Goal: Task Accomplishment & Management: Manage account settings

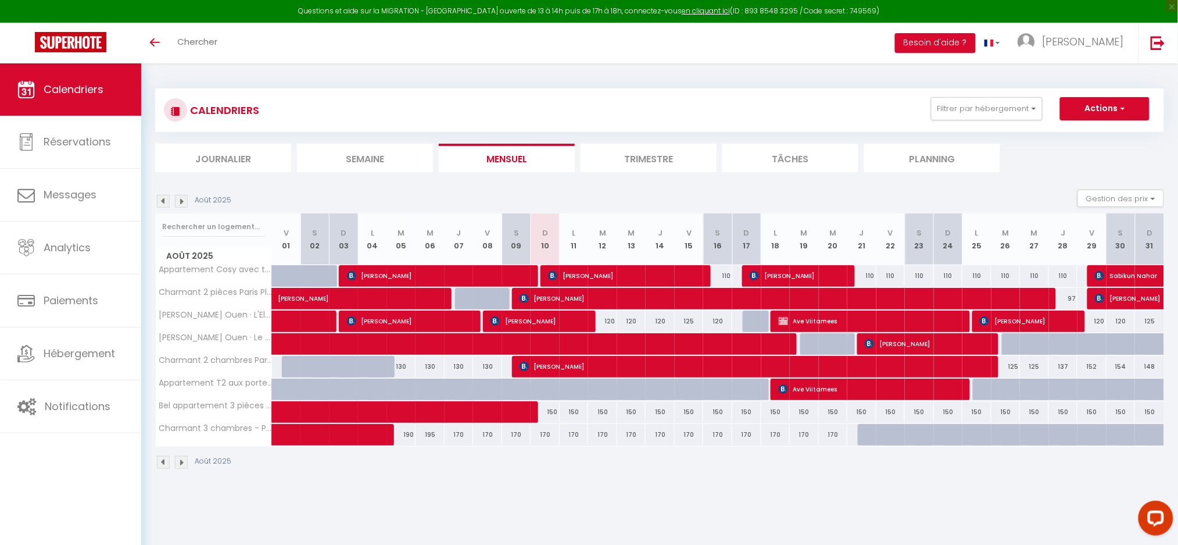
click at [749, 503] on body "Questions et aide sur la MIGRATION - Salle Zoom ouverte de 13 à 14h puis de 17h…" at bounding box center [589, 335] width 1178 height 545
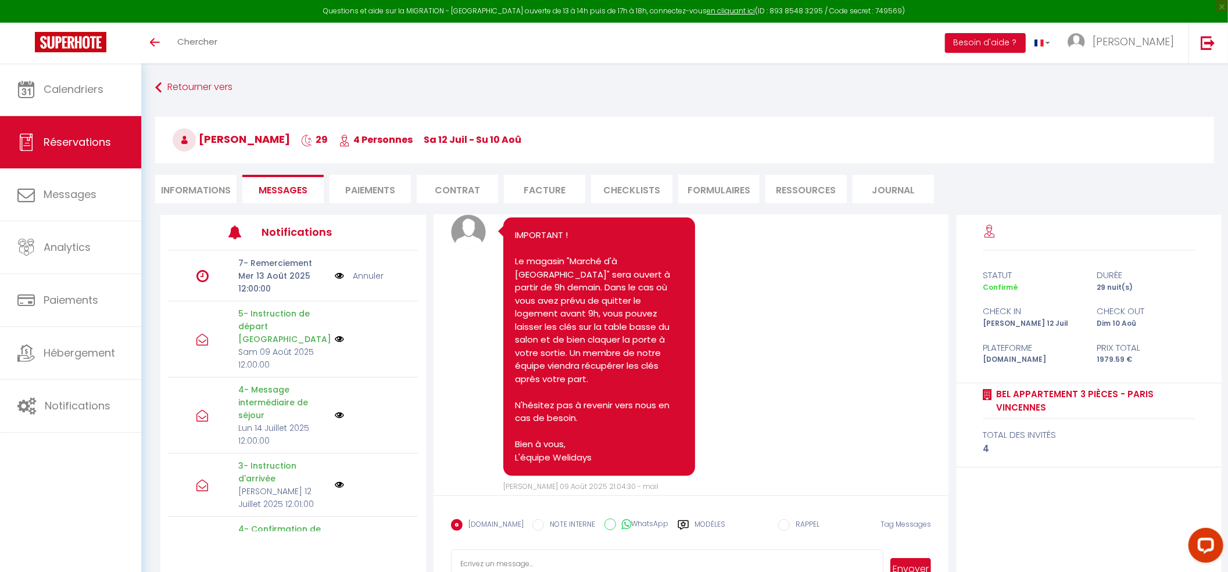
scroll to position [6221, 0]
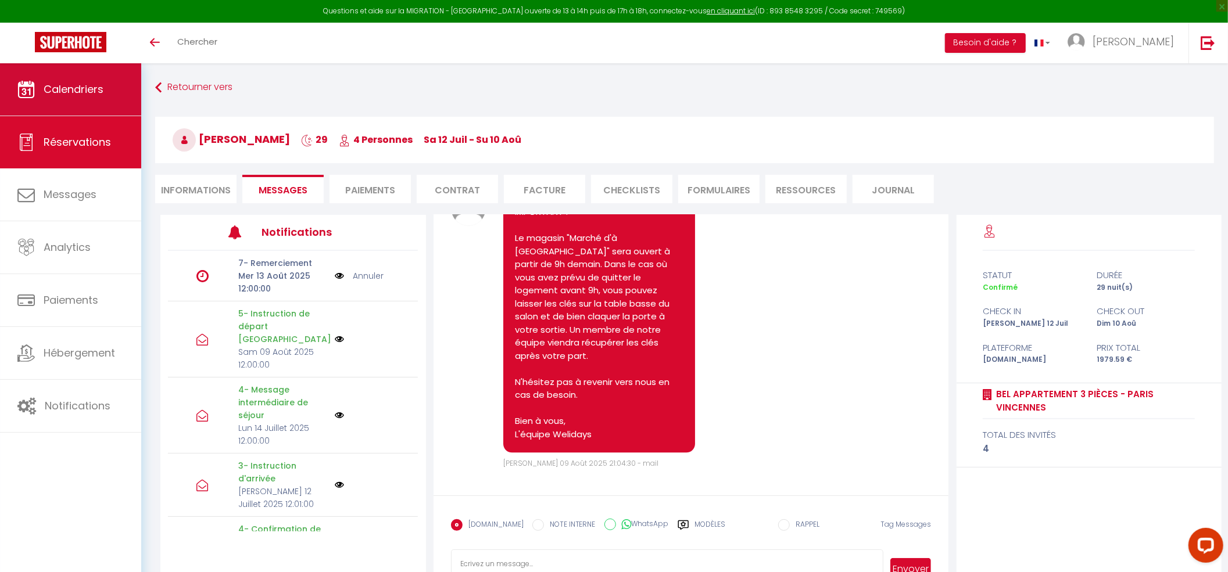
click at [84, 105] on link "Calendriers" at bounding box center [70, 89] width 141 height 52
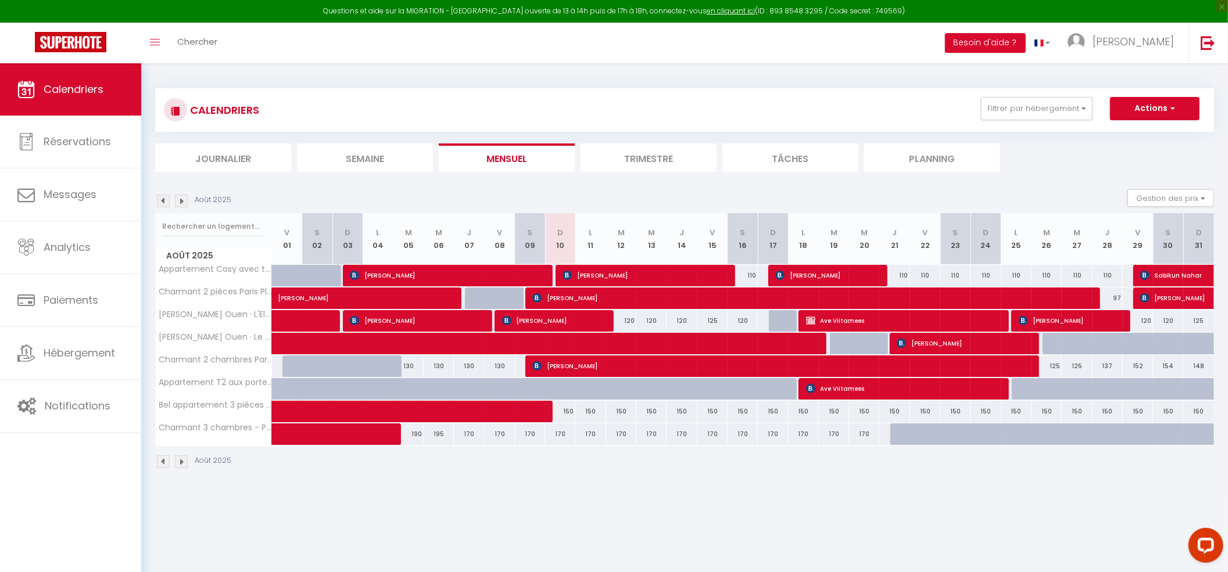
click at [542, 414] on div at bounding box center [530, 412] width 30 height 22
select select
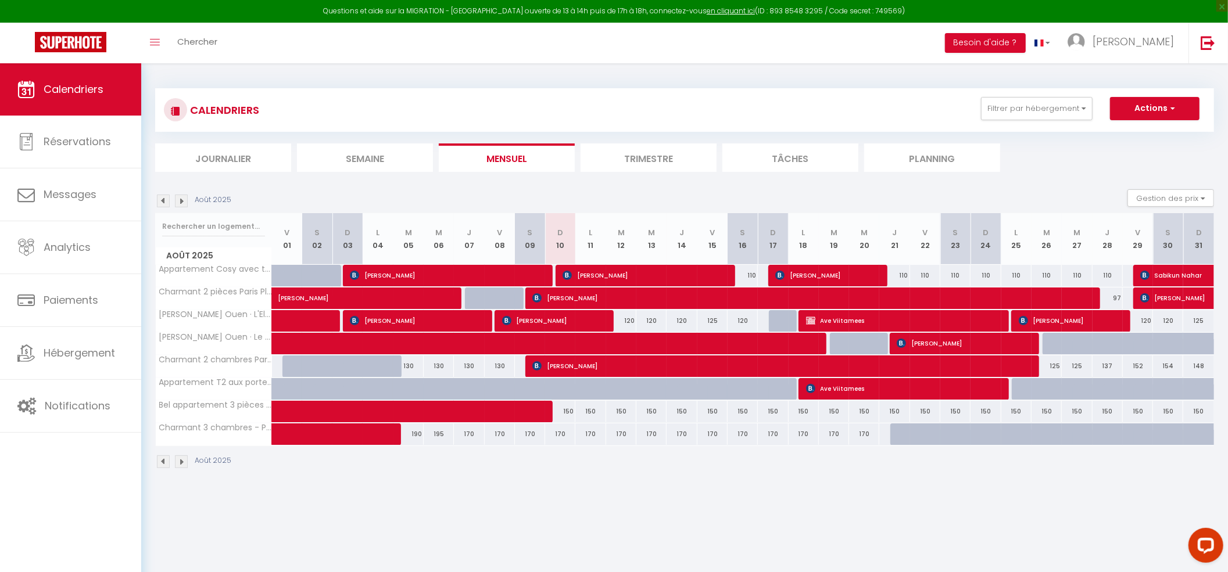
select select
type input "150"
type input "Sam 09 Août 2025"
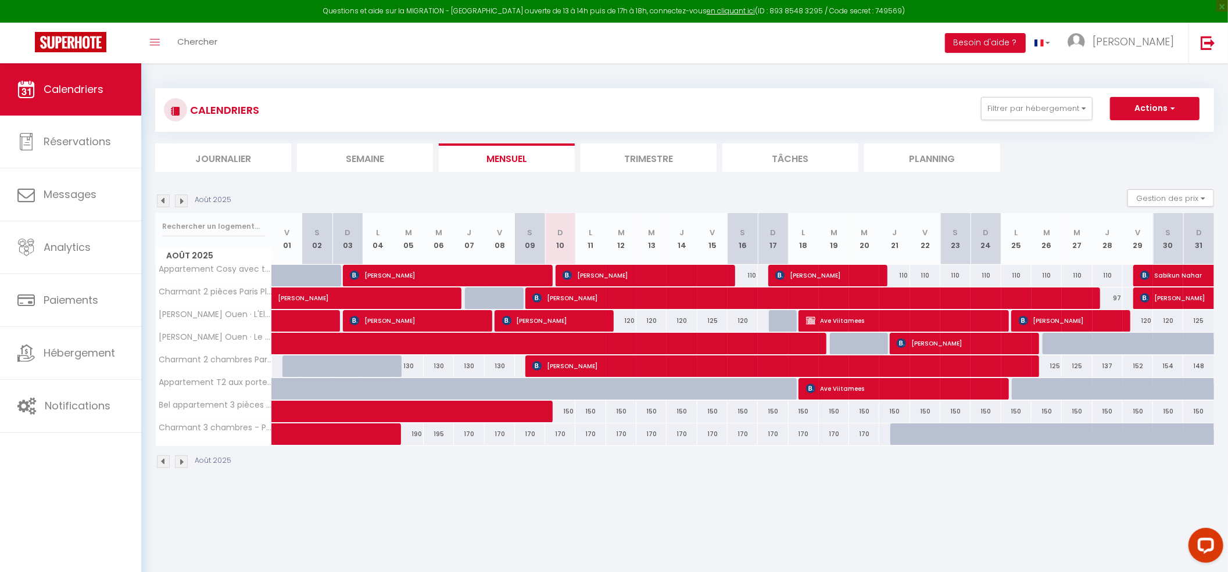
type input "Dim 10 Août 2025"
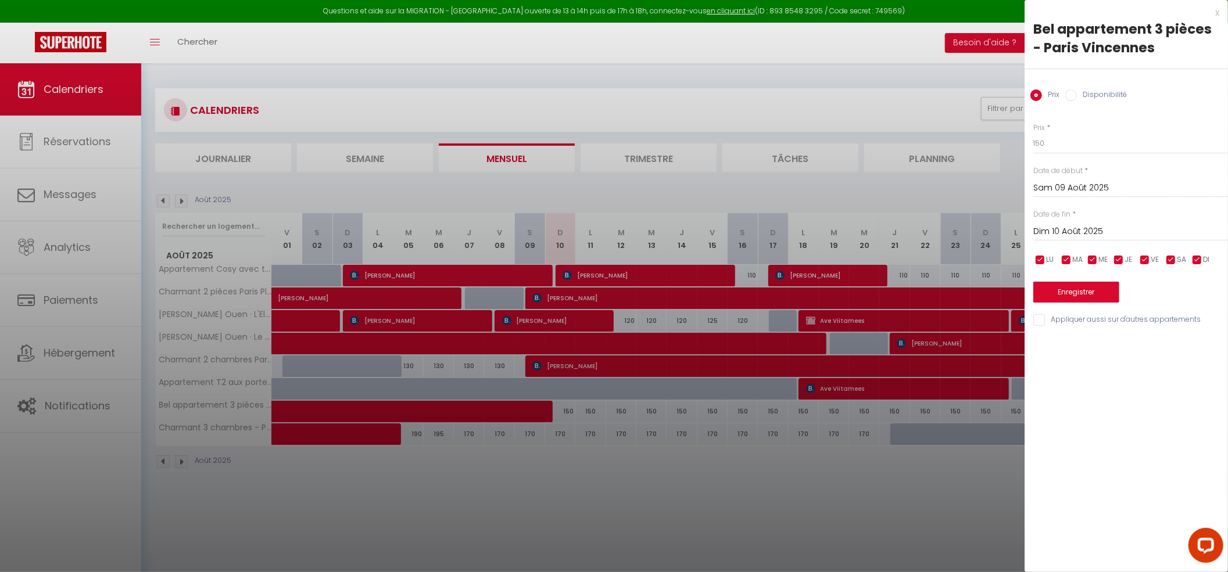
click at [514, 405] on div at bounding box center [614, 286] width 1228 height 572
select select
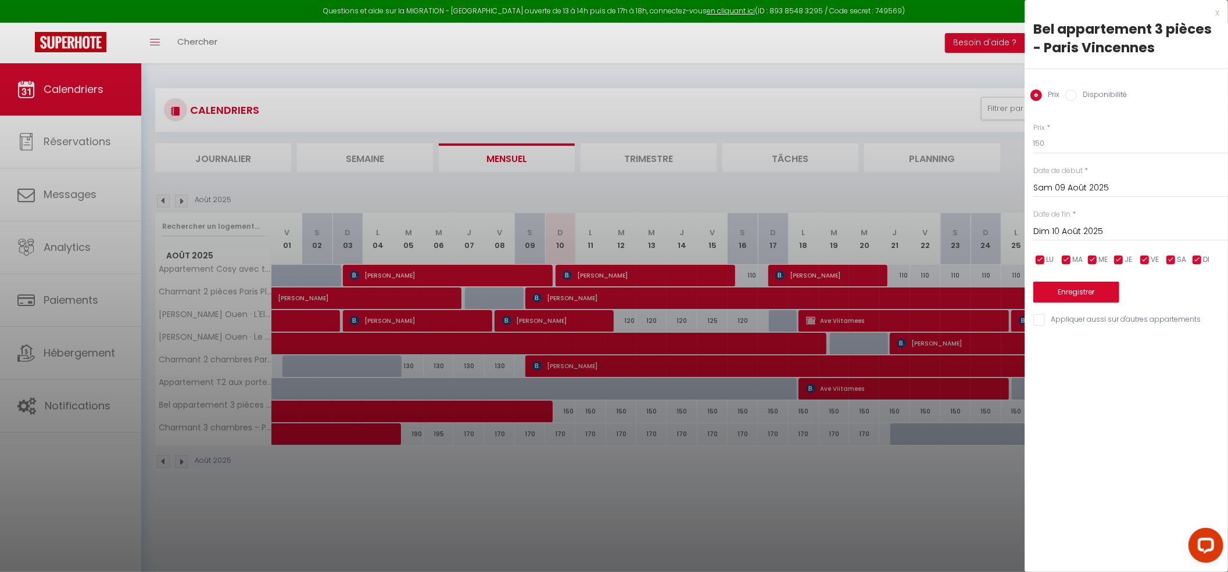
select select
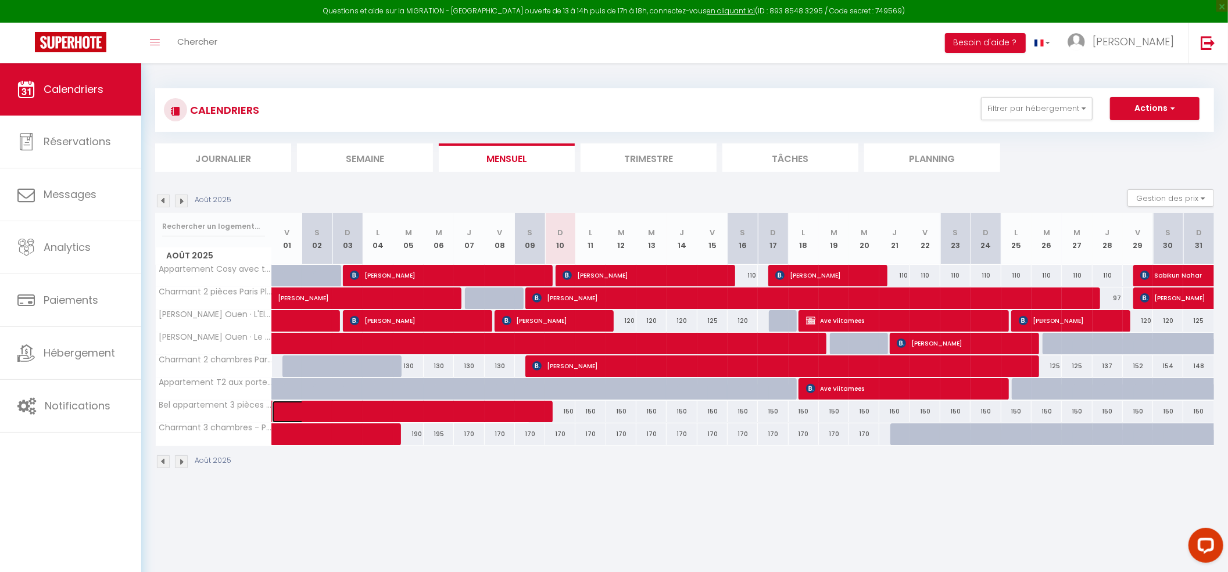
click at [500, 412] on span at bounding box center [409, 412] width 241 height 22
select select "OK"
select select "1"
select select "0"
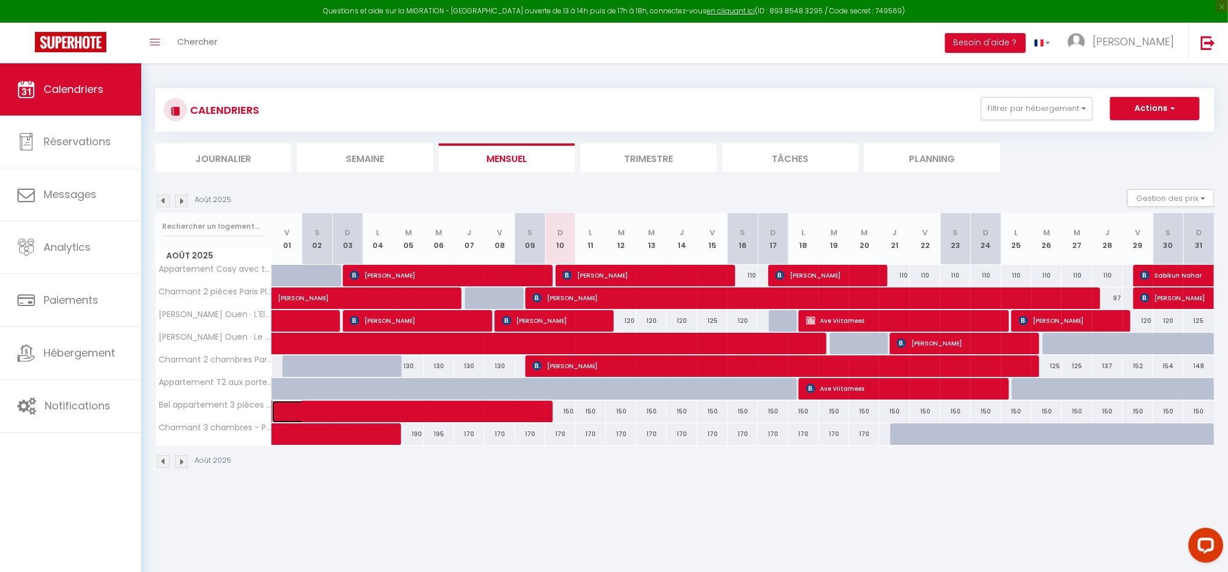
select select "1"
select select
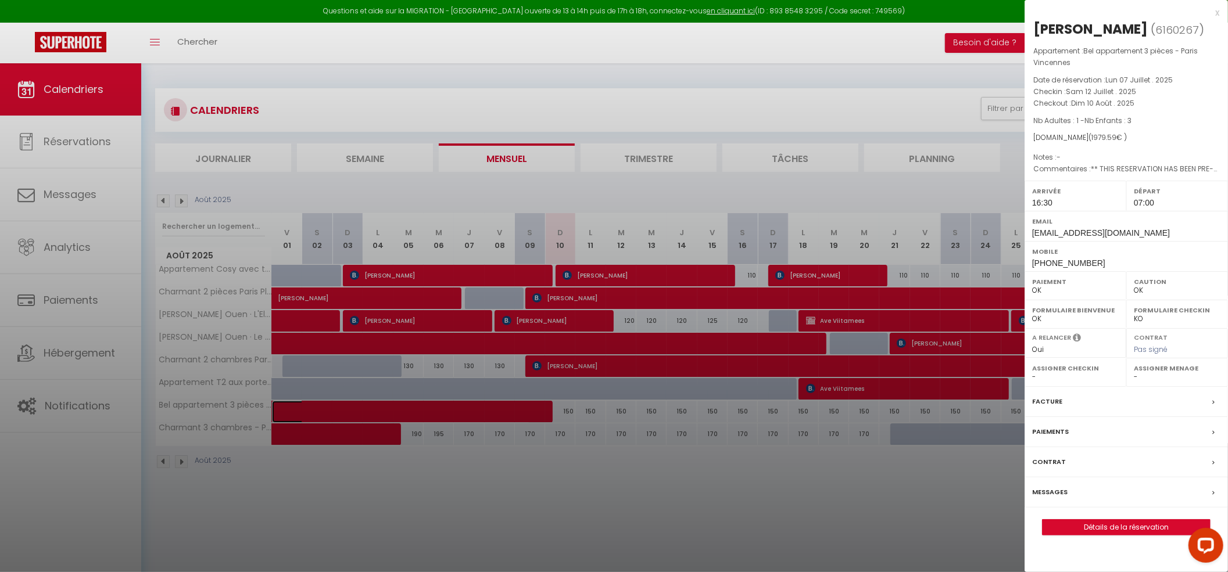
select select "50665"
click at [586, 507] on div at bounding box center [614, 286] width 1228 height 572
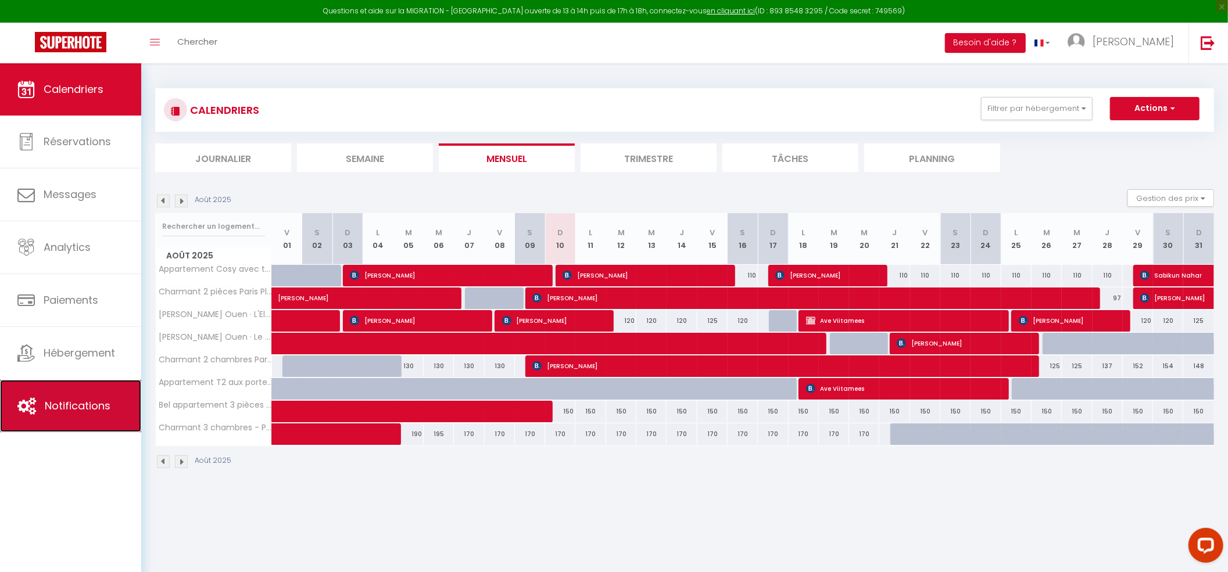
click at [51, 417] on link "Notifications" at bounding box center [70, 406] width 141 height 52
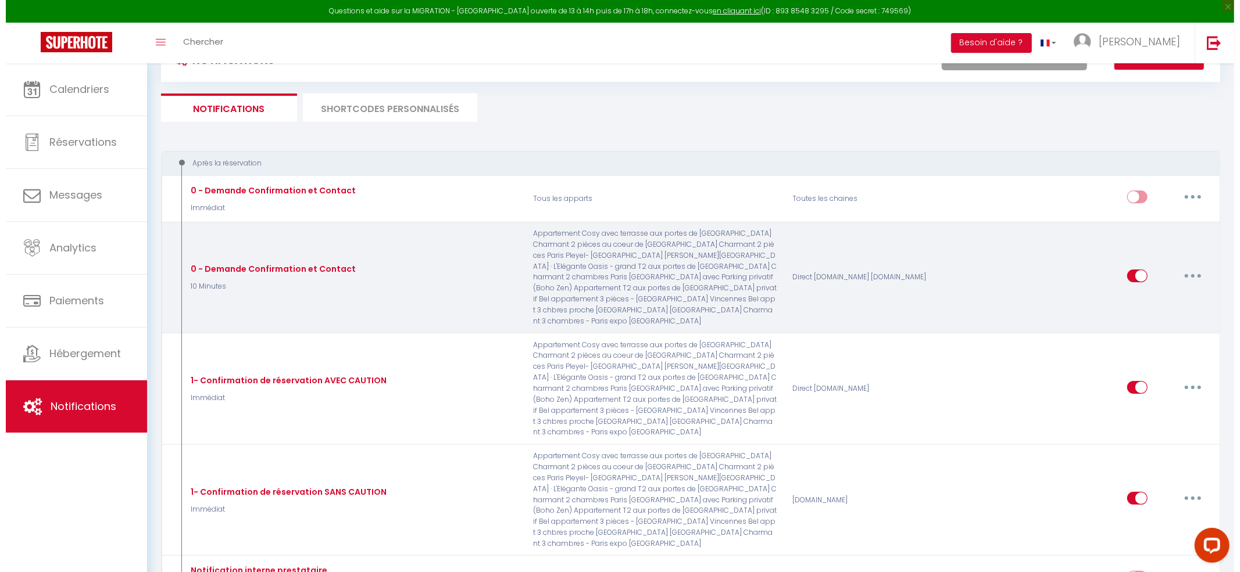
scroll to position [77, 0]
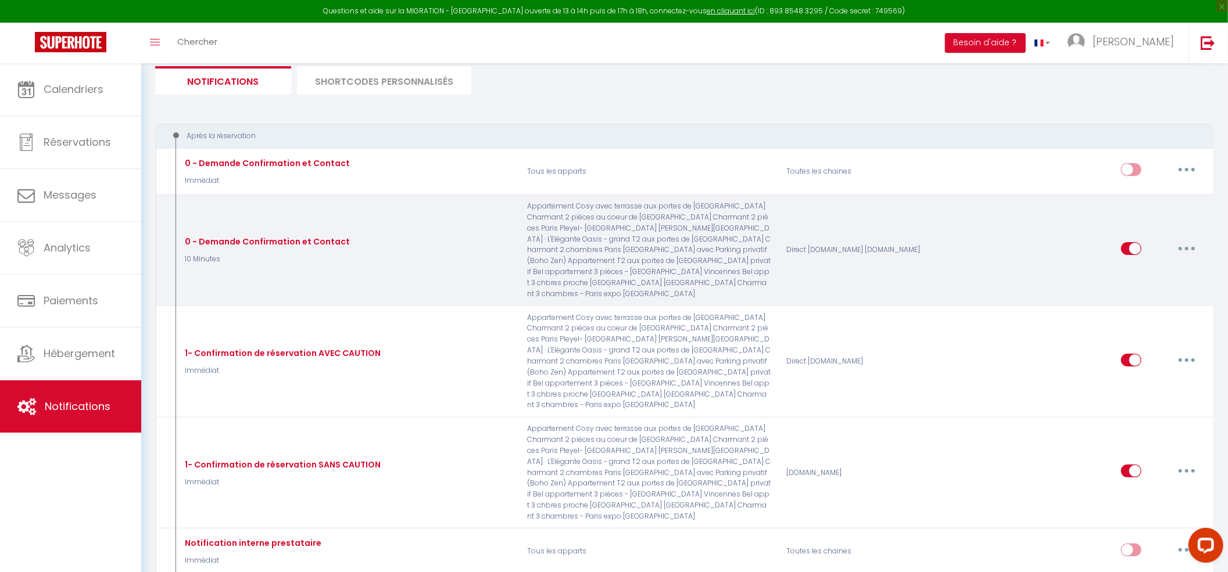
click at [1192, 240] on button "button" at bounding box center [1186, 248] width 33 height 19
click at [1145, 266] on link "Editer" at bounding box center [1156, 275] width 86 height 20
type input "0 - Demande Confirmation et Contact"
select select "10 Minutes"
select select "if_booking_is_paid"
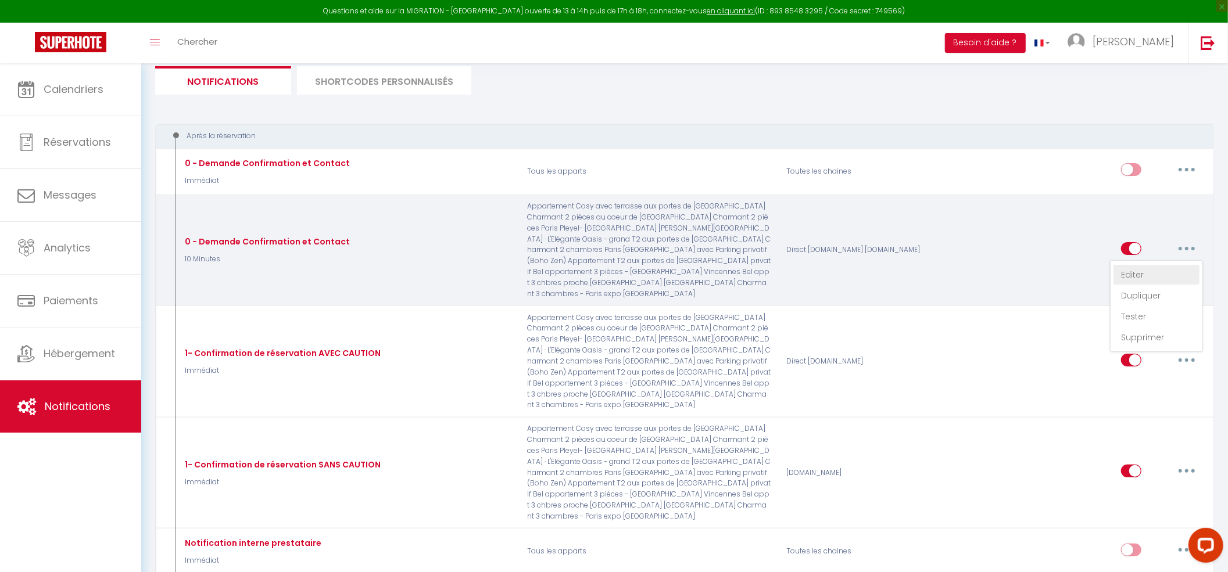
checkbox input "true"
checkbox input "false"
radio input "true"
type input "Merci de confirmer votre réservation - [BOOKING:ID] - [GUEST:FIRST_NAME] [GUEST…"
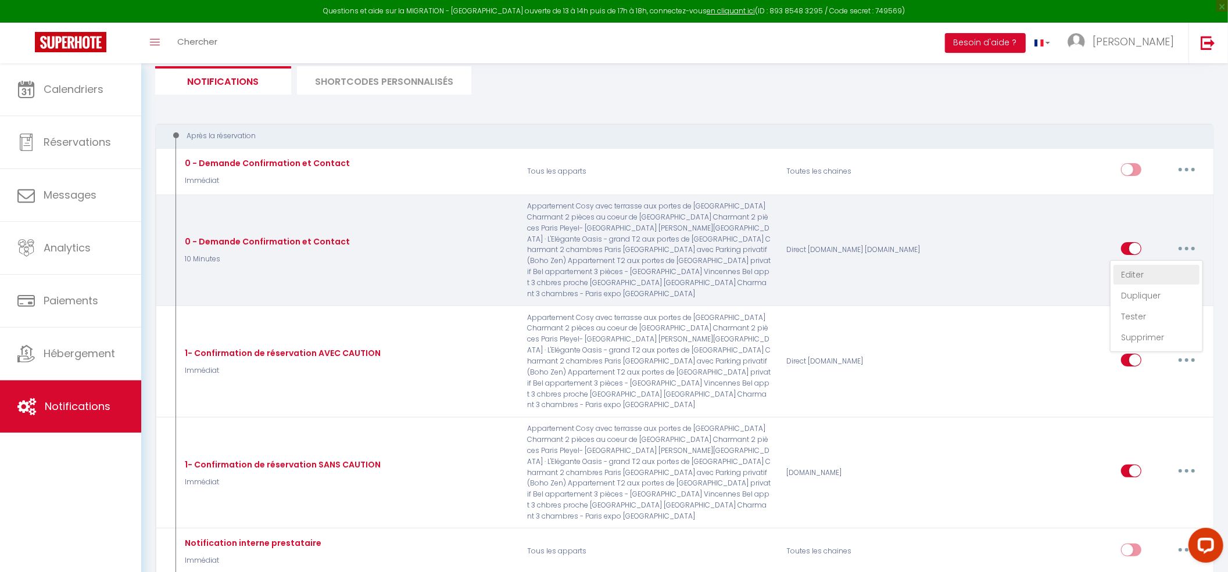
checkbox input "true"
checkbox input "false"
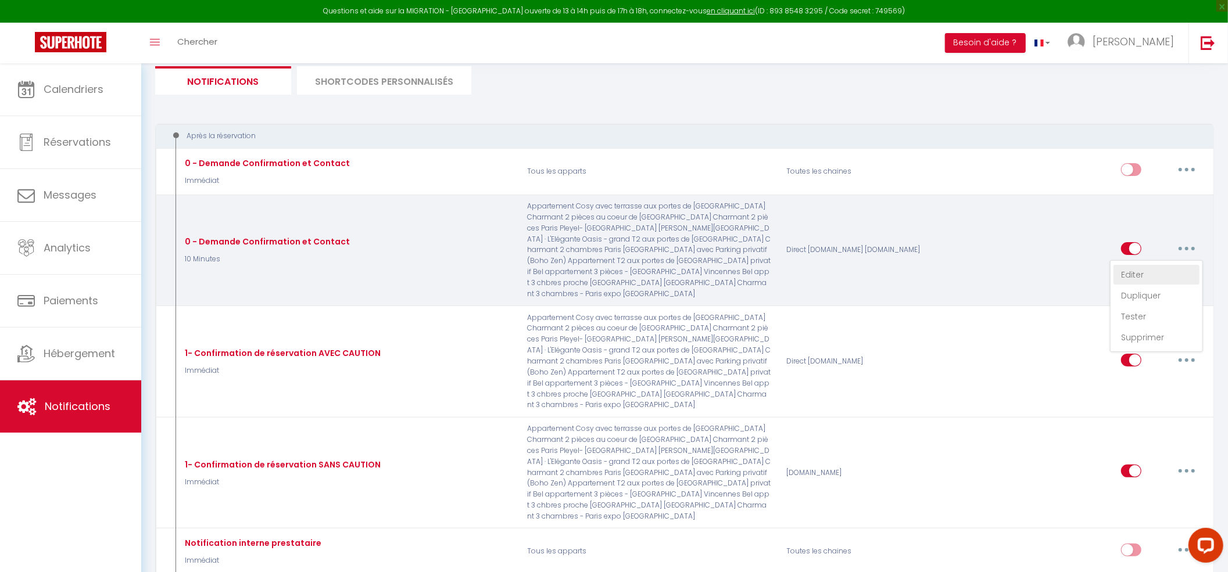
checkbox input "false"
checkbox input "true"
checkbox input "false"
checkbox input "true"
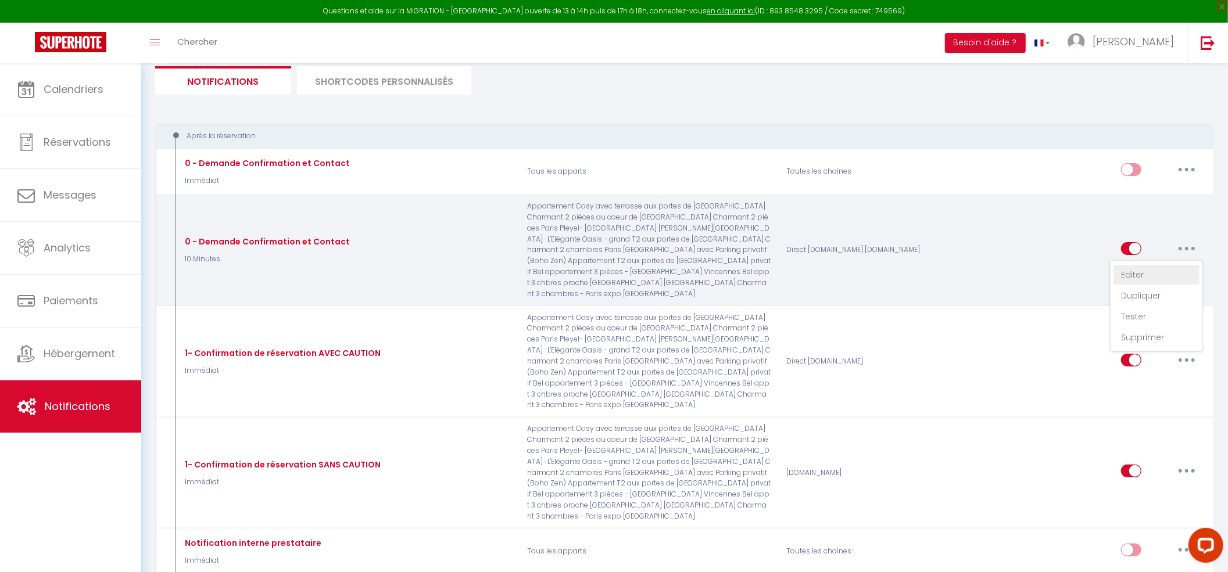
checkbox input "true"
checkbox input "false"
checkbox input "true"
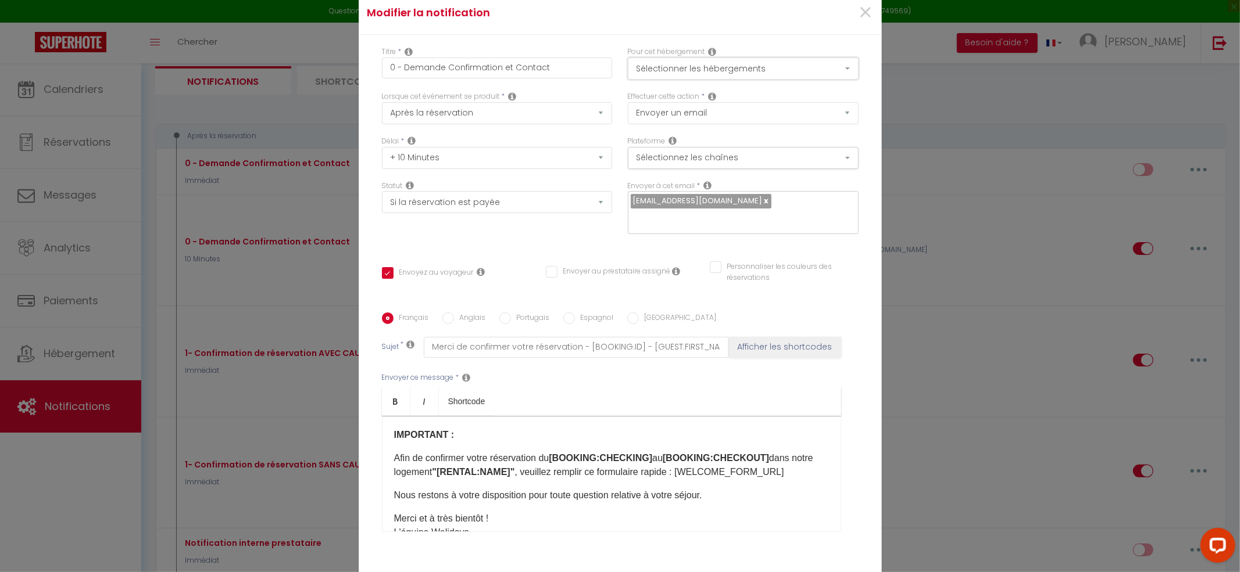
click at [644, 76] on button "Sélectionner les hébergements" at bounding box center [743, 69] width 231 height 22
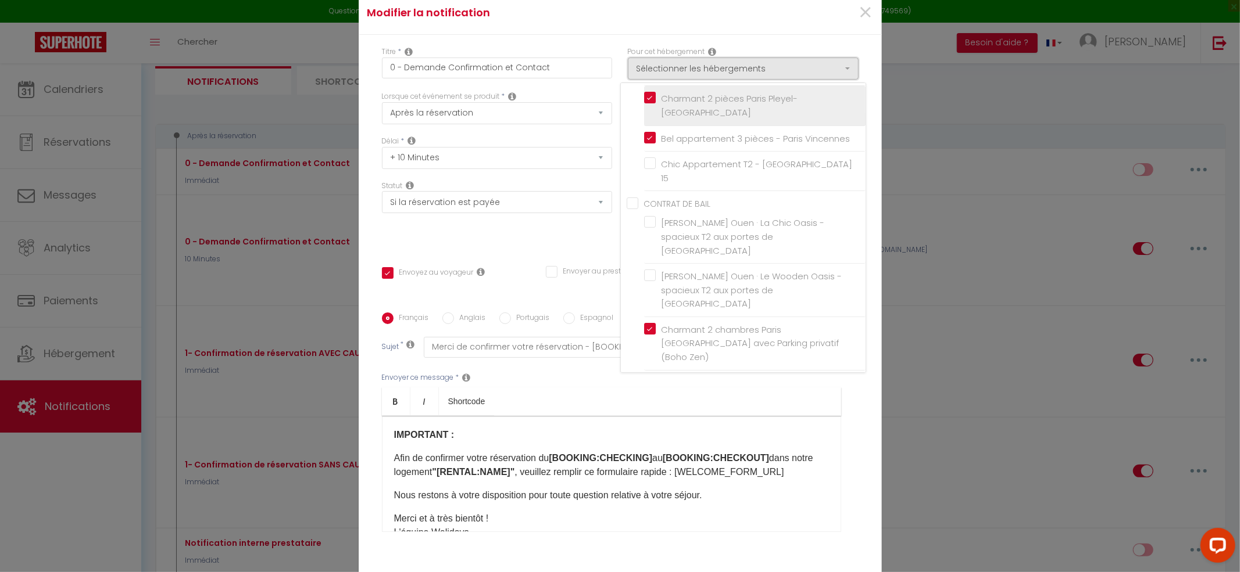
scroll to position [155, 0]
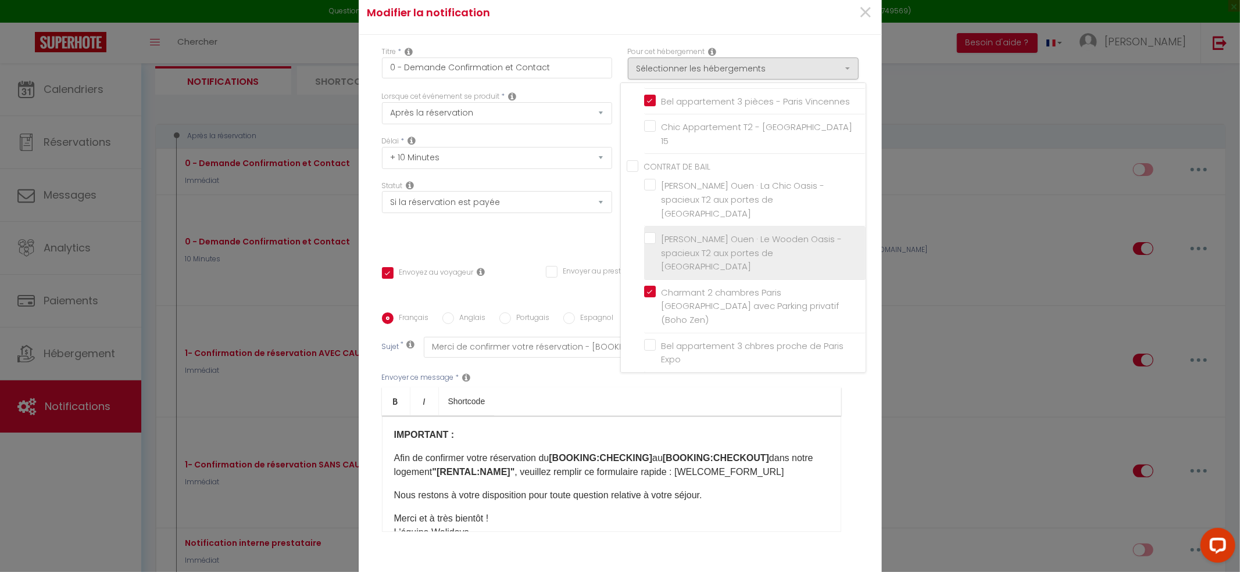
click at [646, 247] on input "[PERSON_NAME] Ouen · Le Wooden Oasis - spacieux T2 aux portes de [GEOGRAPHIC_DA…" at bounding box center [754, 253] width 221 height 12
checkbox input "true"
checkbox input "false"
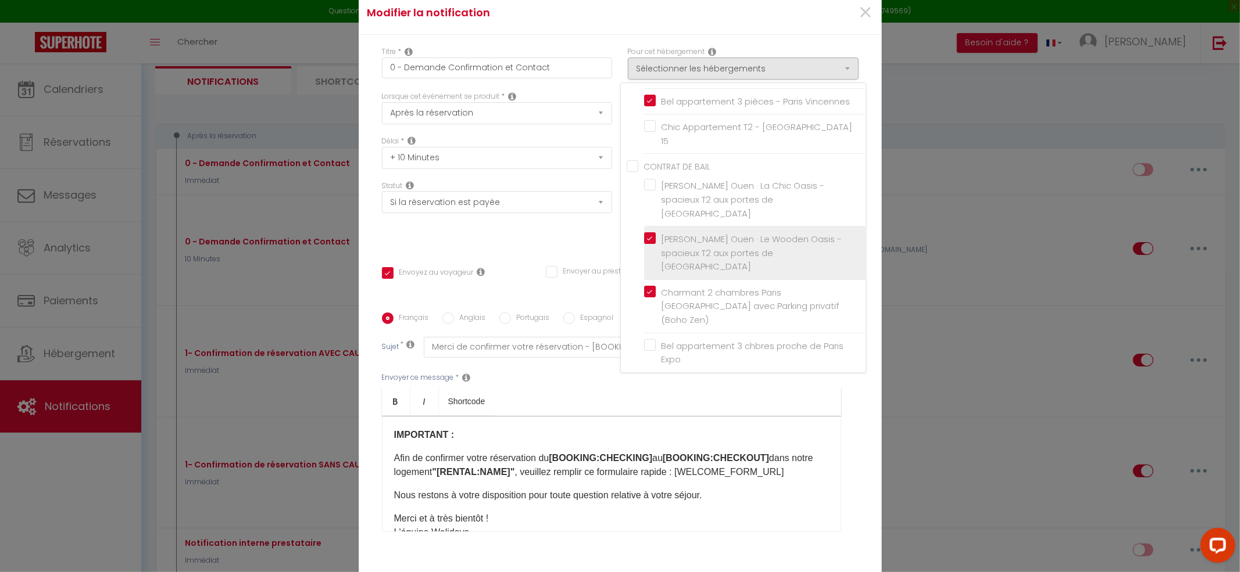
checkbox input "false"
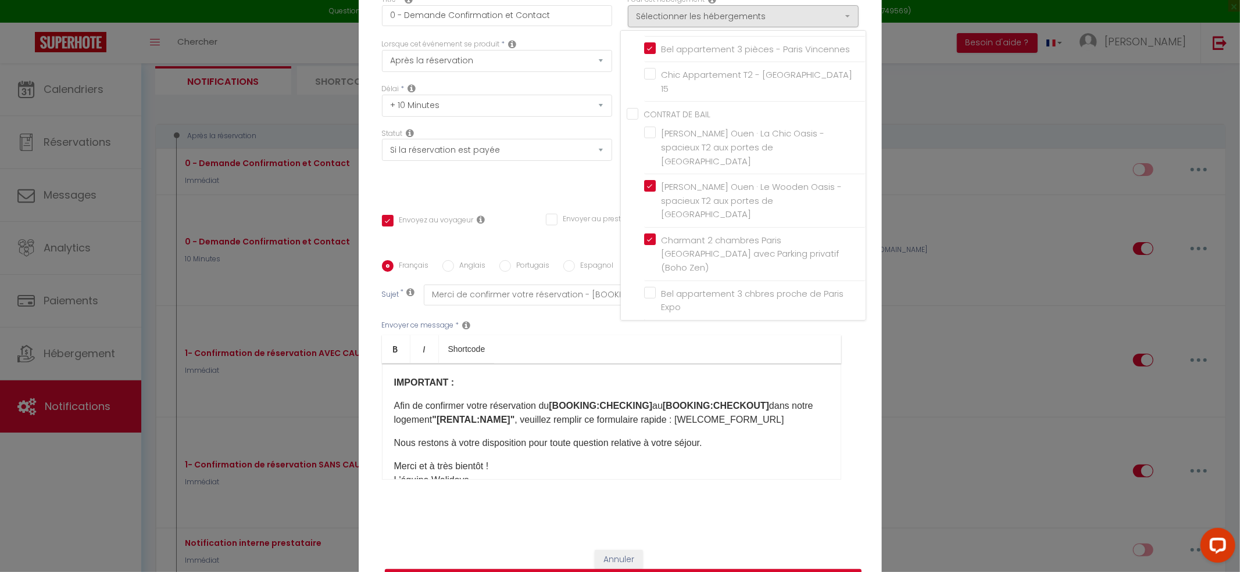
scroll to position [75, 0]
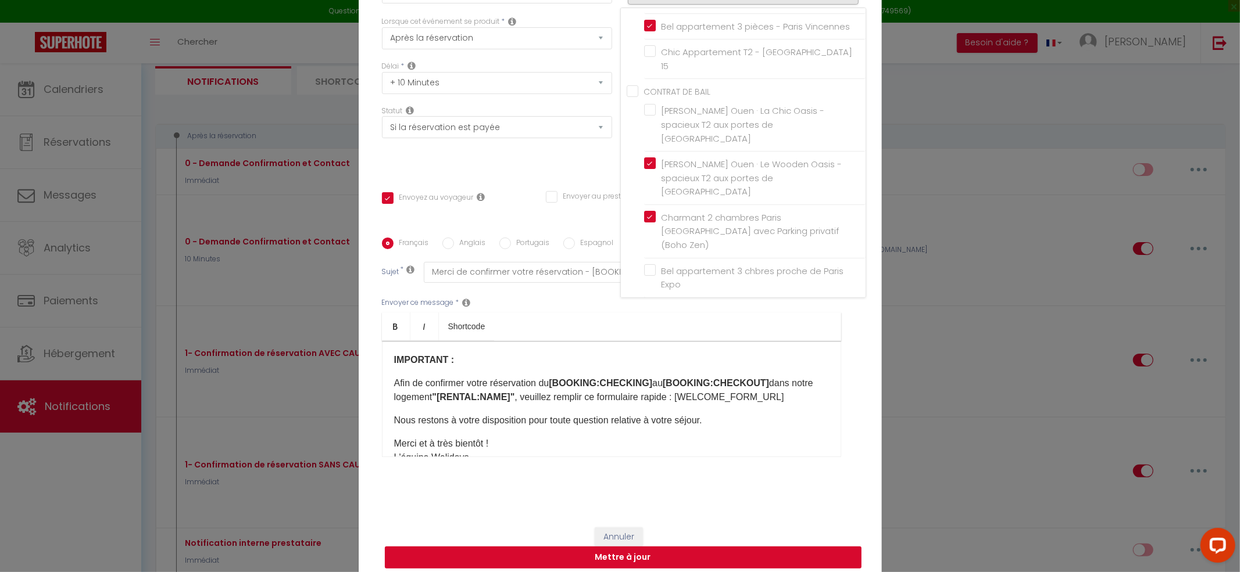
click at [629, 547] on button "Mettre à jour" at bounding box center [623, 558] width 477 height 22
checkbox input "true"
checkbox input "false"
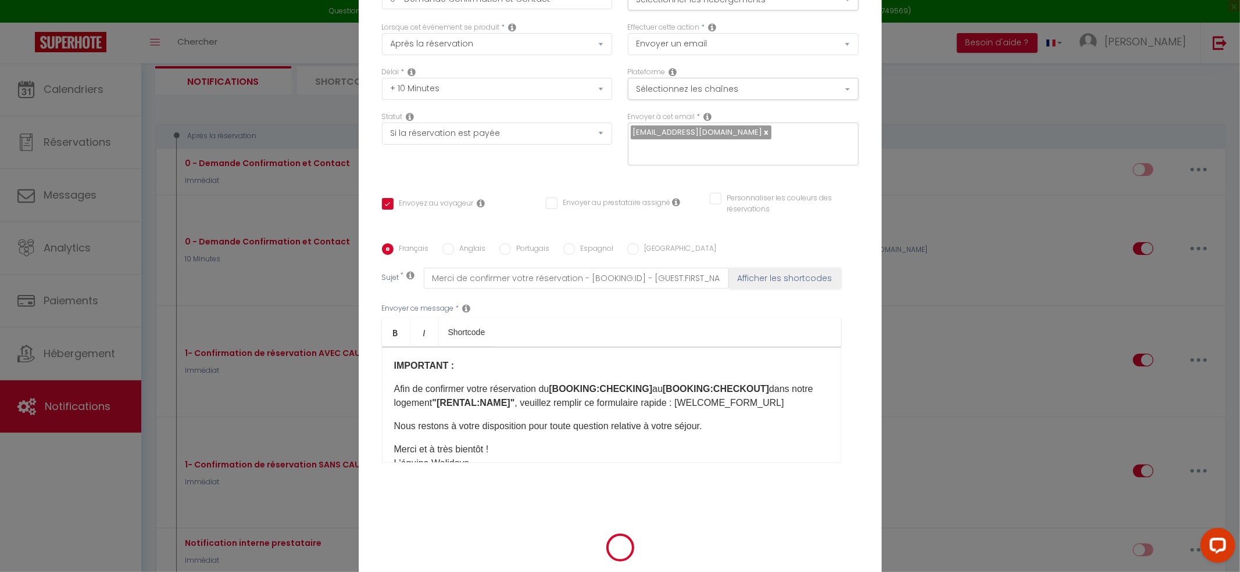
scroll to position [73, 0]
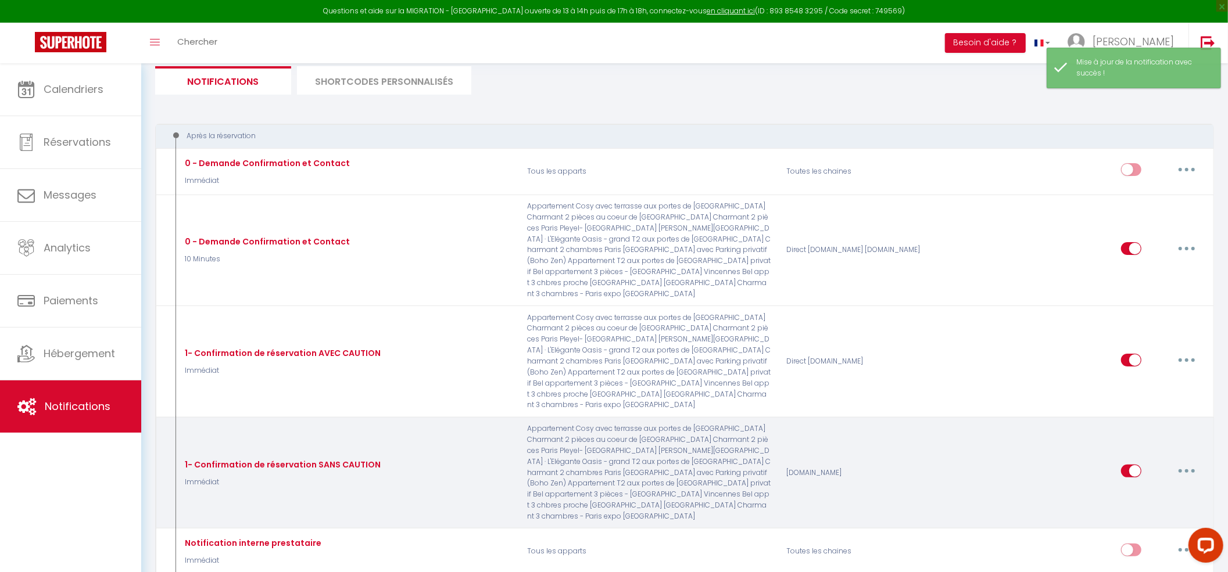
select select
checkbox input "false"
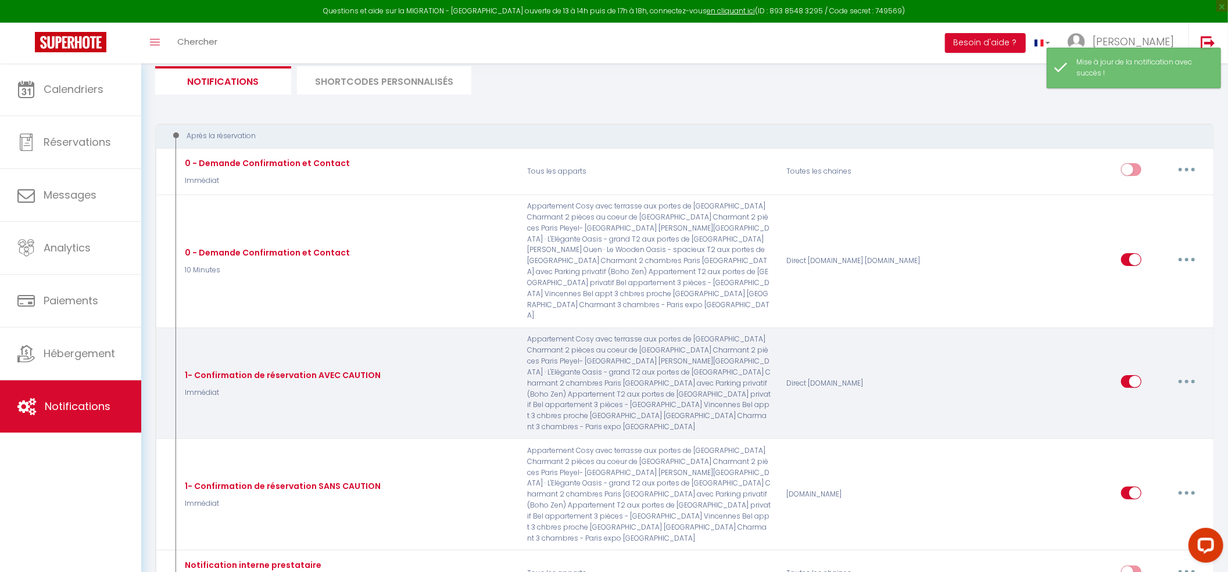
click at [1188, 372] on button "button" at bounding box center [1186, 381] width 33 height 19
click at [1136, 399] on link "Editer" at bounding box center [1156, 409] width 86 height 20
type input "1- Confirmation de réservation AVEC CAUTION"
select select "Immédiat"
select select "if_booking_is_paid"
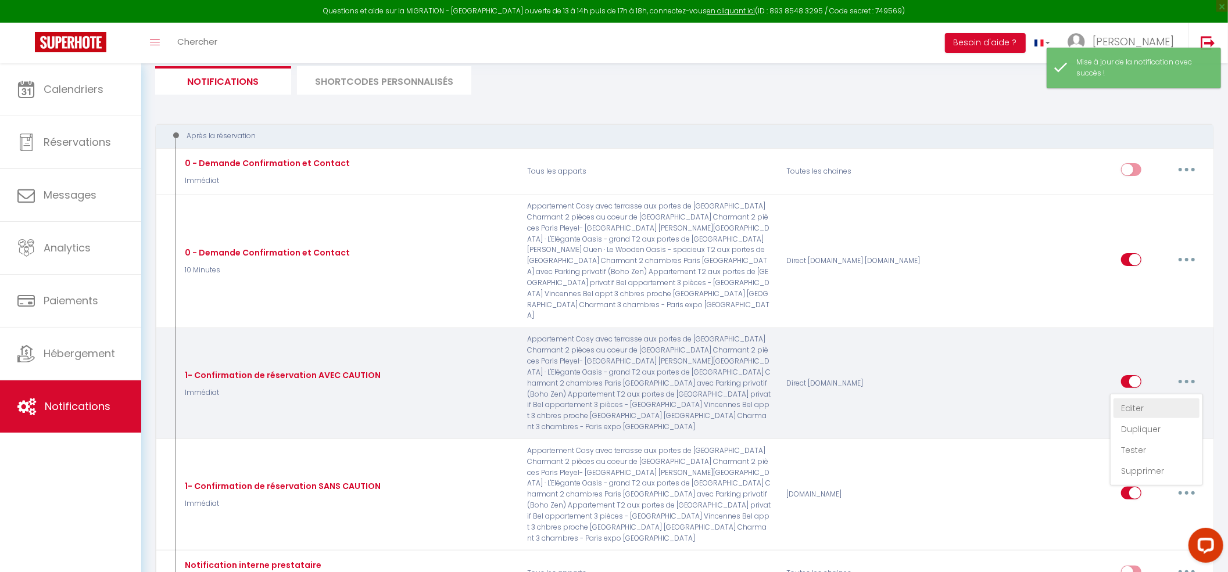
checkbox input "true"
checkbox input "false"
checkbox input "true"
radio input "true"
type input "Confirmation de votre réservation [BOOKING:ID] du [CHECKING:DD-MM-YYYY] au [CHE…"
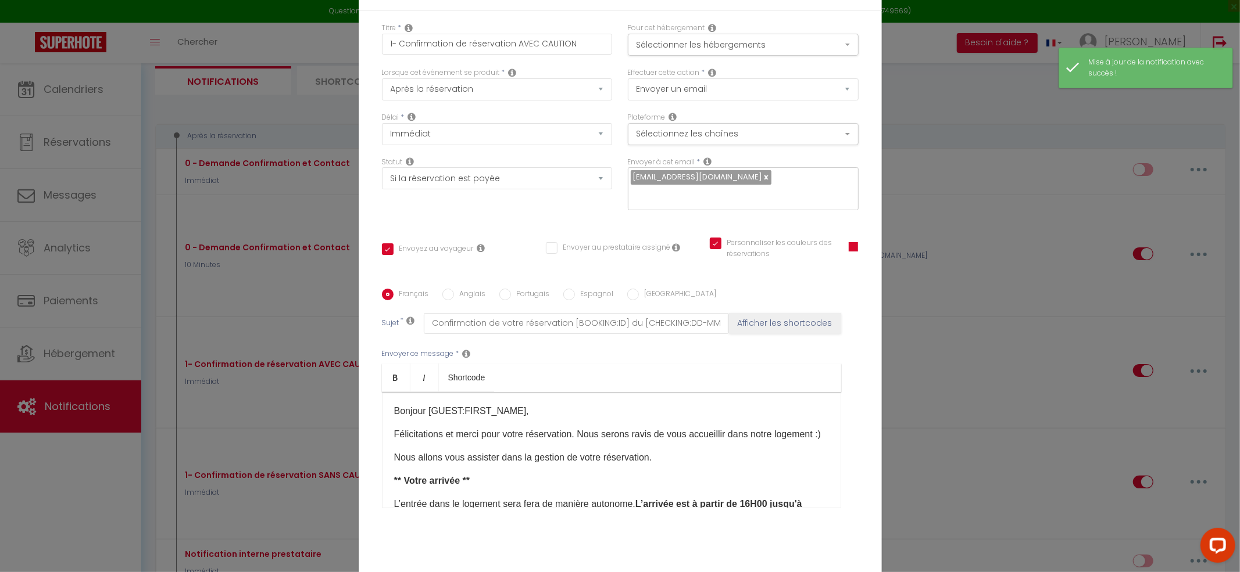
scroll to position [0, 0]
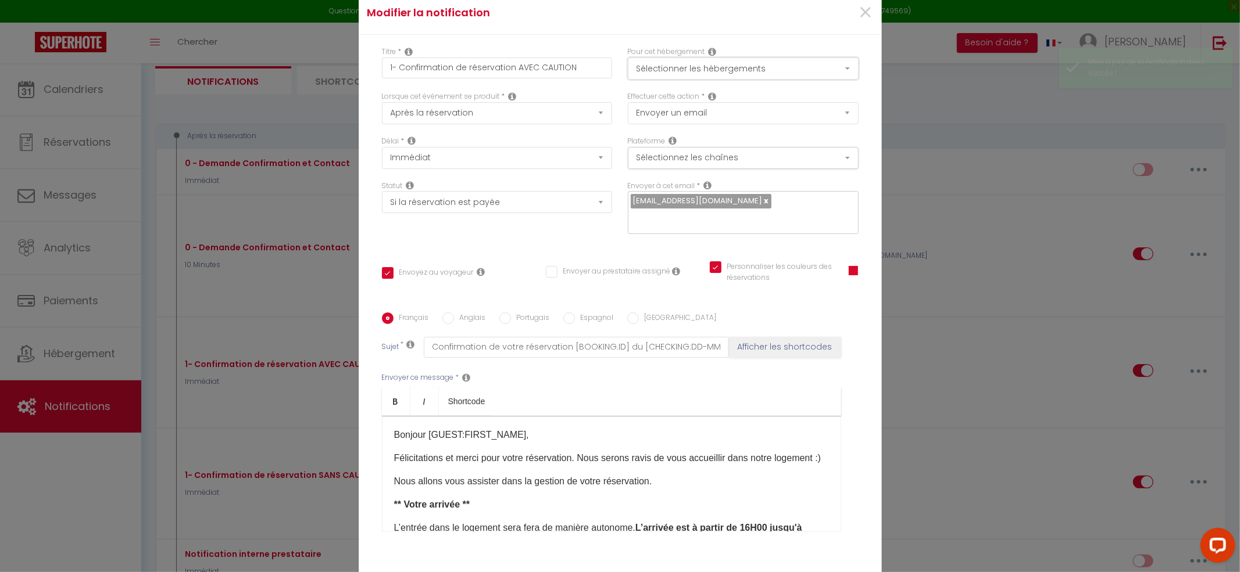
click at [675, 78] on button "Sélectionner les hébergements" at bounding box center [743, 69] width 231 height 22
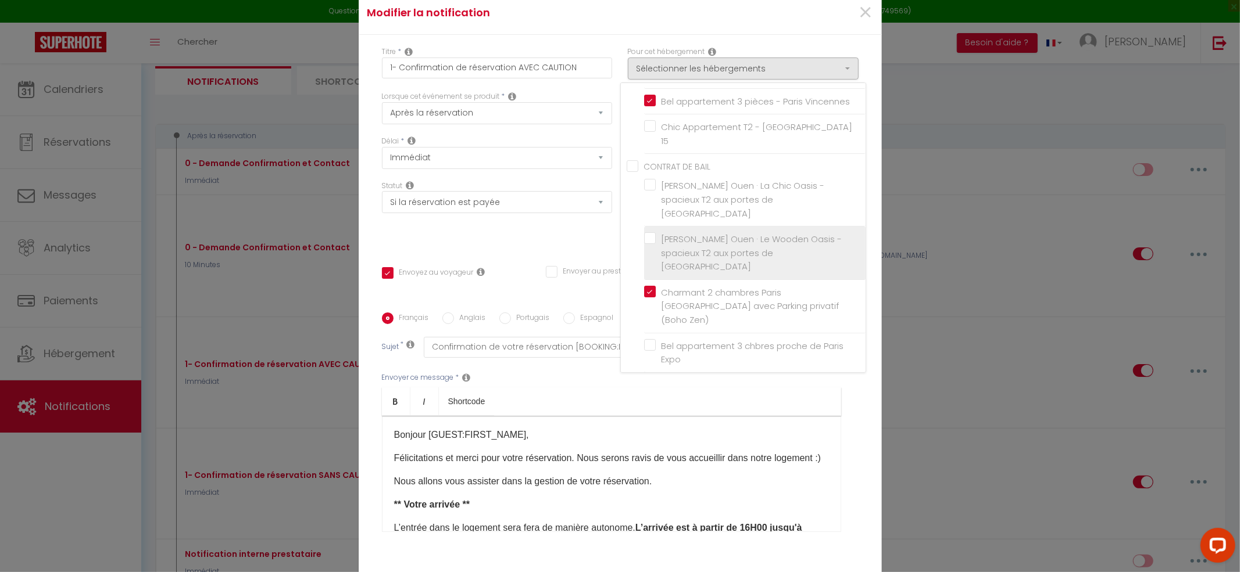
click at [655, 232] on label "[PERSON_NAME] Ouen · Le Wooden Oasis - spacieux T2 aux portes de [GEOGRAPHIC_DA…" at bounding box center [756, 252] width 202 height 41
click at [645, 247] on input "[PERSON_NAME] Ouen · Le Wooden Oasis - spacieux T2 aux portes de [GEOGRAPHIC_DA…" at bounding box center [754, 253] width 221 height 12
checkbox input "true"
checkbox input "false"
checkbox input "true"
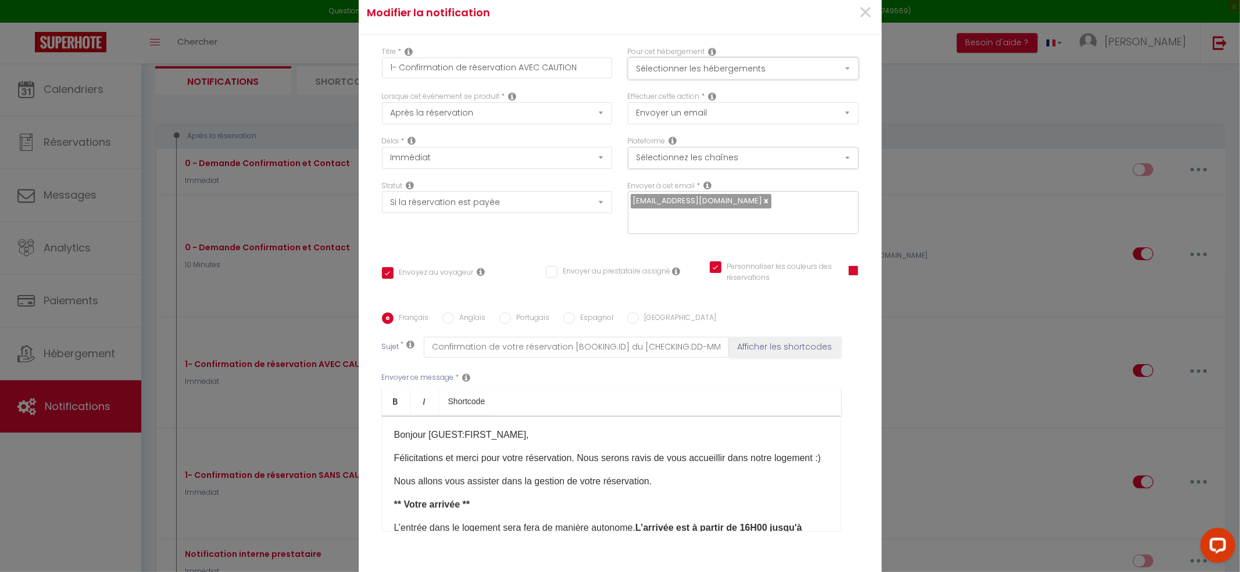
click at [712, 74] on button "Sélectionner les hébergements" at bounding box center [743, 69] width 231 height 22
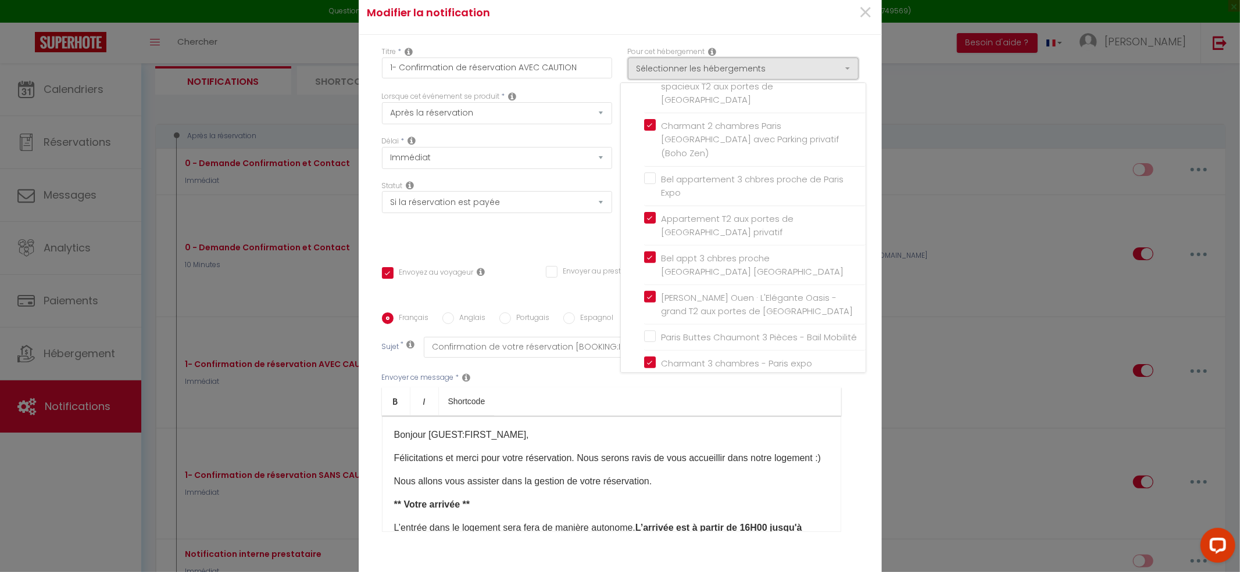
scroll to position [75, 0]
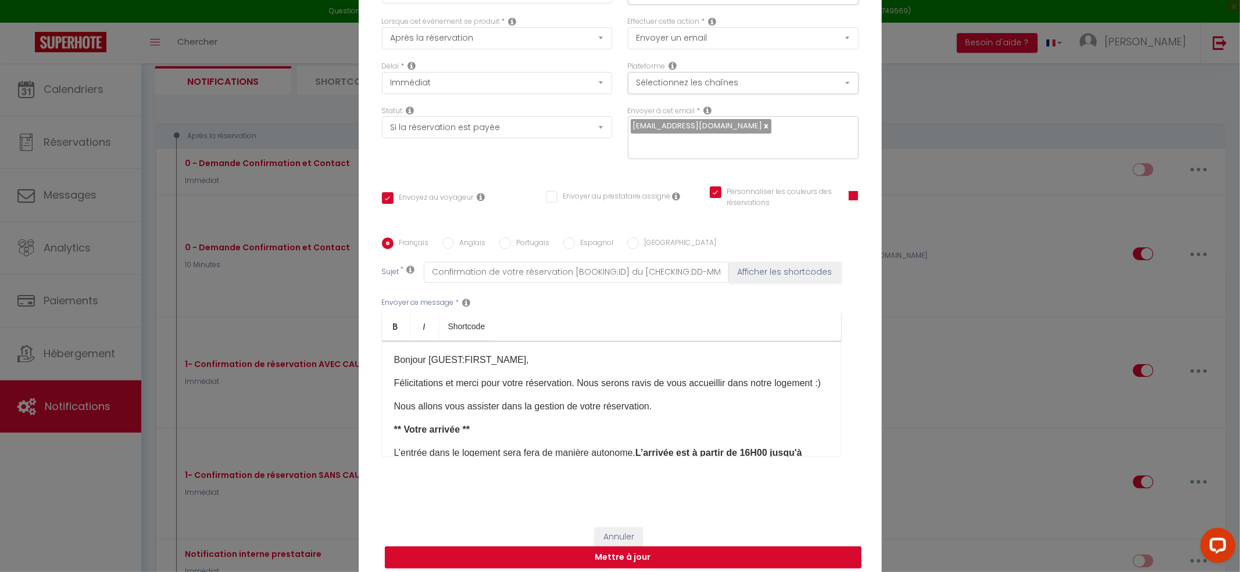
click at [725, 551] on button "Mettre à jour" at bounding box center [623, 558] width 477 height 22
checkbox input "true"
checkbox input "false"
checkbox input "true"
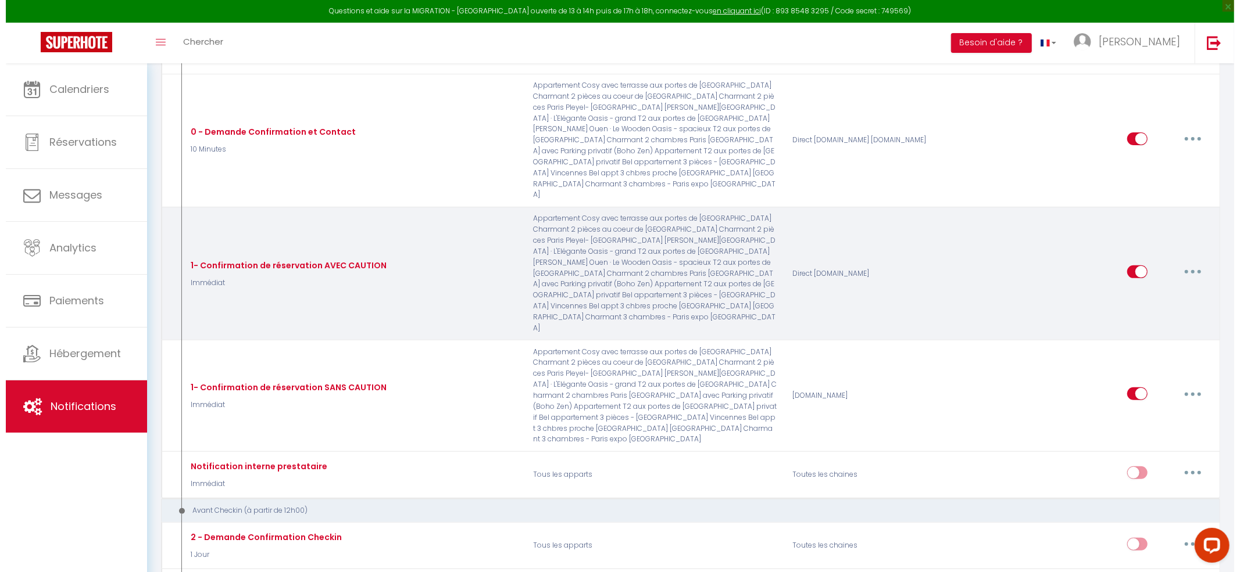
scroll to position [232, 0]
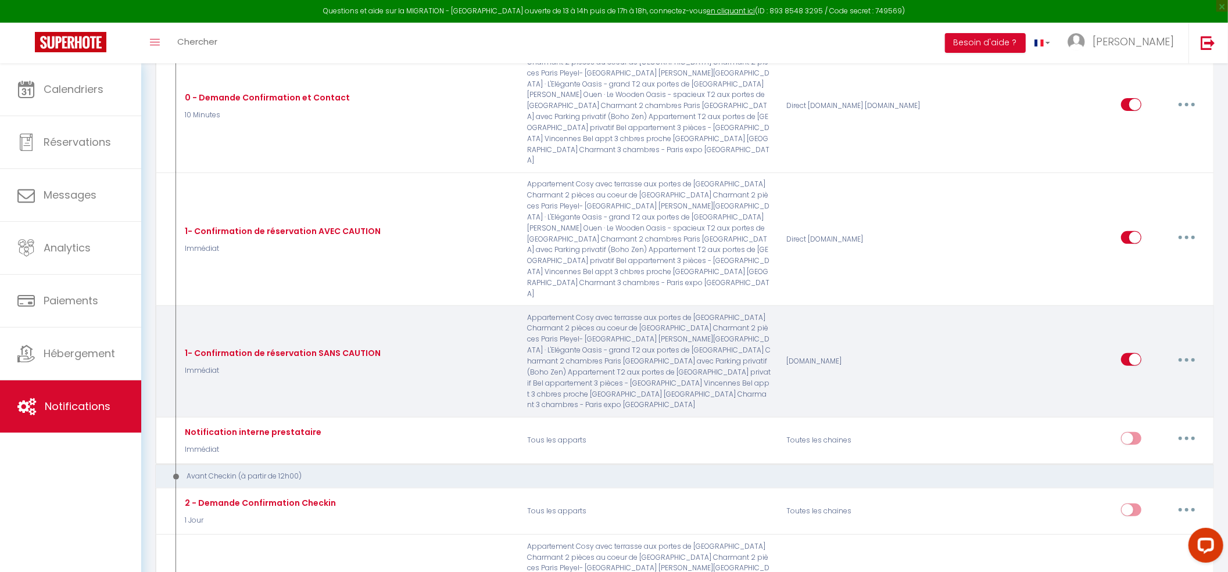
click at [1187, 359] on icon "button" at bounding box center [1186, 360] width 3 height 3
click at [1144, 377] on link "Editer" at bounding box center [1156, 387] width 86 height 20
type input "1- Confirmation de réservation SANS CAUTION"
select select "Immédiat"
select select "if_booking_is_paid"
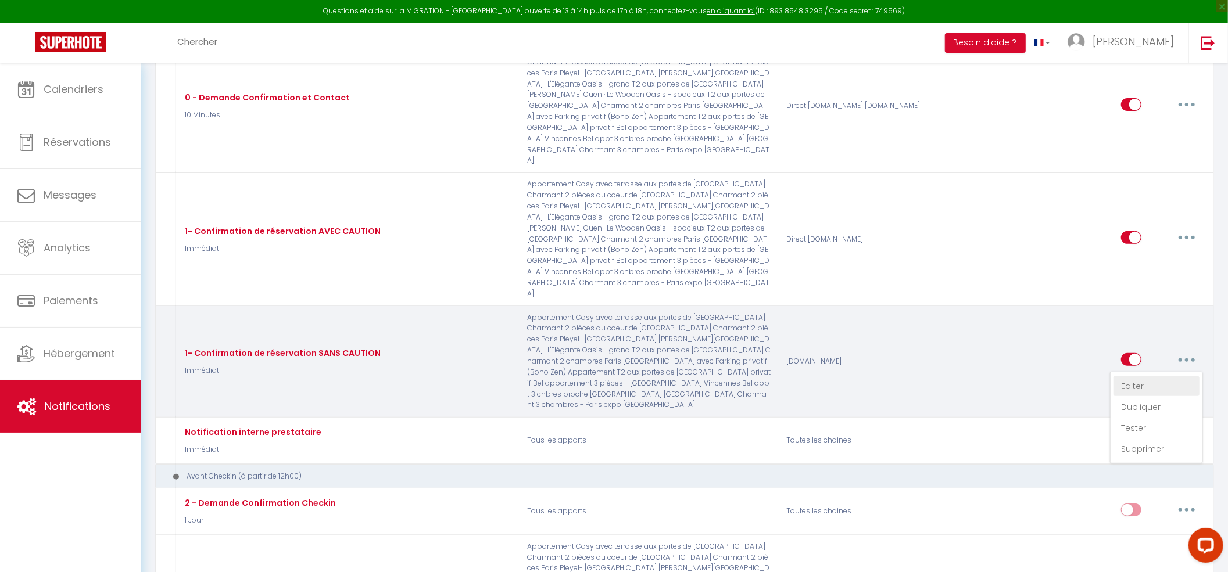
checkbox input "true"
checkbox input "false"
radio input "true"
type input "Confirmation de votre réservation [BOOKING:ID] du [CHECKING:DD-MM-YYYY] au [CHE…"
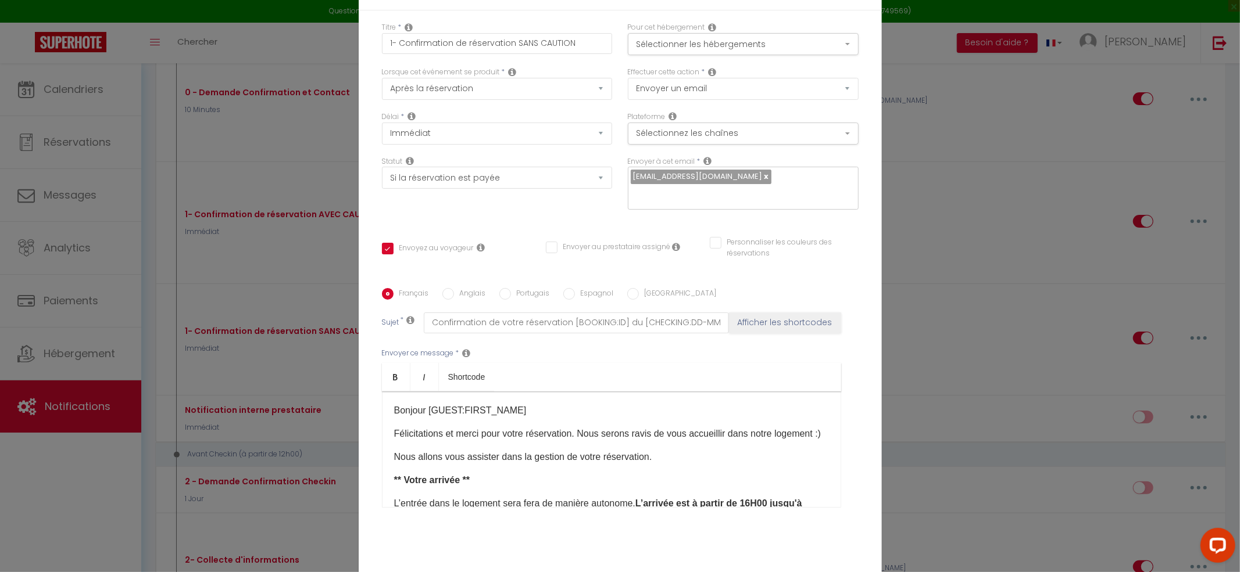
scroll to position [0, 0]
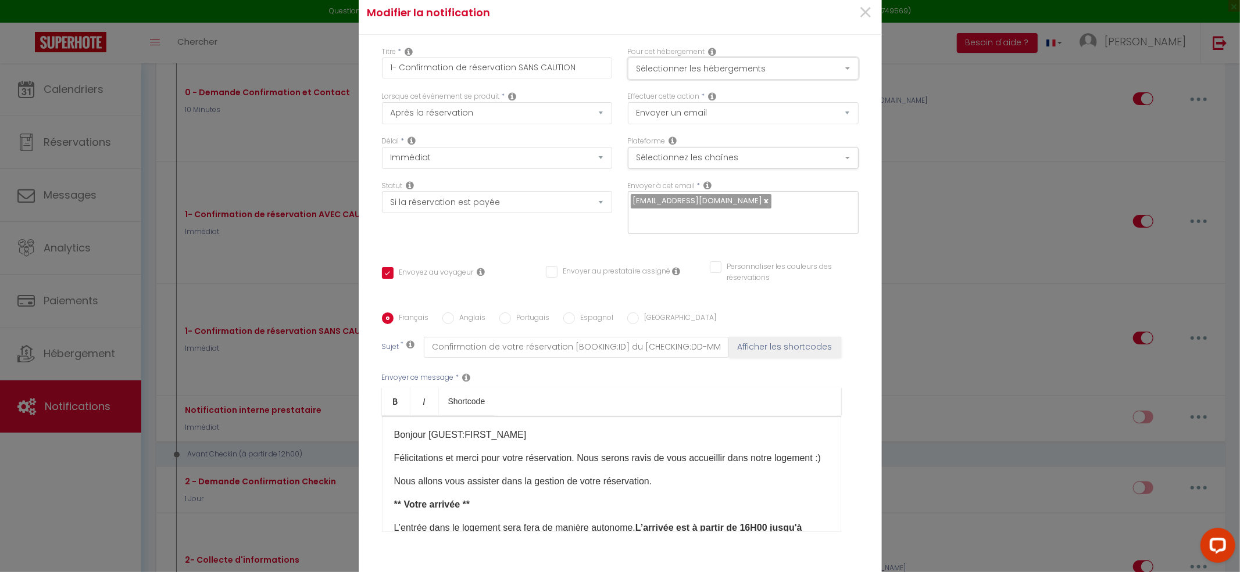
click at [735, 79] on button "Sélectionner les hébergements" at bounding box center [743, 69] width 231 height 22
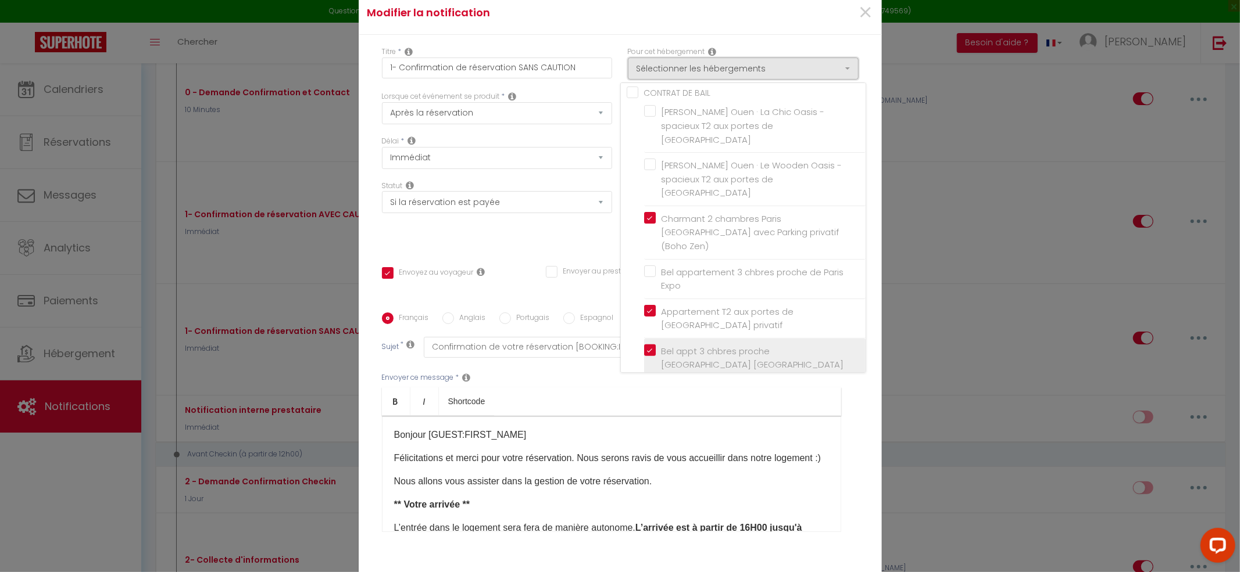
scroll to position [166, 0]
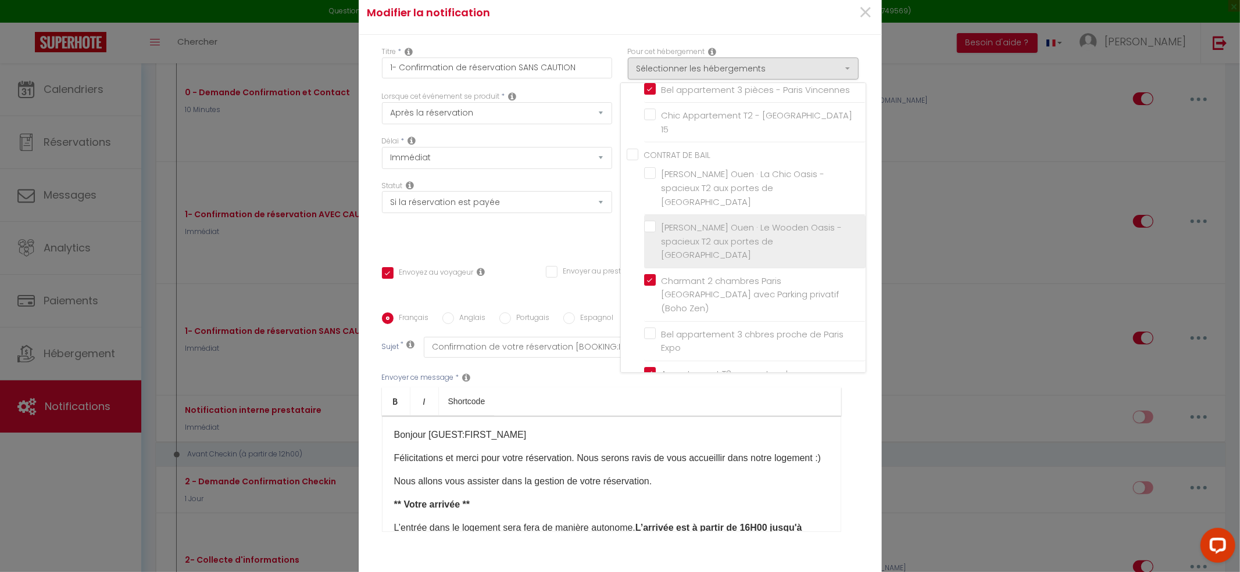
click at [655, 221] on label "[PERSON_NAME] Ouen · Le Wooden Oasis - spacieux T2 aux portes de [GEOGRAPHIC_DA…" at bounding box center [756, 241] width 202 height 41
click at [644, 235] on input "[PERSON_NAME] Ouen · Le Wooden Oasis - spacieux T2 aux portes de [GEOGRAPHIC_DA…" at bounding box center [754, 241] width 221 height 12
checkbox input "true"
checkbox input "false"
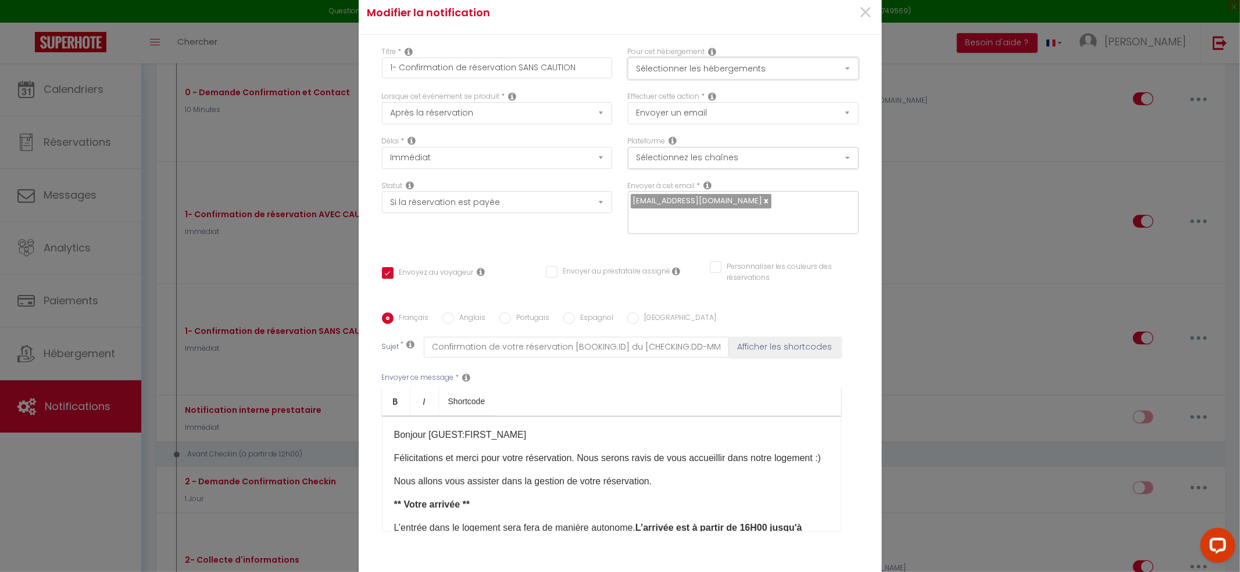
click at [710, 68] on button "Sélectionner les hébergements" at bounding box center [743, 69] width 231 height 22
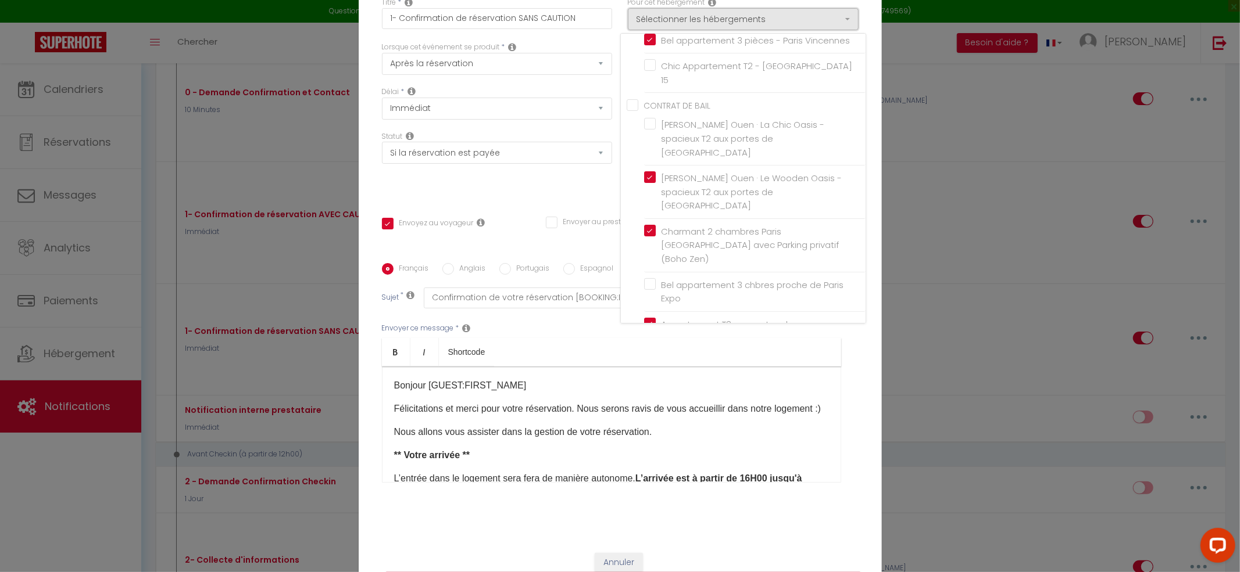
scroll to position [75, 0]
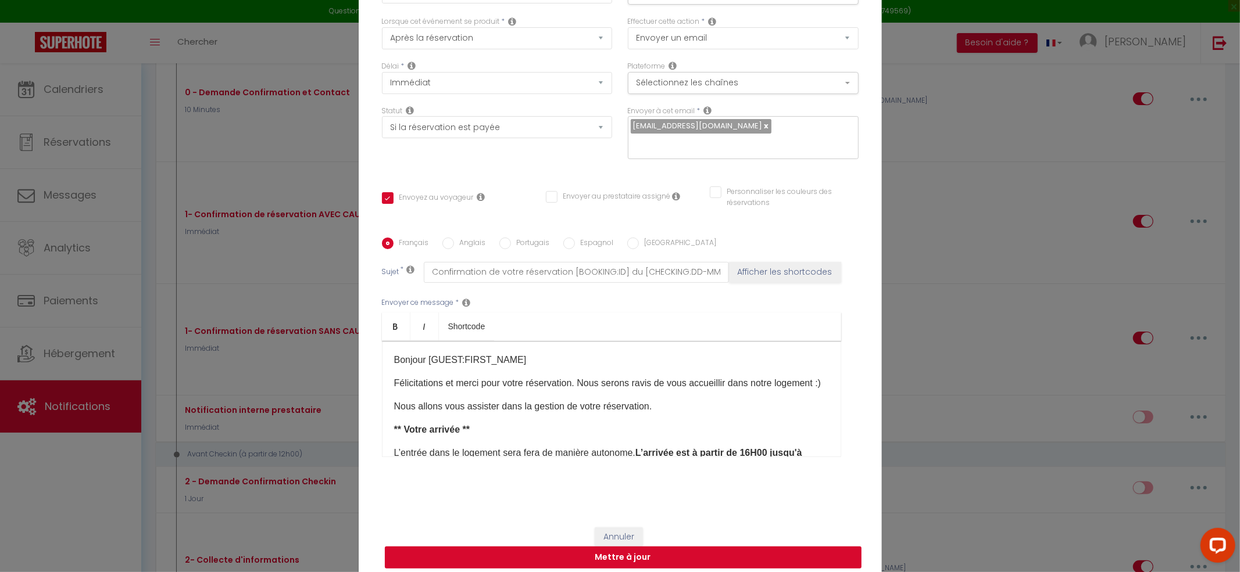
click at [759, 549] on button "Mettre à jour" at bounding box center [623, 558] width 477 height 22
checkbox input "true"
checkbox input "false"
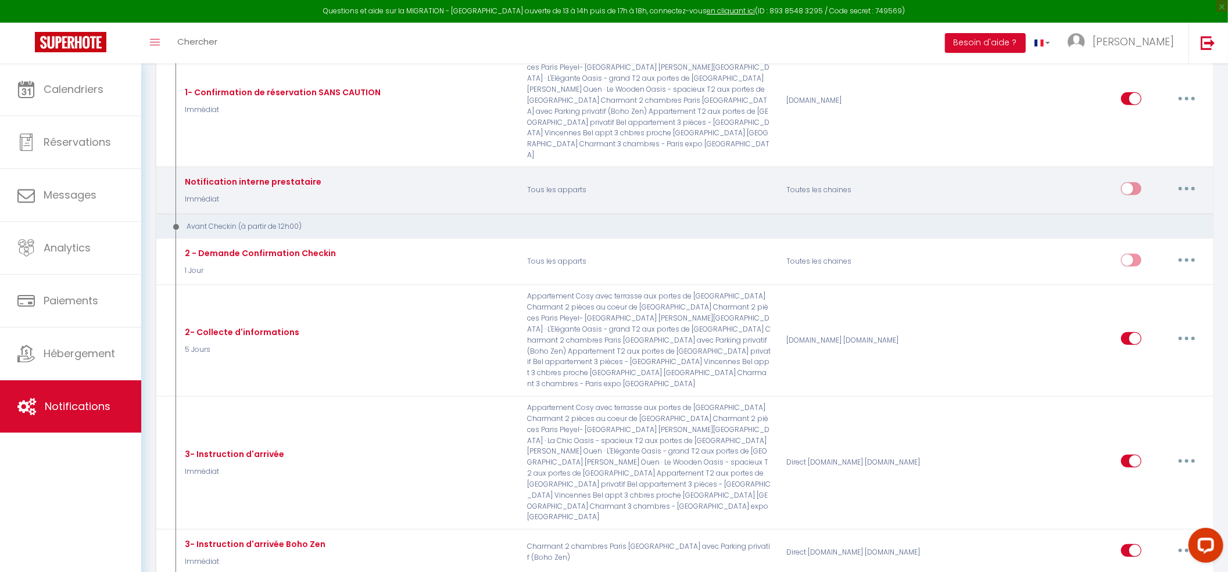
scroll to position [542, 0]
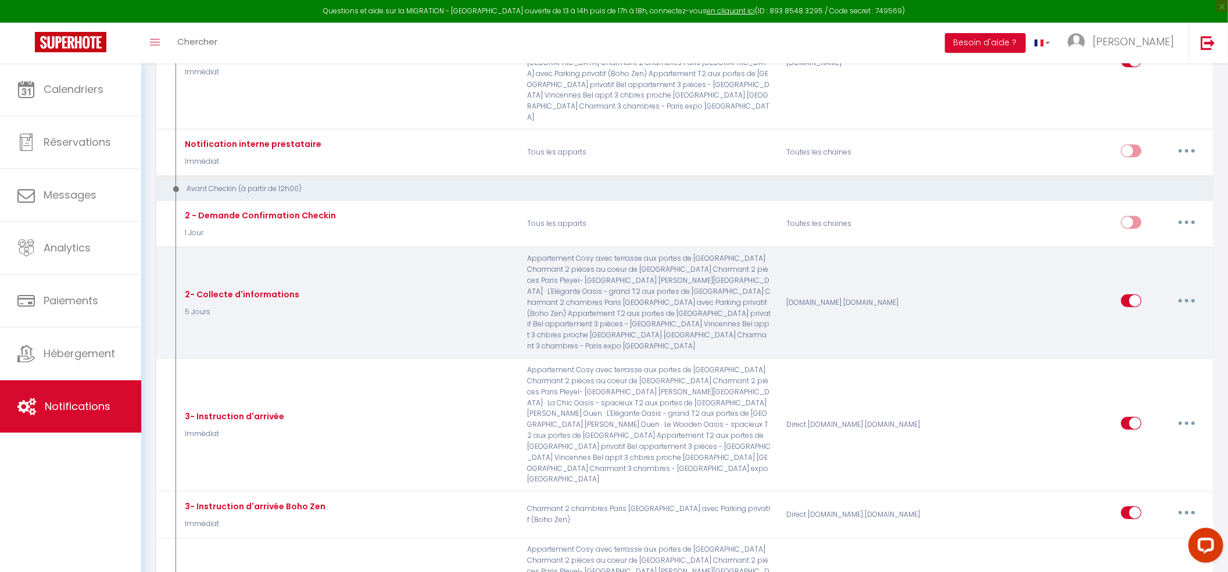
click at [1191, 292] on button "button" at bounding box center [1186, 301] width 33 height 19
click at [1151, 318] on link "Editer" at bounding box center [1156, 328] width 86 height 20
type input "2- Collecte d'informations"
select select "5 Jours"
select select "if_booking_is_paid"
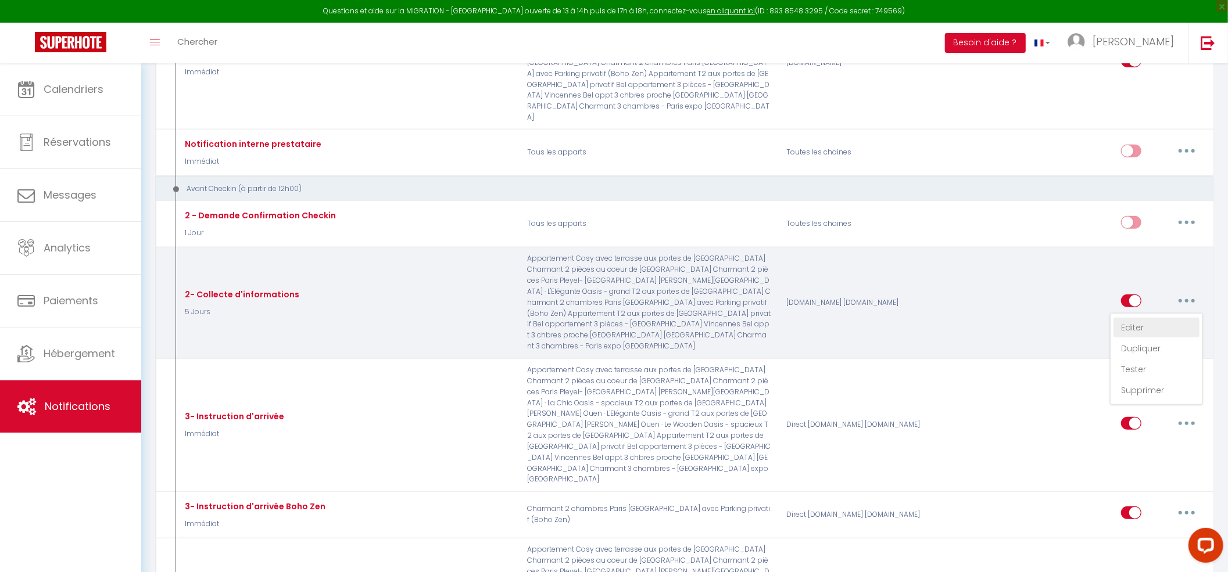
checkbox input "true"
checkbox input "false"
checkbox input "true"
radio input "true"
type input "Collecte d'informations"
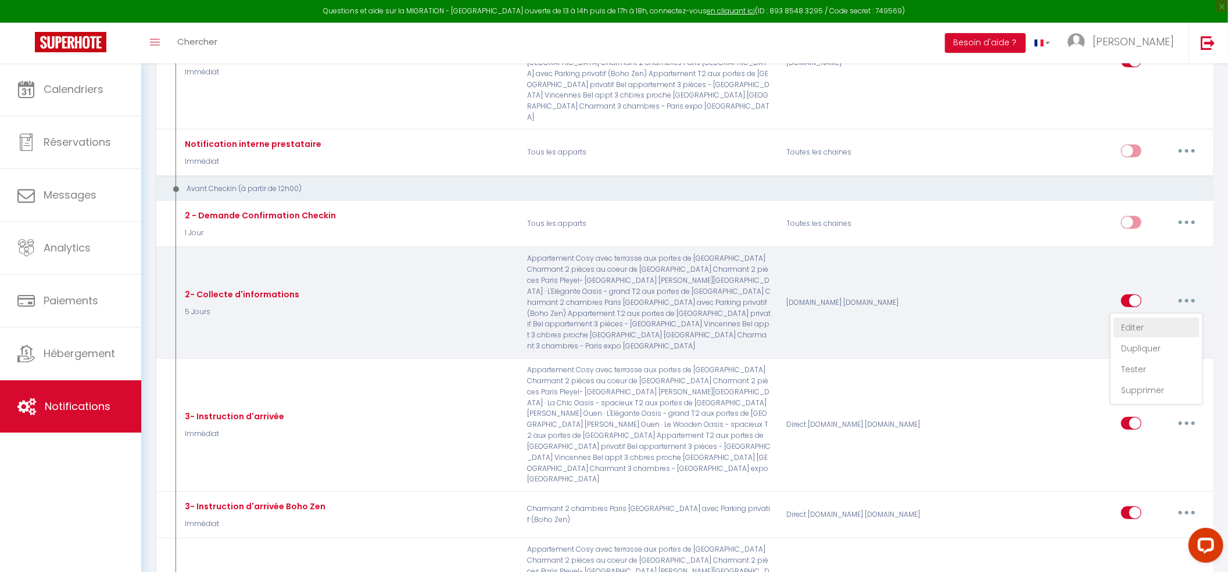
checkbox input "false"
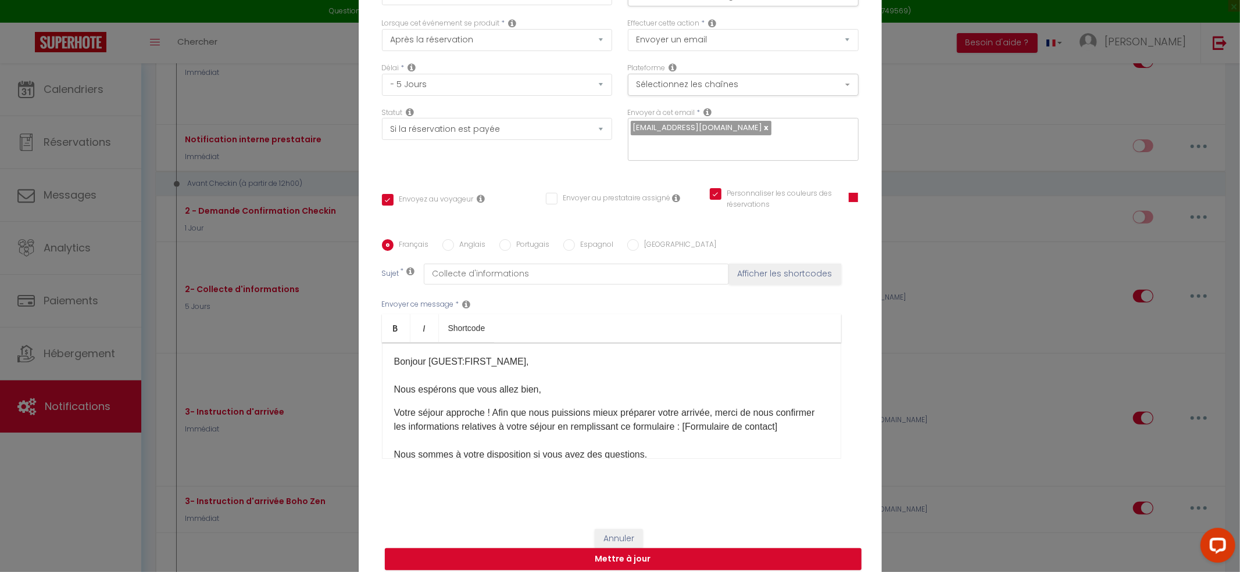
scroll to position [0, 0]
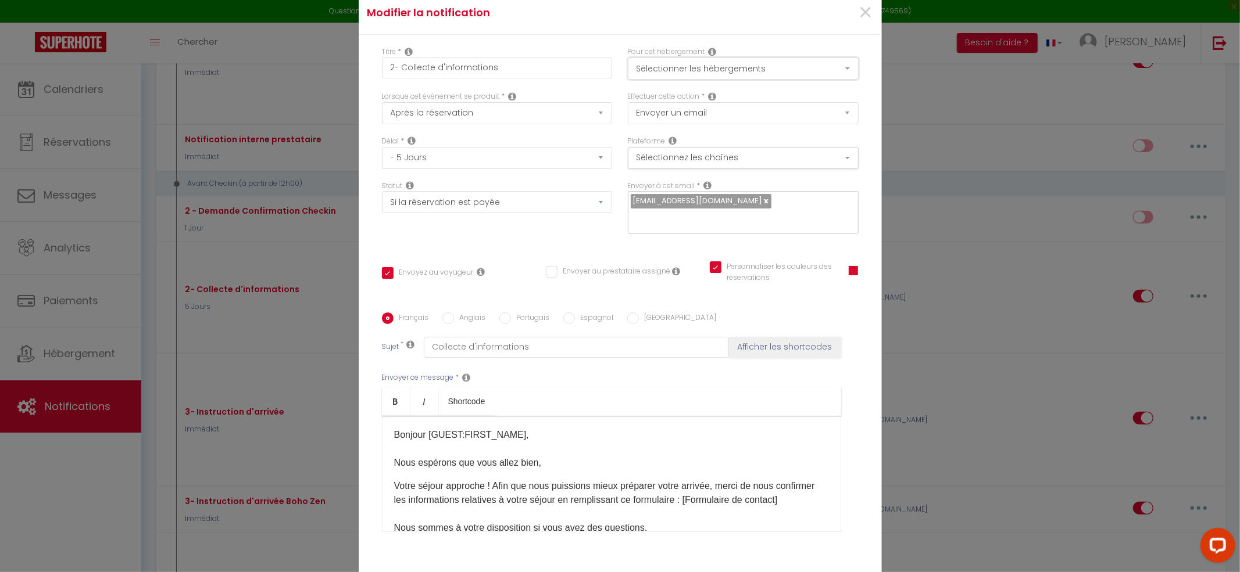
click at [710, 80] on button "Sélectionner les hébergements" at bounding box center [743, 69] width 231 height 22
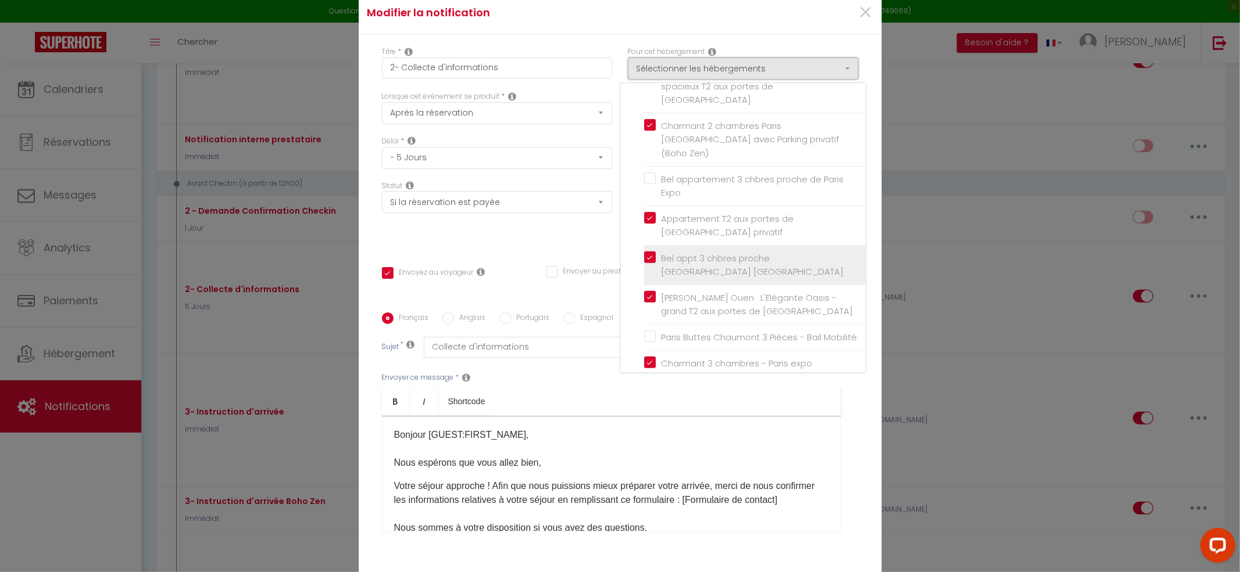
scroll to position [244, 0]
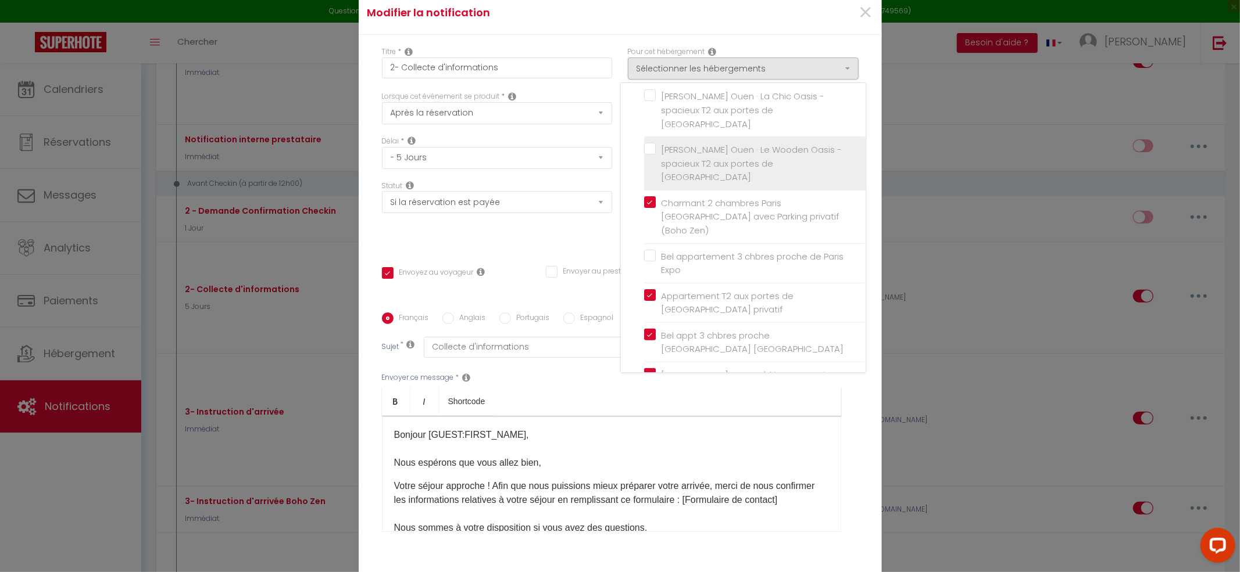
click at [655, 143] on label "[PERSON_NAME] Ouen · Le Wooden Oasis - spacieux T2 aux portes de [GEOGRAPHIC_DA…" at bounding box center [756, 163] width 202 height 41
click at [644, 157] on input "[PERSON_NAME] Ouen · Le Wooden Oasis - spacieux T2 aux portes de [GEOGRAPHIC_DA…" at bounding box center [754, 163] width 221 height 12
checkbox input "true"
checkbox input "false"
checkbox input "true"
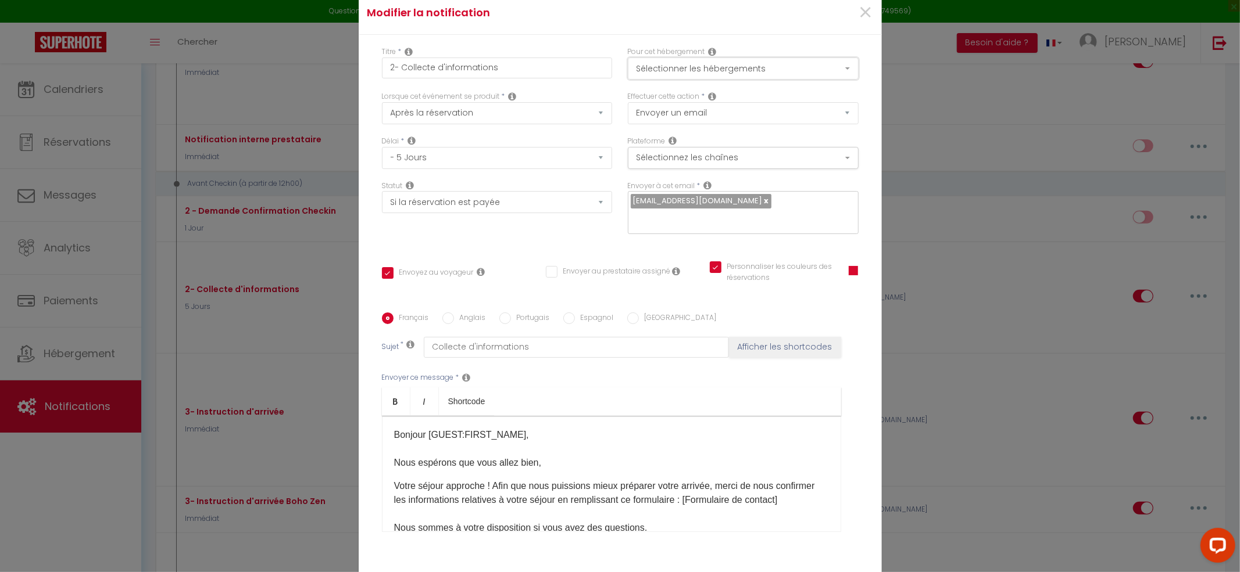
click at [746, 76] on button "Sélectionner les hébergements" at bounding box center [743, 69] width 231 height 22
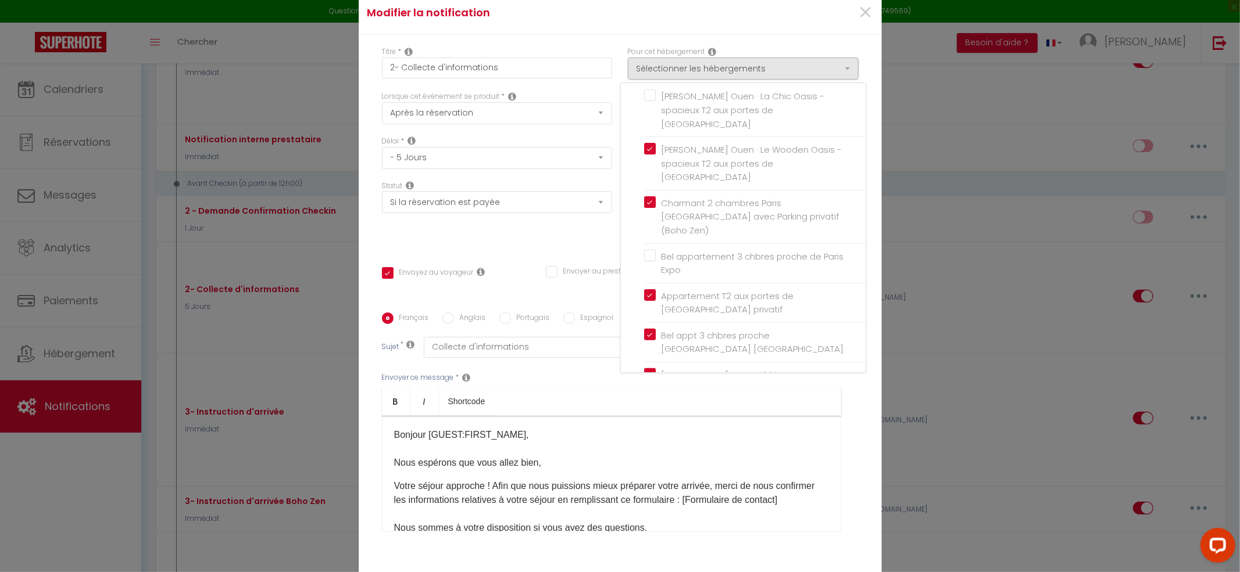
click at [845, 423] on div "Envoyer ce message * Bold Italic Shortcode Rich text editor Bonjour [GUEST:FIRS…" at bounding box center [620, 452] width 477 height 189
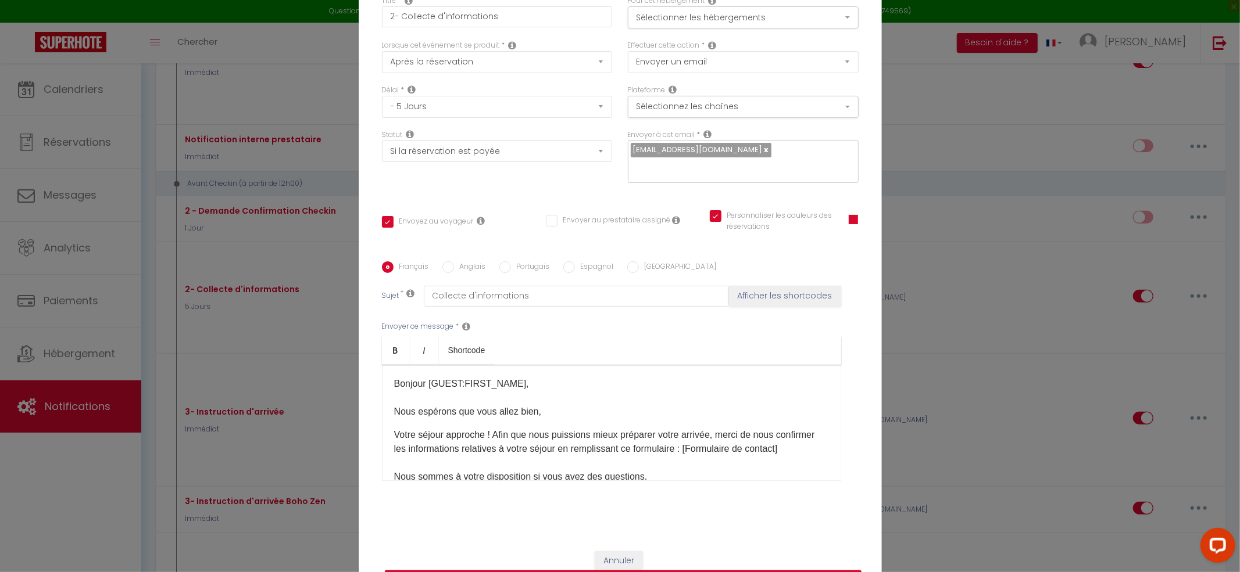
scroll to position [75, 0]
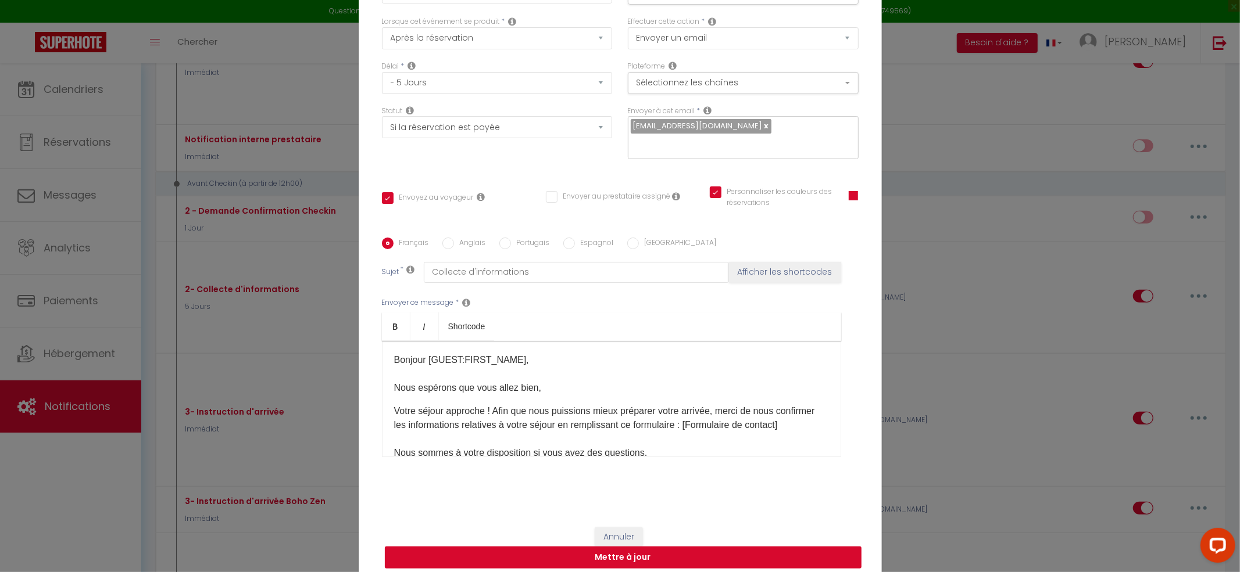
click at [733, 553] on button "Mettre à jour" at bounding box center [623, 558] width 477 height 22
checkbox input "true"
checkbox input "false"
checkbox input "true"
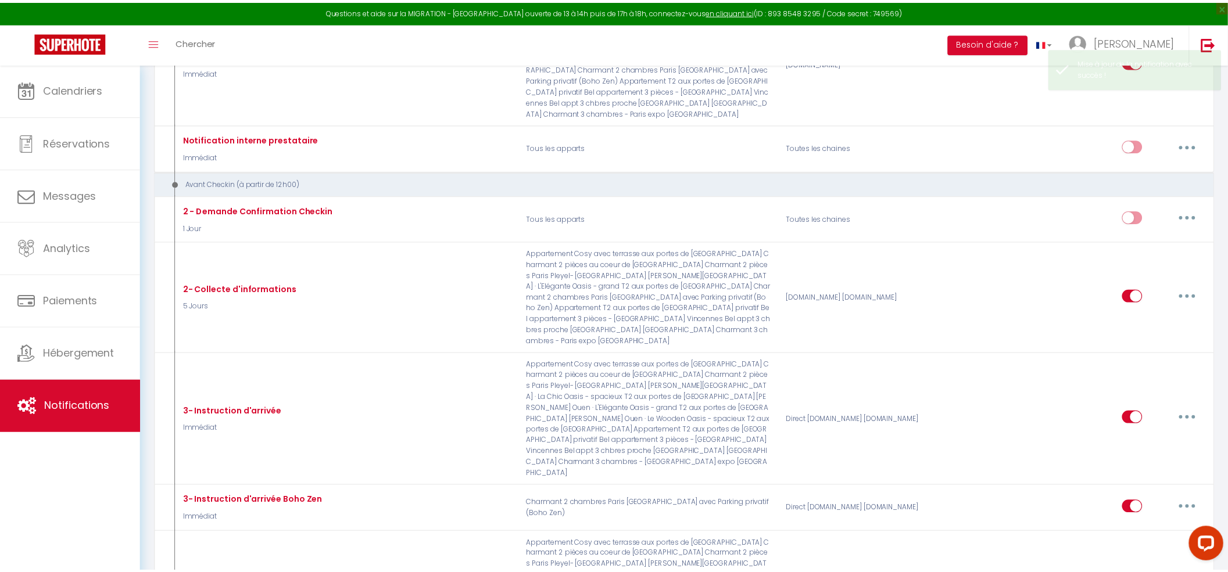
scroll to position [542, 0]
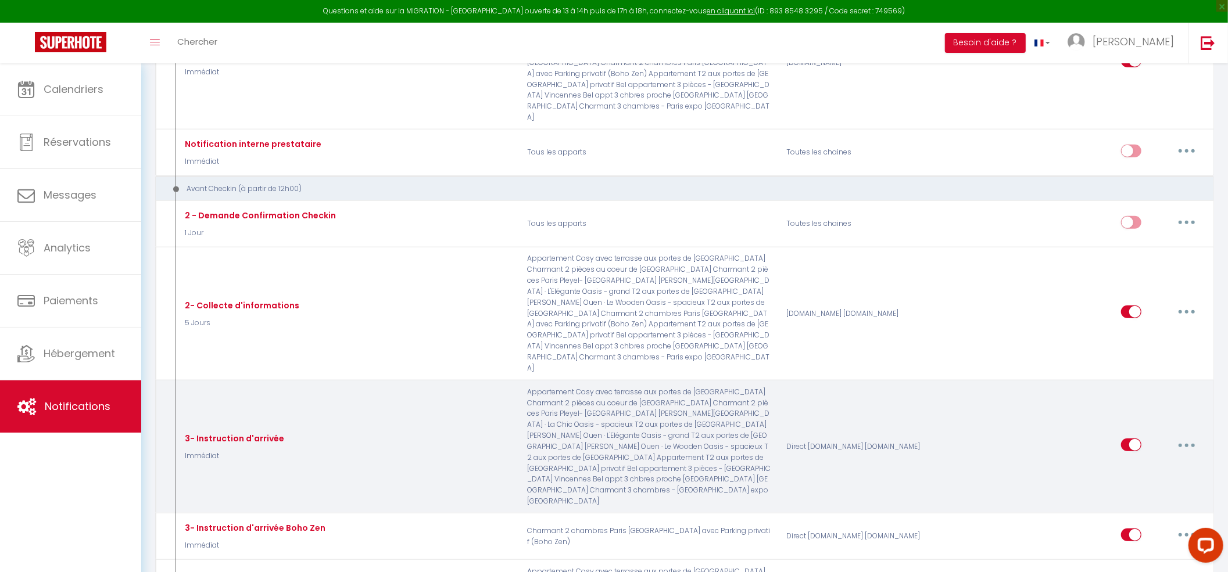
click at [1181, 436] on button "button" at bounding box center [1186, 445] width 33 height 19
click at [1147, 462] on link "Editer" at bounding box center [1156, 472] width 86 height 20
type input "3- Instruction d'arrivée"
select select "Immédiat"
select select "if_deposit_is_paid"
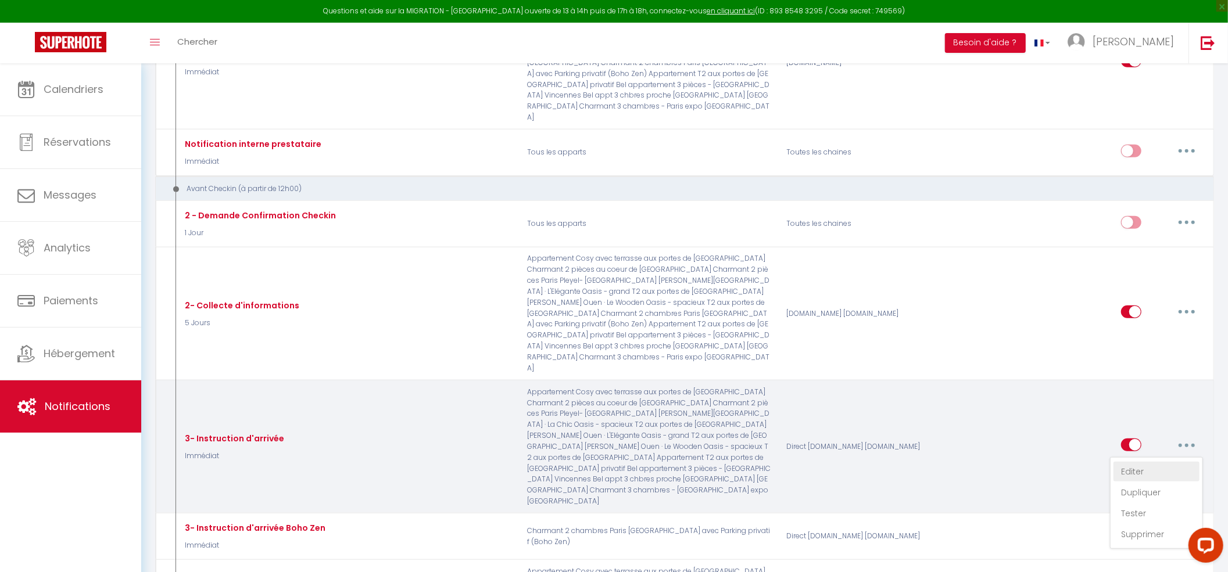
checkbox input "true"
checkbox input "false"
checkbox input "true"
radio input "true"
type input "Instruction d'arrivée"
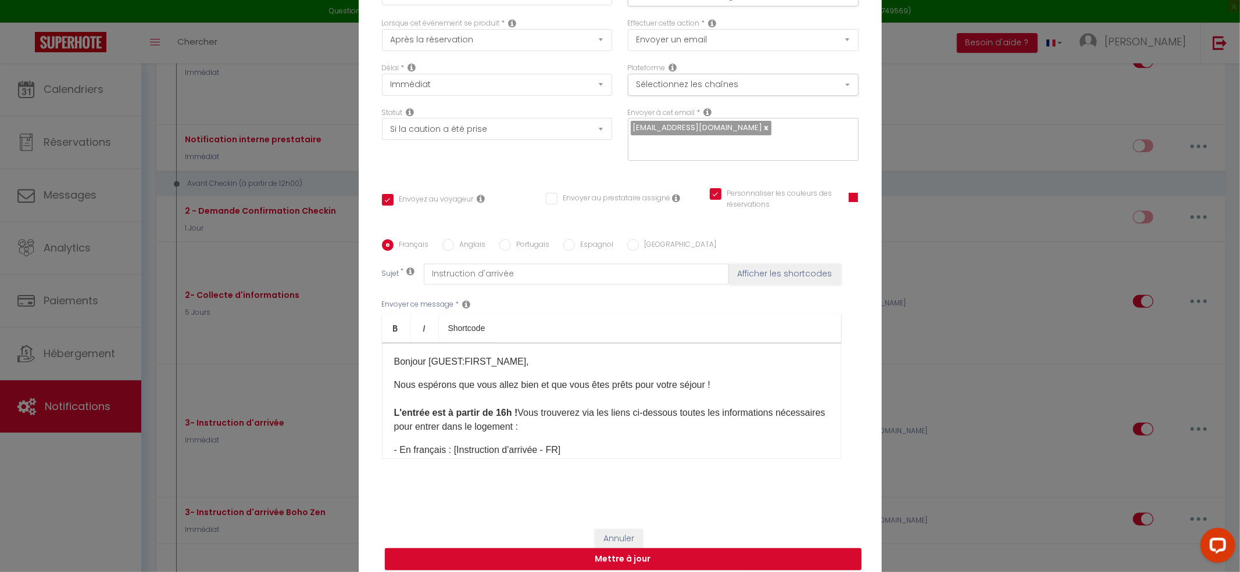
scroll to position [0, 0]
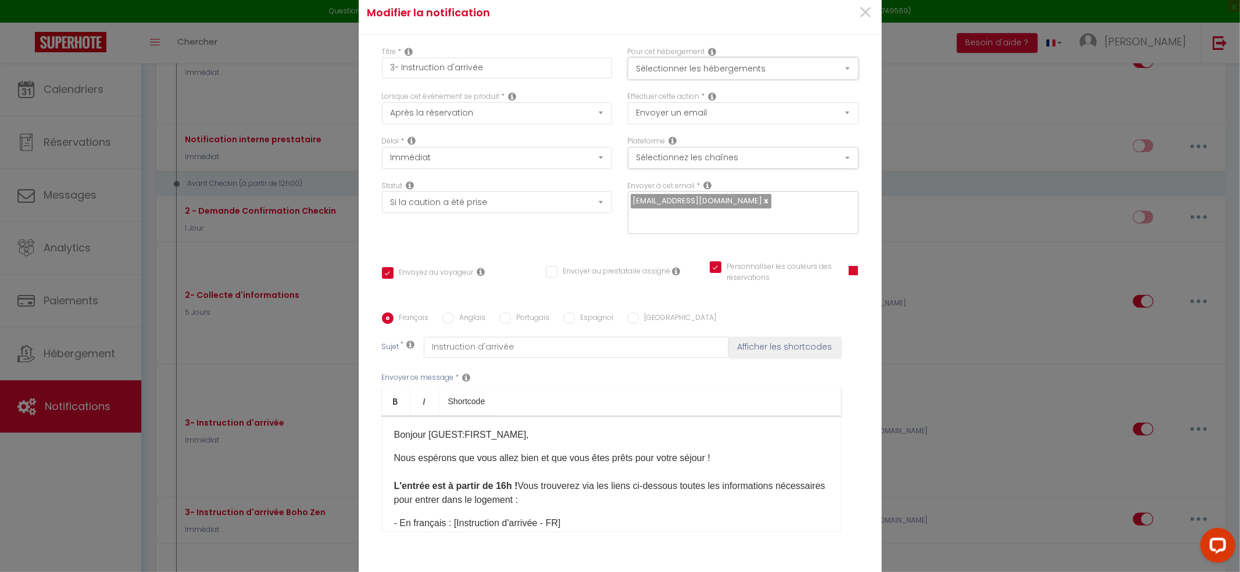
click at [730, 68] on button "Sélectionner les hébergements" at bounding box center [743, 69] width 231 height 22
click at [859, 16] on span "×" at bounding box center [865, 12] width 15 height 35
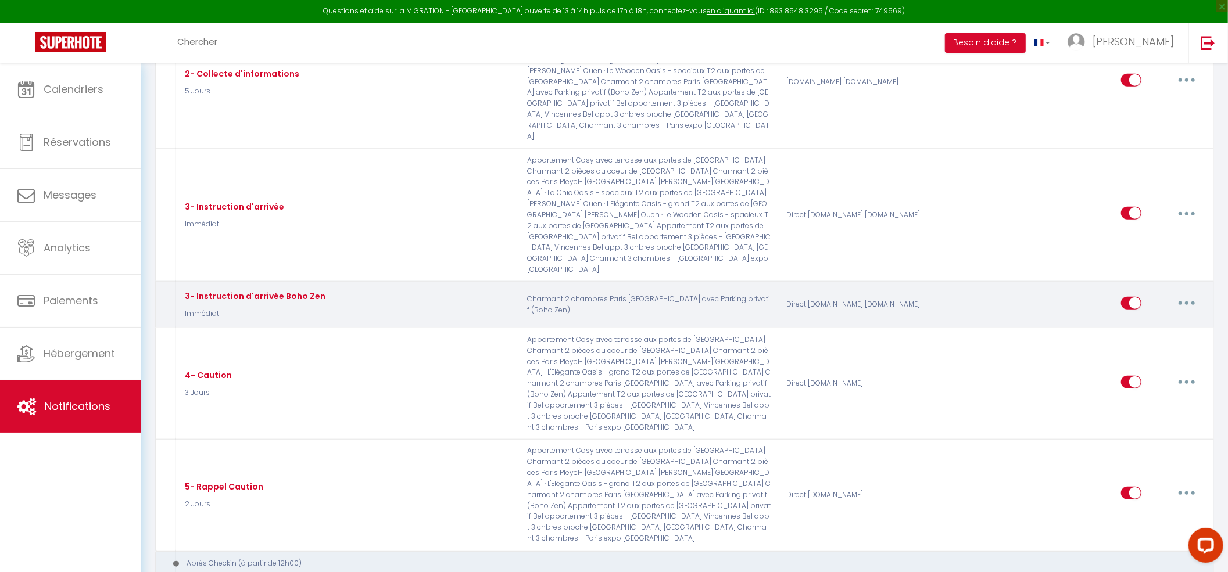
scroll to position [775, 0]
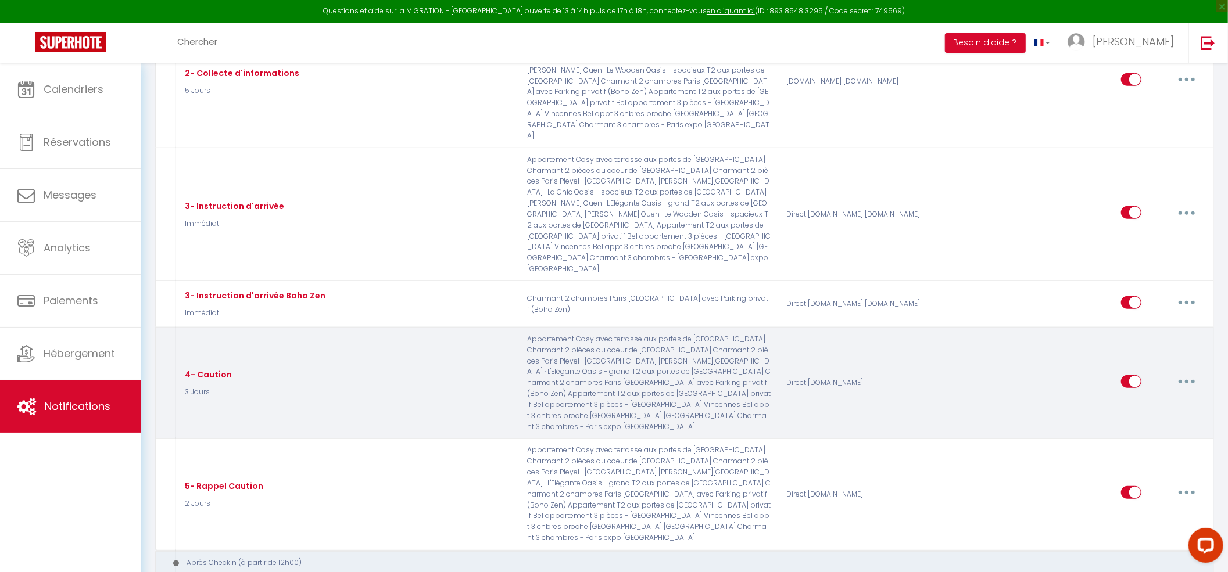
click at [1188, 380] on icon "button" at bounding box center [1186, 381] width 3 height 3
click at [1149, 398] on link "Editer" at bounding box center [1156, 408] width 86 height 20
type input "4- Caution"
select select "3 Jours"
select select "if_booking_is_paid"
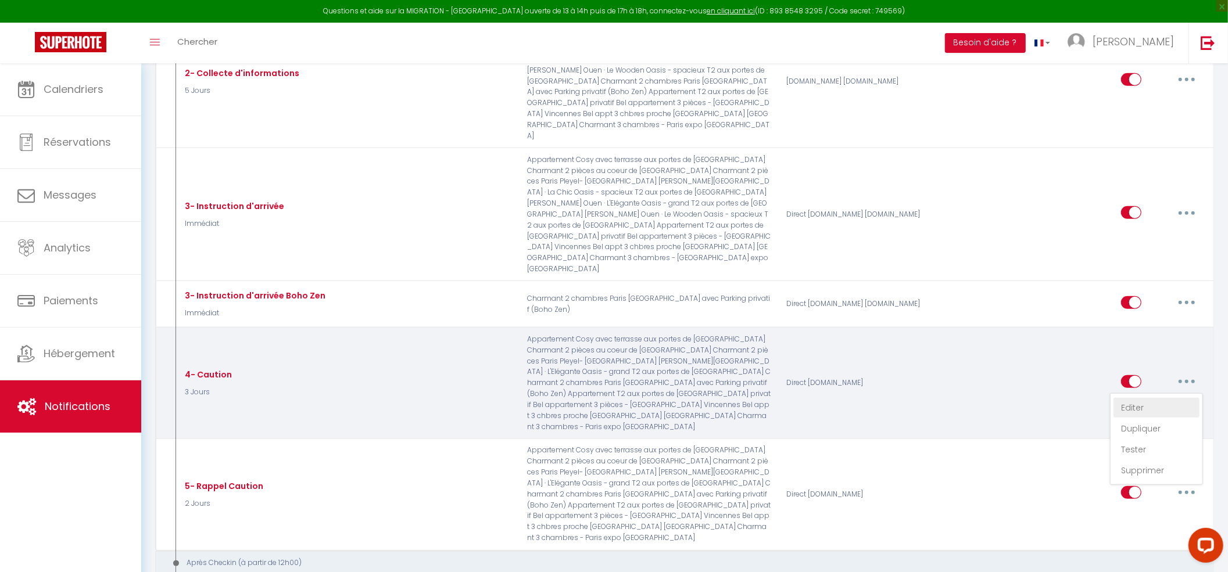
checkbox input "true"
checkbox input "false"
type input "IMPORTANT ! Veuillez effectuer votre dépôt de caution pour votre séjour du [CHE…"
checkbox input "false"
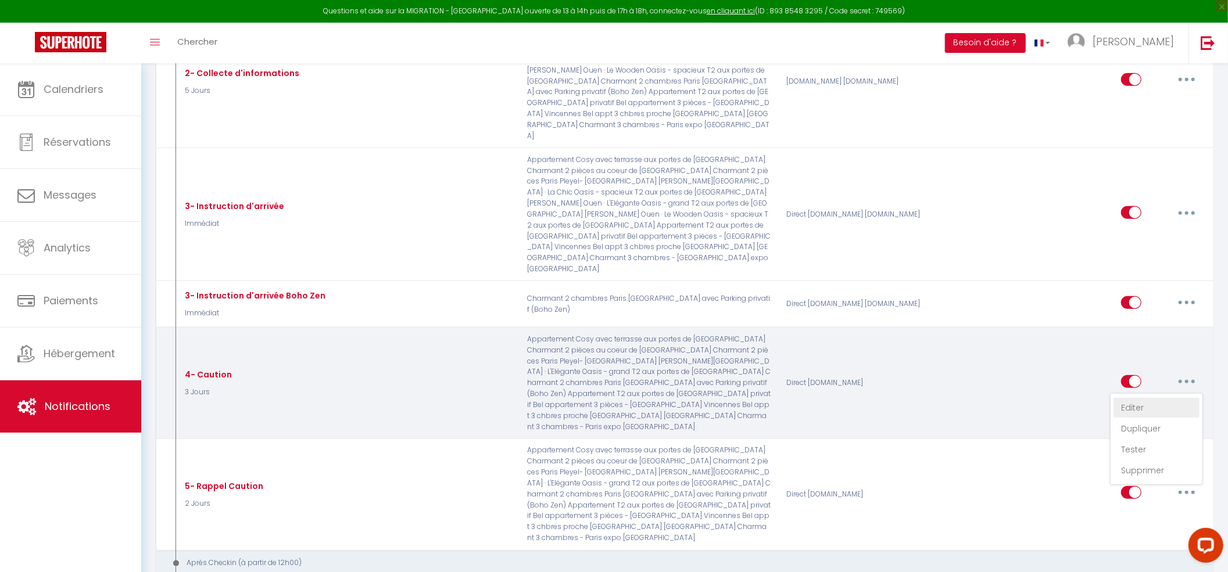
checkbox input "false"
checkbox input "true"
checkbox input "false"
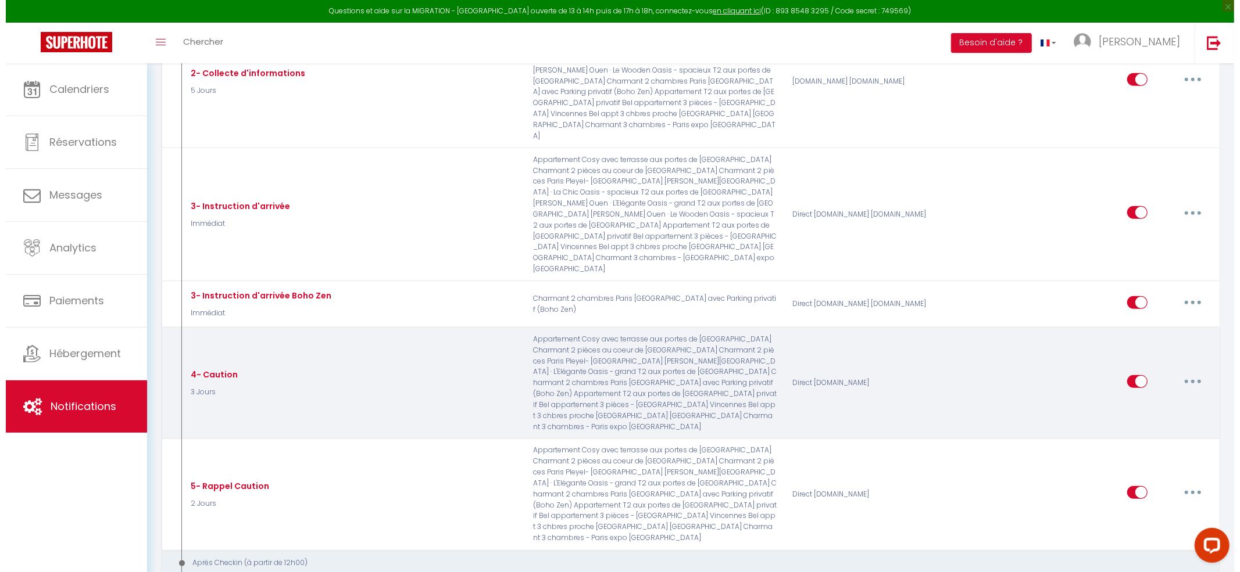
scroll to position [737, 0]
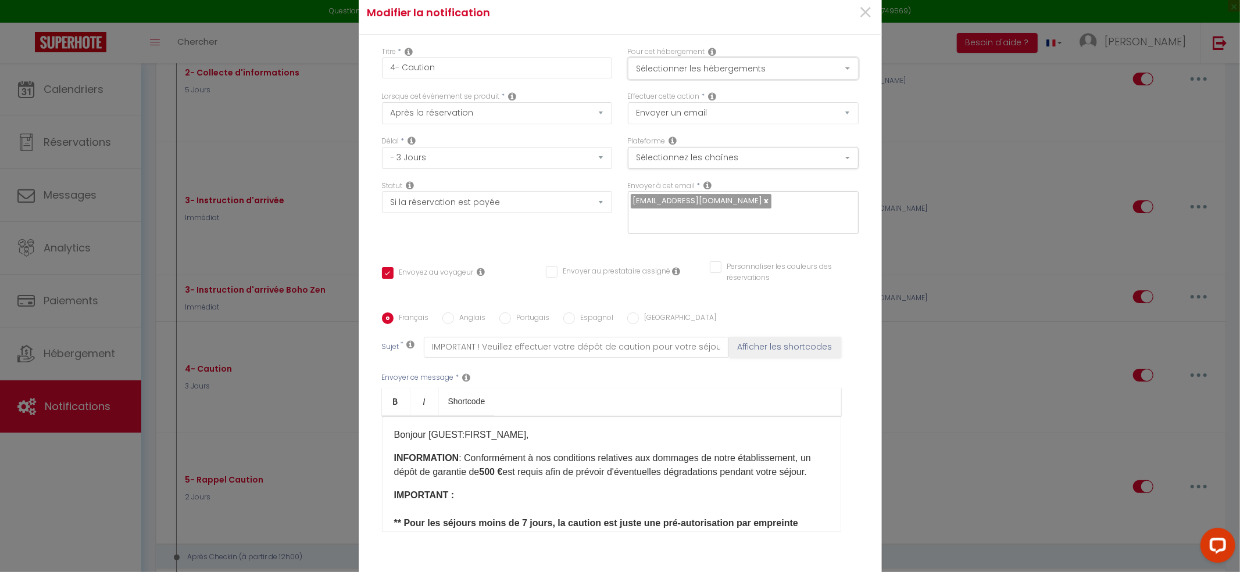
click at [700, 71] on button "Sélectionner les hébergements" at bounding box center [743, 69] width 231 height 22
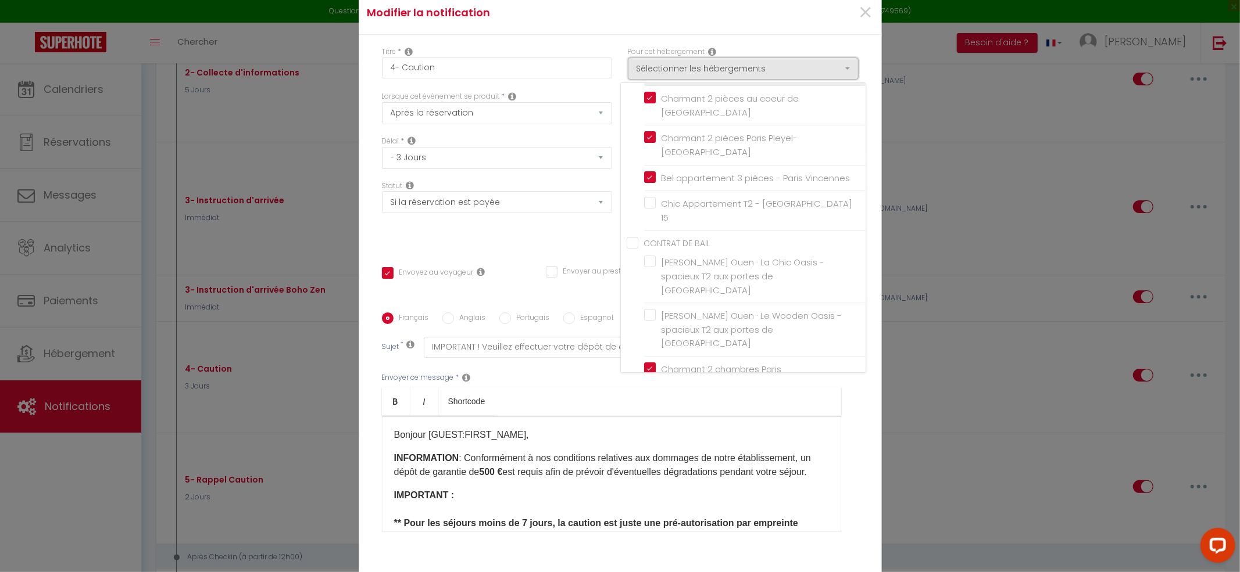
scroll to position [155, 0]
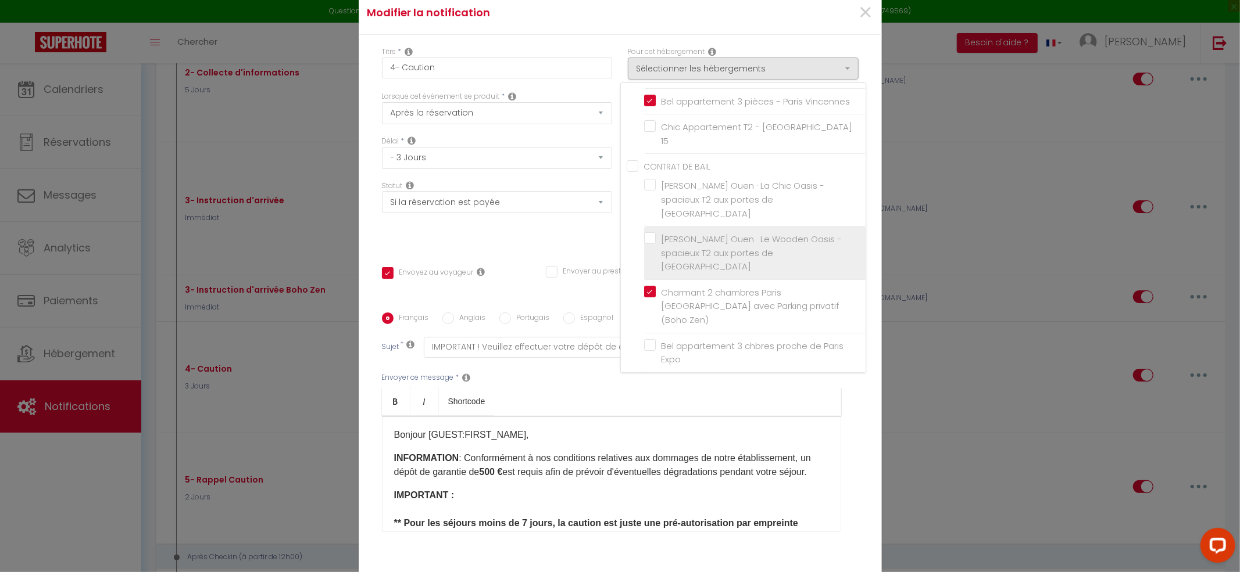
click at [655, 232] on label "[PERSON_NAME] Ouen · Le Wooden Oasis - spacieux T2 aux portes de [GEOGRAPHIC_DA…" at bounding box center [756, 252] width 202 height 41
click at [645, 247] on input "[PERSON_NAME] Ouen · Le Wooden Oasis - spacieux T2 aux portes de [GEOGRAPHIC_DA…" at bounding box center [754, 253] width 221 height 12
checkbox input "true"
checkbox input "false"
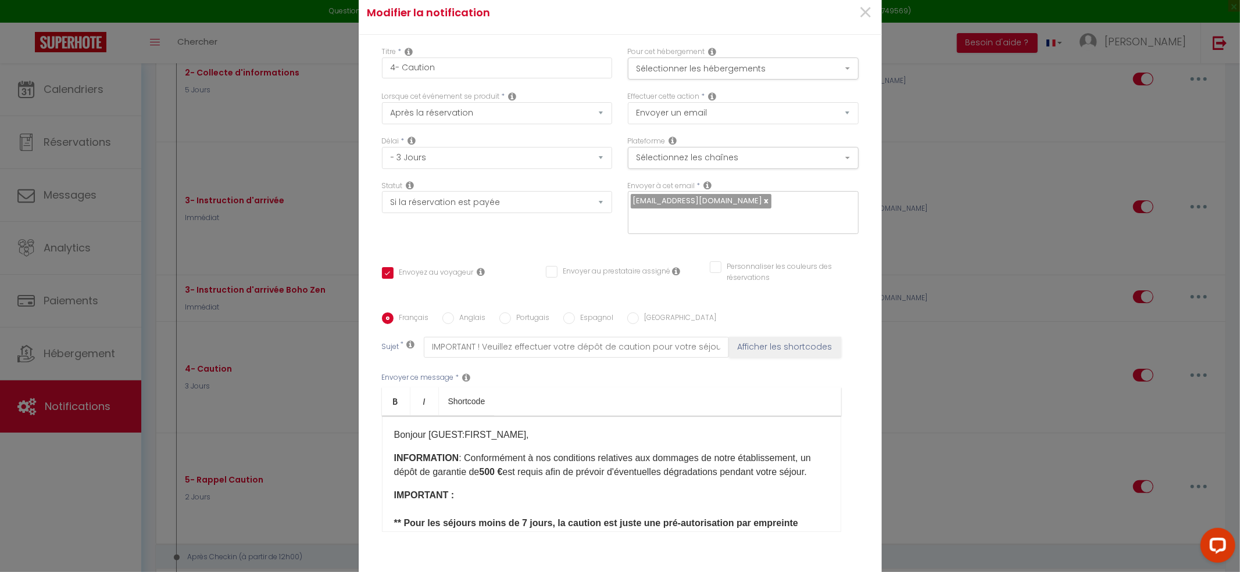
click at [852, 482] on div "Français Anglais Portugais Espagnol Italien Sujet * IMPORTANT ! Veuillez effect…" at bounding box center [620, 430] width 482 height 234
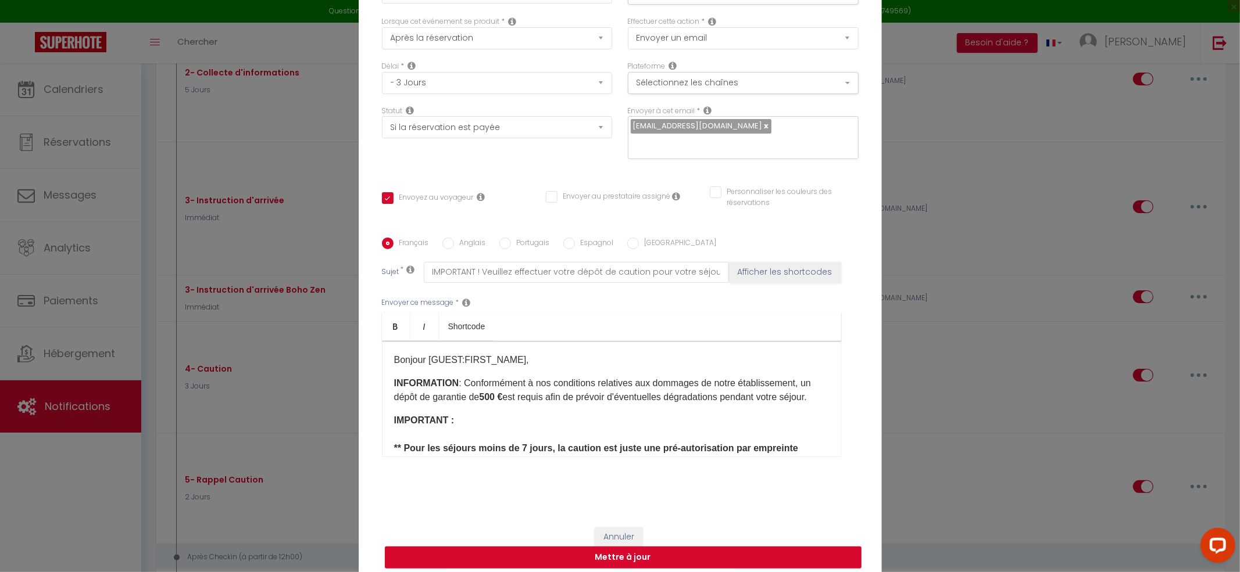
click at [683, 551] on button "Mettre à jour" at bounding box center [623, 558] width 477 height 22
checkbox input "true"
checkbox input "false"
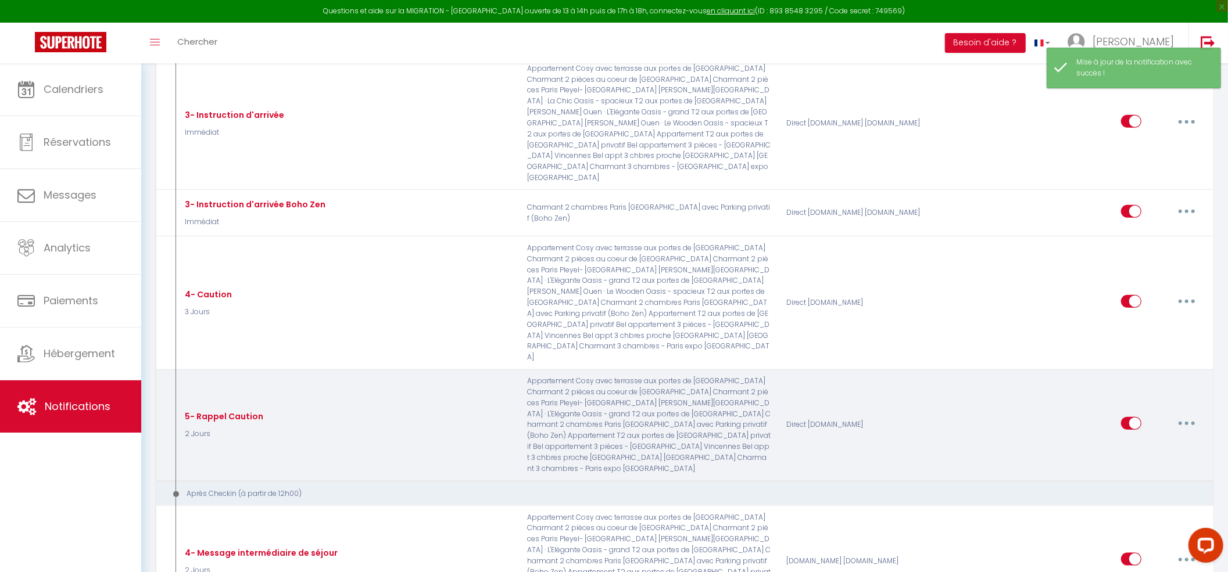
scroll to position [930, 0]
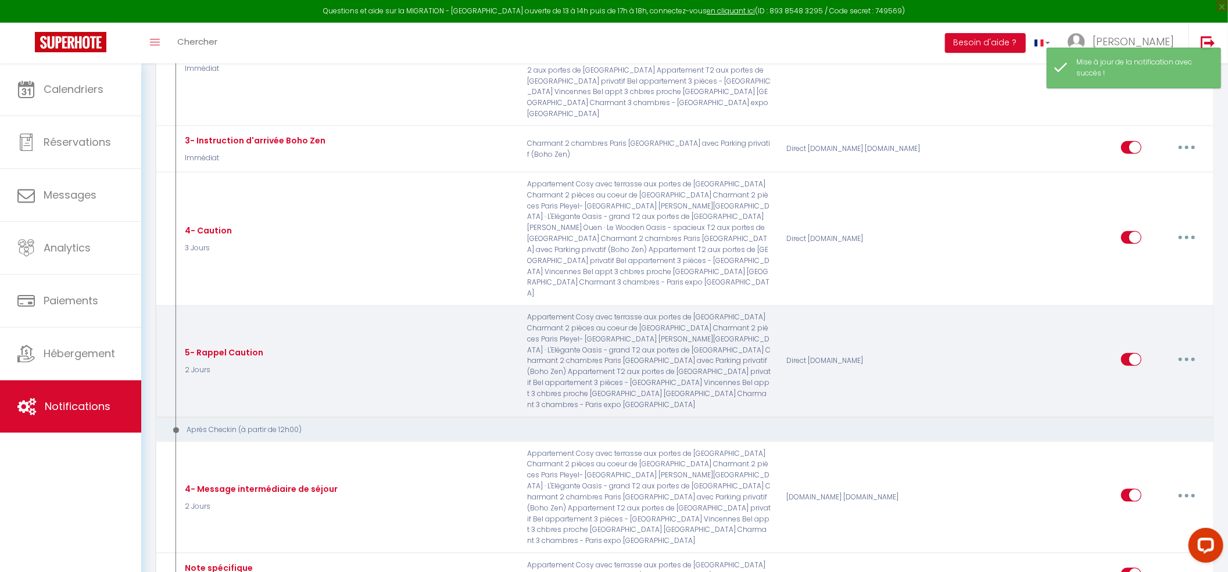
click at [1184, 350] on button "button" at bounding box center [1186, 359] width 33 height 19
click at [1142, 376] on link "Editer" at bounding box center [1156, 386] width 86 height 20
type input "5- Rappel Caution"
select select "2 Jours"
select select "if_deposit_not_paid"
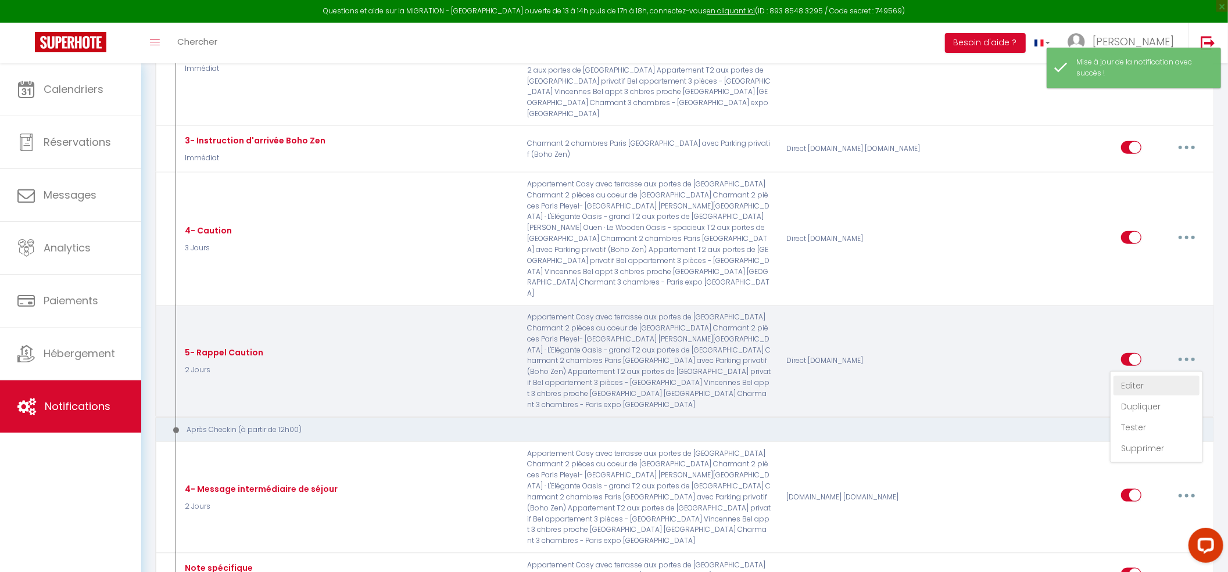
checkbox input "true"
checkbox input "false"
radio input "true"
type input "IMPORTANT ! Veuillez régler votre caution pour votre séjour du [CHECKING:DD-MM-…"
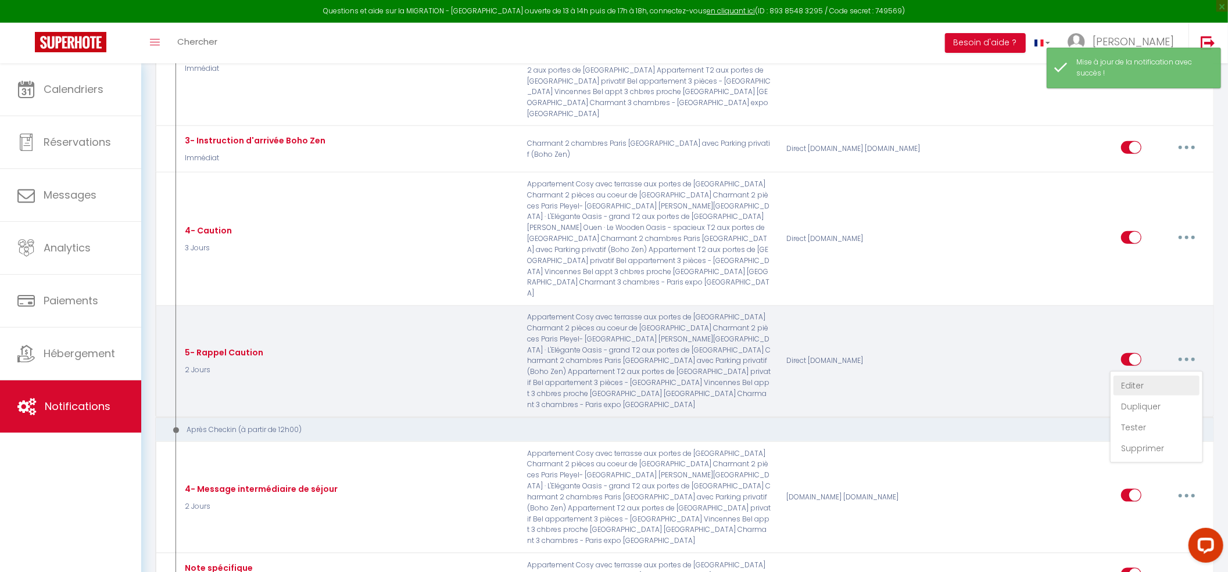
checkbox input "false"
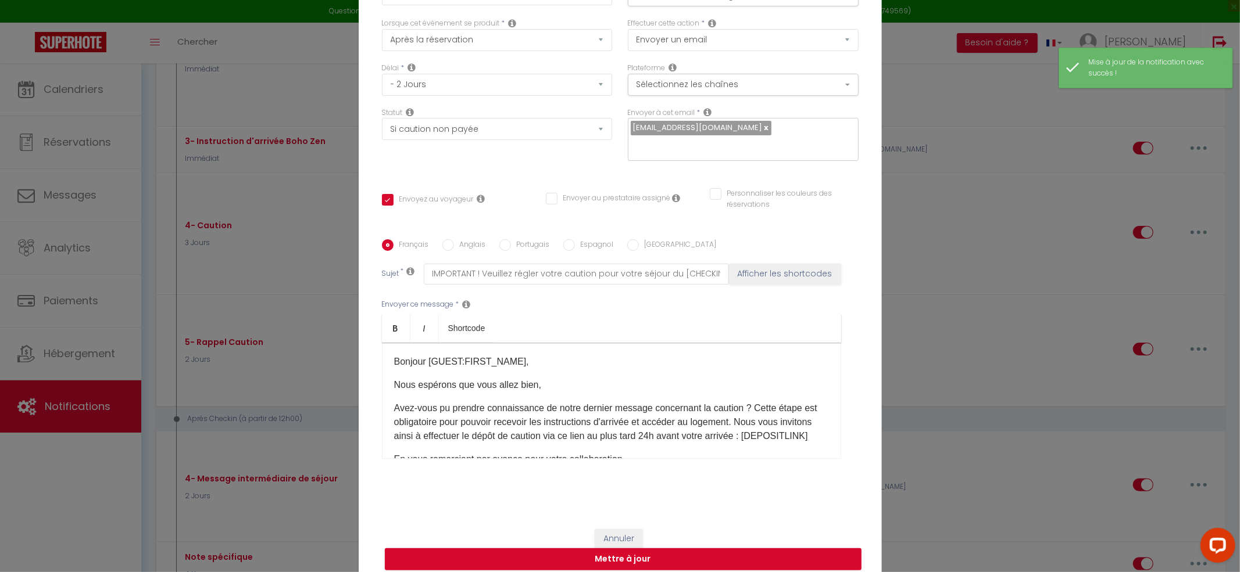
scroll to position [0, 0]
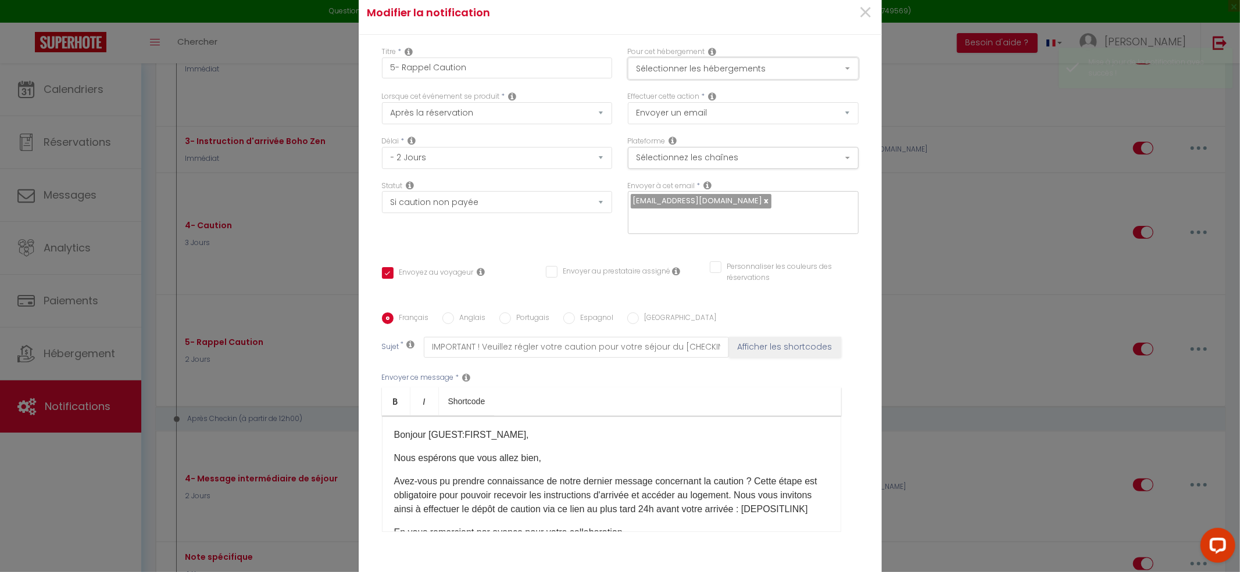
click at [728, 80] on button "Sélectionner les hébergements" at bounding box center [743, 69] width 231 height 22
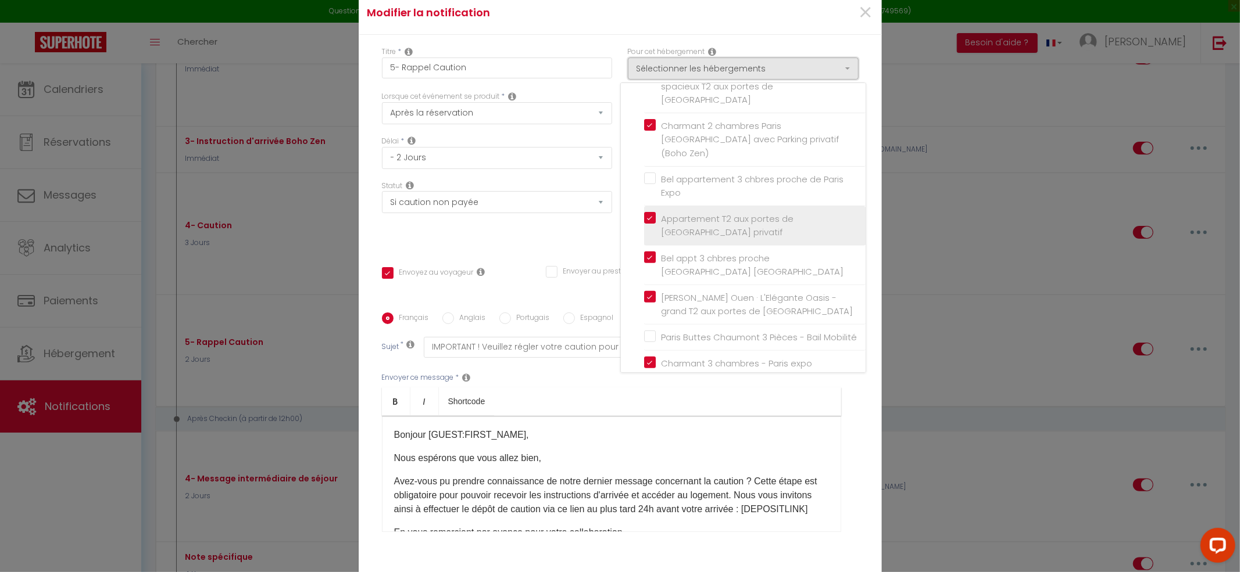
scroll to position [244, 0]
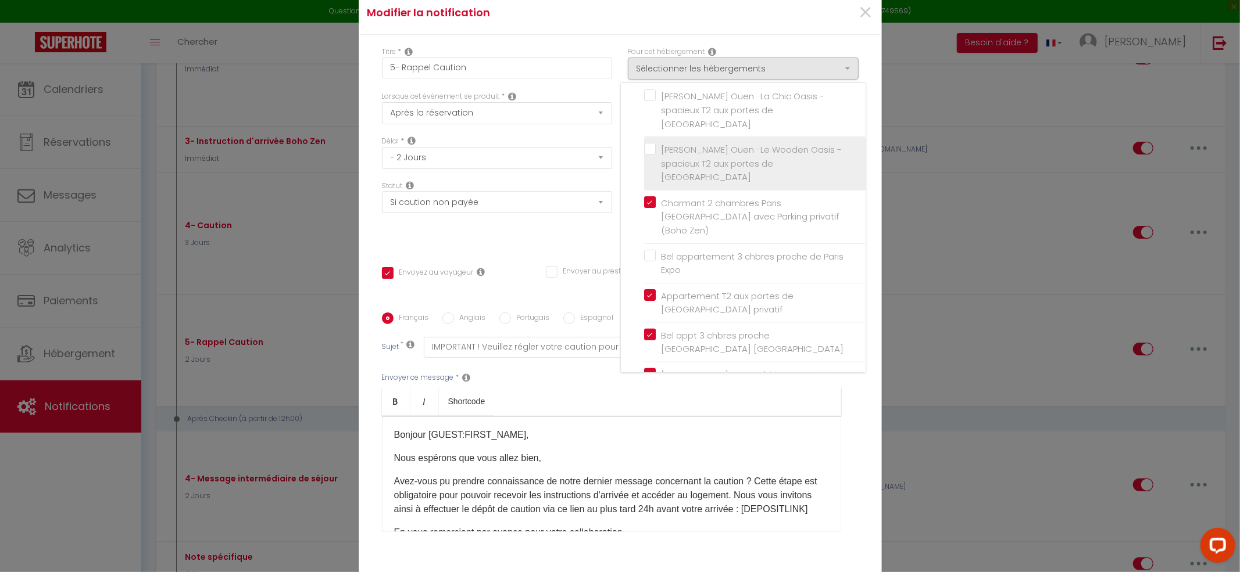
click at [655, 143] on label "[PERSON_NAME] Ouen · Le Wooden Oasis - spacieux T2 aux portes de [GEOGRAPHIC_DA…" at bounding box center [756, 163] width 202 height 41
click at [644, 157] on input "[PERSON_NAME] Ouen · Le Wooden Oasis - spacieux T2 aux portes de [GEOGRAPHIC_DA…" at bounding box center [754, 163] width 221 height 12
checkbox input "true"
checkbox input "false"
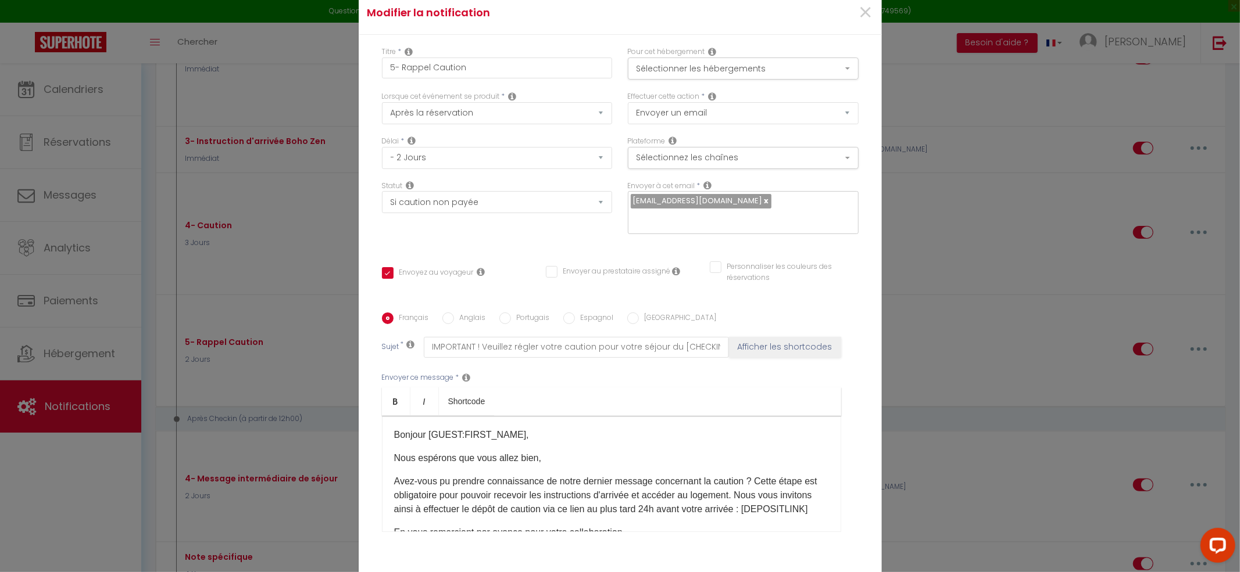
click at [862, 336] on div "Titre * 5- Rappel Caution Pour cet hébergement Sélectionner les hébergements To…" at bounding box center [620, 313] width 523 height 556
click at [718, 73] on button "Sélectionner les hébergements" at bounding box center [743, 69] width 231 height 22
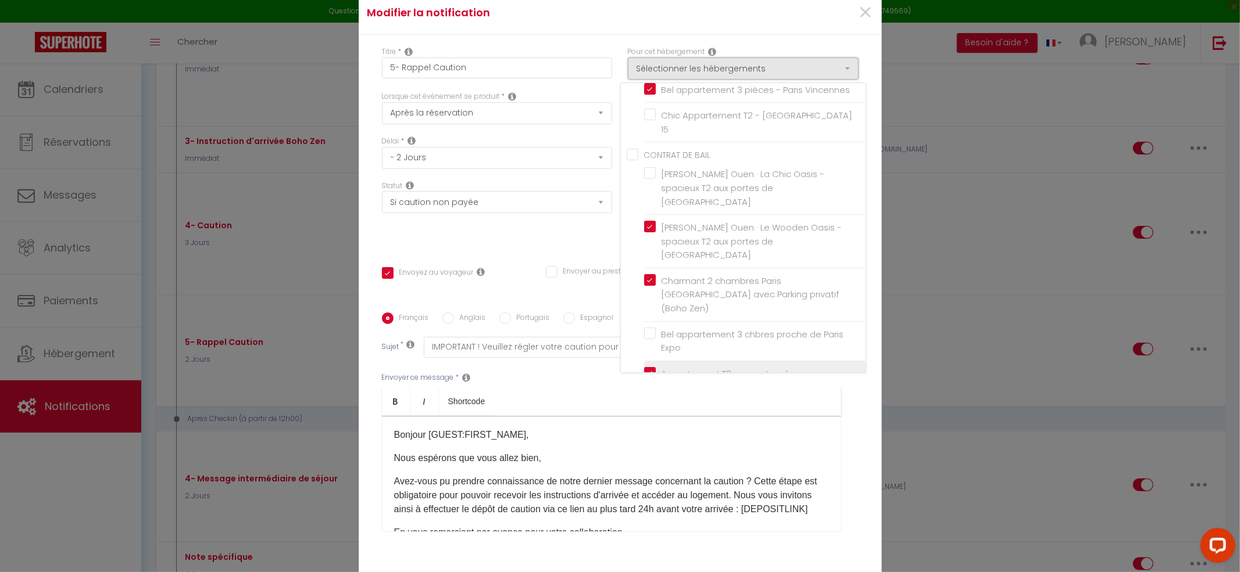
scroll to position [89, 0]
click at [869, 310] on div "Titre * 5- Rappel Caution Pour cet hébergement Sélectionner les hébergements To…" at bounding box center [620, 313] width 523 height 556
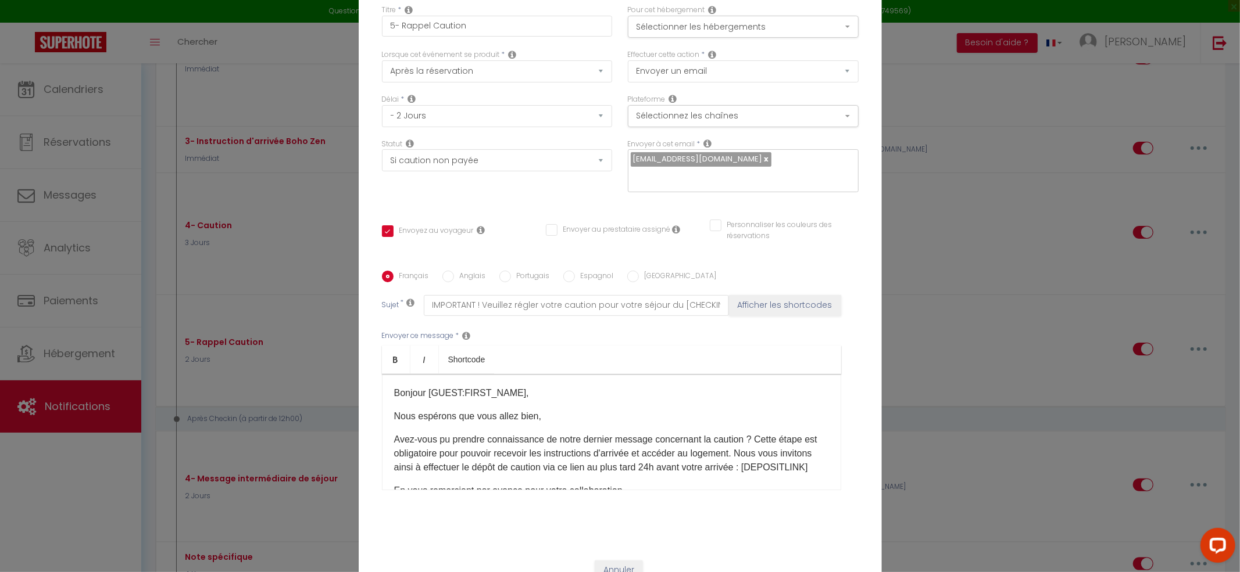
scroll to position [75, 0]
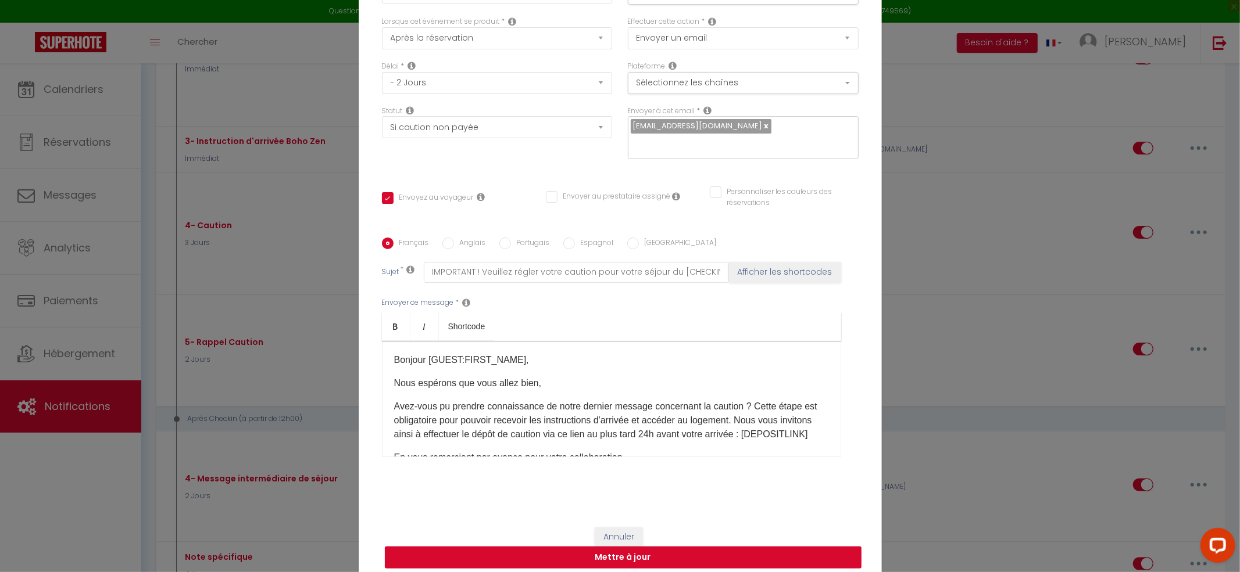
click at [554, 550] on button "Mettre à jour" at bounding box center [623, 558] width 477 height 22
checkbox input "true"
checkbox input "false"
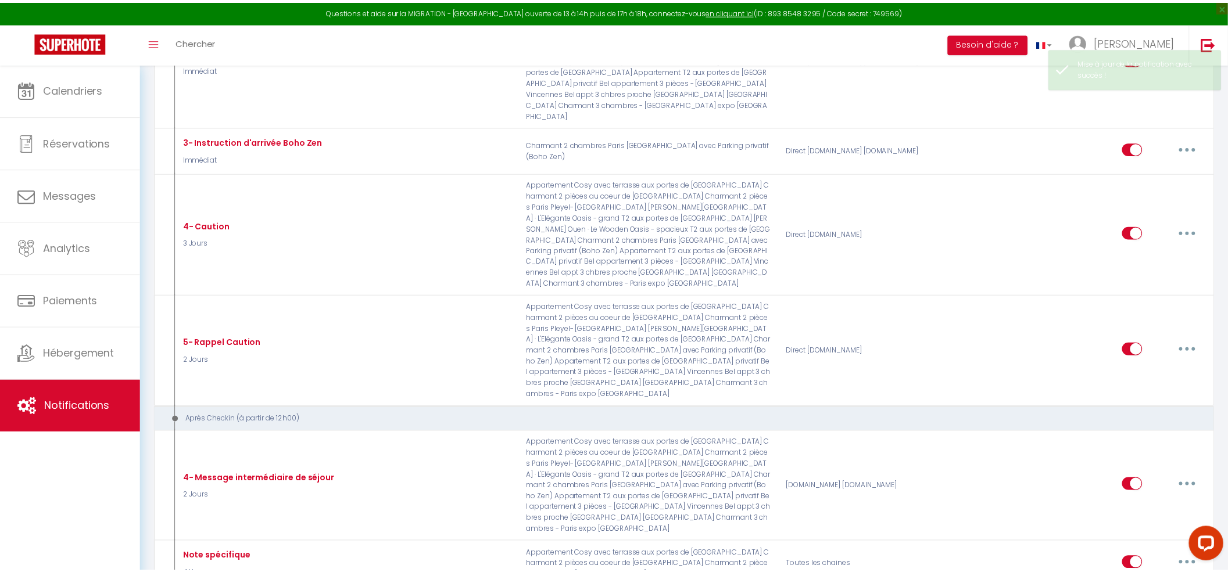
scroll to position [930, 0]
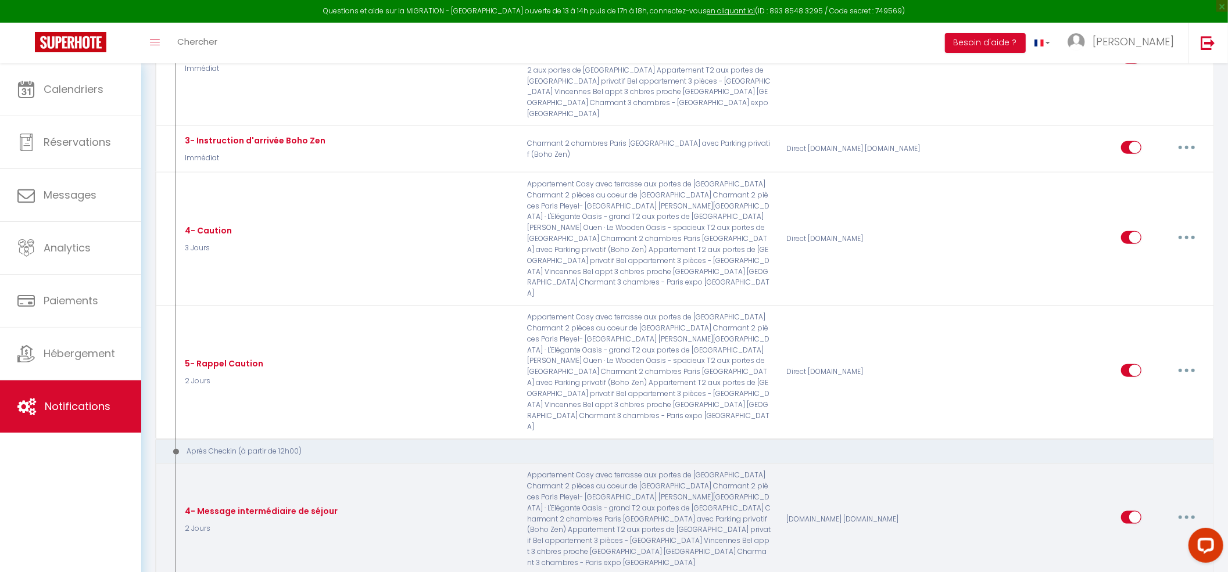
click at [1187, 508] on button "button" at bounding box center [1186, 517] width 33 height 19
click at [1131, 535] on link "Editer" at bounding box center [1156, 545] width 86 height 20
type input "4- Message intermédiaire de séjour"
select select "3"
select select "2 Jours"
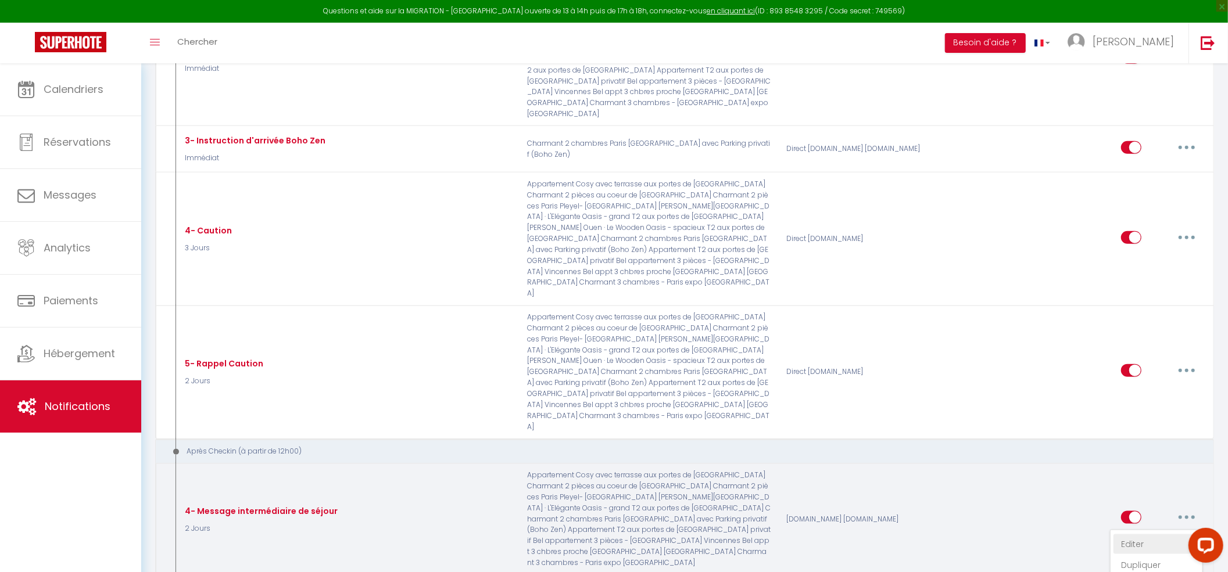
select select "if_booking_is_paid"
checkbox input "true"
checkbox input "false"
radio input "true"
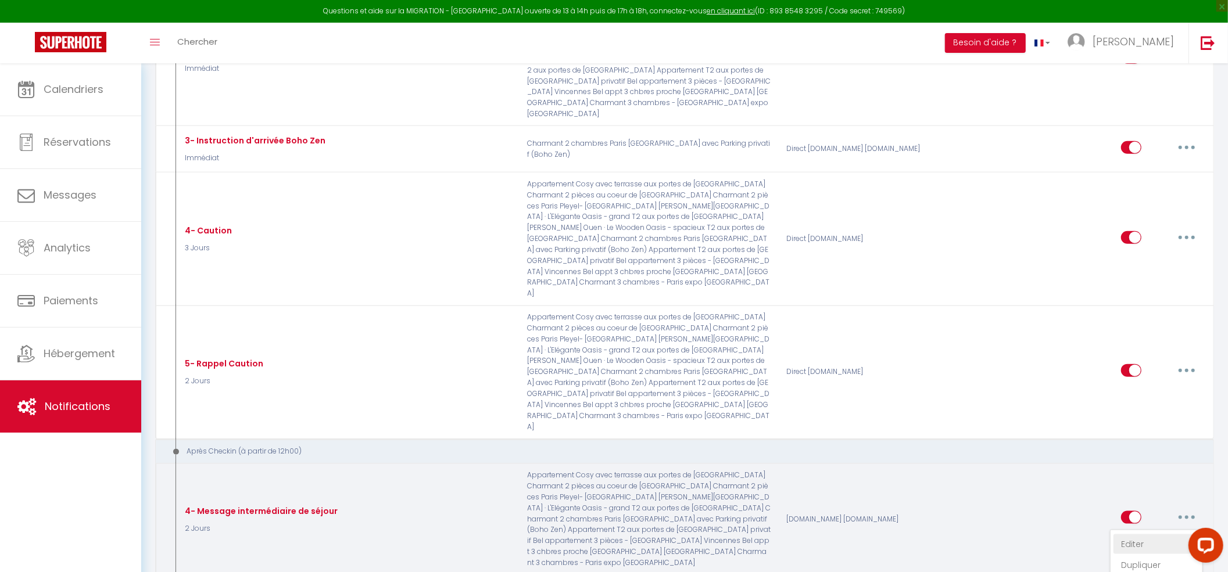
type input "Bonjour, nous espérons que vous allez bien !"
checkbox input "false"
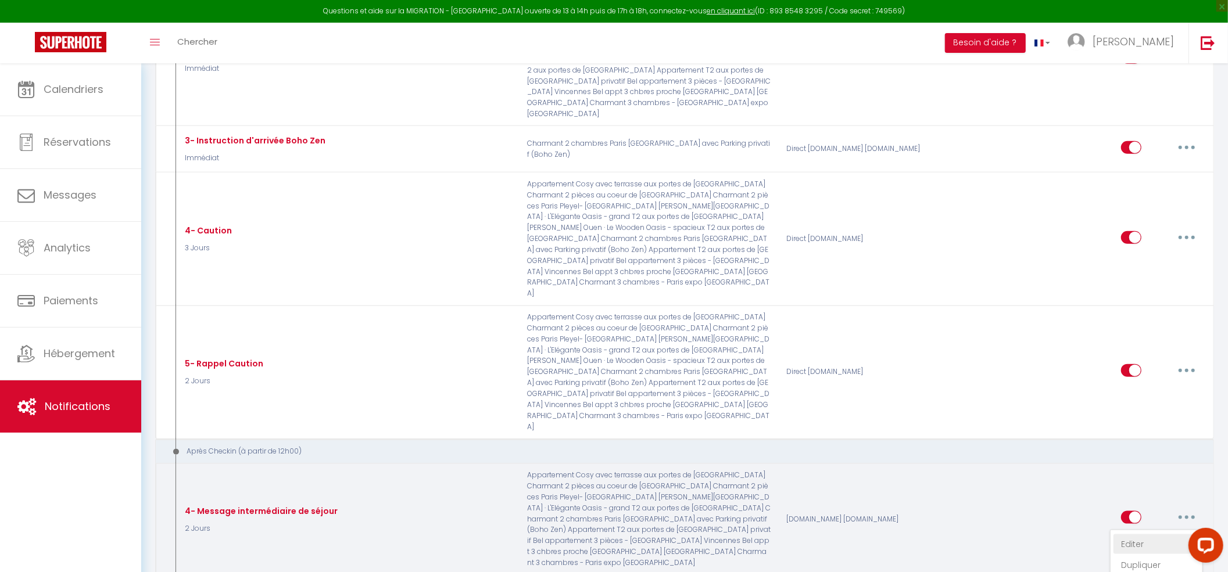
checkbox input "false"
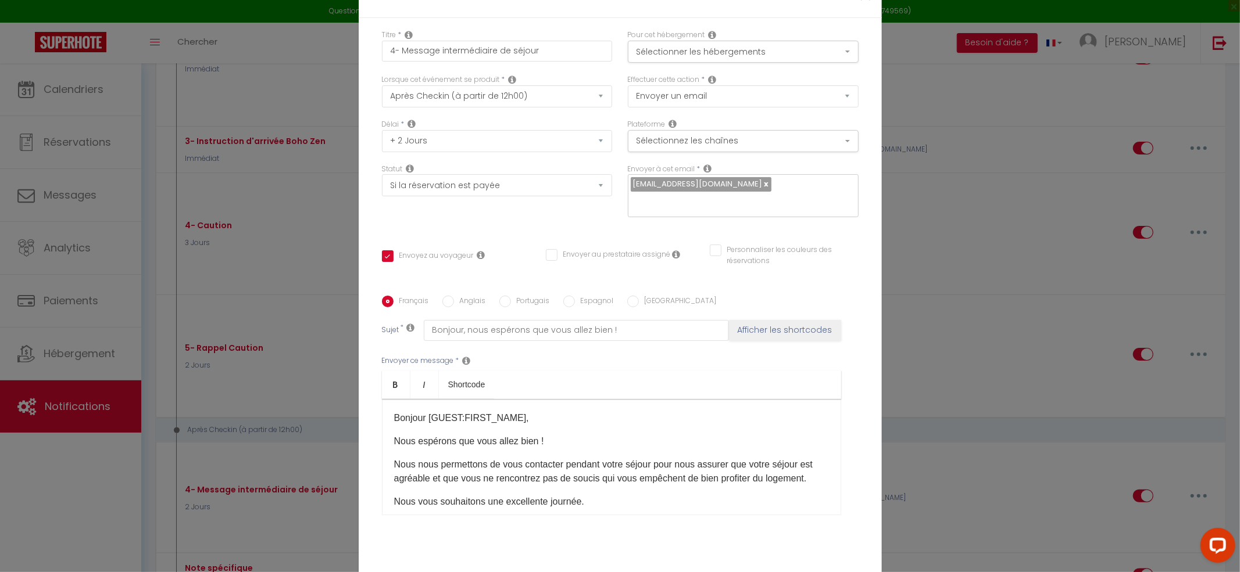
scroll to position [0, 0]
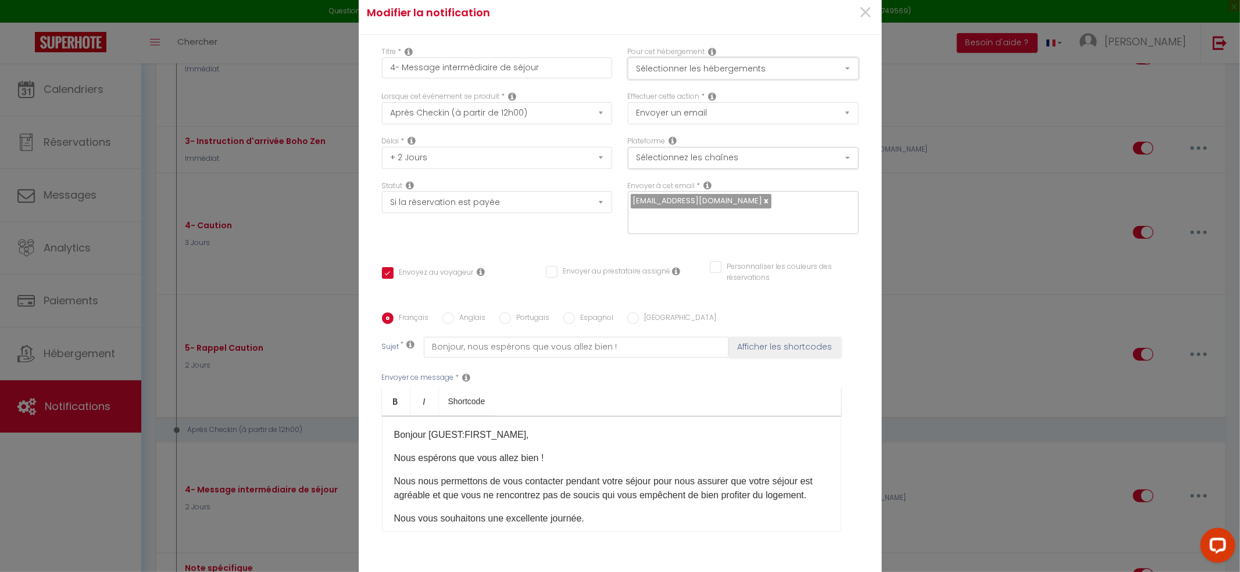
click at [689, 75] on button "Sélectionner les hébergements" at bounding box center [743, 69] width 231 height 22
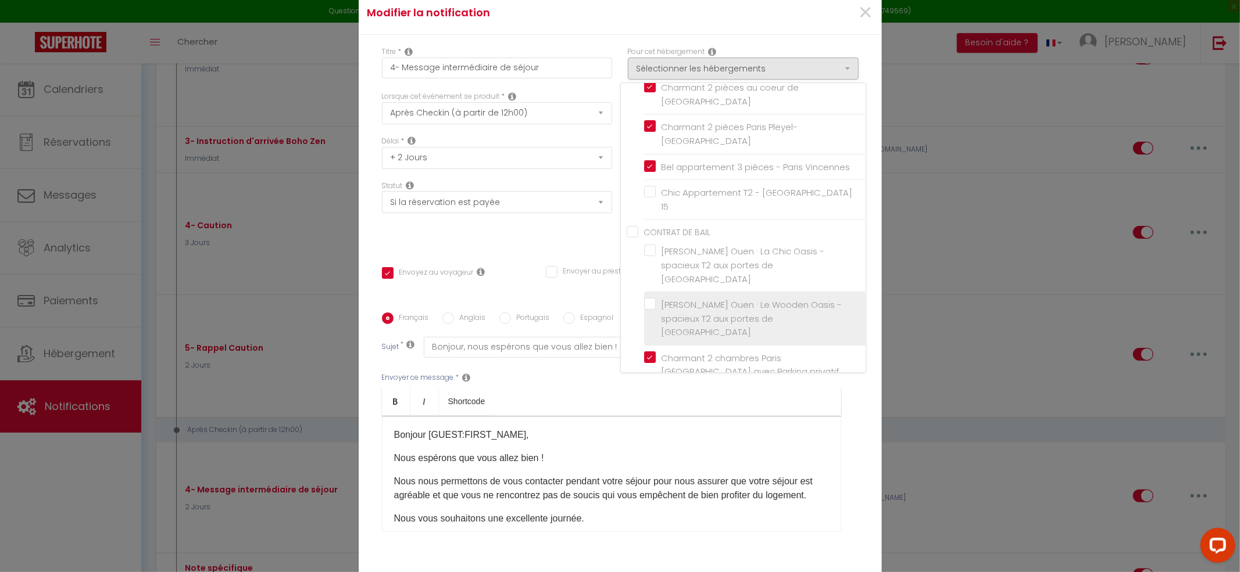
click at [655, 298] on label "[PERSON_NAME] Ouen · Le Wooden Oasis - spacieux T2 aux portes de [GEOGRAPHIC_DA…" at bounding box center [756, 318] width 202 height 41
click at [644, 313] on input "[PERSON_NAME] Ouen · Le Wooden Oasis - spacieux T2 aux portes de [GEOGRAPHIC_DA…" at bounding box center [754, 319] width 221 height 12
checkbox input "true"
checkbox input "false"
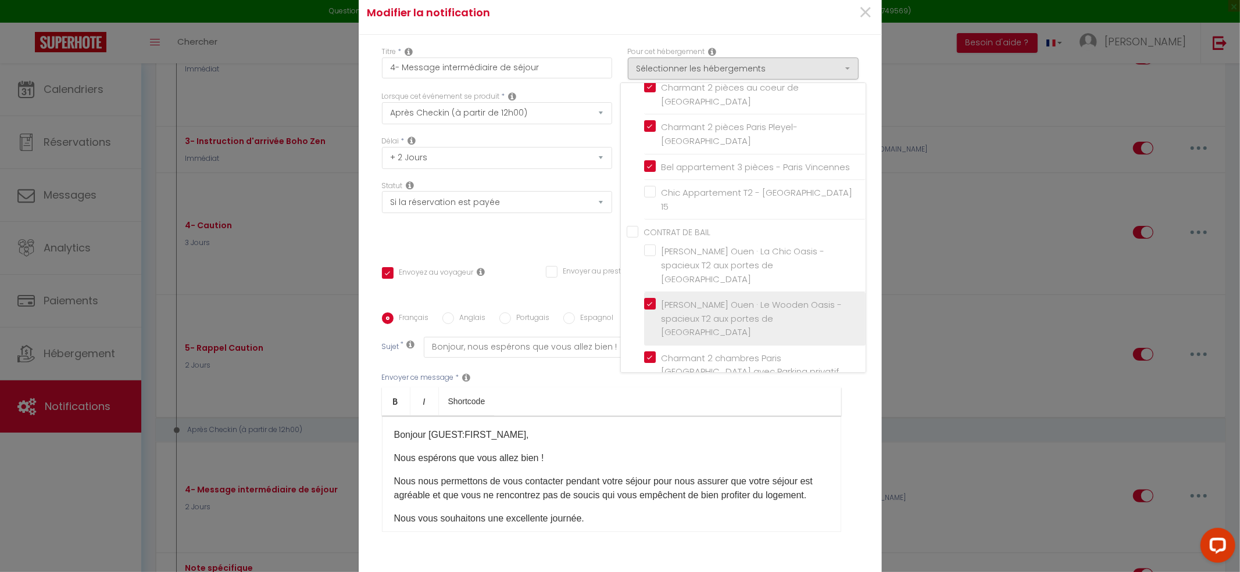
checkbox input "false"
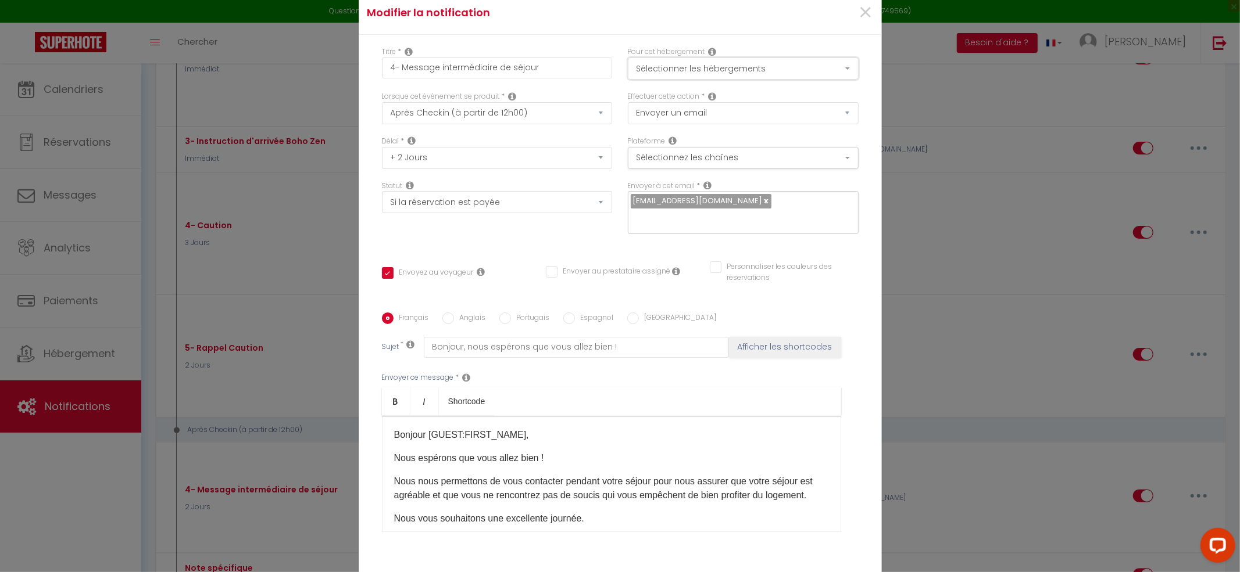
click at [708, 80] on button "Sélectionner les hébergements" at bounding box center [743, 69] width 231 height 22
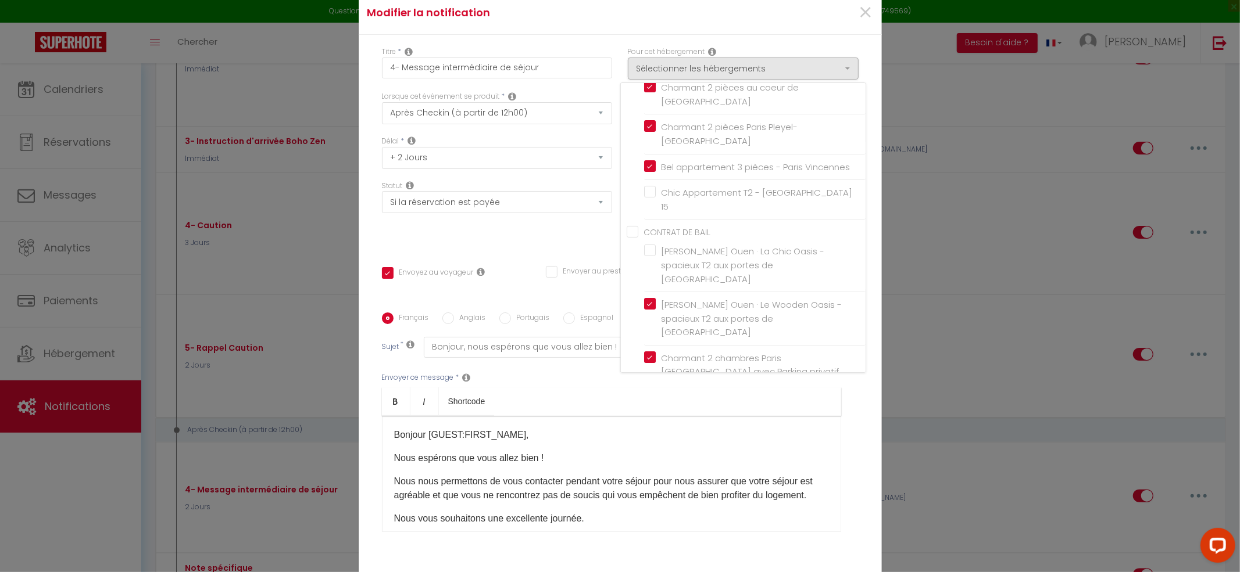
click at [865, 452] on div "Titre * 4- Message intermédiaire de séjour Pour cet hébergement Sélectionner le…" at bounding box center [620, 313] width 523 height 556
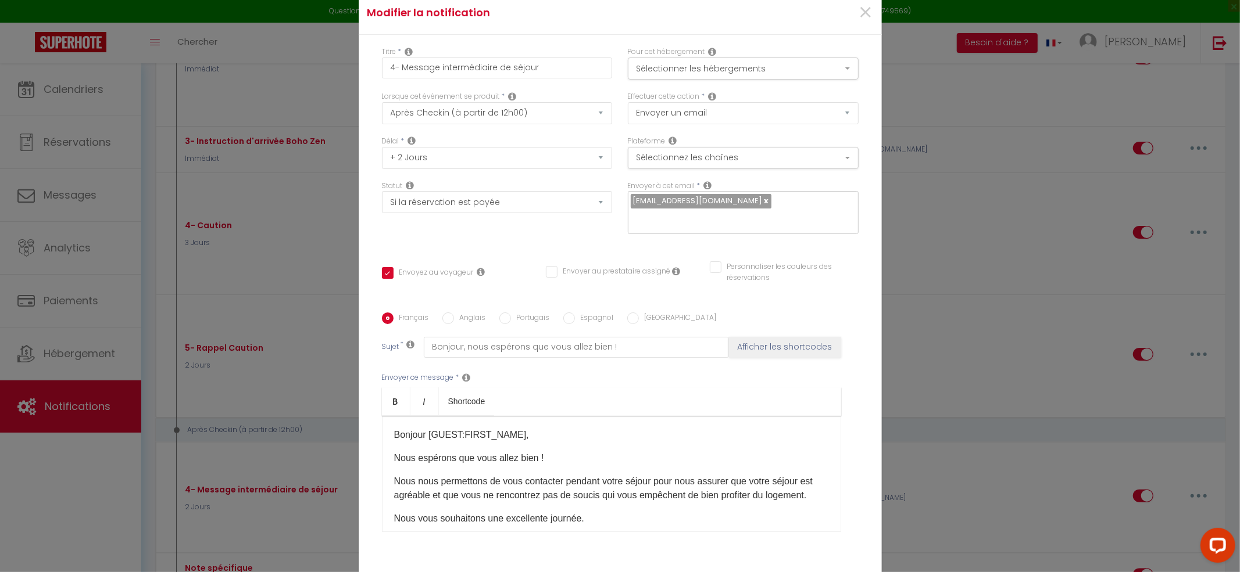
scroll to position [75, 0]
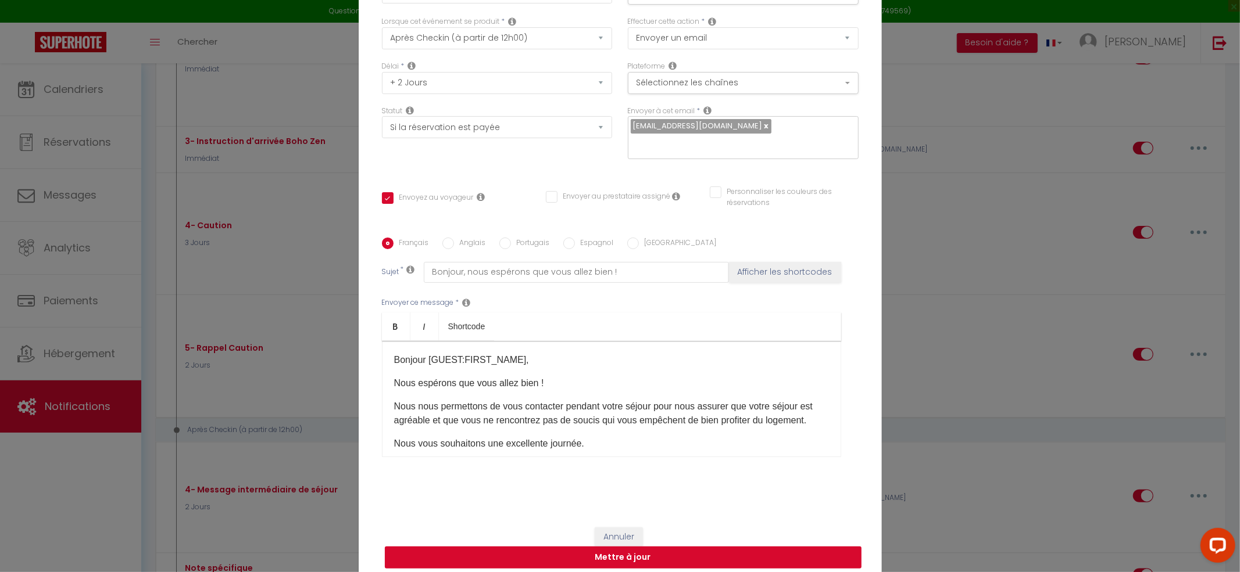
click at [684, 549] on button "Mettre à jour" at bounding box center [623, 558] width 477 height 22
checkbox input "true"
checkbox input "false"
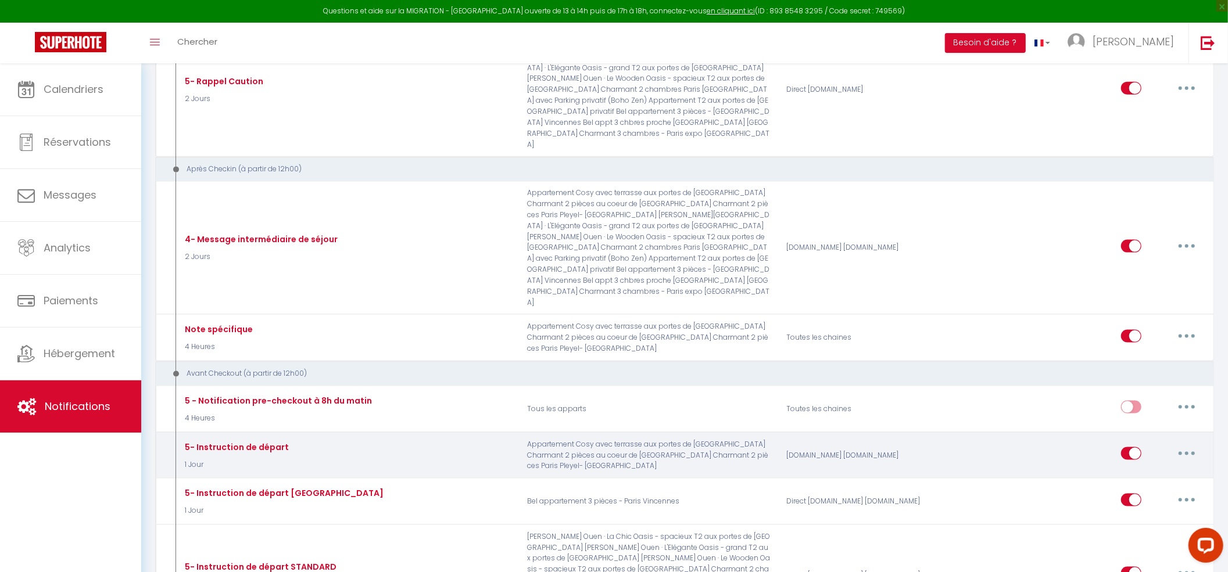
scroll to position [1240, 0]
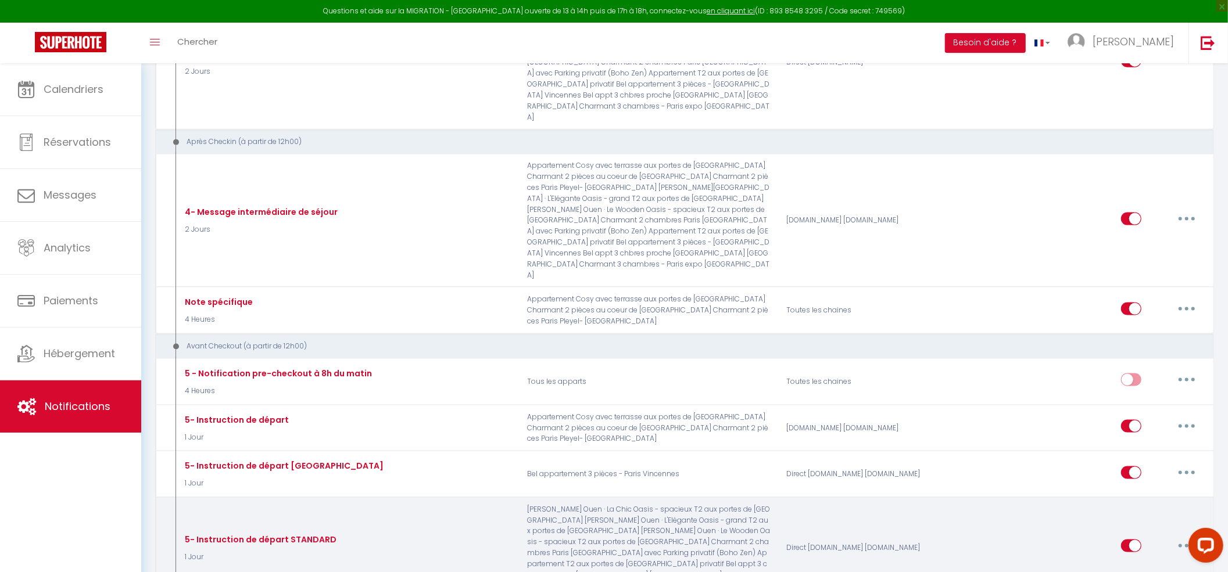
click at [1185, 545] on icon "button" at bounding box center [1186, 546] width 3 height 3
click at [1134, 563] on link "Editer" at bounding box center [1156, 573] width 86 height 20
type input "5- Instruction de départ STANDARD"
select select "4"
select select "1 Jour"
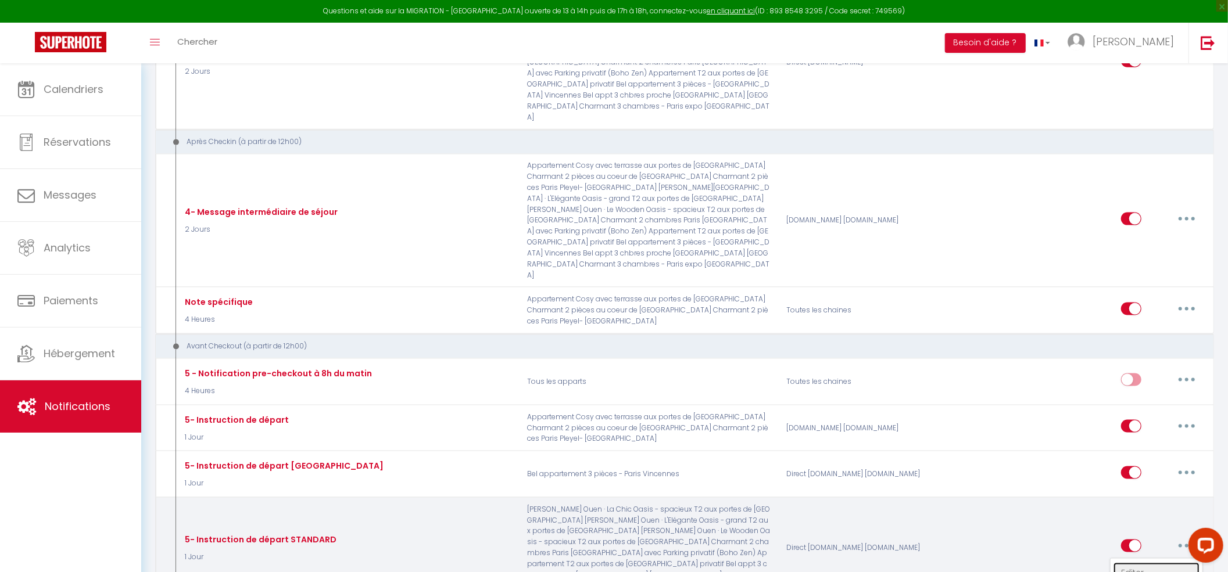
select select "if_booking_is_paid"
checkbox input "true"
checkbox input "false"
radio input "true"
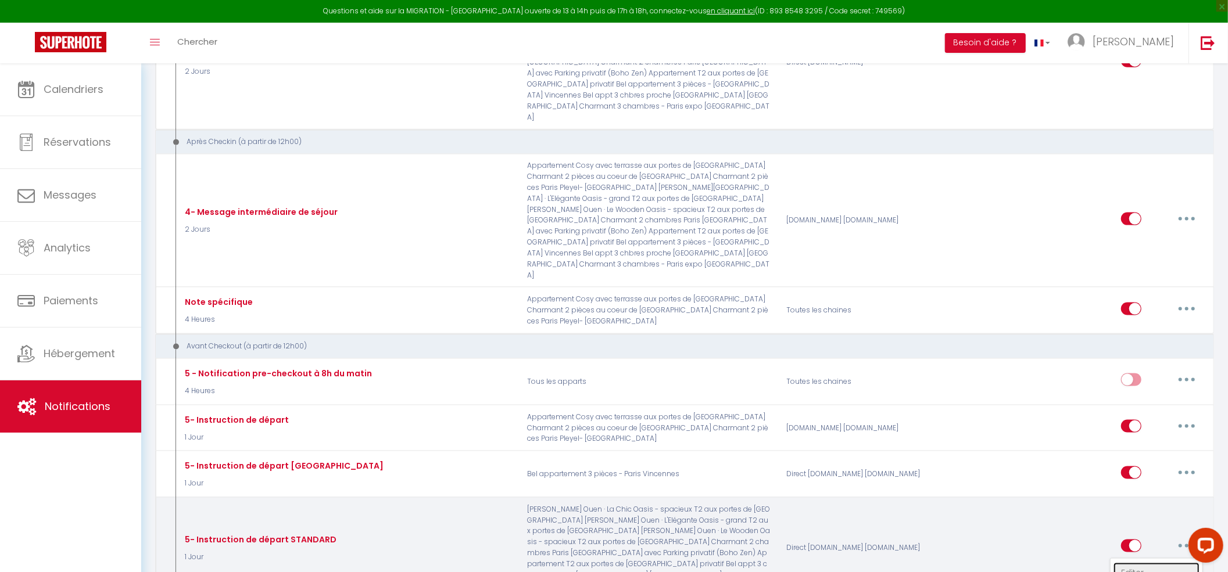
type input "Instruction de départ"
checkbox input "false"
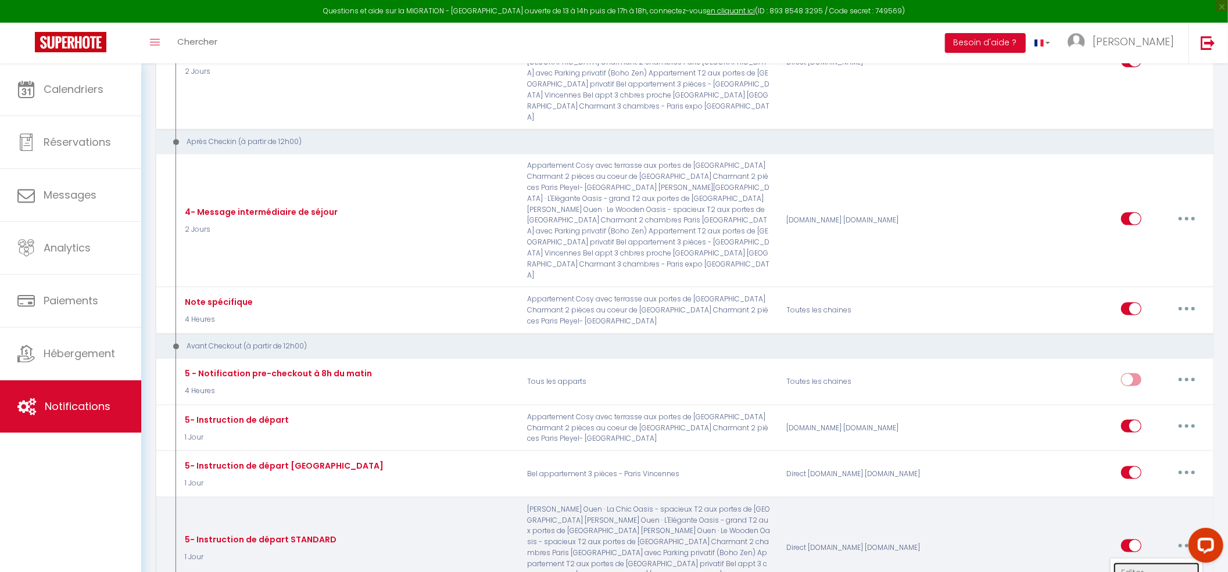
checkbox input "false"
checkbox input "true"
checkbox input "false"
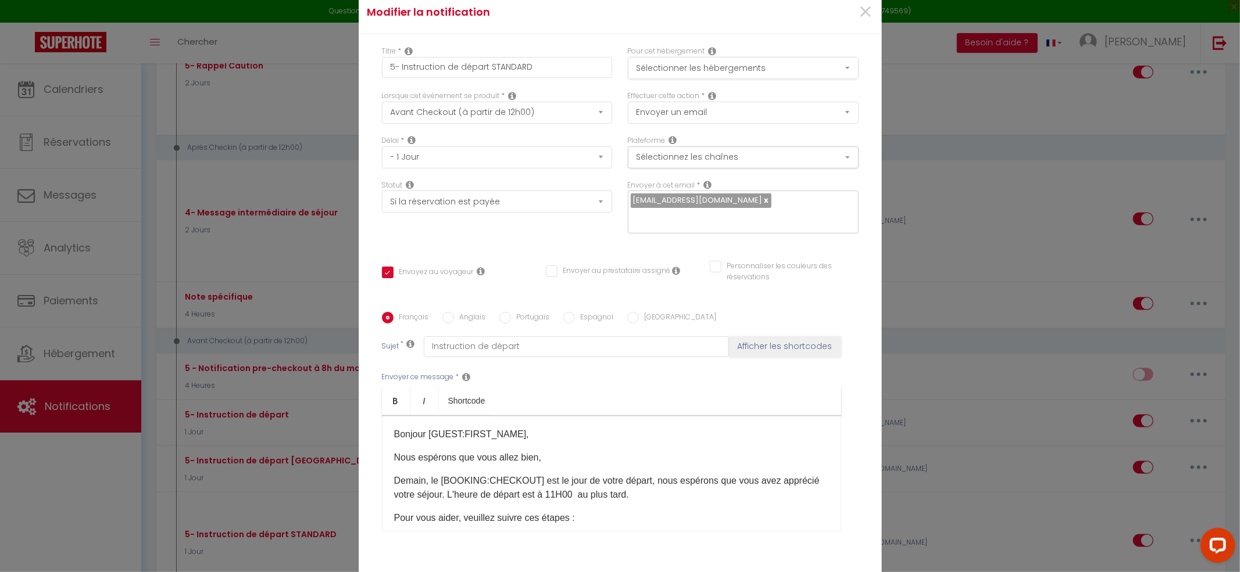
scroll to position [0, 0]
click at [659, 71] on button "Sélectionner les hébergements" at bounding box center [743, 69] width 231 height 22
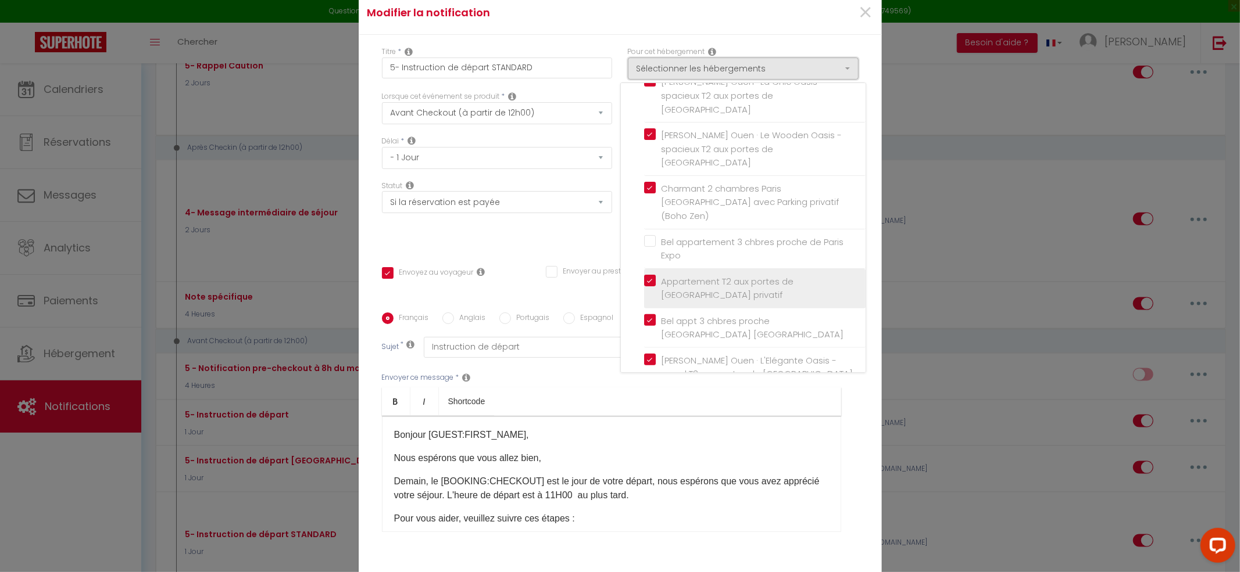
scroll to position [232, 0]
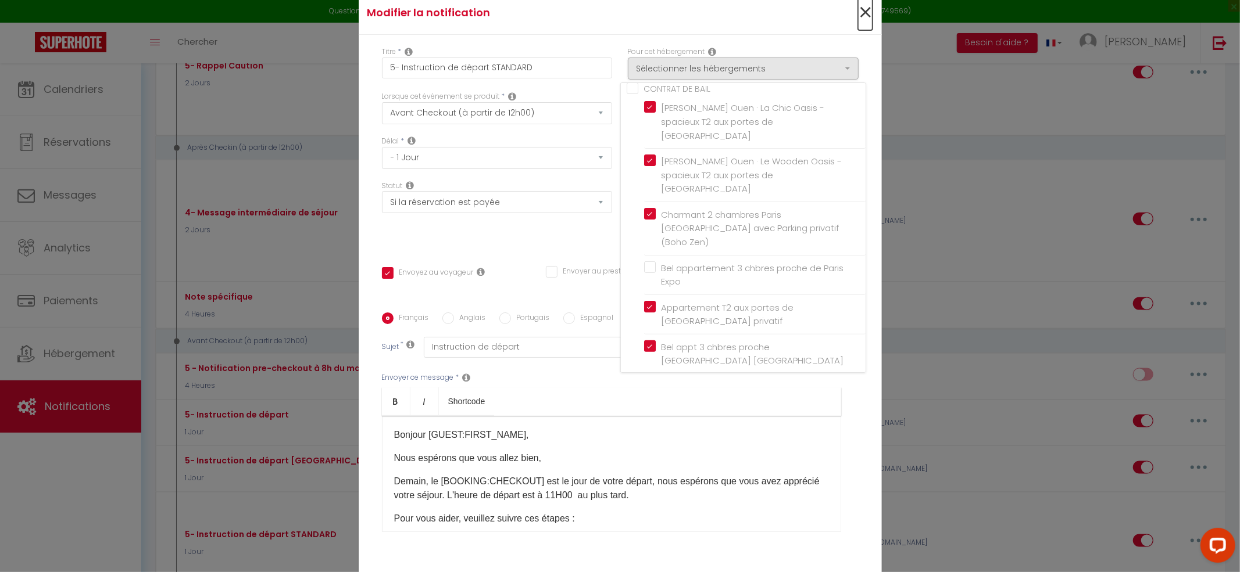
click at [863, 23] on span "×" at bounding box center [865, 12] width 15 height 35
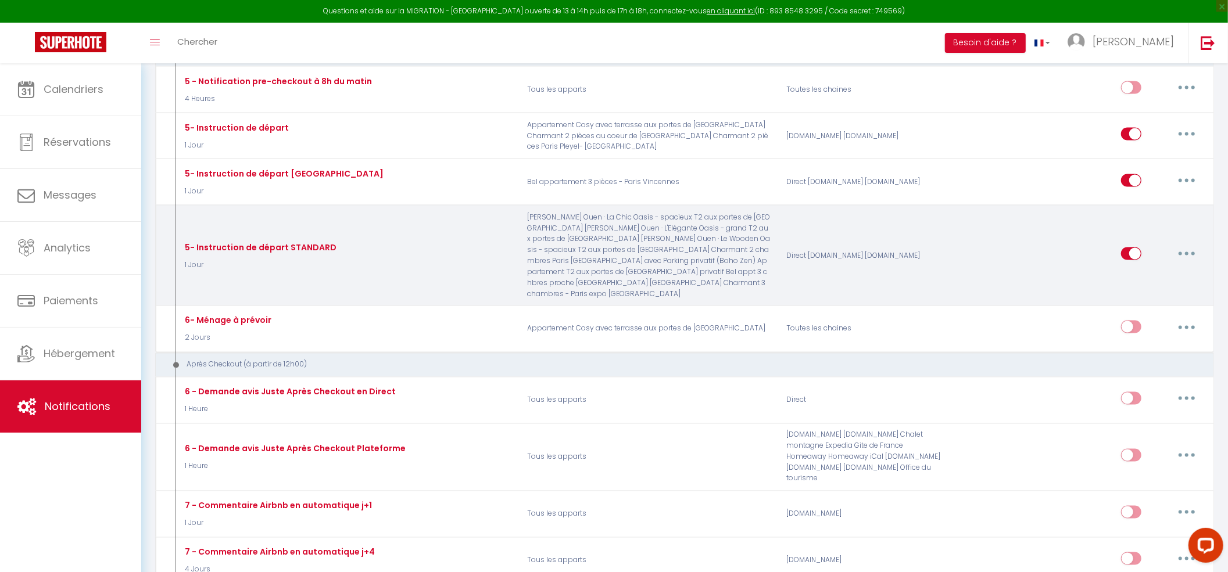
scroll to position [1621, 0]
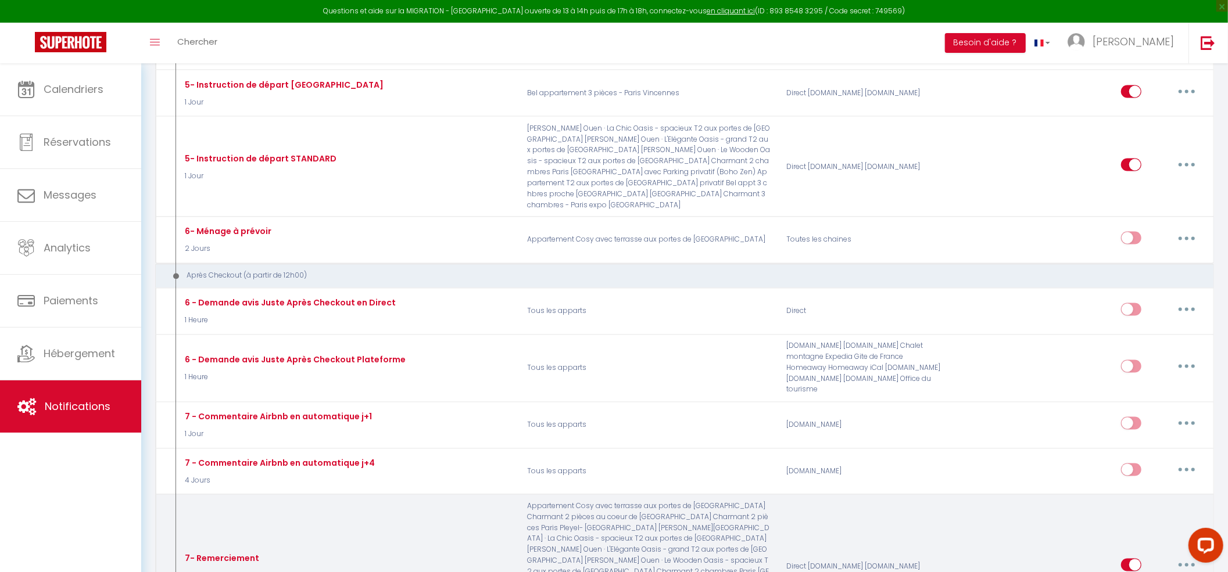
click at [1184, 556] on button "button" at bounding box center [1186, 565] width 33 height 19
type input "7- Remerciement"
select select "3 Jours"
select select
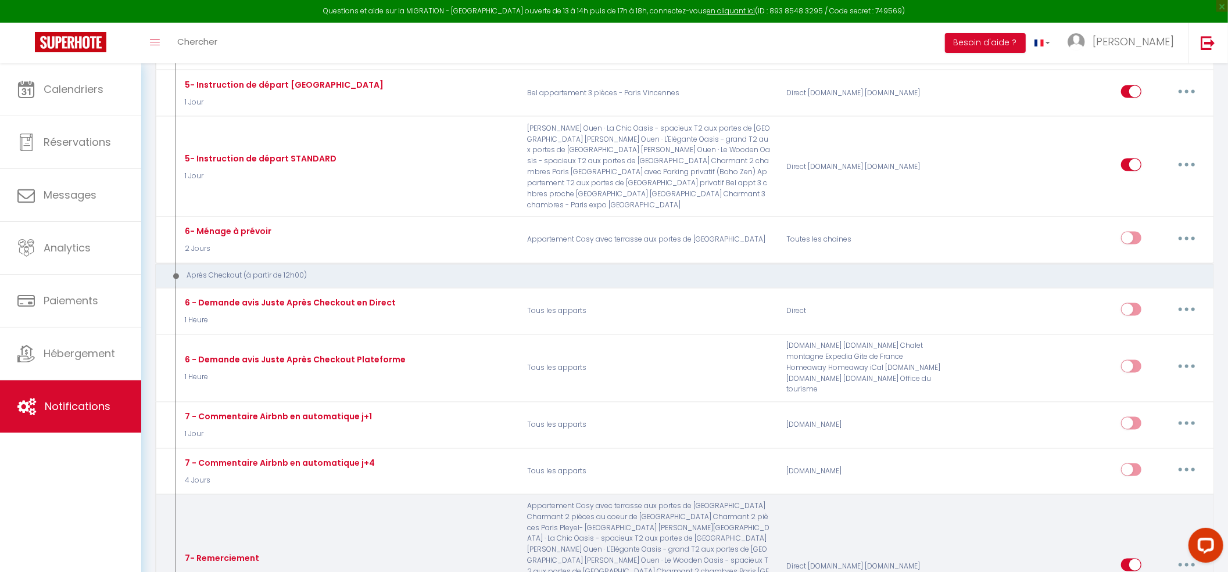
checkbox input "true"
checkbox input "false"
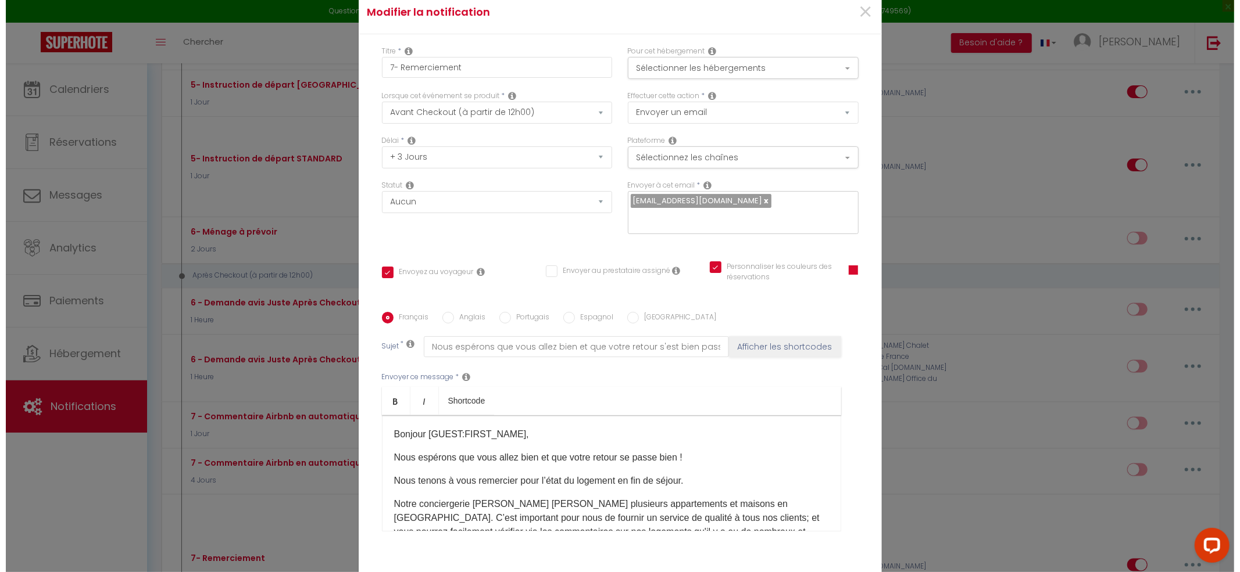
scroll to position [1544, 0]
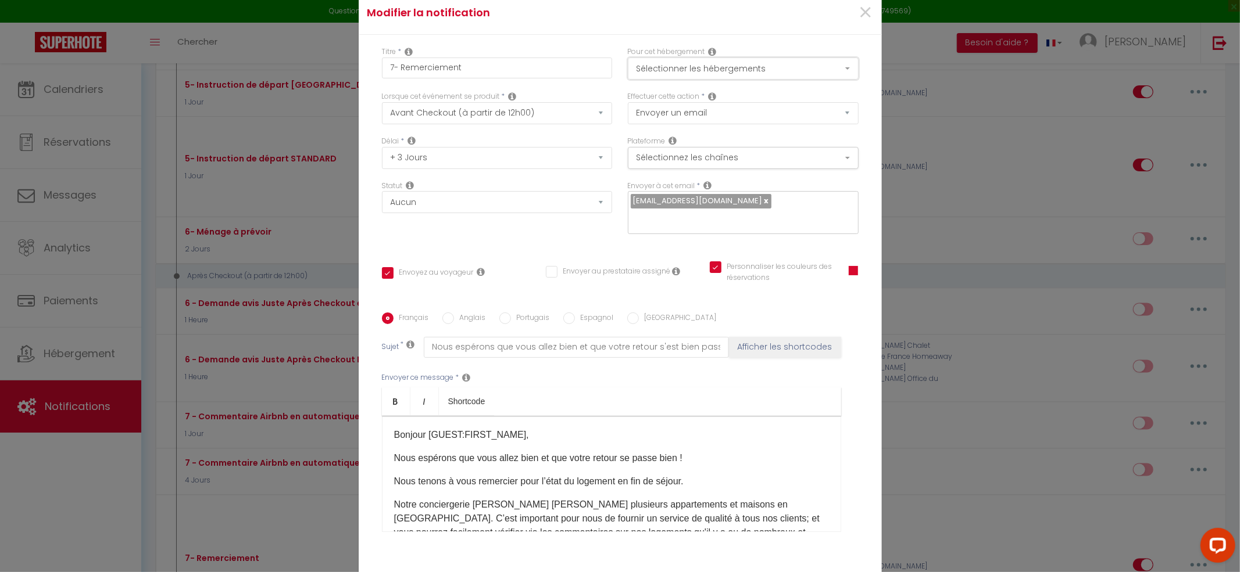
click at [732, 75] on button "Sélectionner les hébergements" at bounding box center [743, 69] width 231 height 22
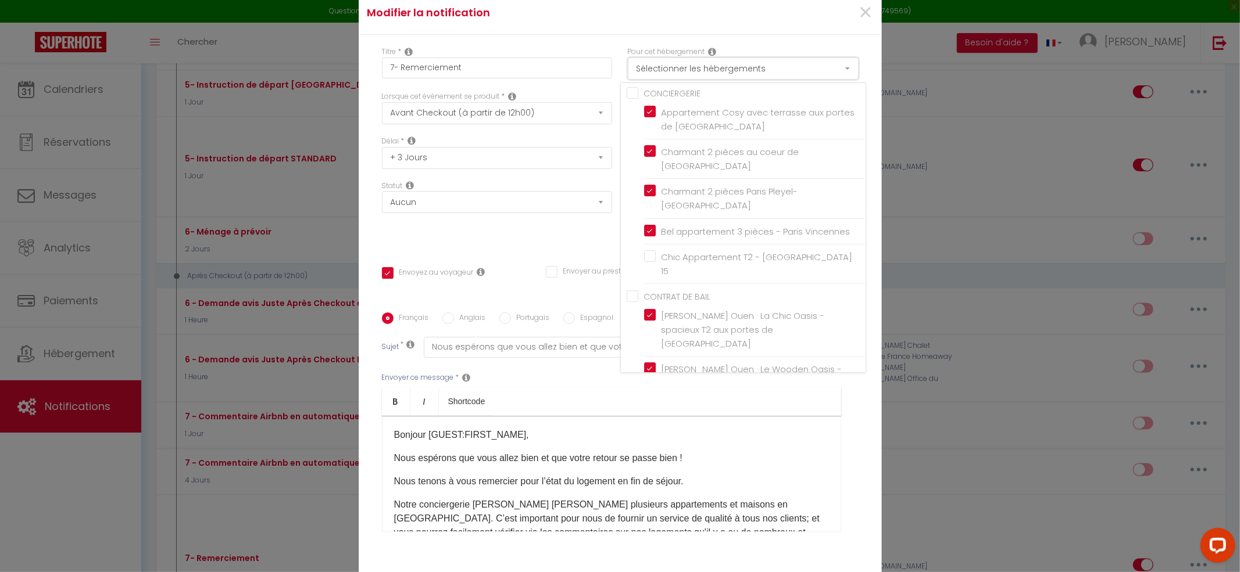
scroll to position [12, 0]
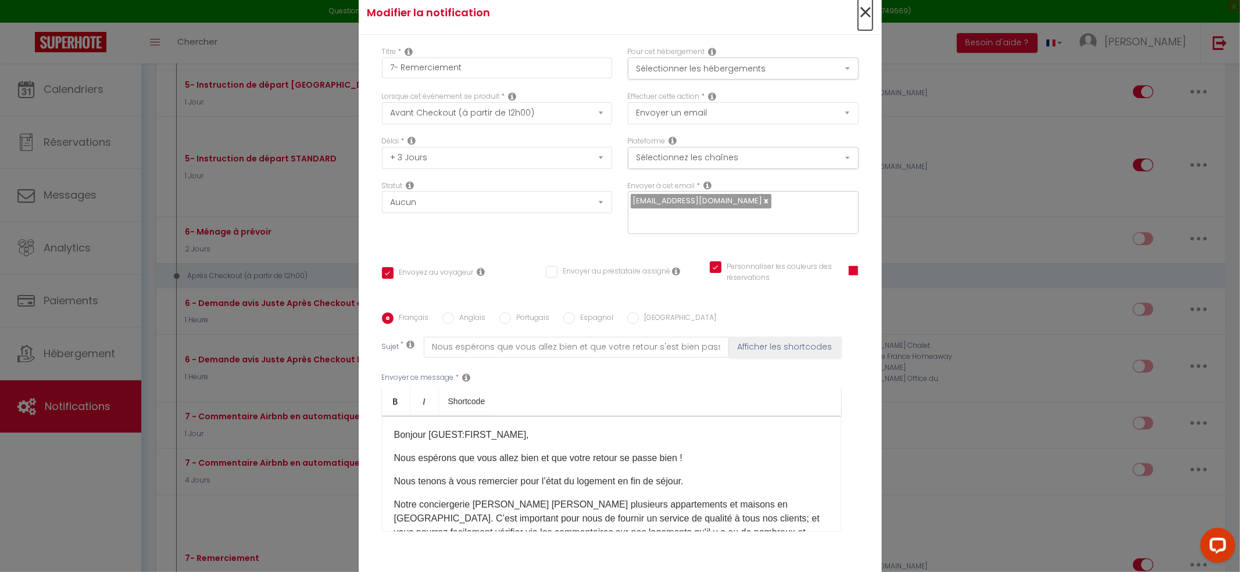
click at [861, 21] on span "×" at bounding box center [865, 12] width 15 height 35
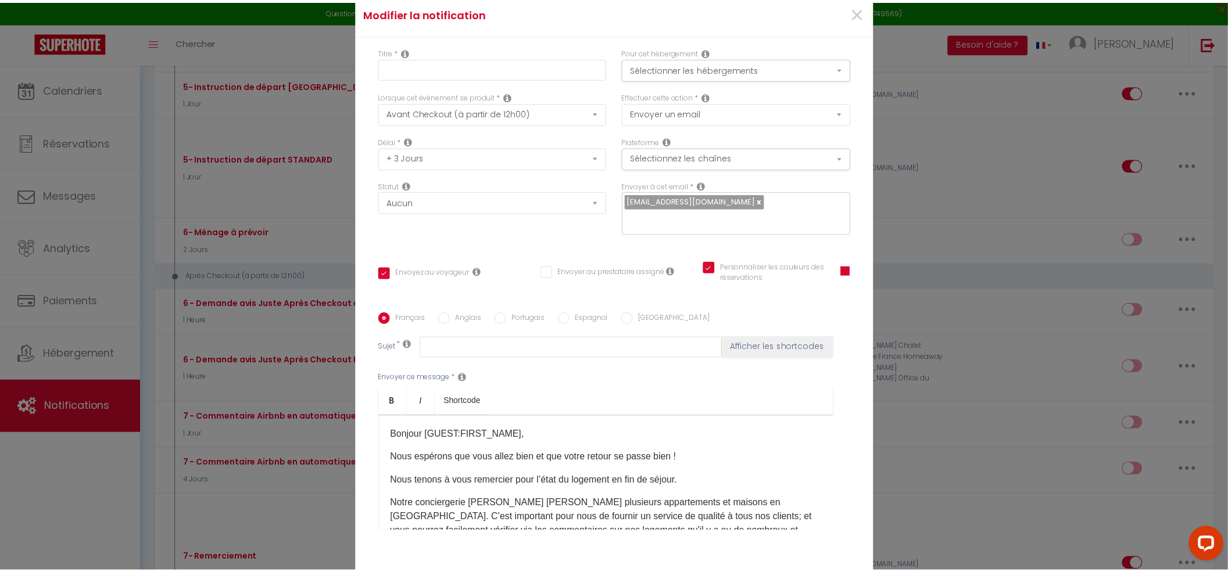
scroll to position [1621, 0]
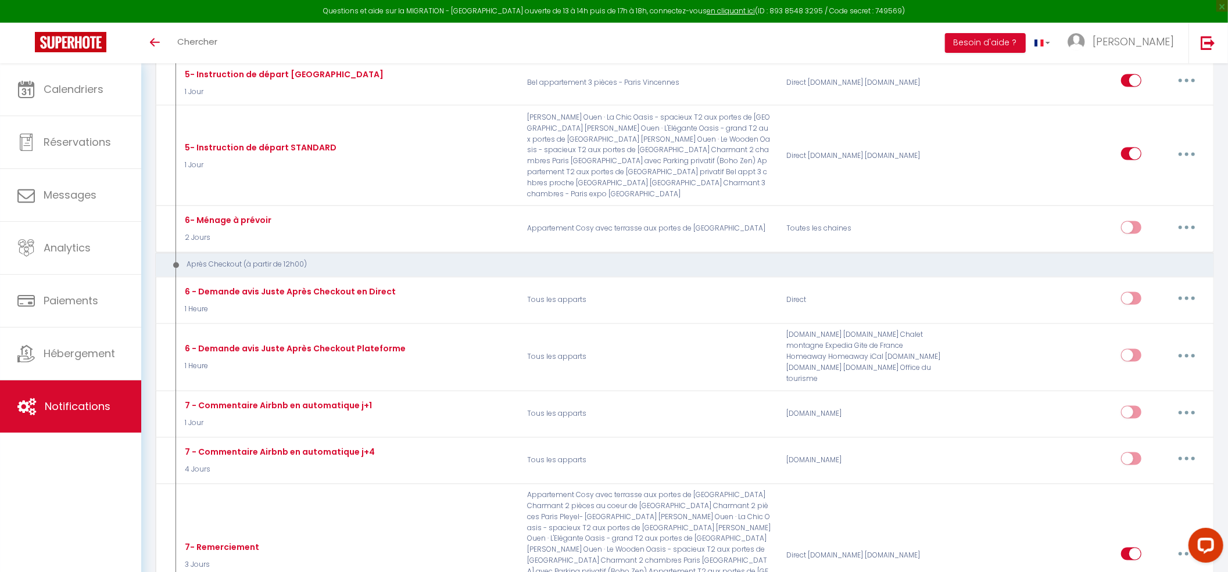
click at [63, 413] on span "Notifications" at bounding box center [78, 406] width 66 height 15
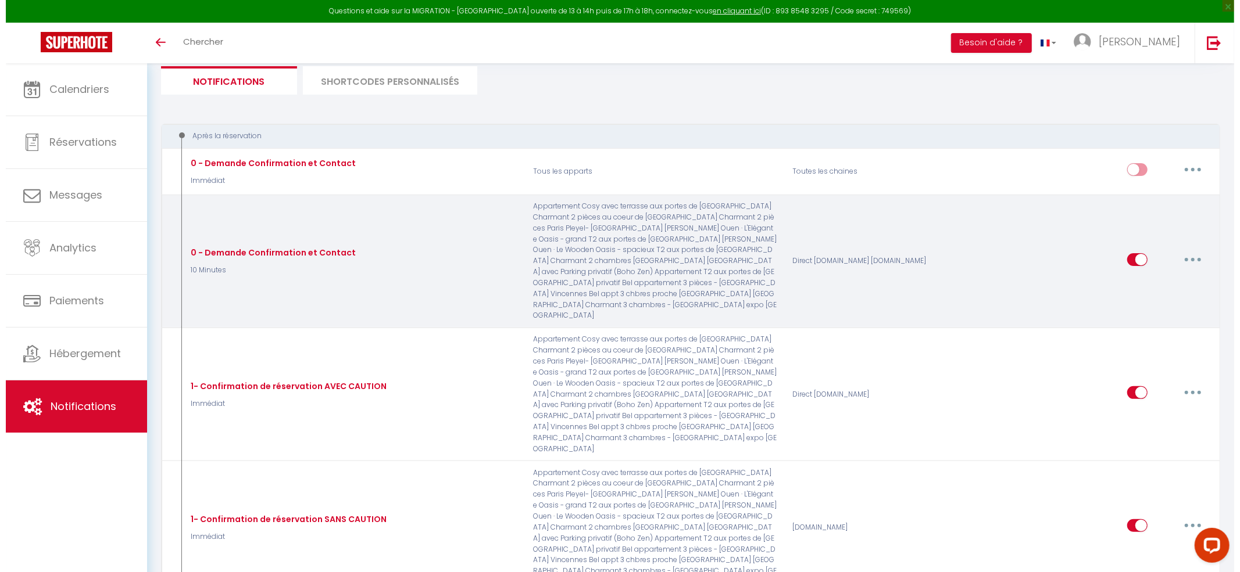
scroll to position [155, 0]
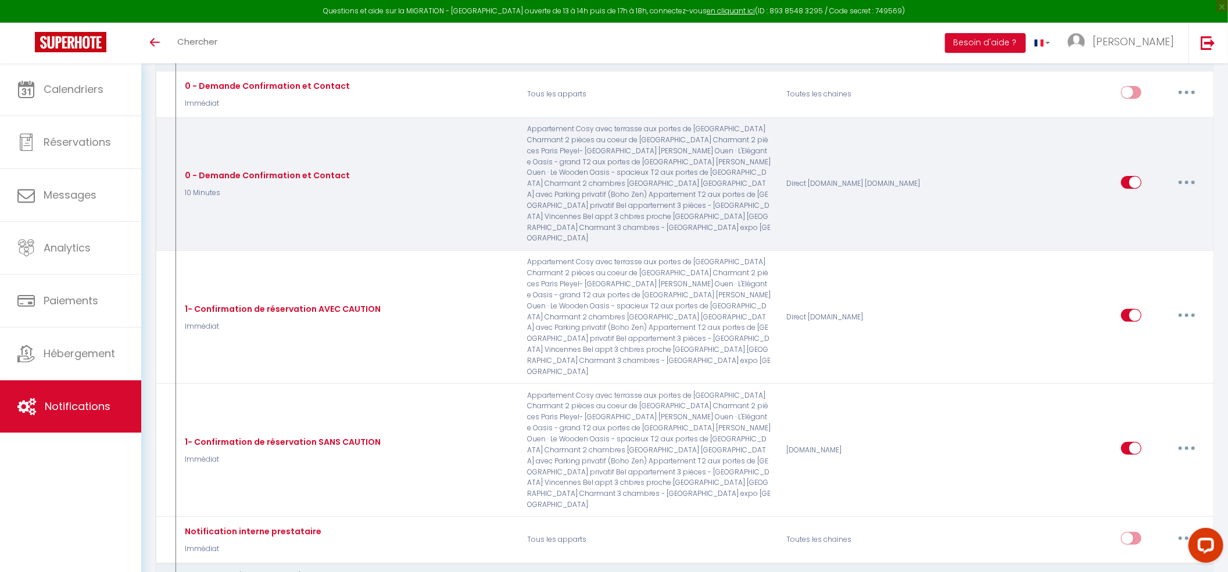
click at [1184, 173] on button "button" at bounding box center [1186, 182] width 33 height 19
click at [1141, 199] on link "Editer" at bounding box center [1156, 209] width 86 height 20
type input "0 - Demande Confirmation et Contact"
select select "10 Minutes"
select select "if_booking_is_paid"
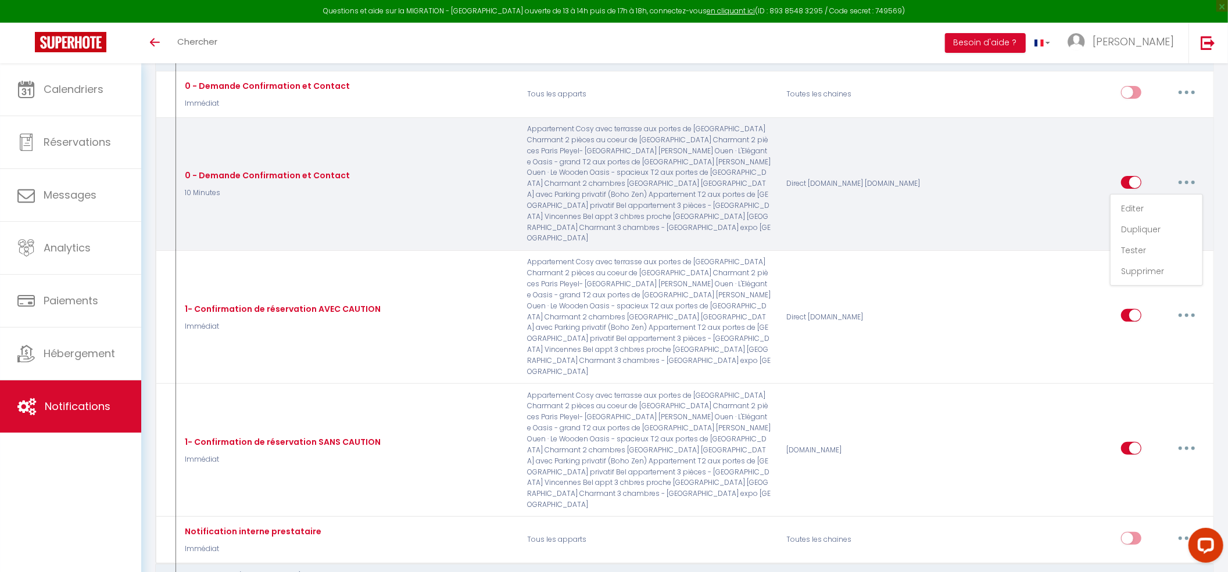
checkbox input "true"
checkbox input "false"
radio input "true"
type input "Merci de confirmer votre réservation - [BOOKING:ID] - [GUEST:FIRST_NAME] [GUEST…"
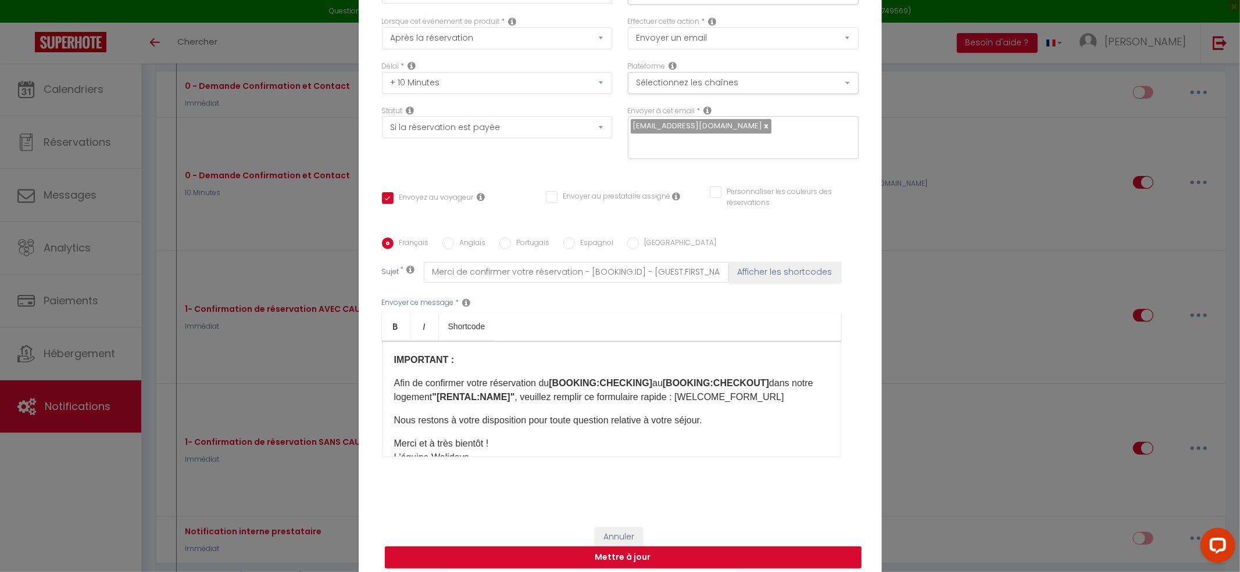
scroll to position [0, 0]
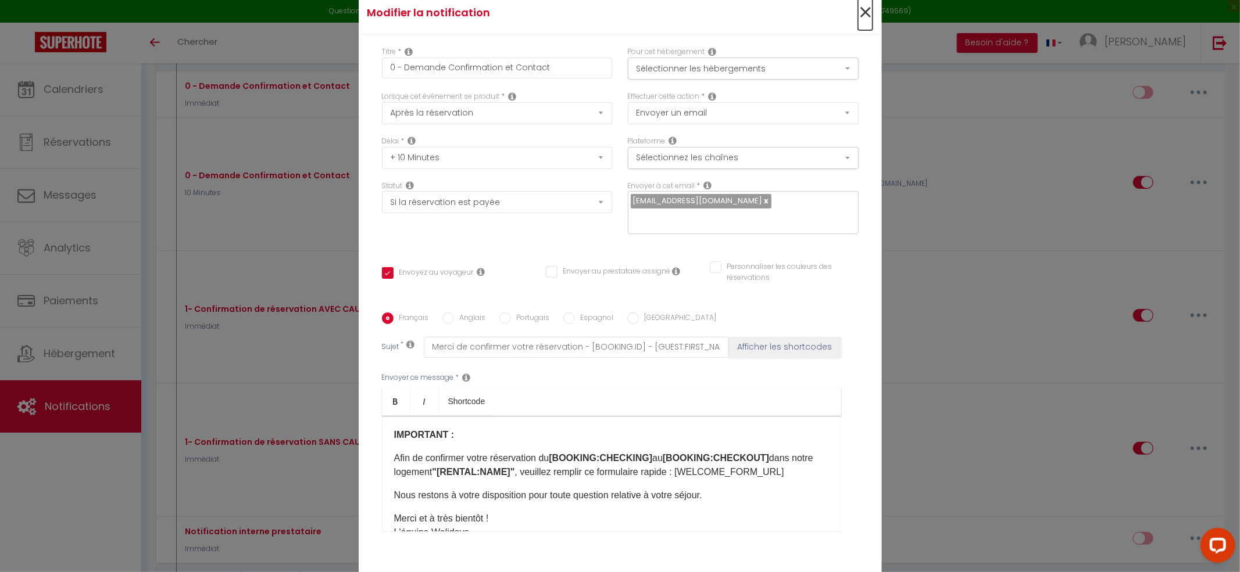
click at [861, 22] on span "×" at bounding box center [865, 12] width 15 height 35
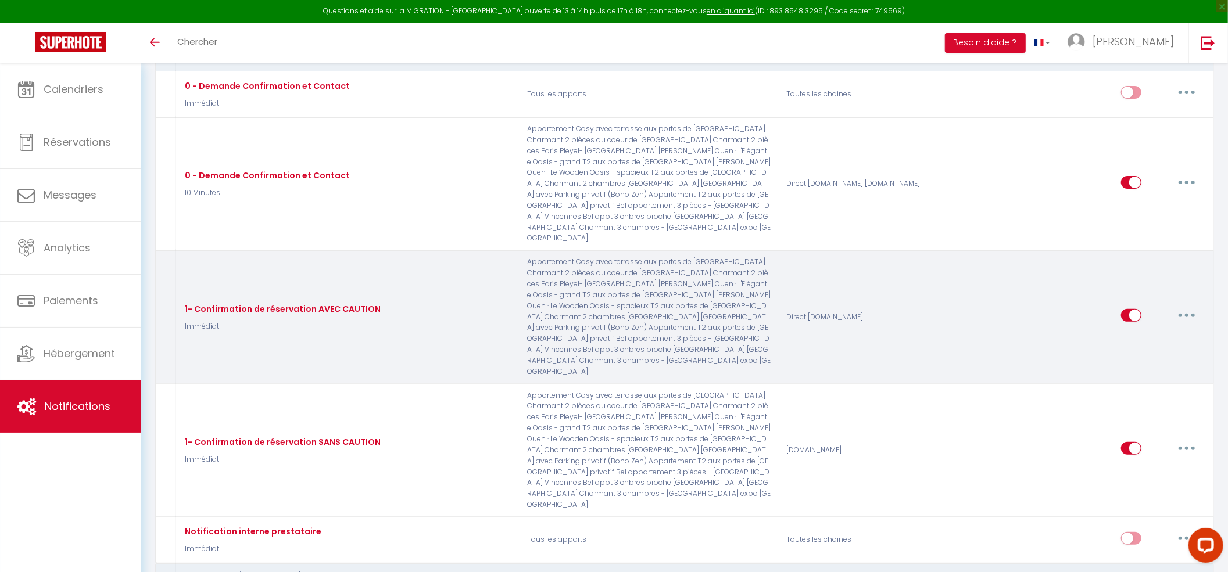
click at [1183, 306] on button "button" at bounding box center [1186, 315] width 33 height 19
click at [1146, 332] on link "Editer" at bounding box center [1156, 342] width 86 height 20
type input "1- Confirmation de réservation AVEC CAUTION"
select select "Immédiat"
checkbox input "true"
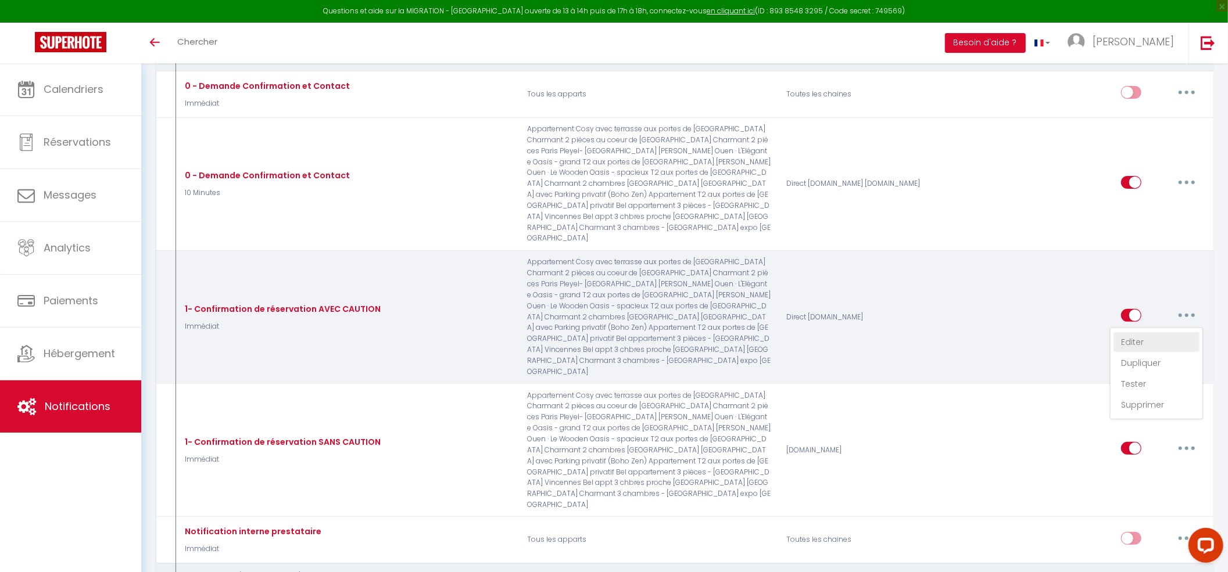
checkbox input "false"
checkbox input "true"
type input "Confirmation de votre réservation [BOOKING:ID] du [CHECKING:DD-MM-YYYY] au [CHE…"
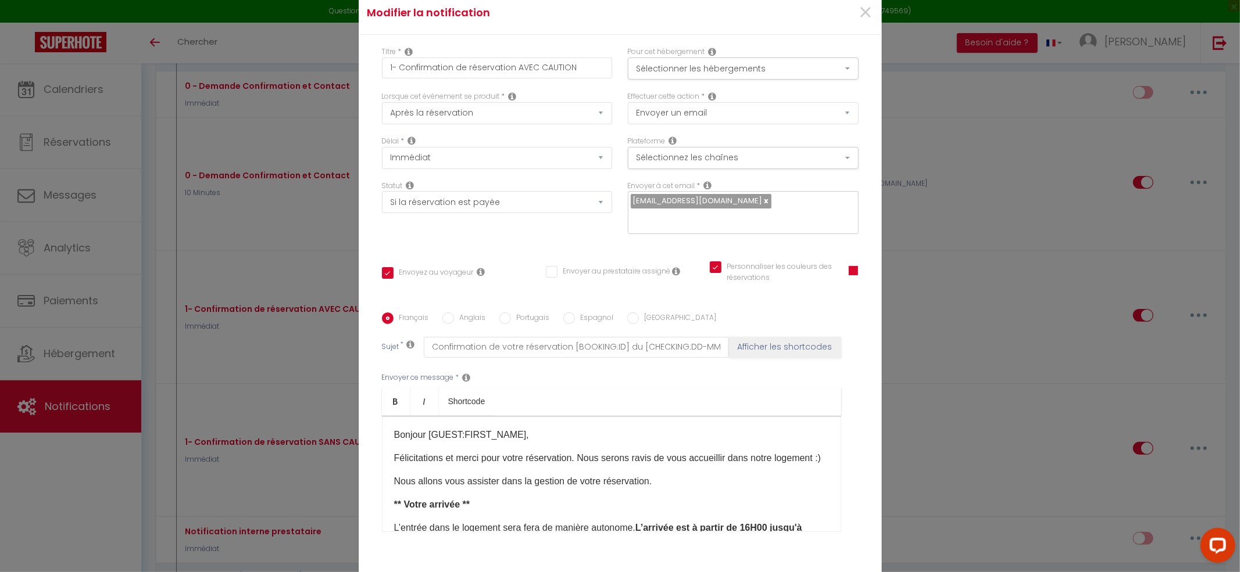
scroll to position [75, 0]
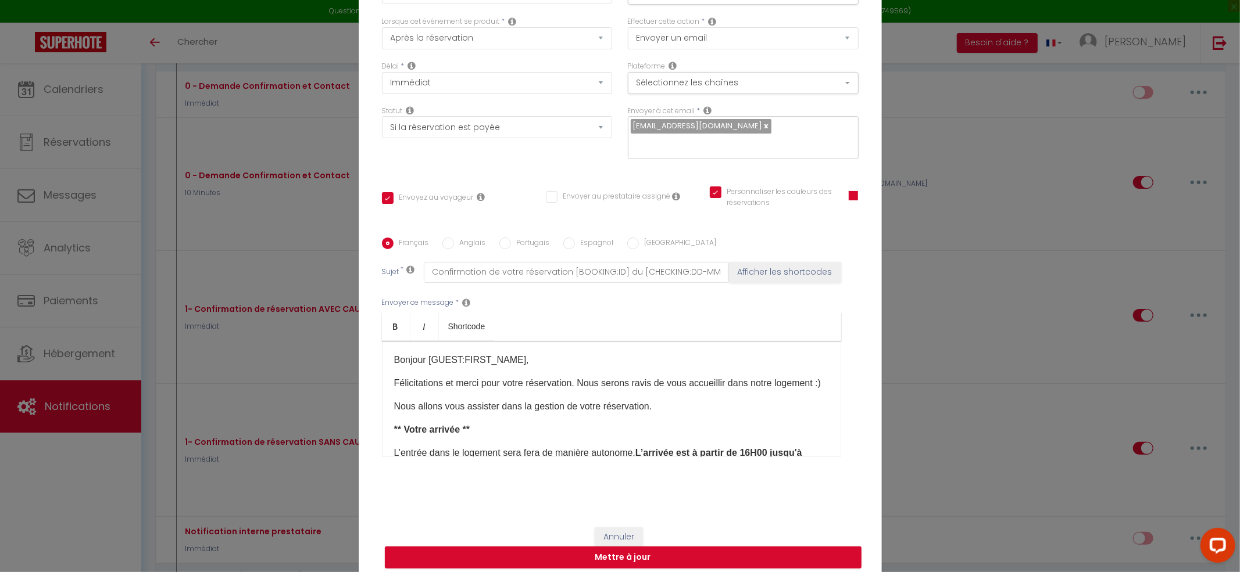
click at [394, 353] on p "Bonjour [GUEST:FIRST_NAME]​," at bounding box center [611, 360] width 435 height 14
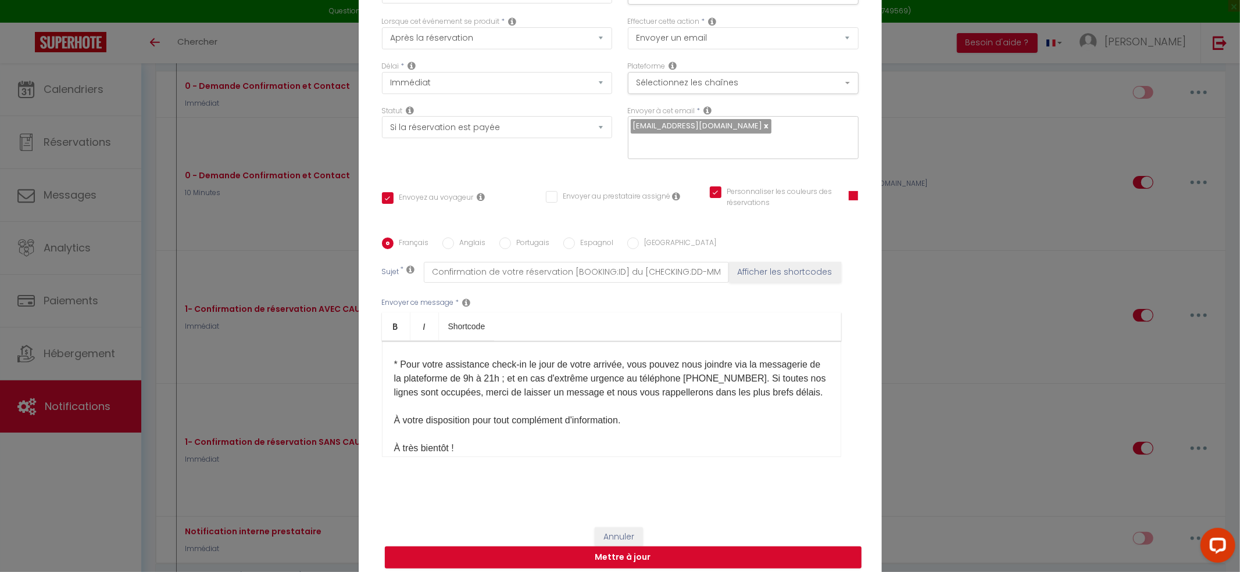
scroll to position [645, 0]
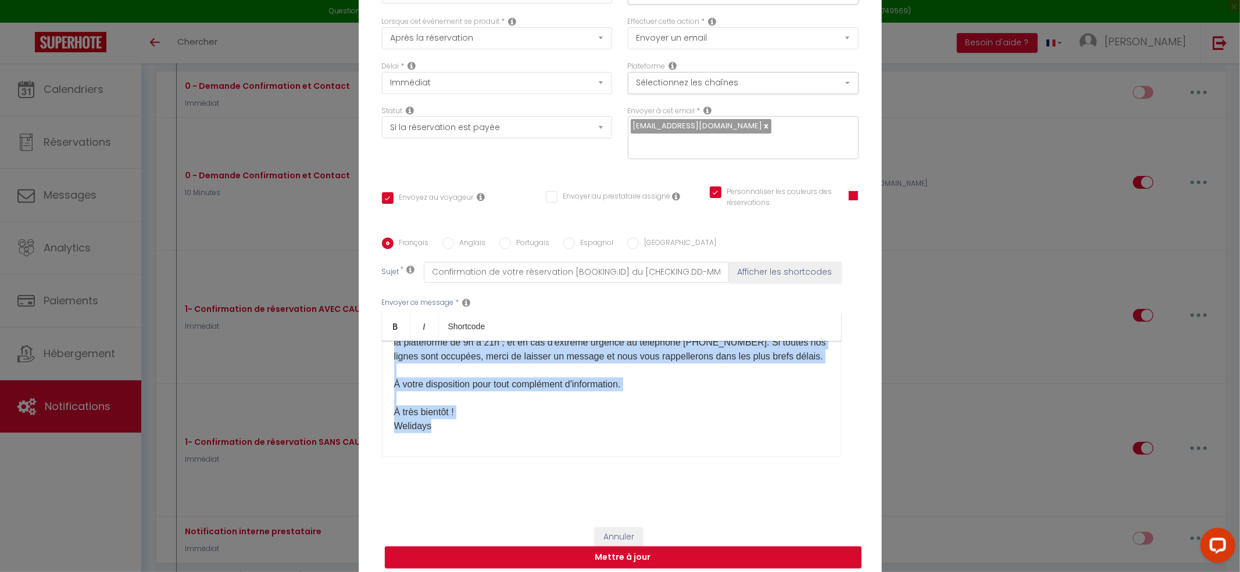
click at [471, 420] on p "** Pour les séjours de plus de 7 jours, le montant de 500 € sera débité de votr…" at bounding box center [611, 307] width 435 height 251
copy div "Bonjour [GUEST:FIRST_NAME]​, Félicitations et merci pour votre réservation. Nou…"
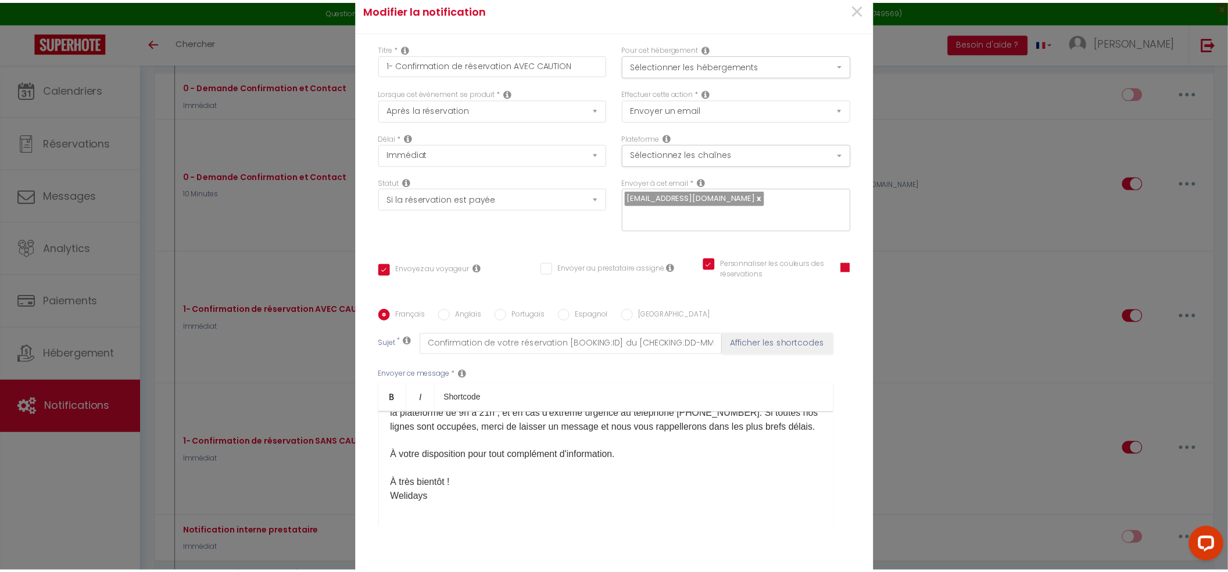
scroll to position [0, 0]
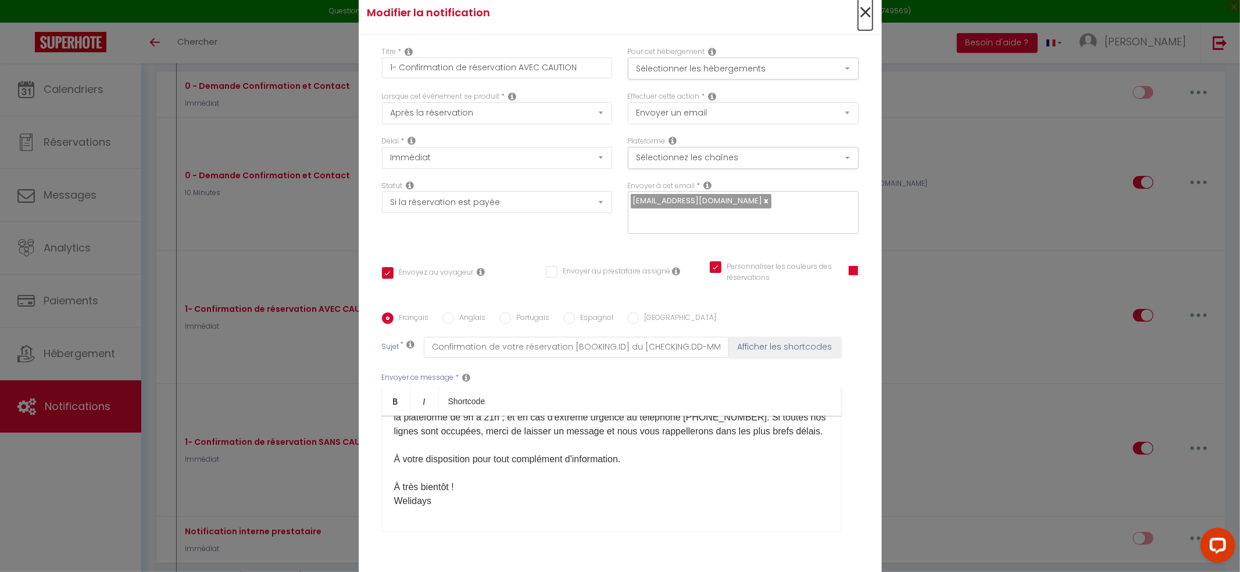
click at [858, 21] on span "×" at bounding box center [865, 12] width 15 height 35
checkbox input "true"
checkbox input "false"
checkbox input "true"
radio input "true"
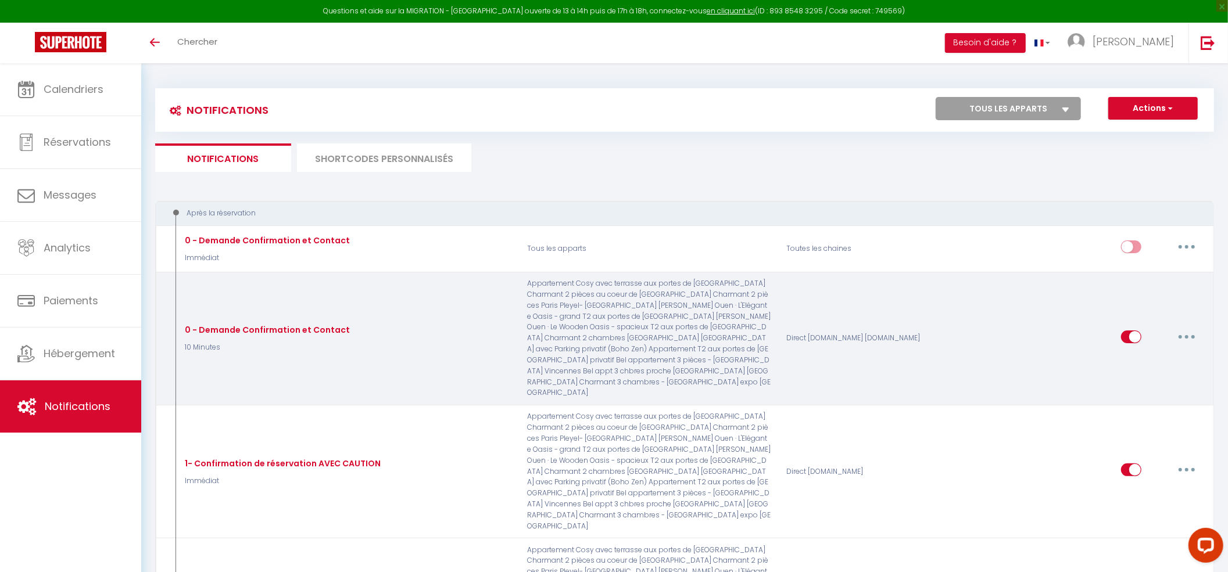
click at [1185, 335] on icon "button" at bounding box center [1186, 336] width 3 height 3
click at [1137, 353] on link "Editer" at bounding box center [1156, 363] width 86 height 20
type input "0 - Demande Confirmation et Contact"
select select "10 Minutes"
checkbox input "true"
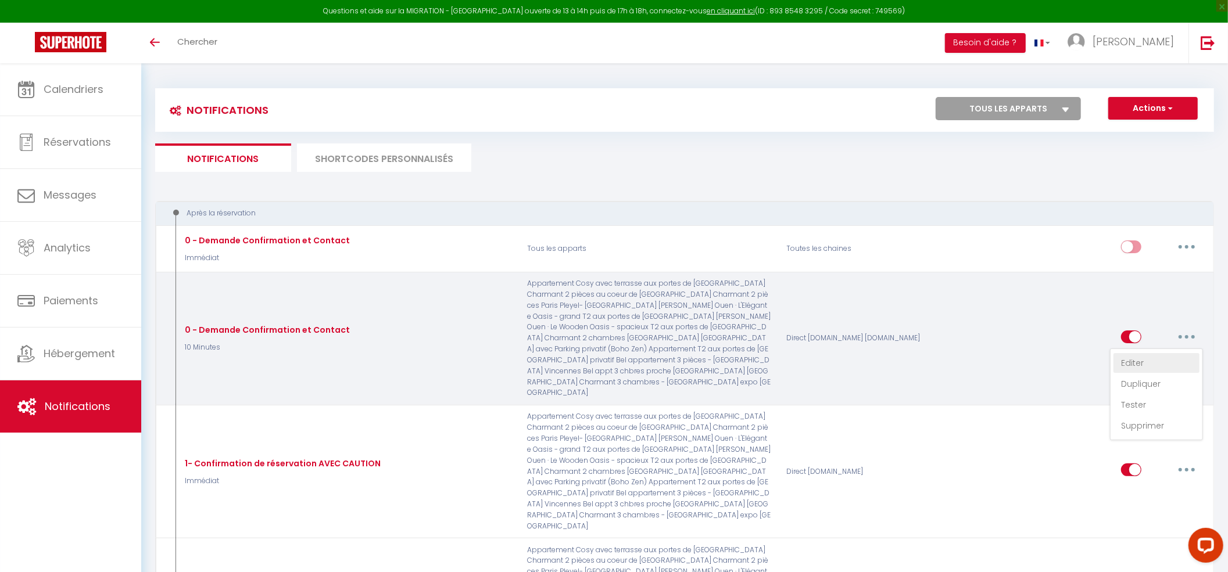
checkbox input "false"
type input "Merci de confirmer votre réservation - [BOOKING:ID] - [GUEST:FIRST_NAME] [GUEST…"
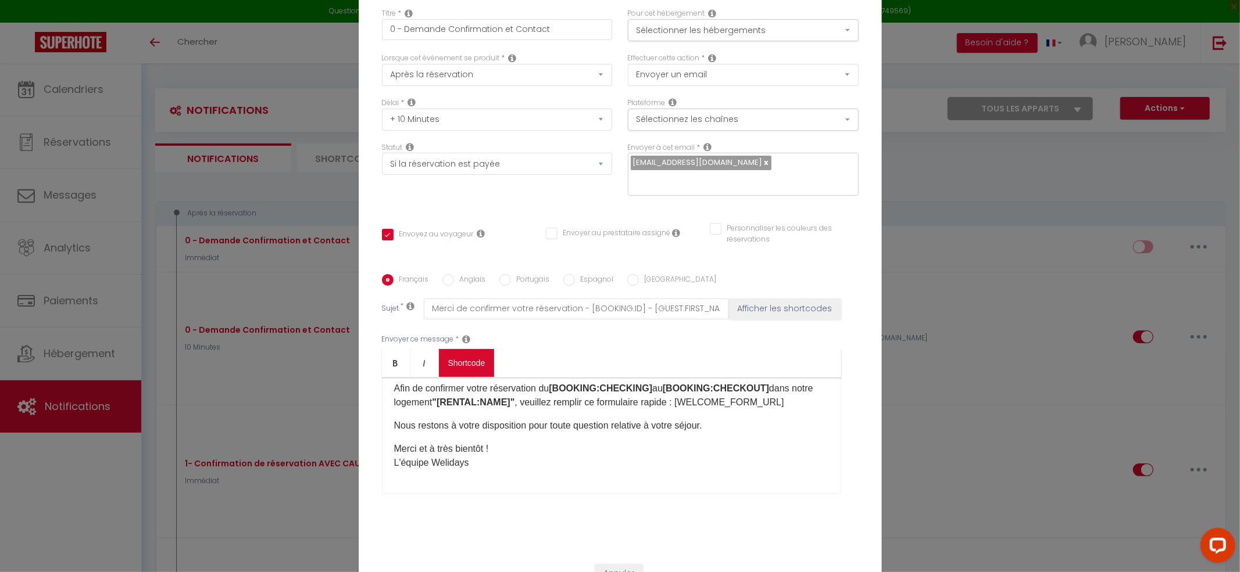
scroll to position [75, 0]
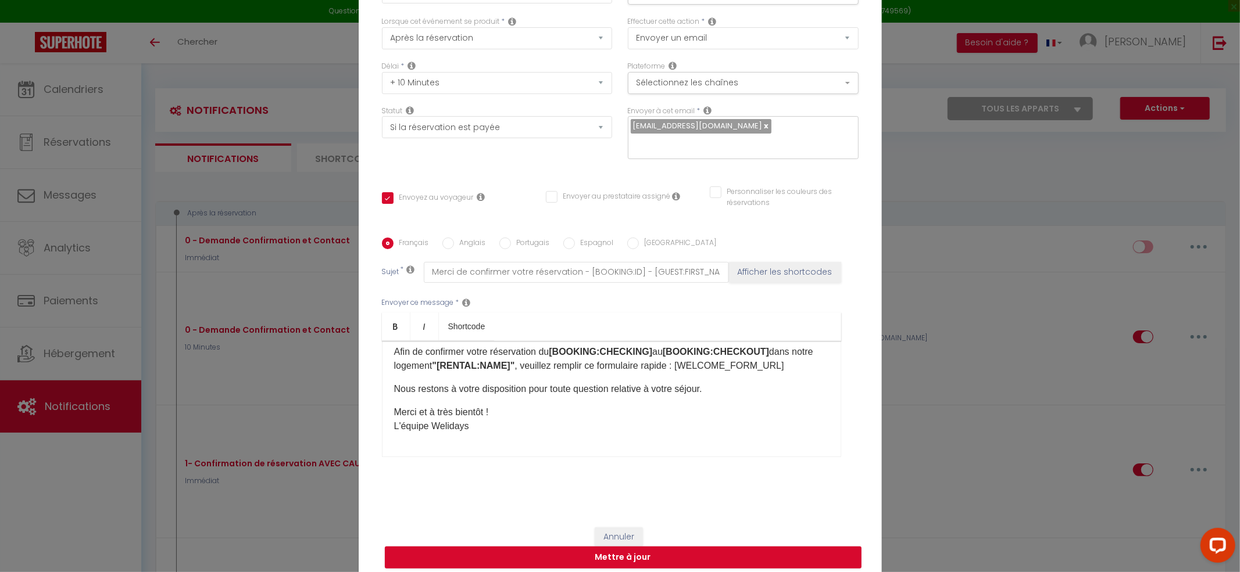
click at [514, 407] on p "Merci et à très bientôt ! L'équipe Welidays" at bounding box center [611, 420] width 435 height 28
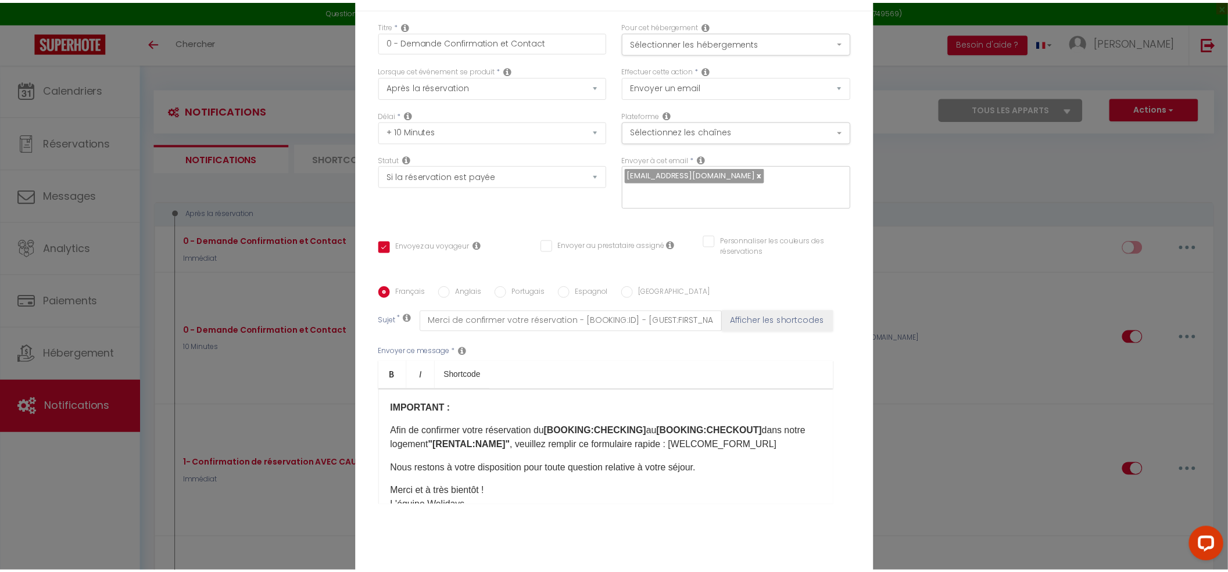
scroll to position [0, 0]
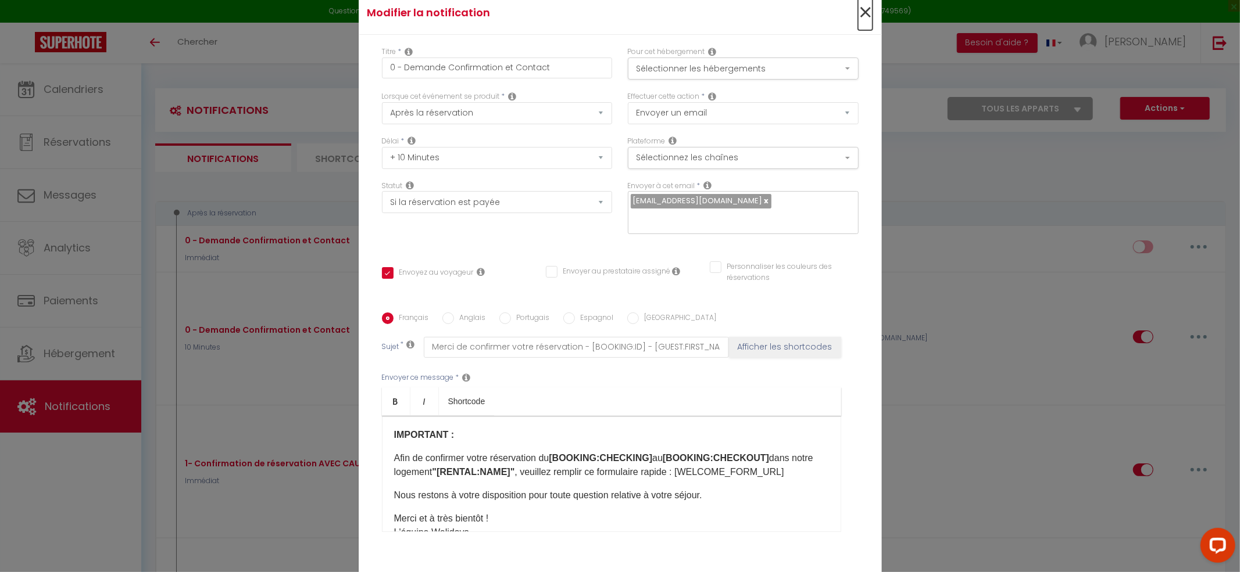
click at [860, 17] on span "×" at bounding box center [865, 12] width 15 height 35
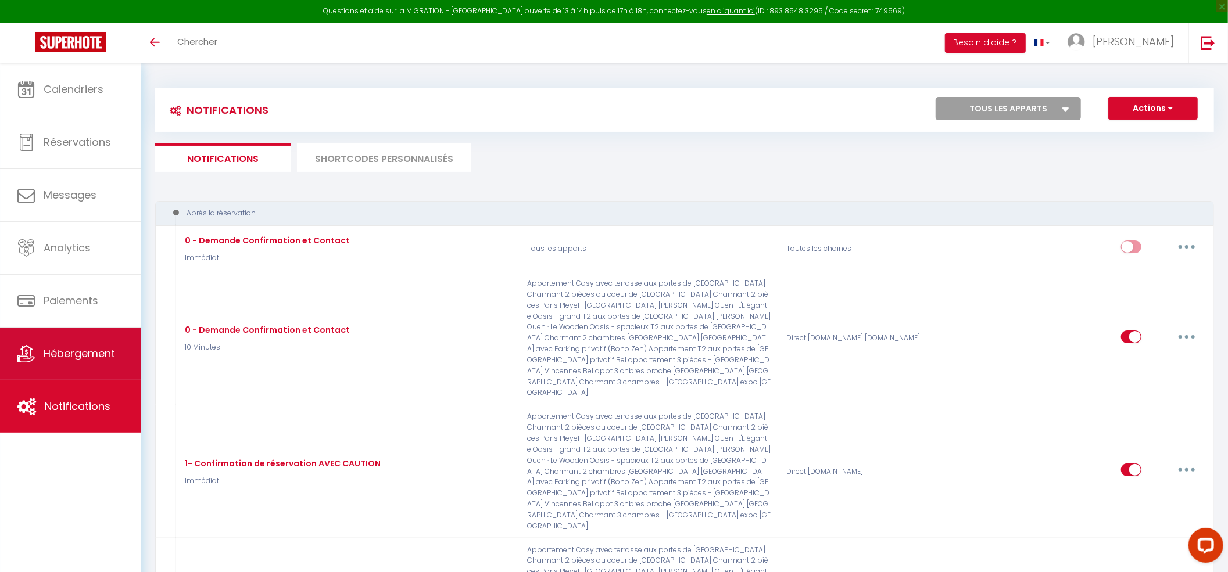
click at [75, 360] on span "Hébergement" at bounding box center [79, 353] width 71 height 15
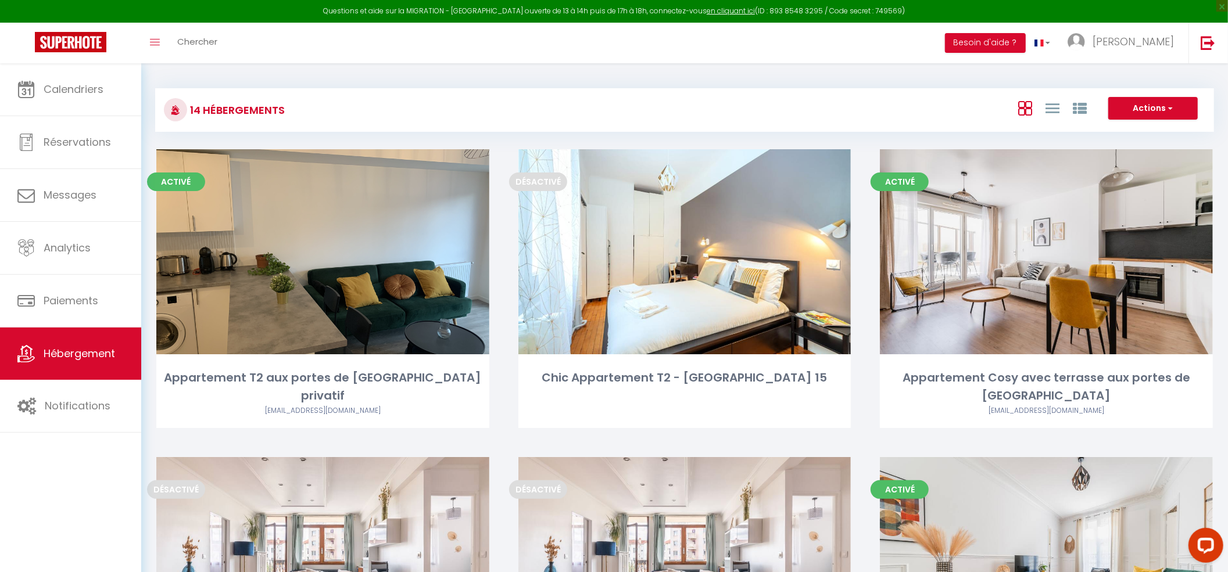
scroll to position [979, 0]
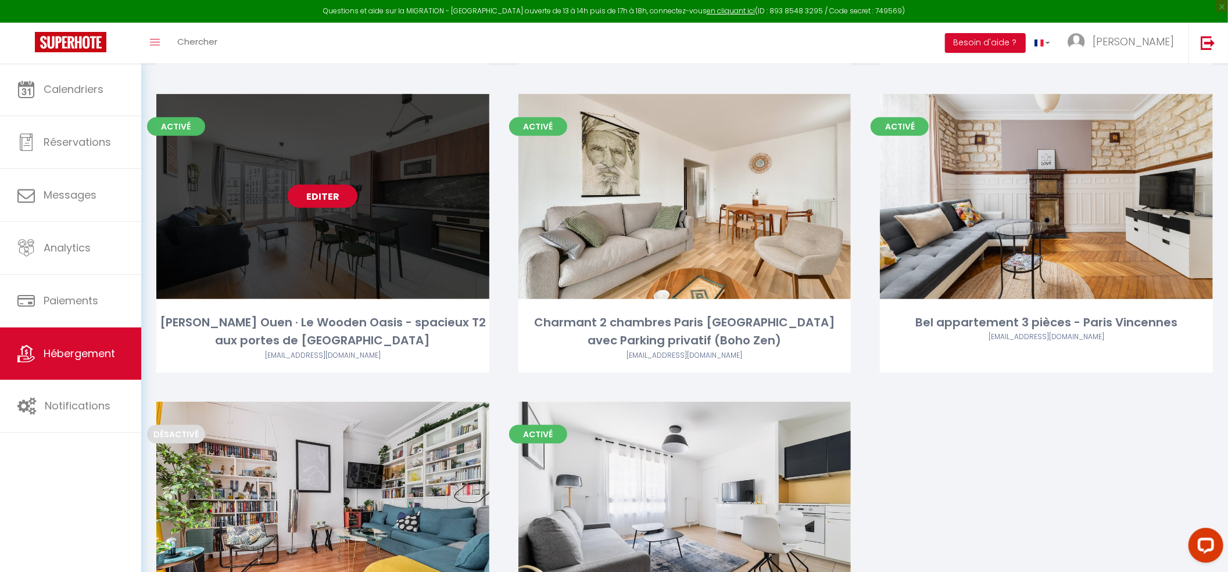
click at [321, 185] on link "Editer" at bounding box center [323, 196] width 70 height 23
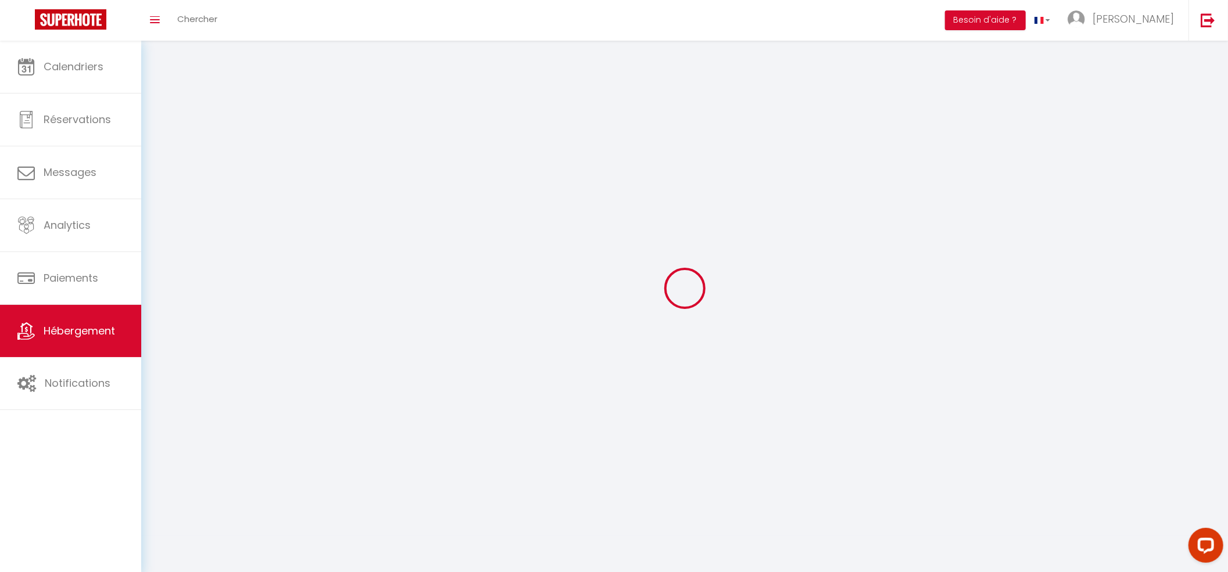
select select "1"
select select
select select "28"
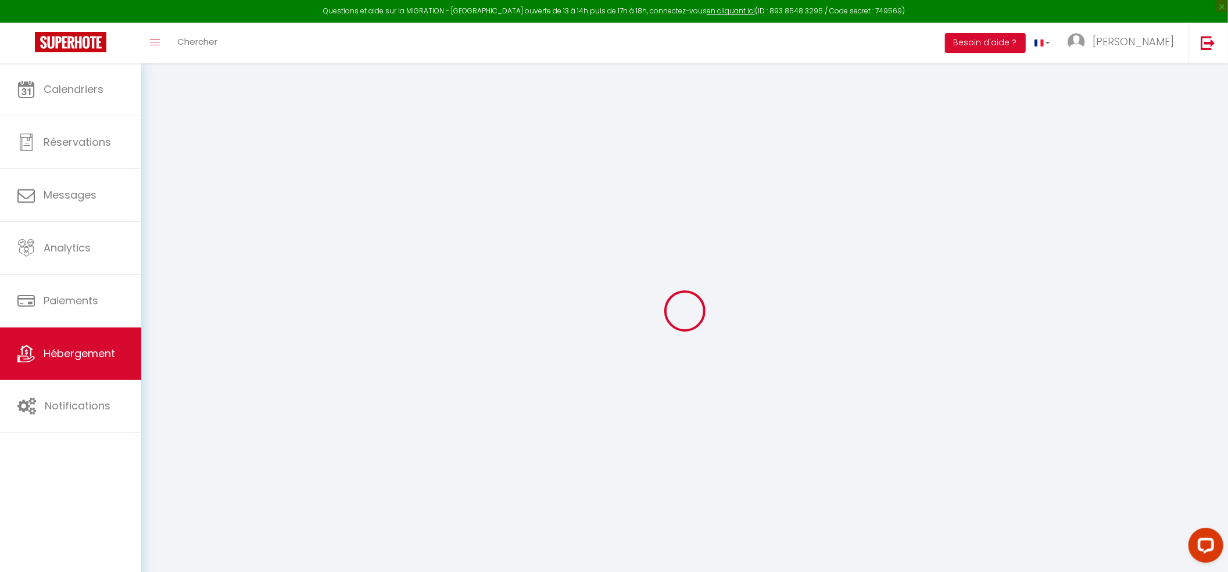
select select
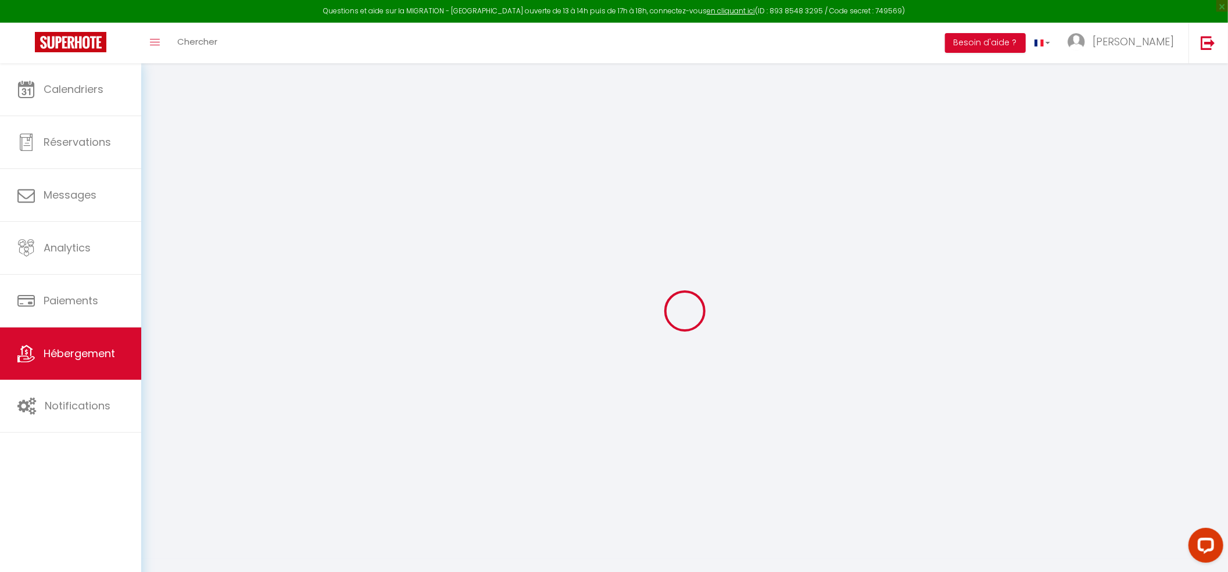
select select
checkbox input "false"
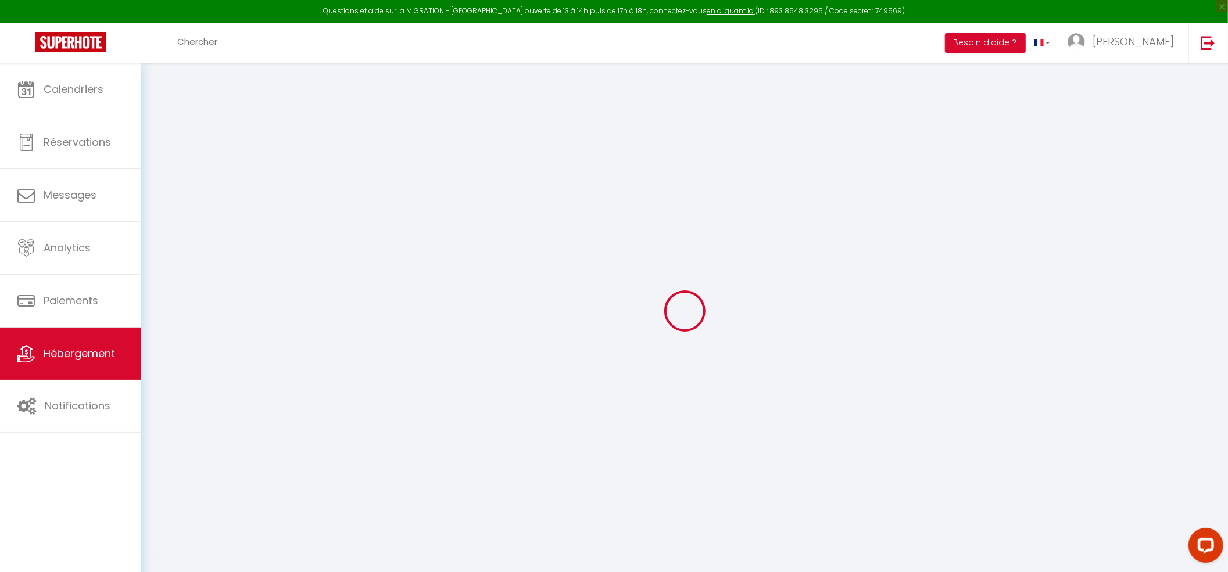
select select
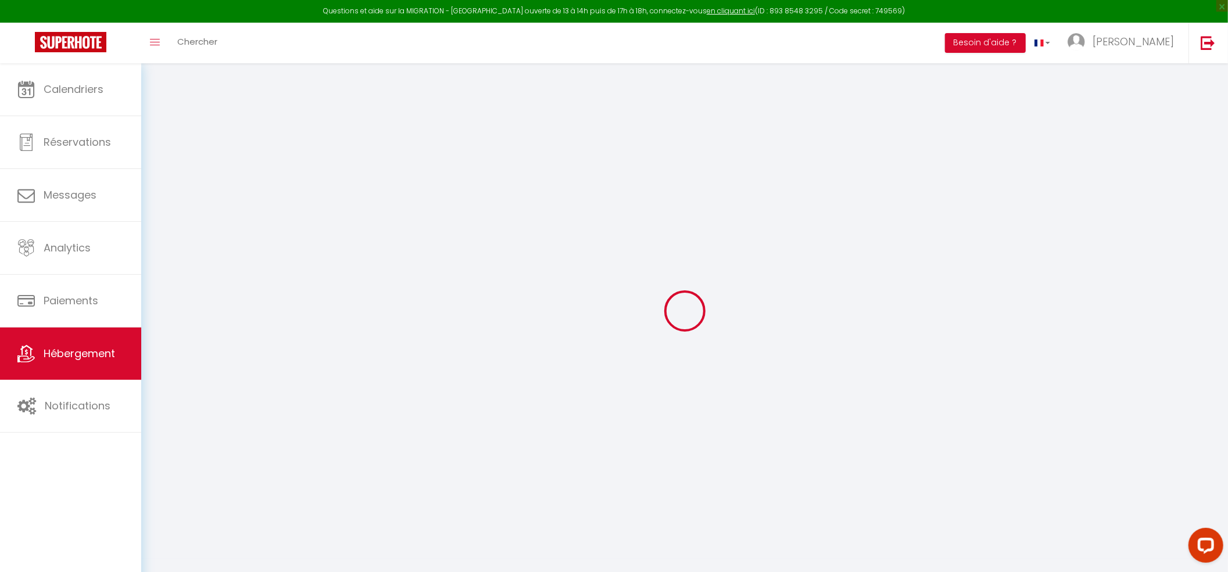
select select
checkbox input "false"
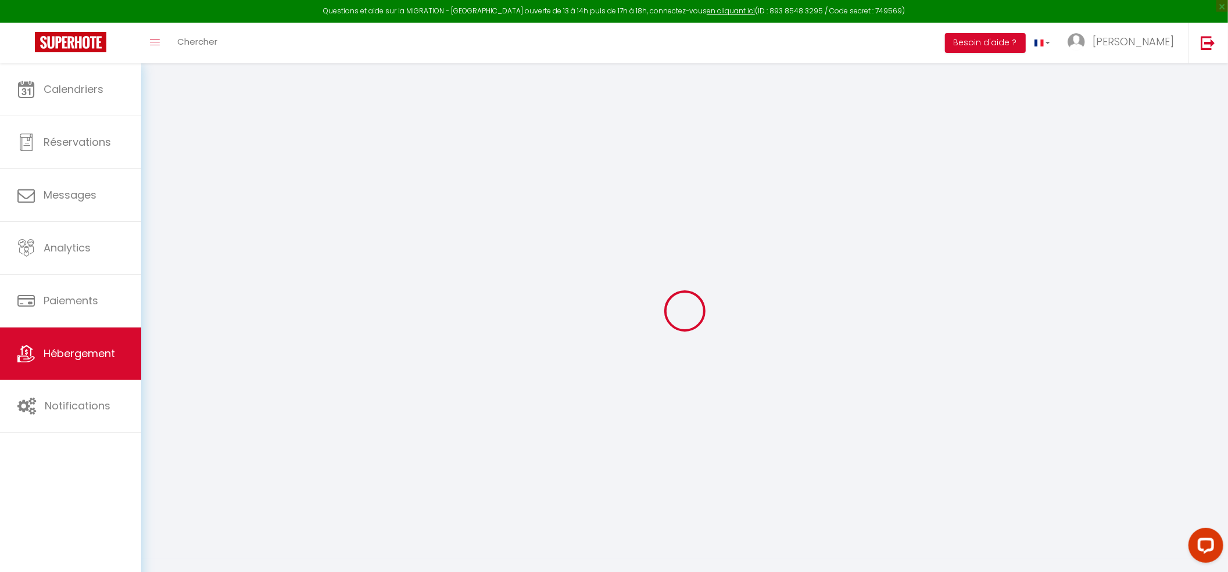
checkbox input "false"
select select
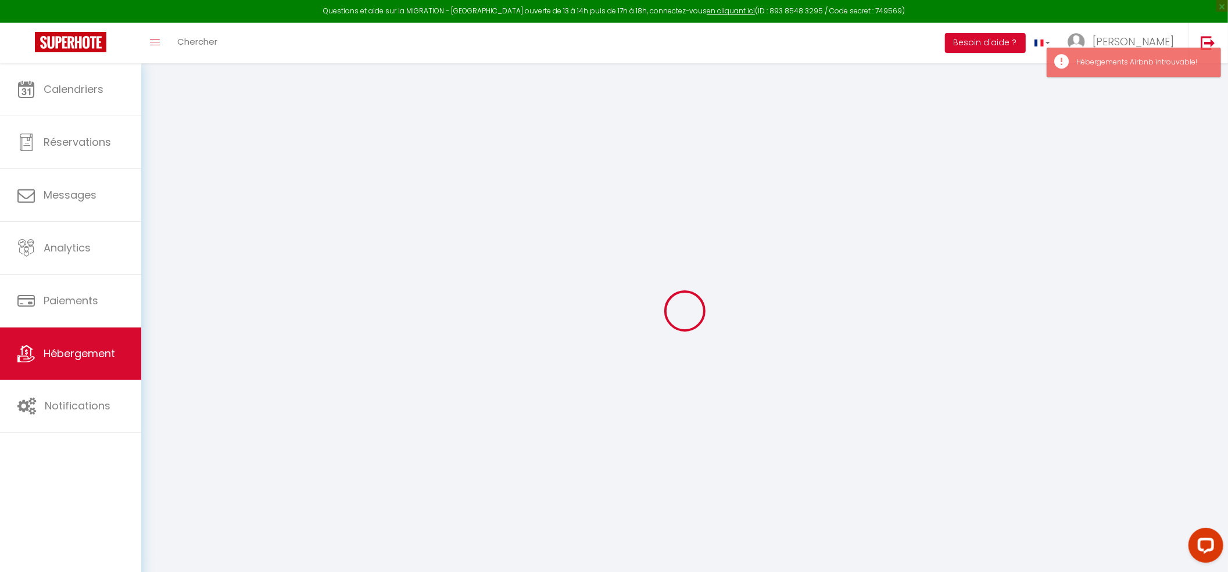
select select
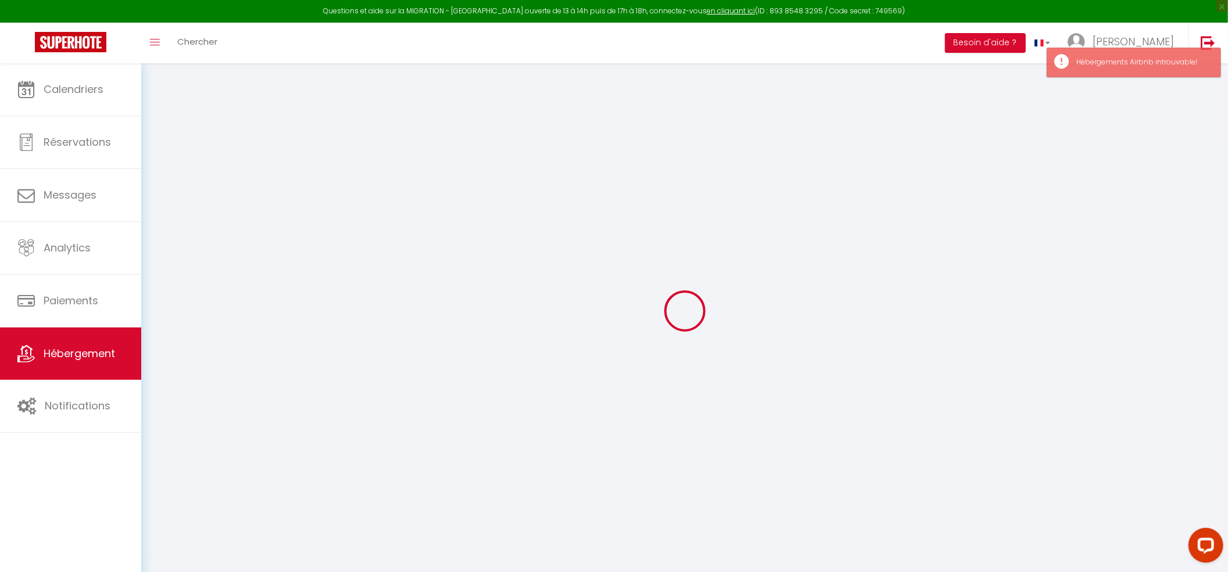
checkbox input "false"
select select
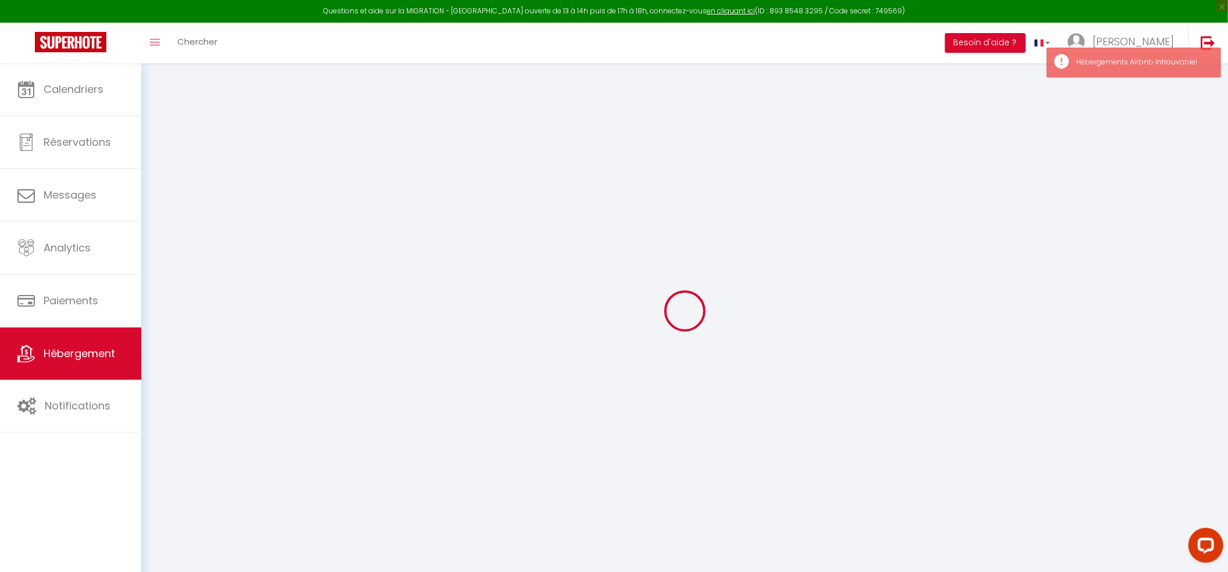
select select
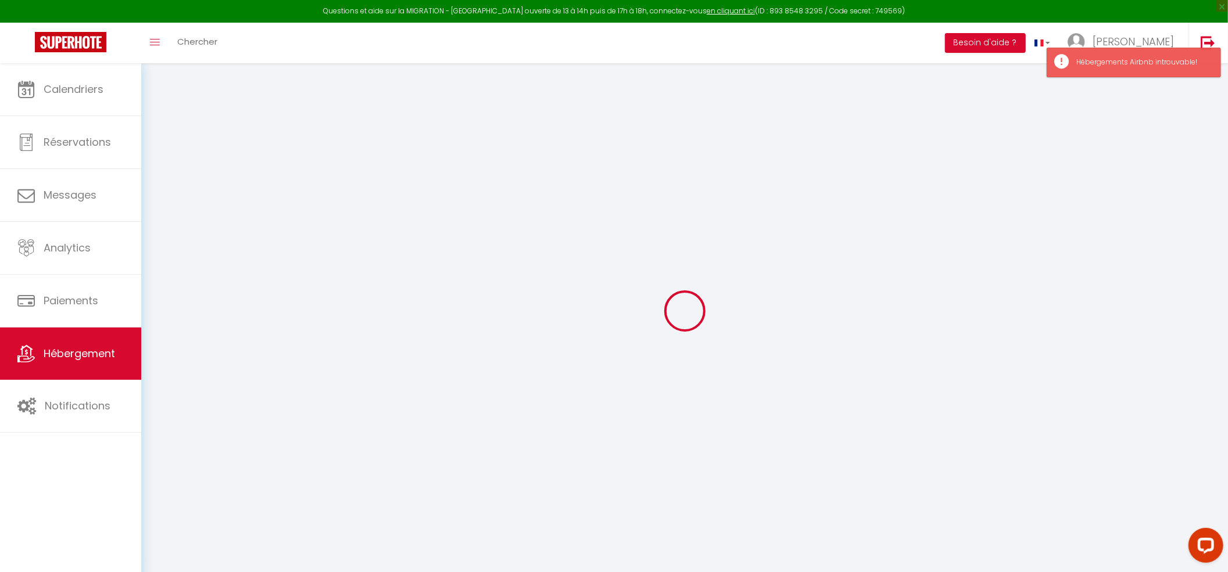
select select
checkbox input "false"
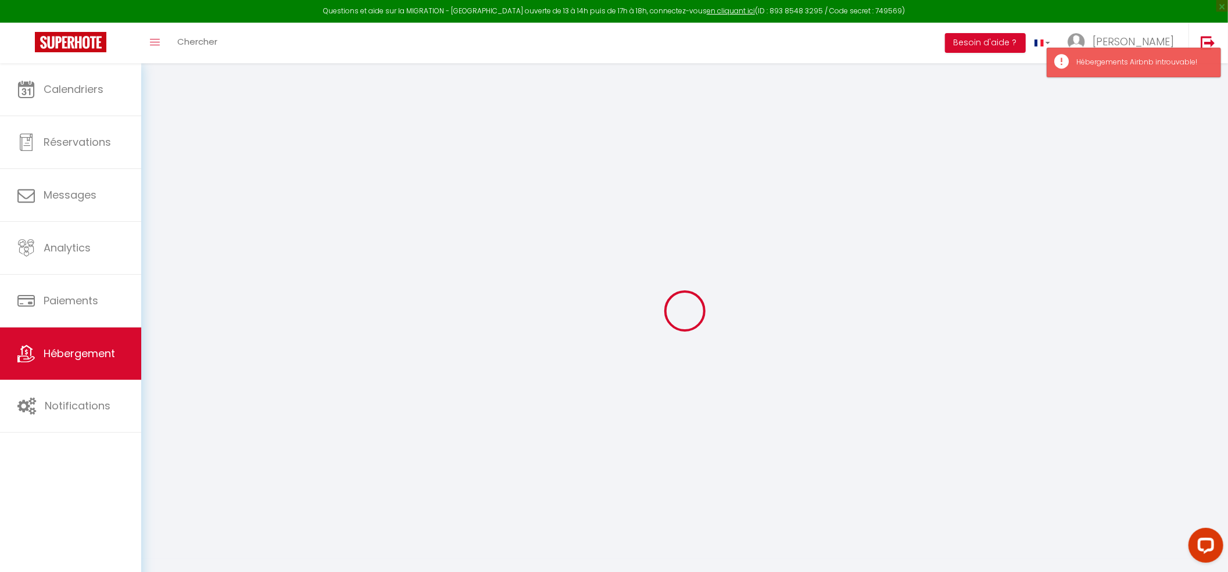
checkbox input "false"
select select
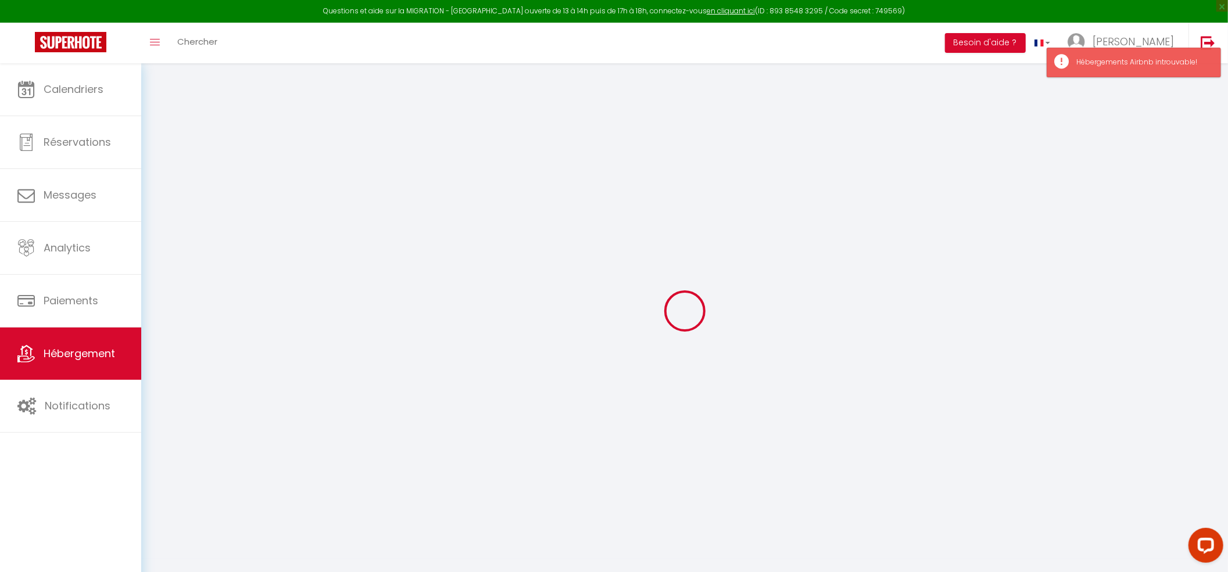
select select
checkbox input "false"
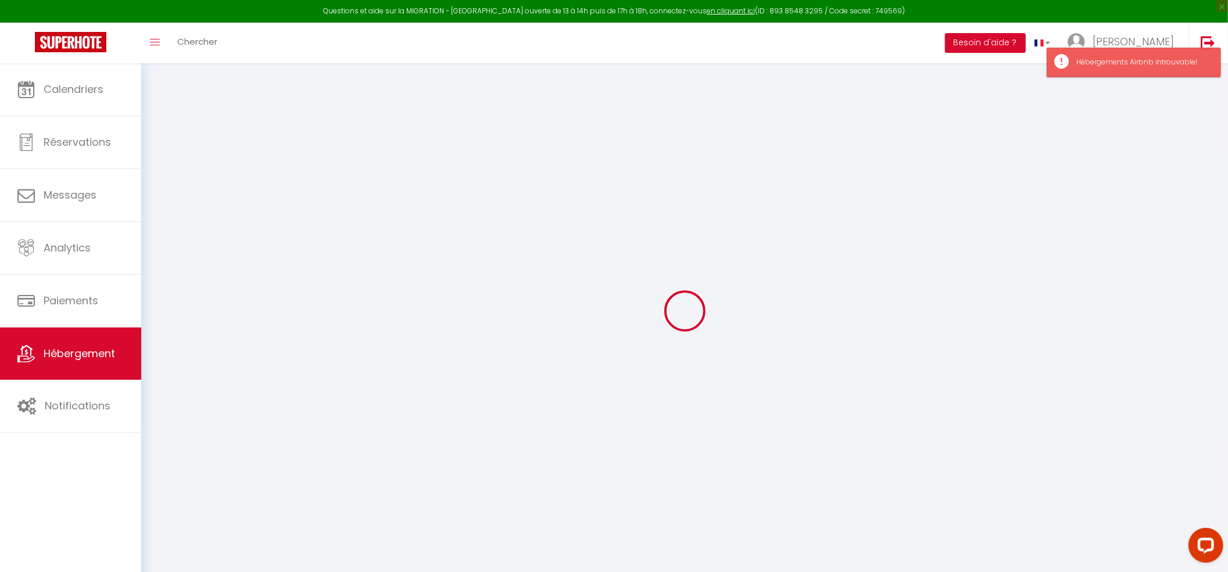
checkbox input "false"
select select
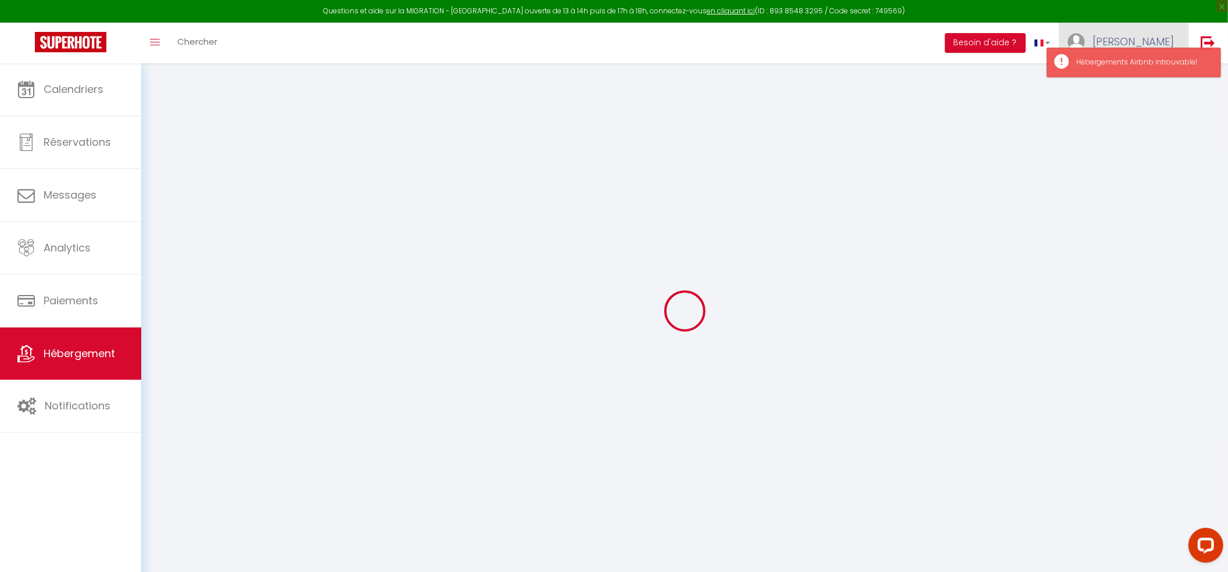
type input "[PERSON_NAME] Ouen · Le Wooden Oasis - spacieux T2 aux portes de [GEOGRAPHIC_DA…"
type input "Lionel"
select select "2"
type input "115"
type input "10"
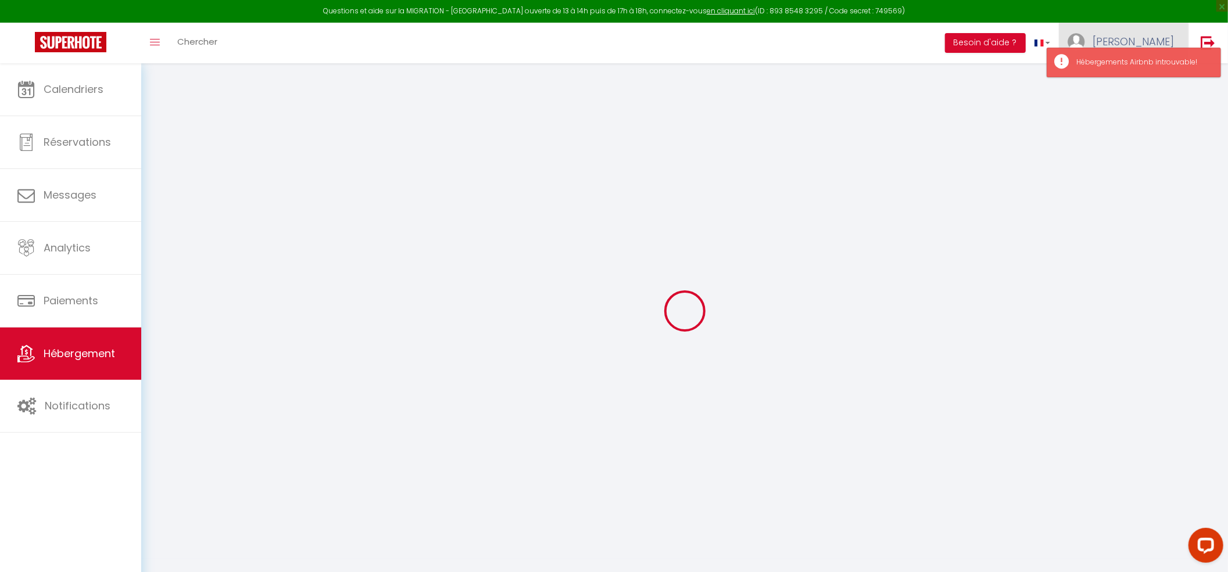
type input "62"
type input "500"
select select
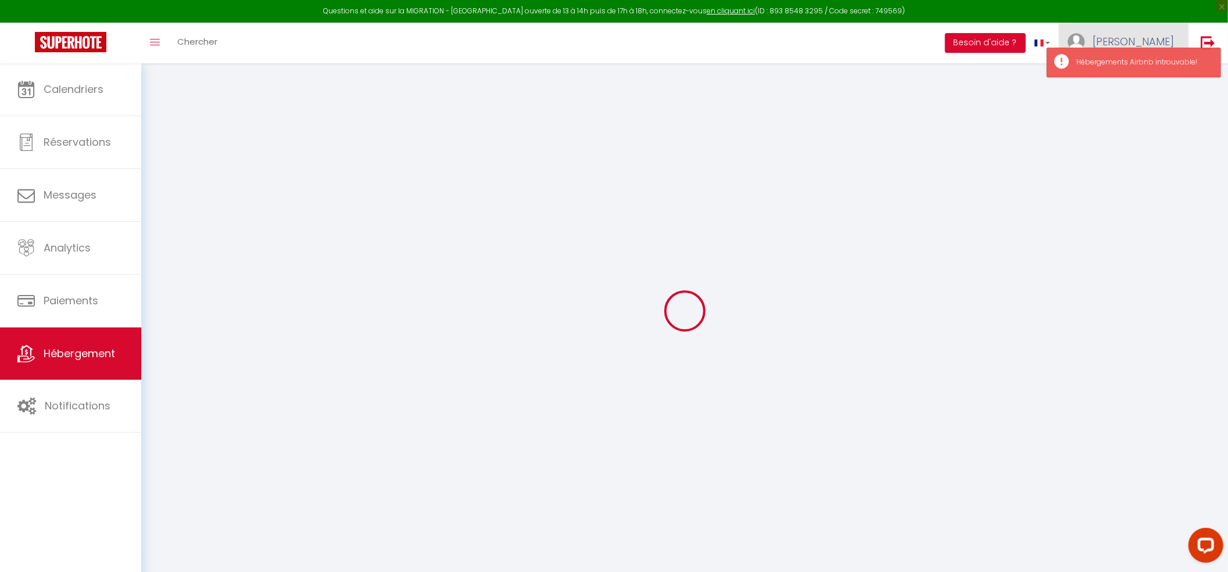
select select
type input "38 Rue Pablo Picasso"
type input "93400"
type input "Saint-Ouen-sur-Seine"
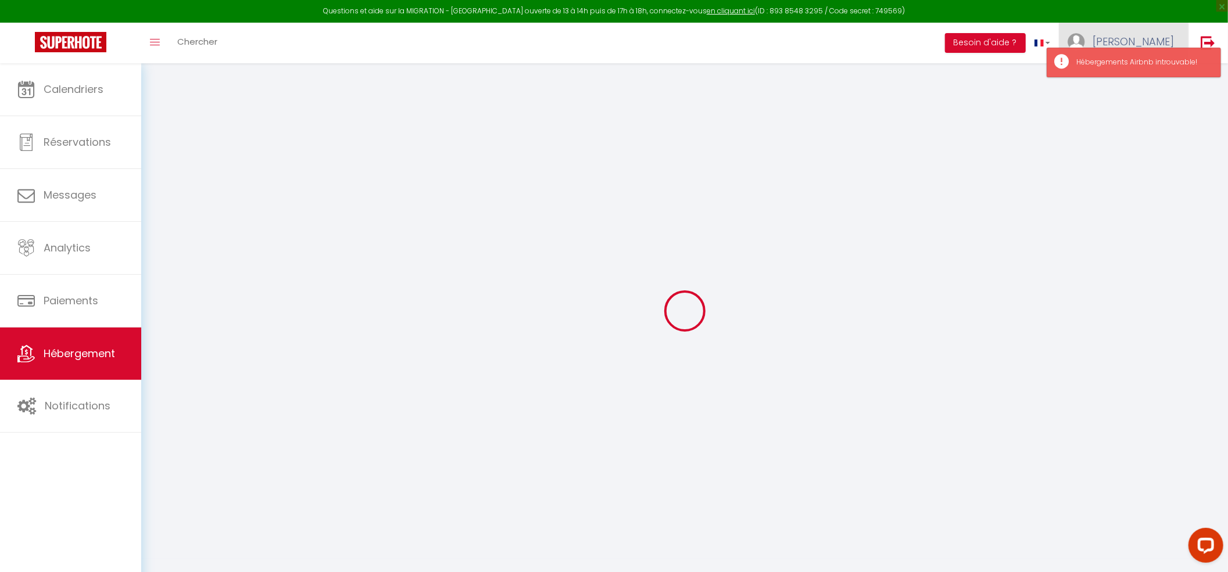
type input "[EMAIL_ADDRESS][DOMAIN_NAME]"
select select "9079"
checkbox input "false"
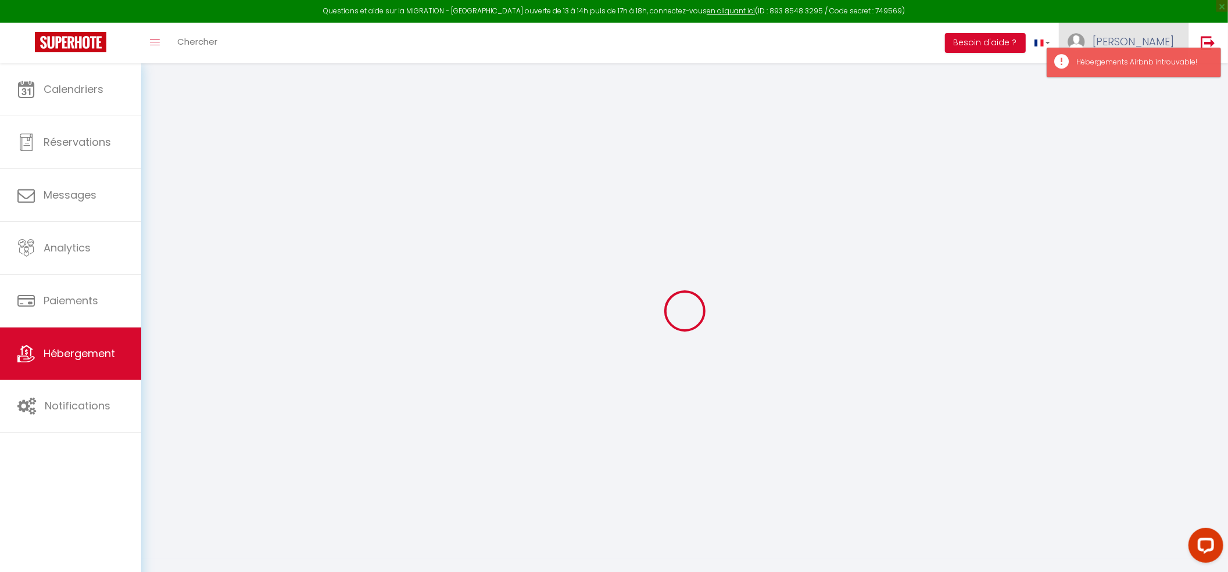
checkbox input "false"
type input "0"
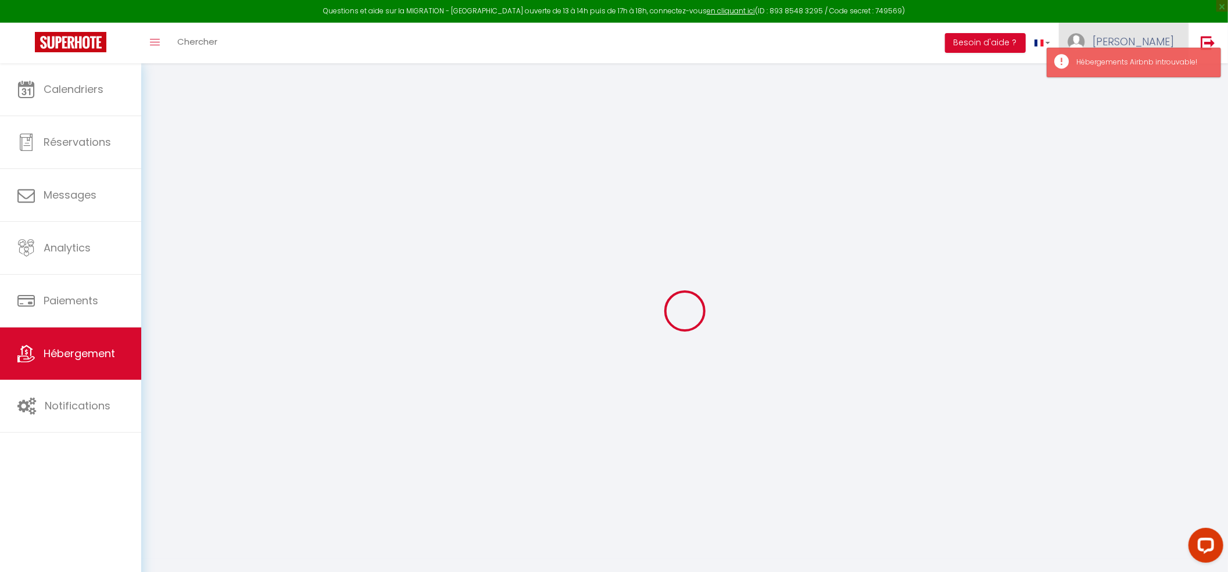
checkbox input "false"
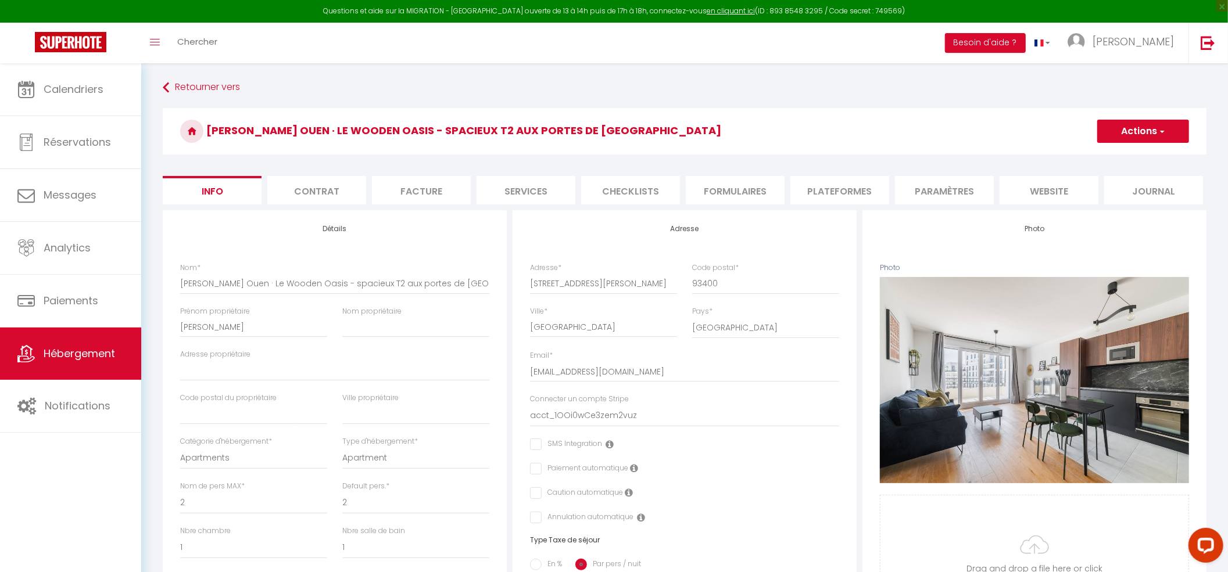
scroll to position [77, 0]
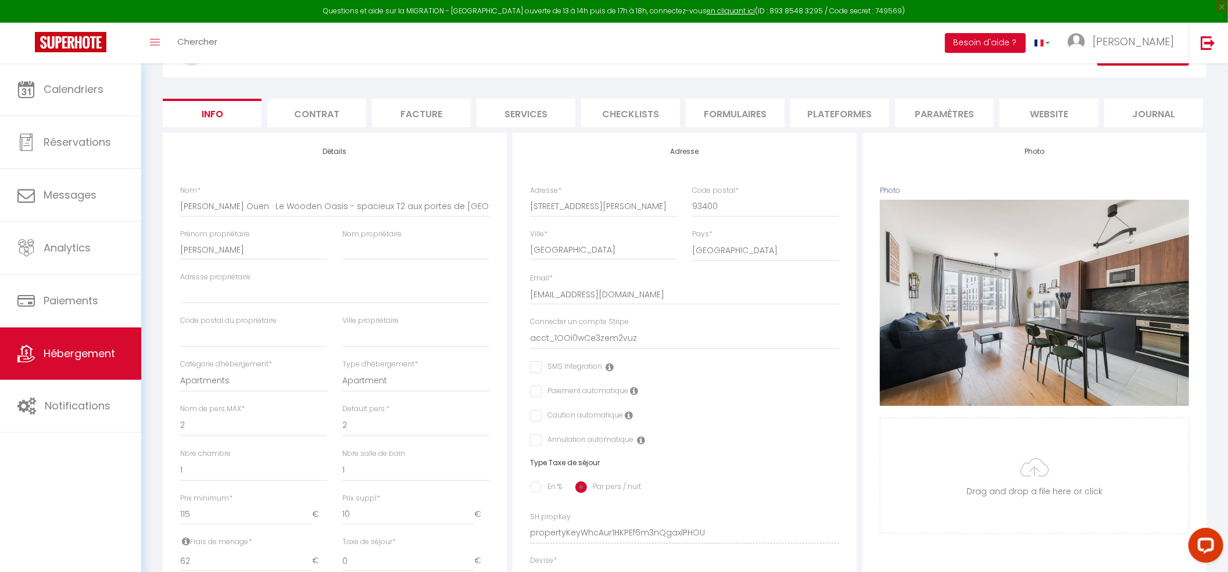
click at [723, 114] on li "Formulaires" at bounding box center [735, 113] width 99 height 28
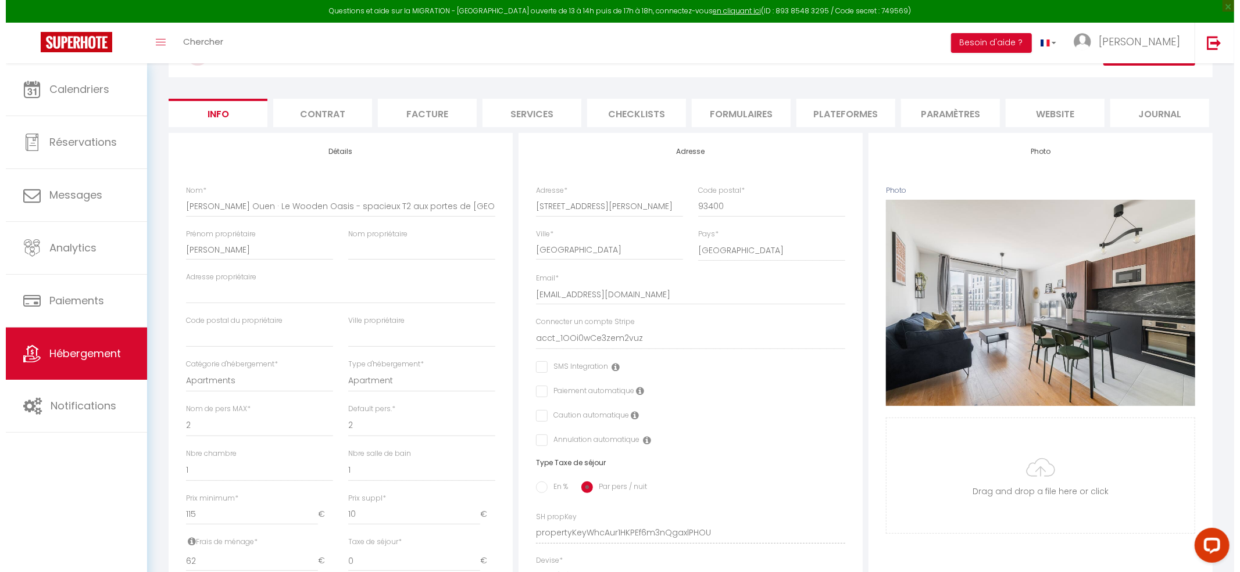
scroll to position [63, 0]
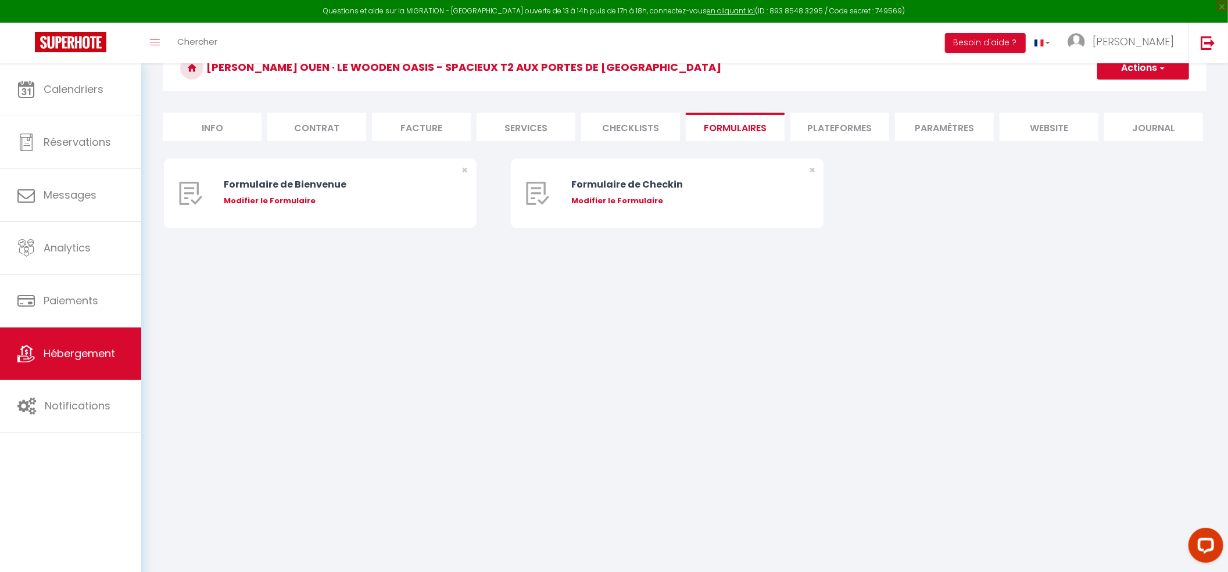
click at [234, 207] on div "Modifier le Formulaire" at bounding box center [333, 201] width 218 height 12
select select
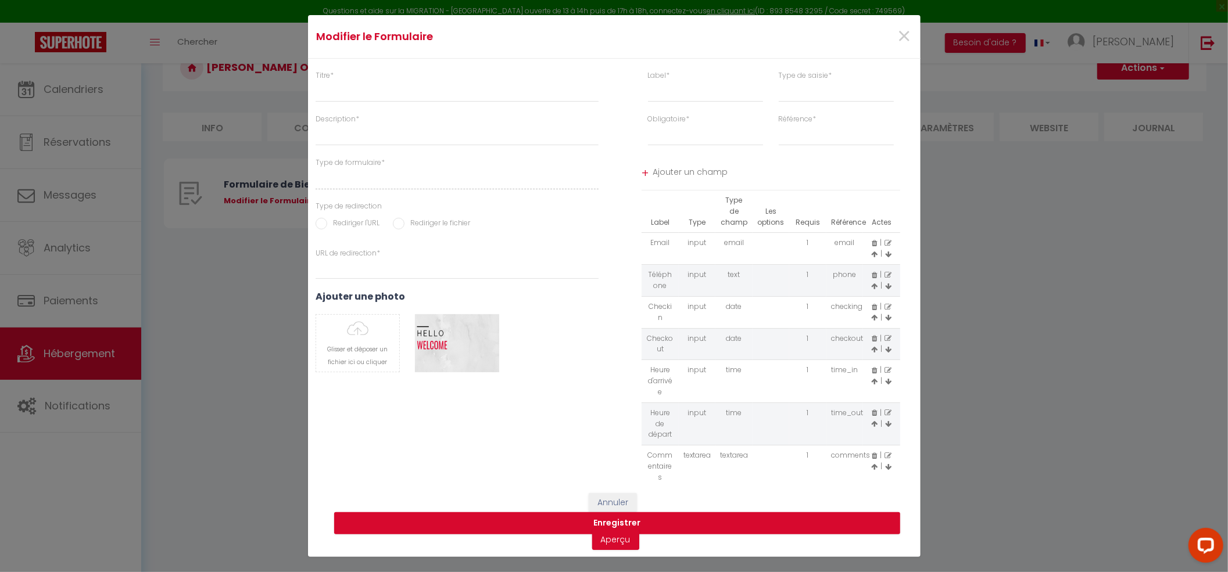
type input "Formulaire de Bienvenue"
type input "Afin de préparer au mieux votre arrivée et recevoir votre Guide de Bienvenue, j…"
select select "[object Object]"
radio input "true"
type input "https://superhote.com/confirmation"
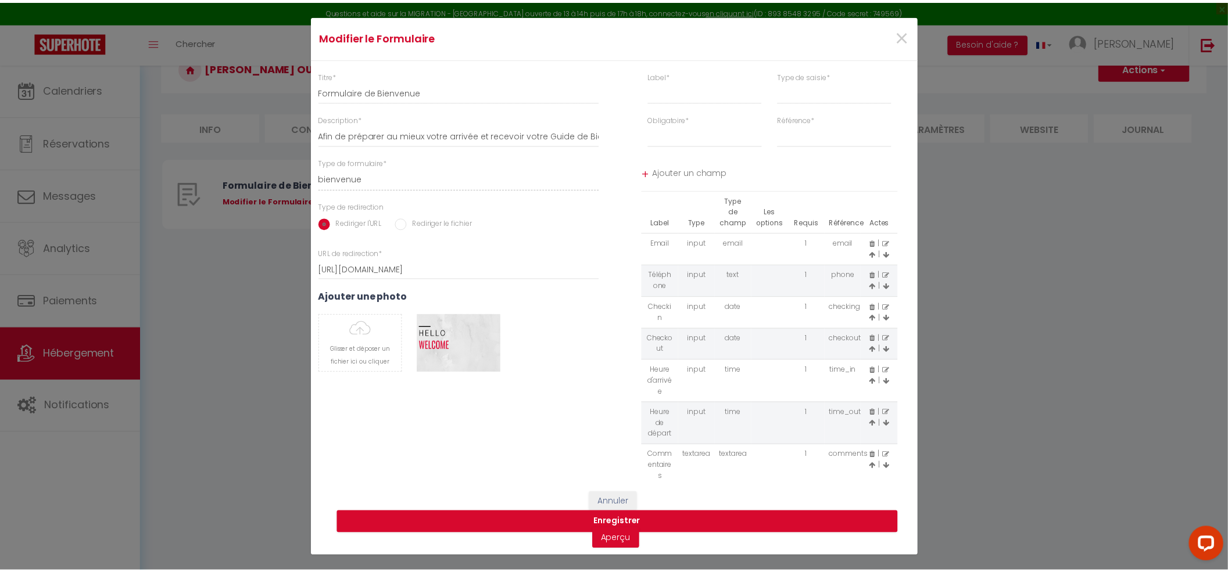
scroll to position [41, 0]
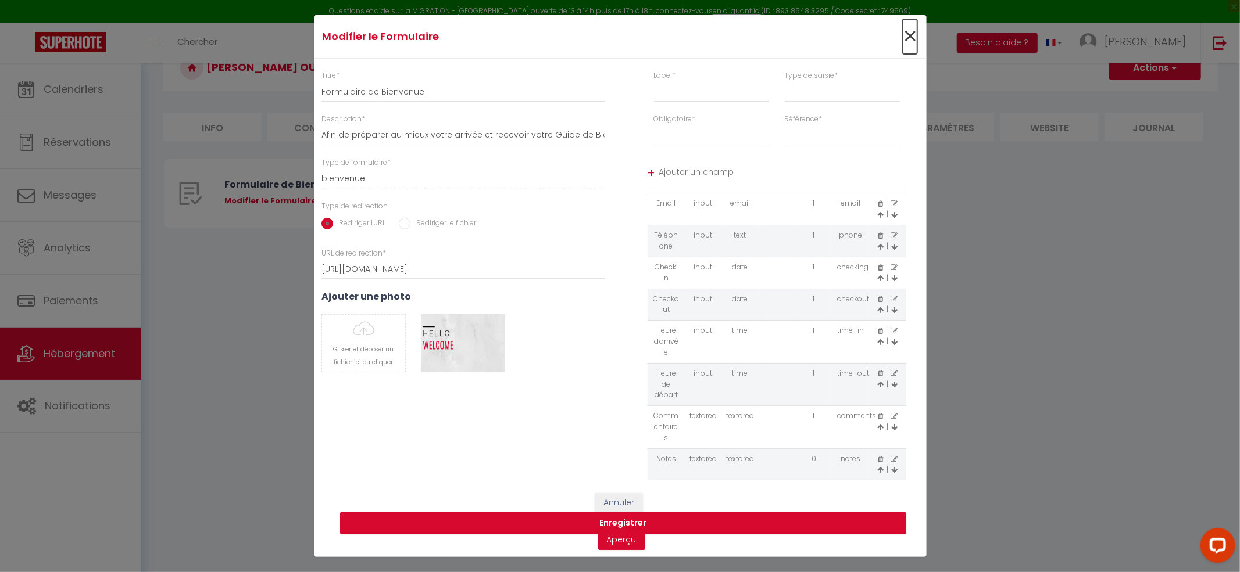
click at [907, 34] on span "×" at bounding box center [909, 36] width 15 height 35
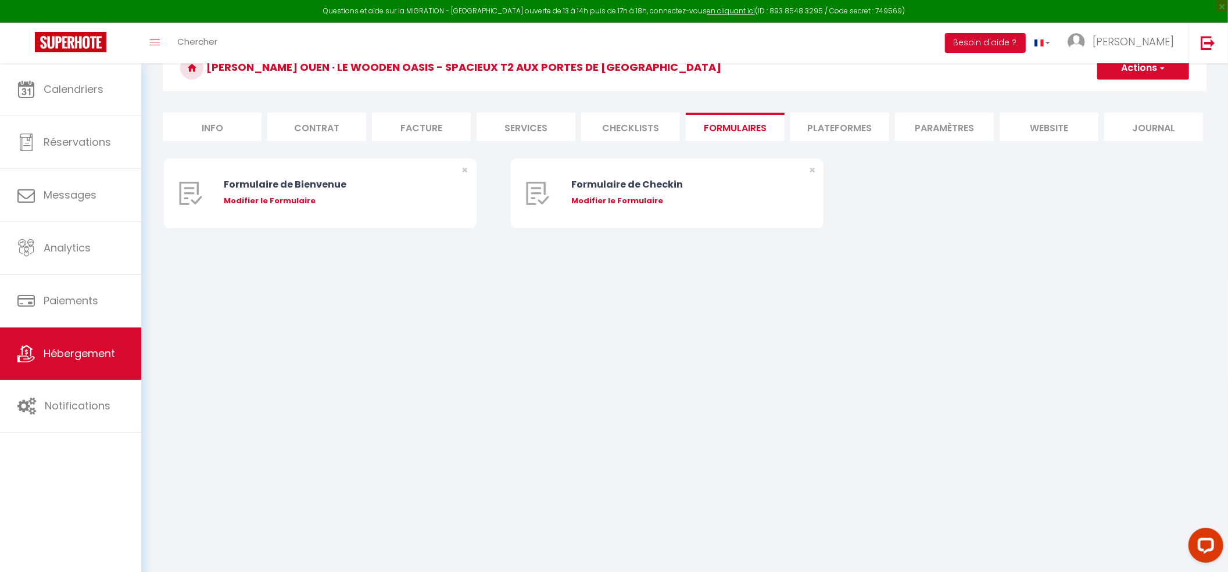
click at [653, 334] on body "Questions et aide sur la MIGRATION - Salle Zoom ouverte de 13 à 14h puis de 17h…" at bounding box center [614, 286] width 1228 height 572
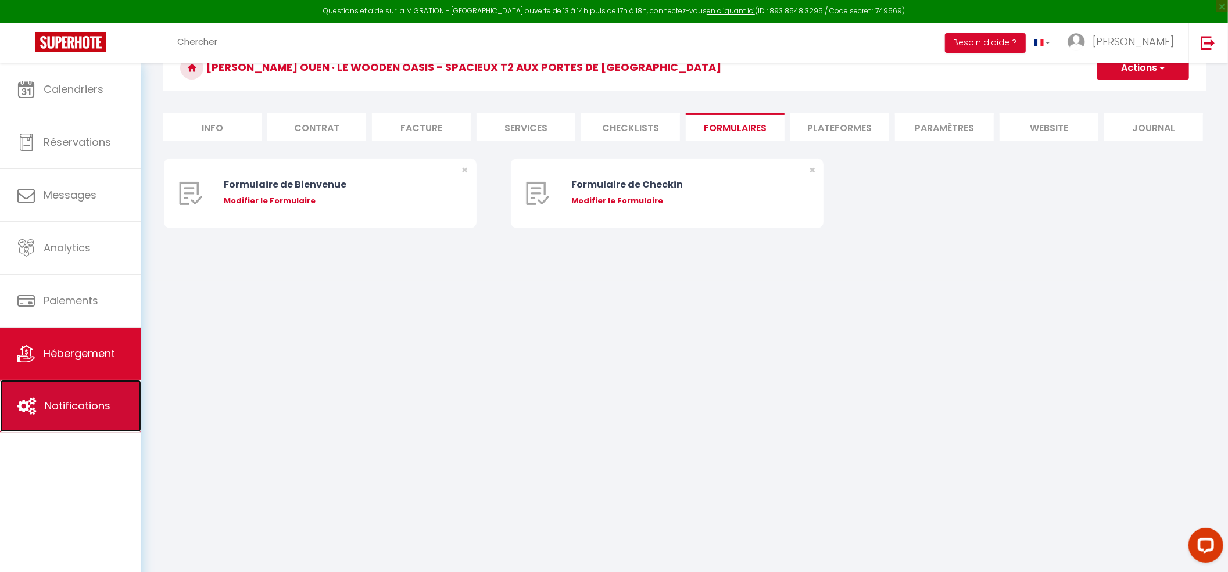
click at [72, 398] on link "Notifications" at bounding box center [70, 406] width 141 height 52
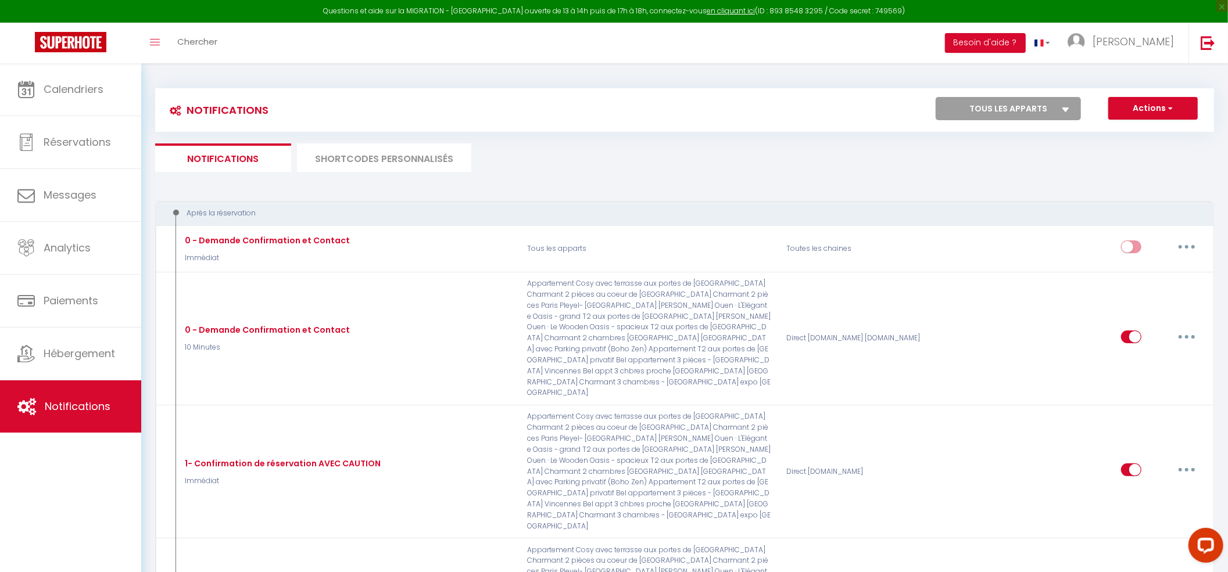
click at [356, 164] on li "SHORTCODES PERSONNALISÉS" at bounding box center [384, 158] width 174 height 28
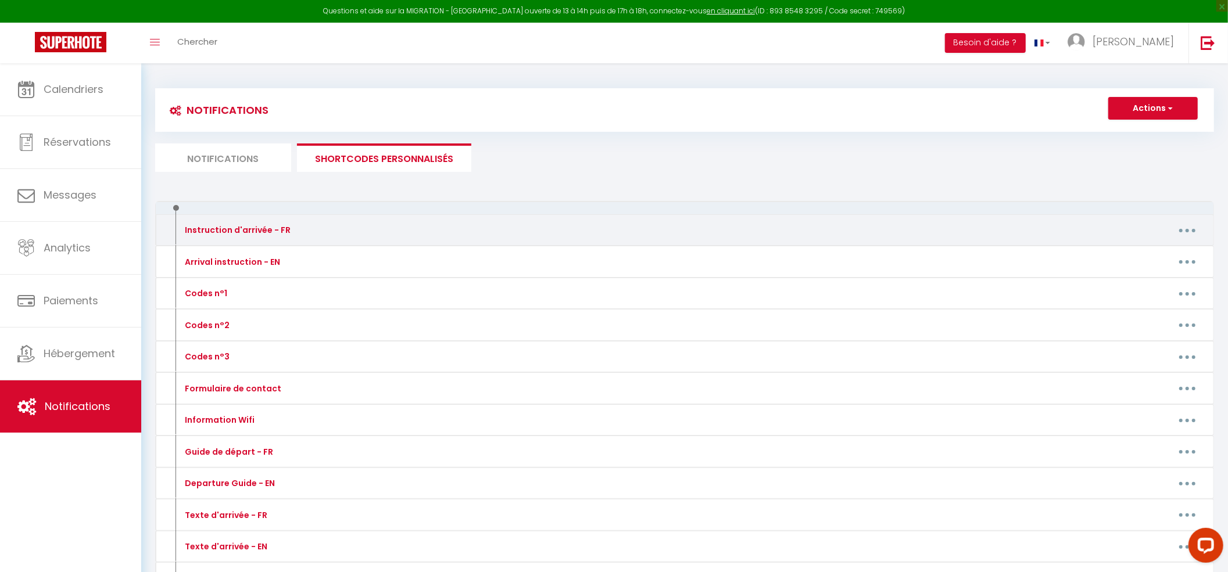
click at [1184, 231] on button "button" at bounding box center [1187, 230] width 33 height 19
click at [1132, 249] on link "Editer" at bounding box center [1157, 257] width 86 height 20
type input "Instruction d'arrivée - FR"
type textarea "Veuillez trouver via ce lien les instructions d'accès à l'appartement."
type textarea "[URL][DOMAIN_NAME]"
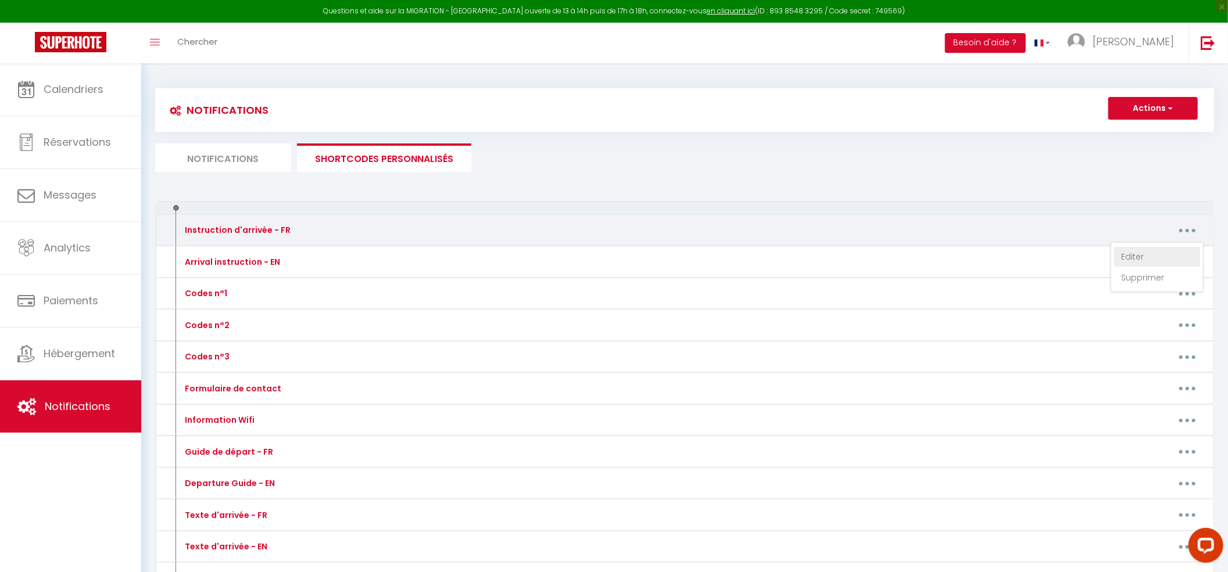
type textarea "https://drive.google.com/file/d/1VWkYDGZd0k7vv6x2AXVKefxaE9I4dgOH/view?usp=driv…"
type textarea "https://drive.google.com/file/d/1r5Se8utjdaPAHFEtsFwpVDR9HL3rAYSW/view?usp=driv…"
type textarea "https://drive.google.com/file/d/1OreNVz3cyq4hyMaX_uUmmc9-9Gra1OGJ/view?usp=driv…"
type textarea "https://drive.google.com/file/d/1IMbYQpifO-hpPaRy4zWTxQt2ZeM9_U2f/view?usp=driv…"
type textarea "https://drive.google.com/file/d/16CXHQ8QtHFwKnG6KUIbwmaW8mDd1JOL7/view?usp=driv…"
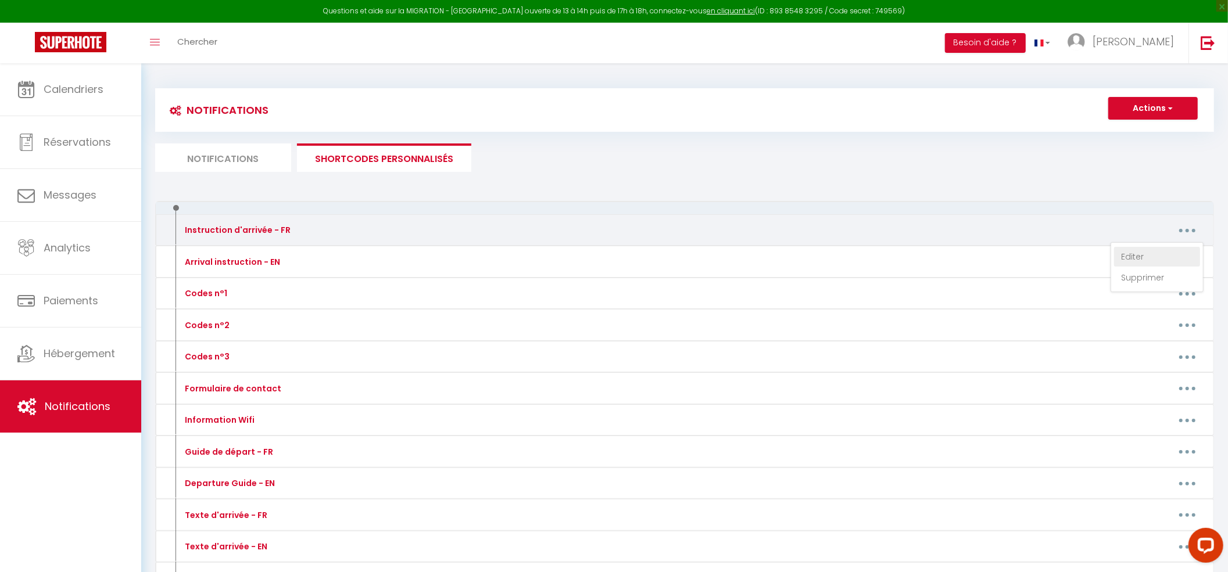
type textarea "https://drive.google.com/file/d/1L2VB-4pGWJqMQW18IQ5cSw7j3BkokxpJ/view?usp=driv…"
type textarea "https://drive.google.com/file/d/1E5zGs6tzDBsjndBwOEqsfW6afSCEAl6c/view?usp=driv…"
type textarea "https://drive.google.com/file/d/18igYr9POjkHNk2KNeB72jjHkJLvS4Hy7/view?usp=driv…"
type textarea "https://drive.google.com/file/d/1E5zGs6tzDBsjndBwOEqsfW6afSCEAl6c/view?usp=driv…"
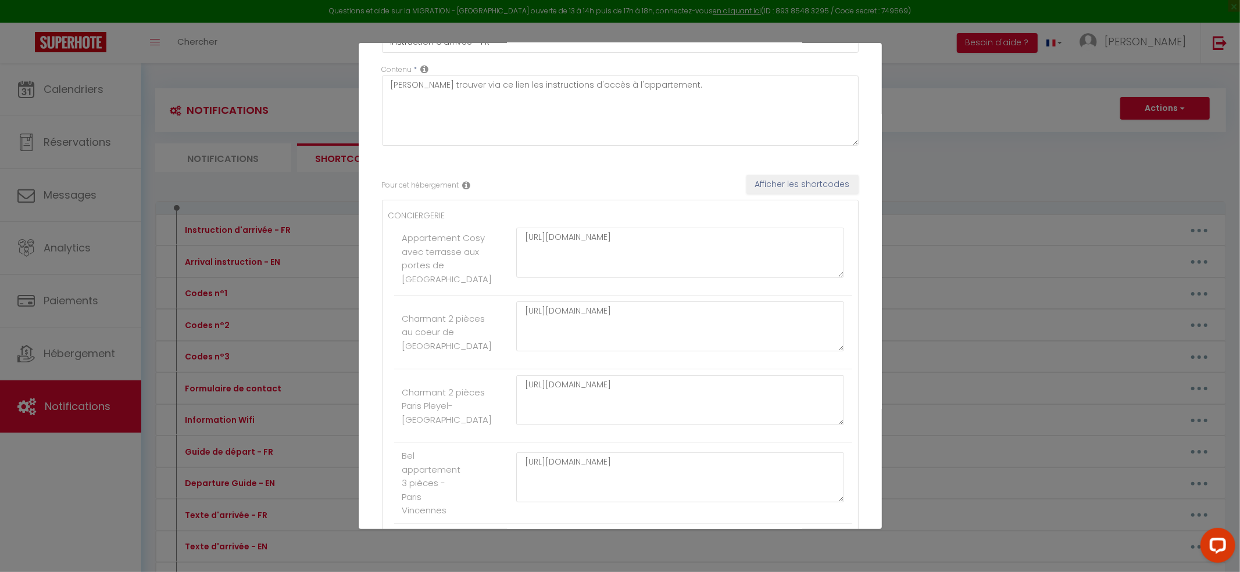
scroll to position [558, 0]
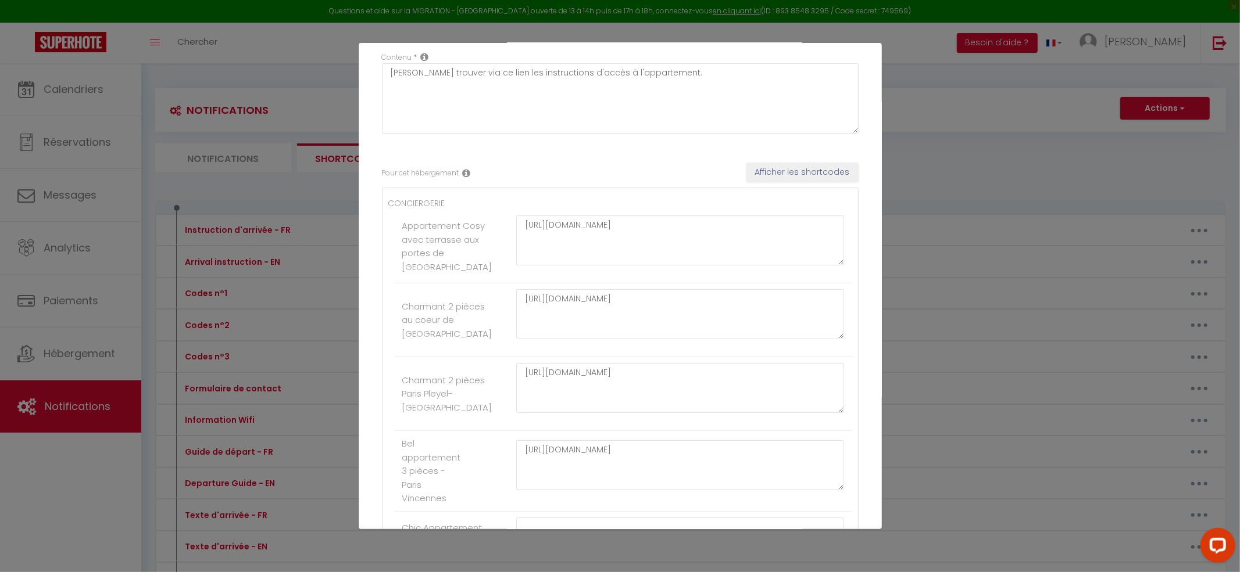
scroll to position [0, 0]
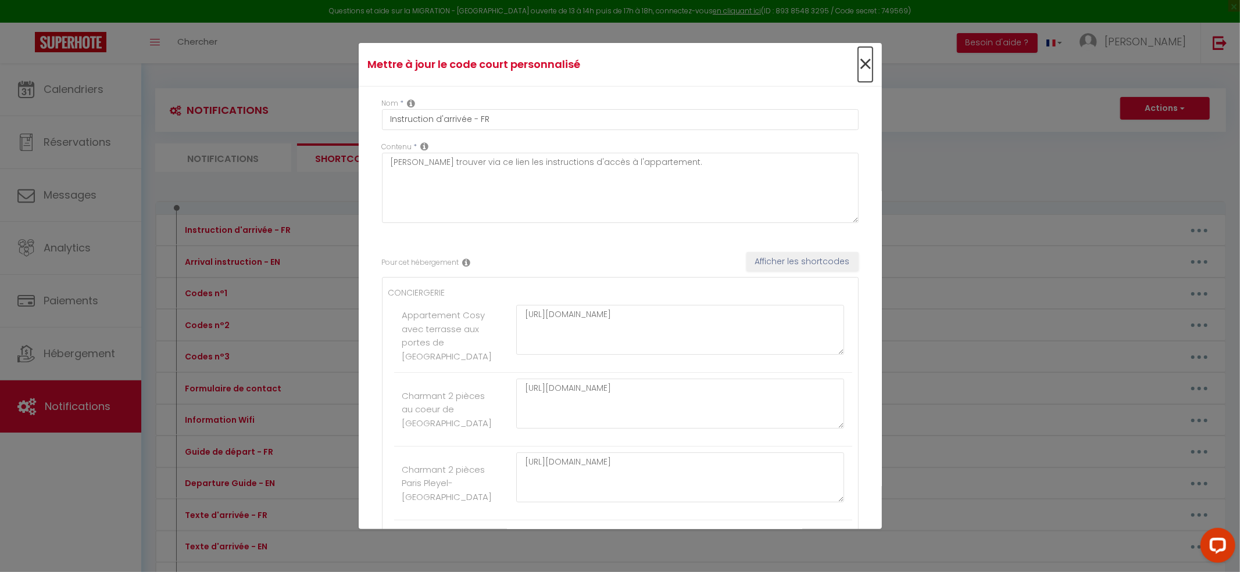
click at [858, 65] on span "×" at bounding box center [865, 64] width 15 height 35
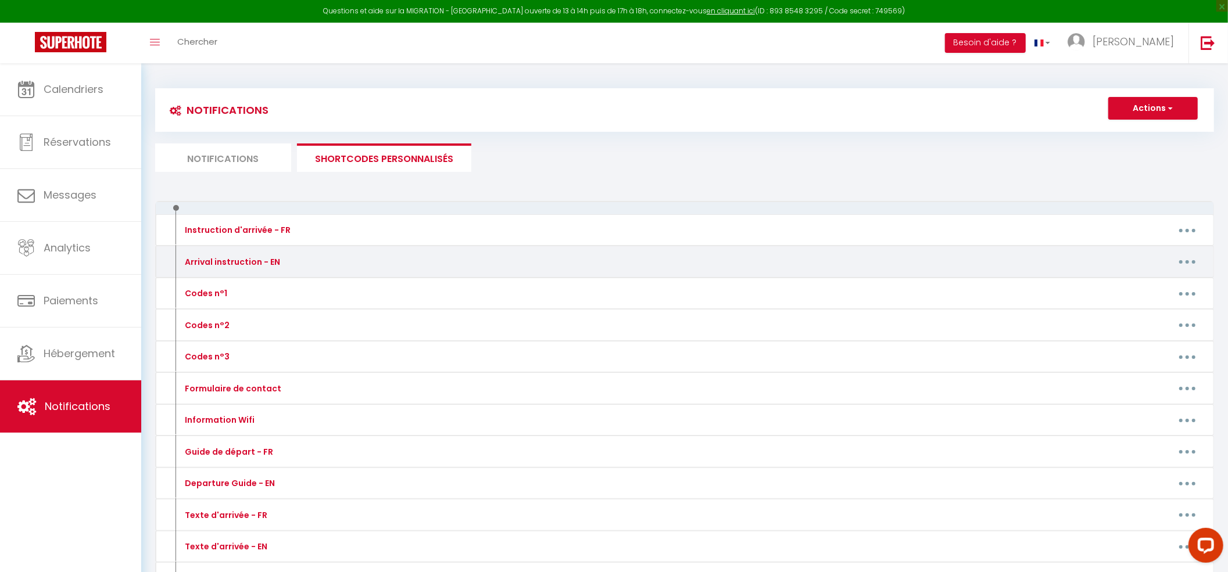
click at [1185, 263] on icon "button" at bounding box center [1186, 261] width 3 height 3
click at [1141, 286] on link "Editer" at bounding box center [1157, 288] width 86 height 20
type input "Arrival instruction - EN"
type textarea "Please follow this link for instructions on how to access the flat."
type textarea "[URL][DOMAIN_NAME]"
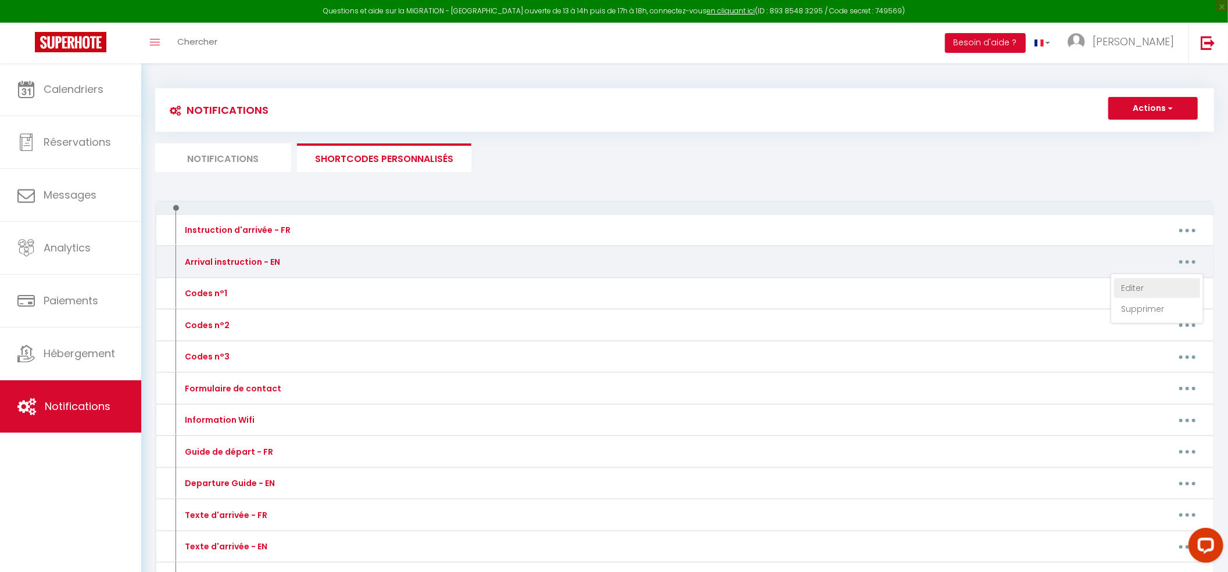
type textarea "https://drive.google.com/file/d/1kNZMX9k-RLsd3u-ECYMX_uYZyBO9FMO9/view?usp=driv…"
type textarea "https://drive.google.com/file/d/1YPRo7MqxGbRAdQp8ncTvi0EKAT2p0YhF/view?usp=driv…"
type textarea "https://drive.google.com/file/d/1NpLzkOgPze0TPKwZLUMzFIekRuaniiFN/view?usp=driv…"
type textarea "https://drive.google.com/file/d/1dPvqnTZPUoAmvaJ8H4IO9e2lx2Z9CWKu/view?usp=driv…"
type textarea "https://drive.google.com/file/d/1q87M2t60zcG7kP37BM-SdD8Fl-N-Acuh/view?usp=driv…"
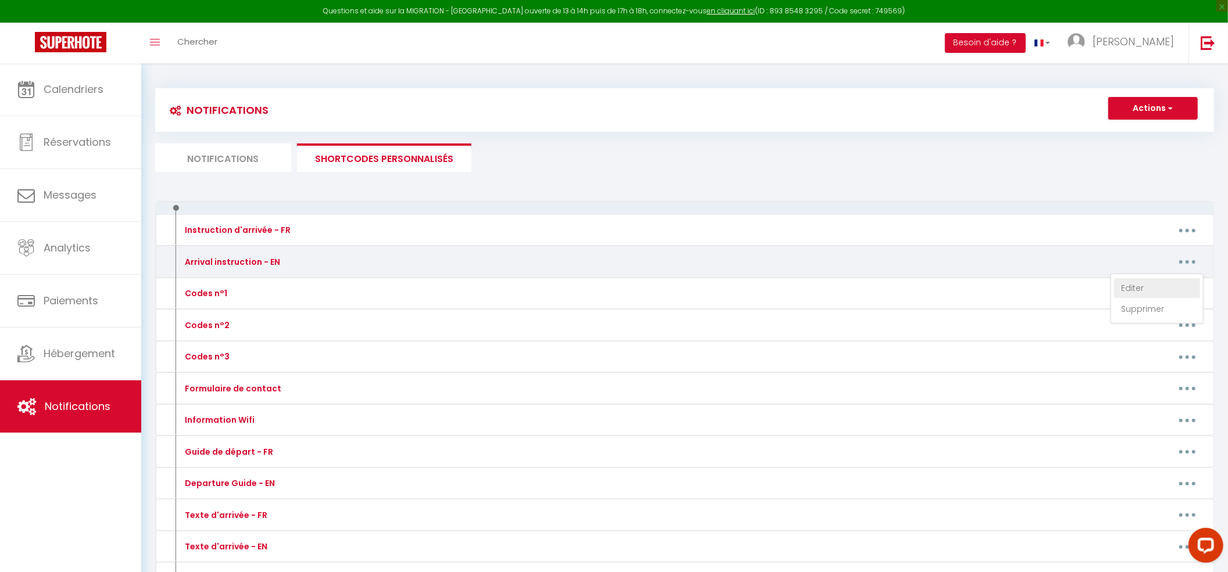
type textarea "https://drive.google.com/file/d/1q87M2t60zcG7kP37BM-SdD8Fl-N-Acuh/view?usp=driv…"
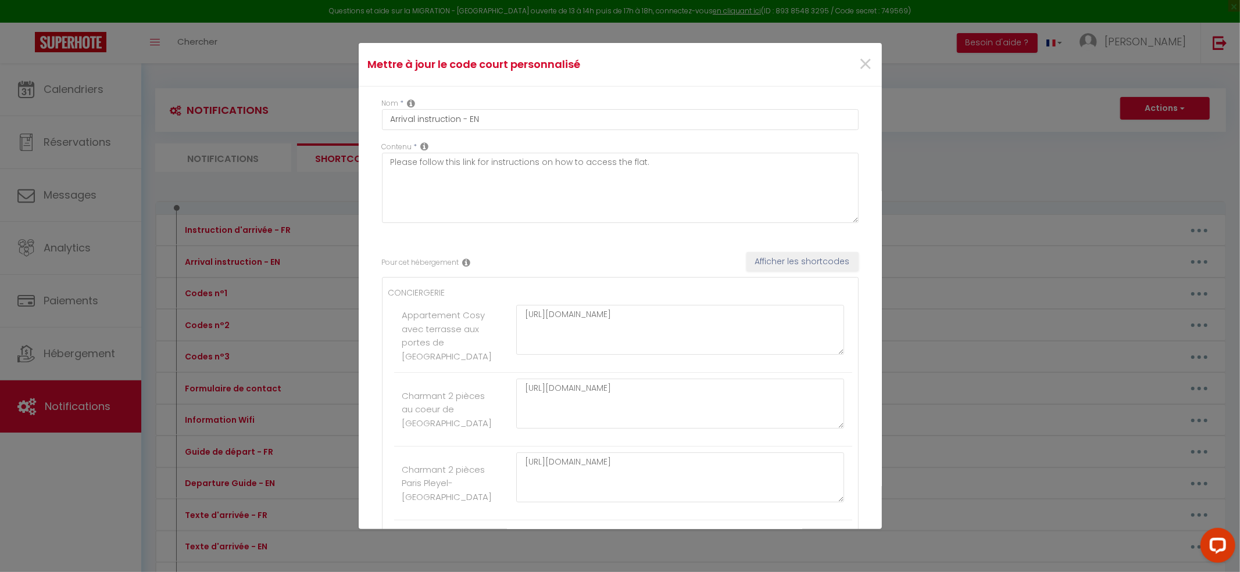
scroll to position [558, 0]
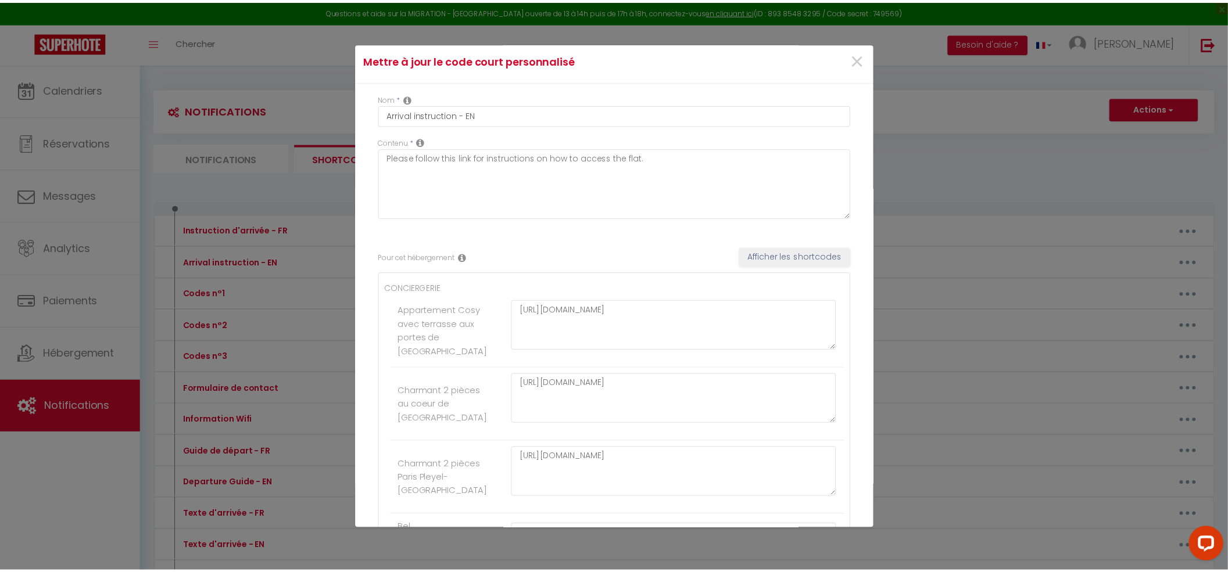
scroll to position [0, 0]
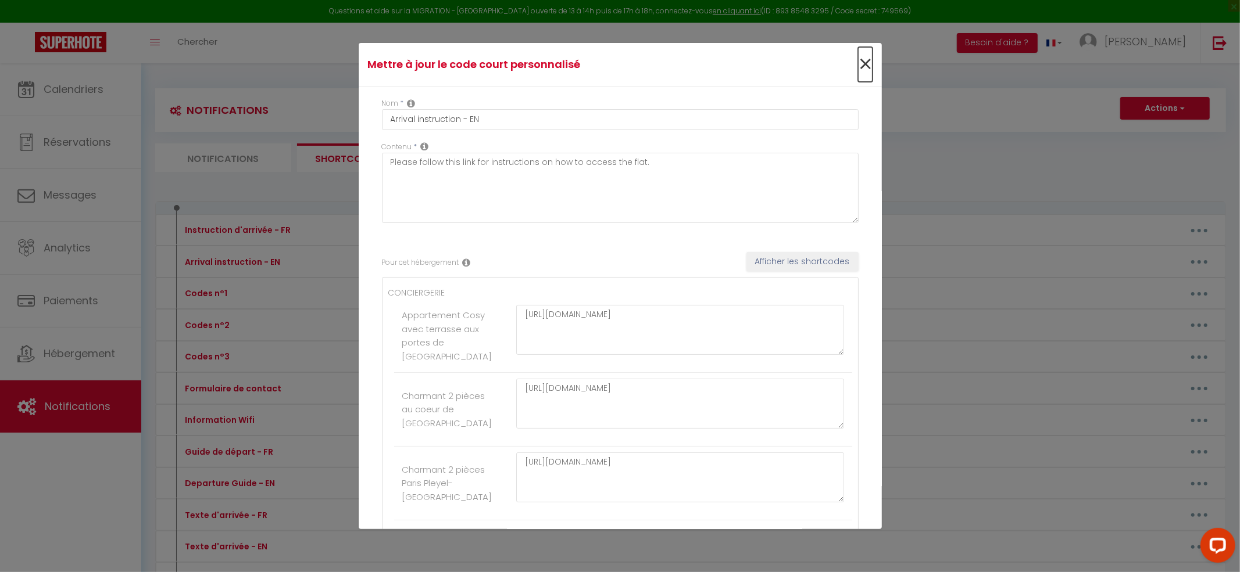
click at [858, 62] on span "×" at bounding box center [865, 64] width 15 height 35
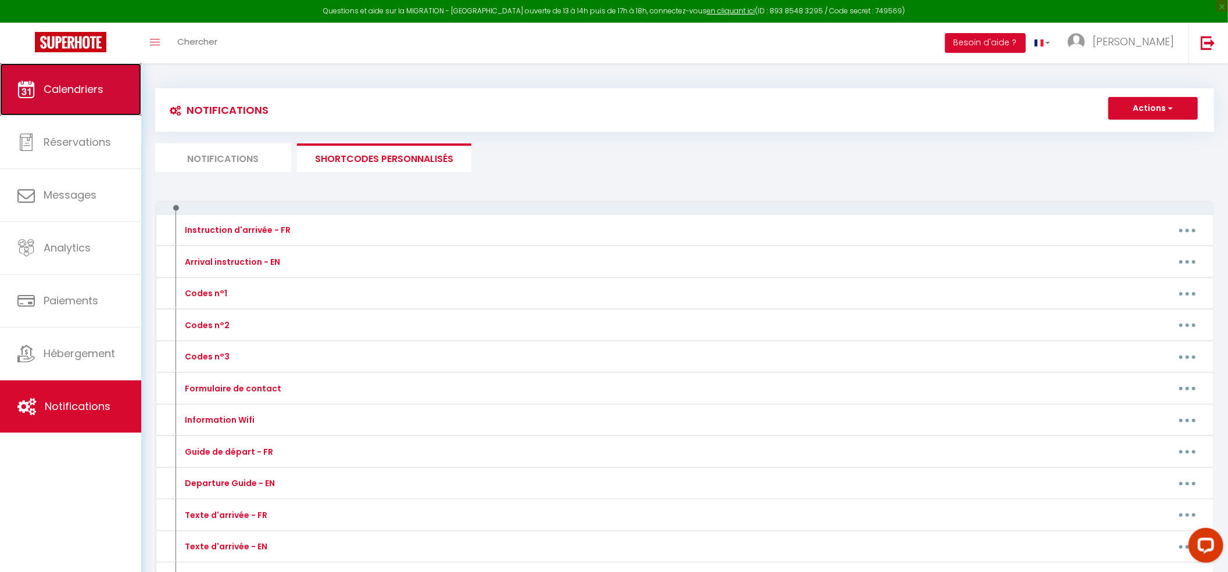
click at [88, 95] on span "Calendriers" at bounding box center [74, 89] width 60 height 15
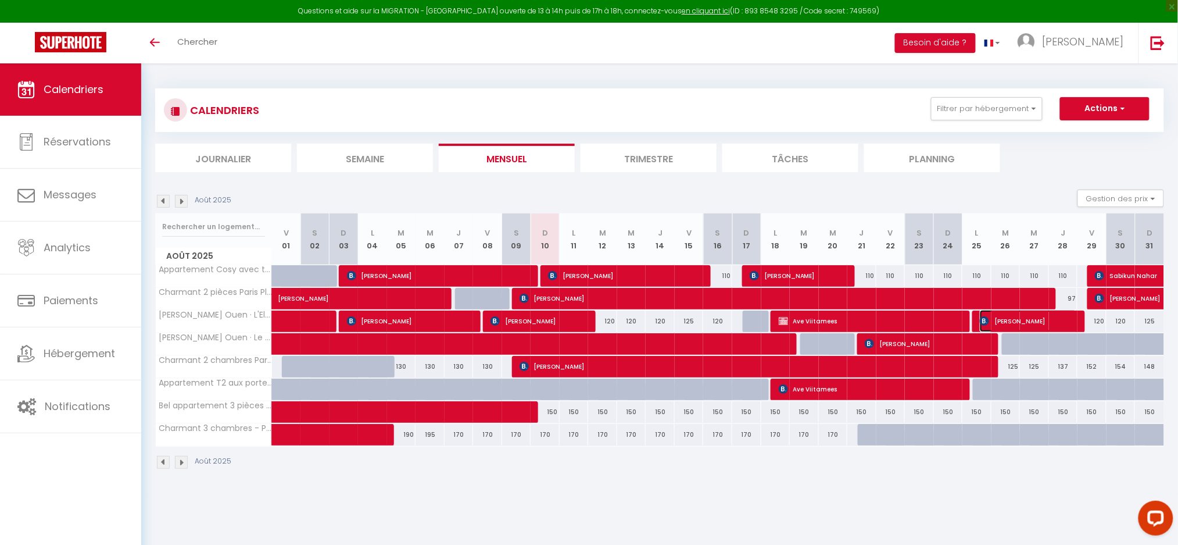
click at [1009, 323] on span "[PERSON_NAME]" at bounding box center [1028, 321] width 97 height 22
select select "OK"
select select "KO"
select select "0"
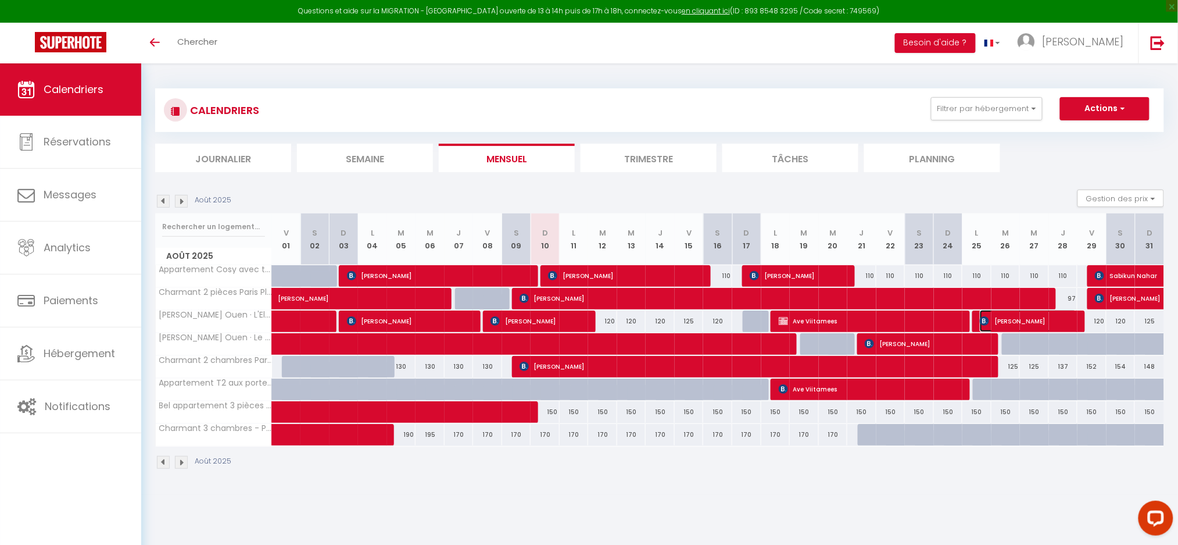
select select "1"
select select
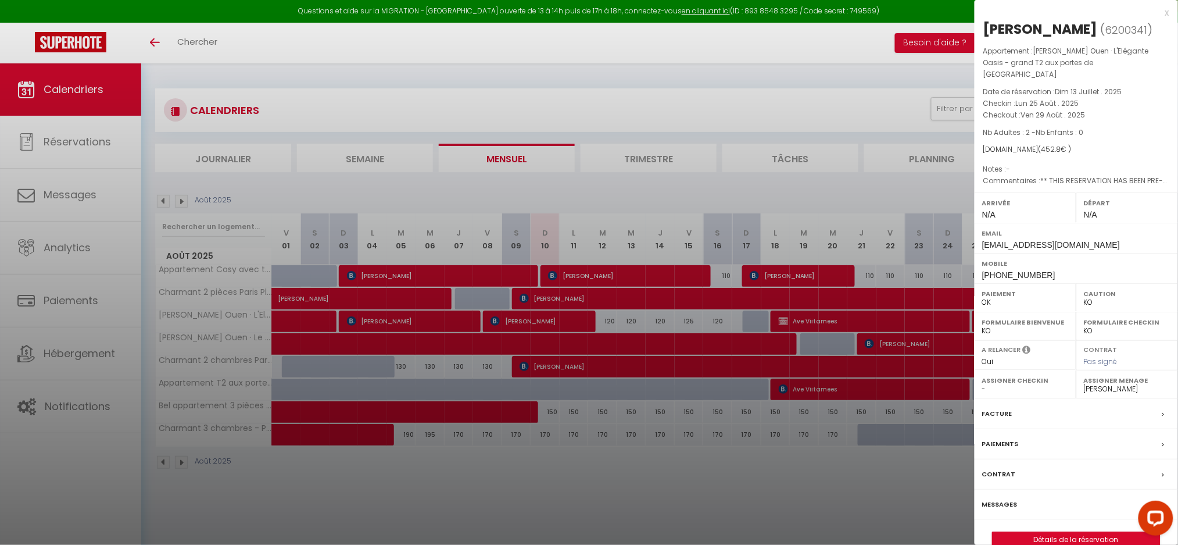
click at [834, 479] on div at bounding box center [589, 272] width 1178 height 545
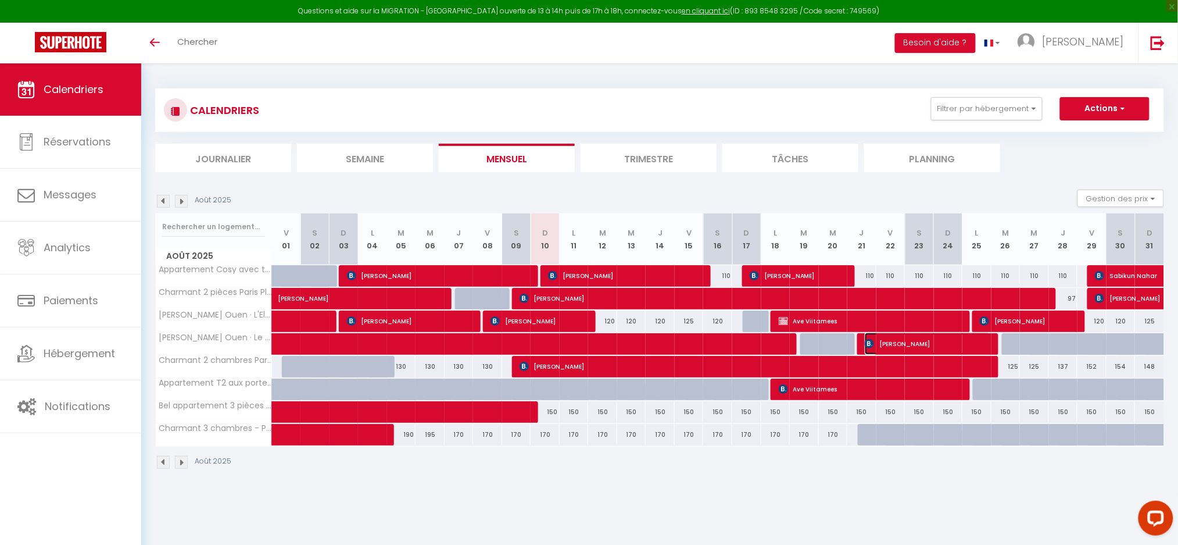
click at [891, 344] on span "[PERSON_NAME]" at bounding box center [928, 343] width 126 height 22
select select "50665"
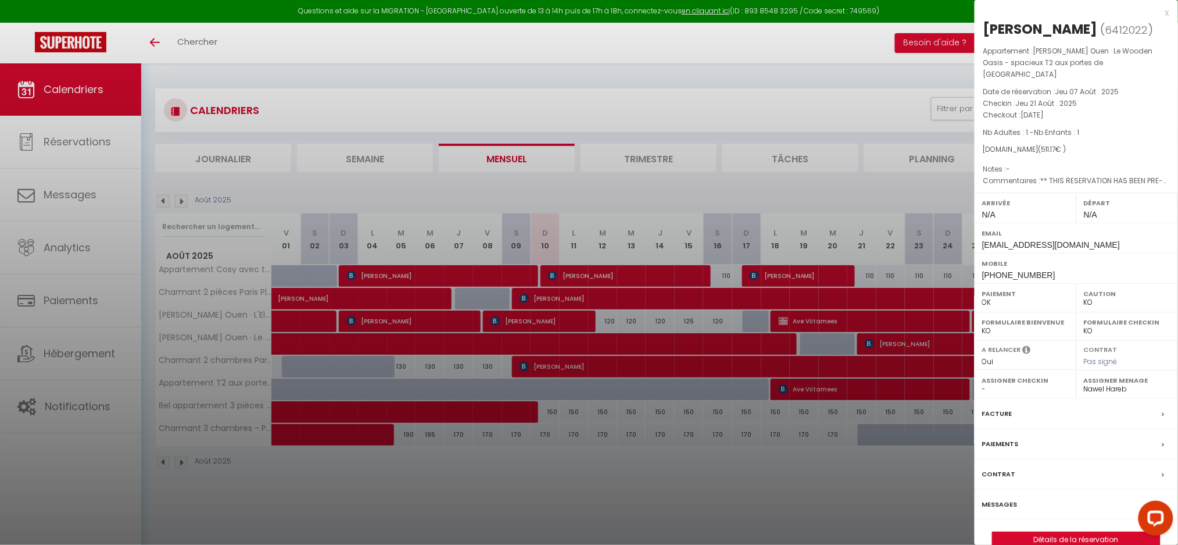
click at [990, 498] on label "Messages" at bounding box center [999, 504] width 35 height 12
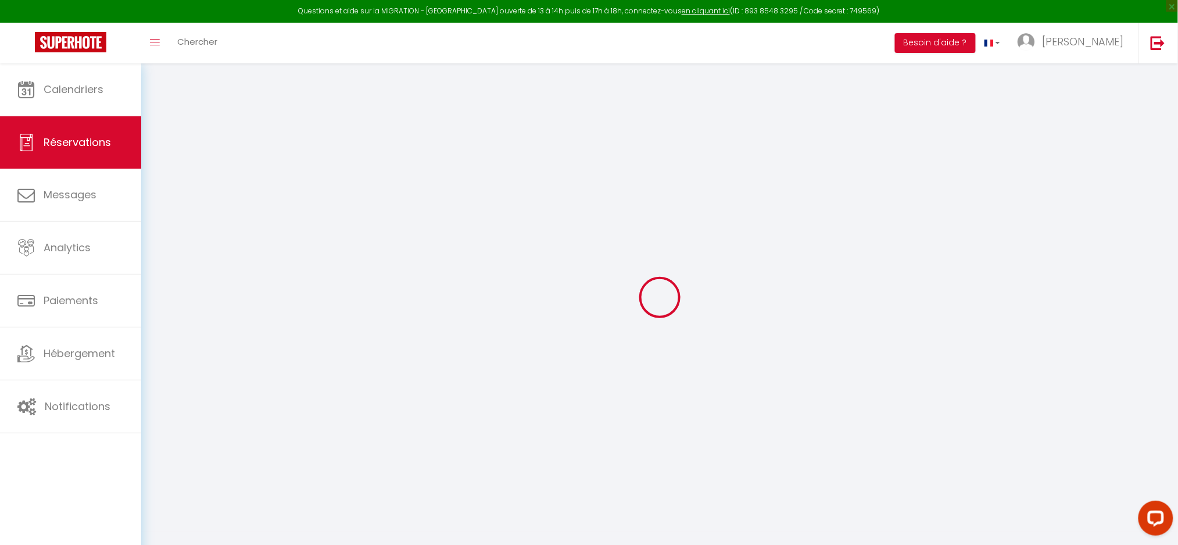
select select
checkbox input "false"
type textarea "** THIS RESERVATION HAS BEEN PRE-PAID ** Reservation has a cancellation grace p…"
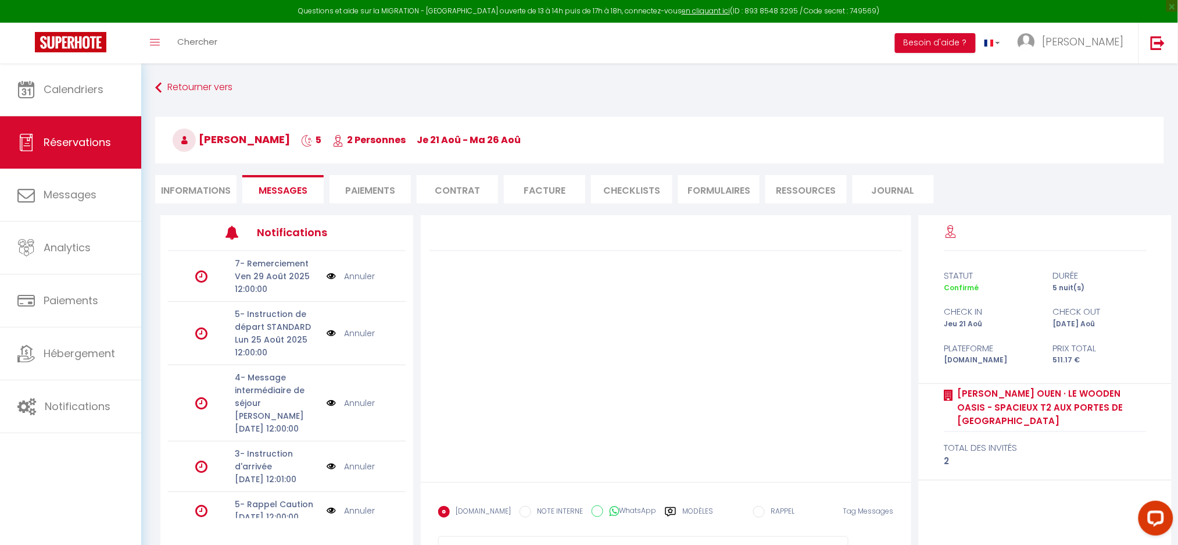
scroll to position [63, 0]
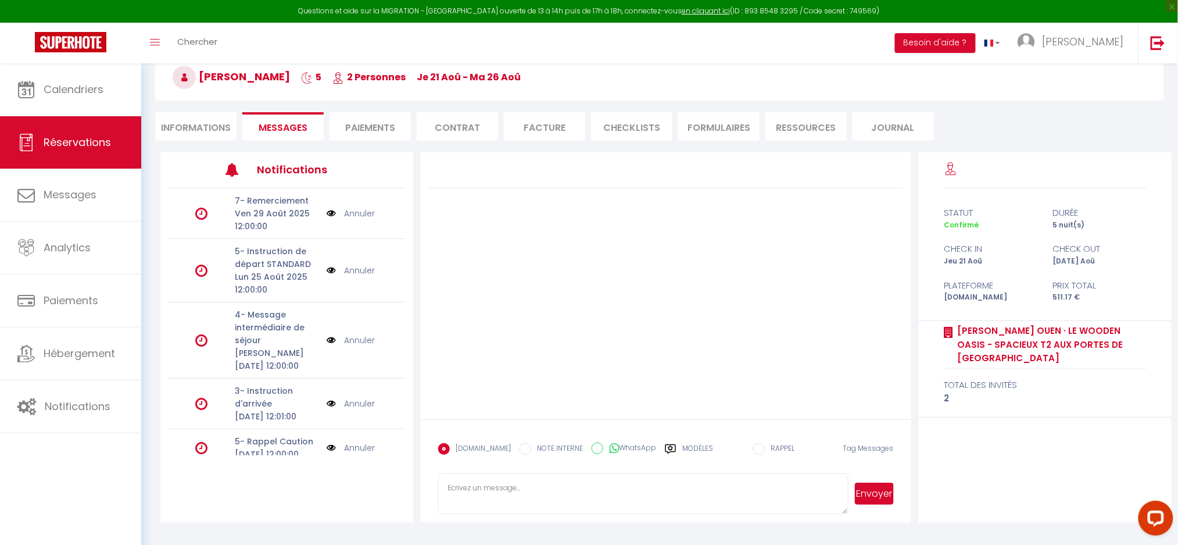
click at [518, 498] on textarea at bounding box center [643, 493] width 410 height 41
paste textarea "Bonjour [GUEST:FIRST_NAME]​, Félicitations et merci pour votre réservation. Nou…"
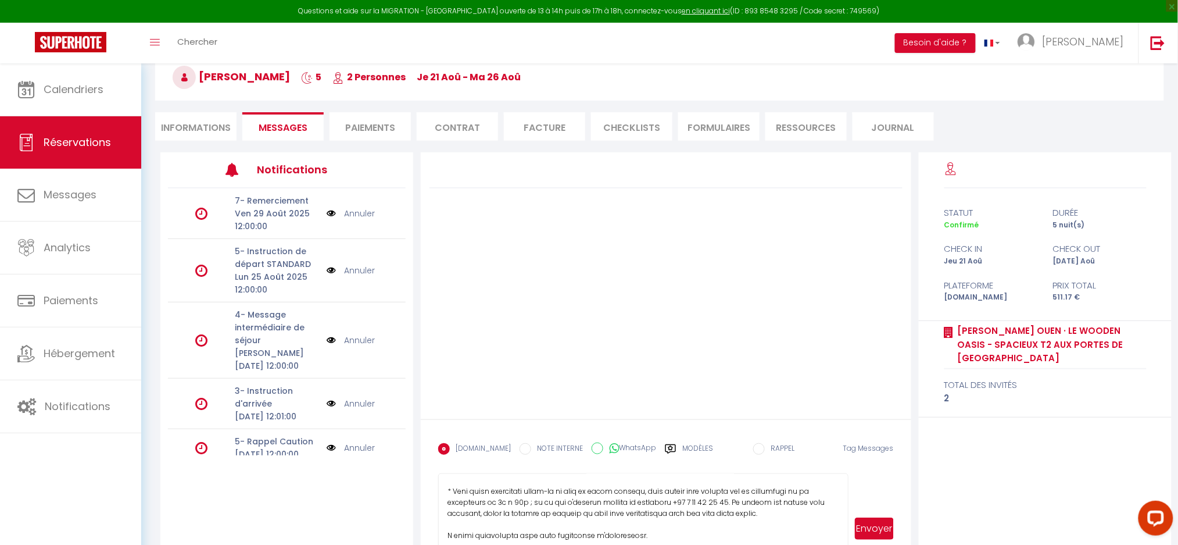
drag, startPoint x: 842, startPoint y: 505, endPoint x: 934, endPoint y: 449, distance: 107.7
click at [845, 482] on html "Questions et aide sur la MIGRATION - Salle Zoom ouverte de 13 à 14h puis de 17h…" at bounding box center [589, 209] width 1178 height 545
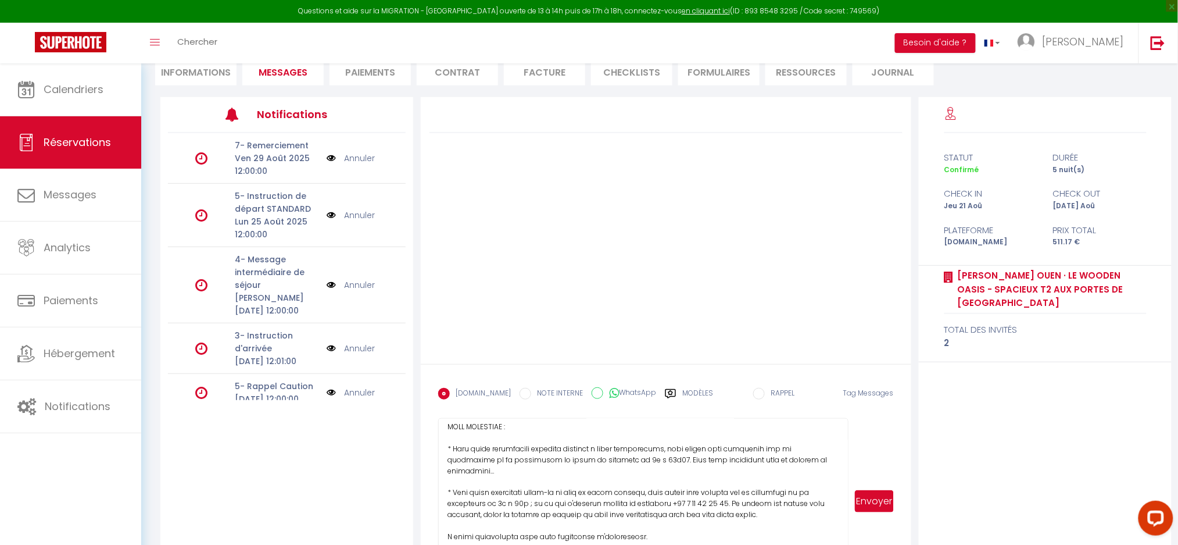
scroll to position [422, 0]
drag, startPoint x: 843, startPoint y: 514, endPoint x: 863, endPoint y: 575, distance: 63.6
click at [863, 427] on html "Questions et aide sur la MIGRATION - Salle Zoom ouverte de 13 à 14h puis de 17h…" at bounding box center [589, 154] width 1178 height 545
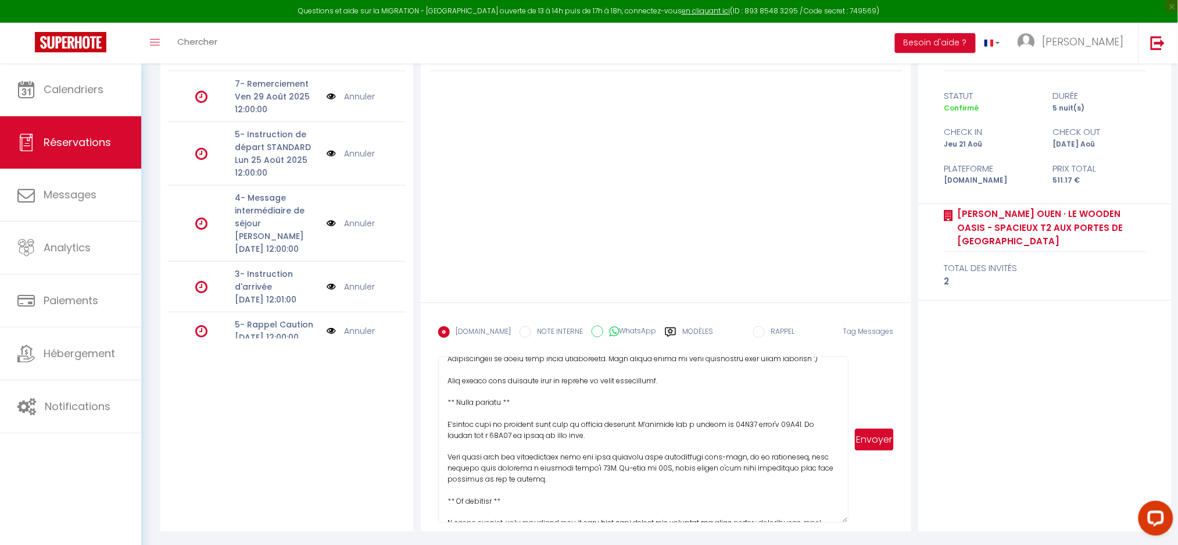
scroll to position [0, 0]
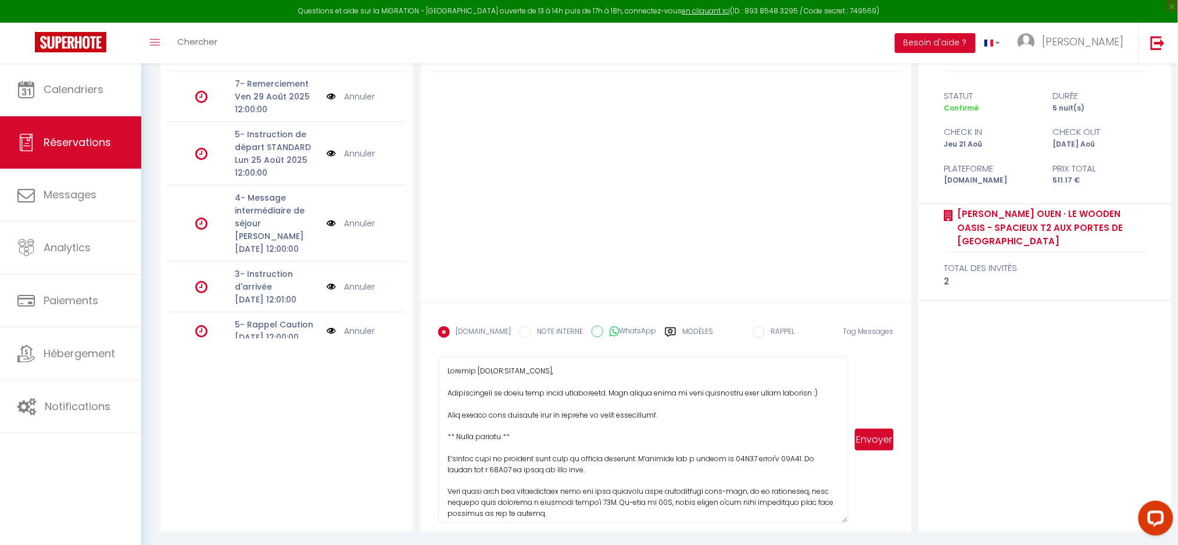
drag, startPoint x: 475, startPoint y: 370, endPoint x: 581, endPoint y: 370, distance: 105.2
click at [580, 370] on textarea at bounding box center [643, 439] width 410 height 166
click at [493, 382] on textarea at bounding box center [643, 439] width 410 height 166
drag, startPoint x: 475, startPoint y: 368, endPoint x: 575, endPoint y: 366, distance: 100.0
click at [575, 366] on textarea at bounding box center [643, 439] width 410 height 166
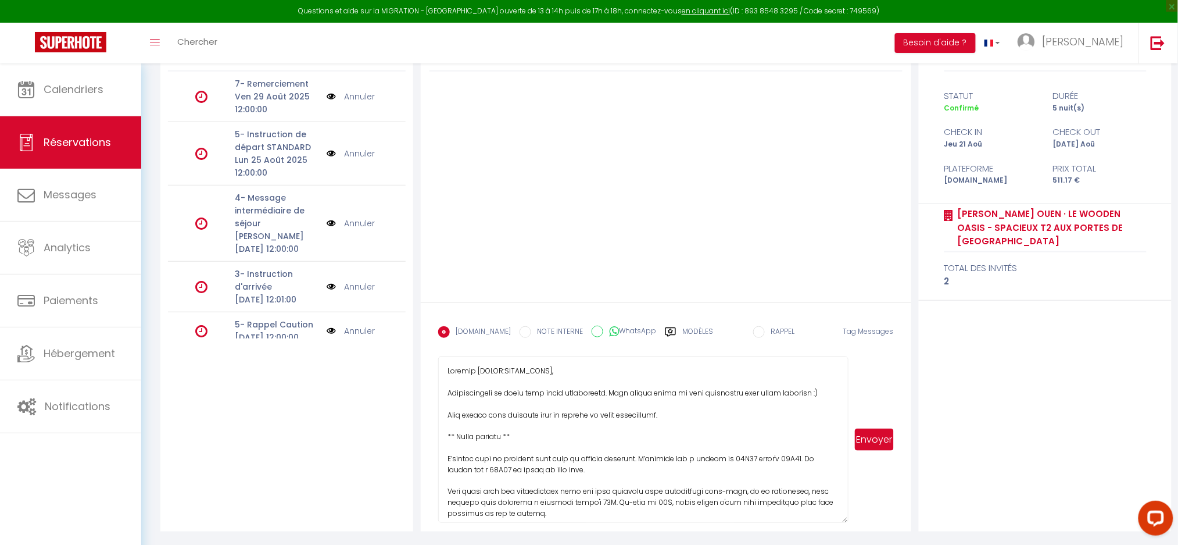
paste textarea "Kobi"
click at [534, 425] on textarea at bounding box center [643, 439] width 410 height 166
click at [631, 432] on textarea at bounding box center [643, 439] width 410 height 166
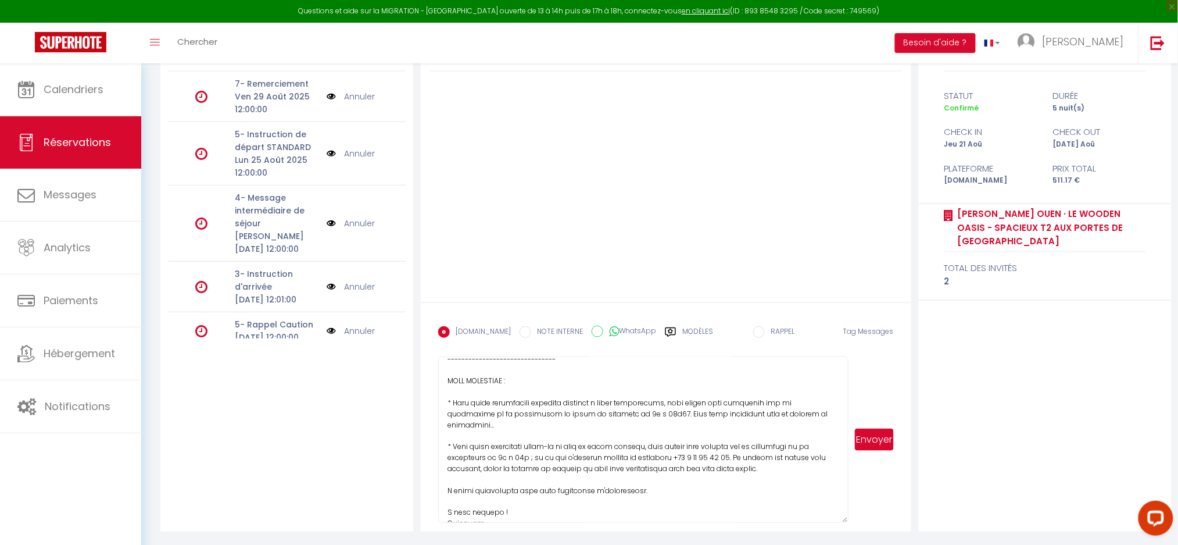
scroll to position [422, 0]
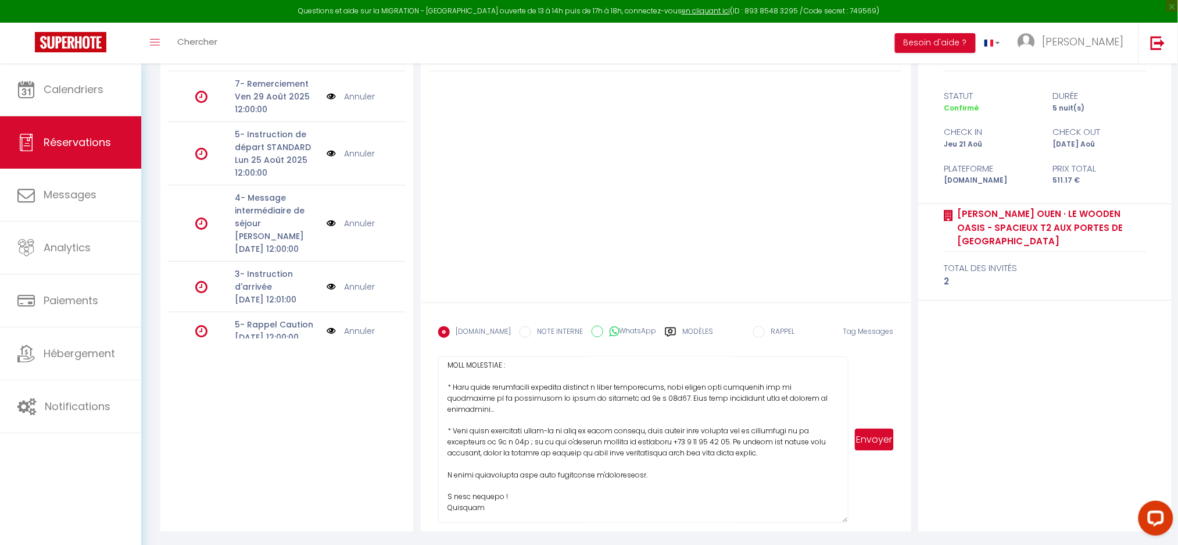
click at [563, 492] on textarea at bounding box center [643, 439] width 410 height 166
click at [562, 489] on textarea at bounding box center [643, 439] width 410 height 166
click at [571, 509] on textarea at bounding box center [643, 439] width 410 height 166
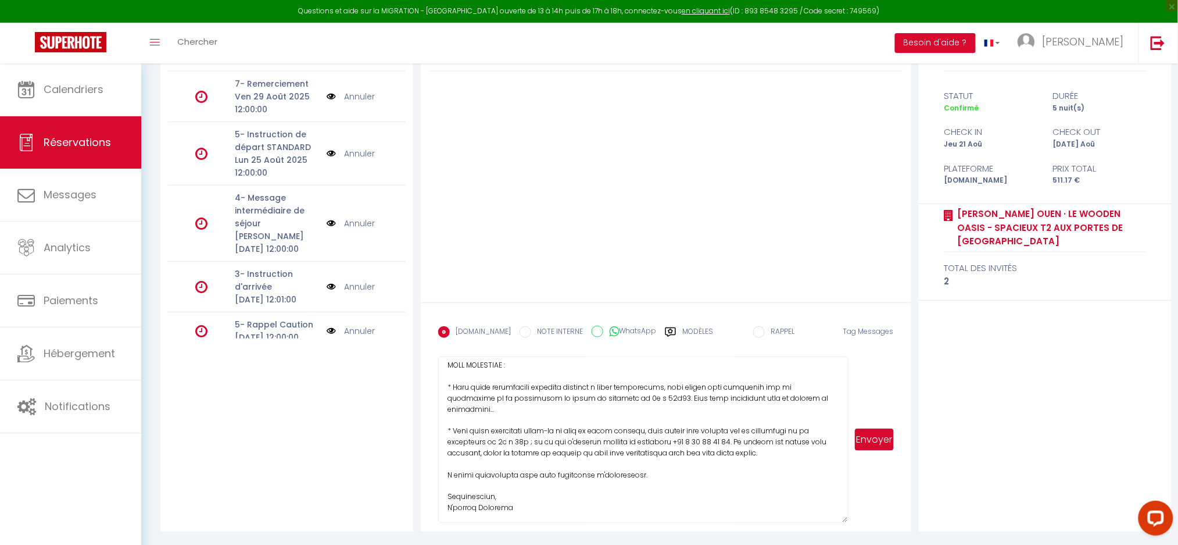
click at [571, 509] on textarea at bounding box center [643, 439] width 410 height 166
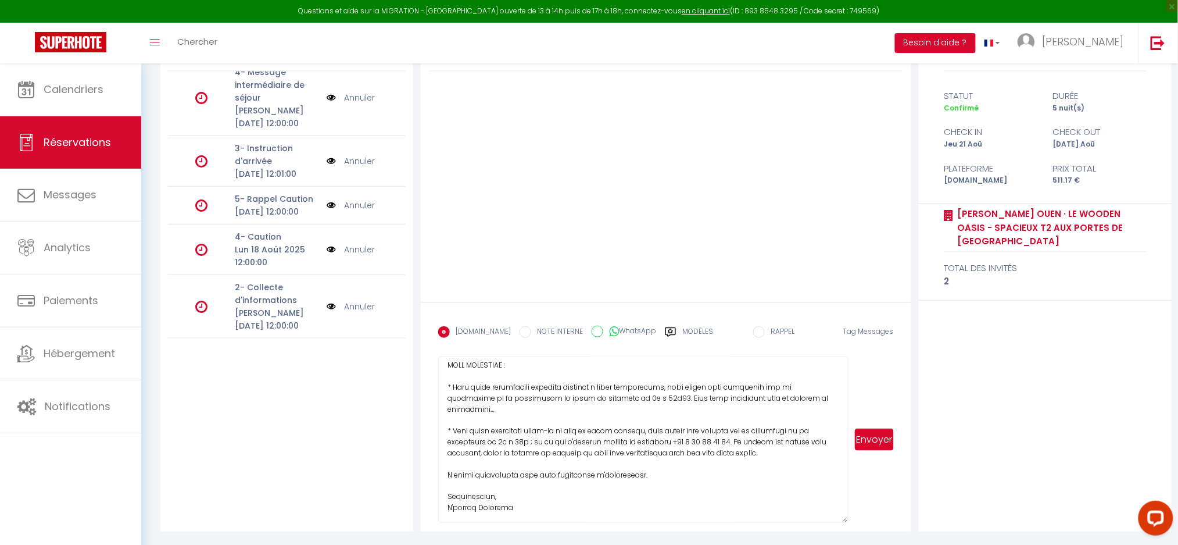
scroll to position [0, 0]
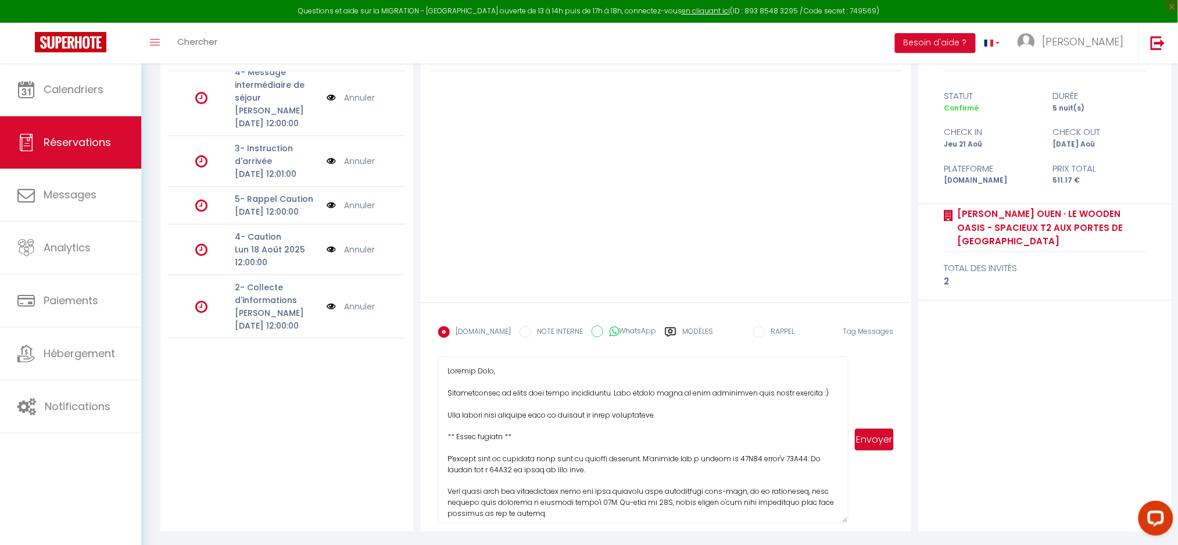
type textarea "Bonjour Kobi, Félicitations et merci pour votre réservation. Nous serons ravis …"
click at [873, 437] on button "Envoyer" at bounding box center [874, 439] width 39 height 22
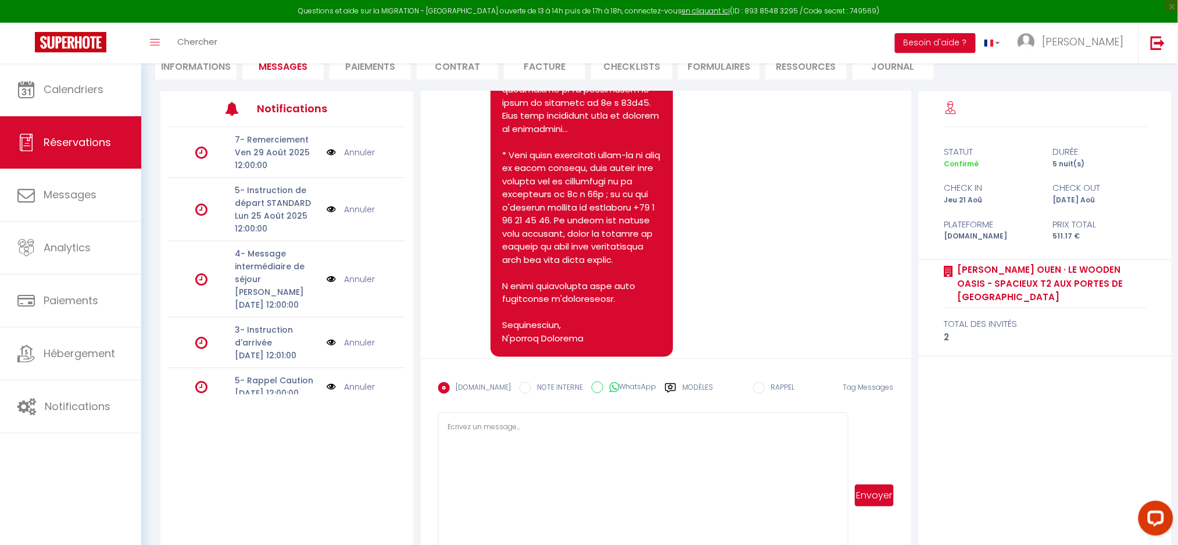
scroll to position [1149, 0]
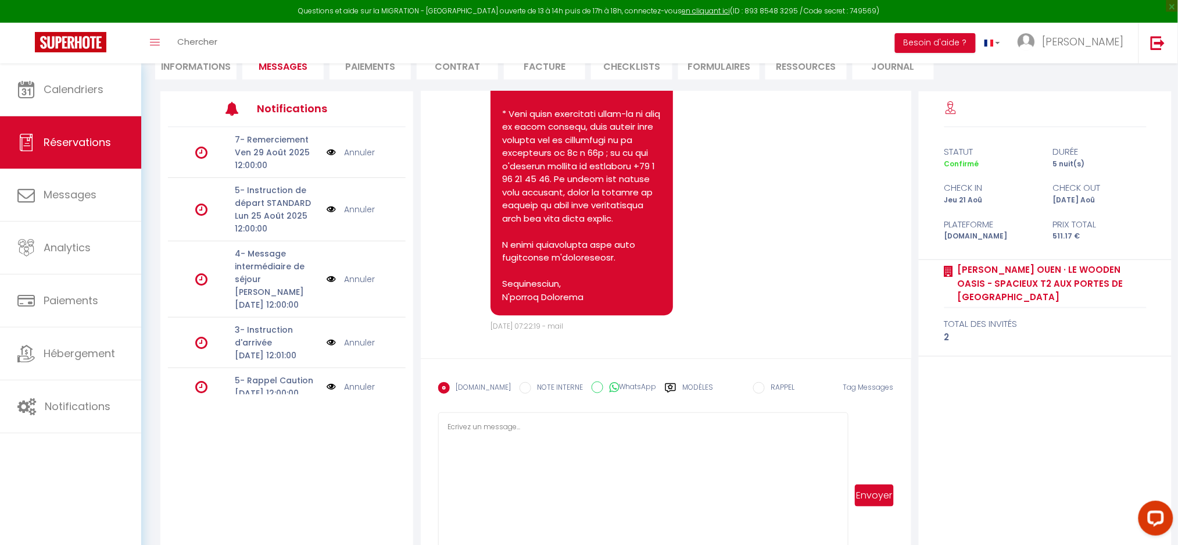
click at [633, 449] on textarea at bounding box center [643, 495] width 410 height 166
paste textarea "IMPORTANT : Afin de confirmer votre réservation du 25/08/2025 au 29/08/2025 dan…"
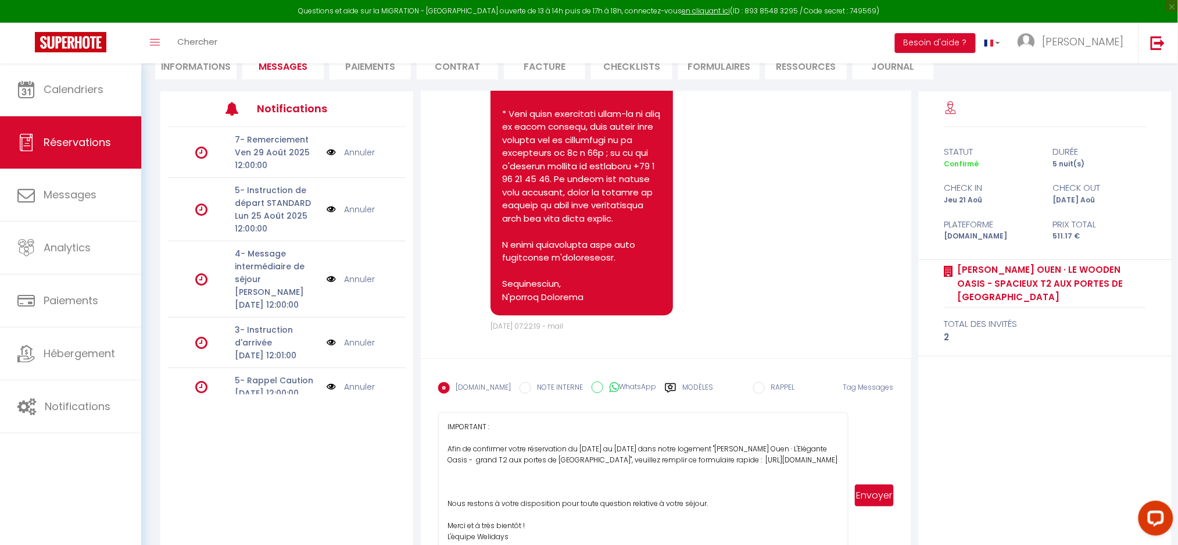
scroll to position [131, 0]
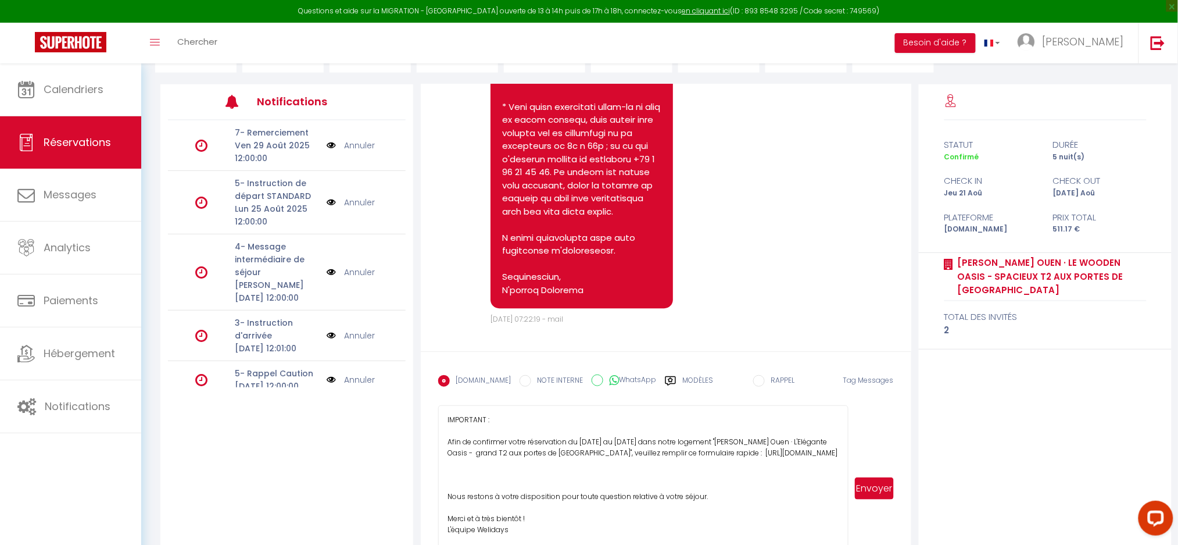
click at [589, 468] on textarea "IMPORTANT : Afin de confirmer votre réservation du 25/08/2025 au 29/08/2025 dan…" at bounding box center [643, 488] width 410 height 166
click at [658, 438] on textarea "IMPORTANT : Afin de confirmer votre réservation du 25/08/2025 au 29/08/2025 dan…" at bounding box center [643, 488] width 410 height 166
click at [586, 442] on textarea "IMPORTANT : Afin de confirmer votre réservation du 25/08/2025 au 29/08/2025 dan…" at bounding box center [643, 488] width 410 height 166
click at [618, 461] on textarea "IMPORTANT : Afin de confirmer votre réservation du 21/08/2025 au 29/08/2025 dan…" at bounding box center [643, 488] width 410 height 166
click at [640, 439] on textarea "IMPORTANT : Afin de confirmer votre réservation du 21/08/2025 au 29/08/2025 dan…" at bounding box center [643, 488] width 410 height 166
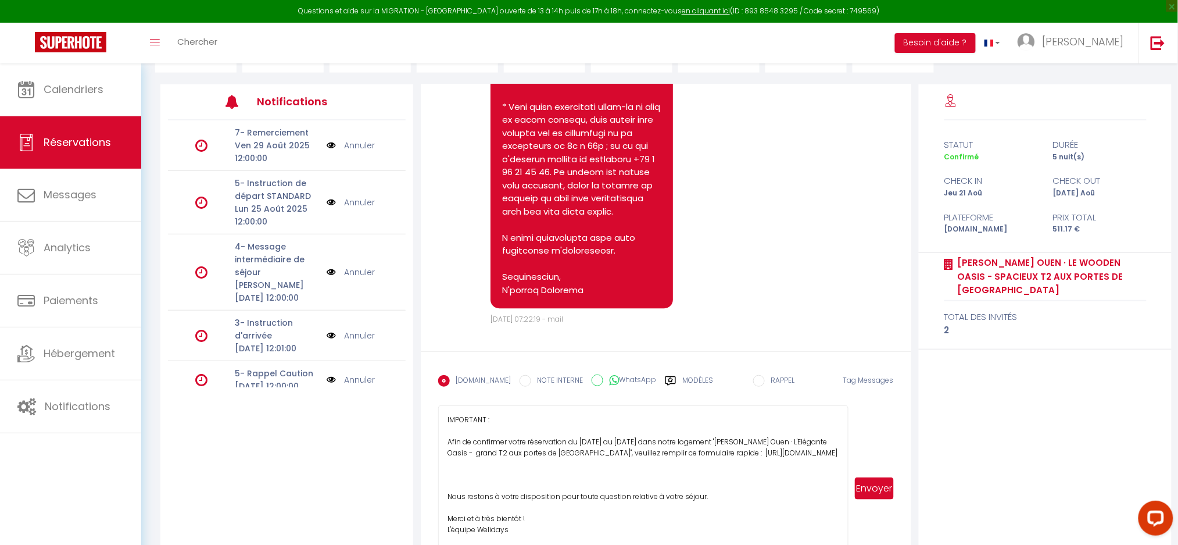
click at [636, 439] on textarea "IMPORTANT : Afin de confirmer votre réservation du 21/08/2025 au 29/08/2025 dan…" at bounding box center [643, 488] width 410 height 166
click at [652, 483] on textarea "IMPORTANT : Afin de confirmer votre réservation du 21/08/2025 au 26/08/2025 dan…" at bounding box center [643, 488] width 410 height 166
click at [757, 442] on textarea "IMPORTANT : Afin de confirmer votre réservation du 21/08/2025 au 26/08/2025 dan…" at bounding box center [643, 488] width 410 height 166
click at [750, 441] on textarea "IMPORTANT : Afin de confirmer votre réservation du 21/08/2025 au 26/08/2025 dan…" at bounding box center [643, 488] width 410 height 166
click at [571, 450] on textarea "IMPORTANT : Afin de confirmer votre réservation du 21/08/2025 au 26/08/2025 dan…" at bounding box center [643, 488] width 410 height 166
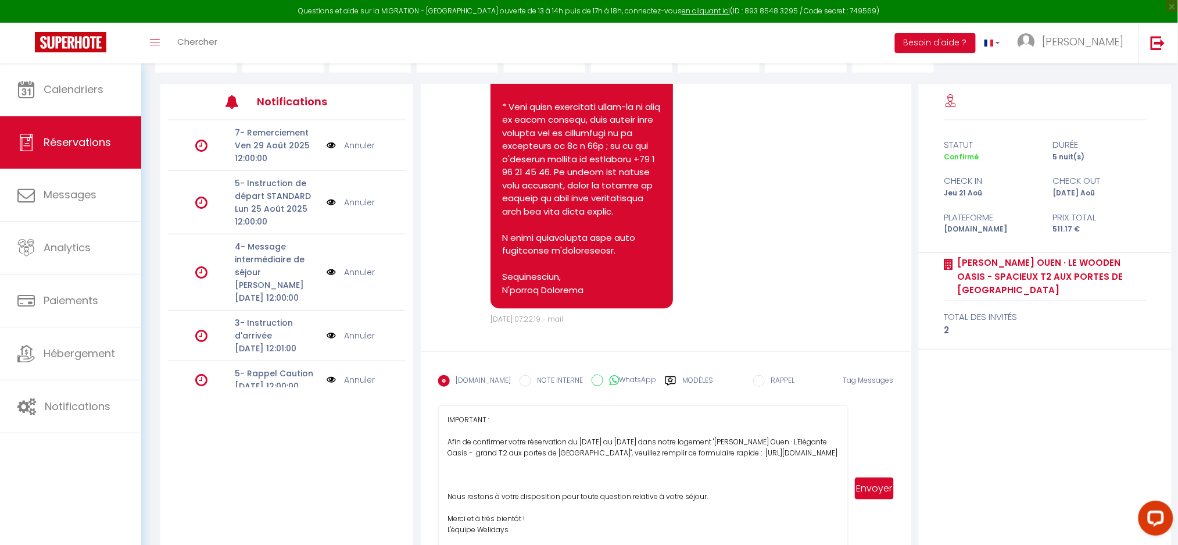
paste textarea "Lionel St Ouen · Le Wooden Oasis - spacieux"
drag, startPoint x: 748, startPoint y: 441, endPoint x: 749, endPoint y: 453, distance: 12.2
click at [749, 442] on textarea "IMPORTANT : Afin de confirmer votre réservation du 21/08/2025 au 26/08/2025 dan…" at bounding box center [643, 488] width 410 height 166
click at [711, 451] on textarea "IMPORTANT : Afin de confirmer votre réservation du 21/08/2025 au 26/08/2025 dan…" at bounding box center [643, 488] width 410 height 166
click at [658, 463] on textarea "IMPORTANT : Afin de confirmer votre réservation du 21/08/2025 au 26/08/2025 dan…" at bounding box center [643, 488] width 410 height 166
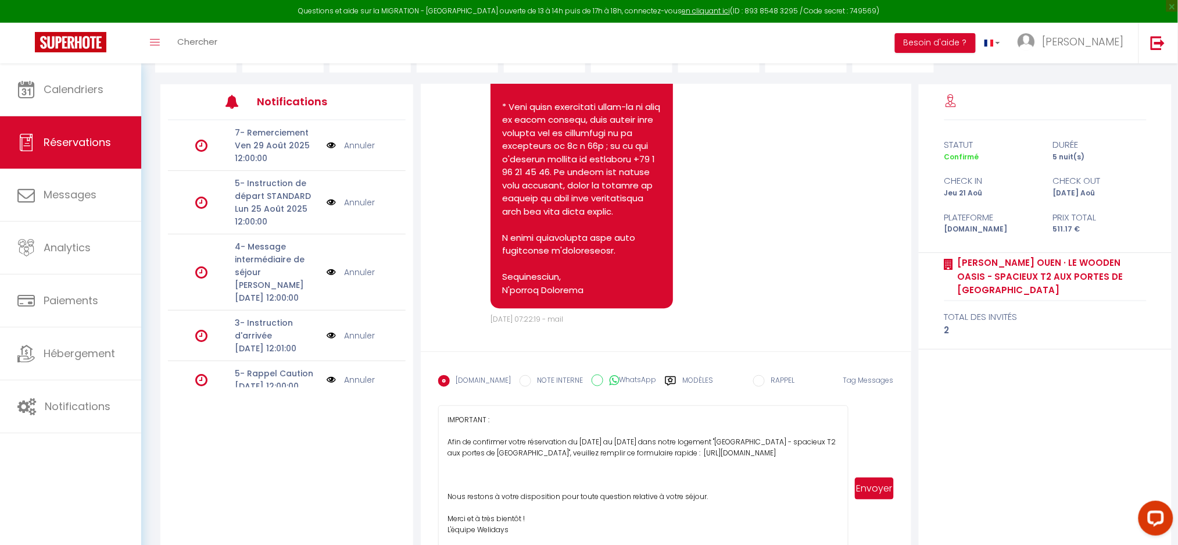
click at [658, 463] on textarea "IMPORTANT : Afin de confirmer votre réservation du 21/08/2025 au 26/08/2025 dan…" at bounding box center [643, 488] width 410 height 166
click at [671, 465] on textarea "IMPORTANT : Afin de confirmer votre réservation du 21/08/2025 au 26/08/2025 dan…" at bounding box center [643, 488] width 410 height 166
drag, startPoint x: 449, startPoint y: 465, endPoint x: 659, endPoint y: 465, distance: 209.8
click at [659, 465] on textarea "IMPORTANT : Afin de confirmer votre réservation du 21/08/2025 au 26/08/2025 dan…" at bounding box center [643, 488] width 410 height 166
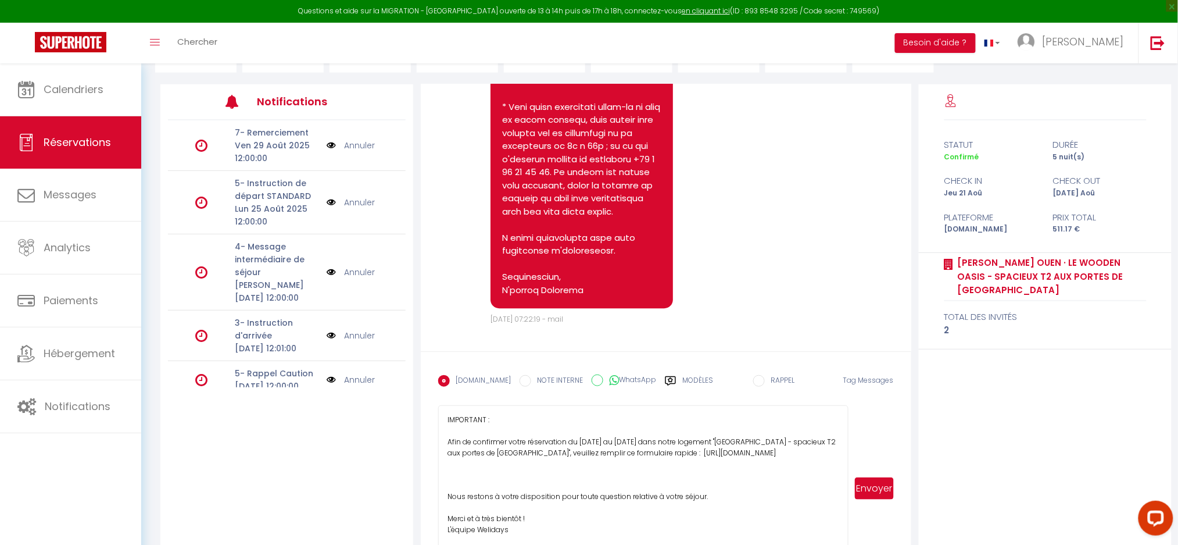
click at [685, 463] on textarea "IMPORTANT : Afin de confirmer votre réservation du 21/08/2025 au 26/08/2025 dan…" at bounding box center [643, 488] width 410 height 166
type textarea "IMPORTANT : Afin de confirmer votre réservation du 21/08/2025 au 26/08/2025 dan…"
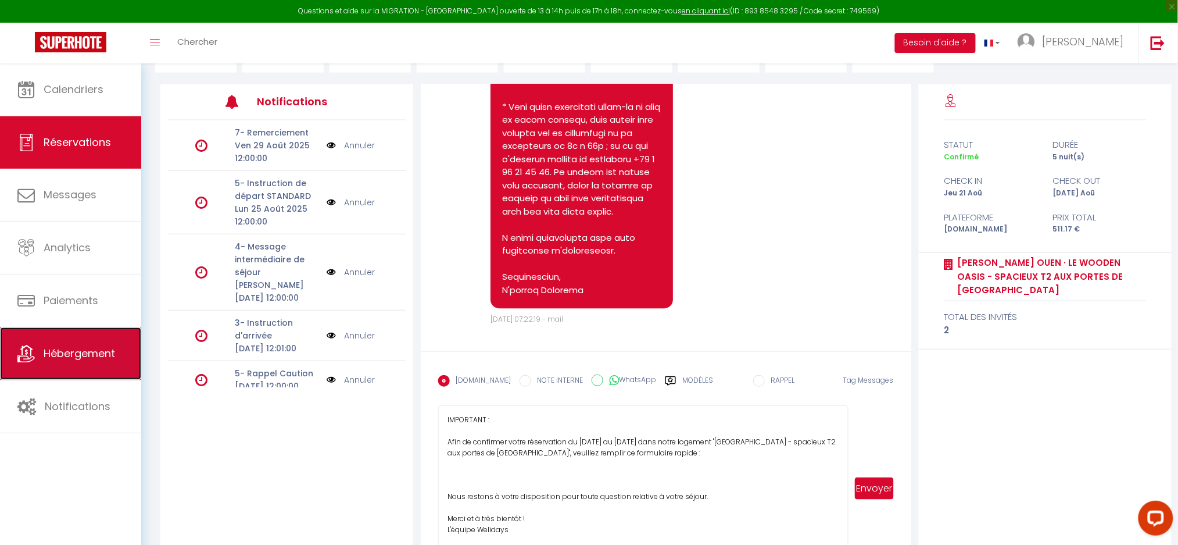
click at [37, 358] on link "Hébergement" at bounding box center [70, 353] width 141 height 52
click at [708, 457] on textarea "IMPORTANT : Afin de confirmer votre réservation du 21/08/2025 au 26/08/2025 dan…" at bounding box center [643, 488] width 410 height 166
click at [585, 479] on textarea "IMPORTANT : Afin de confirmer votre réservation du 21/08/2025 au 26/08/2025 dan…" at bounding box center [643, 488] width 410 height 166
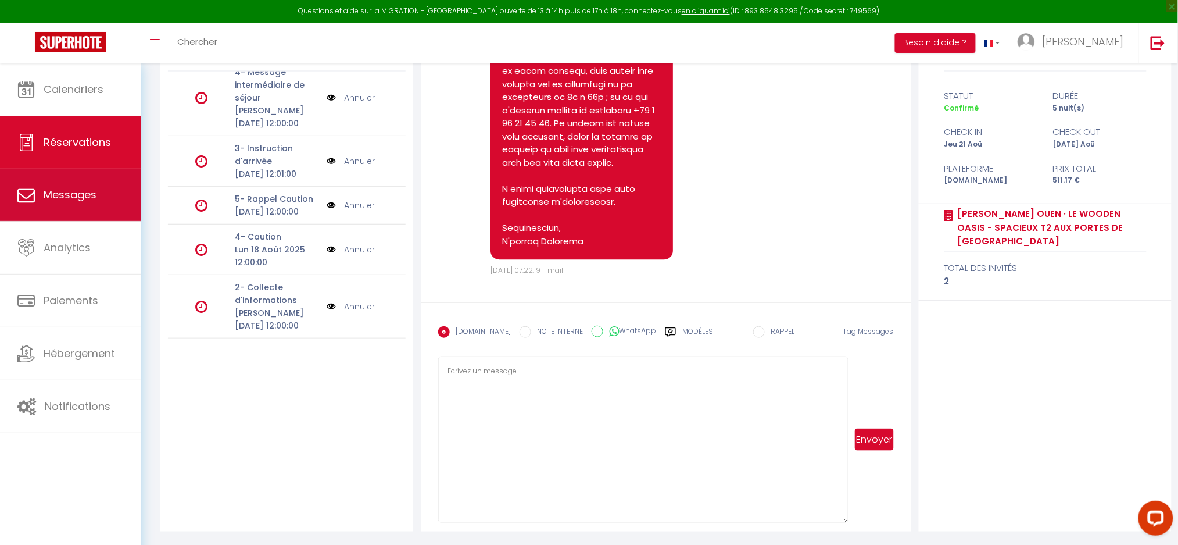
scroll to position [0, 0]
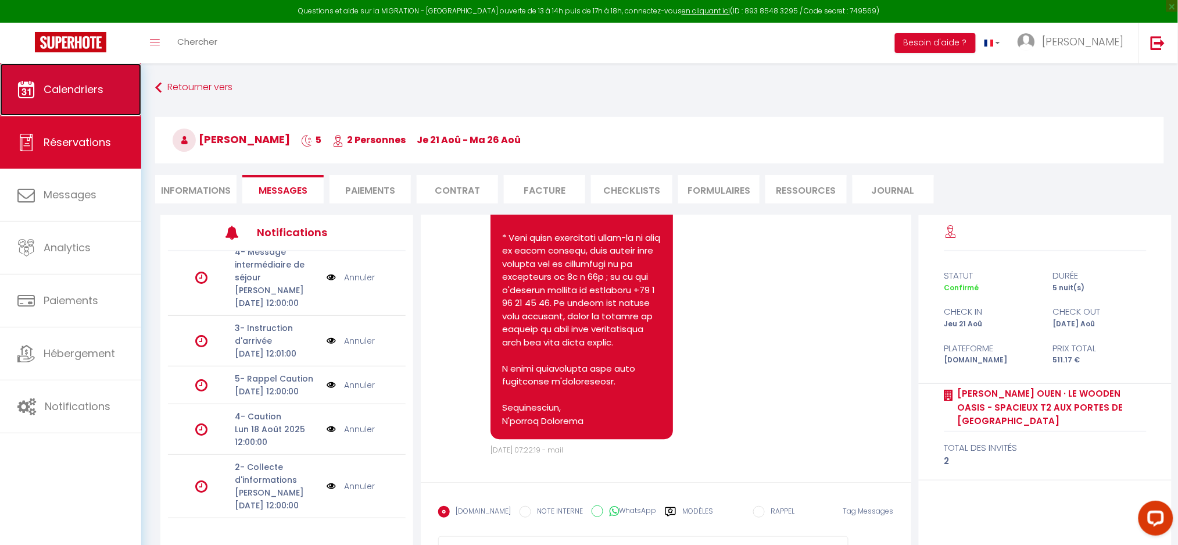
click at [58, 103] on link "Calendriers" at bounding box center [70, 89] width 141 height 52
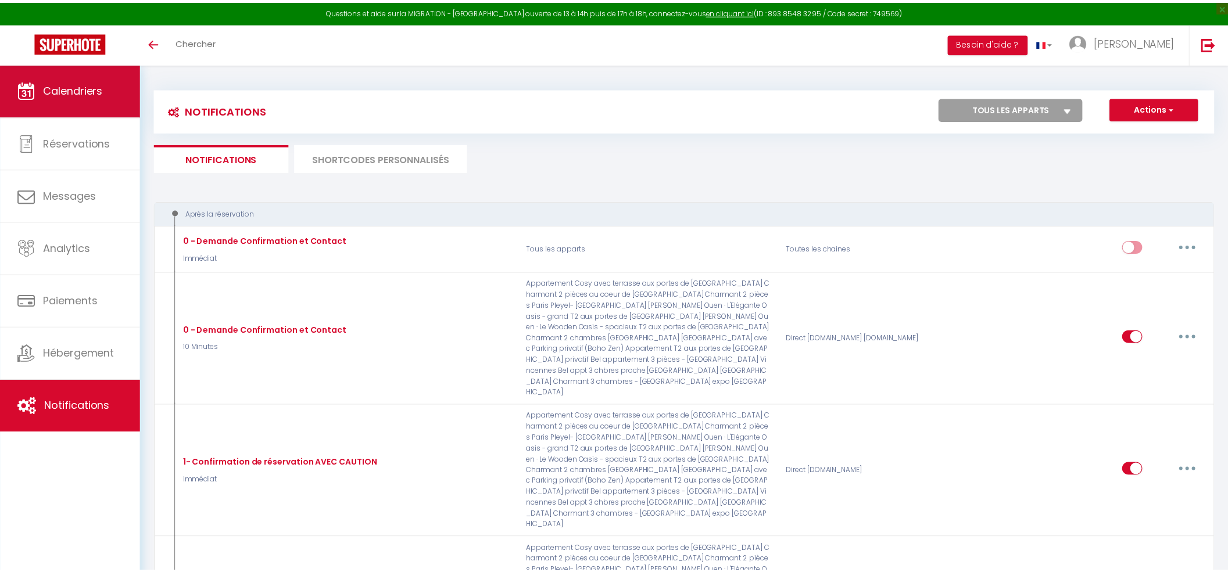
scroll to position [155, 0]
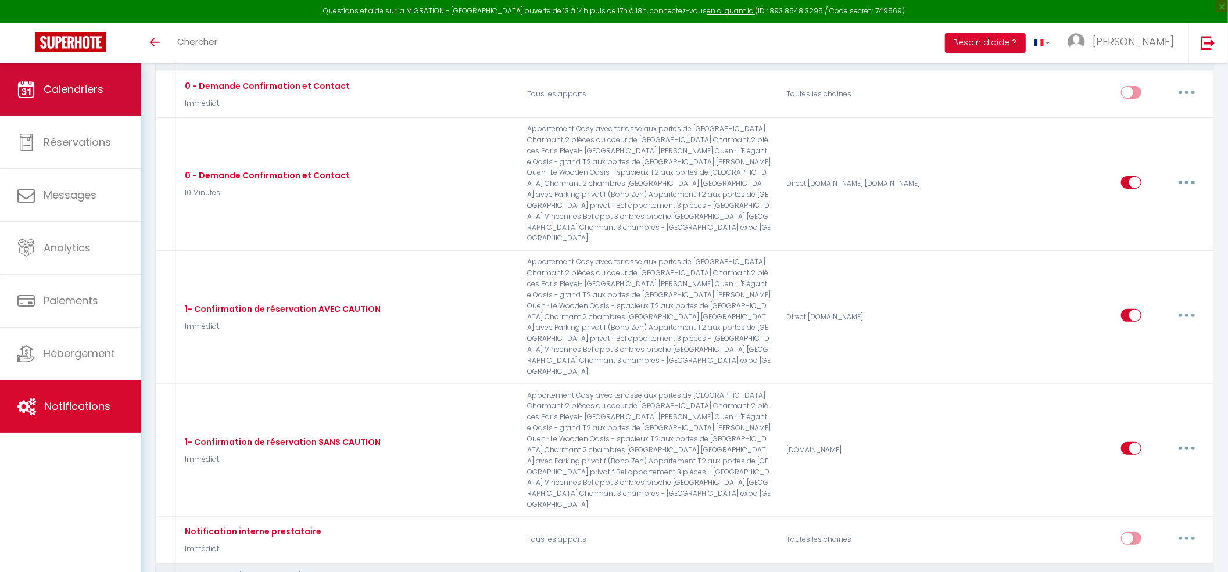
click at [86, 91] on span "Calendriers" at bounding box center [74, 89] width 60 height 15
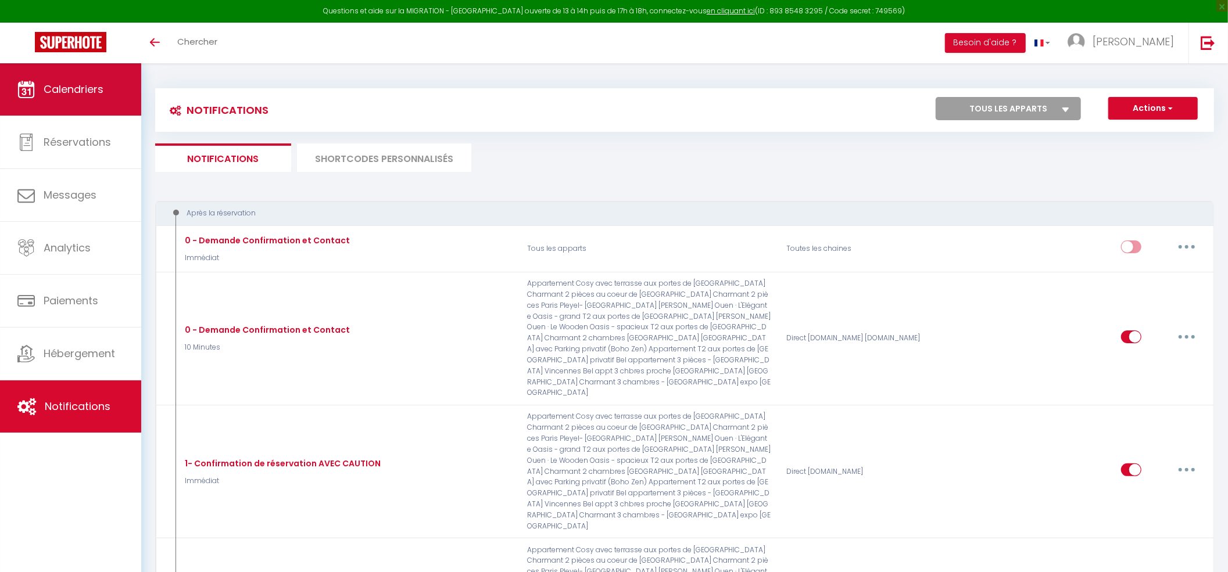
select select
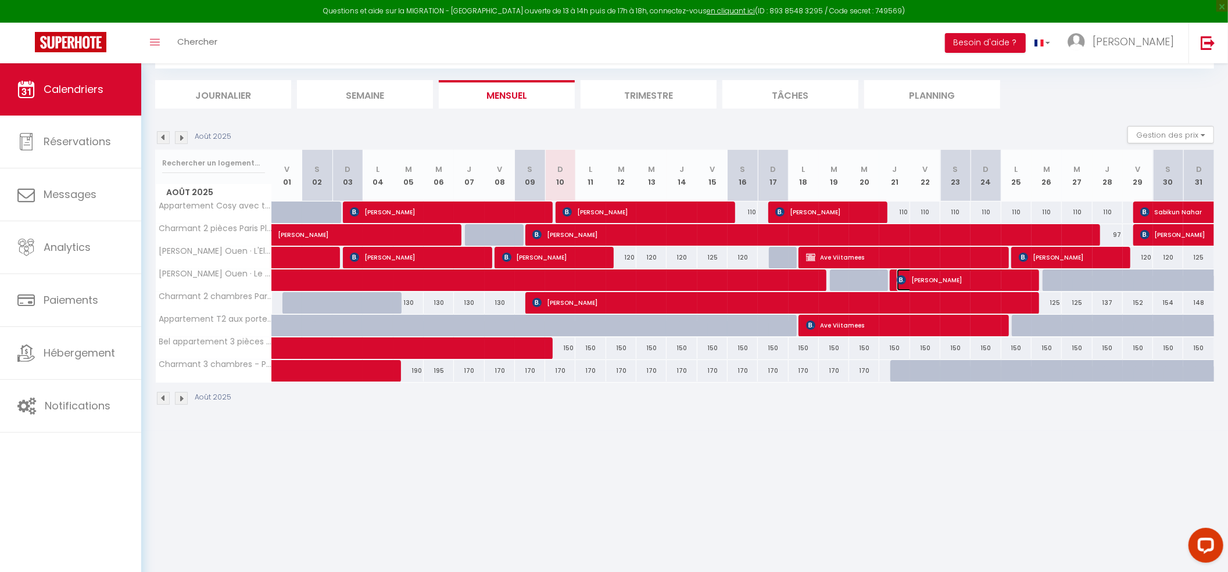
click at [914, 277] on span "[PERSON_NAME]" at bounding box center [962, 280] width 131 height 22
select select "OK"
select select "KO"
select select "0"
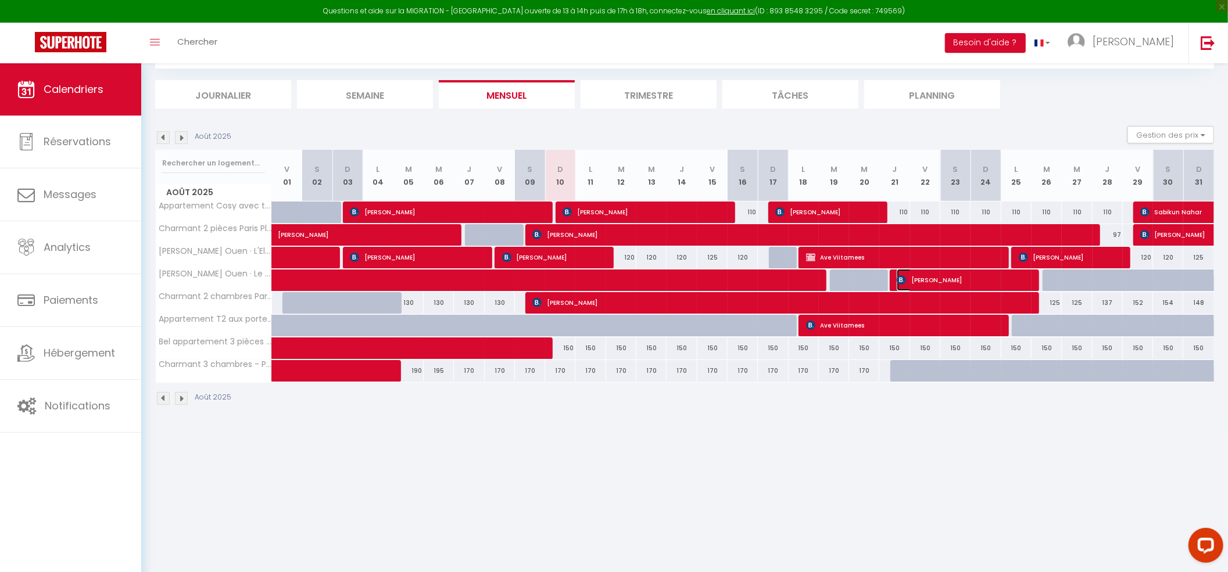
select select "1"
select select
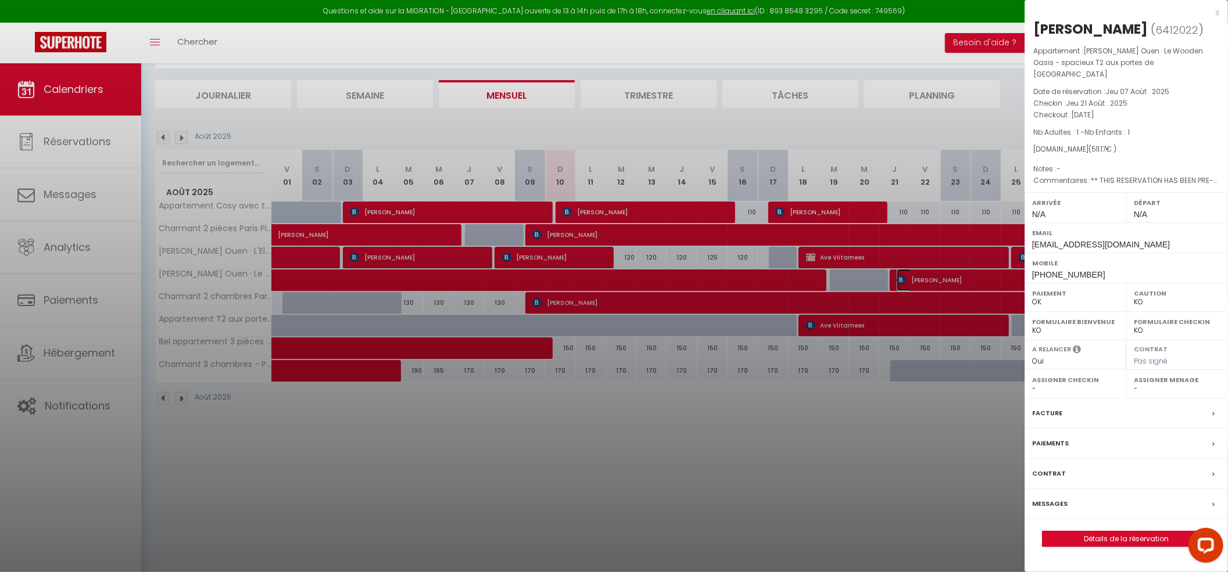
select select "50665"
click at [1044, 29] on div "[PERSON_NAME]" at bounding box center [1090, 29] width 114 height 19
copy div "Kobi"
click at [717, 470] on div at bounding box center [614, 286] width 1228 height 572
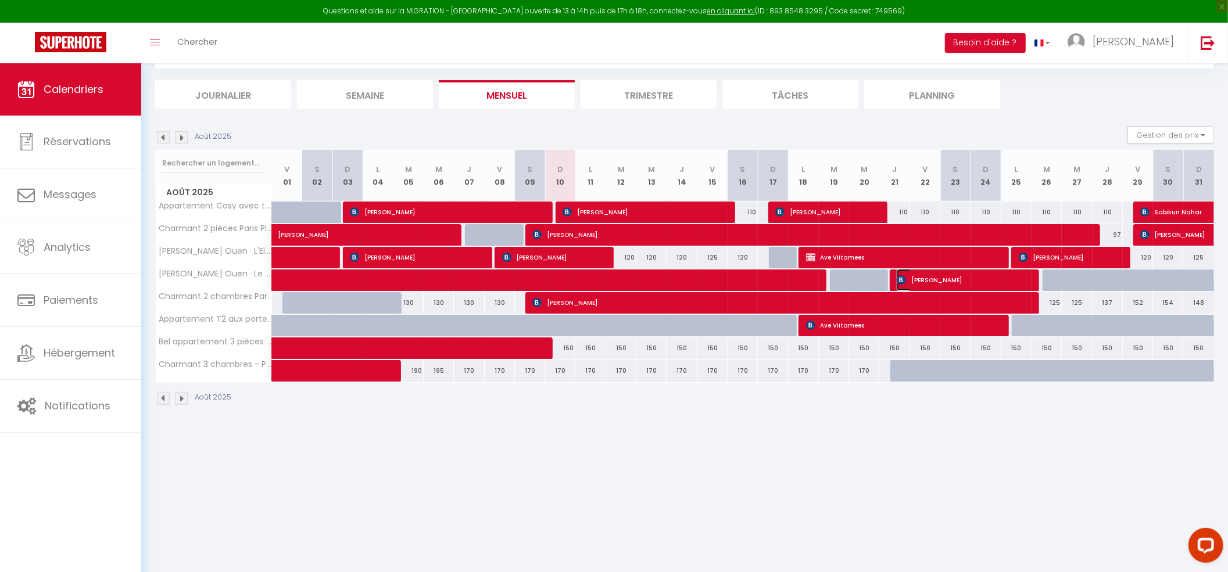
click at [929, 284] on span "[PERSON_NAME]" at bounding box center [962, 280] width 131 height 22
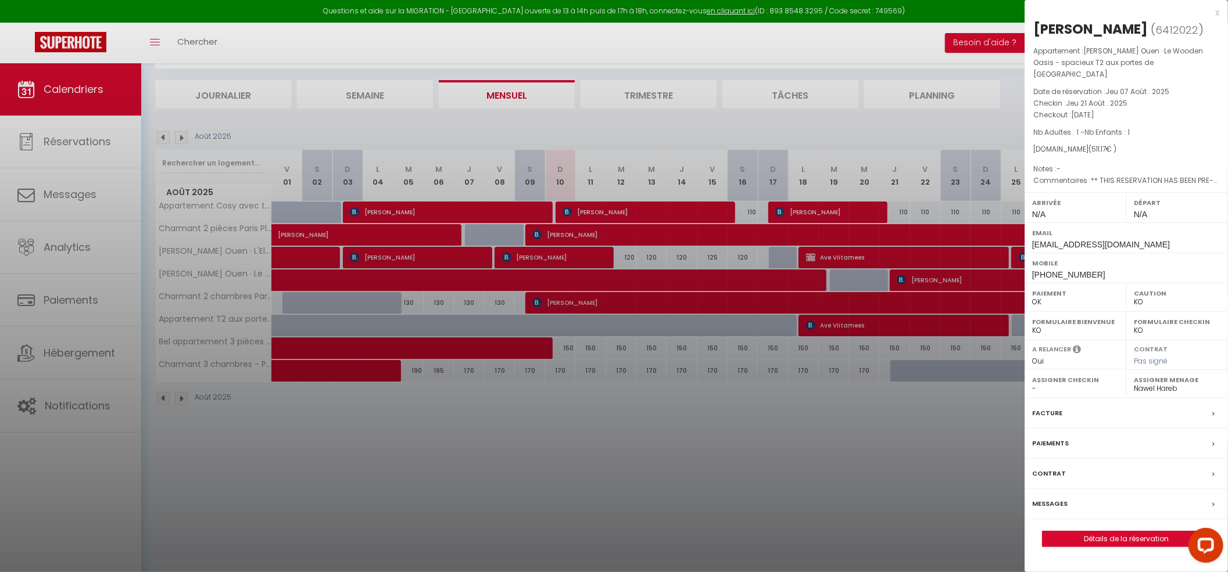
click at [909, 499] on div at bounding box center [614, 286] width 1228 height 572
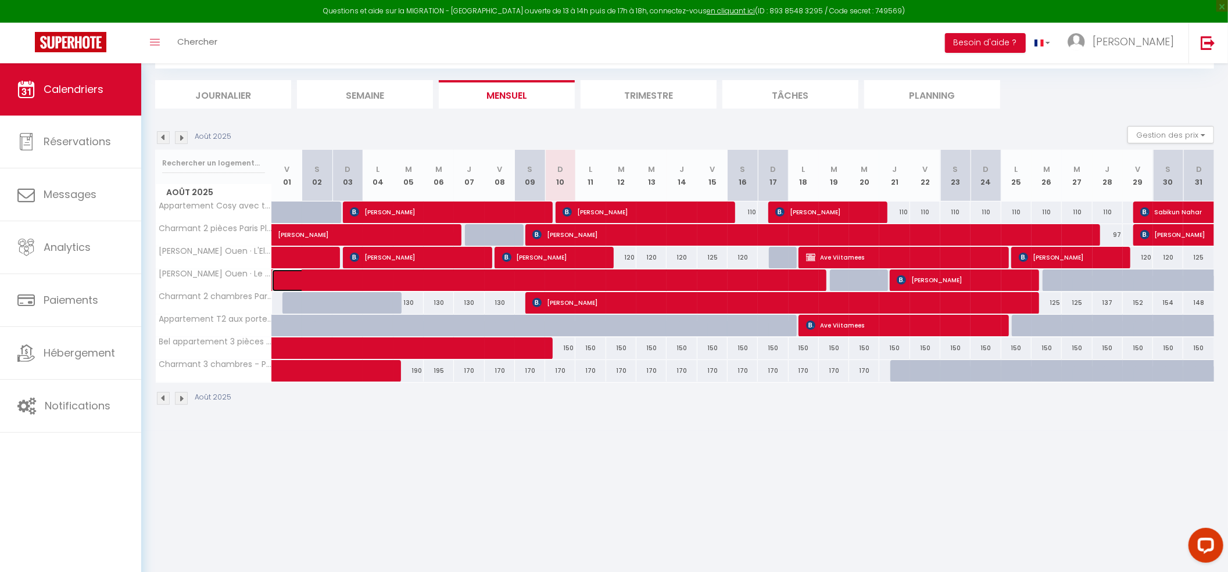
click at [732, 282] on span at bounding box center [529, 281] width 481 height 22
select select "OK"
select select "38947"
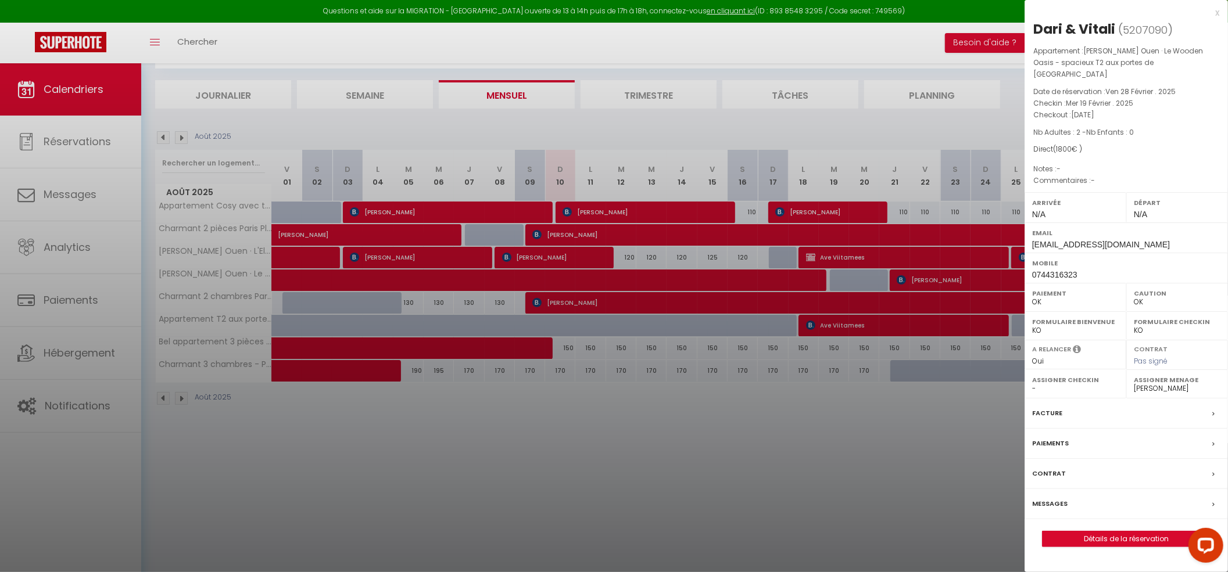
click at [828, 513] on div at bounding box center [614, 286] width 1228 height 572
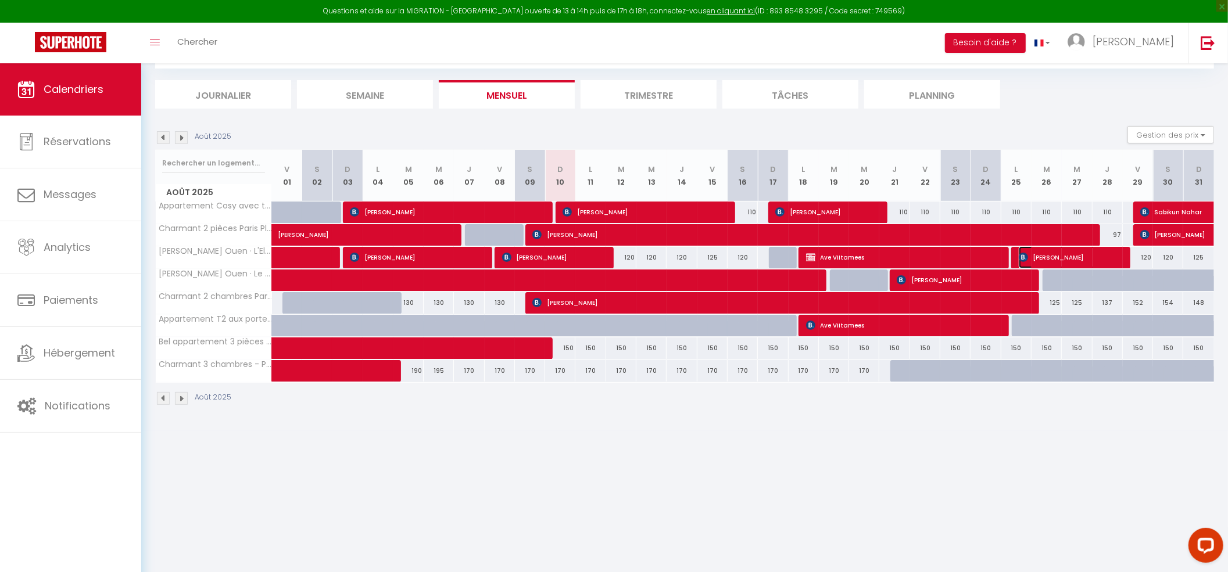
click at [1044, 256] on span "[PERSON_NAME]" at bounding box center [1069, 257] width 101 height 22
select select "KO"
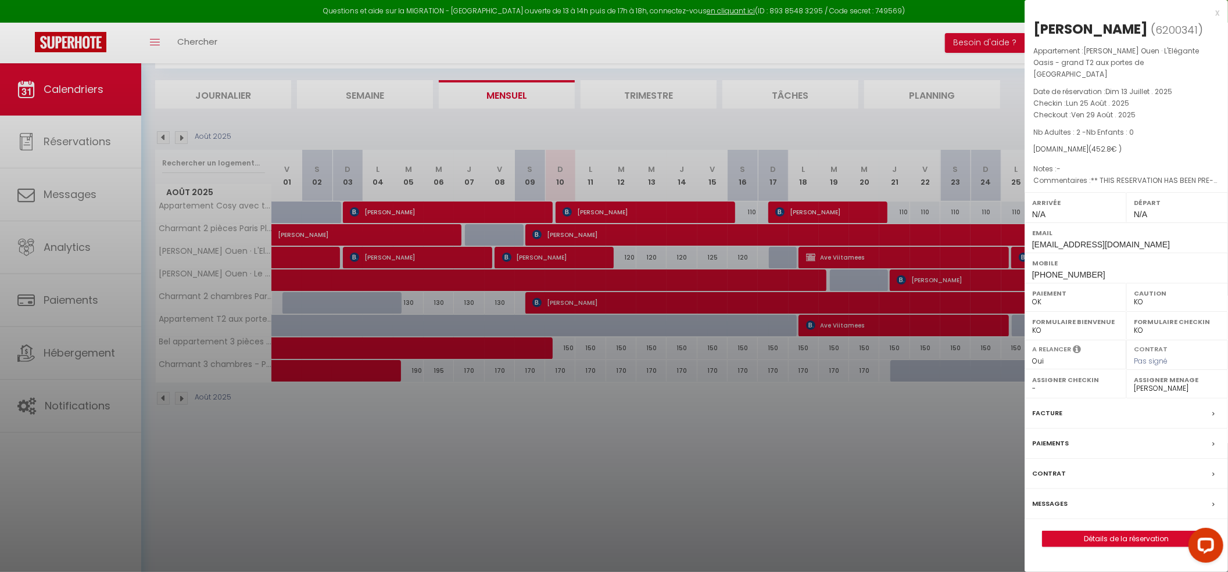
click at [1047, 498] on label "Messages" at bounding box center [1049, 504] width 35 height 12
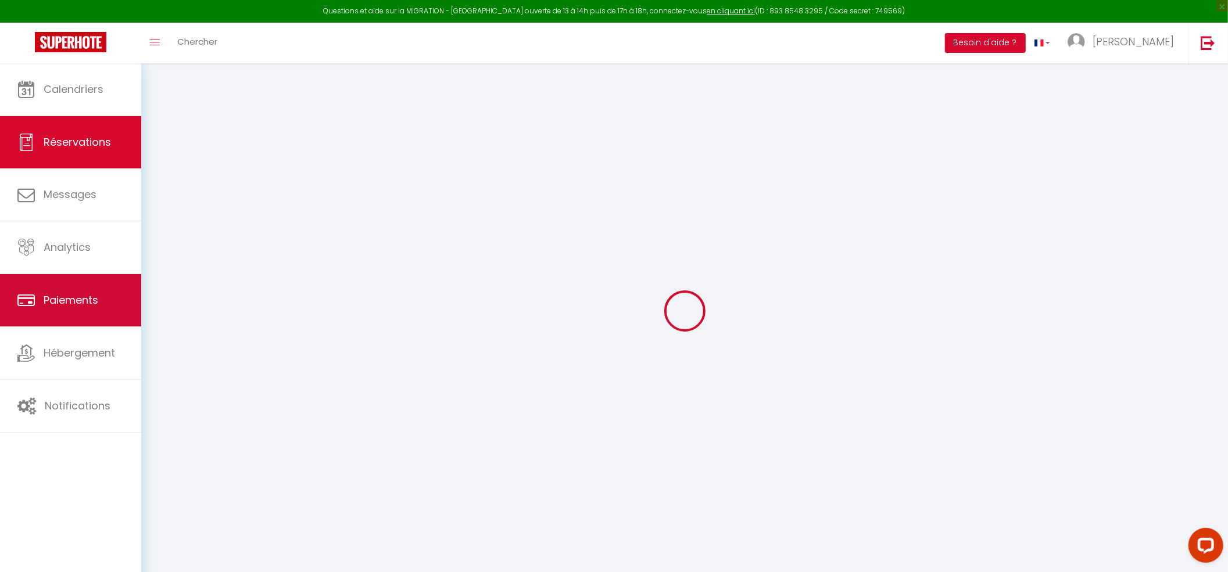
select select
checkbox input "false"
type textarea "** THIS RESERVATION HAS BEEN PRE-PAID ** BOOKING NOTE : Payment charge is EUR 6…"
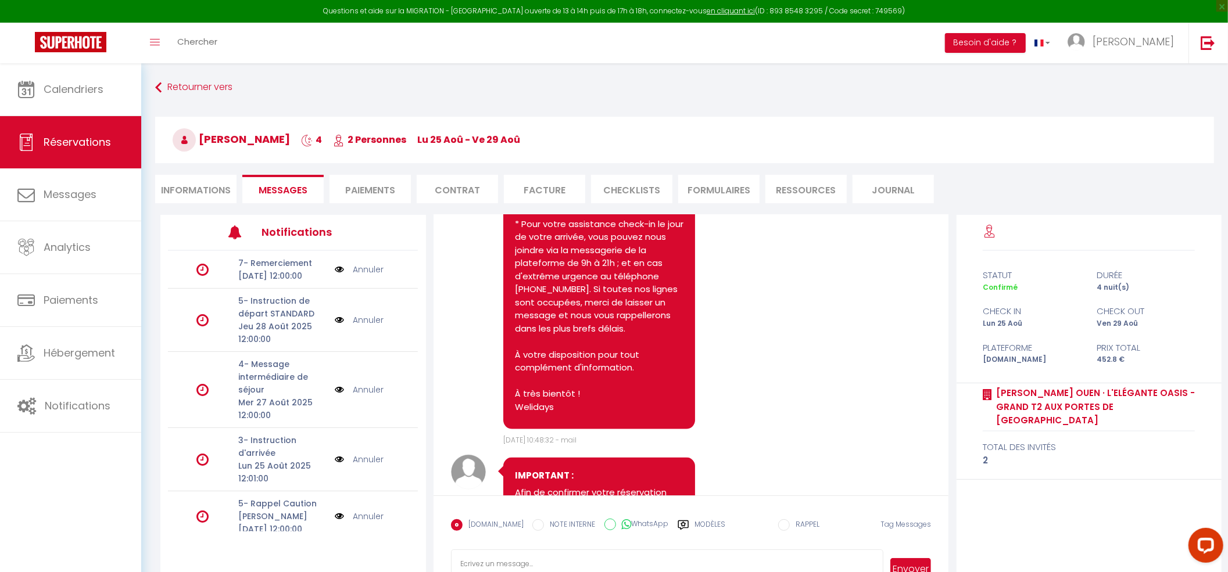
scroll to position [1493, 0]
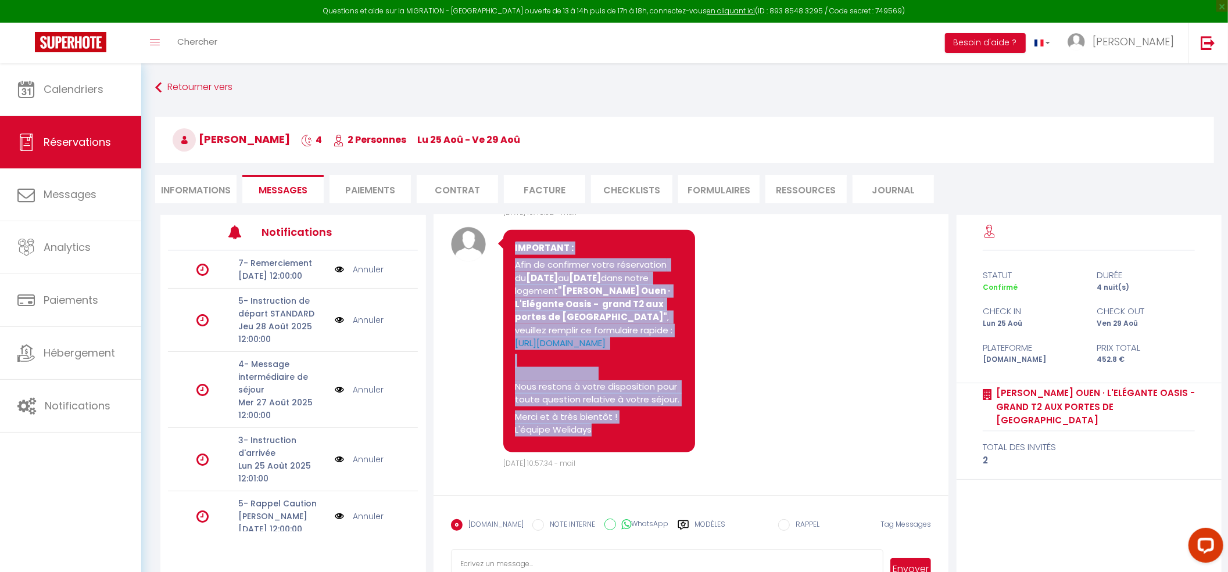
drag, startPoint x: 515, startPoint y: 236, endPoint x: 640, endPoint y: 449, distance: 247.2
click at [640, 449] on div "IMPORTANT : Afin de confirmer votre réservation du [DATE] au [DATE] dans notre …" at bounding box center [599, 341] width 192 height 223
copy pre "IMPORTANT : Afin de confirmer votre réservation du [DATE] au [DATE] dans notre …"
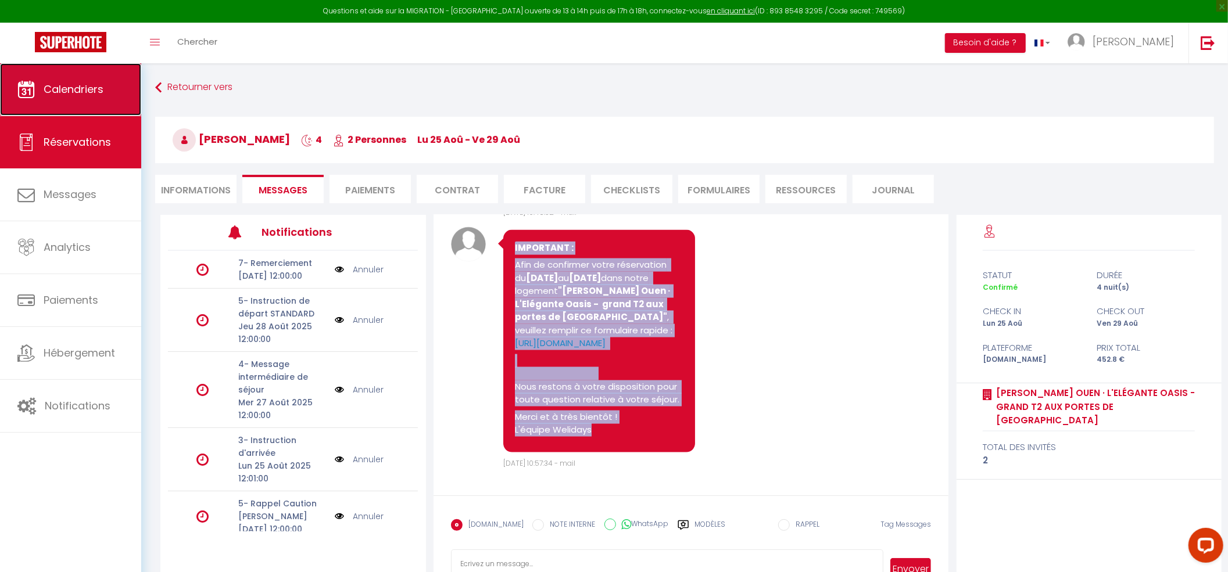
click at [78, 91] on span "Calendriers" at bounding box center [74, 89] width 60 height 15
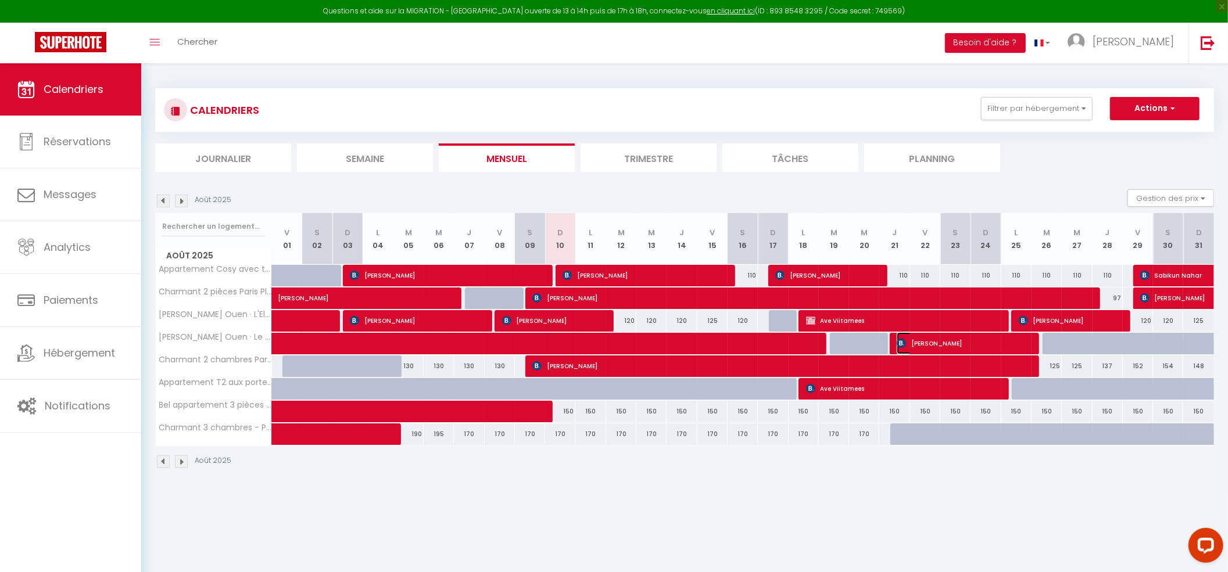
click at [923, 344] on span "Kobi Vanessa" at bounding box center [962, 343] width 131 height 22
select select "OK"
select select "KO"
select select "0"
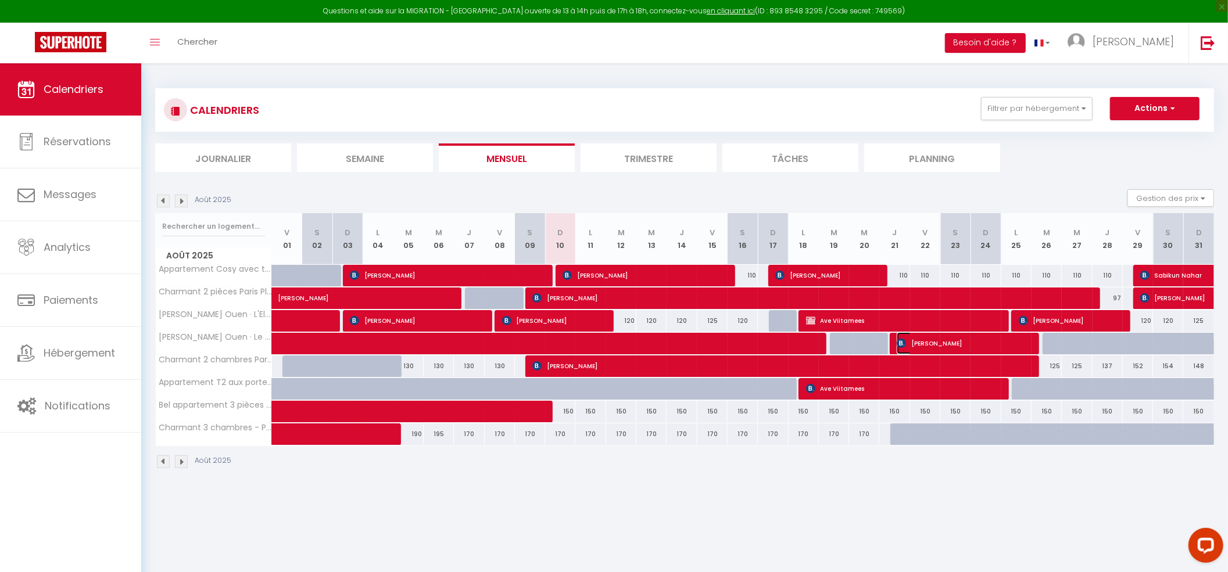
select select "1"
select select
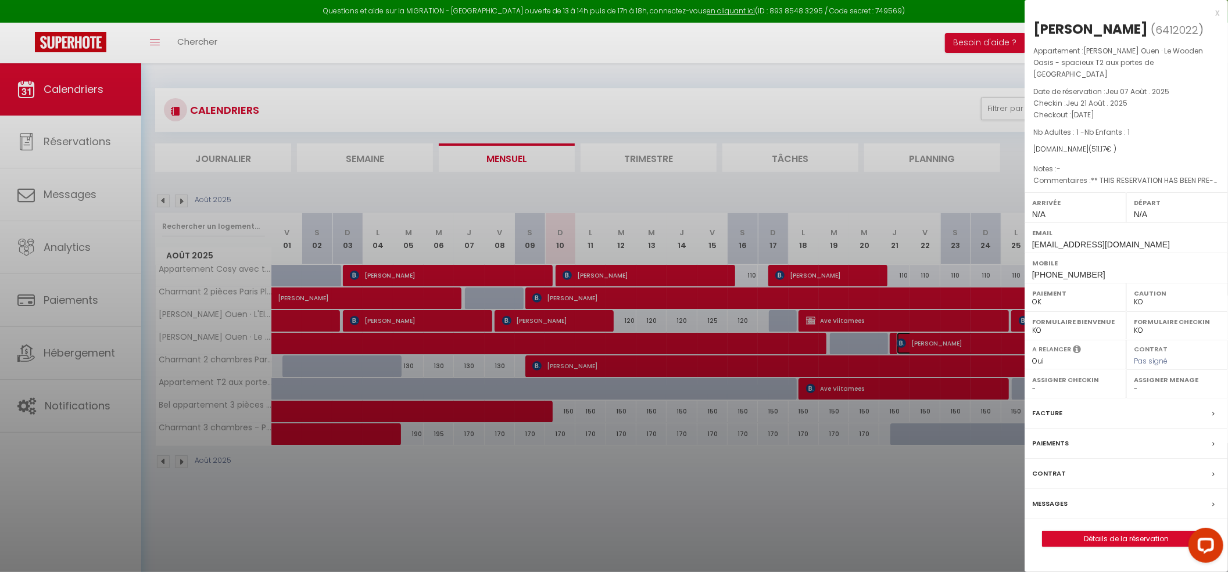
select select "50665"
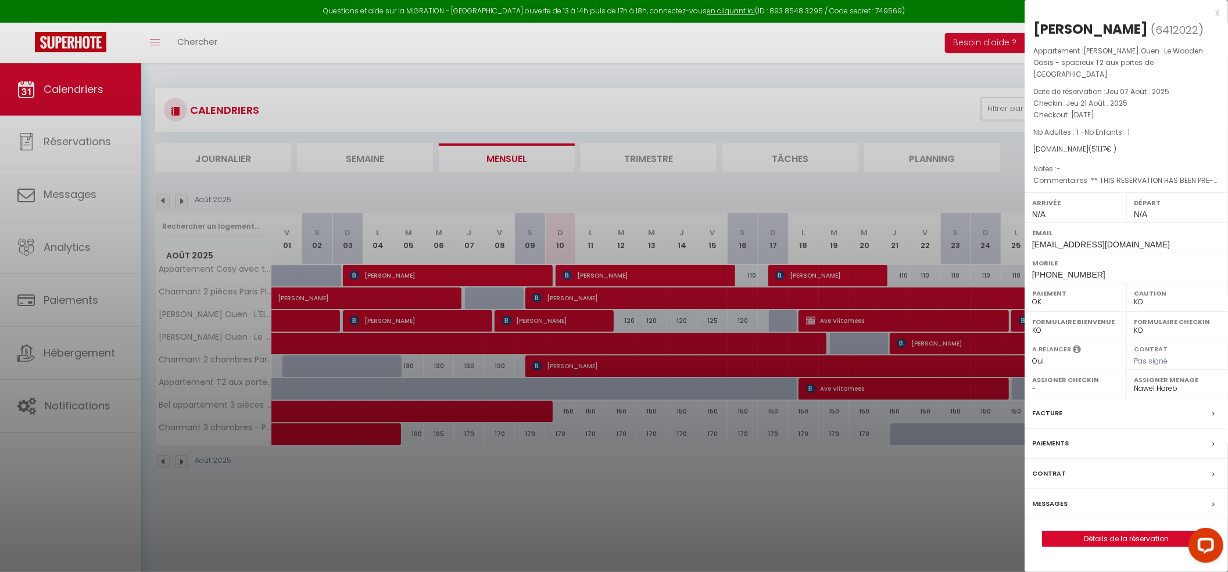
click at [1139, 52] on span "[PERSON_NAME] Ouen · Le Wooden Oasis - spacieux T2 aux portes de [GEOGRAPHIC_DA…" at bounding box center [1118, 62] width 170 height 33
drag, startPoint x: 1086, startPoint y: 51, endPoint x: 1167, endPoint y: 59, distance: 81.8
click at [1167, 59] on p "Appartement : Lionel St Ouen · Le Wooden Oasis - spacieux T2 aux portes de Paris" at bounding box center [1126, 62] width 186 height 35
click at [1098, 59] on span "[PERSON_NAME] Ouen · Le Wooden Oasis - spacieux T2 aux portes de [GEOGRAPHIC_DA…" at bounding box center [1118, 62] width 170 height 33
drag, startPoint x: 1084, startPoint y: 51, endPoint x: 1163, endPoint y: 65, distance: 80.8
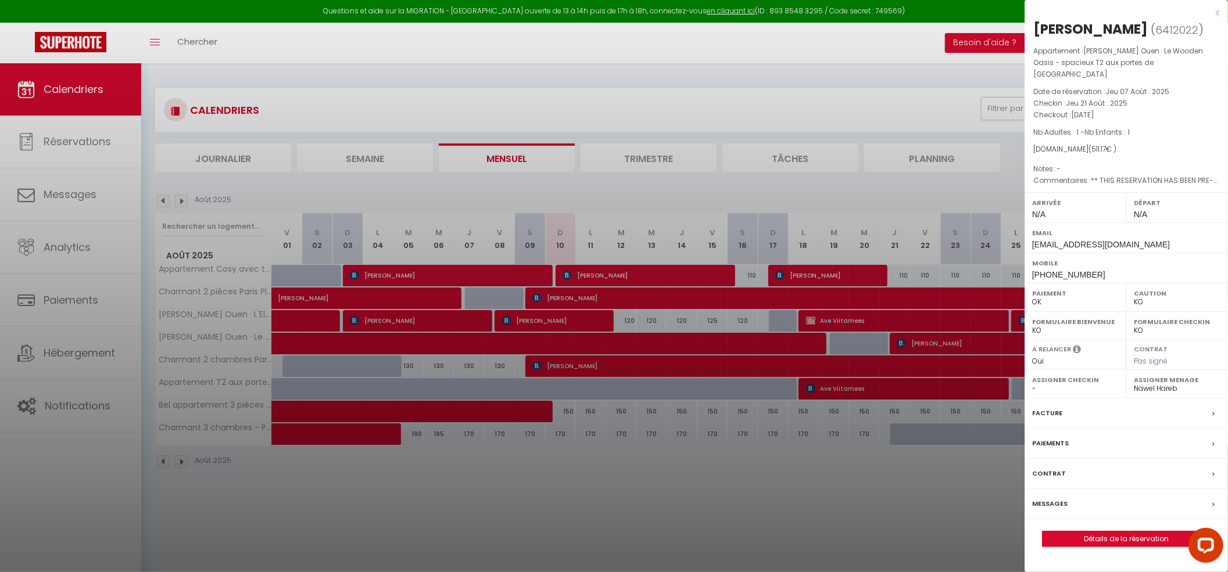
click at [1163, 65] on p "Appartement : Lionel St Ouen · Le Wooden Oasis - spacieux T2 aux portes de Paris" at bounding box center [1126, 62] width 186 height 35
copy p "[PERSON_NAME] Ouen · Le Wooden Oasis - spacieux T2 aux portes de [GEOGRAPHIC_DA…"
click at [700, 528] on div at bounding box center [614, 286] width 1228 height 572
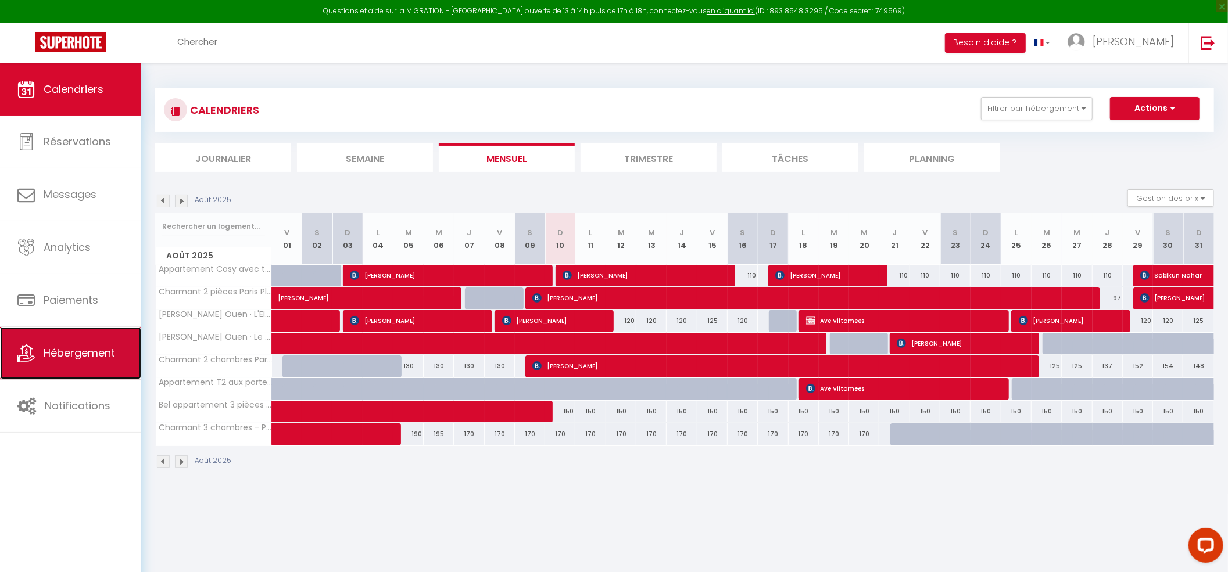
click at [61, 346] on span "Hébergement" at bounding box center [79, 353] width 71 height 15
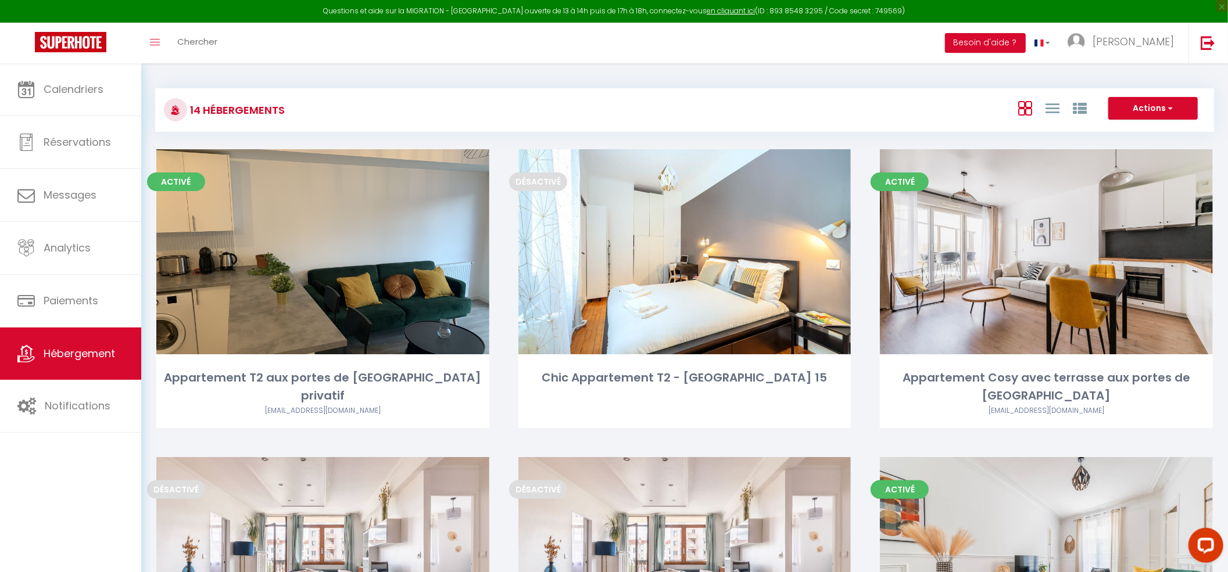
scroll to position [979, 0]
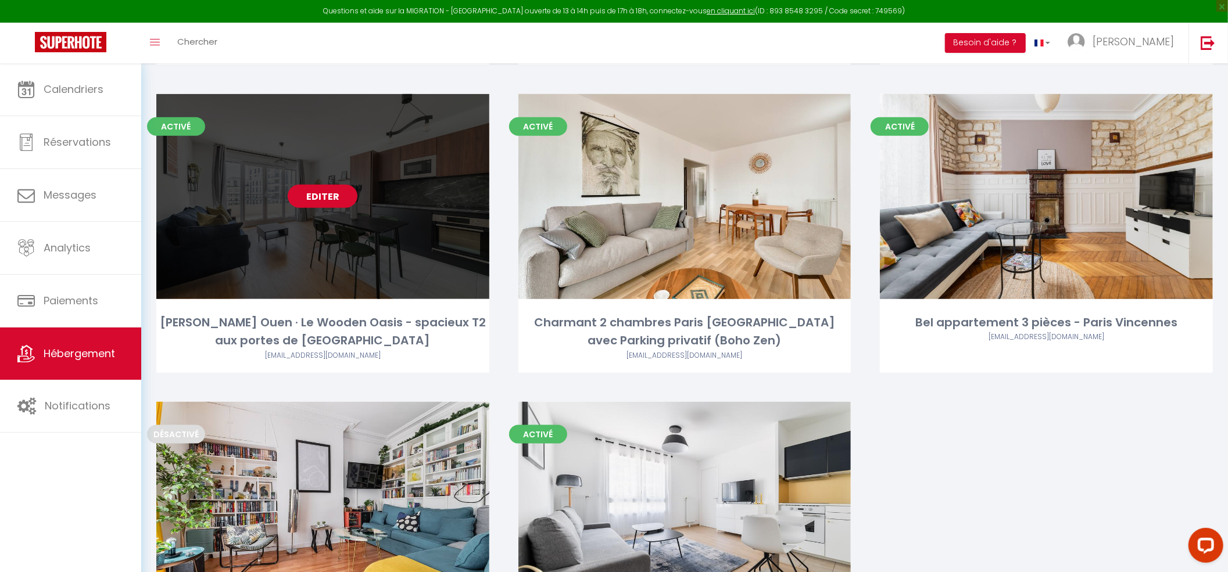
click at [317, 185] on link "Editer" at bounding box center [323, 196] width 70 height 23
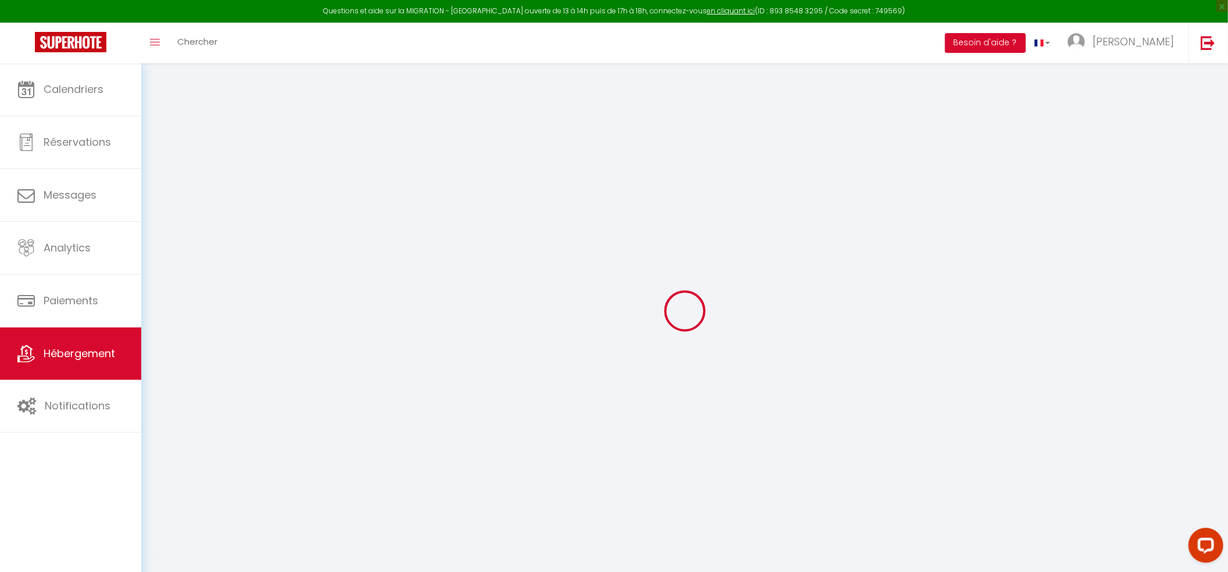
select select "38947"
select select
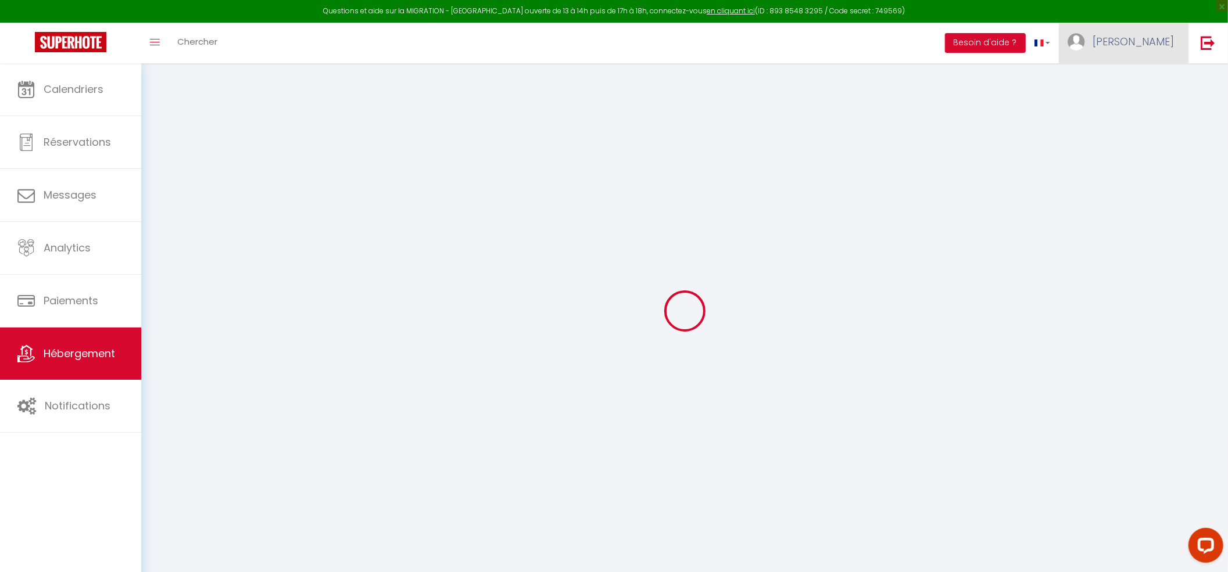
select select
checkbox input "false"
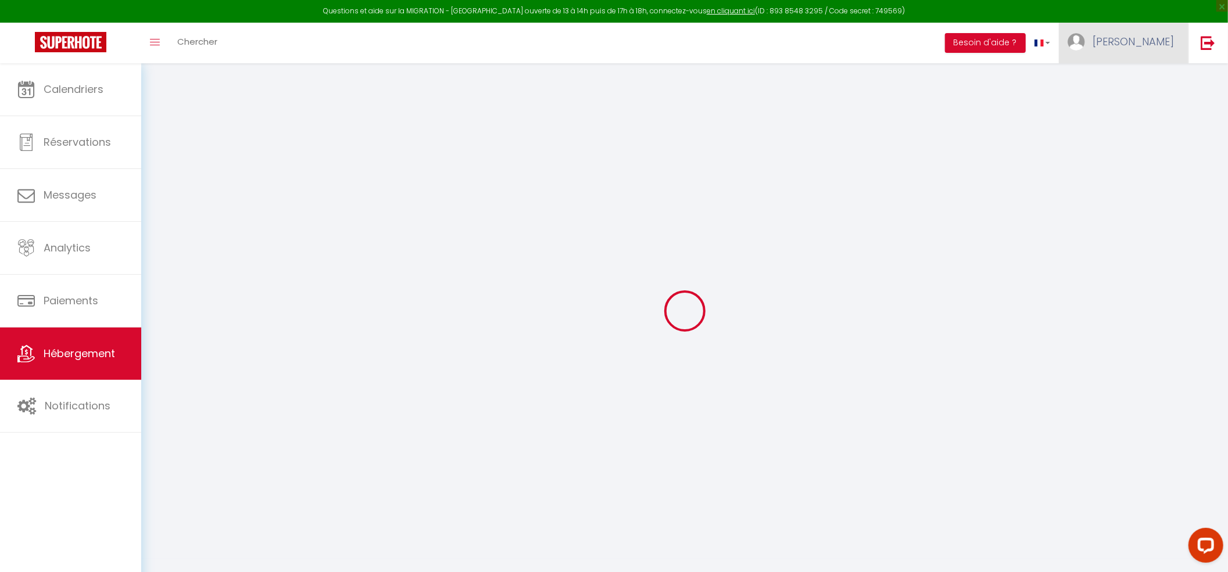
select select
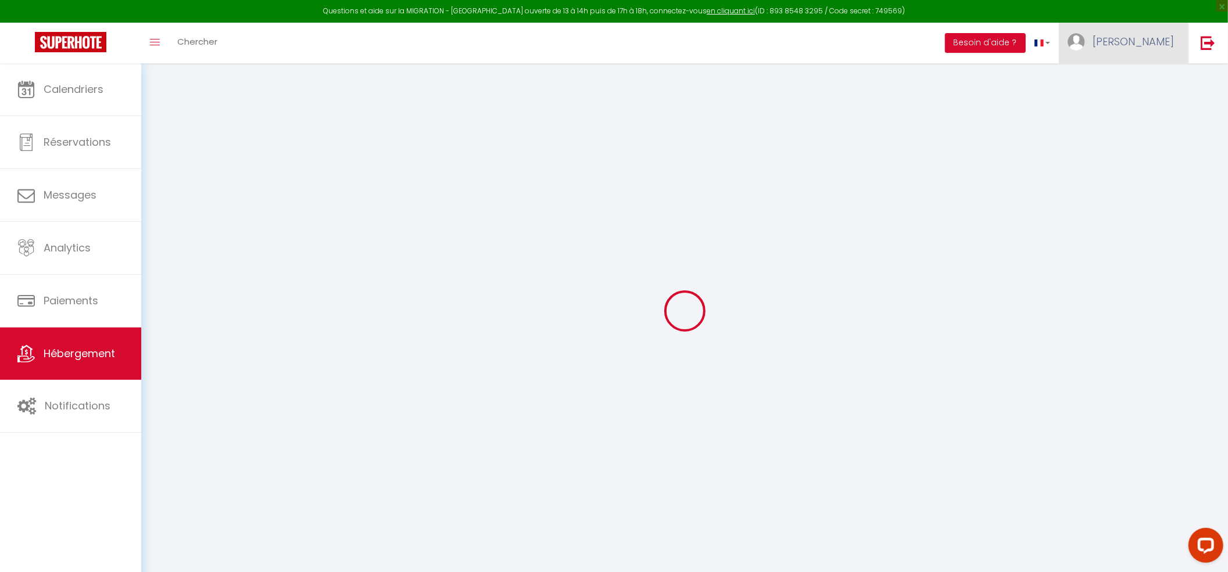
checkbox input "false"
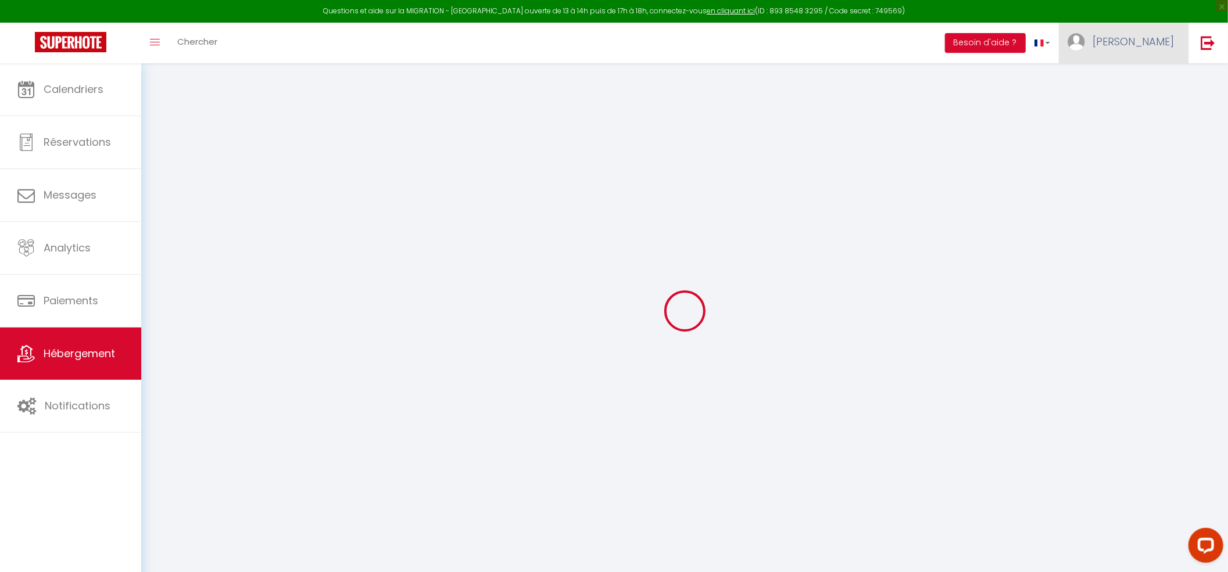
checkbox input "false"
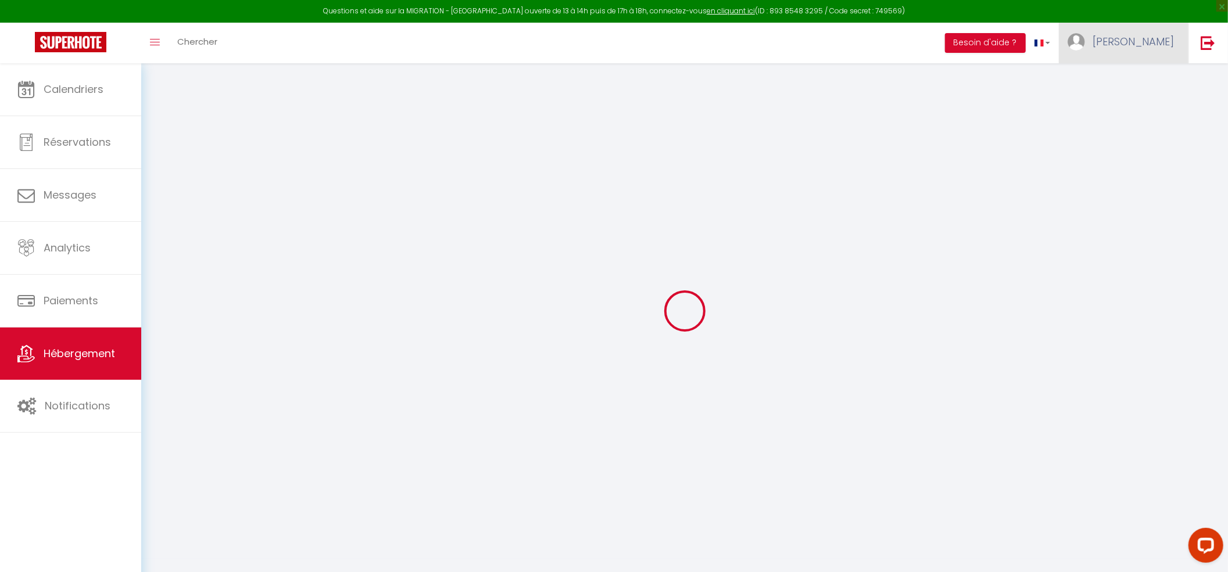
checkbox input "false"
select select "16:00"
select select "23:00"
select select "11:00"
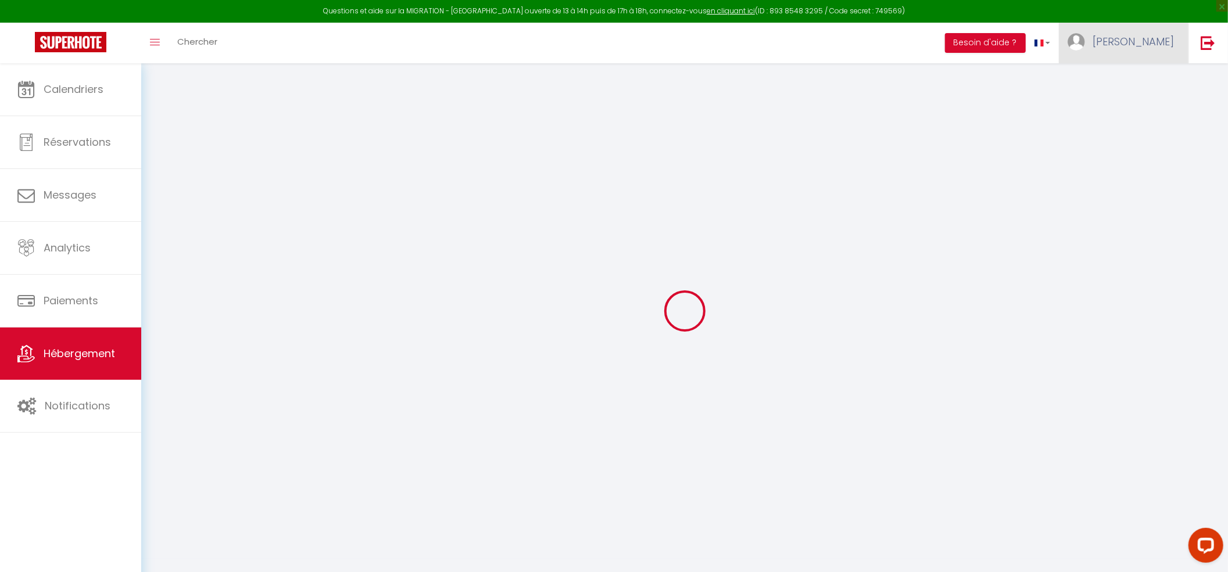
select select "30"
select select "120"
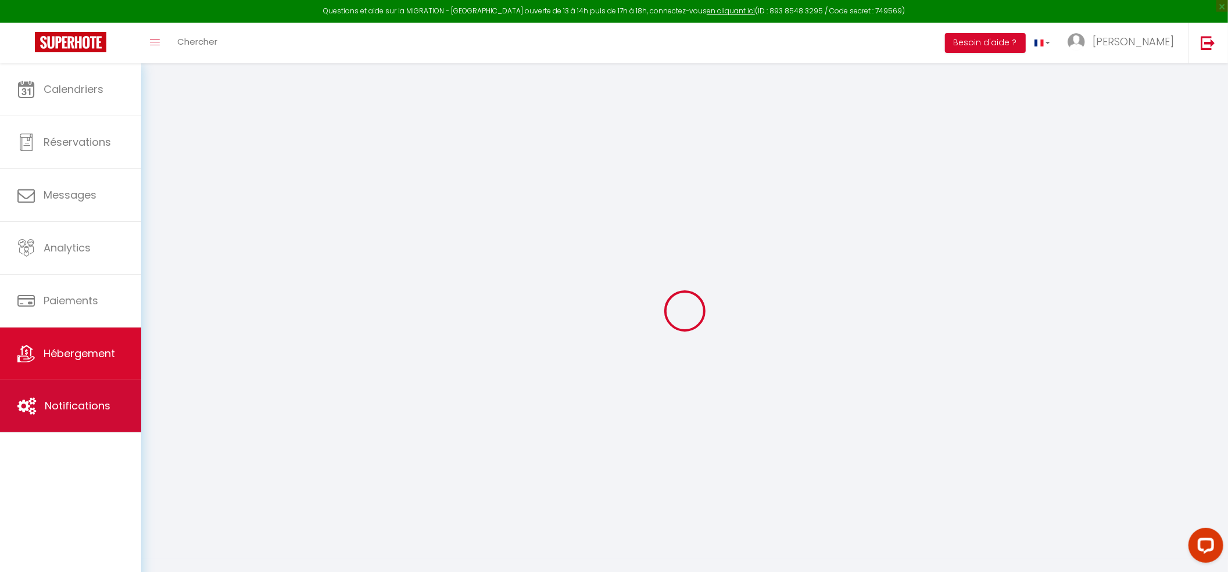
checkbox input "false"
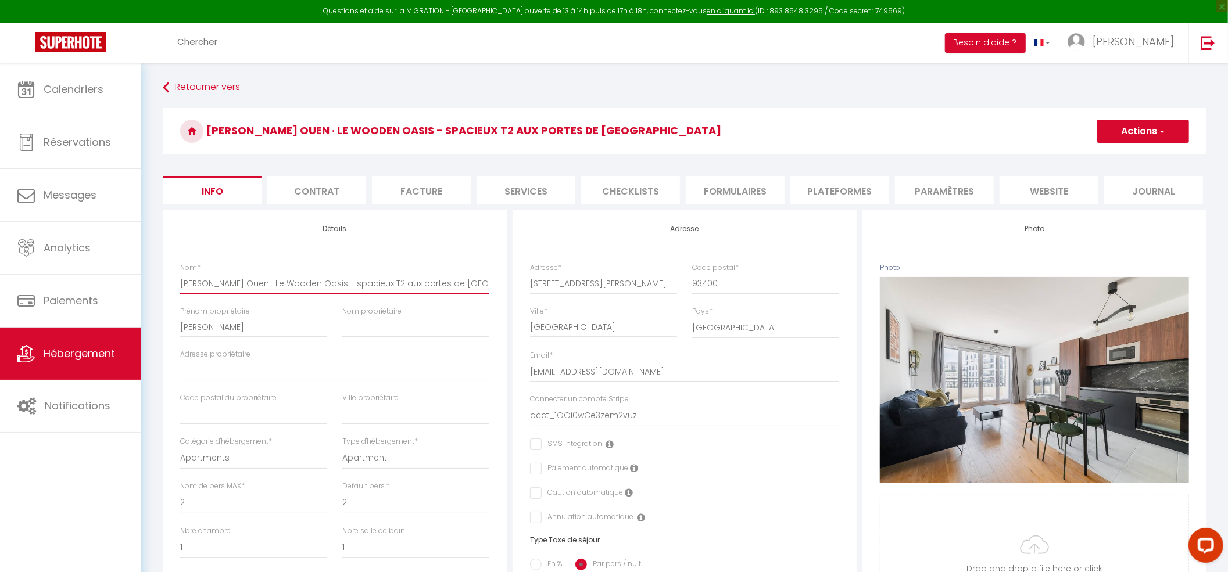
drag, startPoint x: 243, startPoint y: 294, endPoint x: 457, endPoint y: 291, distance: 213.9
click at [457, 291] on input "[PERSON_NAME] Ouen · Le Wooden Oasis - spacieux T2 aux portes de [GEOGRAPHIC_DA…" at bounding box center [334, 283] width 309 height 21
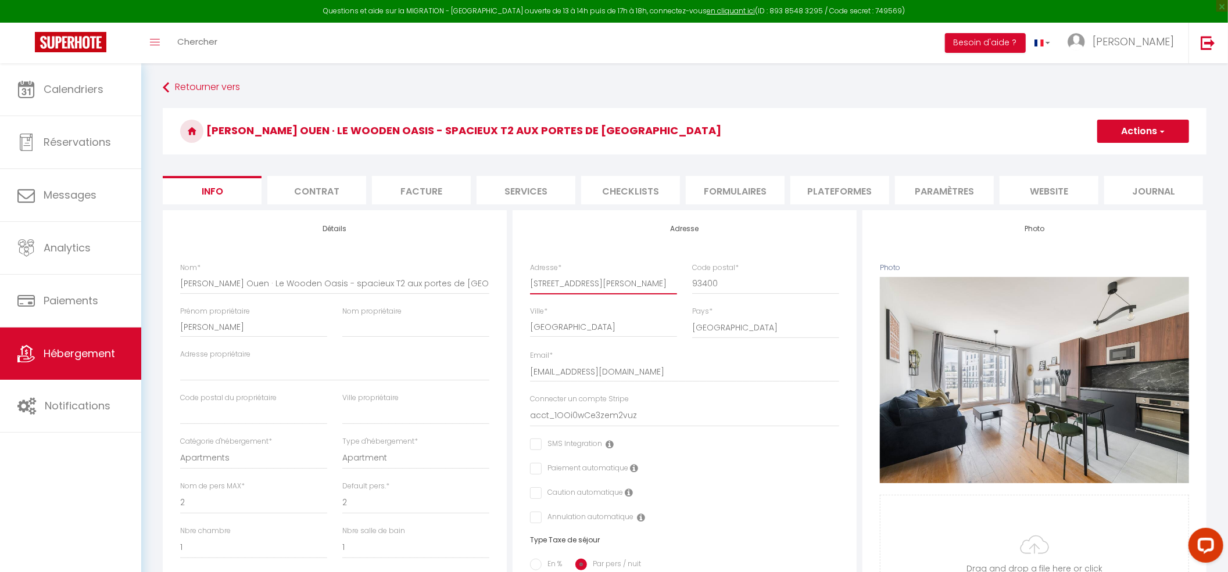
click at [573, 294] on input "38 Rue Pablo Picasso" at bounding box center [603, 283] width 147 height 21
click at [765, 194] on li "Formulaires" at bounding box center [735, 190] width 99 height 28
select select
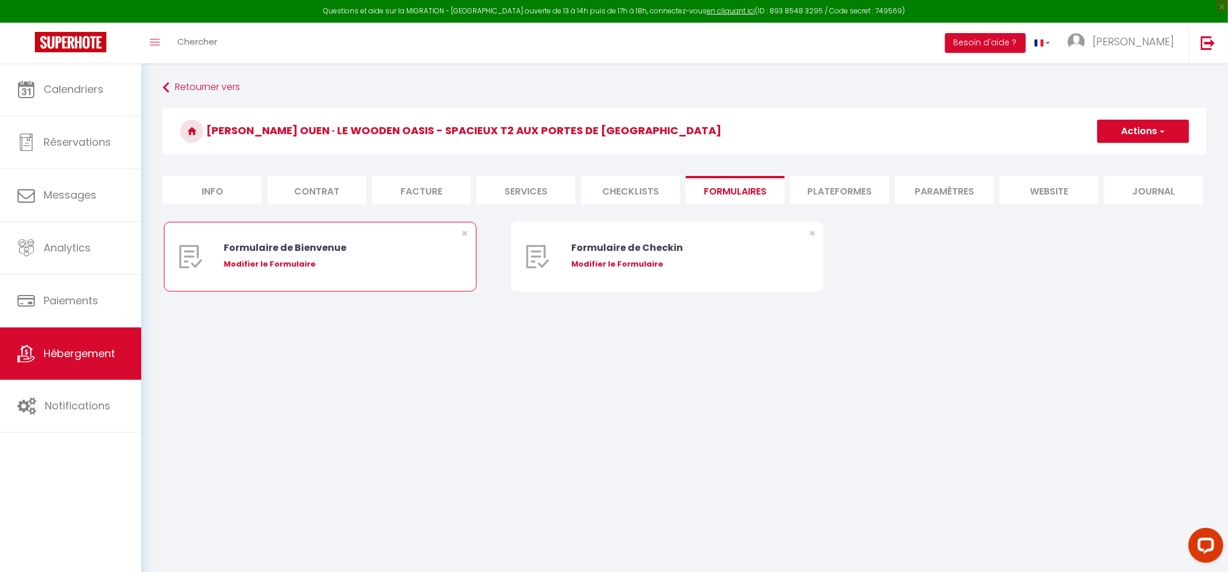
click at [235, 270] on div "Modifier le Formulaire" at bounding box center [333, 265] width 218 height 12
type input "Formulaire de Bienvenue"
type input "Afin de préparer au mieux votre arrivée et recevoir votre Guide de Bienvenue, j…"
select select "[object Object]"
radio input "true"
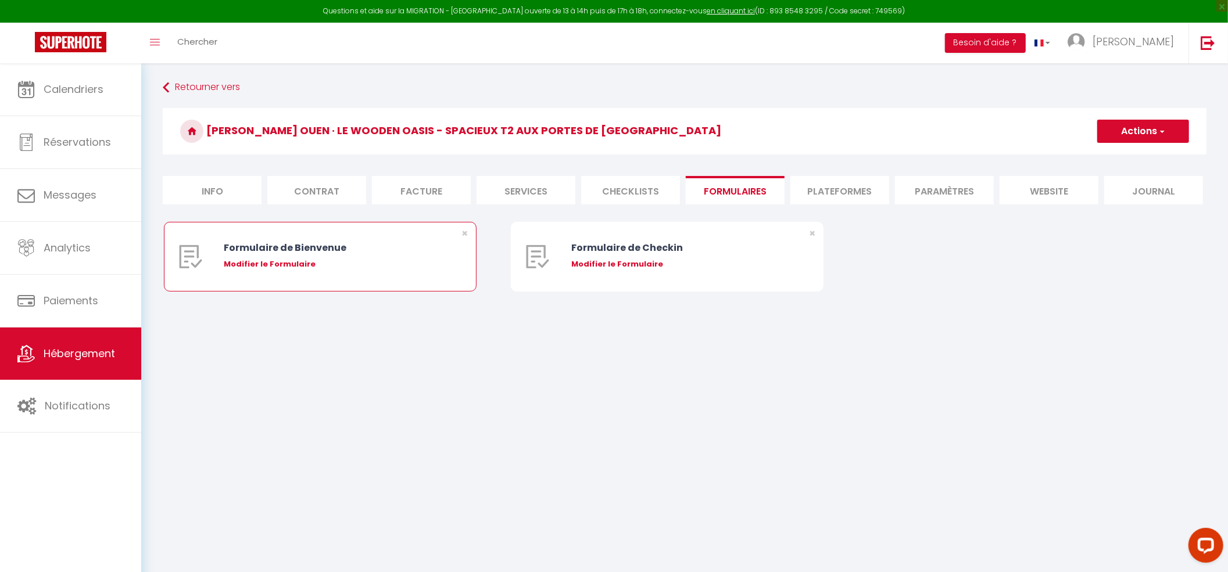
type input "https://superhote.com/confirmation"
select select
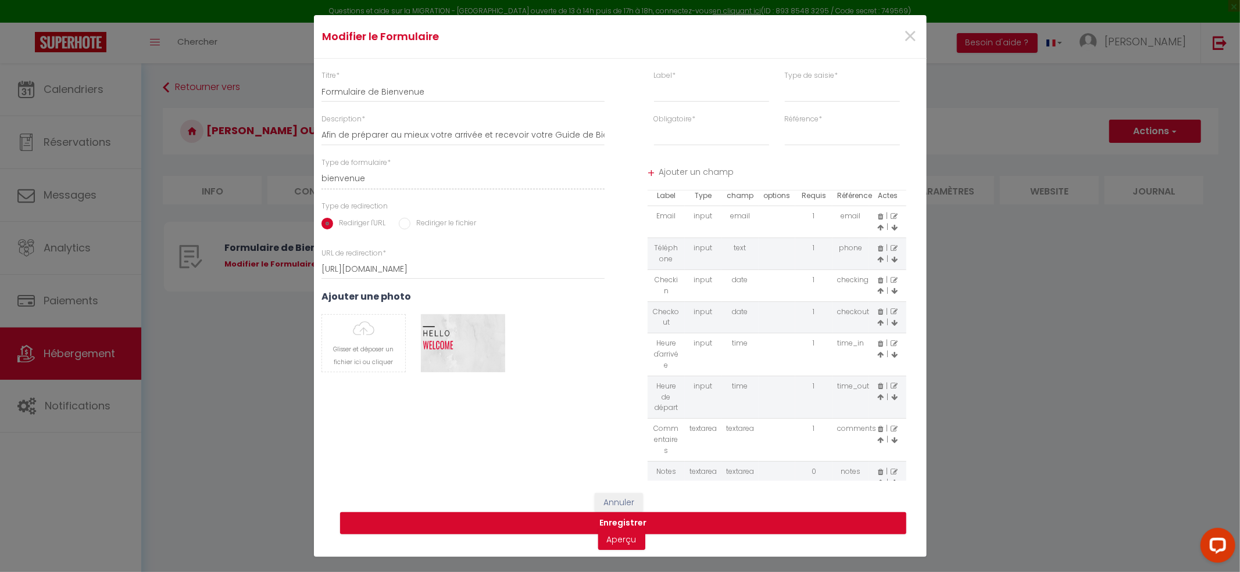
scroll to position [41, 0]
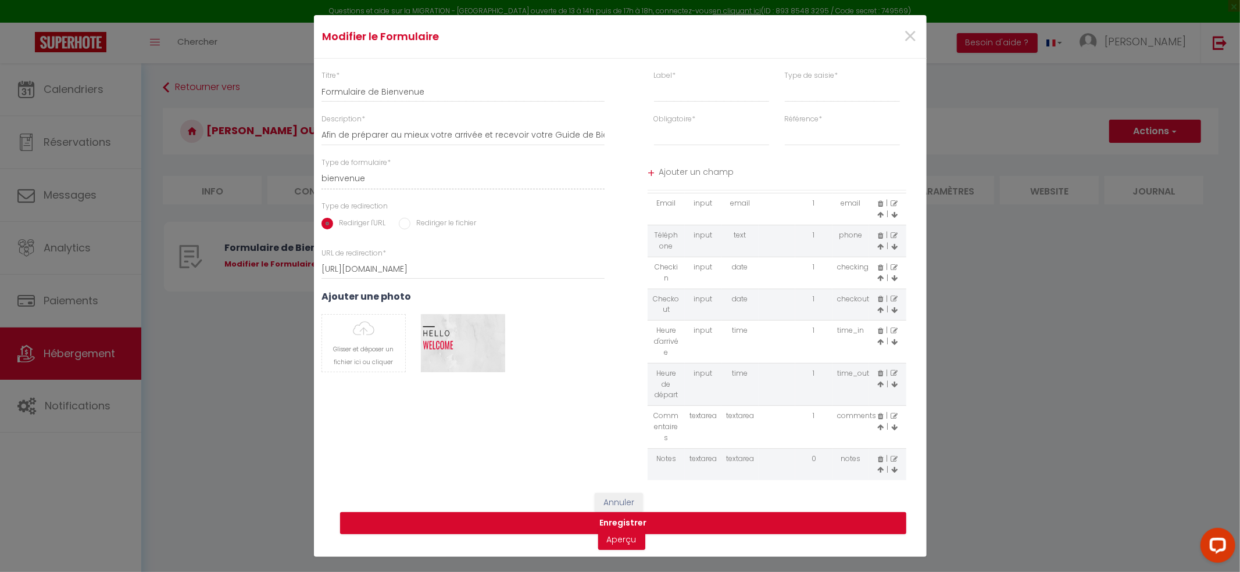
click at [877, 471] on icon at bounding box center [880, 470] width 6 height 7
select select
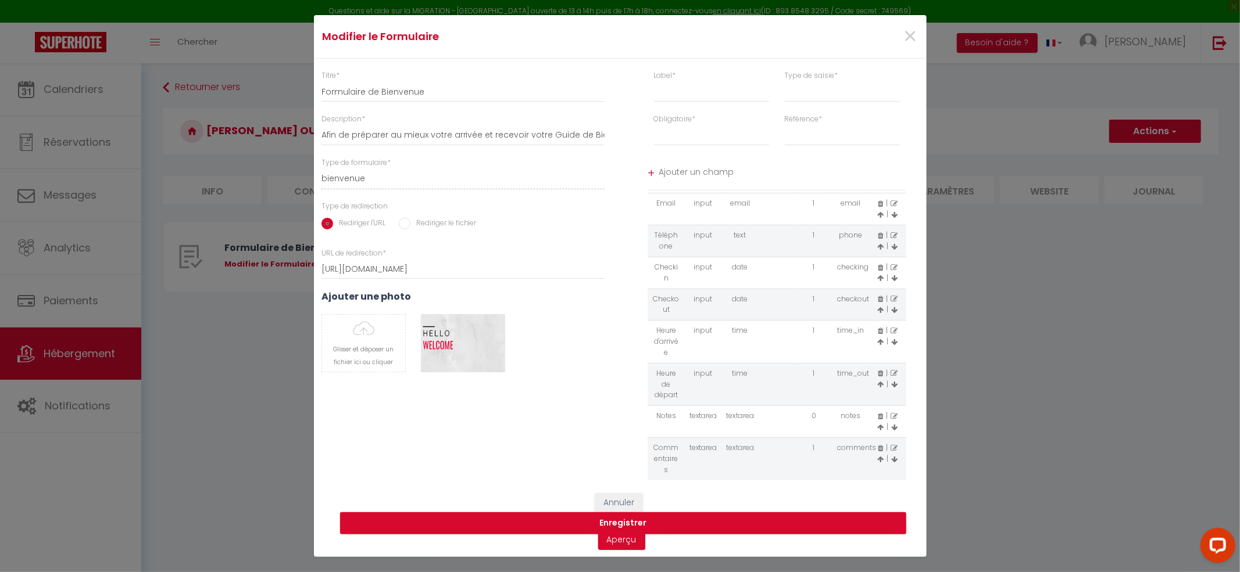
click at [890, 451] on icon at bounding box center [893, 448] width 7 height 7
type input "Commentaires"
select select "[object Object]"
select select "1"
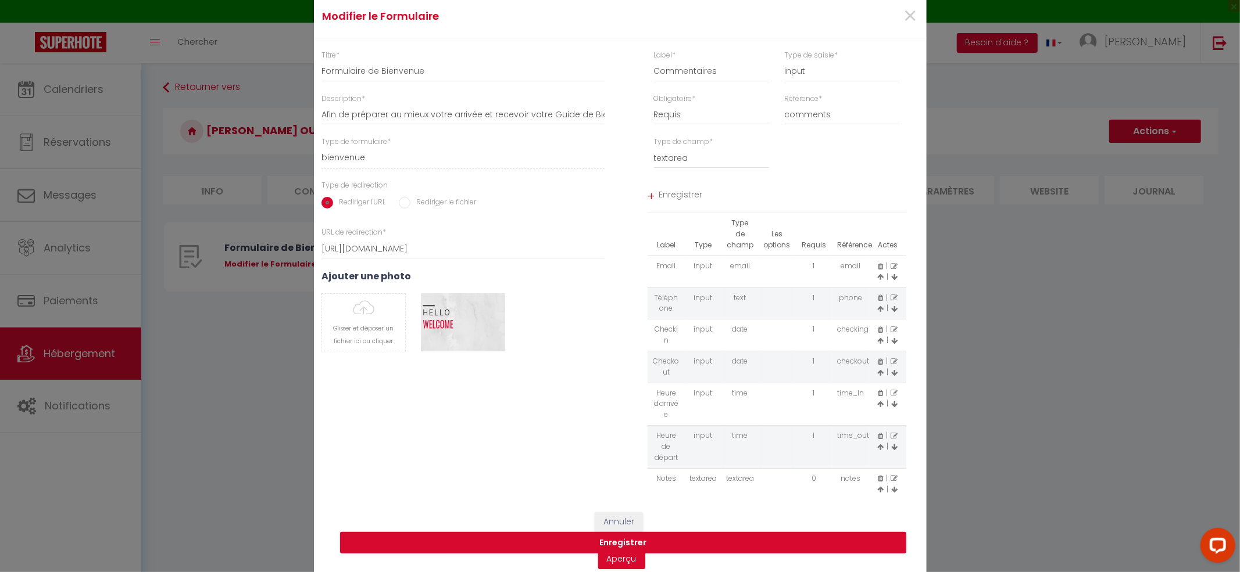
scroll to position [0, 0]
click at [612, 521] on button "Annuler" at bounding box center [618, 523] width 48 height 20
select select
radio input "false"
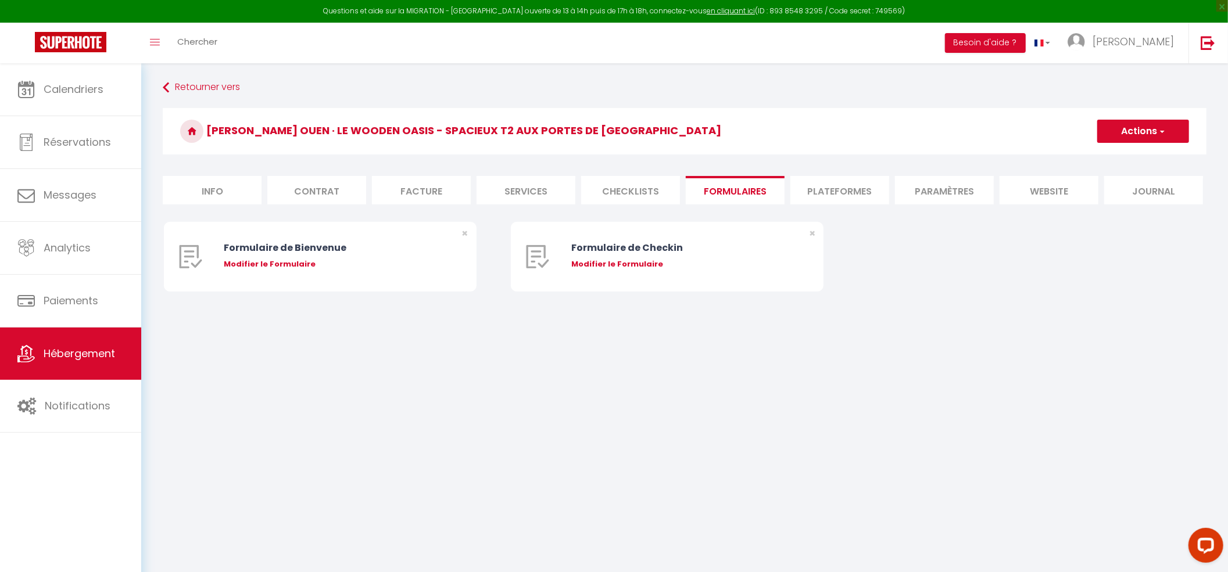
select select
click at [256, 263] on div "Modifier le Formulaire" at bounding box center [333, 265] width 218 height 12
type input "Formulaire de Bienvenue"
type input "Afin de préparer au mieux votre arrivée et recevoir votre Guide de Bienvenue, j…"
select select "[object Object]"
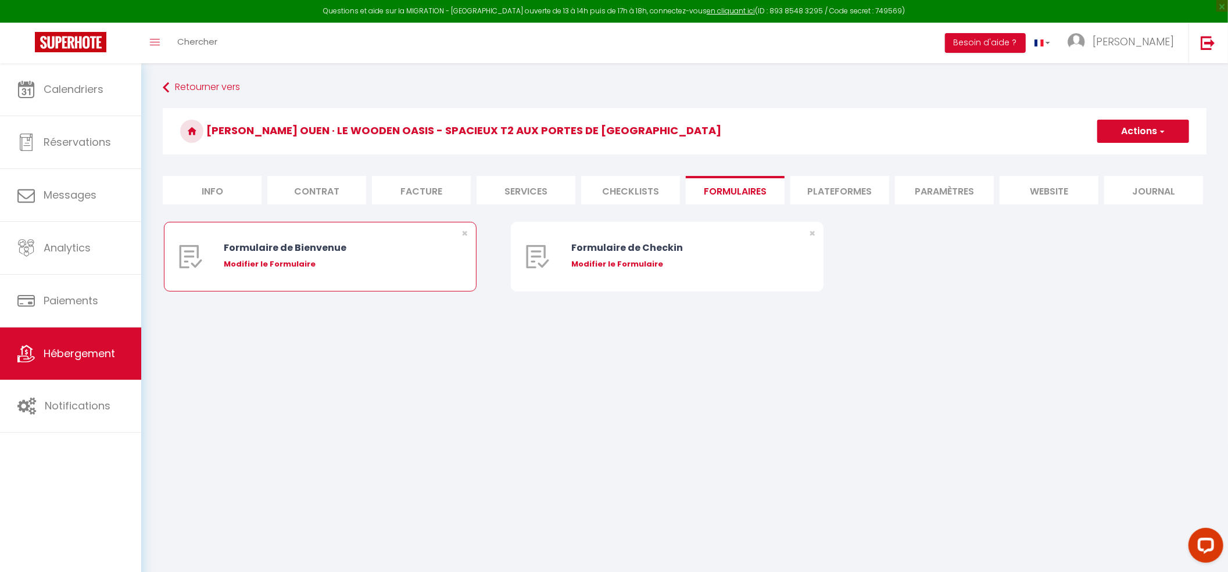
radio input "true"
type input "https://superhote.com/confirmation"
select select
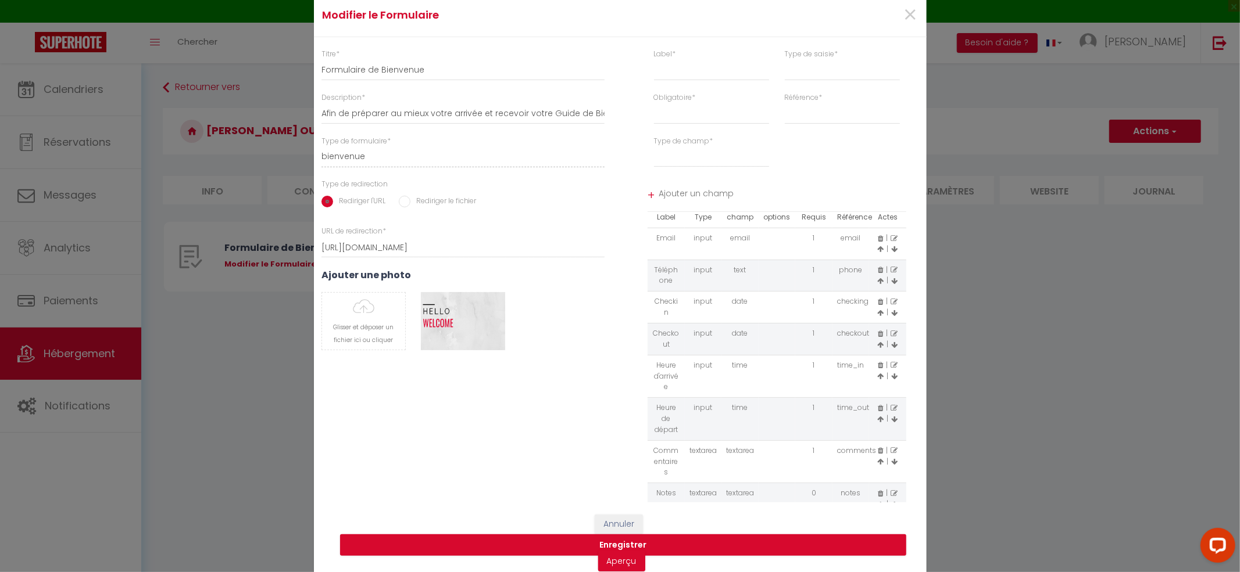
scroll to position [41, 0]
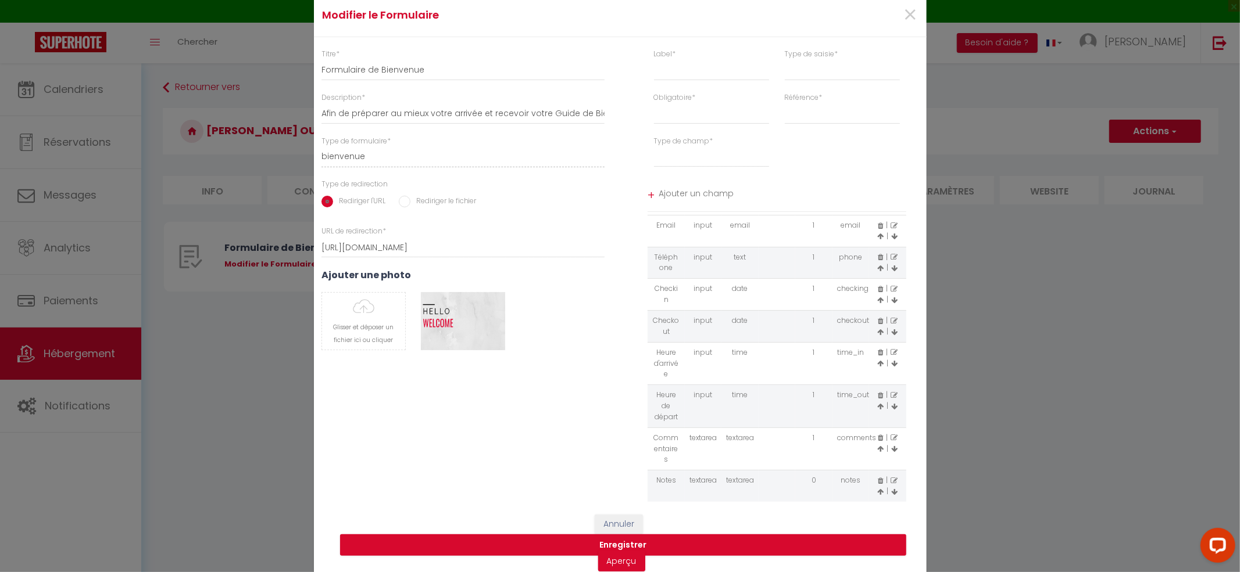
click at [891, 452] on icon at bounding box center [894, 449] width 6 height 7
select select
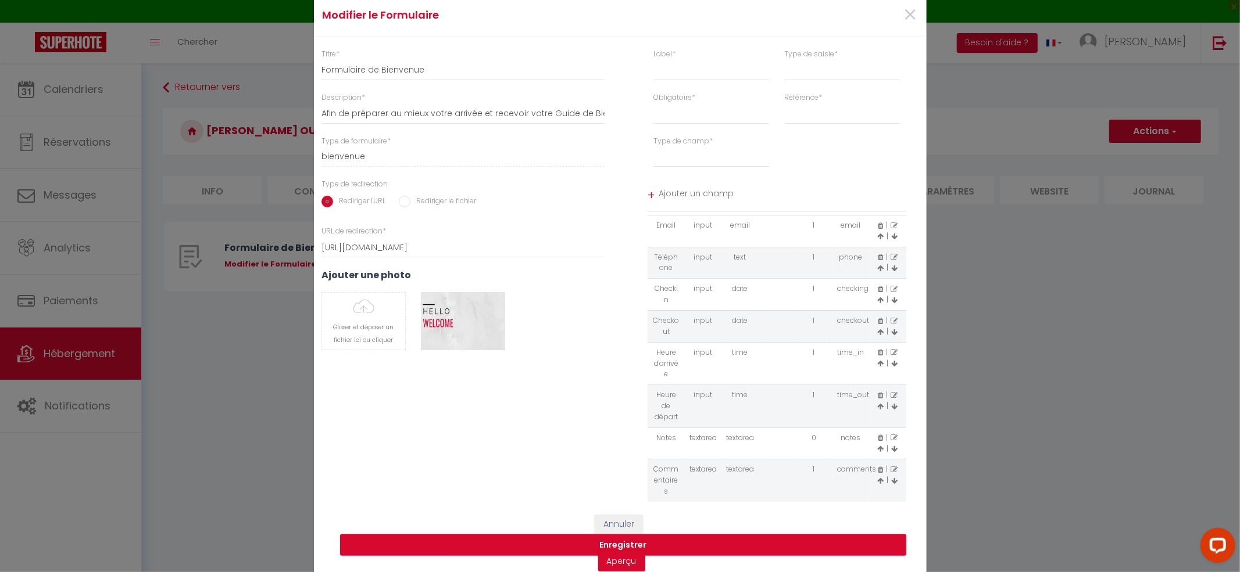
click at [890, 472] on icon at bounding box center [893, 470] width 7 height 7
type input "Commentaires"
select select "[object Object]"
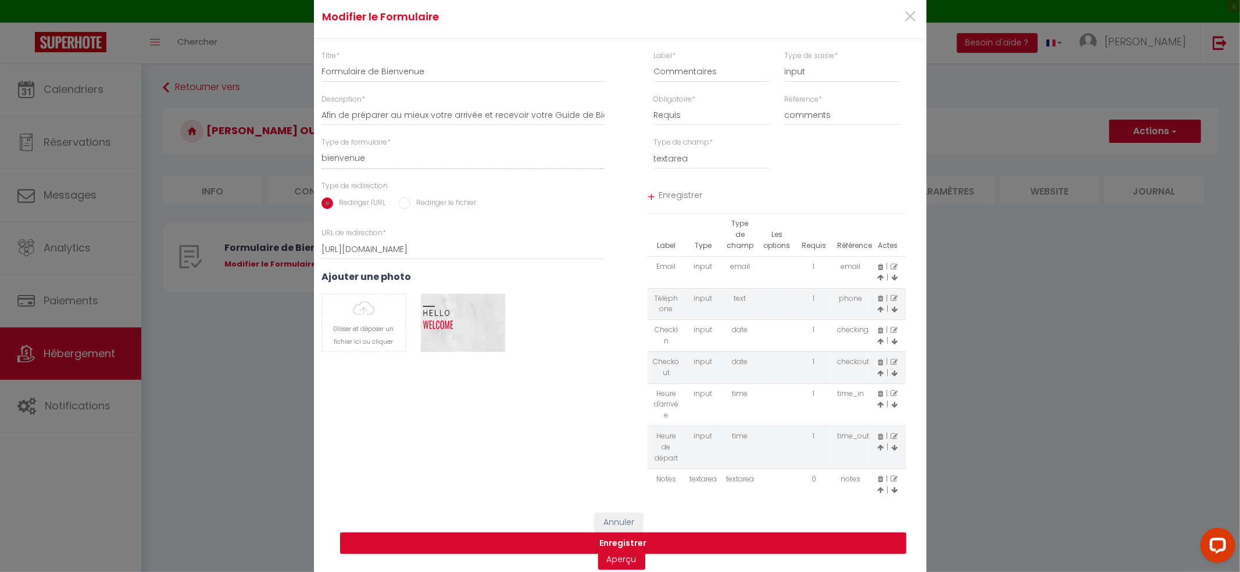
scroll to position [1, 0]
click at [705, 121] on select "Requis Optionnel" at bounding box center [712, 114] width 116 height 21
select select "0"
click at [654, 108] on select "Requis Optionnel" at bounding box center [712, 114] width 116 height 21
select select "[object Object]"
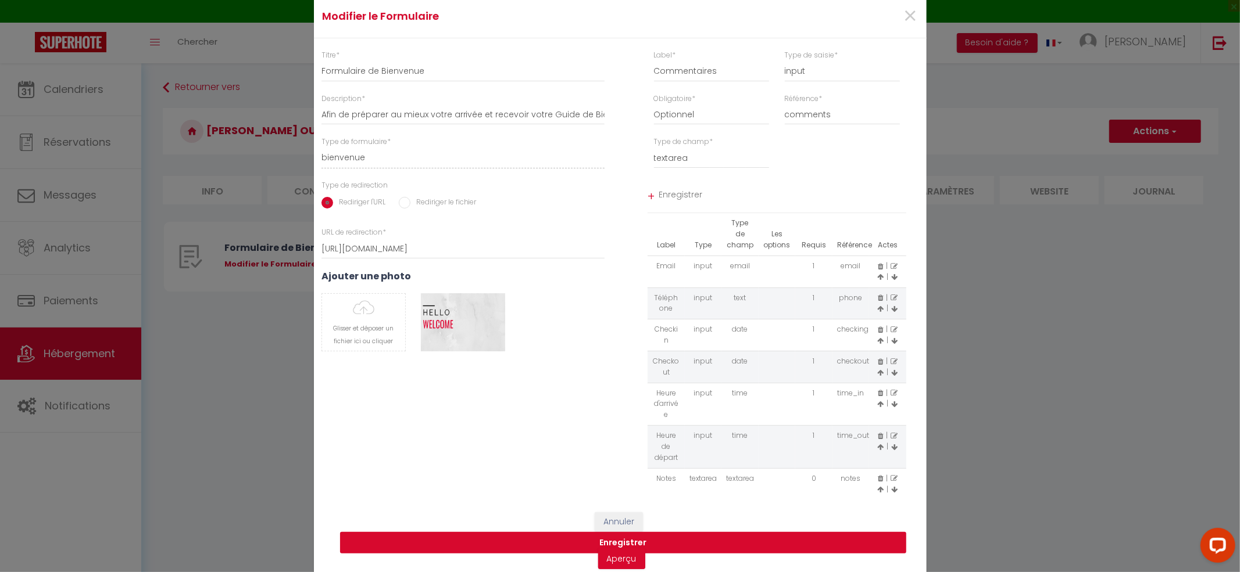
click at [683, 537] on button "Enregistrer" at bounding box center [623, 543] width 566 height 22
click at [663, 196] on span "Enregistrer" at bounding box center [782, 196] width 248 height 21
select select
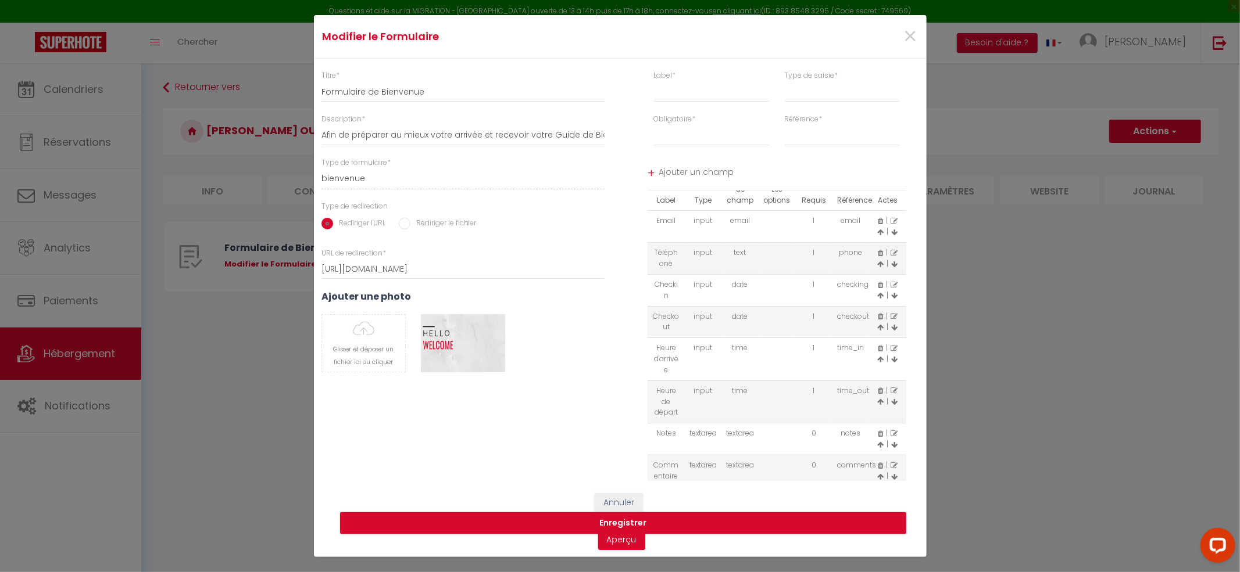
scroll to position [41, 0]
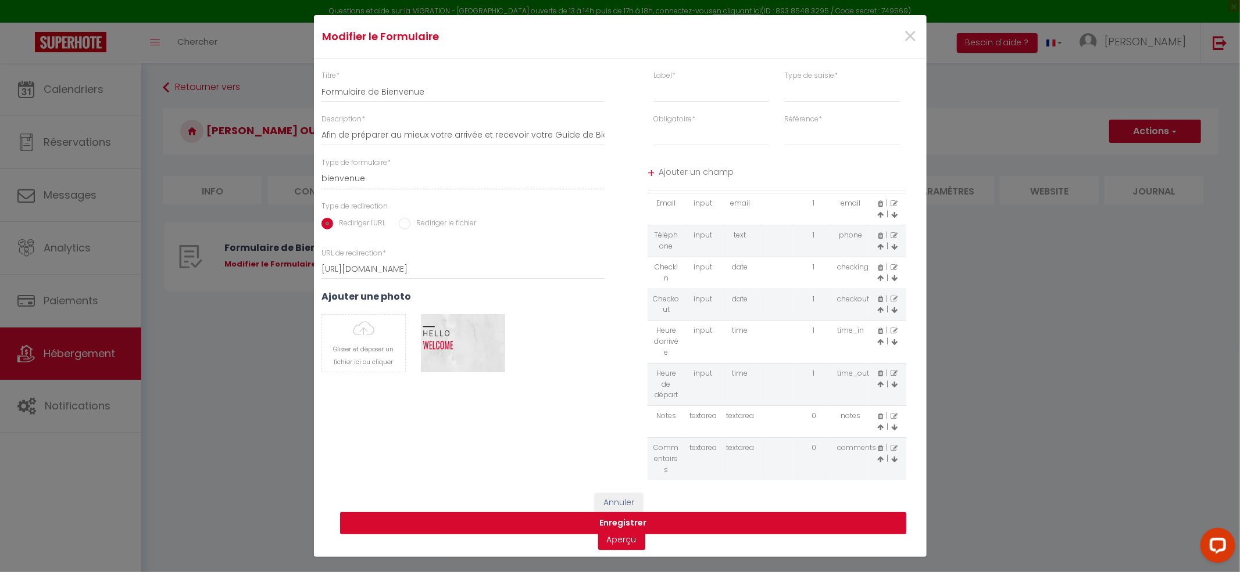
click at [751, 521] on button "Enregistrer" at bounding box center [623, 524] width 566 height 22
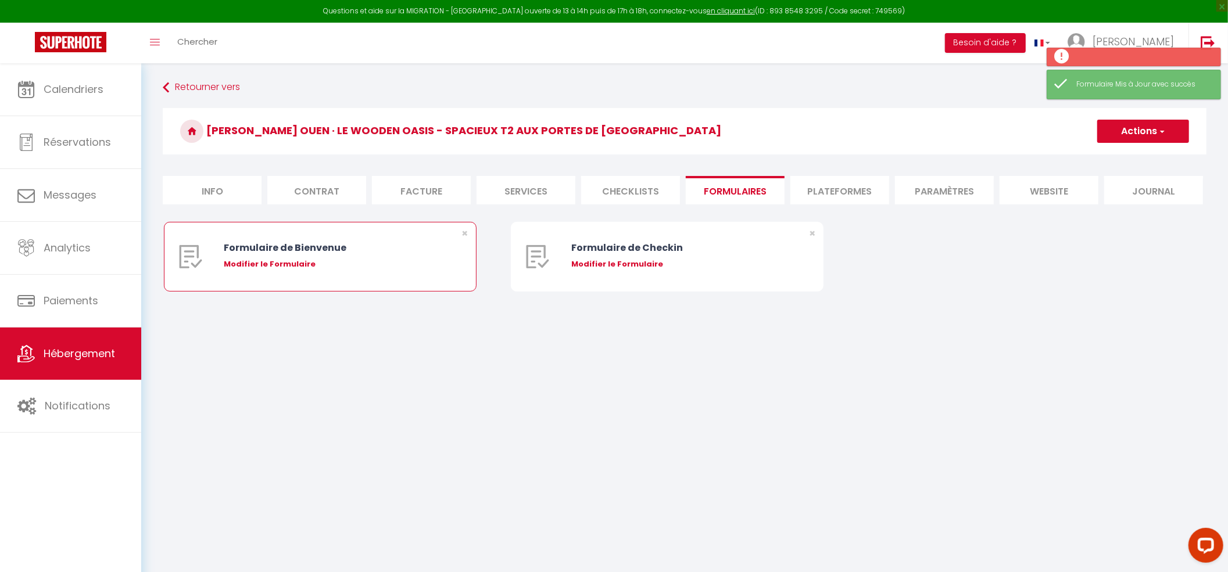
click at [291, 263] on div "Modifier le Formulaire" at bounding box center [333, 265] width 218 height 12
type input "Formulaire de Bienvenue"
type input "Afin de préparer au mieux votre arrivée et recevoir votre Guide de Bienvenue, j…"
select select "[object Object]"
radio input "true"
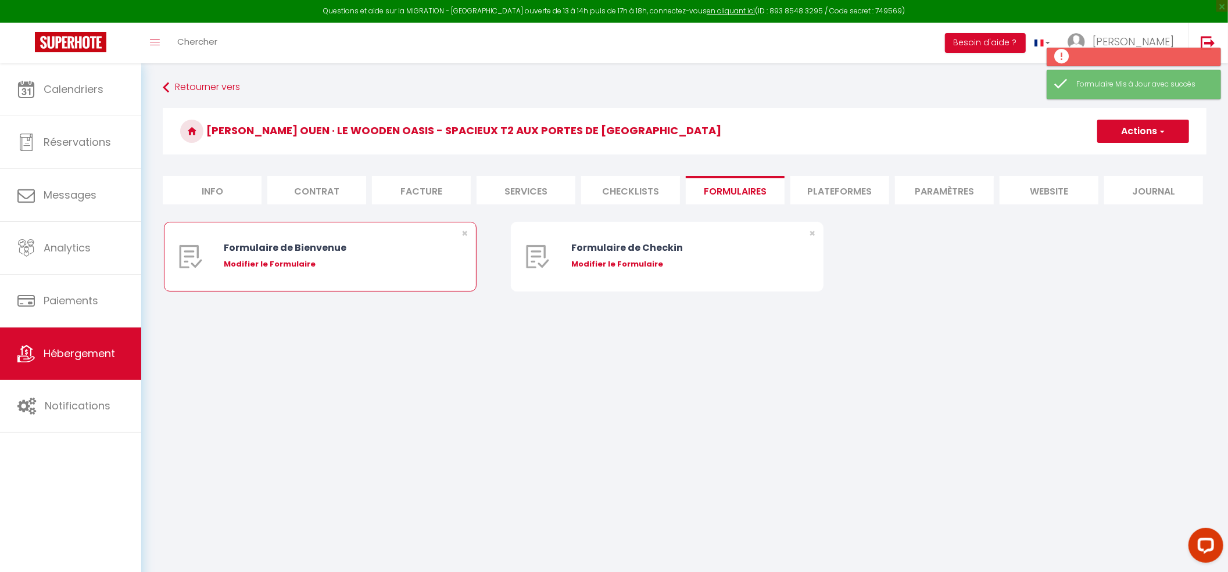
type input "https://superhote.com/confirmation"
select select
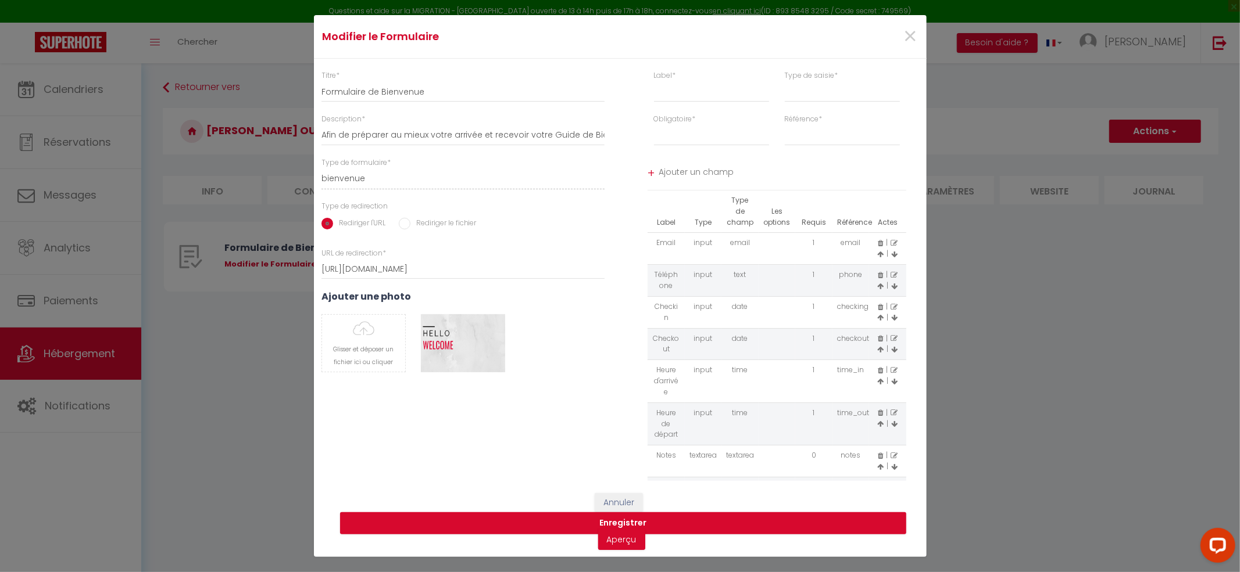
select select
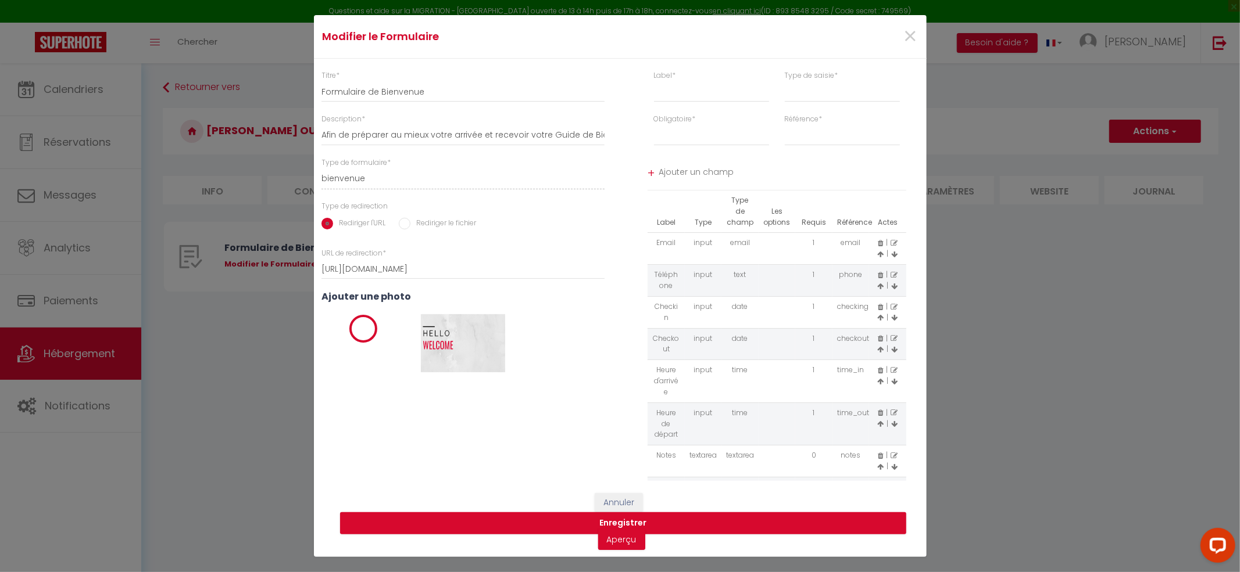
select select
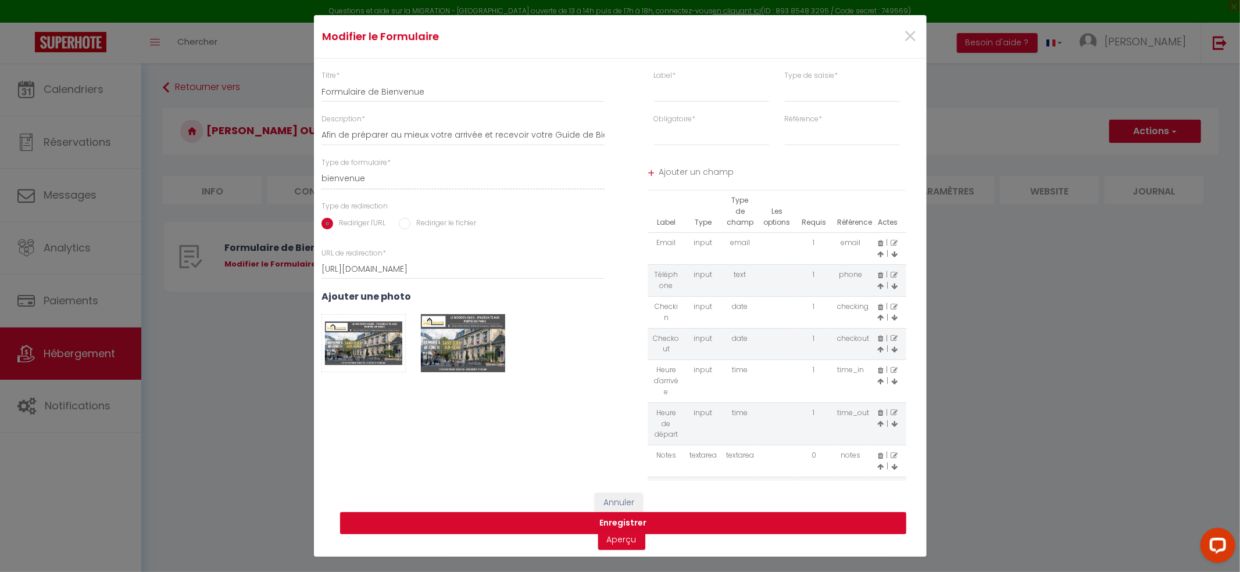
click at [544, 528] on button "Enregistrer" at bounding box center [623, 524] width 566 height 22
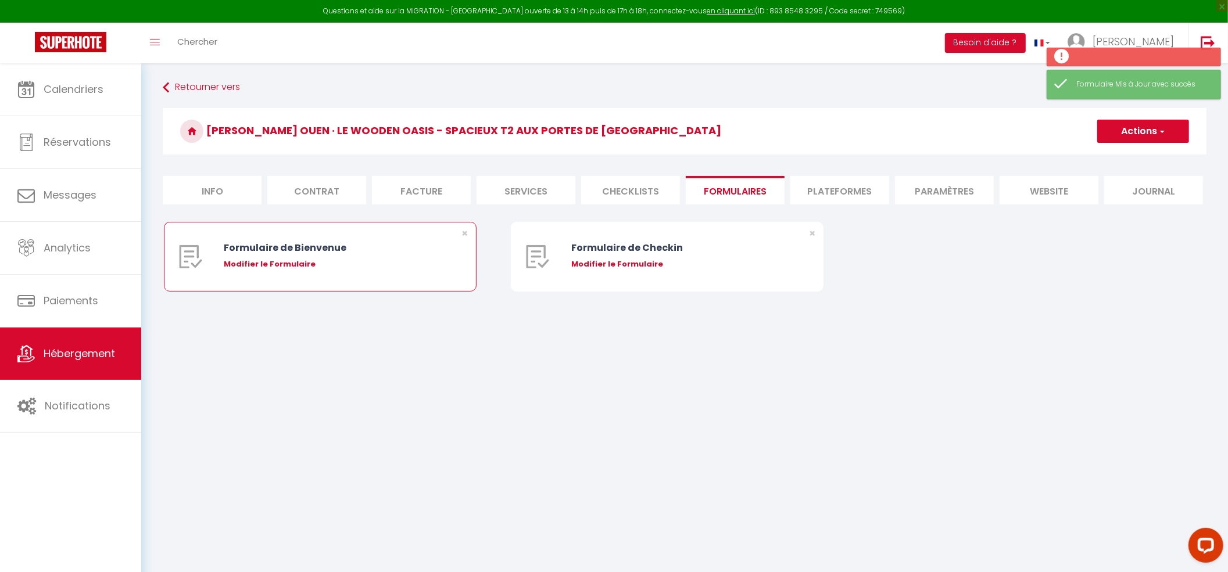
click at [266, 273] on div "Formulaire de Bienvenue Modifier le Formulaire" at bounding box center [333, 257] width 218 height 69
click at [263, 268] on div "Modifier le Formulaire" at bounding box center [333, 265] width 218 height 12
type input "Formulaire de Bienvenue"
type input "Afin de préparer au mieux votre arrivée et recevoir votre Guide de Bienvenue, j…"
select select "[object Object]"
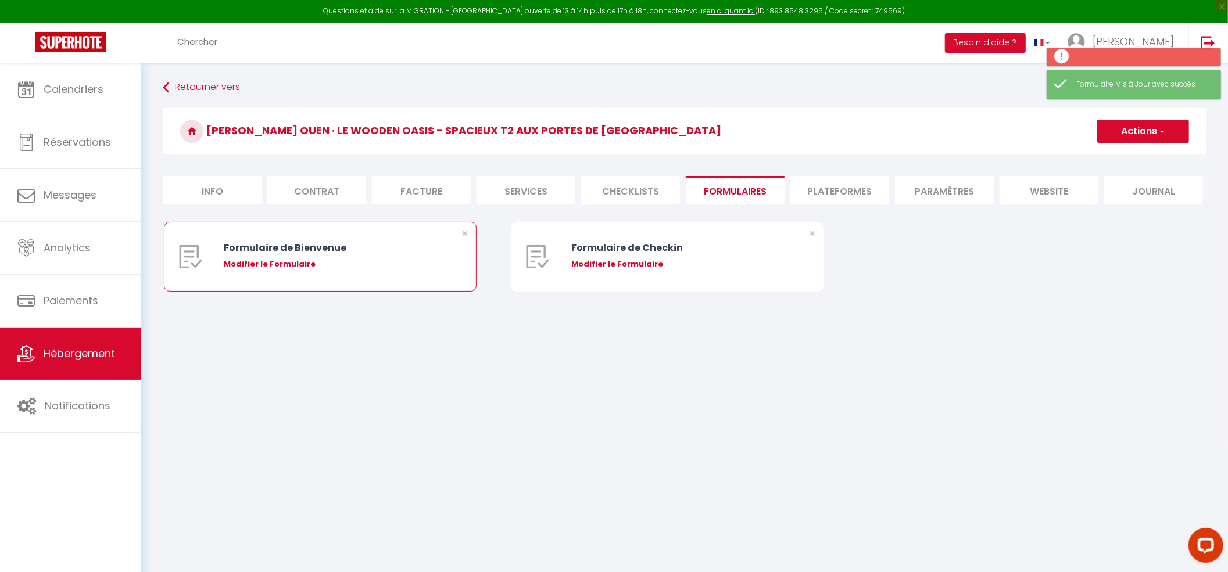
radio input "true"
type input "https://superhote.com/confirmation"
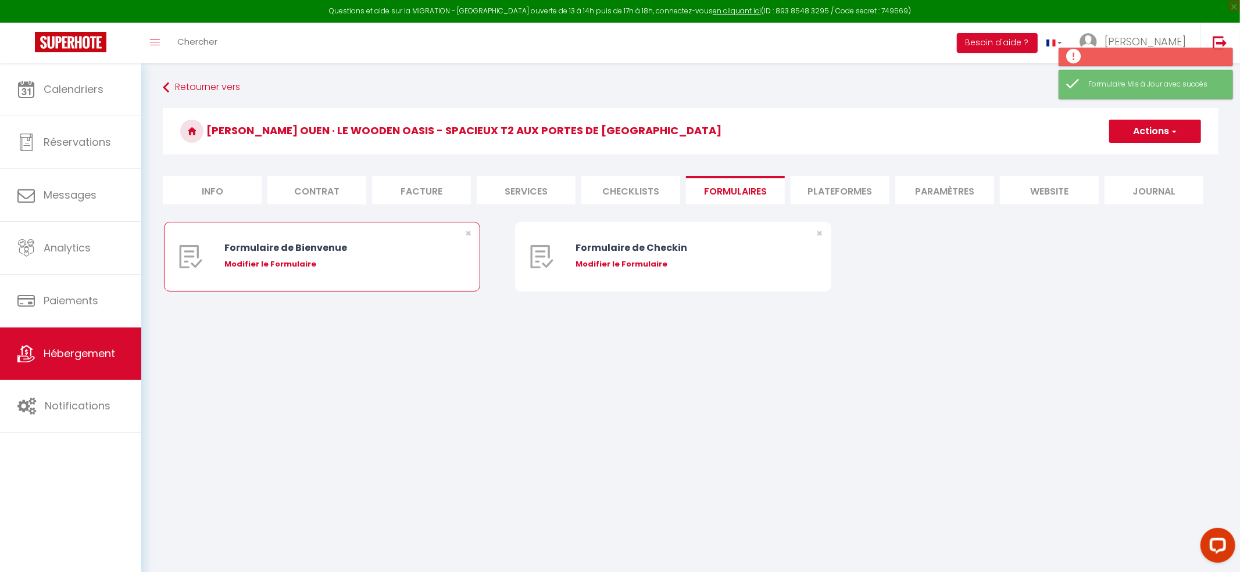
select select
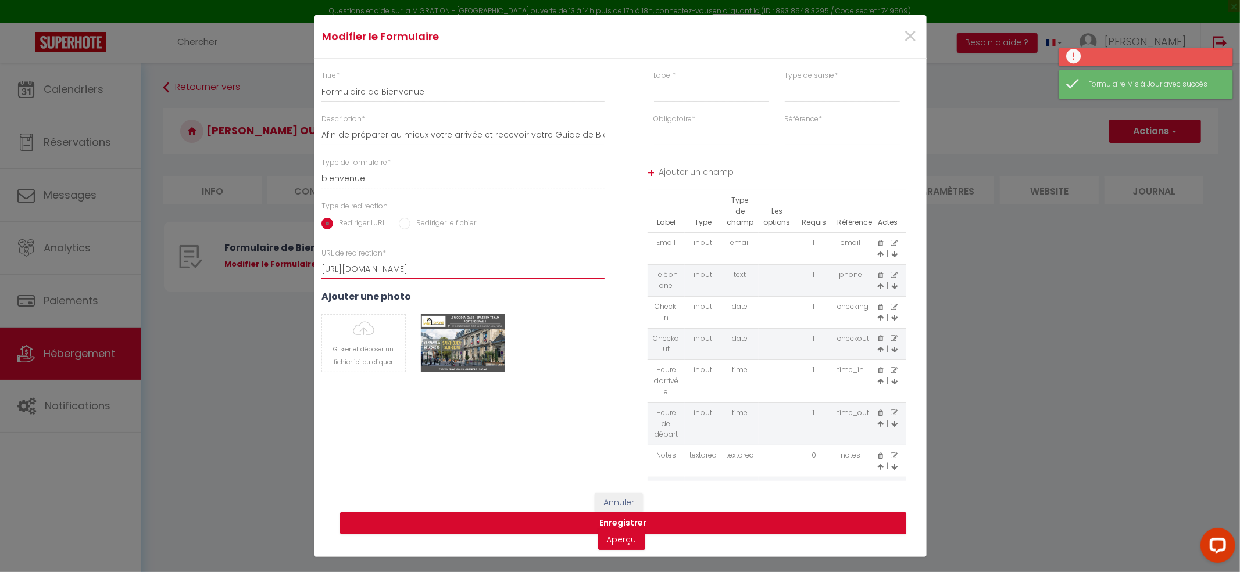
click at [395, 273] on input "https://superhote.com/confirmation" at bounding box center [463, 269] width 284 height 21
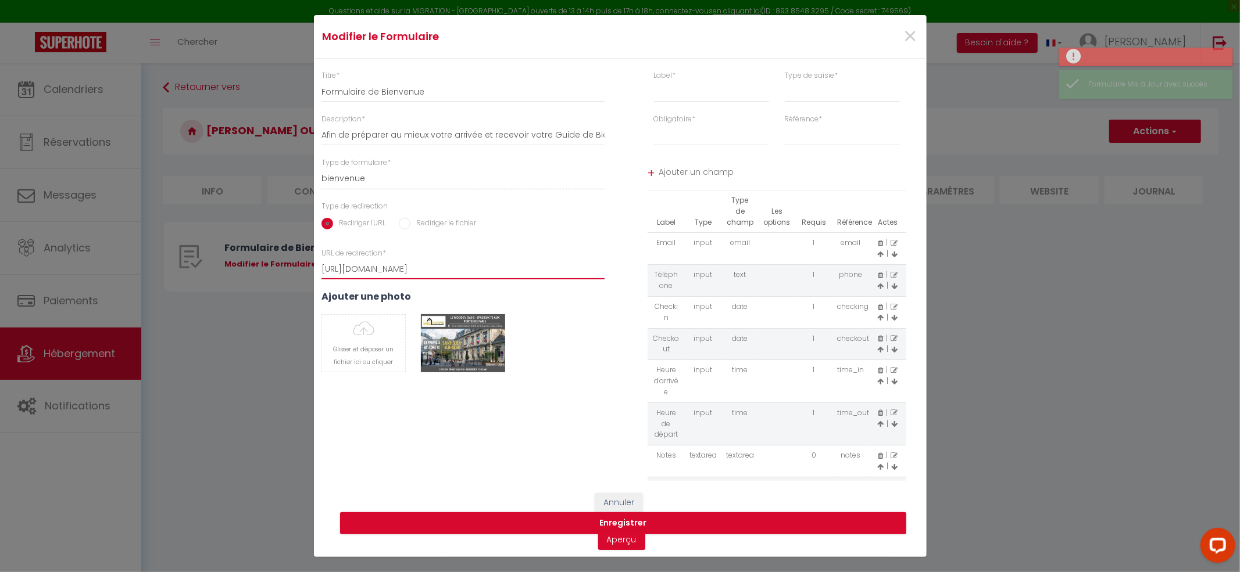
click at [395, 273] on input "https://superhote.com/confirmation" at bounding box center [463, 269] width 284 height 21
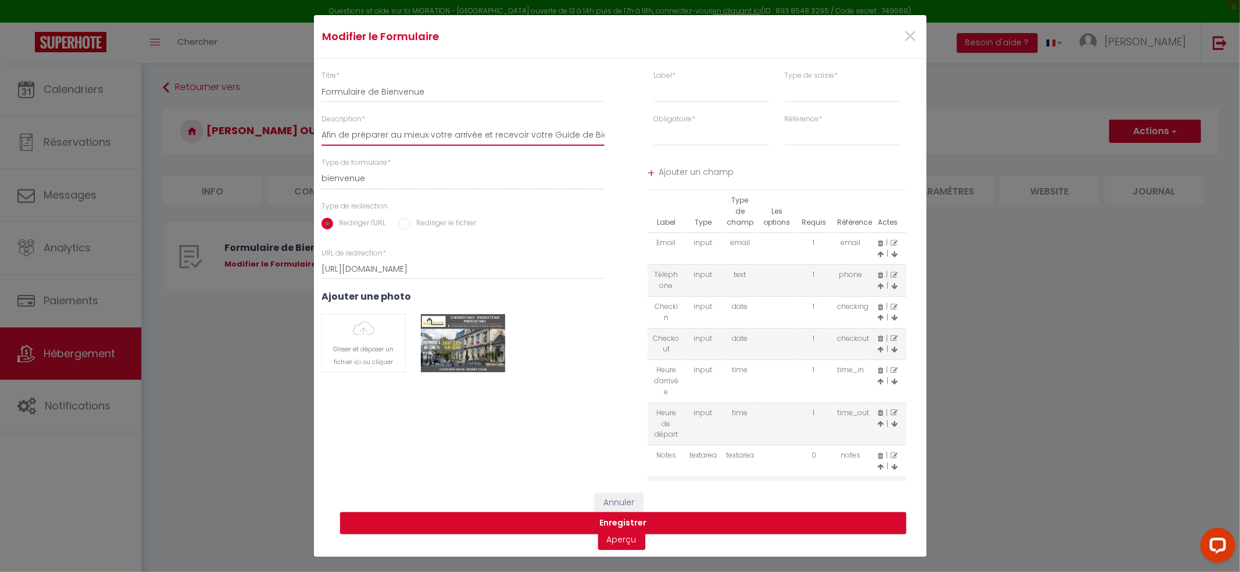
click at [456, 135] on input "Afin de préparer au mieux votre arrivée et recevoir votre Guide de Bienvenue, j…" at bounding box center [463, 135] width 284 height 21
click at [456, 134] on input "Afin de préparer au mieux votre arrivée et recevoir votre Guide de Bienvenue, j…" at bounding box center [463, 135] width 284 height 21
click at [621, 542] on link "Aperçu" at bounding box center [621, 539] width 47 height 21
click at [377, 133] on input "Afin de préparer au mieux votre arrivée et recevoir votre Guide de Bienvenue, j…" at bounding box center [463, 135] width 284 height 21
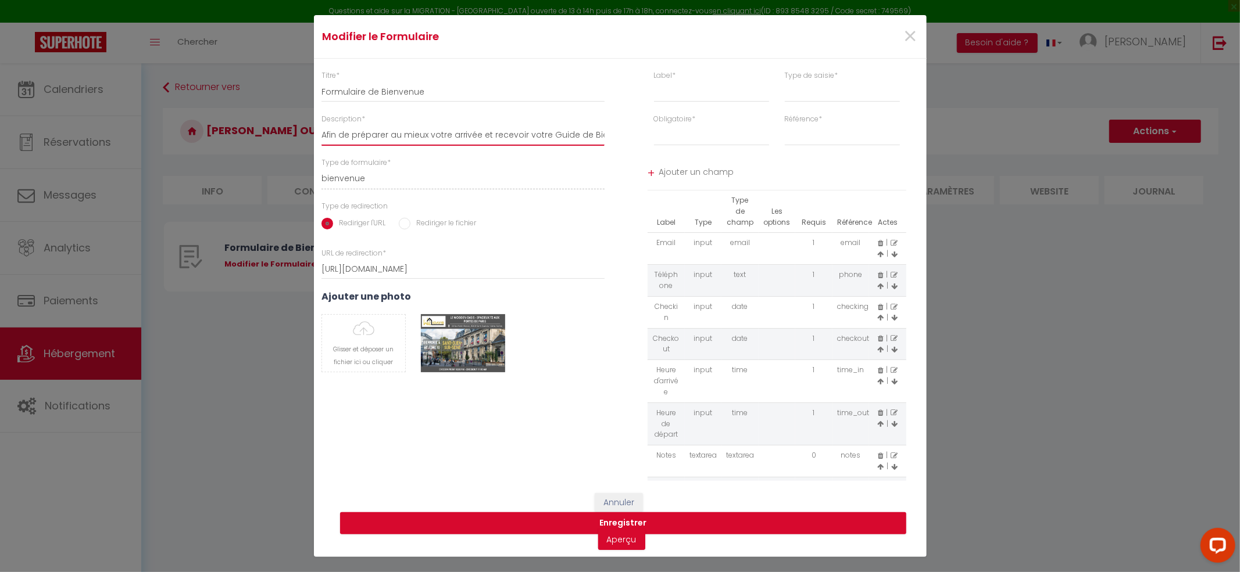
click at [377, 133] on input "Afin de préparer au mieux votre arrivée et recevoir votre Guide de Bienvenue, j…" at bounding box center [463, 135] width 284 height 21
paste input "To confirm your booking and help you prepare for your stay, please fill in this…"
type input "To confirm your booking and help you prepare for your stay, please fill in this…"
select select
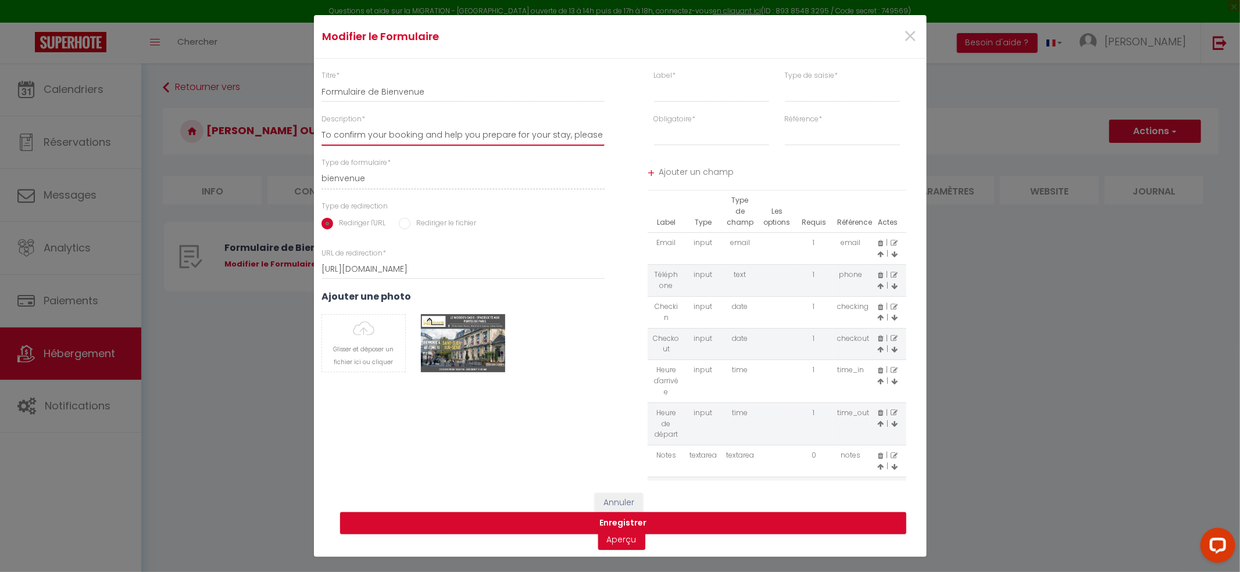
select select
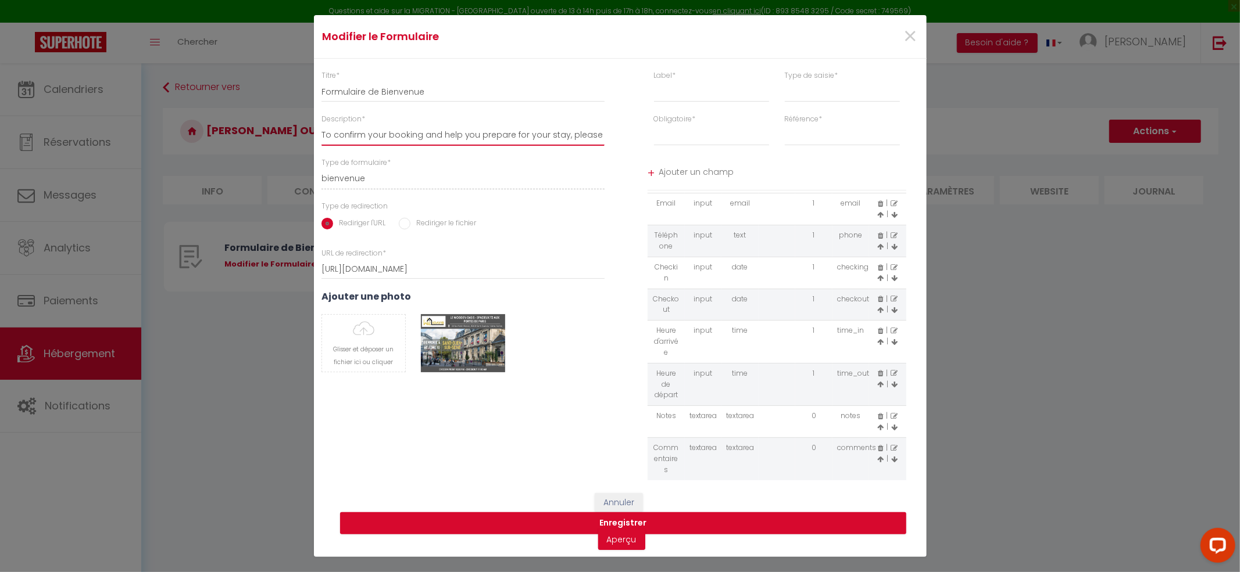
type input "To confirm your booking and help you prepare for your stay, please fill in this…"
click at [877, 463] on span at bounding box center [880, 459] width 6 height 10
select select
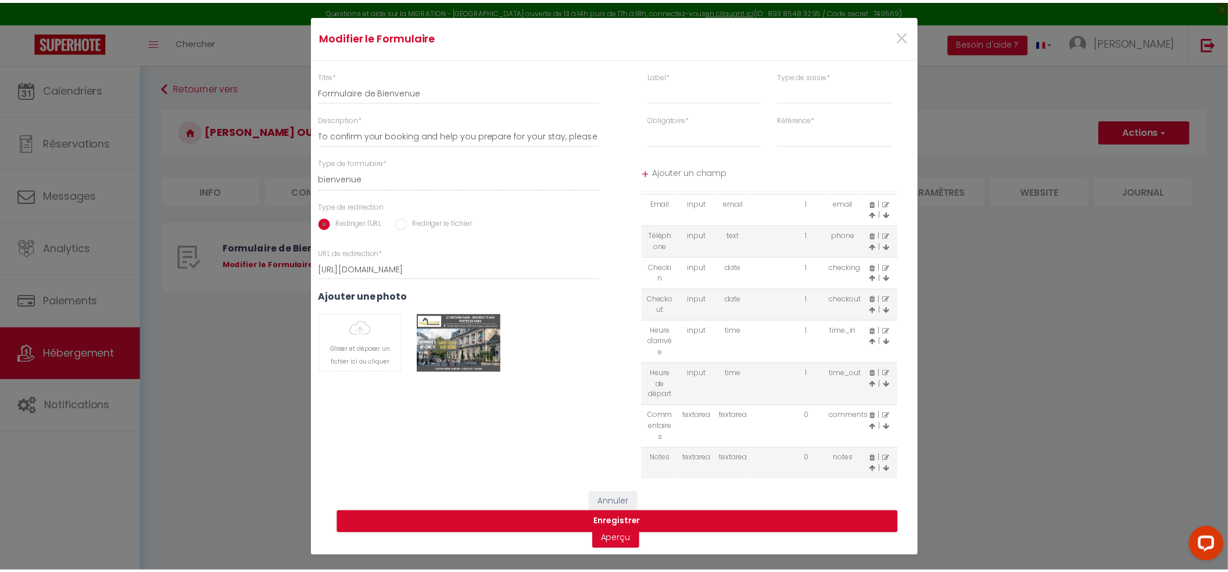
scroll to position [0, 0]
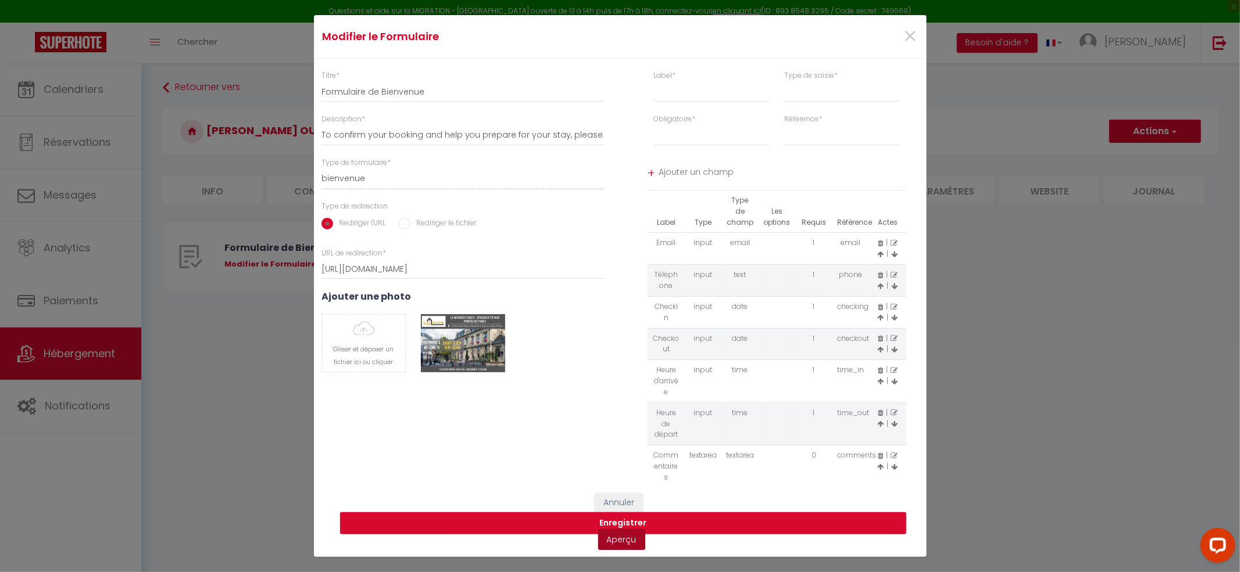
click at [618, 542] on link "Aperçu" at bounding box center [621, 539] width 47 height 21
click at [705, 522] on button "Enregistrer" at bounding box center [623, 524] width 566 height 22
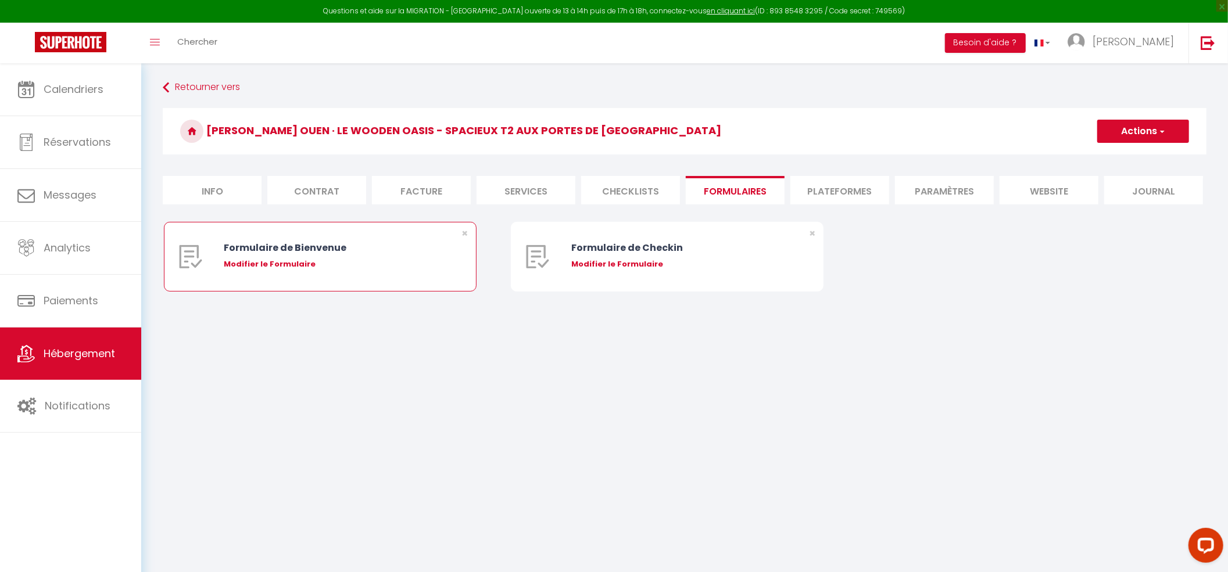
click at [228, 259] on div "Modifier le Formulaire" at bounding box center [333, 265] width 218 height 12
type input "Formulaire de Bienvenue"
type input "To confirm your booking and help you prepare for your stay, please fill in this…"
select select "[object Object]"
radio input "true"
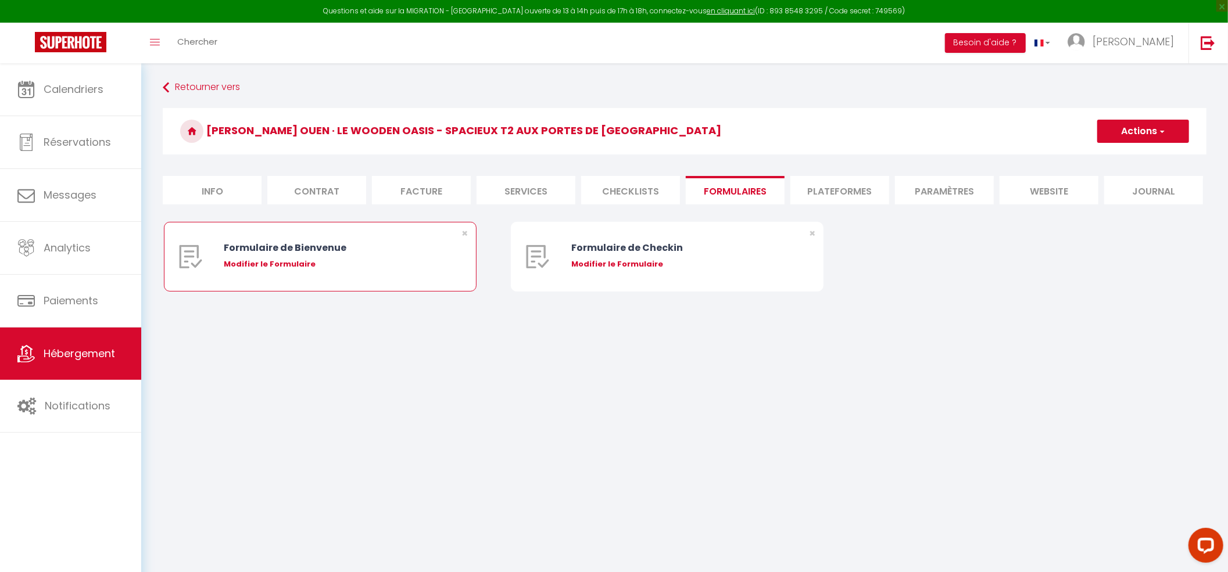
type input "https://superhote.com/confirmation"
select select
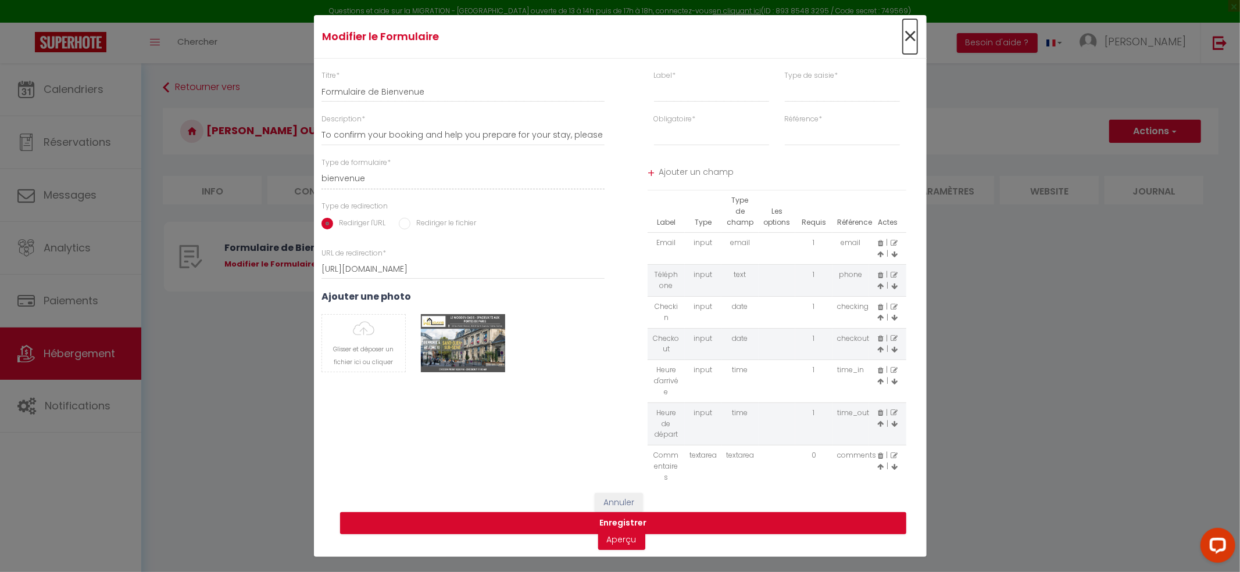
click at [911, 38] on span "×" at bounding box center [909, 36] width 15 height 35
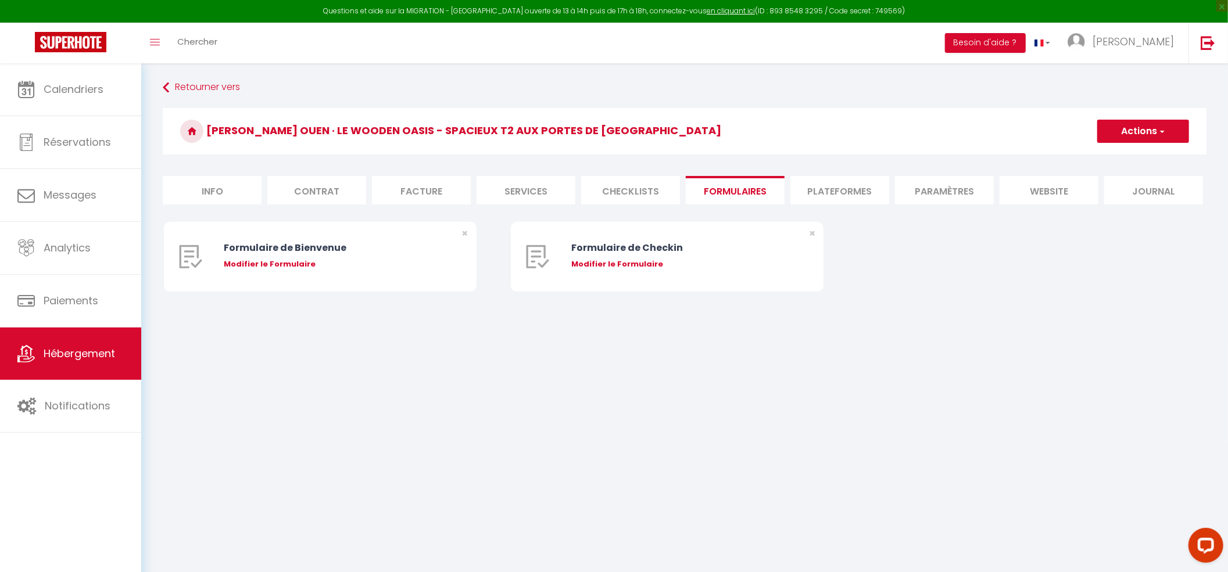
click at [428, 454] on body "Questions et aide sur la MIGRATION - Salle Zoom ouverte de 13 à 14h puis de 17h…" at bounding box center [614, 349] width 1228 height 572
click at [502, 382] on body "Questions et aide sur la MIGRATION - Salle Zoom ouverte de 13 à 14h puis de 17h…" at bounding box center [614, 349] width 1228 height 572
click at [457, 470] on body "Questions et aide sur la MIGRATION - Salle Zoom ouverte de 13 à 14h puis de 17h…" at bounding box center [614, 349] width 1228 height 572
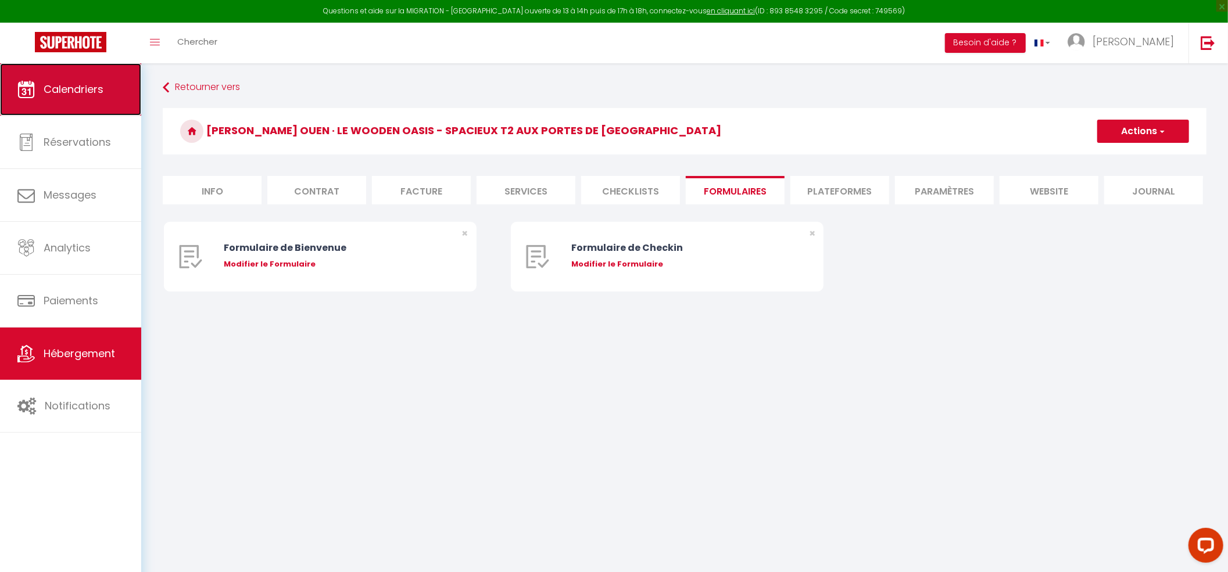
click at [93, 86] on span "Calendriers" at bounding box center [74, 89] width 60 height 15
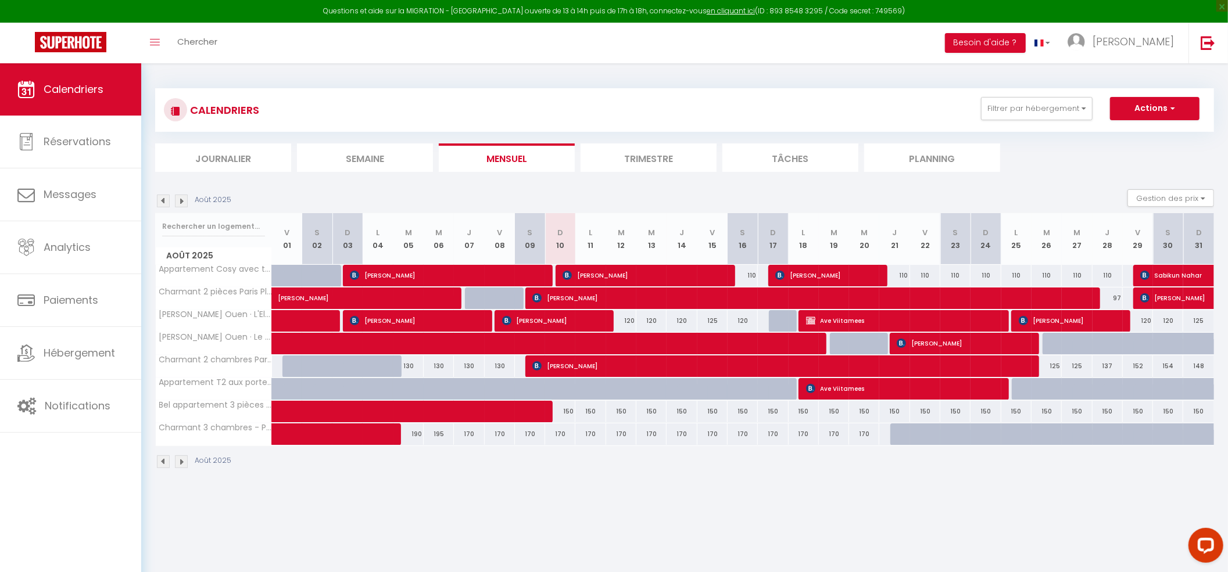
drag, startPoint x: 958, startPoint y: 341, endPoint x: 895, endPoint y: 516, distance: 186.6
click at [894, 517] on body "Questions et aide sur la MIGRATION - Salle Zoom ouverte de 13 à 14h puis de 17h…" at bounding box center [614, 349] width 1228 height 572
click at [912, 341] on span "[PERSON_NAME]" at bounding box center [962, 343] width 131 height 22
select select "OK"
select select "KO"
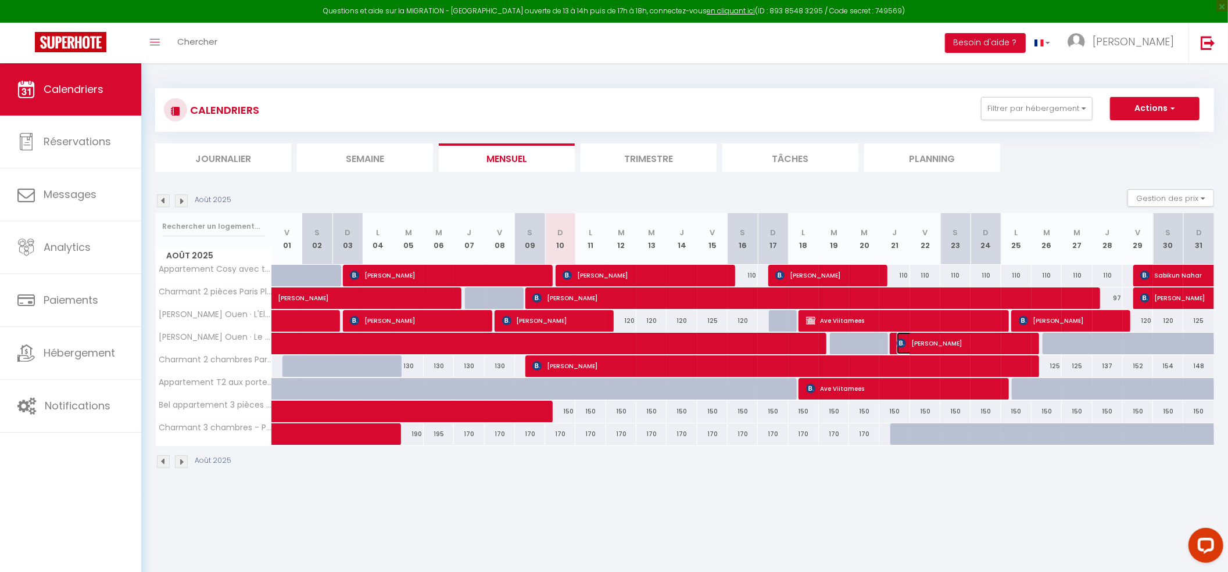
select select "0"
select select "1"
select select
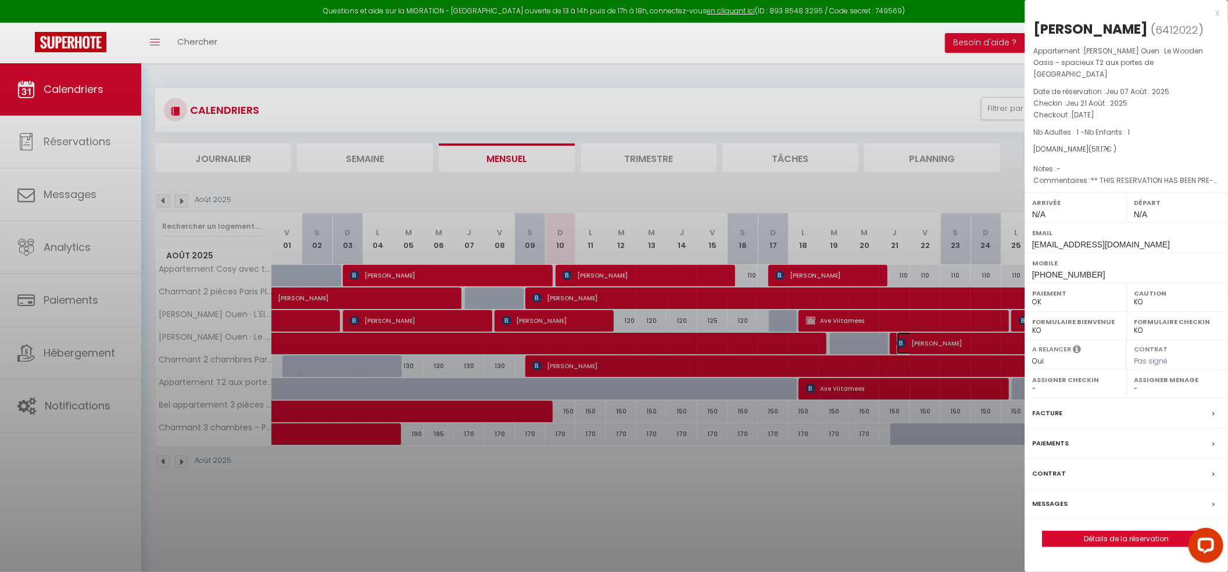
select select "50665"
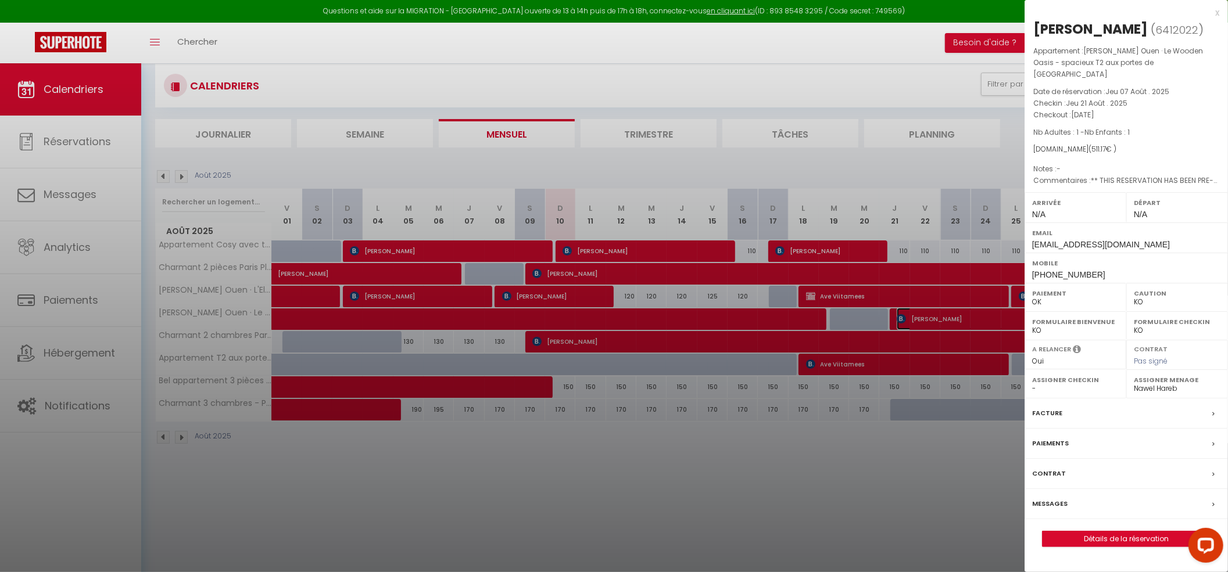
scroll to position [63, 0]
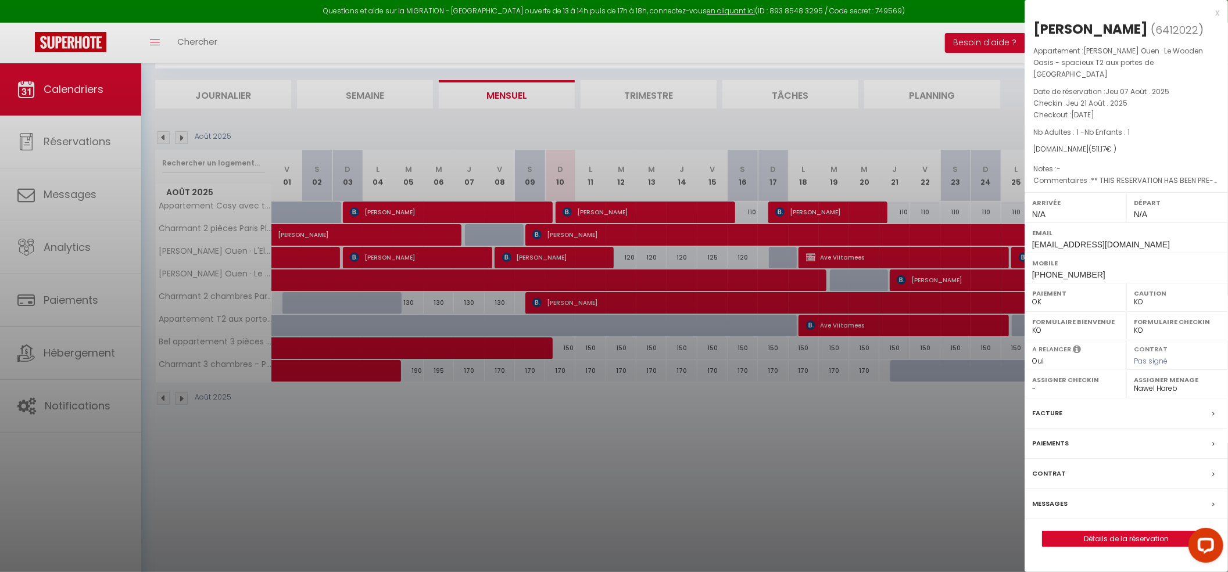
click at [1040, 498] on label "Messages" at bounding box center [1049, 504] width 35 height 12
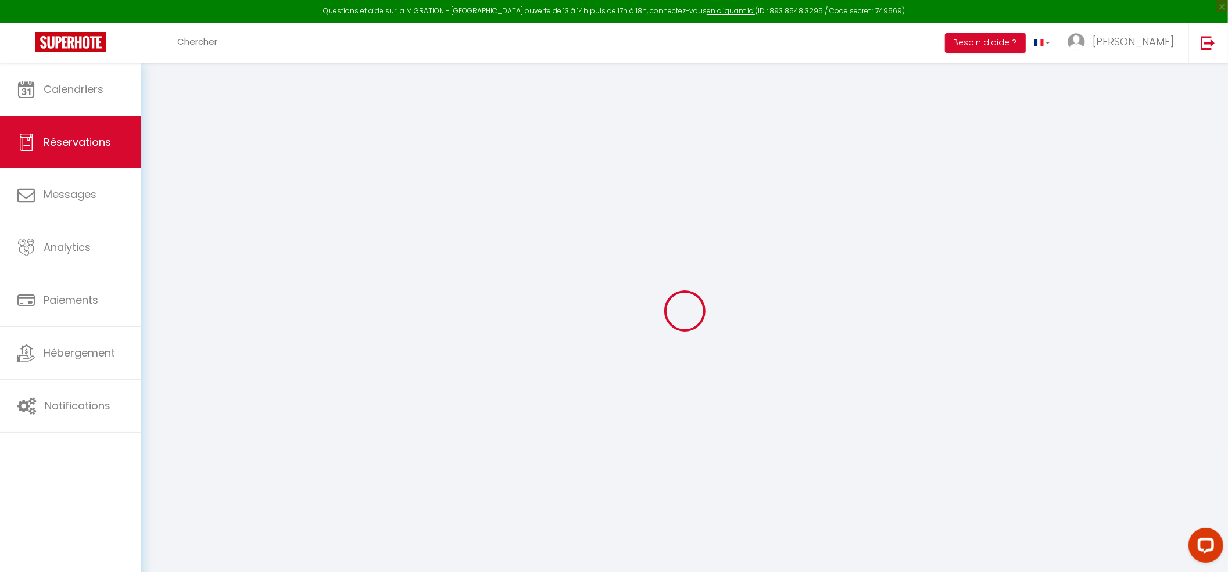
select select
checkbox input "false"
type textarea "** THIS RESERVATION HAS BEEN PRE-PAID ** Reservation has a cancellation grace p…"
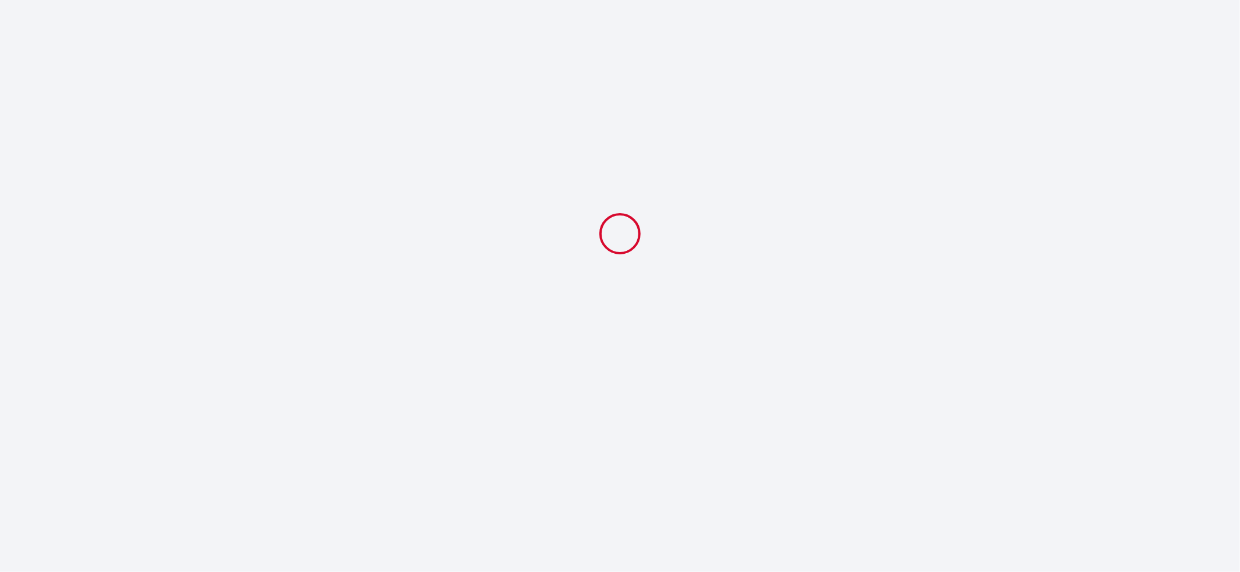
select select
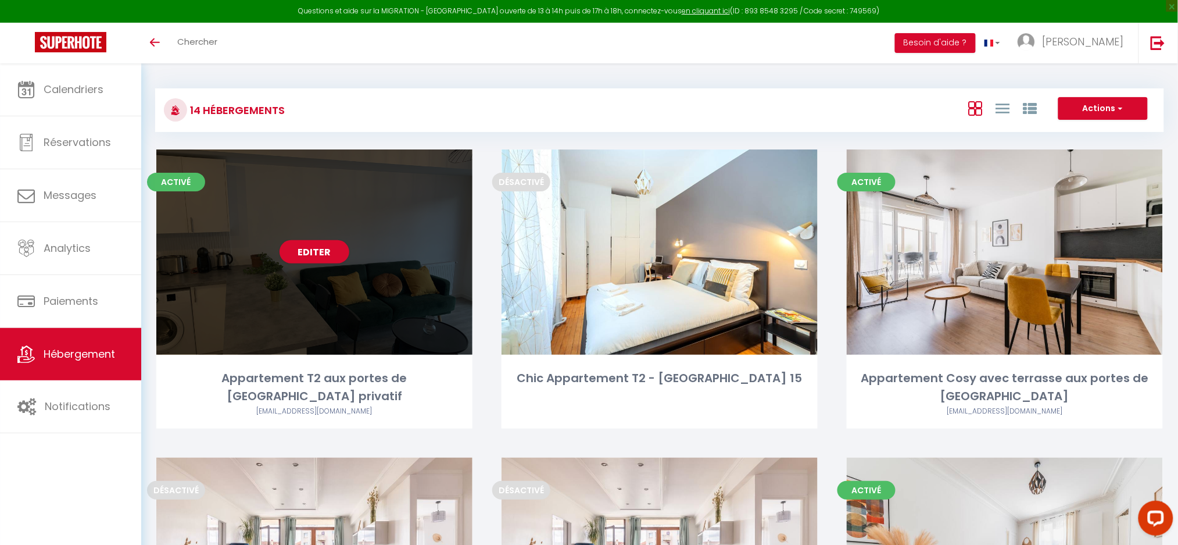
scroll to position [685, 0]
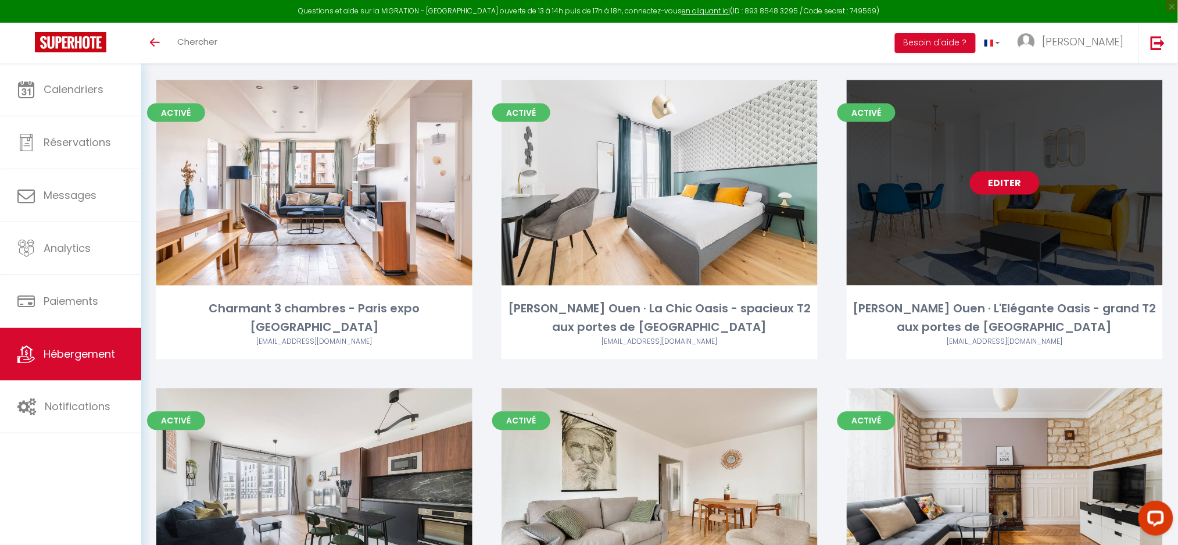
click at [997, 171] on link "Editer" at bounding box center [1005, 182] width 70 height 23
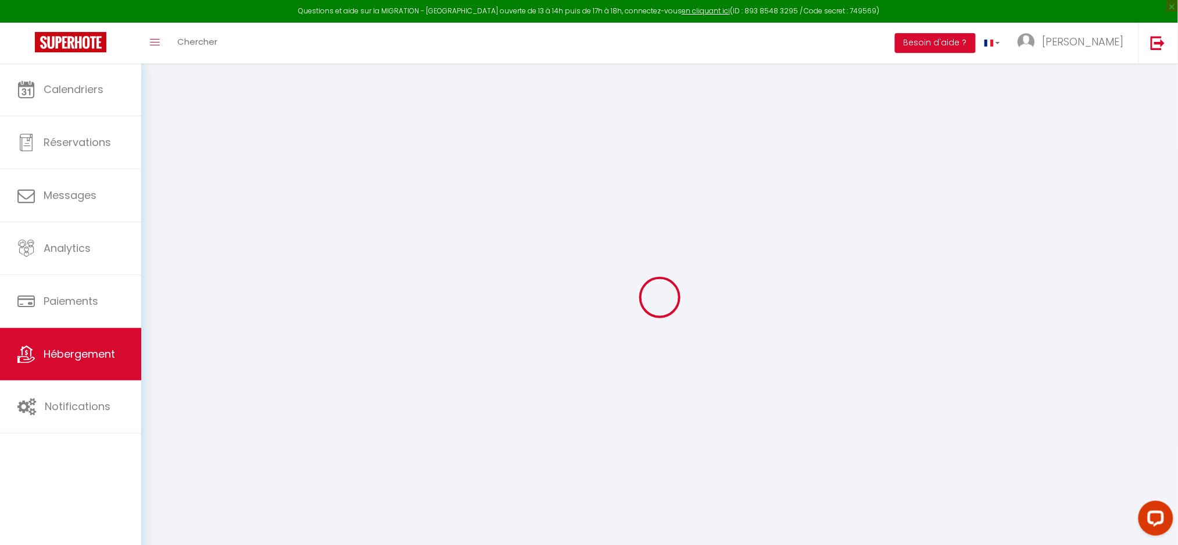
select select "38947"
select select
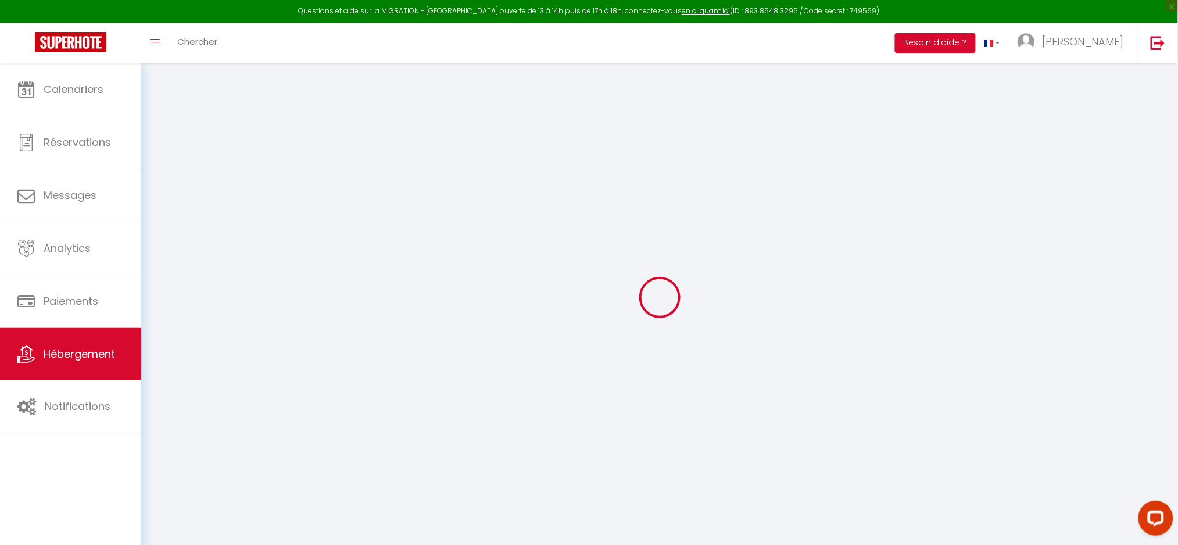
select select
checkbox input "false"
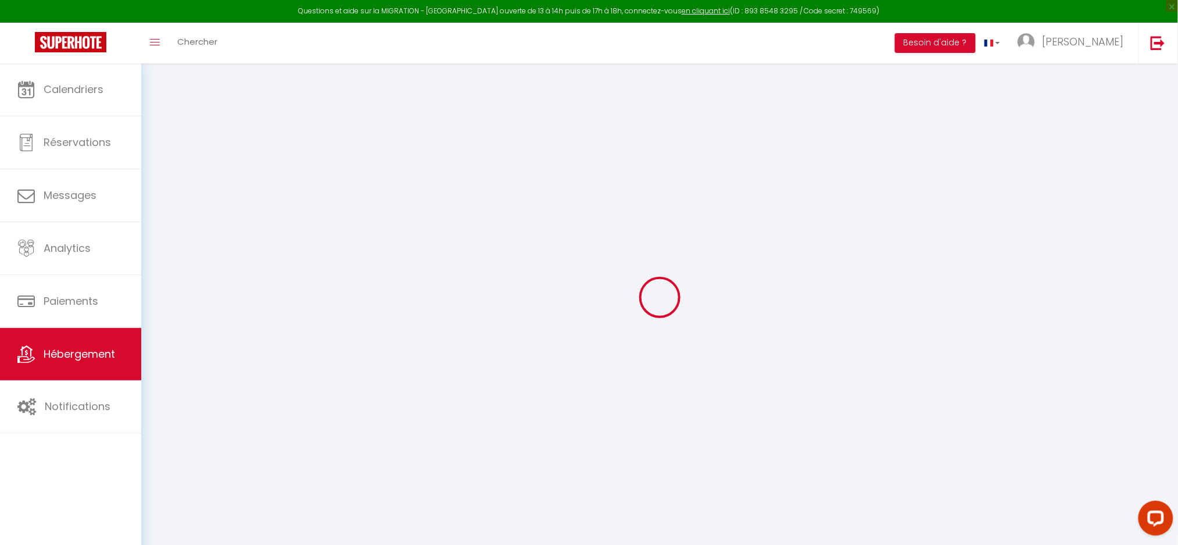
checkbox input "false"
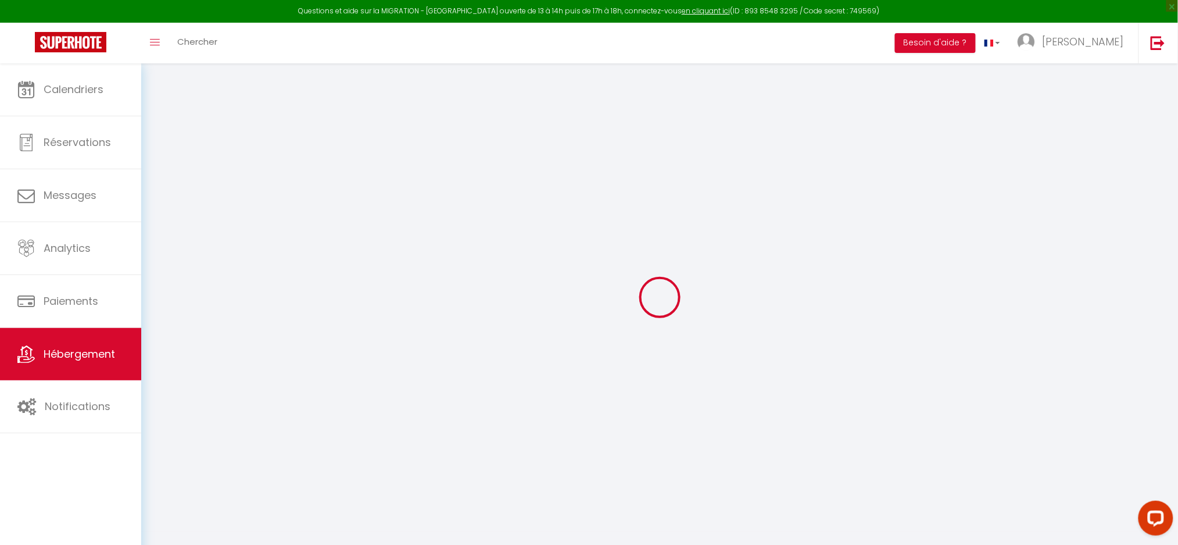
checkbox input "false"
select select "16:00"
select select "23:00"
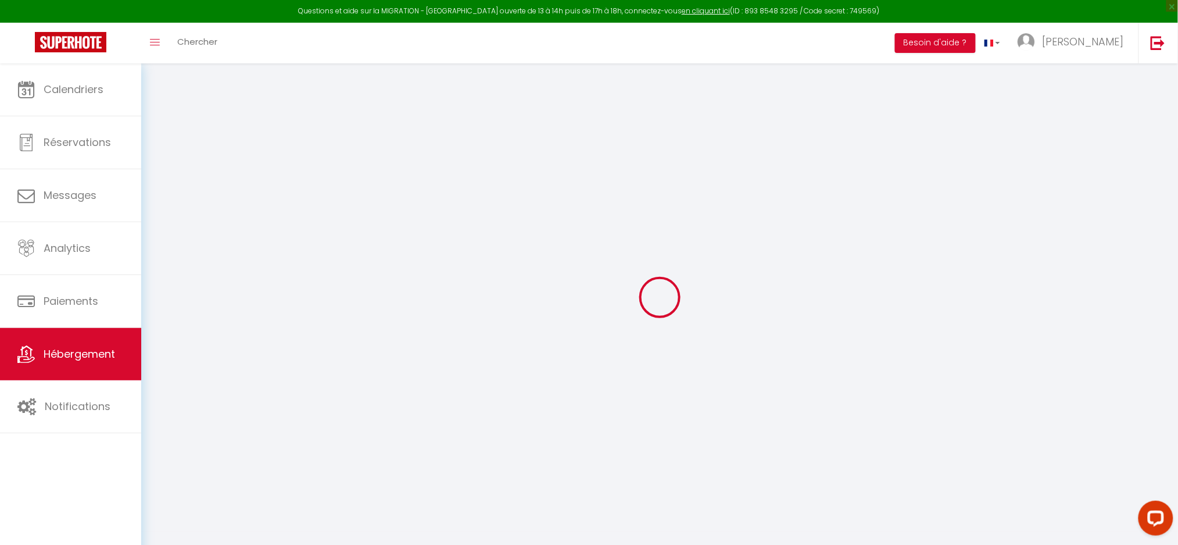
select select "11:00"
select select "30"
select select "120"
checkbox input "false"
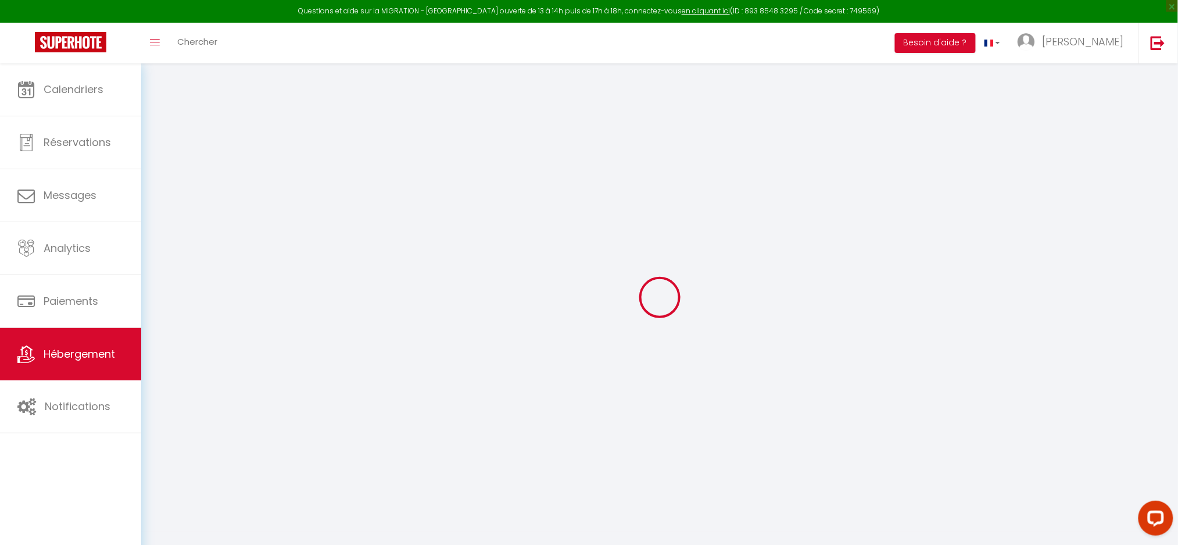
checkbox input "false"
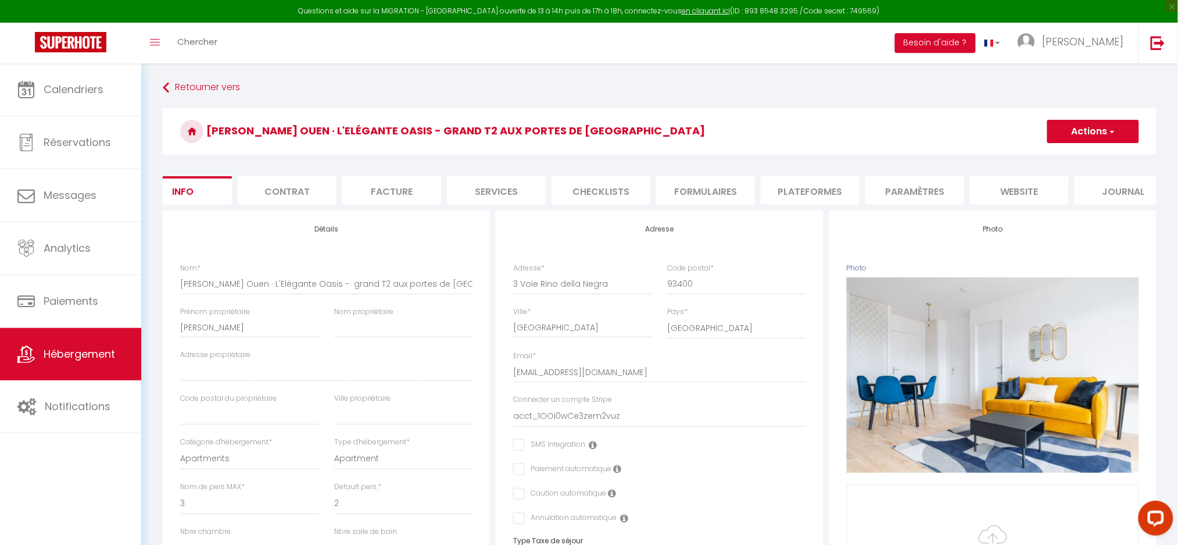
click at [705, 185] on li "Formulaires" at bounding box center [705, 190] width 99 height 28
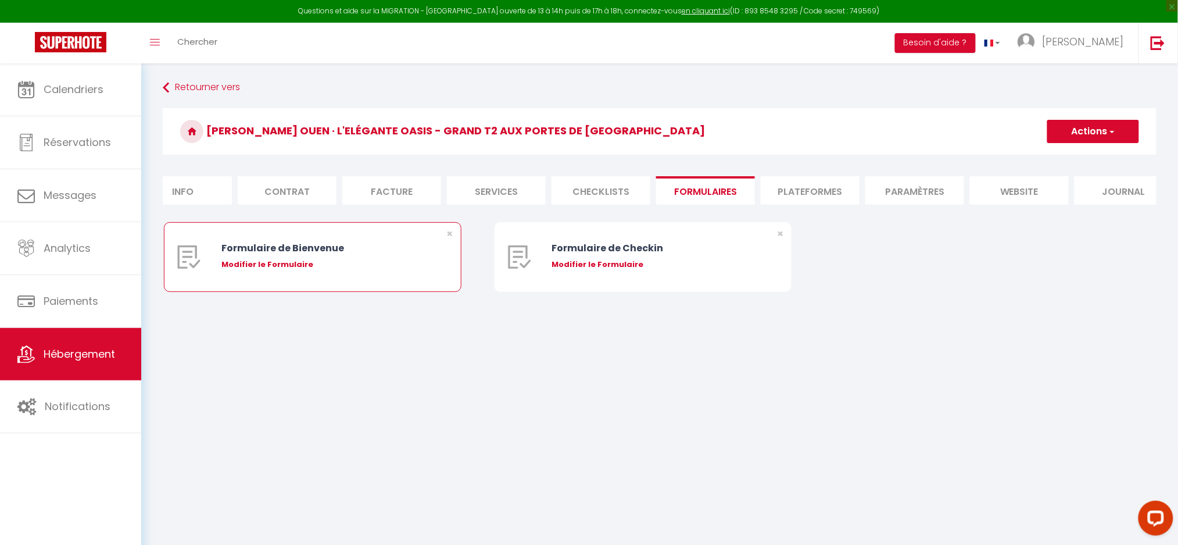
click at [235, 270] on div "Modifier le Formulaire" at bounding box center [324, 265] width 207 height 12
select select
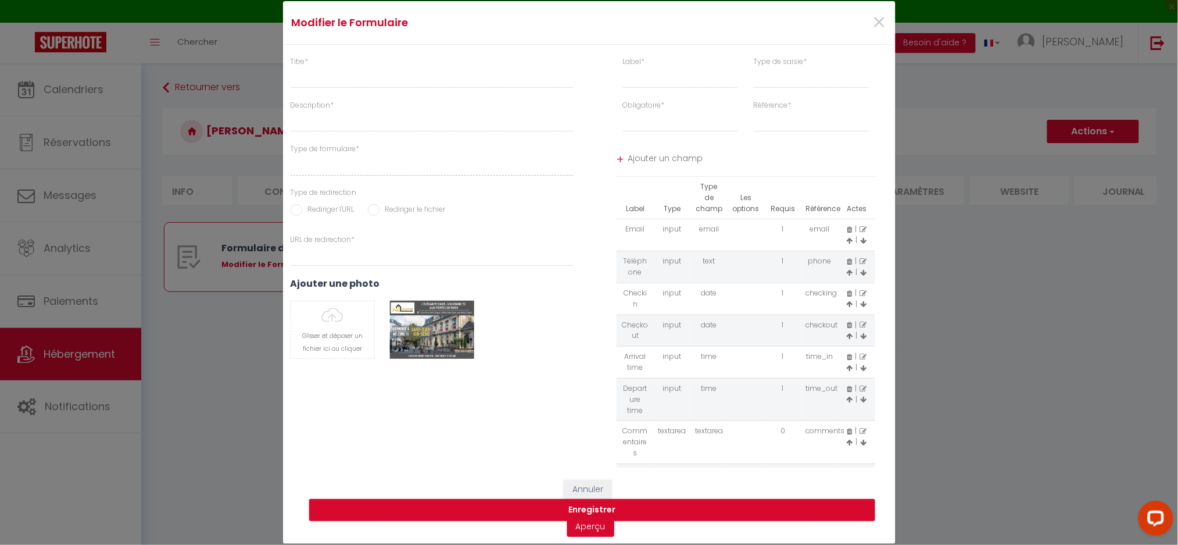
type input "Formulaire de Bienvenue"
type input "To confirm your booking and help you prepare for your stay, please fill in this…"
select select "[object Object]"
radio input "true"
type input "[URL][DOMAIN_NAME]"
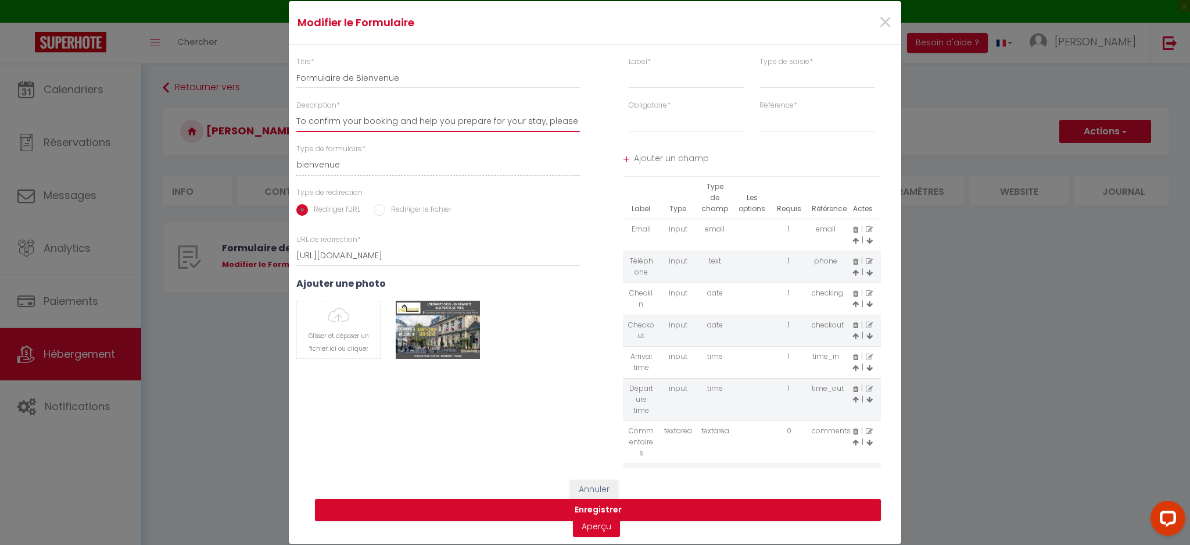
click at [435, 127] on input "To confirm your booking and help you prepare for your stay, please fill in this…" at bounding box center [438, 121] width 284 height 21
click at [476, 421] on div "Titre * Formulaire de Bienvenue Description * To confirm your booking and help …" at bounding box center [438, 261] width 314 height 411
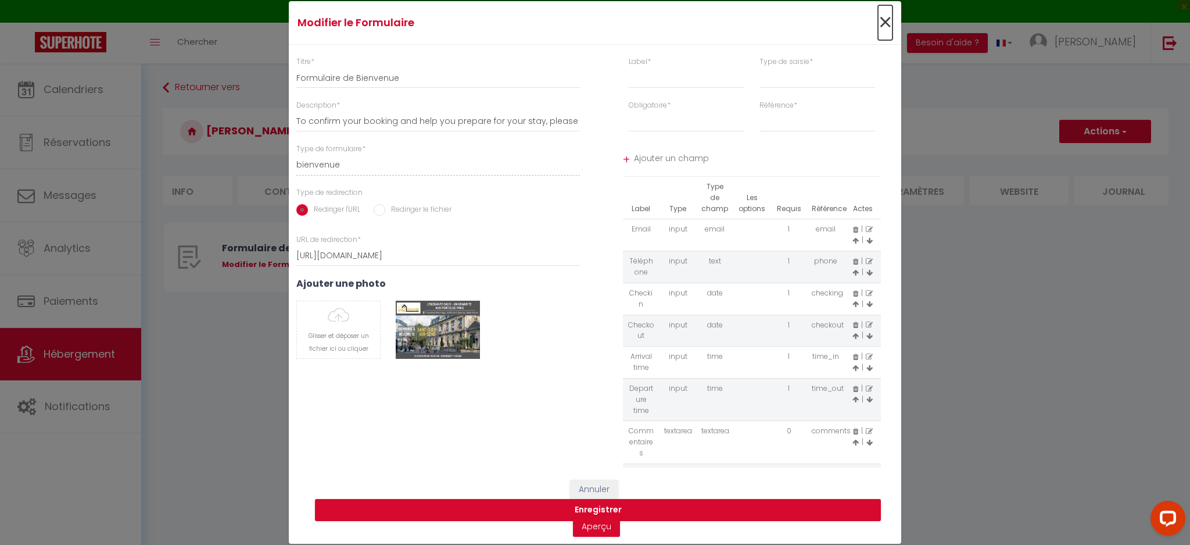
click at [883, 20] on span "×" at bounding box center [885, 22] width 15 height 35
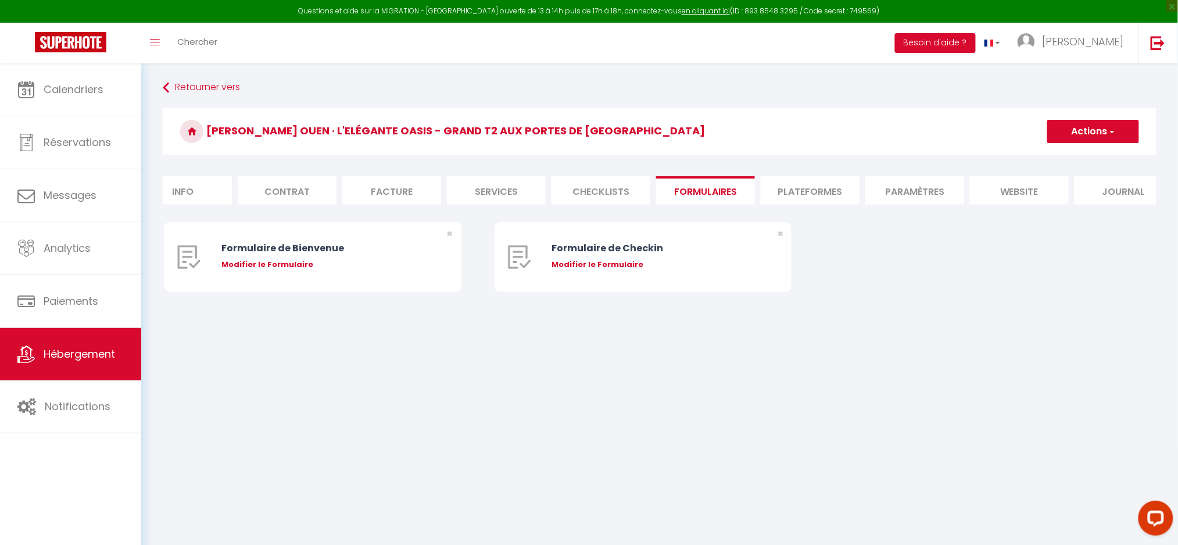
click at [624, 409] on body "Questions et aide sur la MIGRATION - [GEOGRAPHIC_DATA] ouverte de 13 à 14h puis…" at bounding box center [589, 335] width 1178 height 545
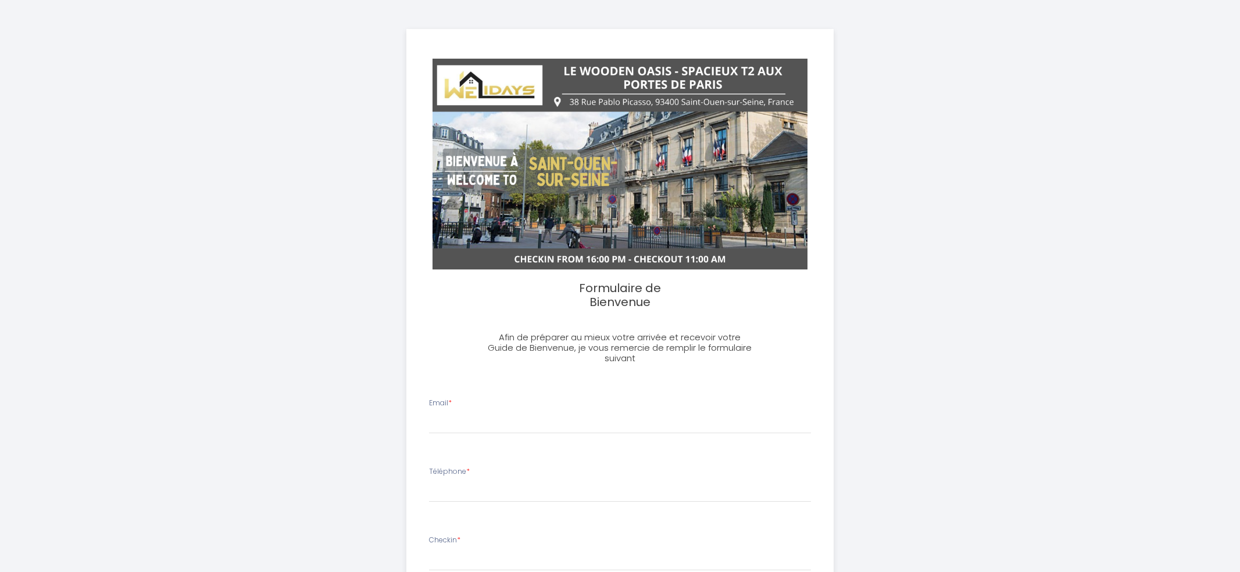
select select
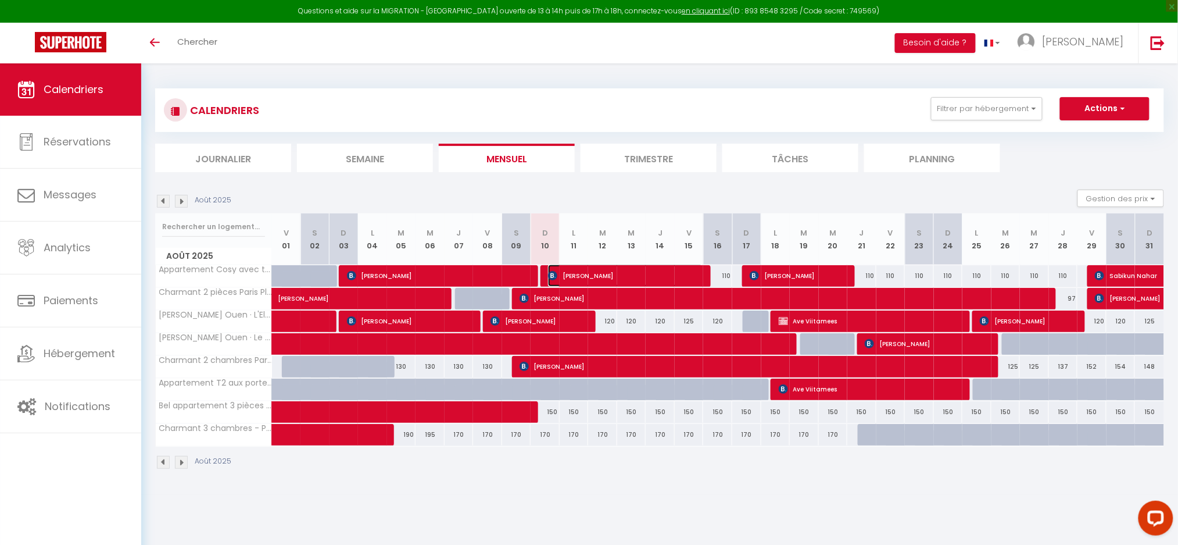
click at [571, 273] on span "[PERSON_NAME]" at bounding box center [625, 275] width 155 height 22
select select "OK"
select select "1"
select select "0"
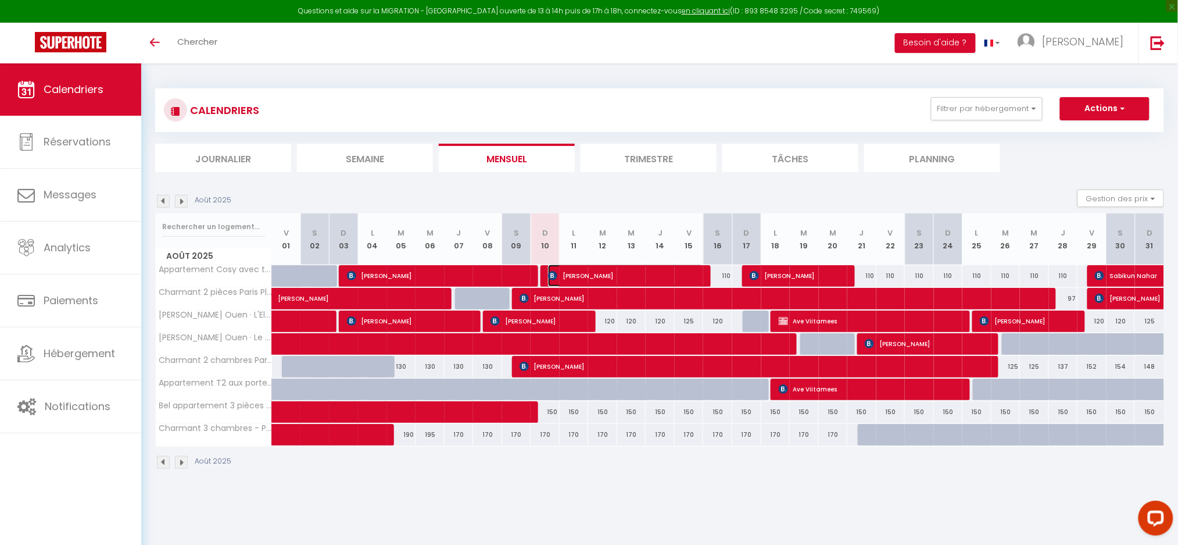
select select "1"
select select
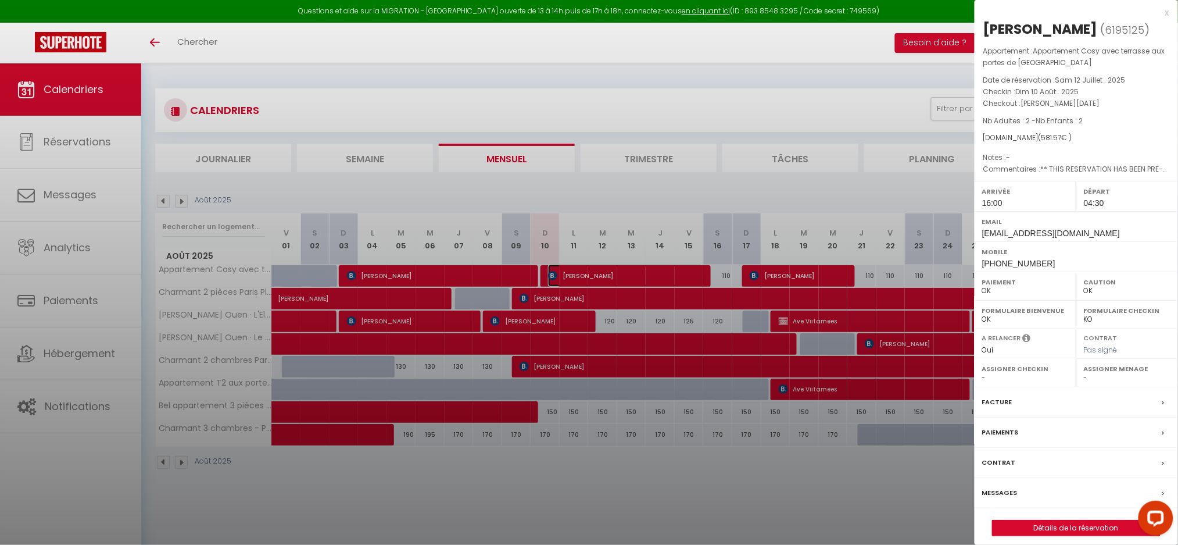
select select "4894"
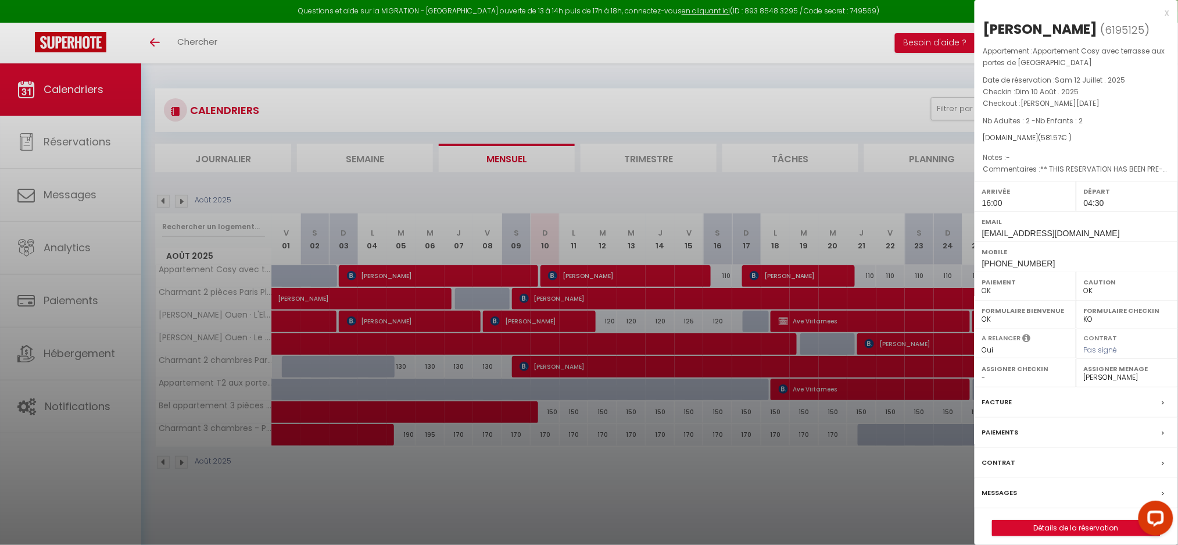
click at [491, 474] on div at bounding box center [589, 272] width 1178 height 545
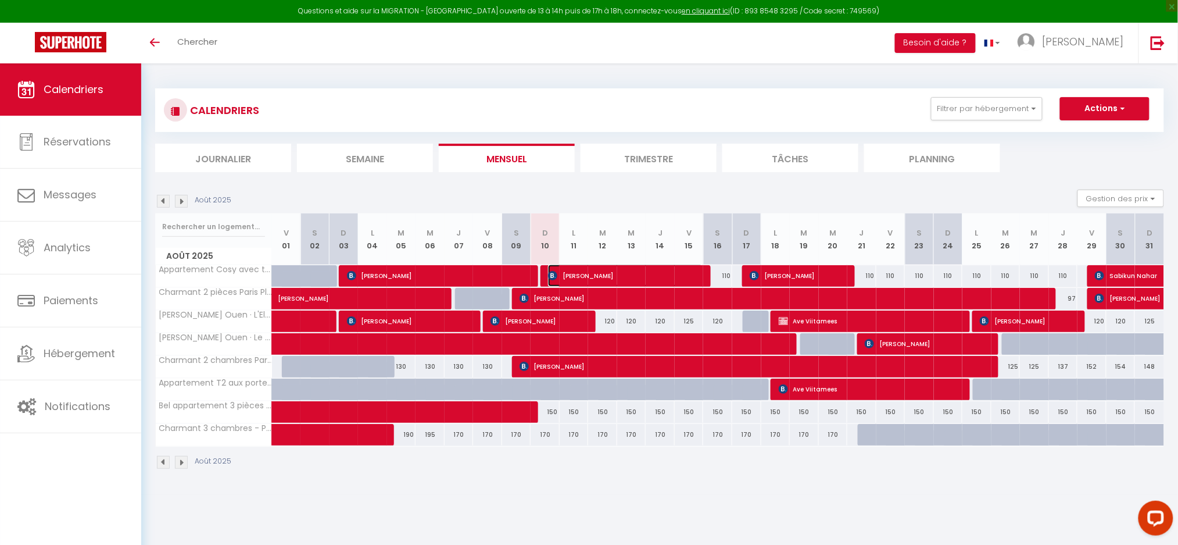
click at [566, 277] on span "[PERSON_NAME]" at bounding box center [625, 275] width 155 height 22
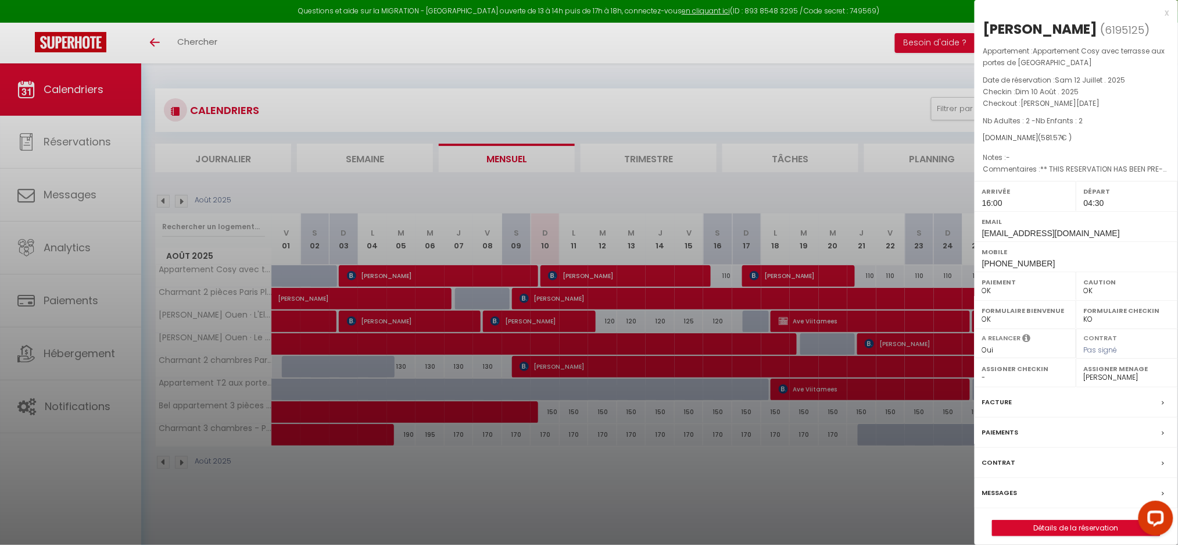
click at [566, 276] on div at bounding box center [589, 272] width 1178 height 545
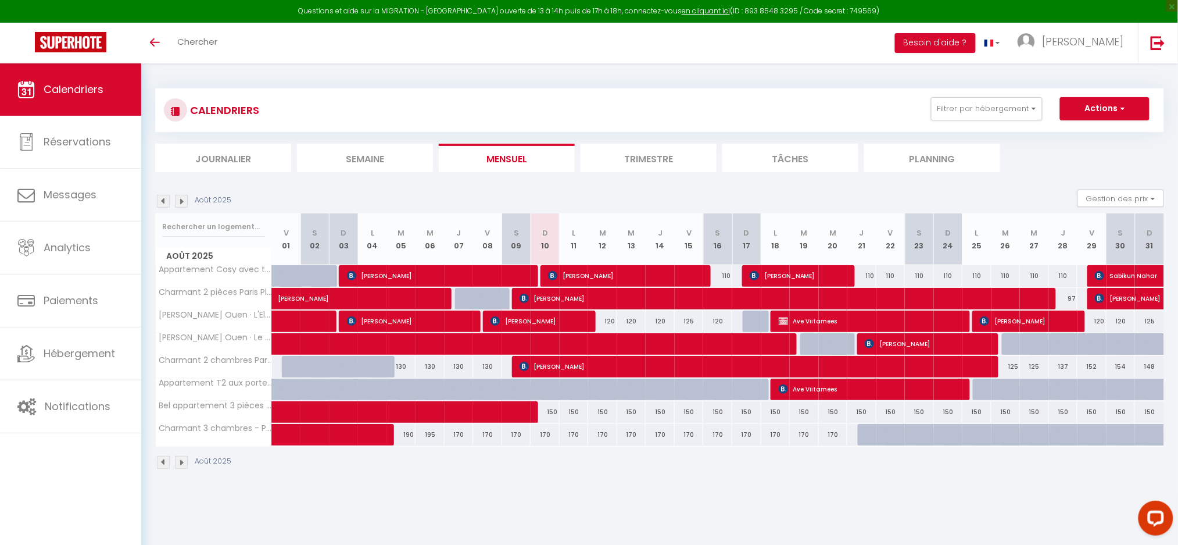
click at [523, 489] on div "CALENDRIERS Filtrer par hébergement CONCIERGERIE Appartement Cosy avec terrasse…" at bounding box center [659, 278] width 1037 height 431
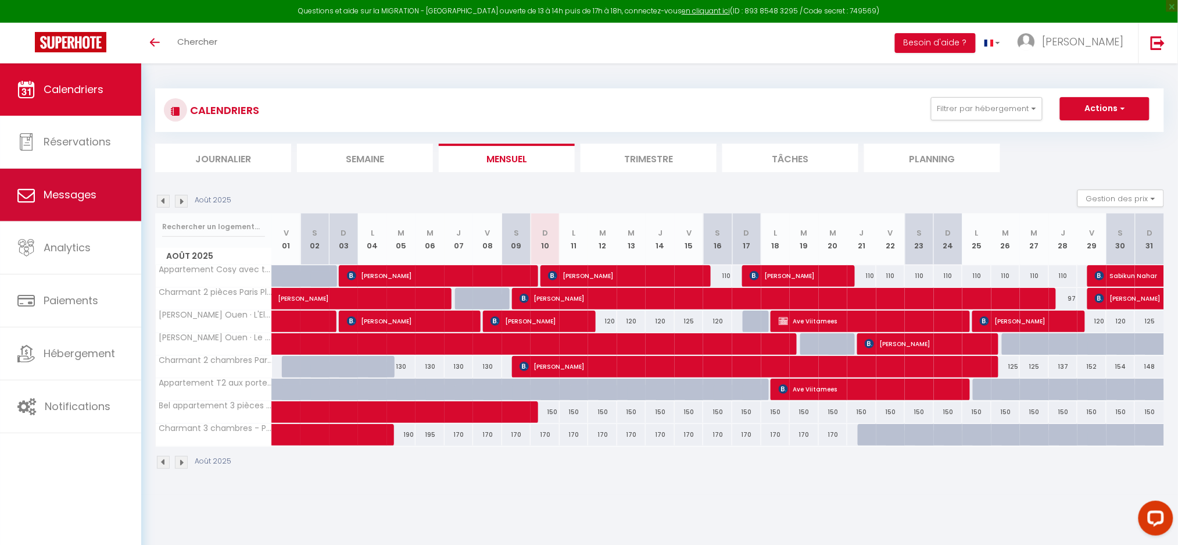
click at [87, 194] on span "Messages" at bounding box center [70, 194] width 53 height 15
select select "message"
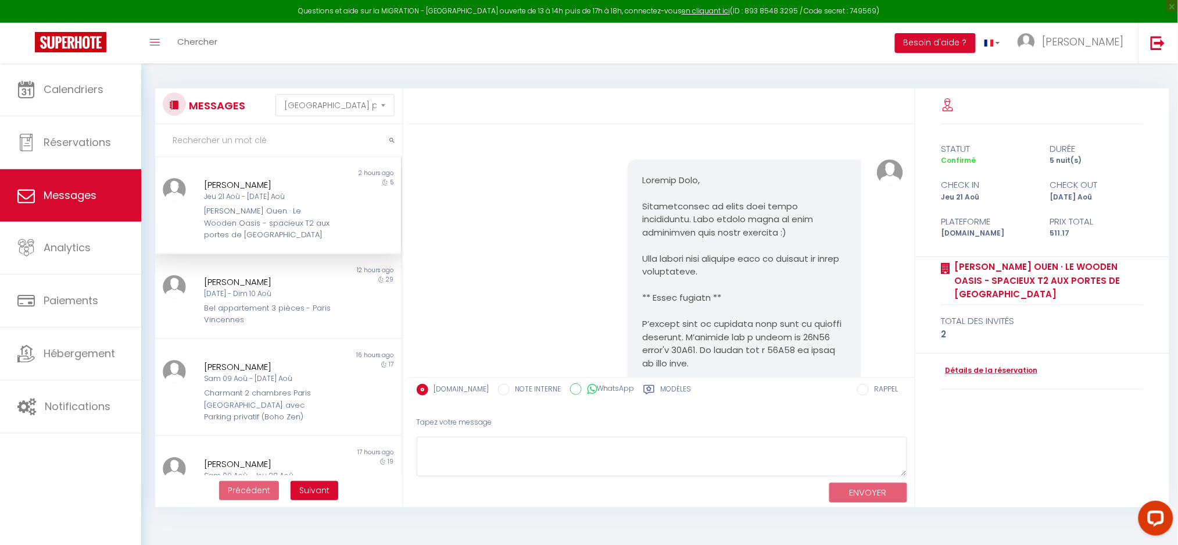
scroll to position [943, 0]
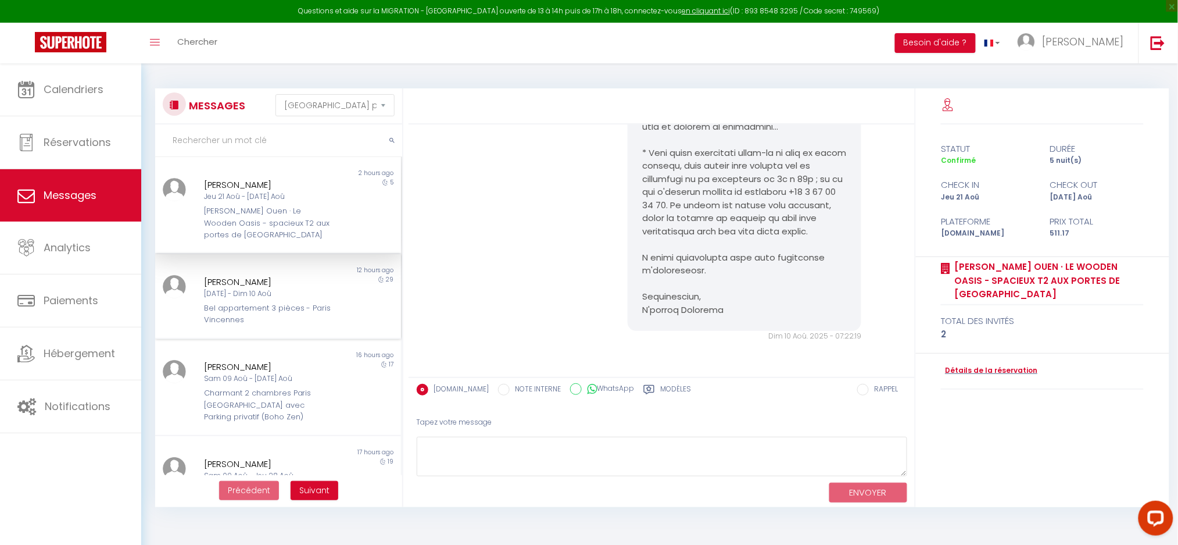
click at [271, 306] on div "Bel appartement 3 pièces - Paris Vincennes" at bounding box center [268, 314] width 128 height 24
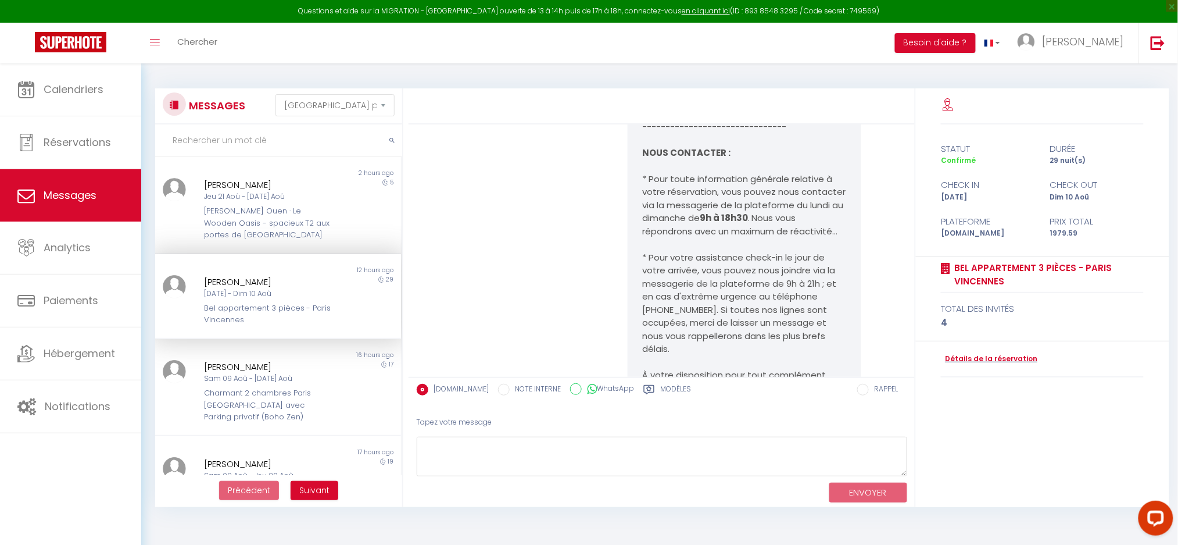
scroll to position [5877, 0]
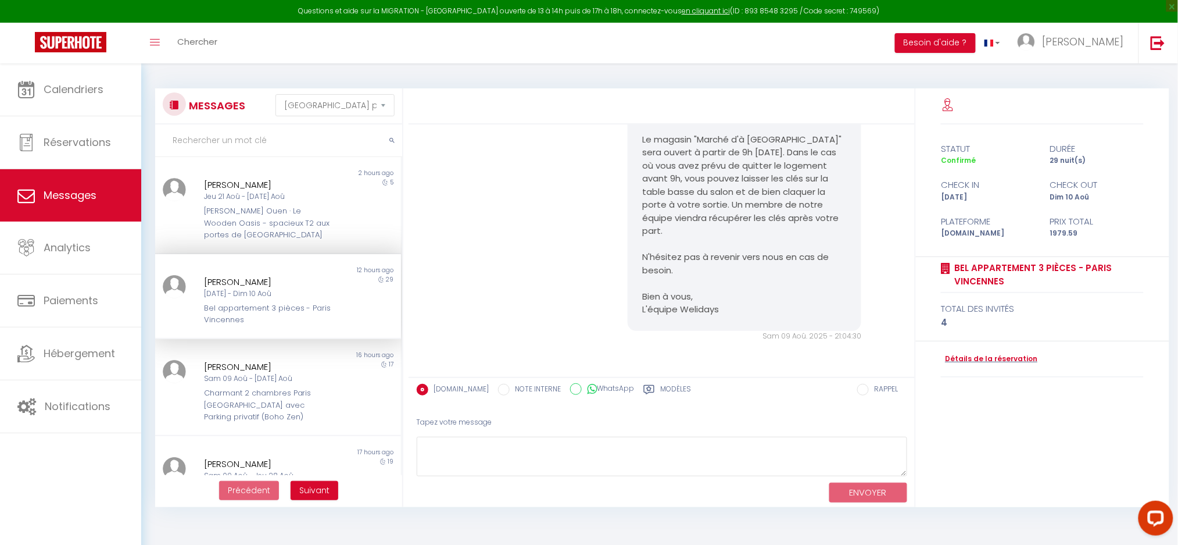
click at [560, 266] on div "IMPORTANT ! Le magasin "Marché d'à [GEOGRAPHIC_DATA]" sera ouvert à partir de 9…" at bounding box center [662, 217] width 498 height 296
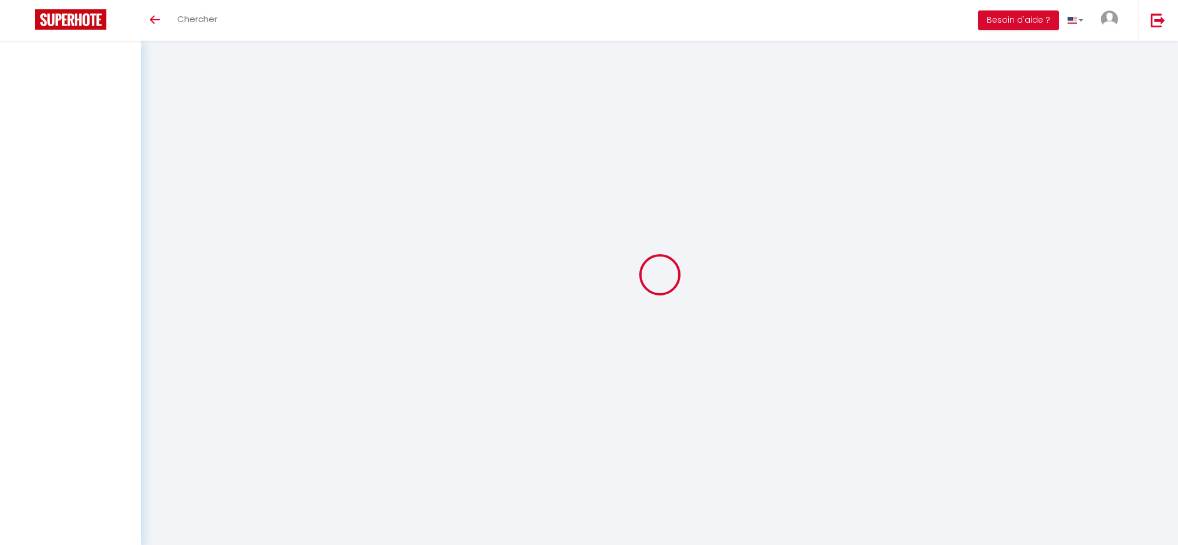
select select "message"
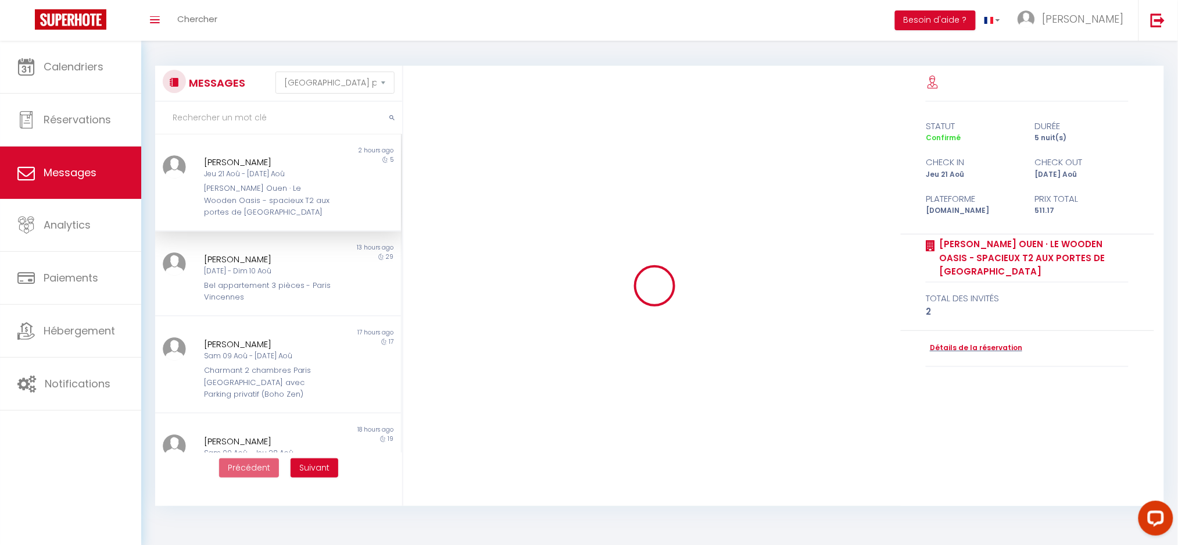
scroll to position [943, 0]
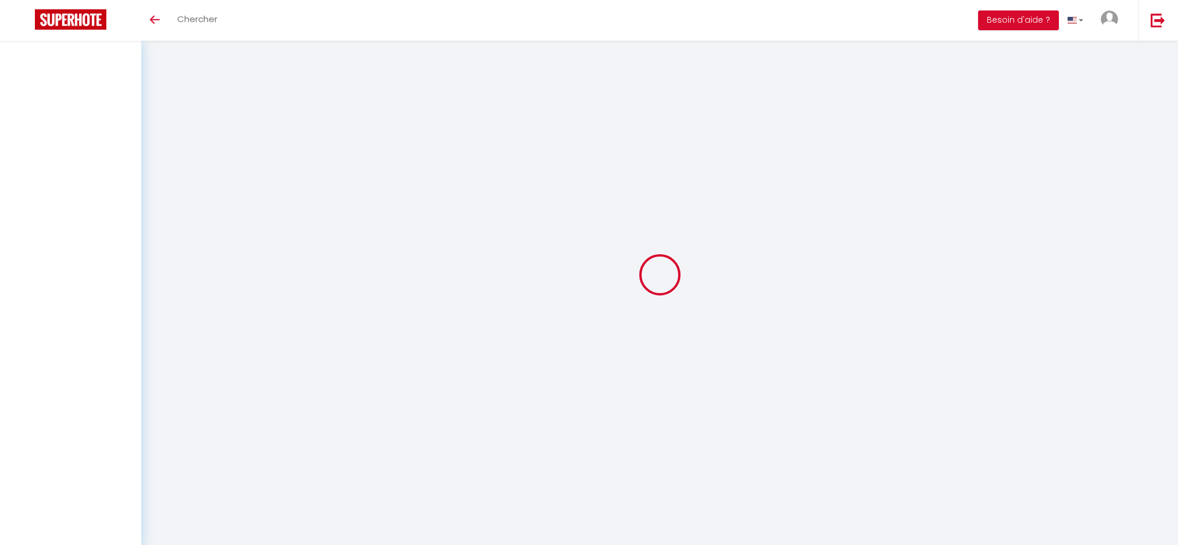
select select "message"
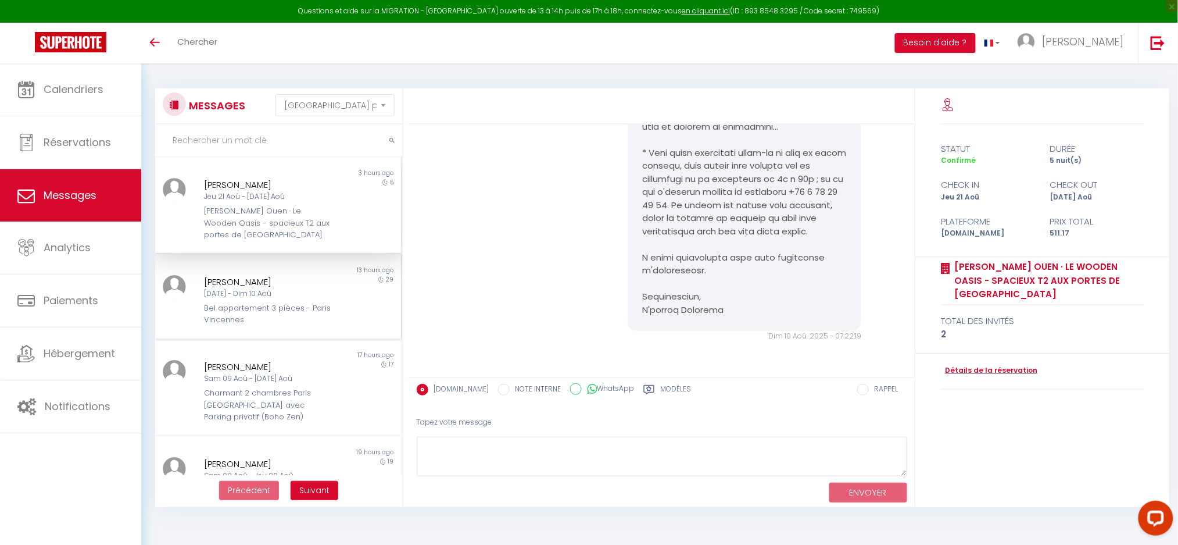
click at [228, 304] on div "Bel appartement 3 pièces - Paris Vincennes" at bounding box center [268, 314] width 128 height 24
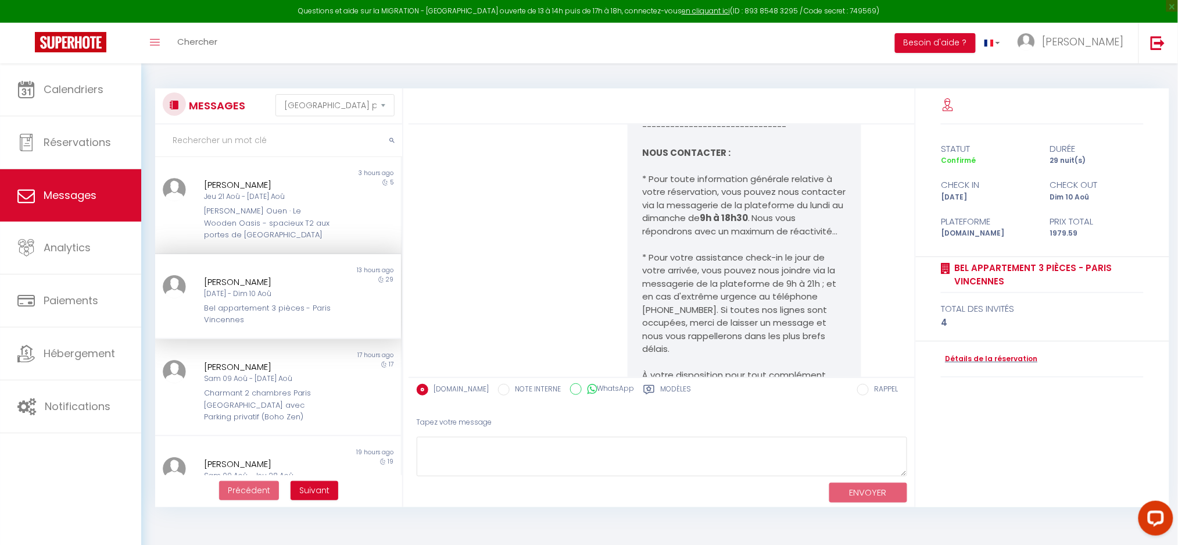
scroll to position [5877, 0]
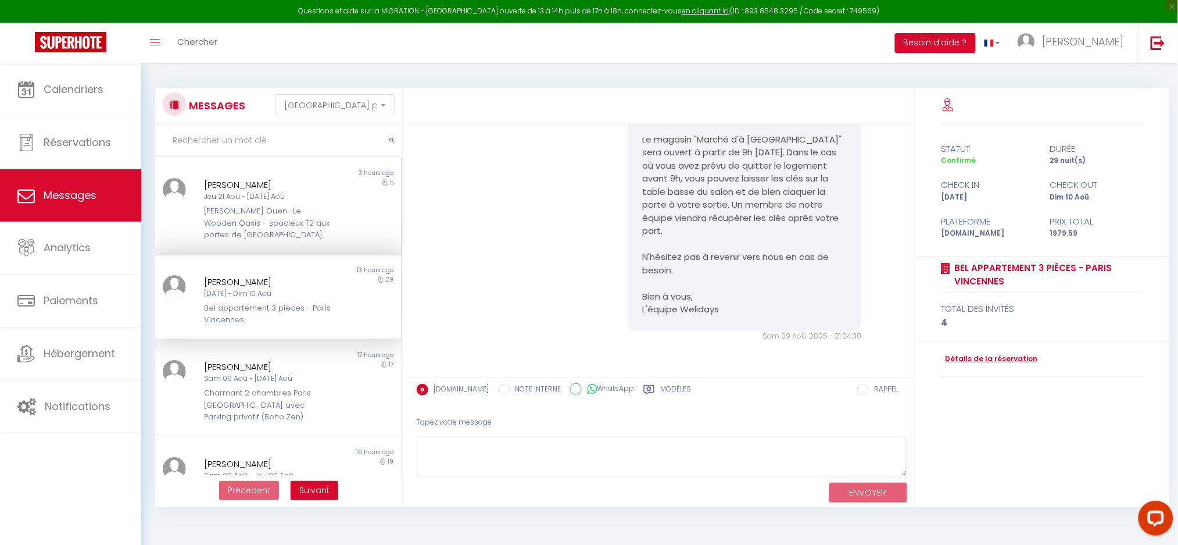
click at [259, 213] on div "[PERSON_NAME] Ouen · Le Wooden Oasis - spacieux T2 aux portes de [GEOGRAPHIC_DA…" at bounding box center [268, 222] width 128 height 35
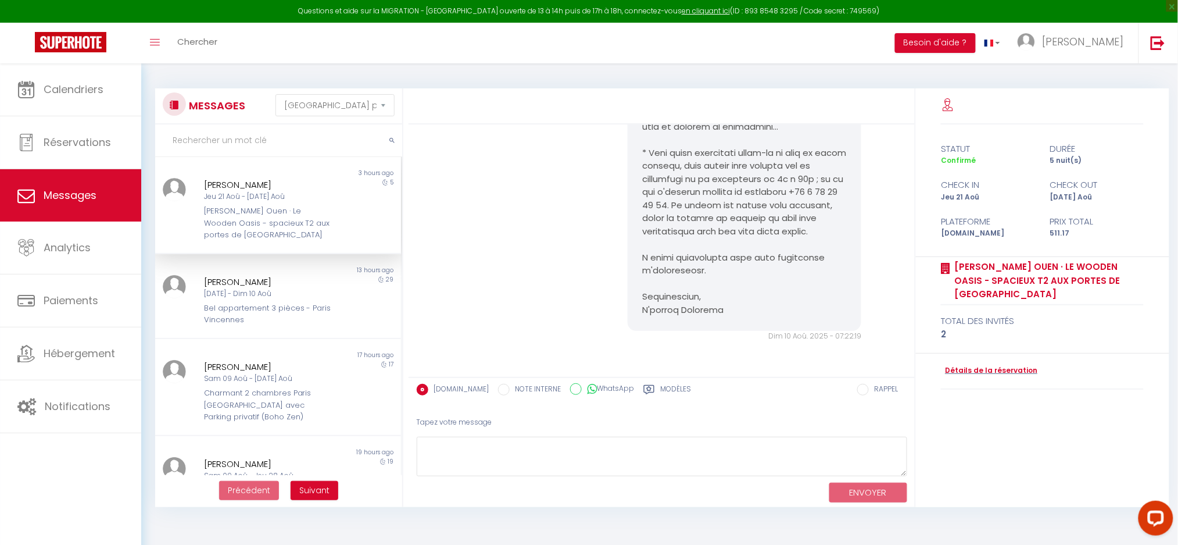
scroll to position [943, 0]
drag, startPoint x: 816, startPoint y: 221, endPoint x: 712, endPoint y: 171, distance: 114.9
click at [600, 431] on div "Tapez votre message" at bounding box center [662, 422] width 490 height 28
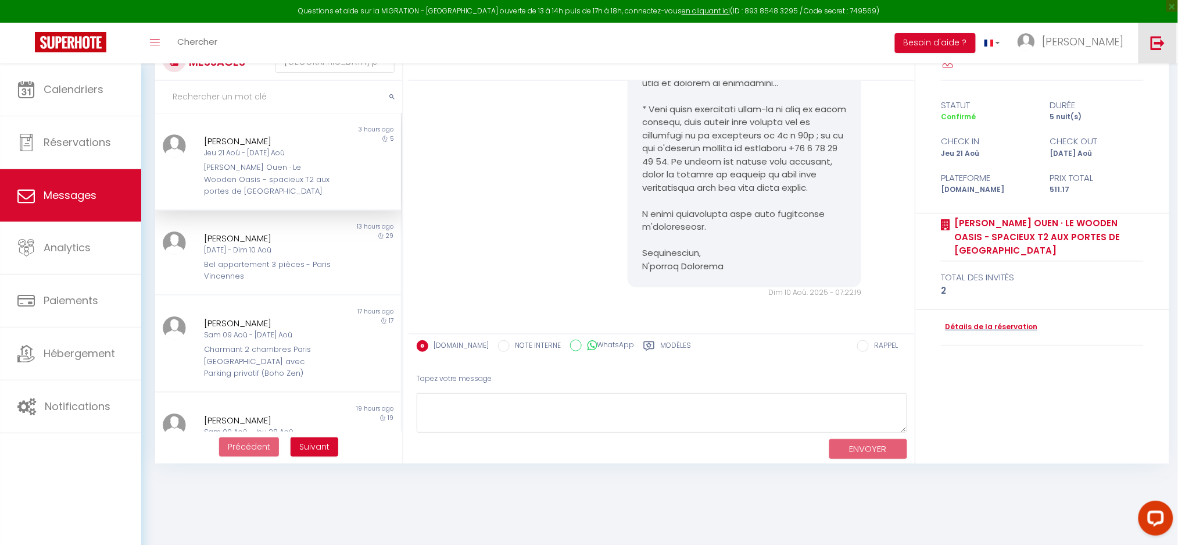
scroll to position [63, 0]
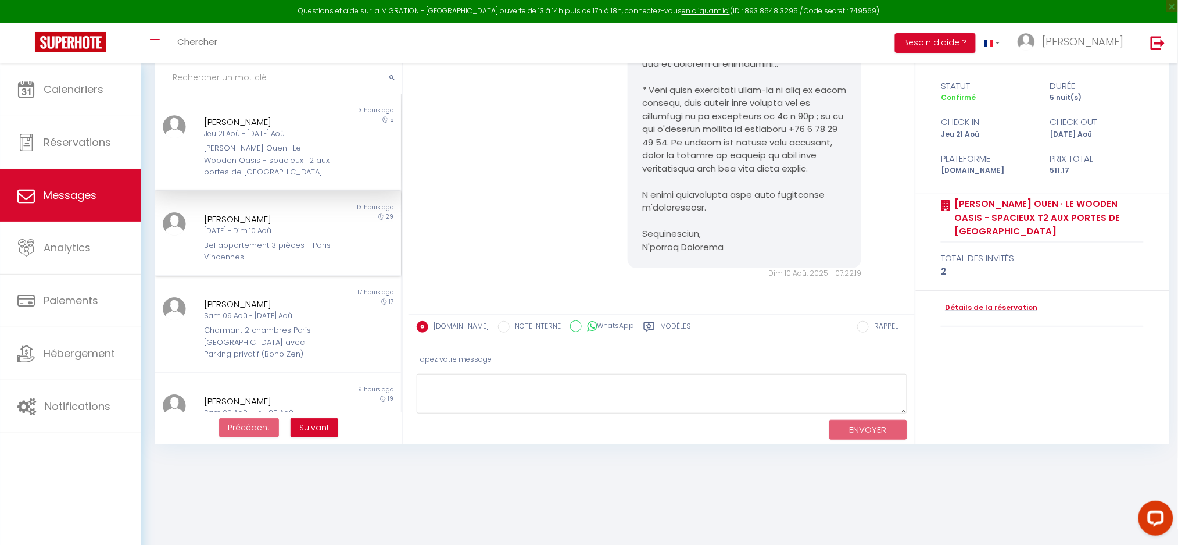
click at [230, 239] on div "Bel appartement 3 pièces - Paris Vincennes" at bounding box center [268, 251] width 128 height 24
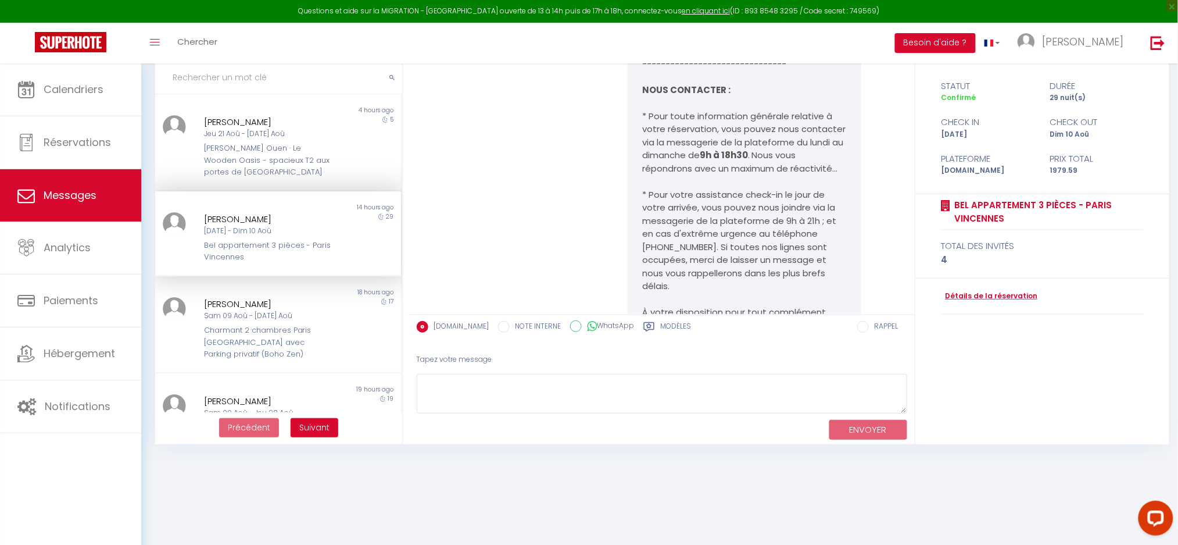
scroll to position [5877, 0]
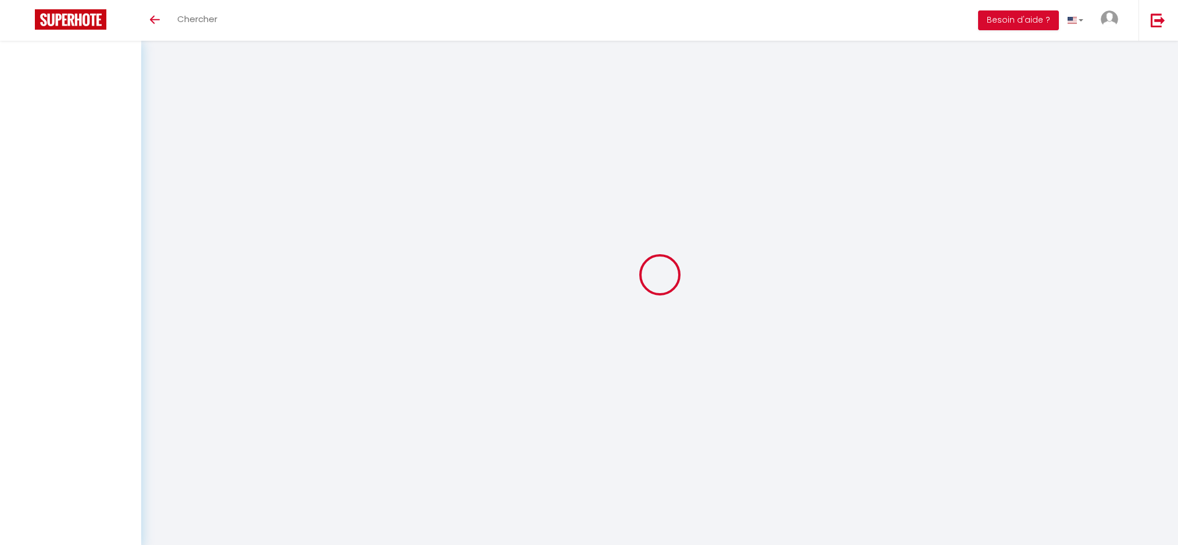
select select "message"
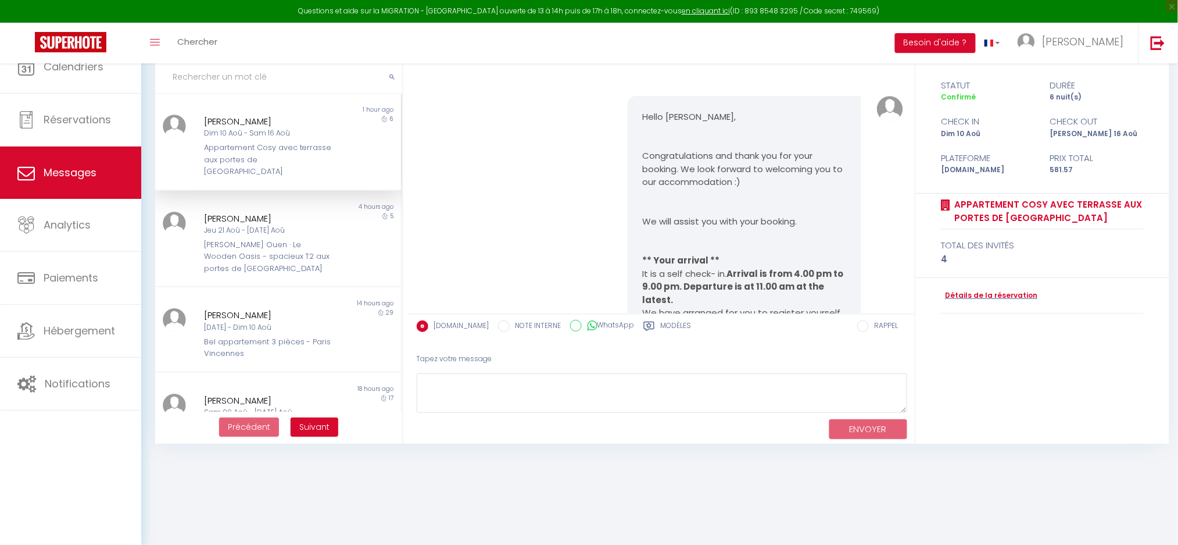
scroll to position [2460, 0]
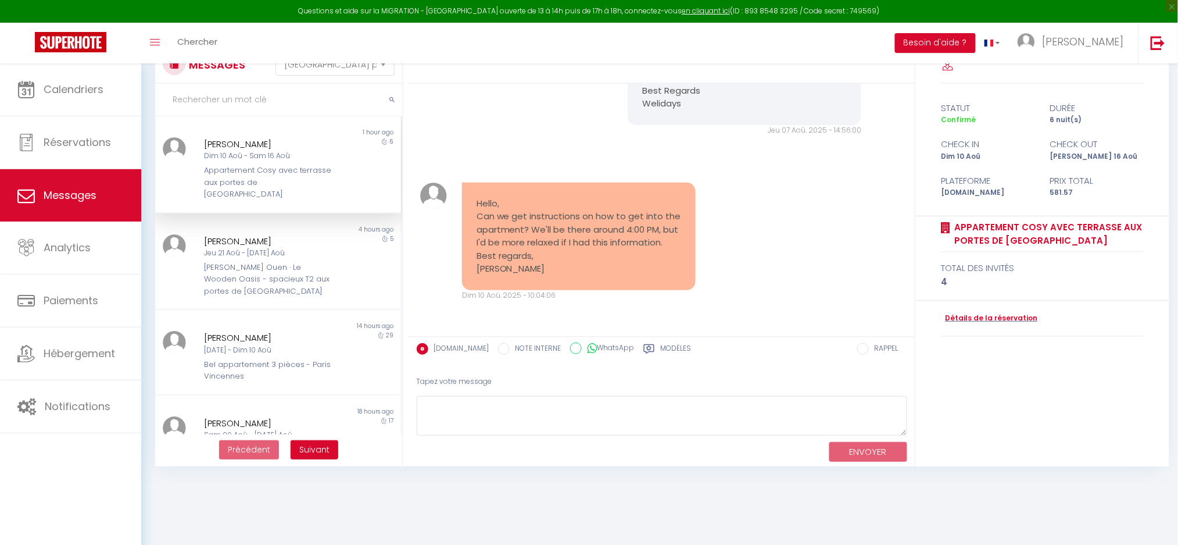
click at [549, 230] on pre "Hello, Can we get instructions on how to get into the apartment? We'll be there…" at bounding box center [579, 236] width 205 height 78
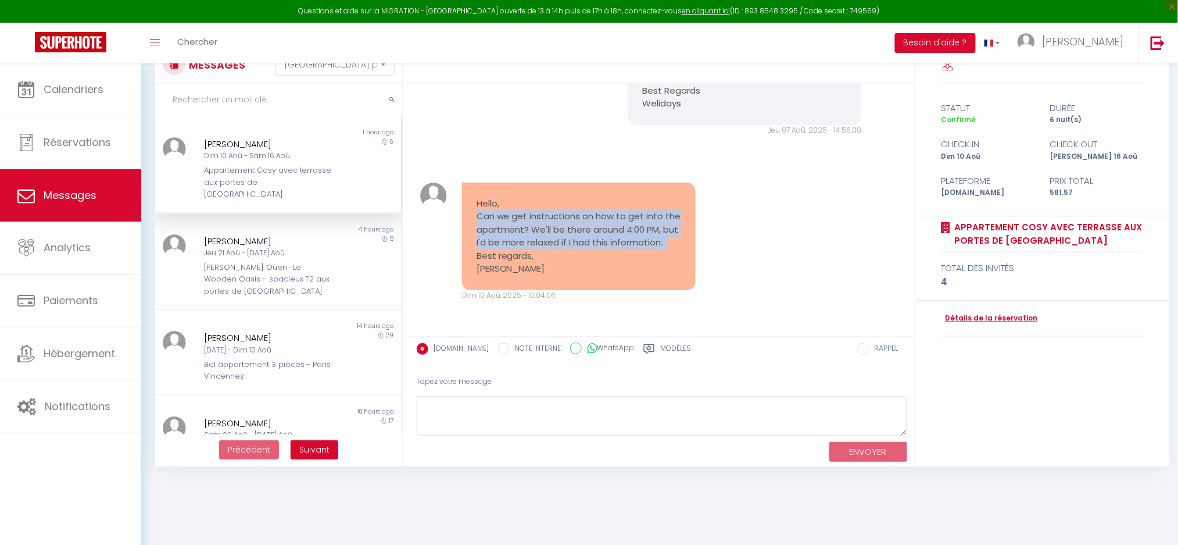
click at [549, 230] on pre "Hello, Can we get instructions on how to get into the apartment? We'll be there…" at bounding box center [579, 236] width 205 height 78
copy pre "Can we get instructions on how to get into the apartment? We'll be there around…"
click at [573, 218] on pre "Hello, Can we get instructions on how to get into the apartment? We'll be there…" at bounding box center [579, 236] width 205 height 78
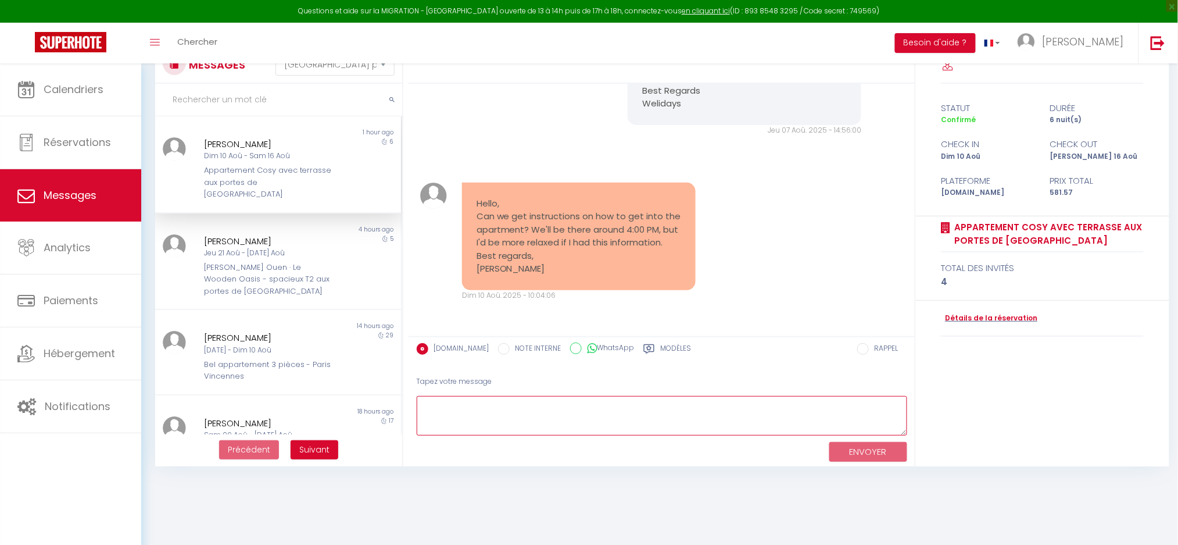
click at [545, 415] on textarea at bounding box center [662, 416] width 490 height 40
click at [540, 415] on textarea "Hello [PERSON_NAME]," at bounding box center [662, 416] width 490 height 40
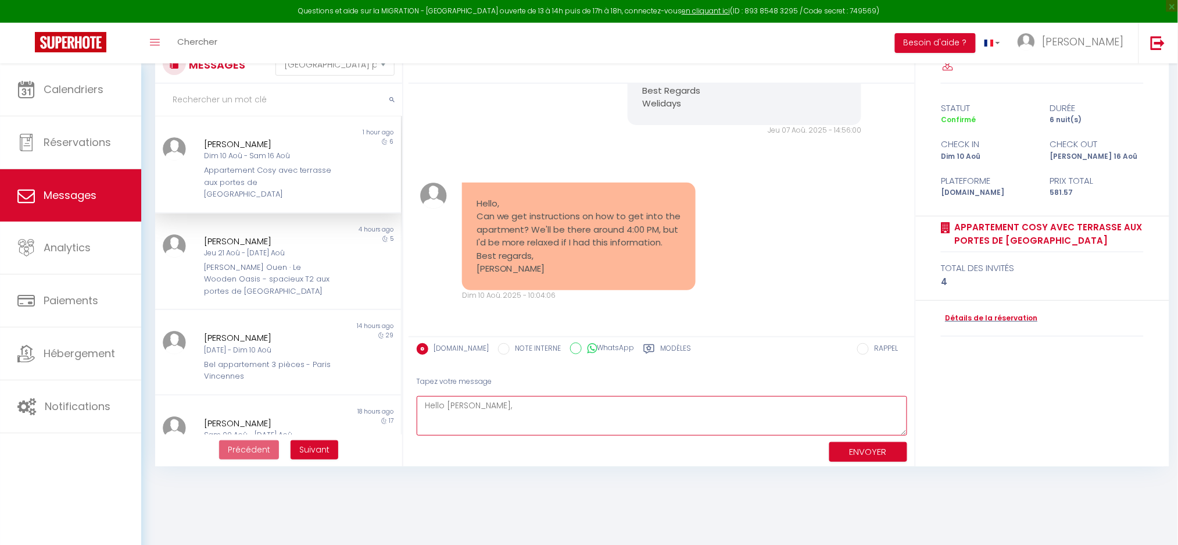
click at [540, 415] on textarea "Hello [PERSON_NAME]," at bounding box center [662, 416] width 490 height 40
click at [560, 414] on textarea "Hello [PERSON_NAME]," at bounding box center [662, 416] width 490 height 40
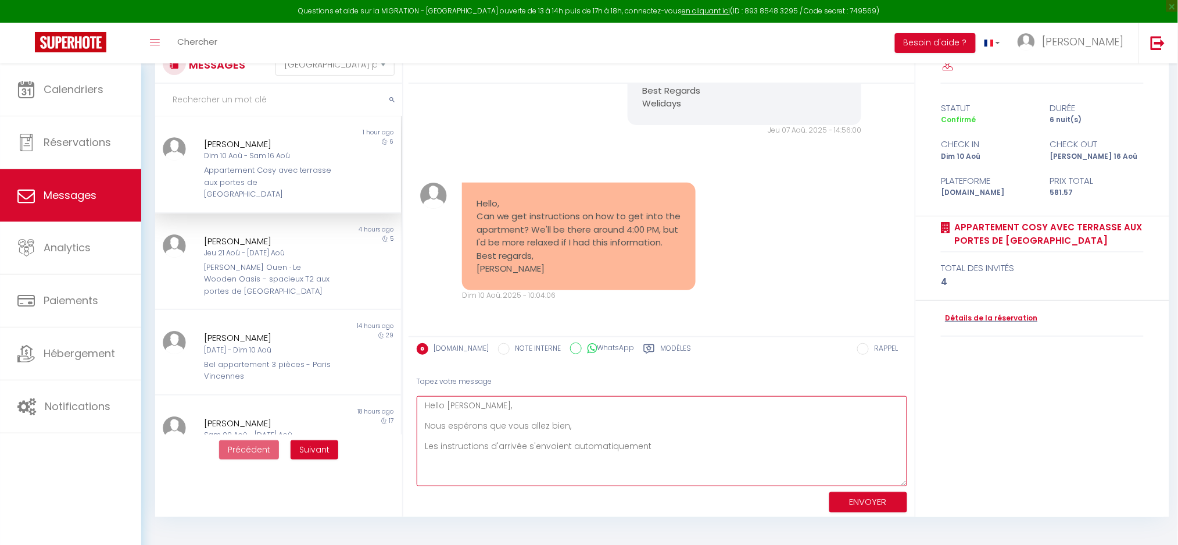
drag, startPoint x: 905, startPoint y: 427, endPoint x: 899, endPoint y: 478, distance: 50.9
click at [899, 478] on textarea "Hello [PERSON_NAME], Nous espérons que vous allez bien, Les instructions d'arri…" at bounding box center [662, 441] width 490 height 90
drag, startPoint x: 493, startPoint y: 444, endPoint x: 633, endPoint y: 459, distance: 140.2
click at [633, 459] on textarea "Hello [PERSON_NAME], Nous espérons que vous allez bien, Les instructions d'arri…" at bounding box center [662, 441] width 490 height 90
click at [646, 459] on textarea "Hello [PERSON_NAME], Nous espérons que vous allez bien, Les instructions d'arri…" at bounding box center [662, 441] width 490 height 90
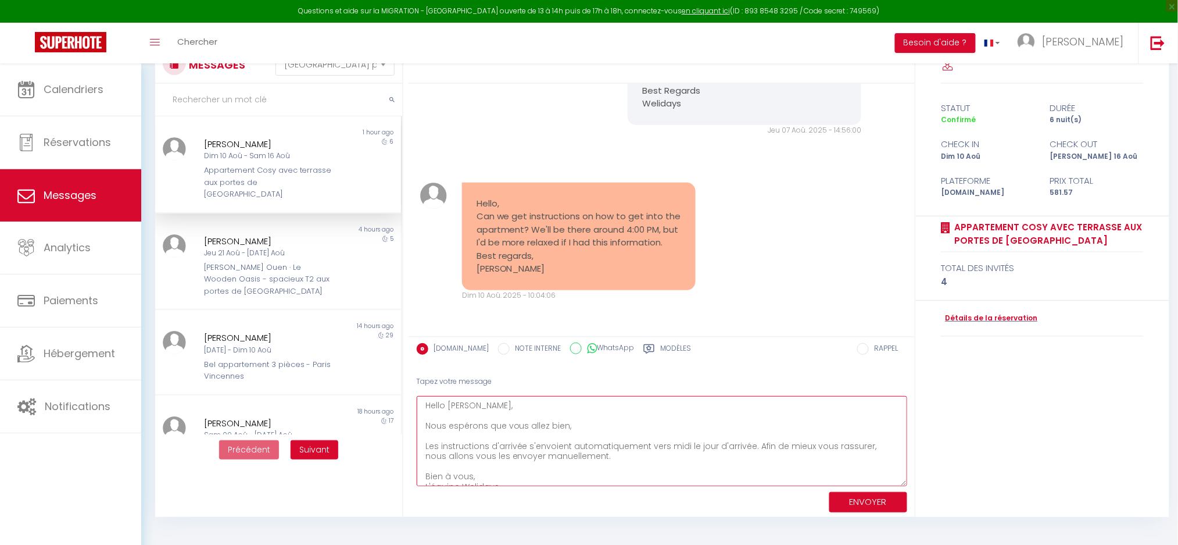
drag, startPoint x: 636, startPoint y: 440, endPoint x: 798, endPoint y: 447, distance: 162.3
click at [798, 447] on textarea "Hello [PERSON_NAME], Nous espérons que vous allez bien, Les instructions d'arri…" at bounding box center [662, 441] width 490 height 90
click at [804, 447] on textarea "Hello [PERSON_NAME], Nous espérons que vous allez bien, Les instructions d'arri…" at bounding box center [662, 441] width 490 height 90
click at [750, 449] on textarea "Hello [PERSON_NAME], Nous espérons que vous allez bien, Les instructions d'arri…" at bounding box center [662, 441] width 490 height 90
click at [683, 463] on textarea "Hello [PERSON_NAME], Nous espérons que vous allez bien, Les instructions d'arri…" at bounding box center [662, 441] width 490 height 90
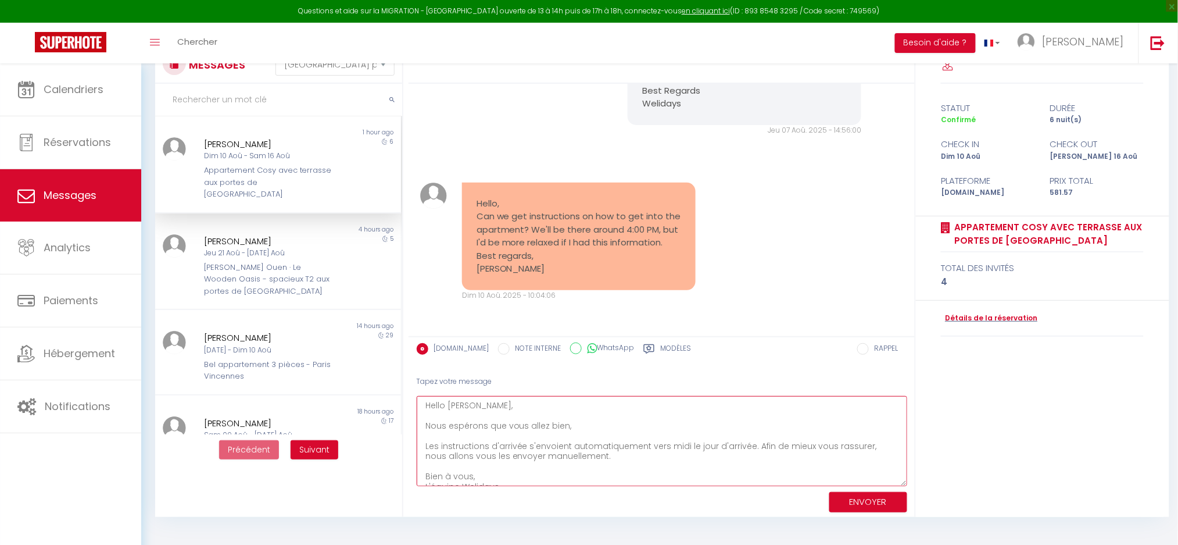
click at [676, 457] on textarea "Hello [PERSON_NAME], Nous espérons que vous allez bien, Les instructions d'arri…" at bounding box center [662, 441] width 490 height 90
type textarea "Hello [PERSON_NAME], Nous espérons que vous allez bien, Les instructions d'arri…"
click at [861, 499] on button "ENVOYER" at bounding box center [868, 502] width 78 height 20
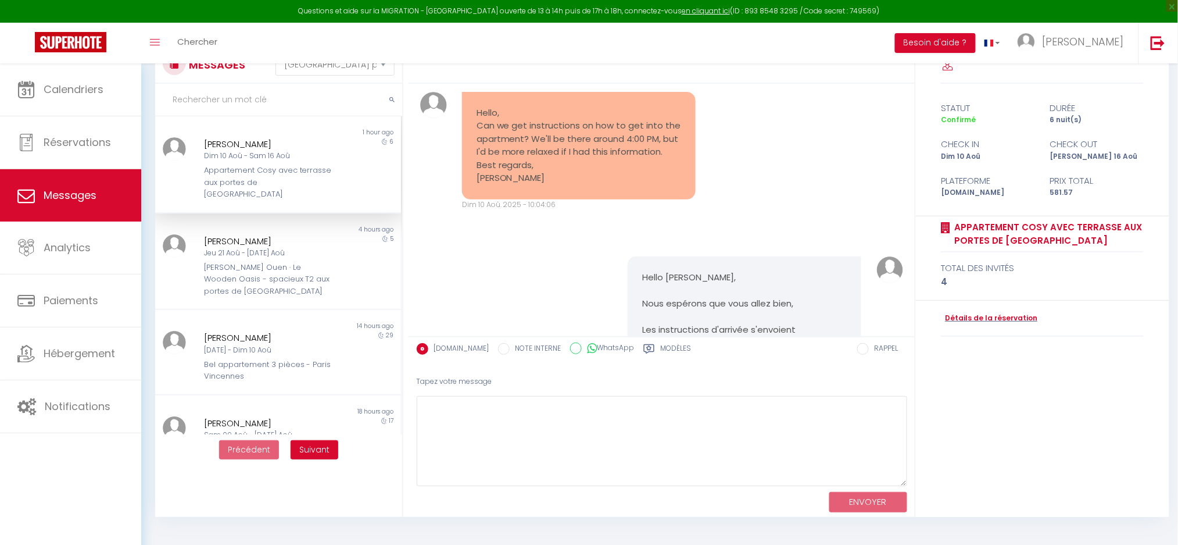
scroll to position [2691, 0]
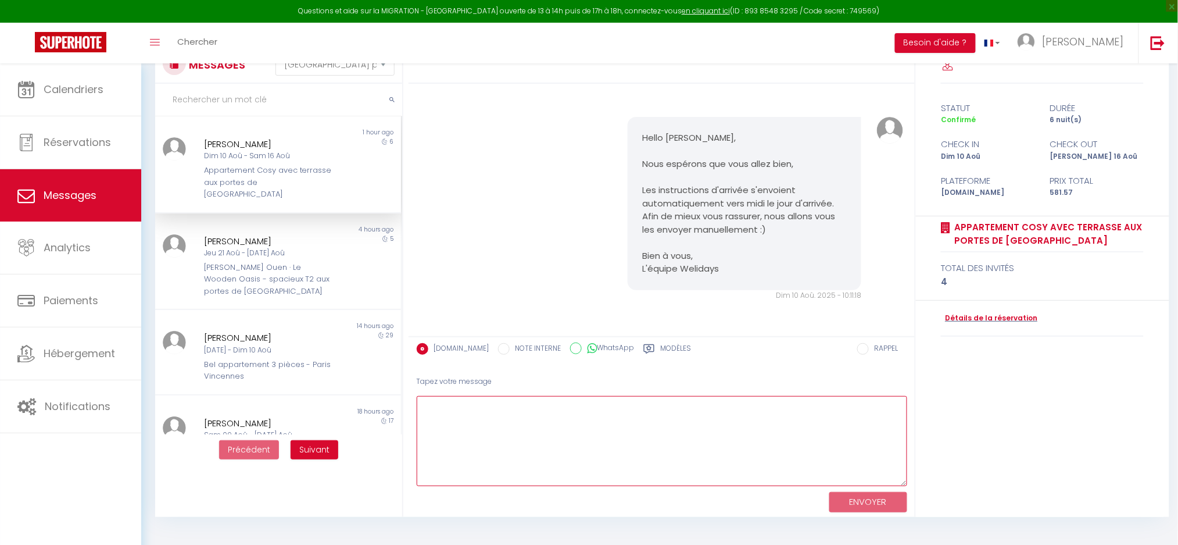
click at [531, 429] on textarea at bounding box center [662, 441] width 490 height 90
paste textarea "Lorem Ipsu, Do sita con adi elit sed doeiu tem inci utla! Etd magna-al en admi …"
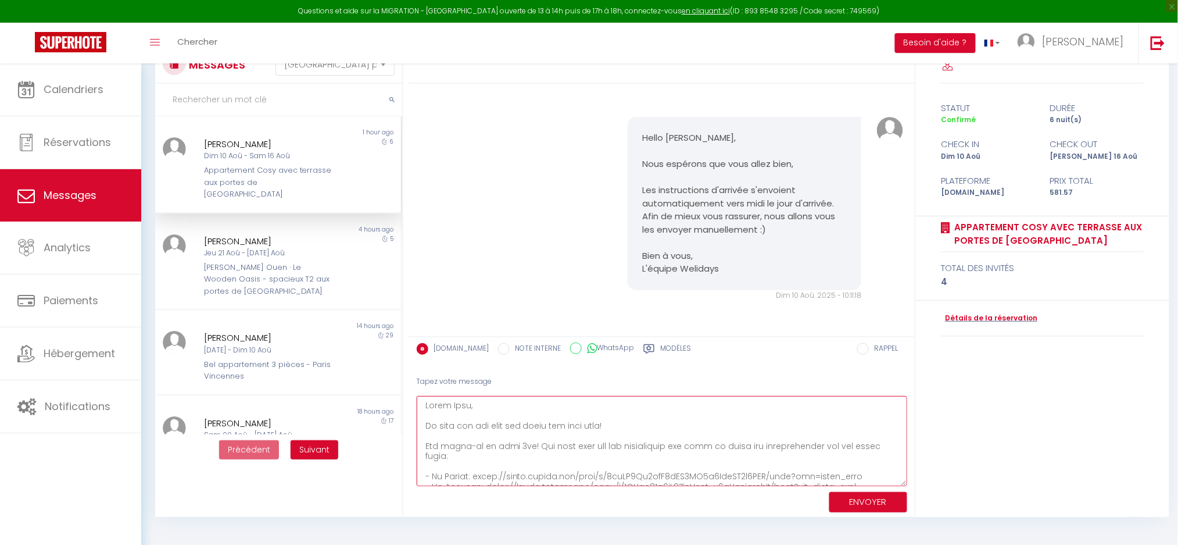
scroll to position [465, 0]
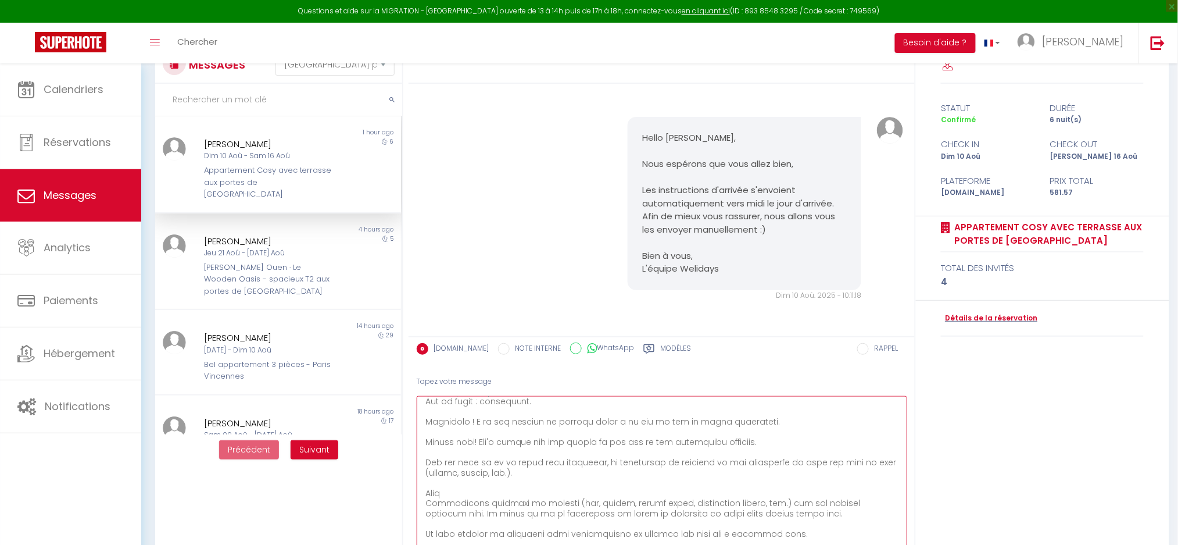
drag, startPoint x: 905, startPoint y: 480, endPoint x: 910, endPoint y: 568, distance: 87.9
click at [910, 504] on html "Questions et aide sur la MIGRATION - [GEOGRAPHIC_DATA] ouverte de 13 à 14h puis…" at bounding box center [589, 231] width 1178 height 545
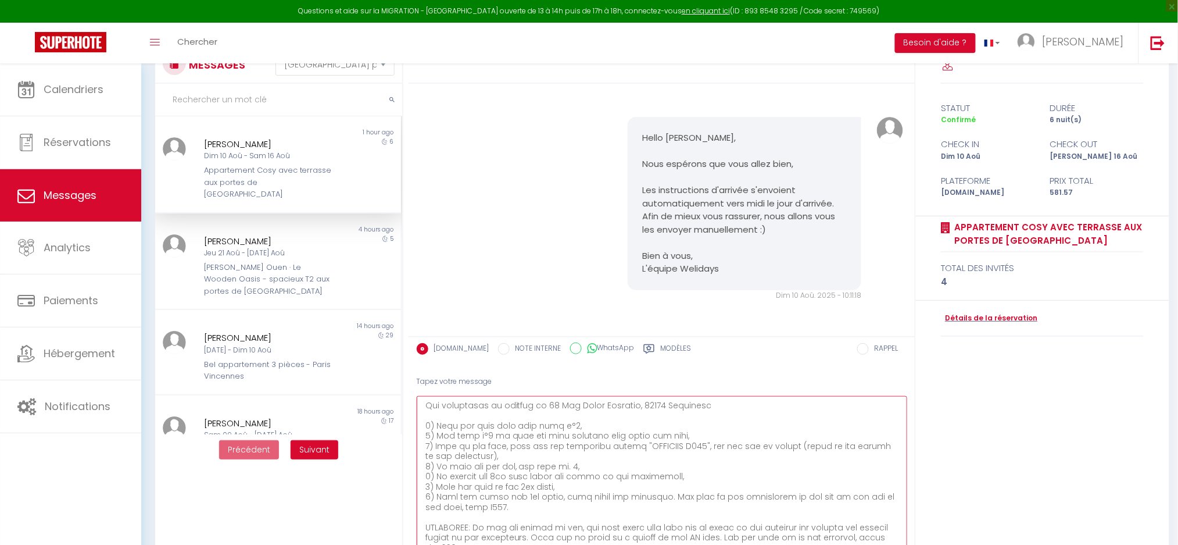
scroll to position [0, 0]
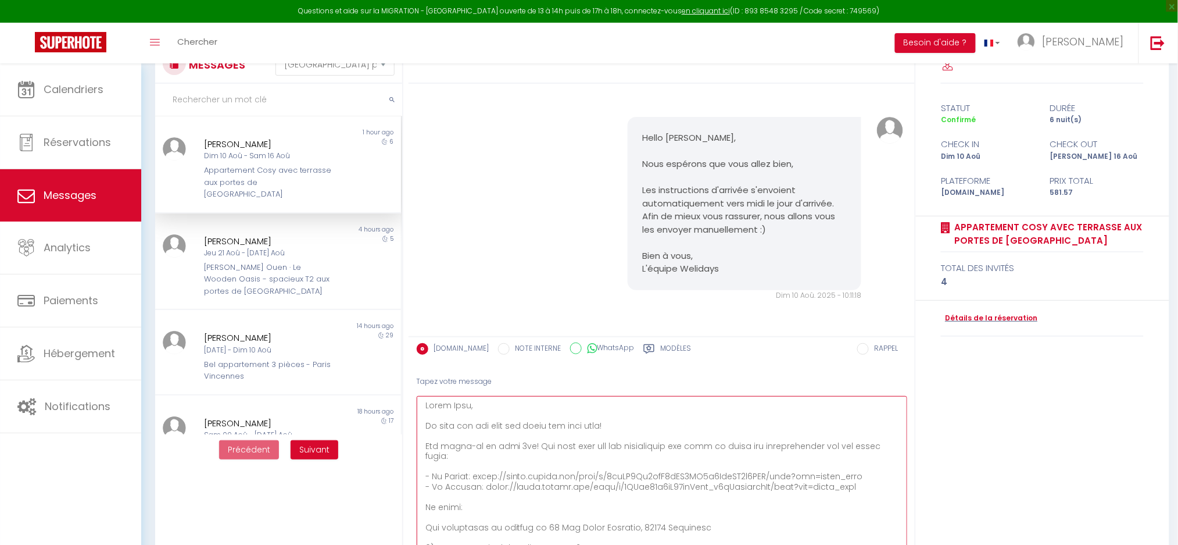
drag, startPoint x: 425, startPoint y: 405, endPoint x: 626, endPoint y: 423, distance: 202.5
click at [626, 423] on textarea at bounding box center [662, 485] width 490 height 178
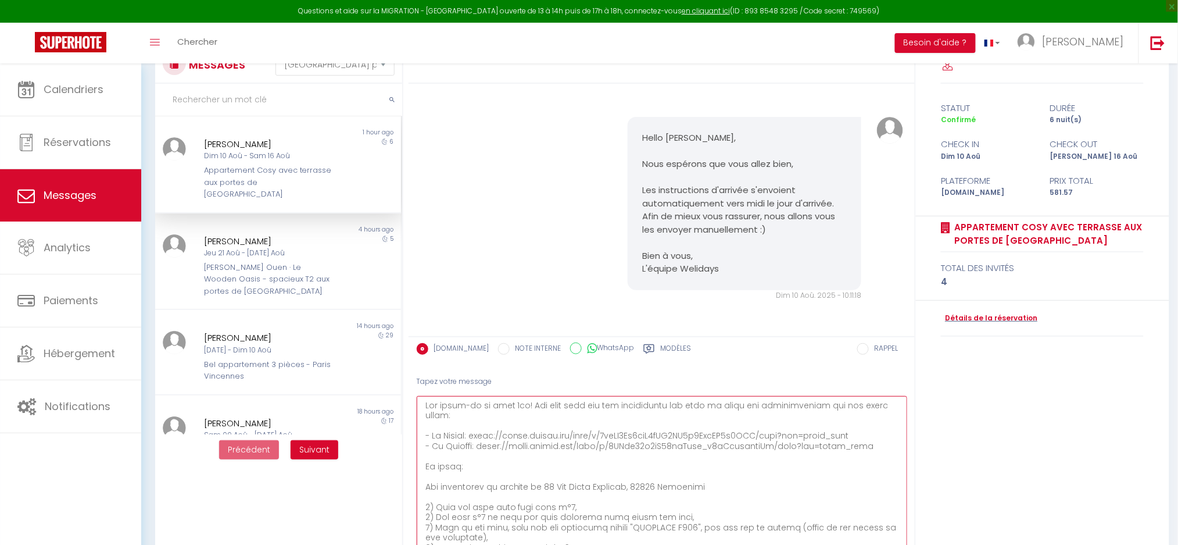
click at [561, 403] on textarea at bounding box center [662, 485] width 490 height 178
click at [565, 406] on textarea at bounding box center [662, 485] width 490 height 178
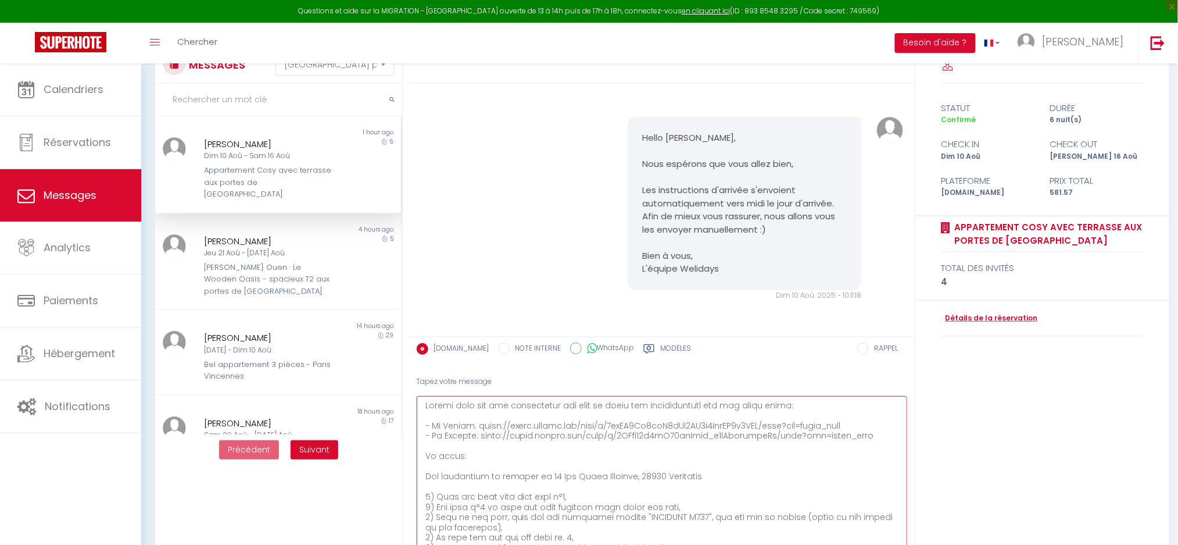
drag, startPoint x: 603, startPoint y: 403, endPoint x: 810, endPoint y: 443, distance: 210.7
click at [810, 443] on textarea at bounding box center [662, 485] width 490 height 178
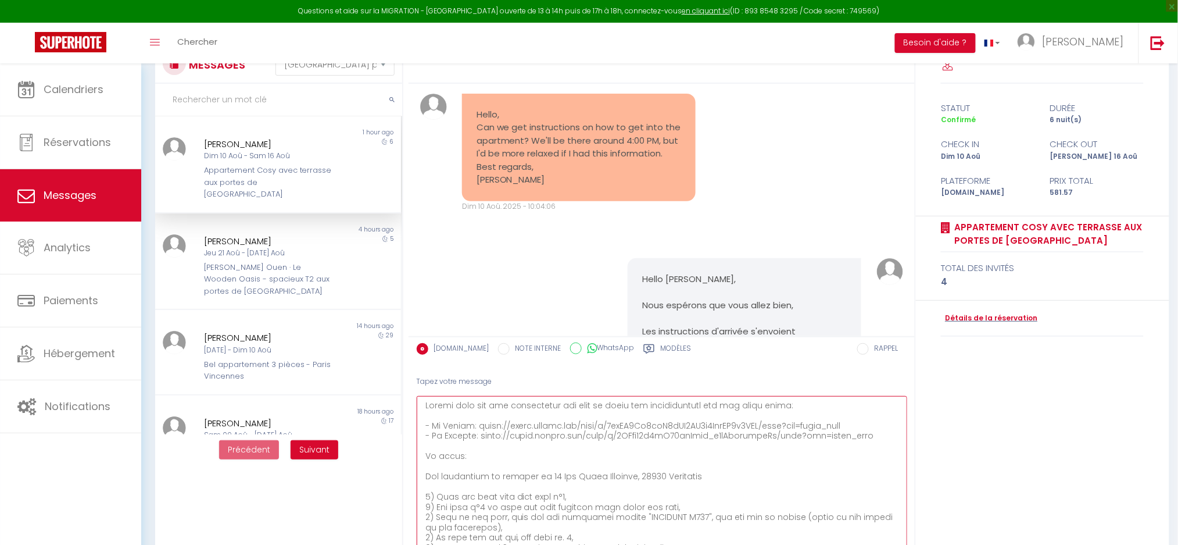
scroll to position [2691, 0]
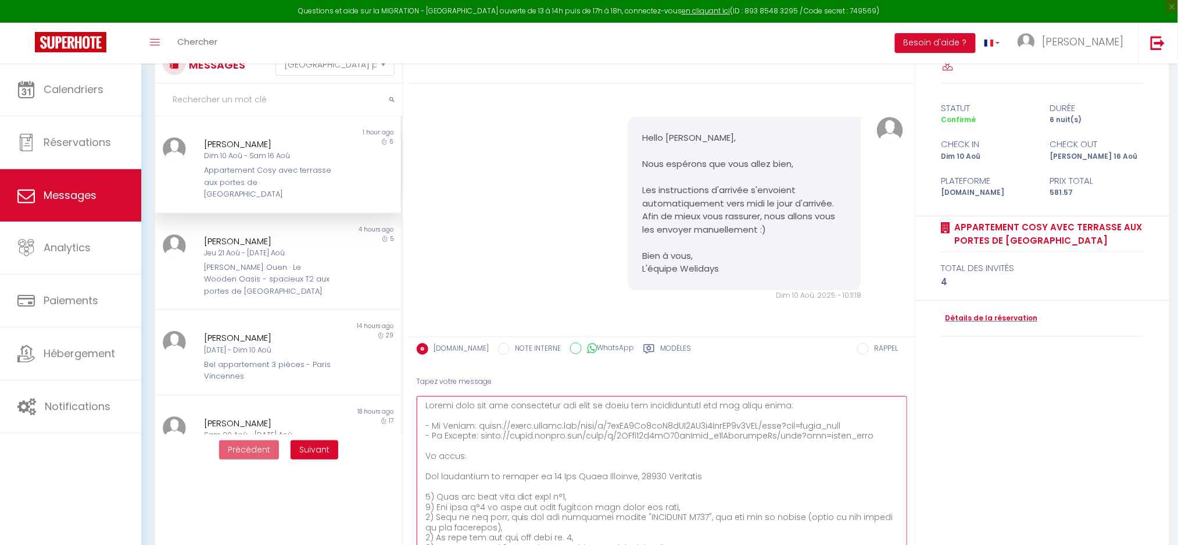
type textarea "Loremi dolo sit ame consectetur adi elit se doeiu tem incididuntutl etd mag ali…"
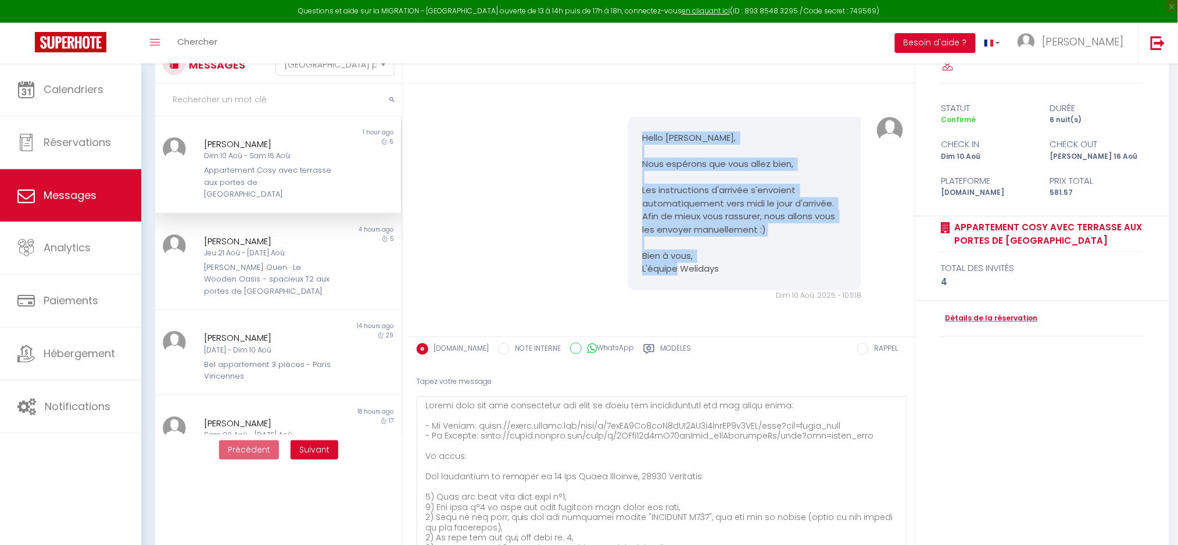
drag, startPoint x: 639, startPoint y: 137, endPoint x: 732, endPoint y: 266, distance: 159.0
click at [732, 266] on pre "Hello [PERSON_NAME], Nous espérons que vous allez bien, Les instructions d'arri…" at bounding box center [744, 203] width 205 height 144
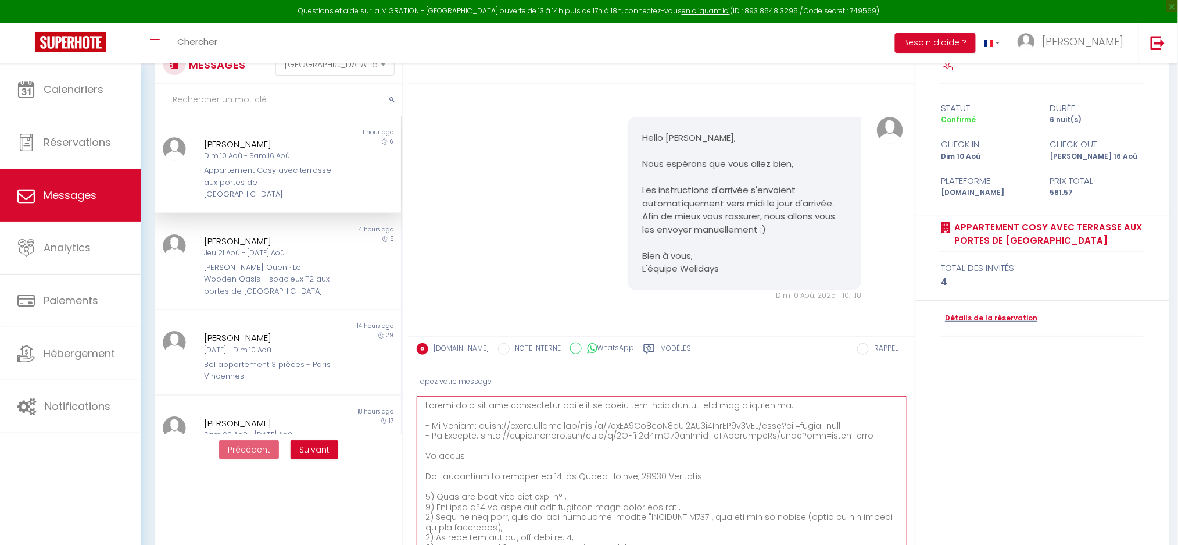
click at [582, 433] on textarea at bounding box center [662, 485] width 490 height 178
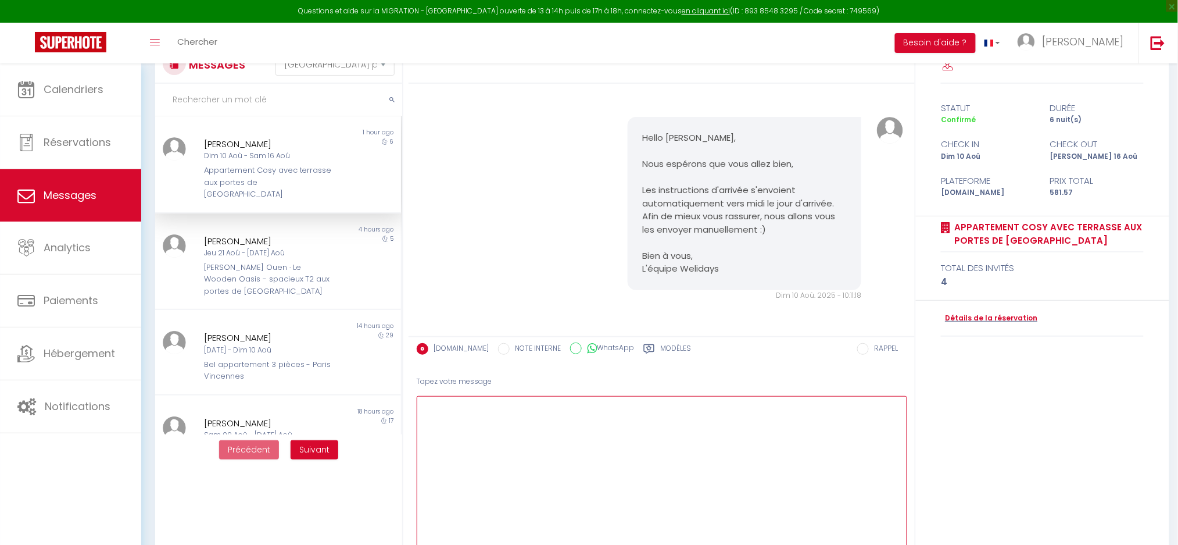
click at [532, 438] on textarea at bounding box center [662, 485] width 490 height 178
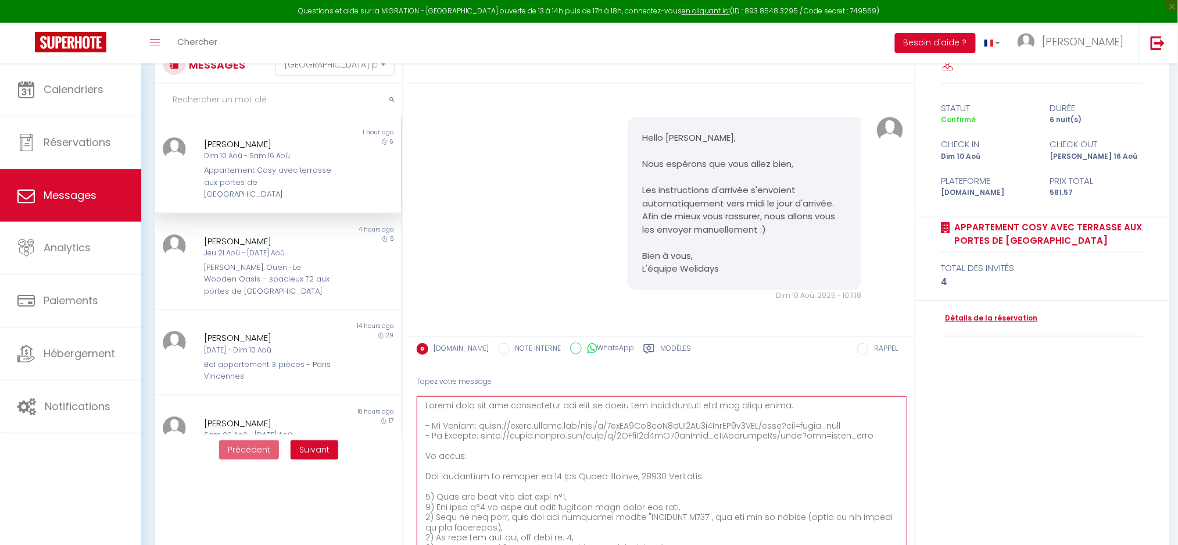
click at [538, 479] on textarea at bounding box center [662, 485] width 490 height 178
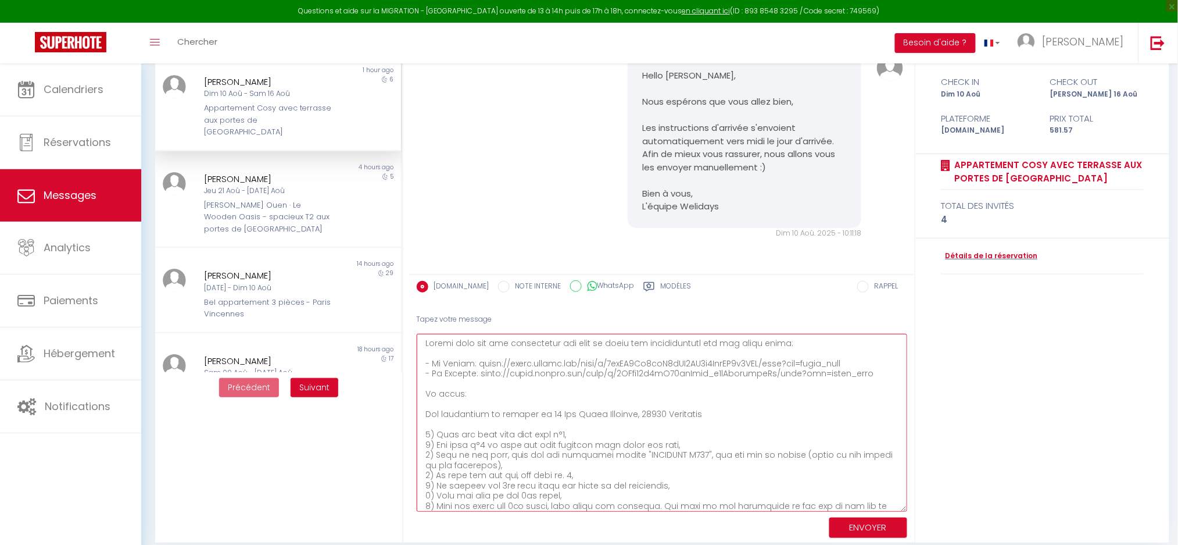
scroll to position [113, 0]
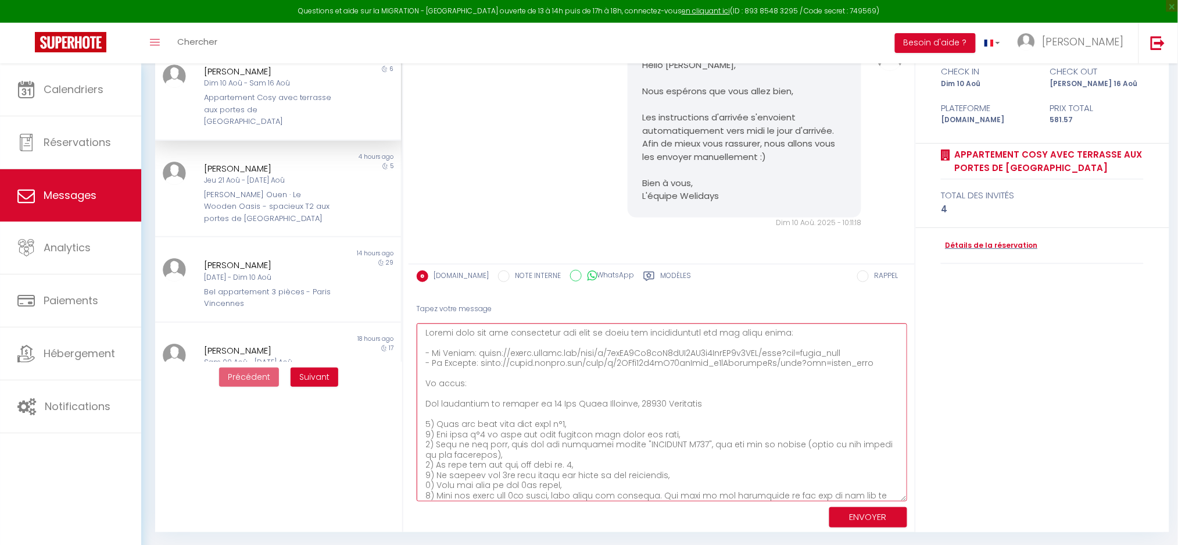
click at [845, 349] on textarea at bounding box center [662, 412] width 490 height 178
click at [743, 403] on textarea at bounding box center [662, 412] width 490 height 178
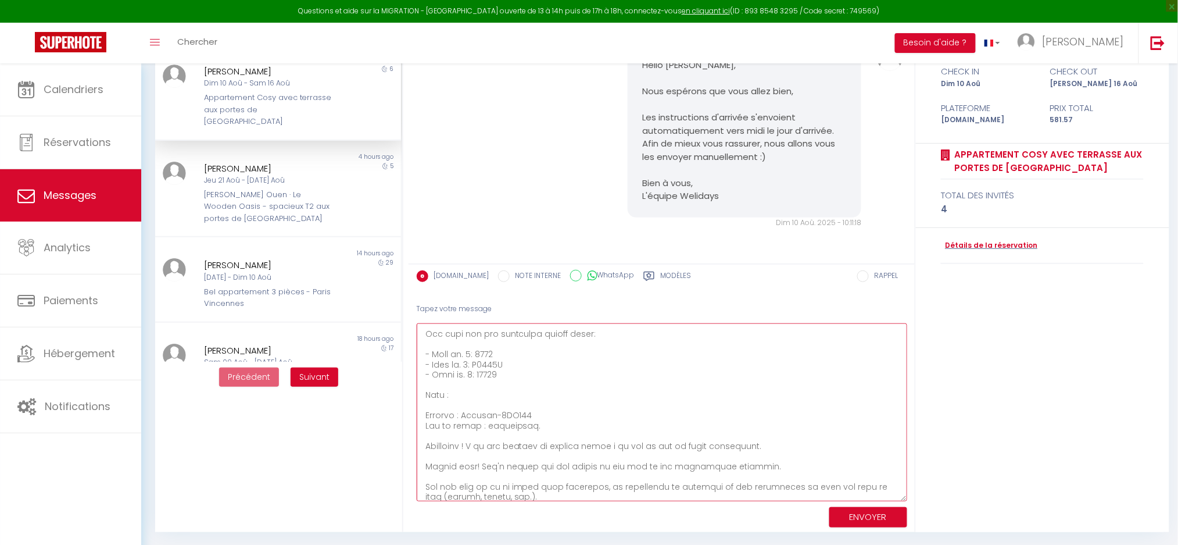
scroll to position [310, 0]
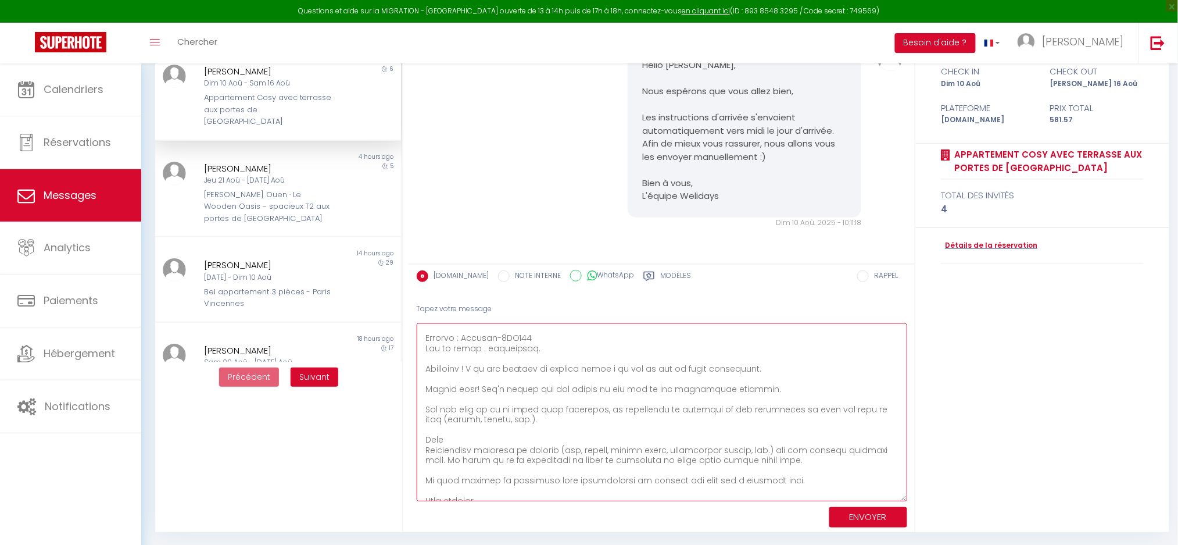
drag, startPoint x: 532, startPoint y: 367, endPoint x: 718, endPoint y: 405, distance: 189.8
click at [718, 405] on textarea at bounding box center [662, 412] width 490 height 178
click at [733, 443] on textarea at bounding box center [662, 412] width 490 height 178
click at [615, 435] on textarea at bounding box center [662, 412] width 490 height 178
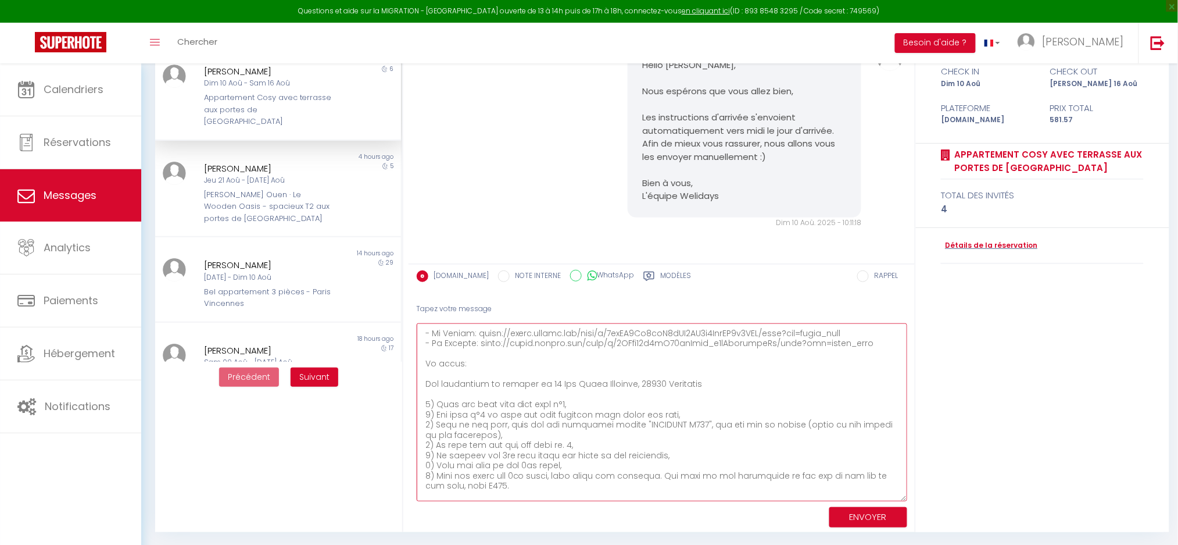
scroll to position [0, 0]
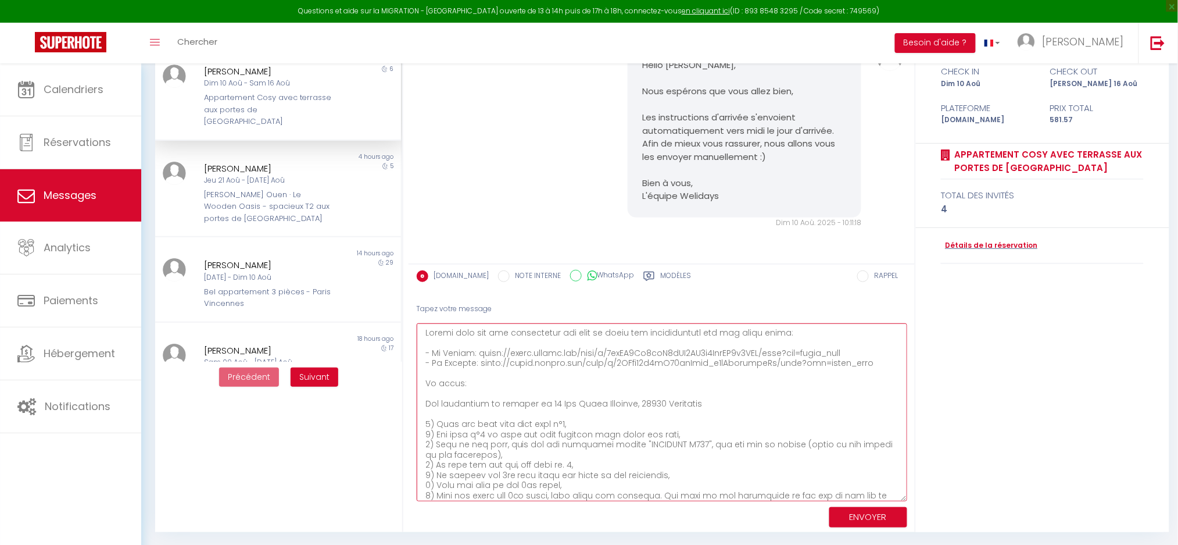
type textarea "Loremi dolo sit ame consectetur adi elit se doeiu tem incididuntutl etd mag ali…"
click at [871, 516] on button "ENVOYER" at bounding box center [868, 517] width 78 height 20
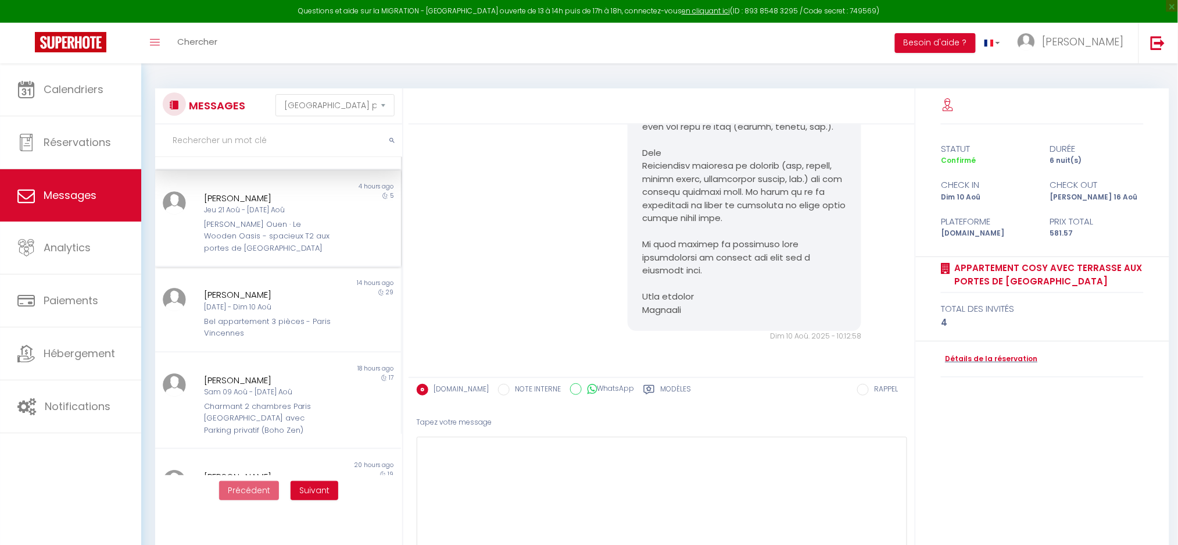
scroll to position [155, 0]
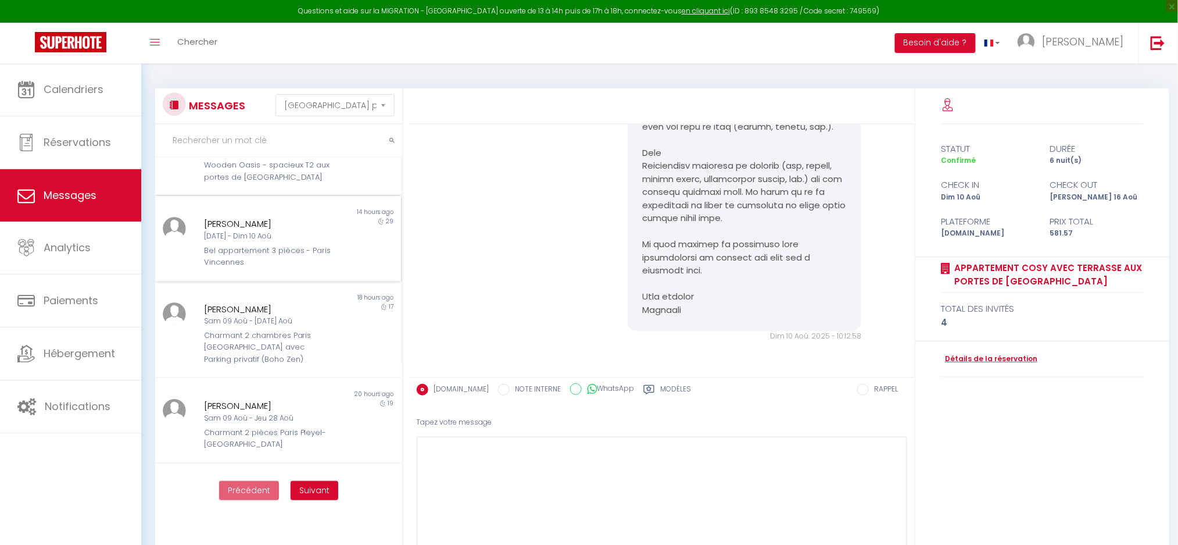
click at [235, 231] on div "[DATE] - Dim 10 Aoû" at bounding box center [268, 236] width 128 height 11
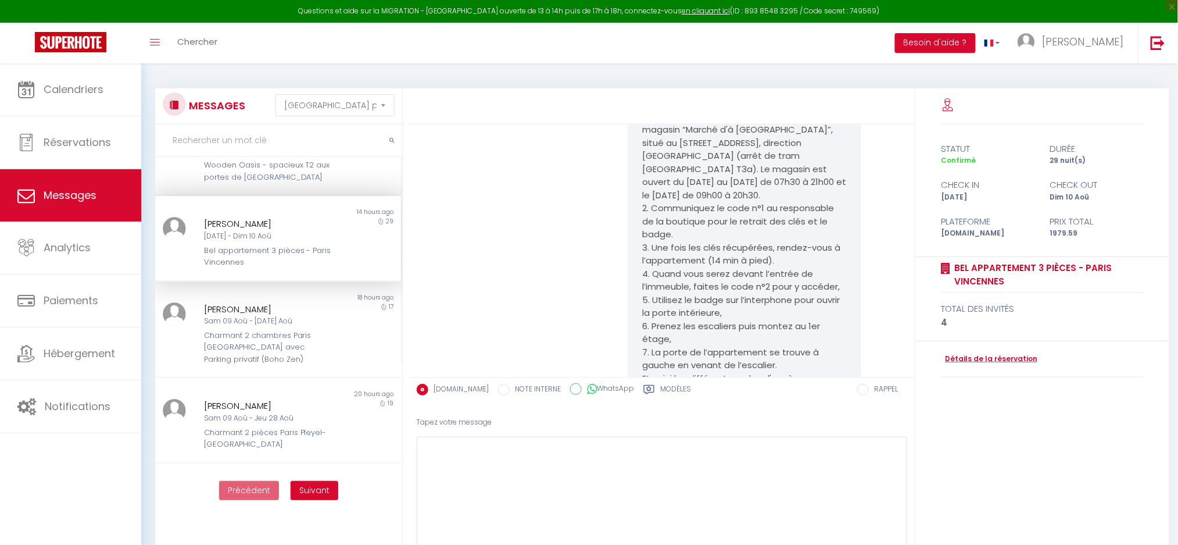
scroll to position [5877, 0]
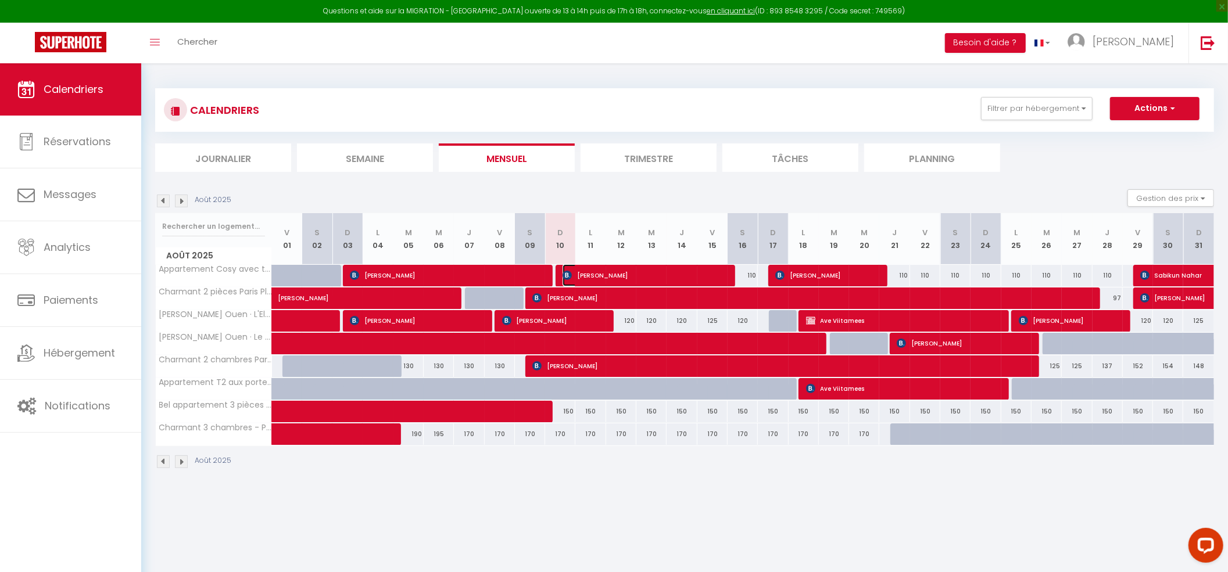
click at [582, 277] on span "[PERSON_NAME]" at bounding box center [643, 275] width 161 height 22
select select "OK"
select select "1"
select select "0"
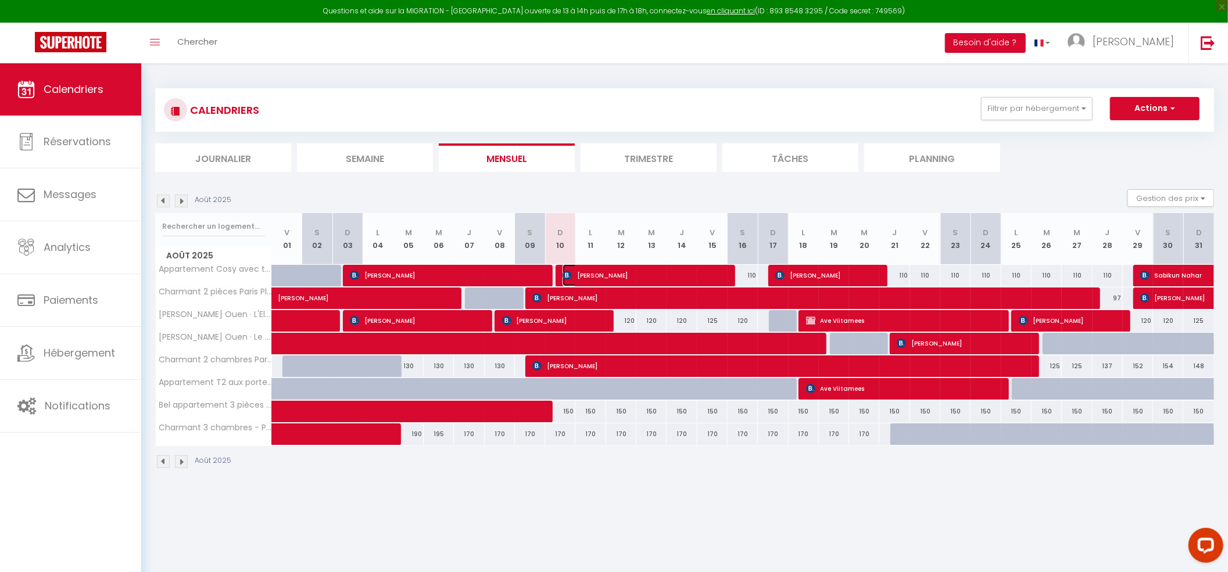
select select "1"
select select
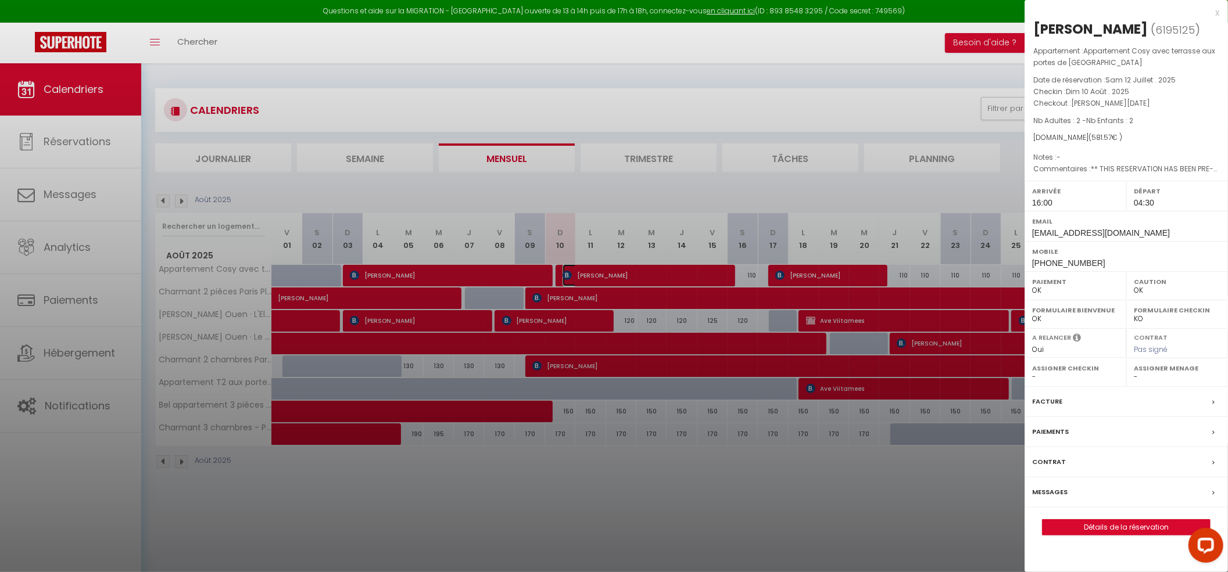
select select "4894"
click at [1053, 493] on label "Messages" at bounding box center [1049, 492] width 35 height 12
select select
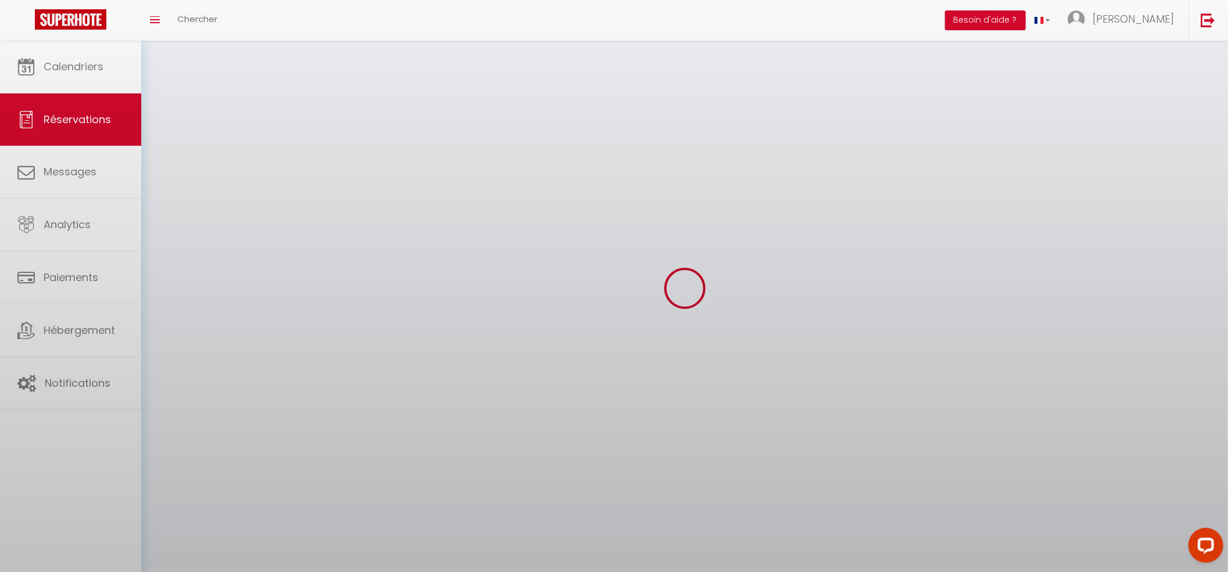
select select
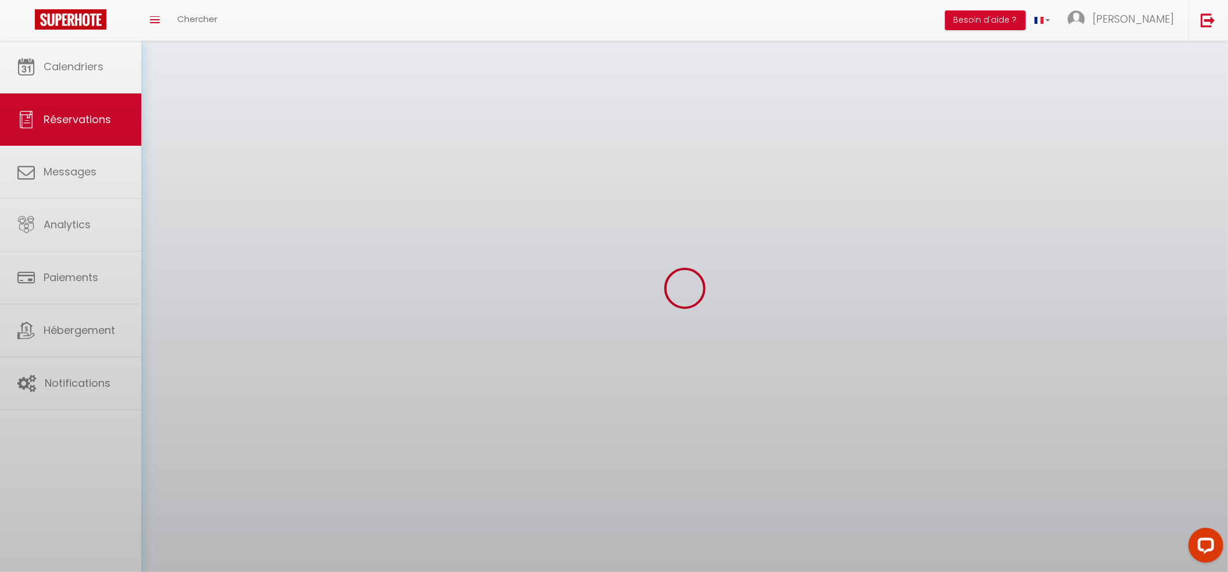
select select
checkbox input "false"
select select
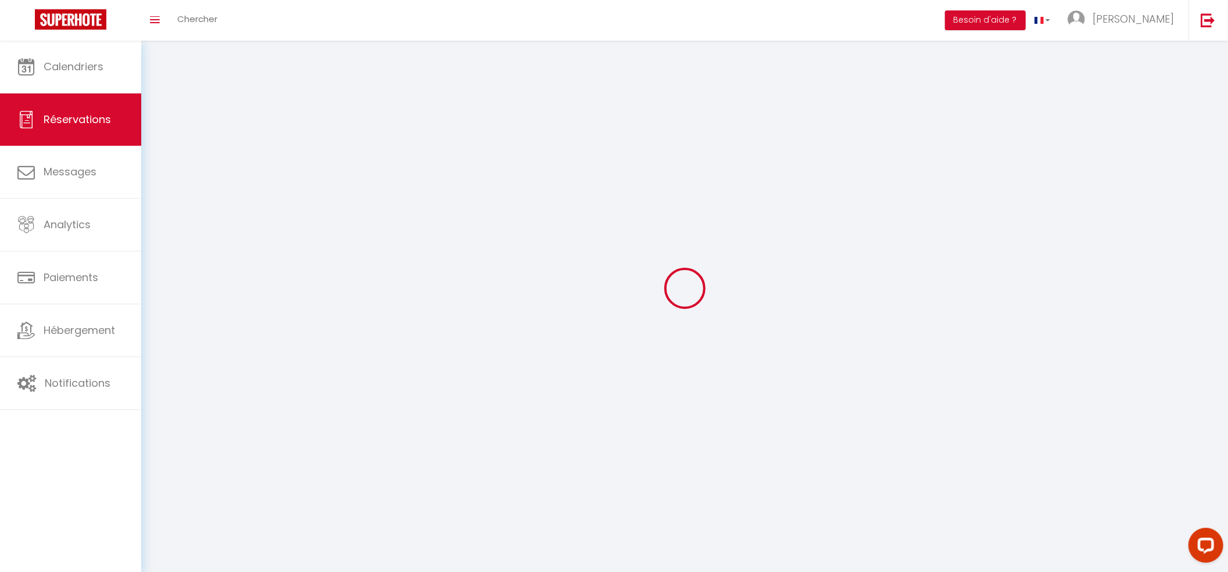
select select
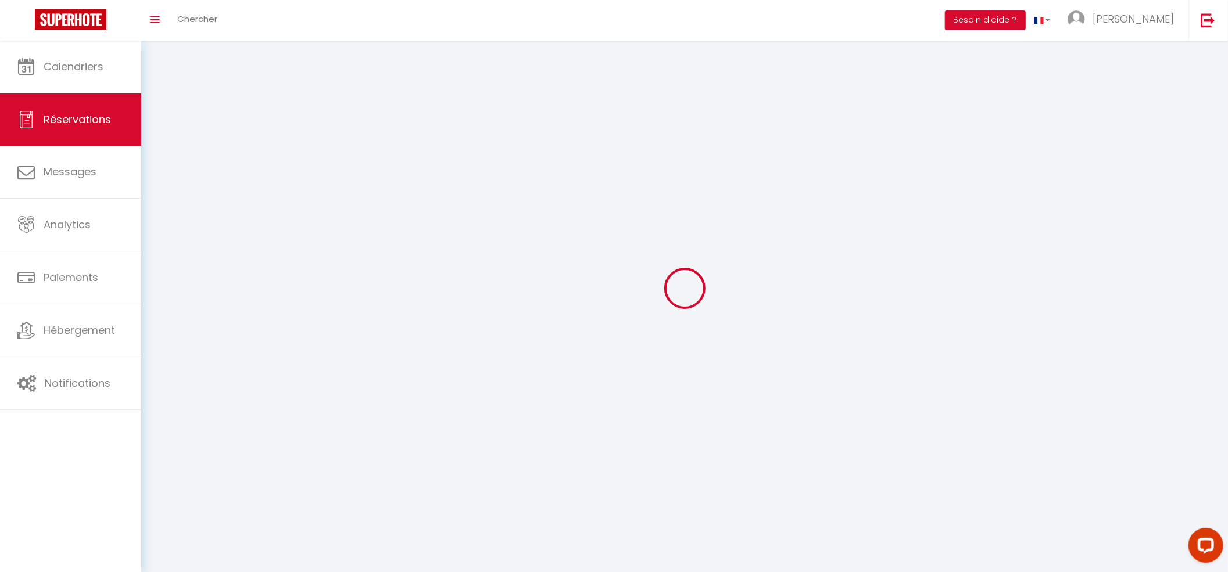
select select
checkbox input "false"
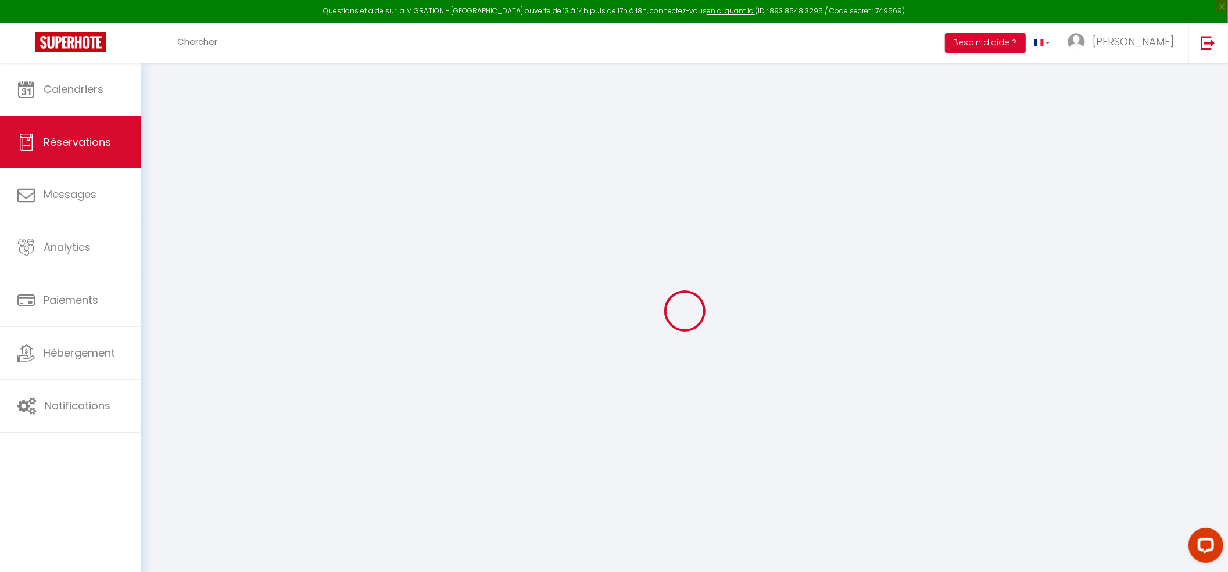
select select
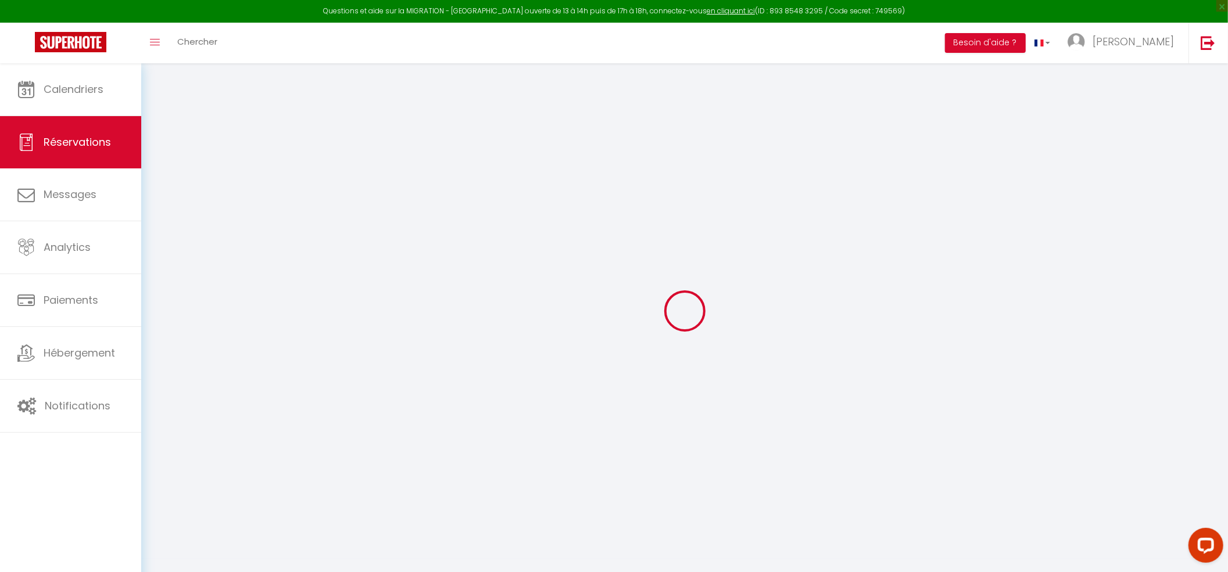
select select
checkbox input "false"
select select
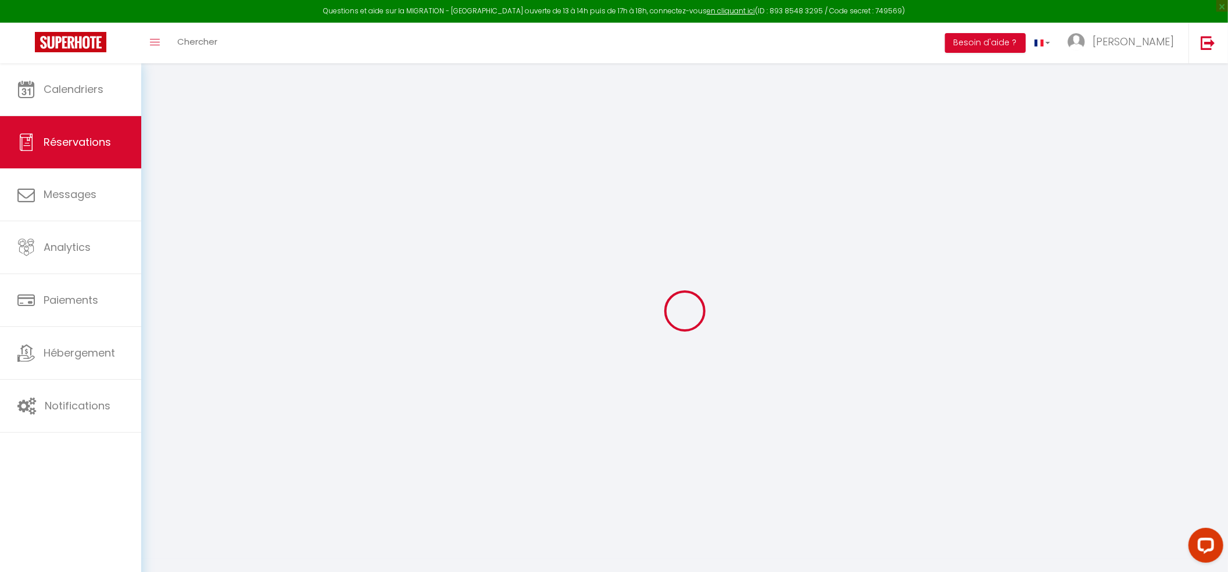
select select
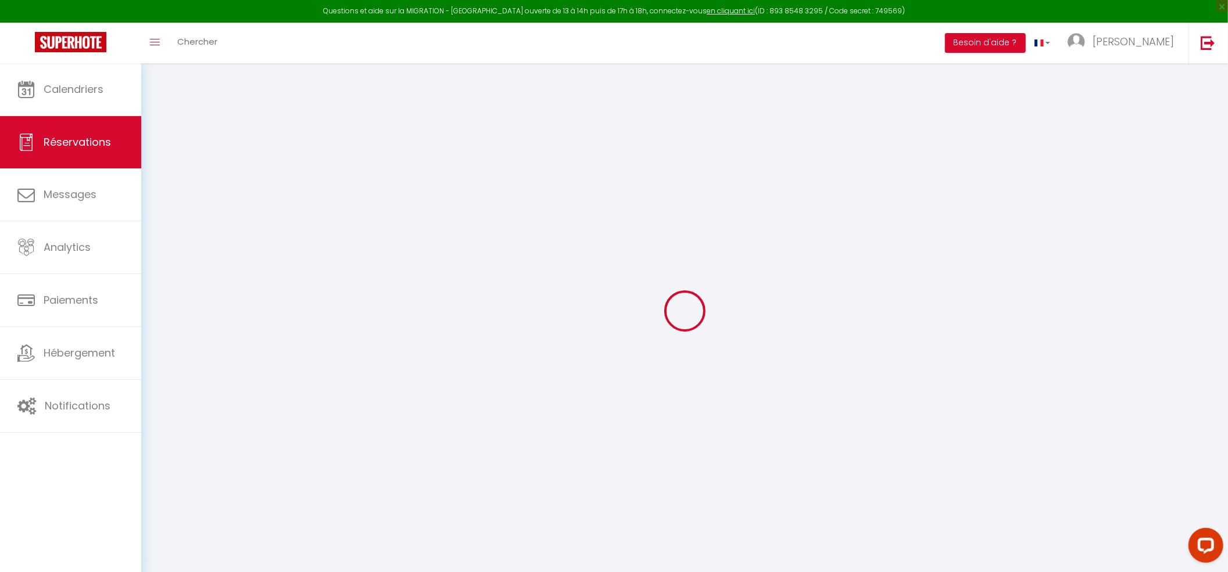
checkbox input "false"
type input "[PERSON_NAME]"
type input "[EMAIL_ADDRESS][DOMAIN_NAME]"
type input "[PERSON_NAME][EMAIL_ADDRESS][DOMAIN_NAME]"
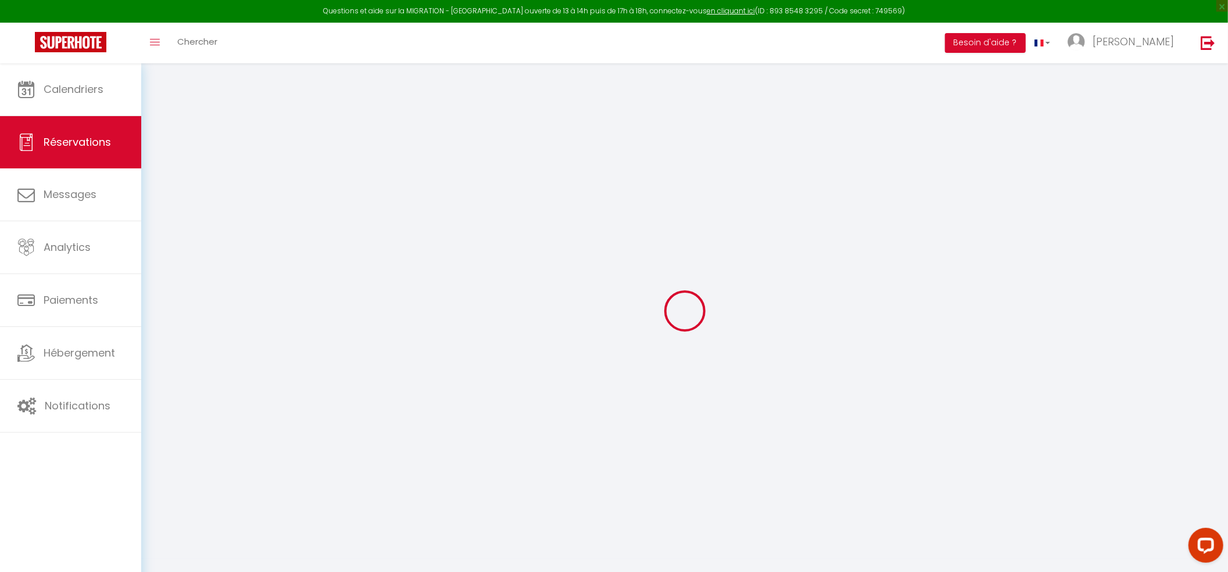
type input "[PHONE_NUMBER]"
type input "."
select select "PL"
type input "87.45"
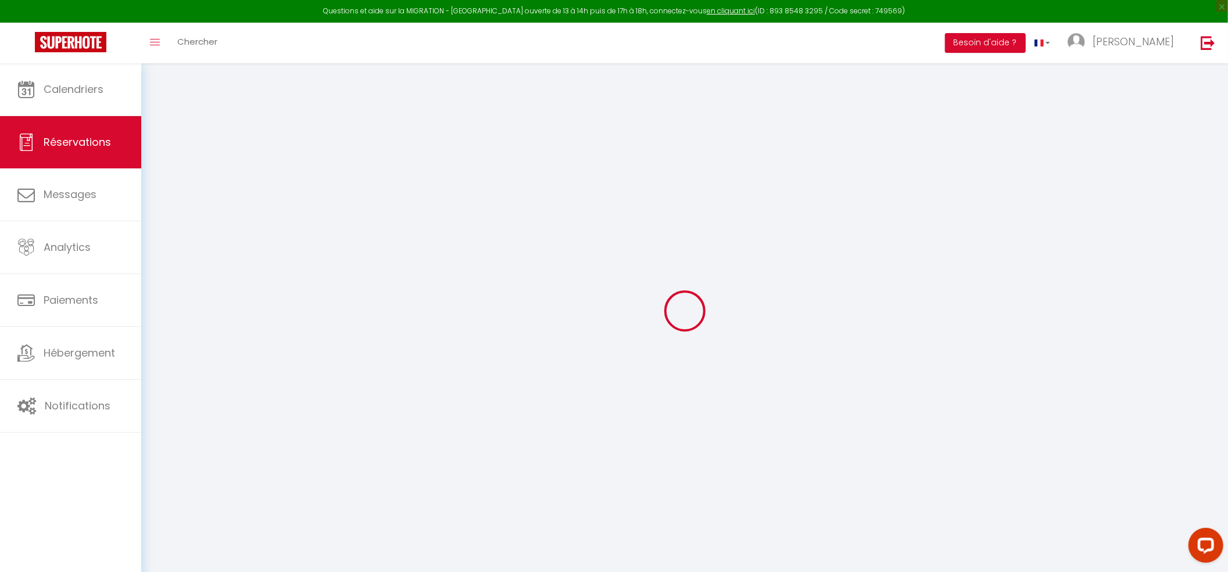
type input "8.14"
select select "45341"
select select "1"
select select
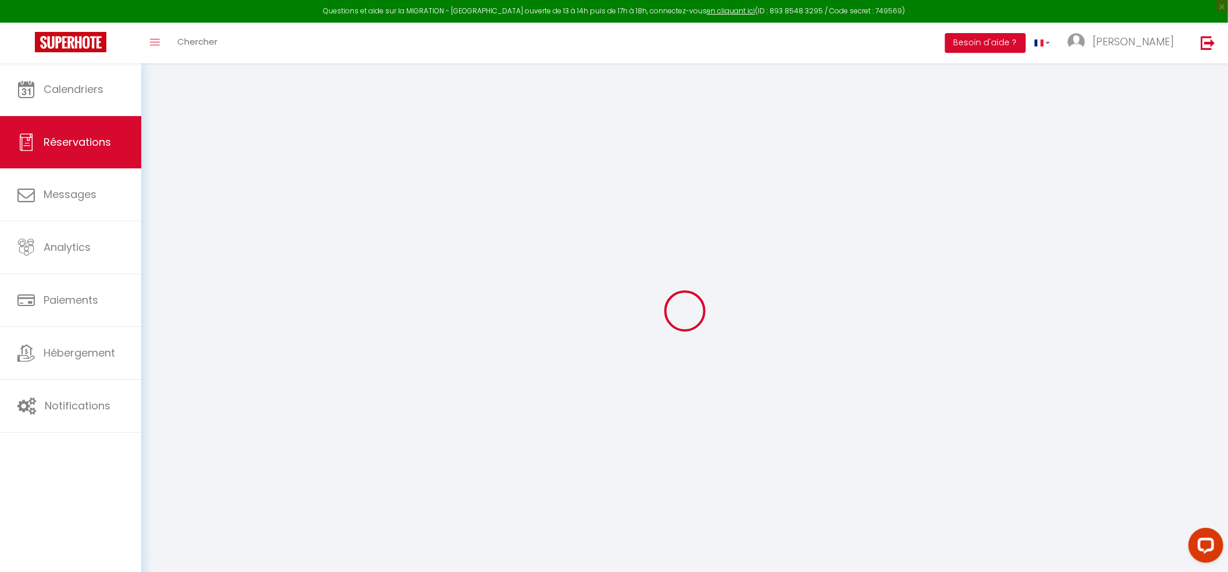
type input "2"
select select "12"
select select "15"
type input "454.44"
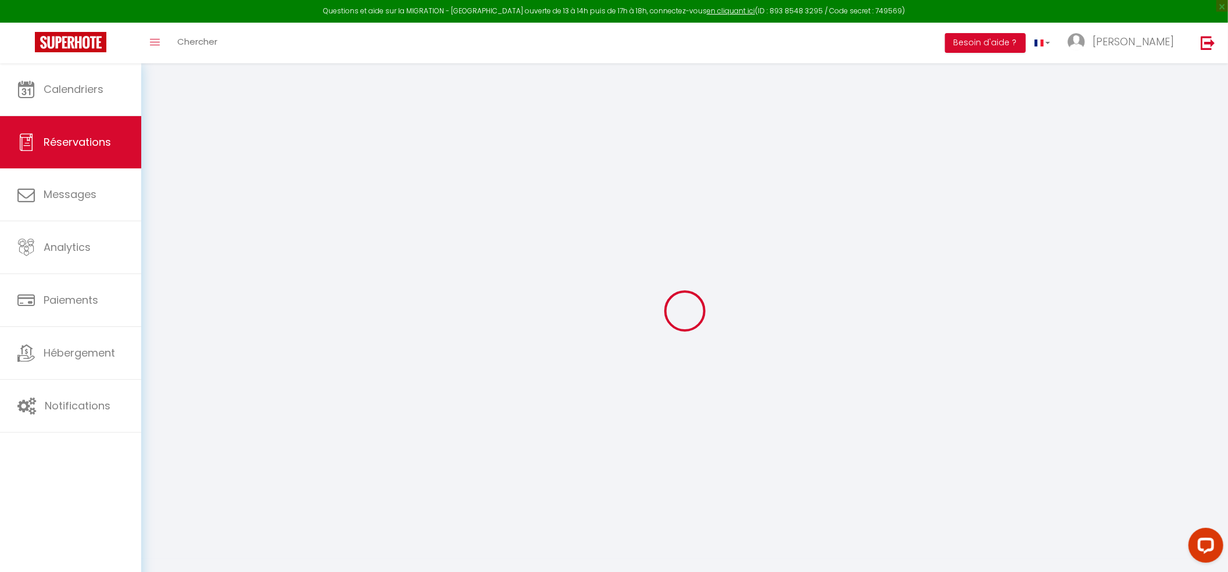
checkbox input "false"
type input "0"
select select "2"
type input "0"
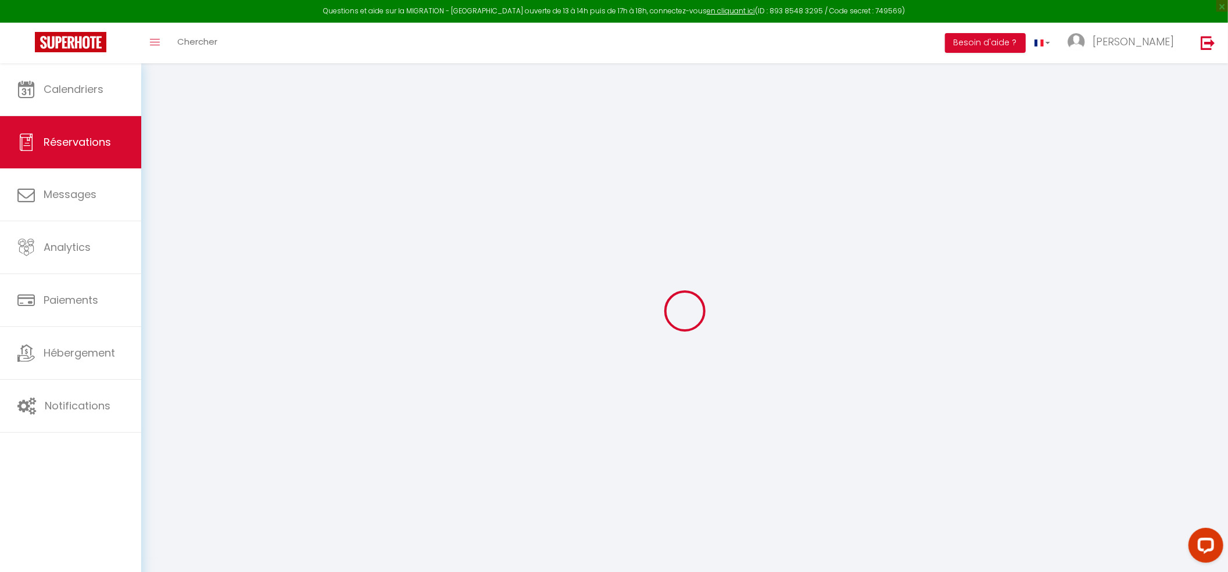
type input "0"
select select
checkbox input "false"
type textarea "** THIS RESERVATION HAS BEEN PRE-PAID ** BOOKING NOTE : Payment charge is EUR 8…"
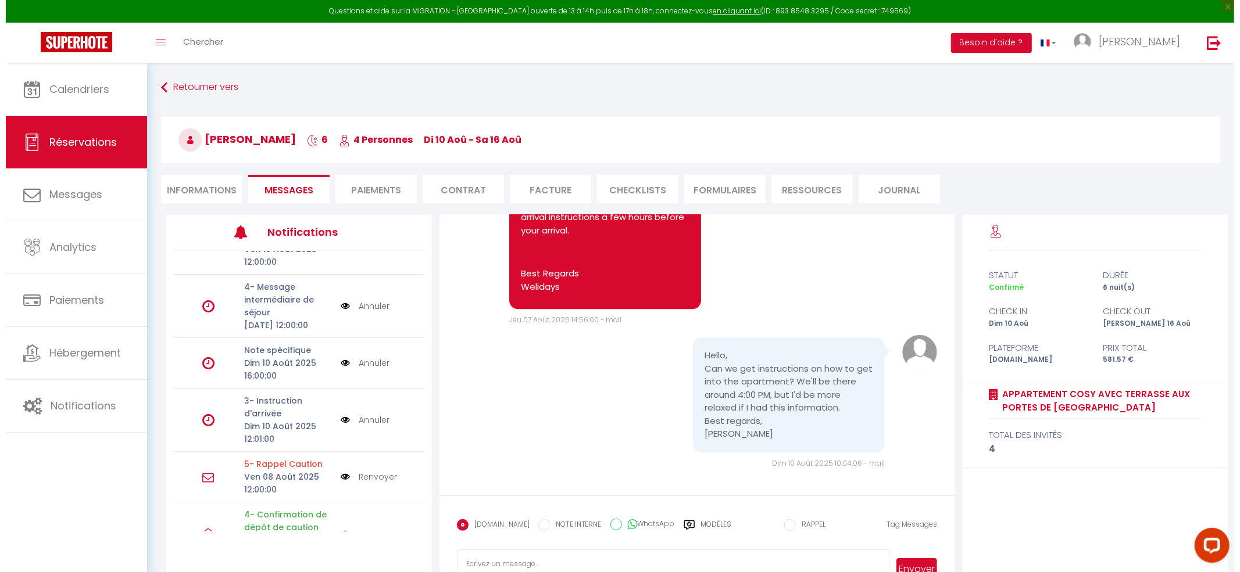
scroll to position [155, 0]
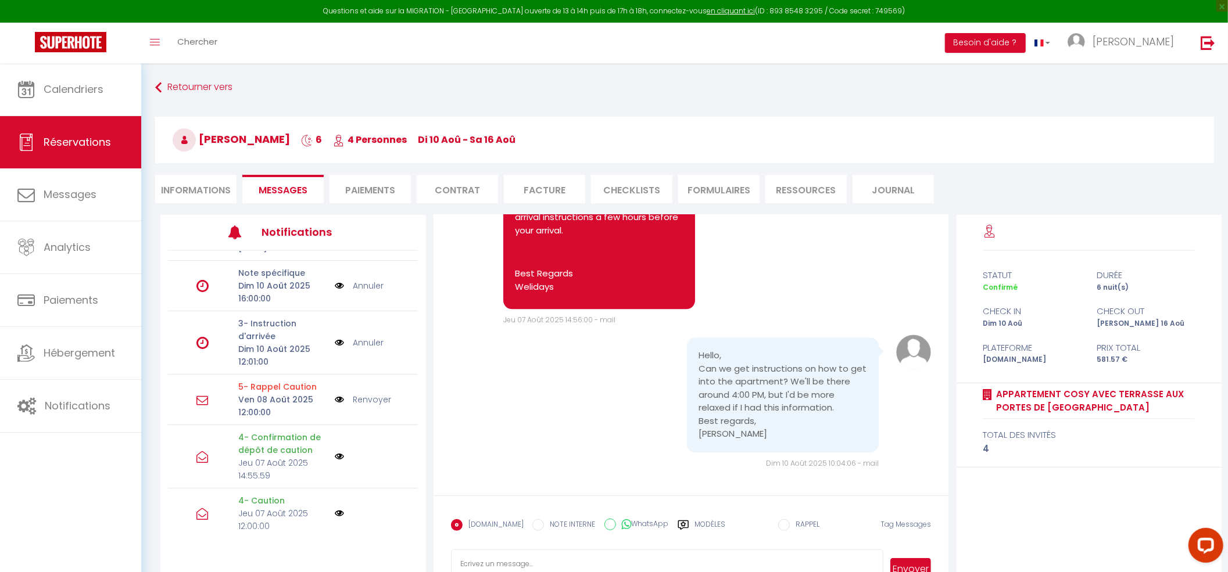
click at [335, 349] on img at bounding box center [339, 342] width 9 height 13
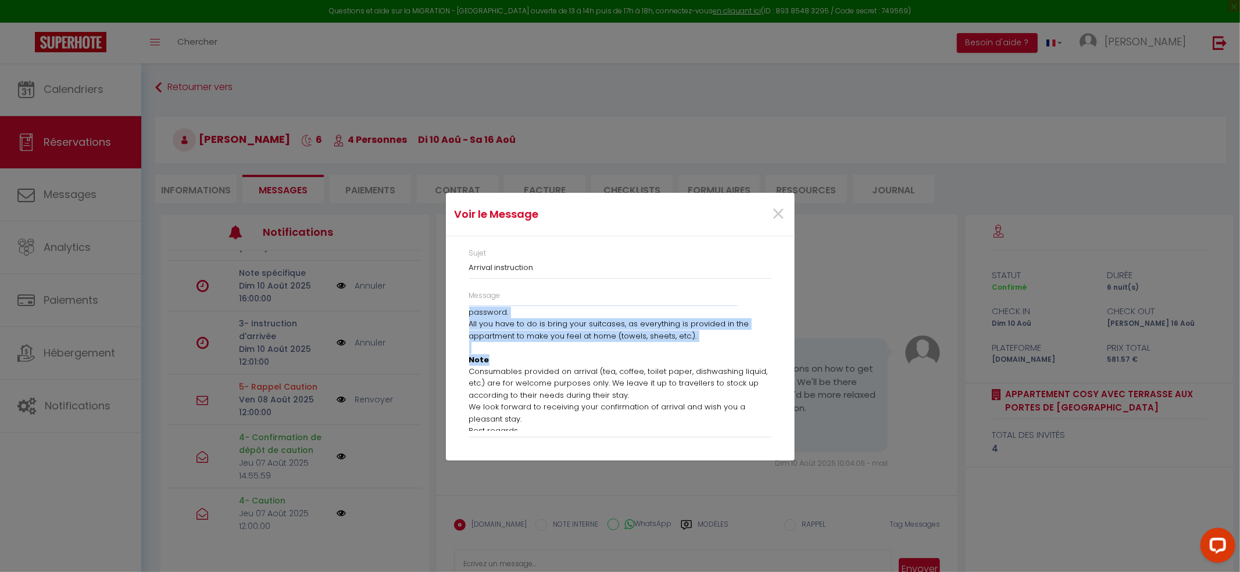
scroll to position [503, 0]
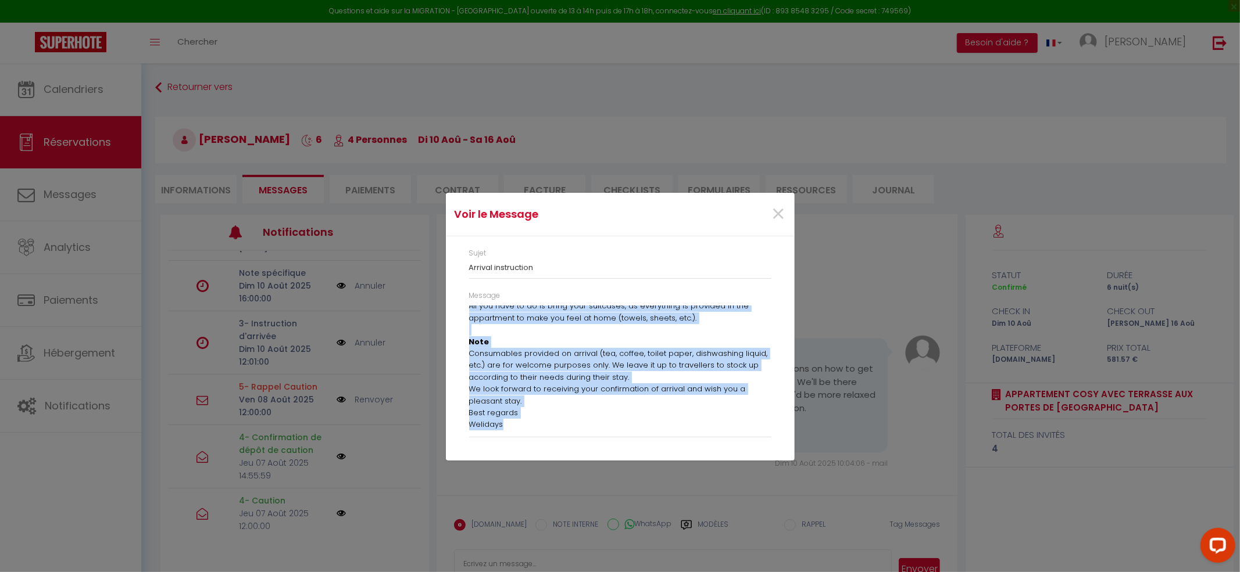
drag, startPoint x: 470, startPoint y: 311, endPoint x: 547, endPoint y: 411, distance: 126.3
click at [547, 411] on div "Hello [PERSON_NAME], We hope you are well and ready for your stay! The check-in…" at bounding box center [620, 369] width 302 height 126
copy div "Lorem Ipsu, Do sita con adi elit sed doeiu tem inci utla! Etd magna-al en admi …"
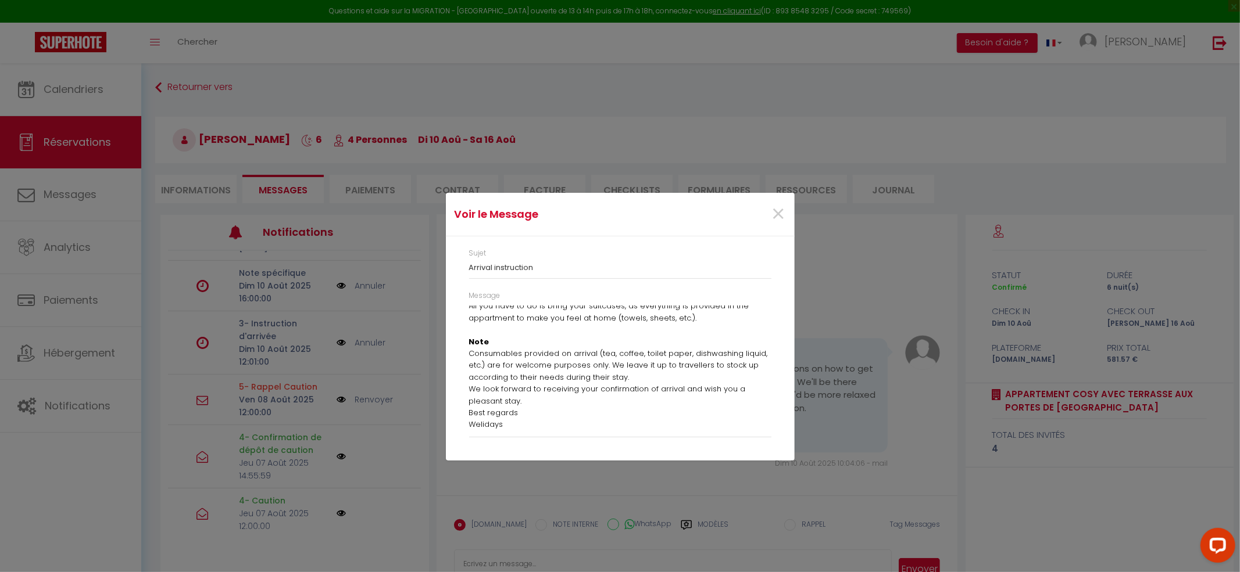
click at [549, 200] on div "Voir le Message ×" at bounding box center [620, 215] width 349 height 44
click at [539, 349] on p "All you have to do is bring your suitcases, as everything is provided in the ap…" at bounding box center [620, 341] width 302 height 83
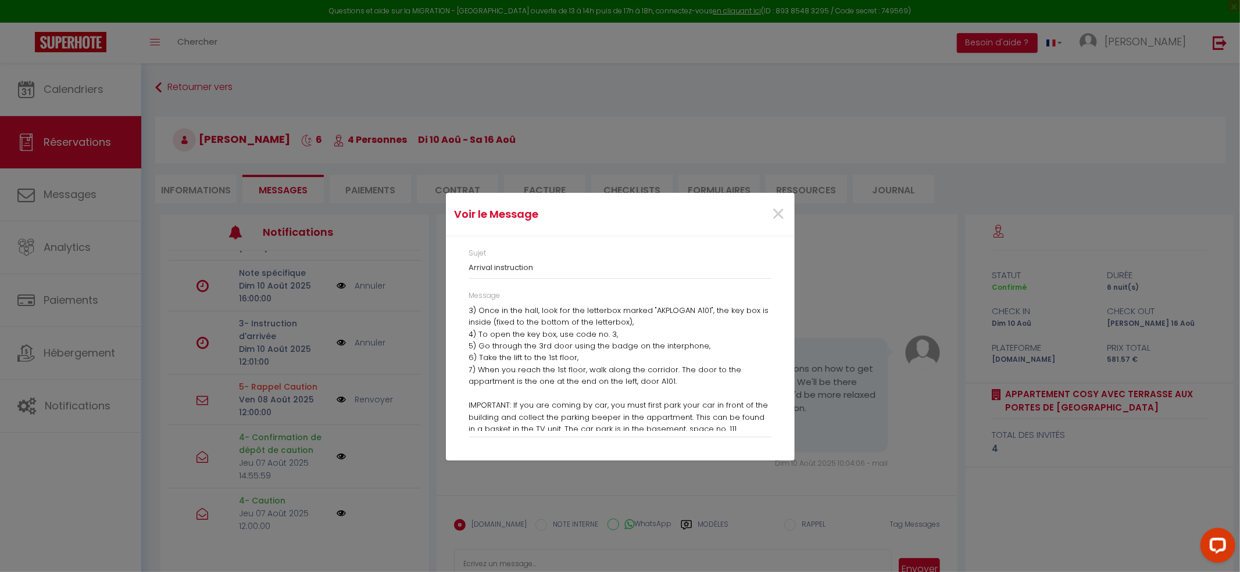
scroll to position [0, 0]
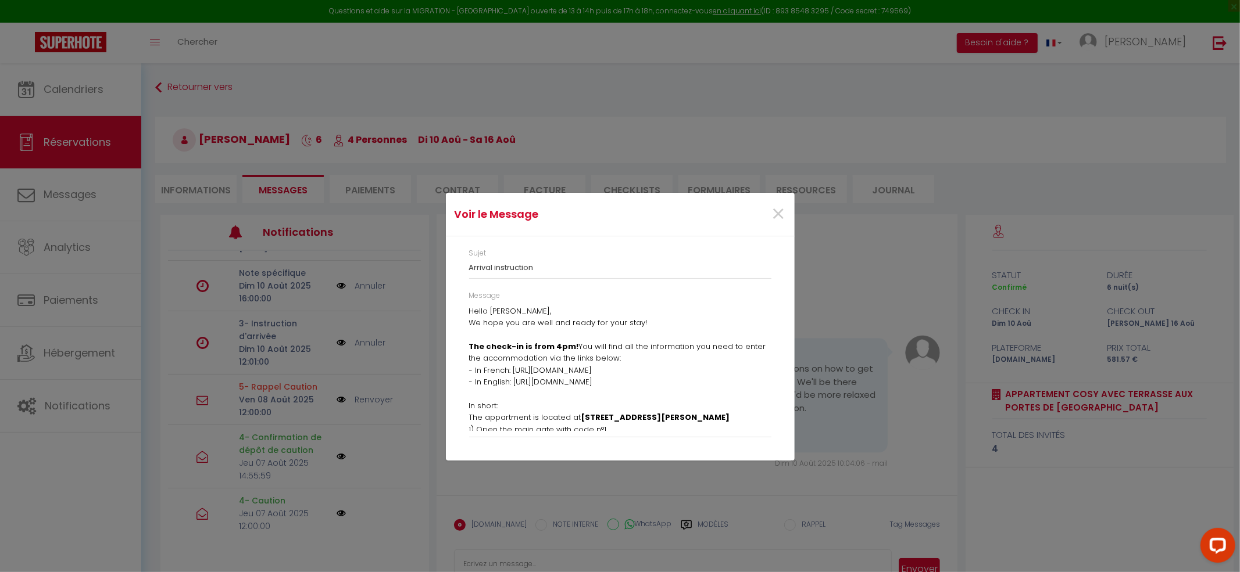
click at [468, 310] on div "Message Hello [PERSON_NAME], We hope you are well and ready for your stay! The …" at bounding box center [619, 370] width 317 height 159
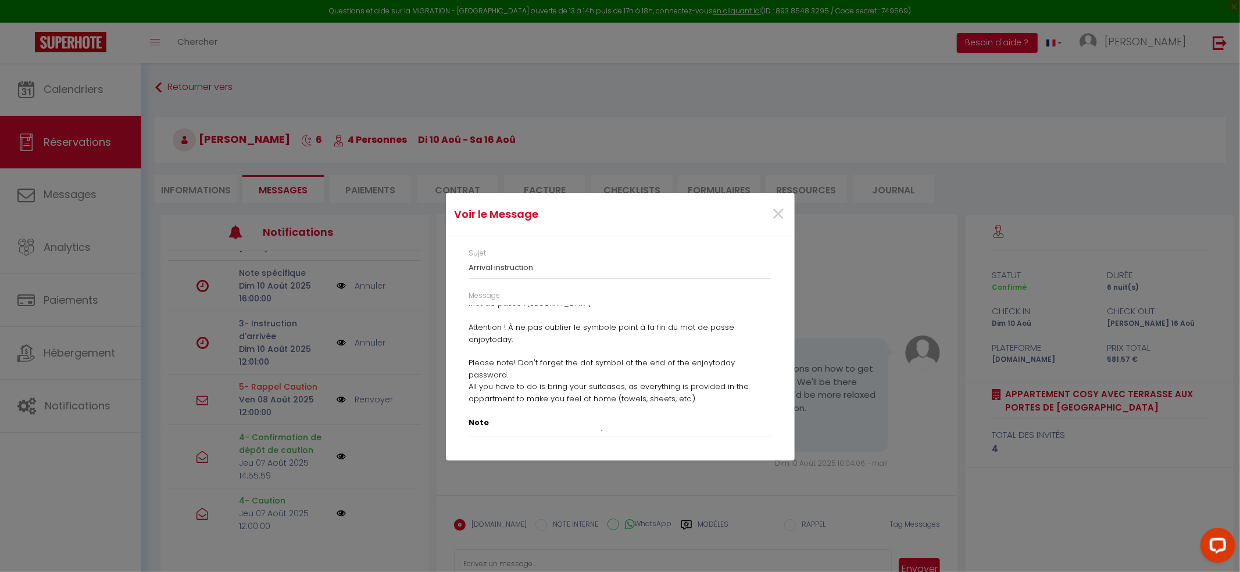
scroll to position [503, 0]
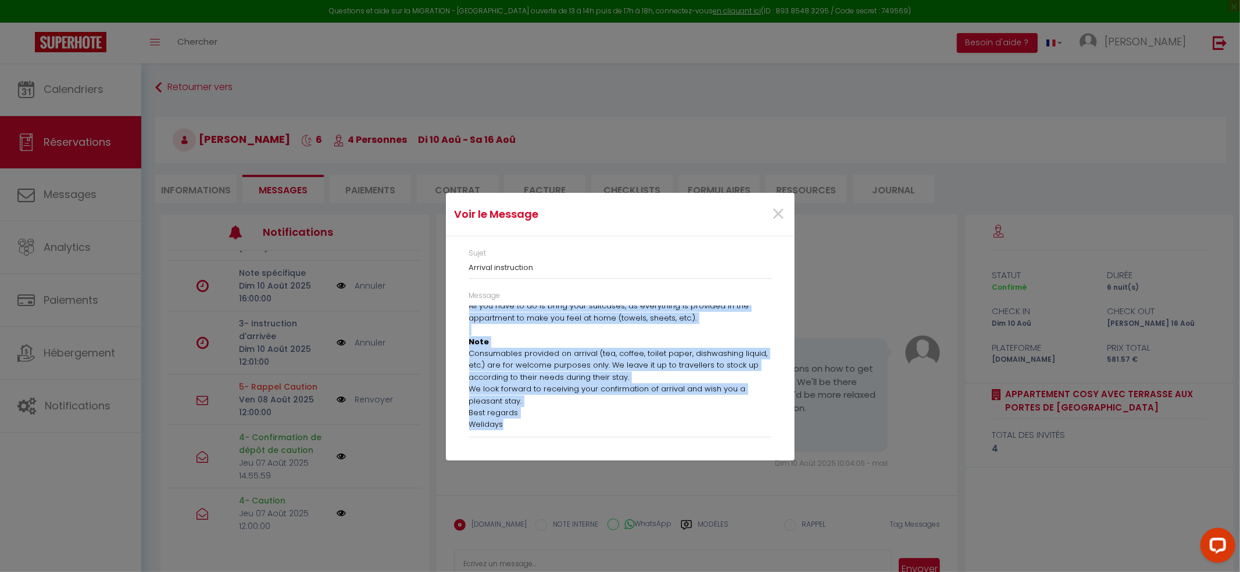
click at [516, 411] on p "Best regards Welidays" at bounding box center [620, 419] width 302 height 24
copy div "Lorem Ipsu, Do sita con adi elit sed doeiu tem inci utla! Etd magna-al en admi …"
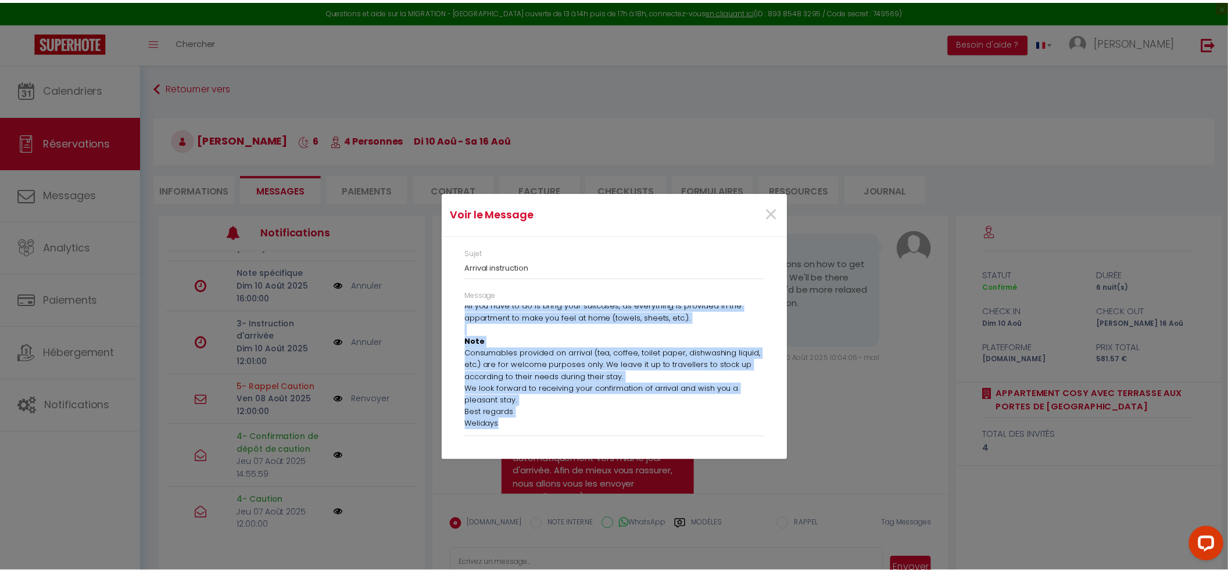
scroll to position [2791, 0]
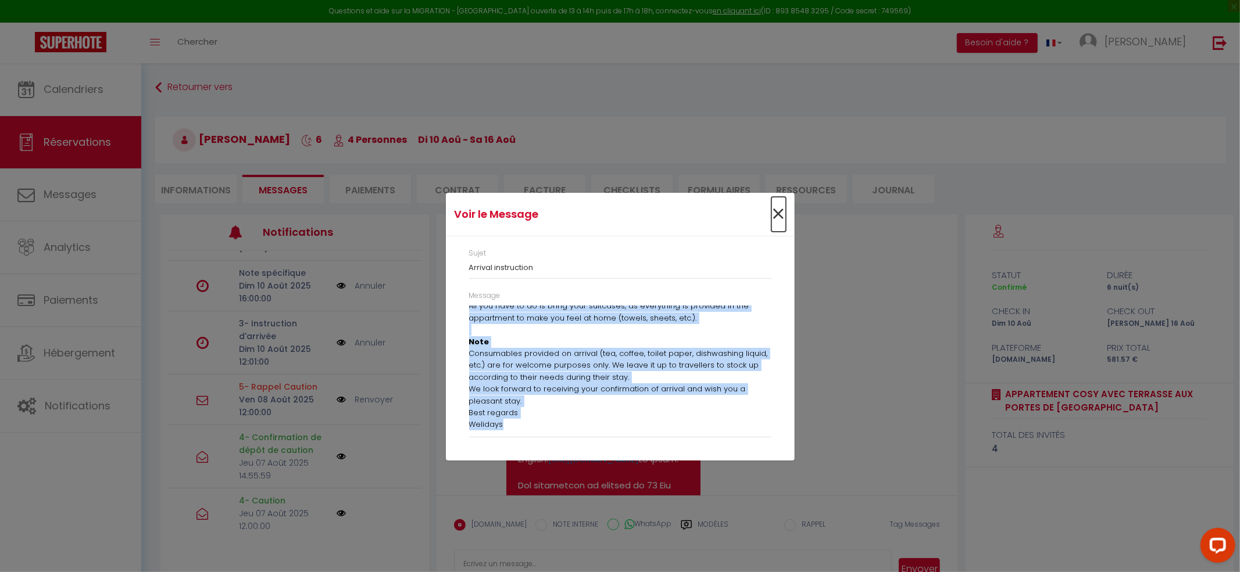
click at [775, 212] on span "×" at bounding box center [778, 214] width 15 height 35
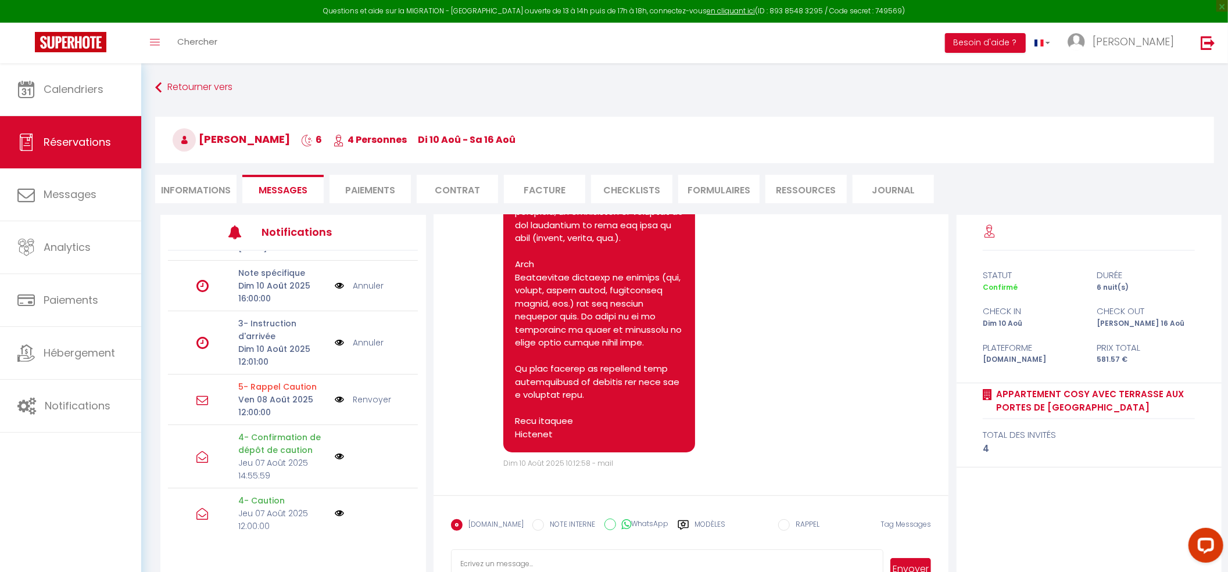
scroll to position [3927, 0]
click at [79, 181] on link "Messages" at bounding box center [70, 195] width 141 height 52
select select "message"
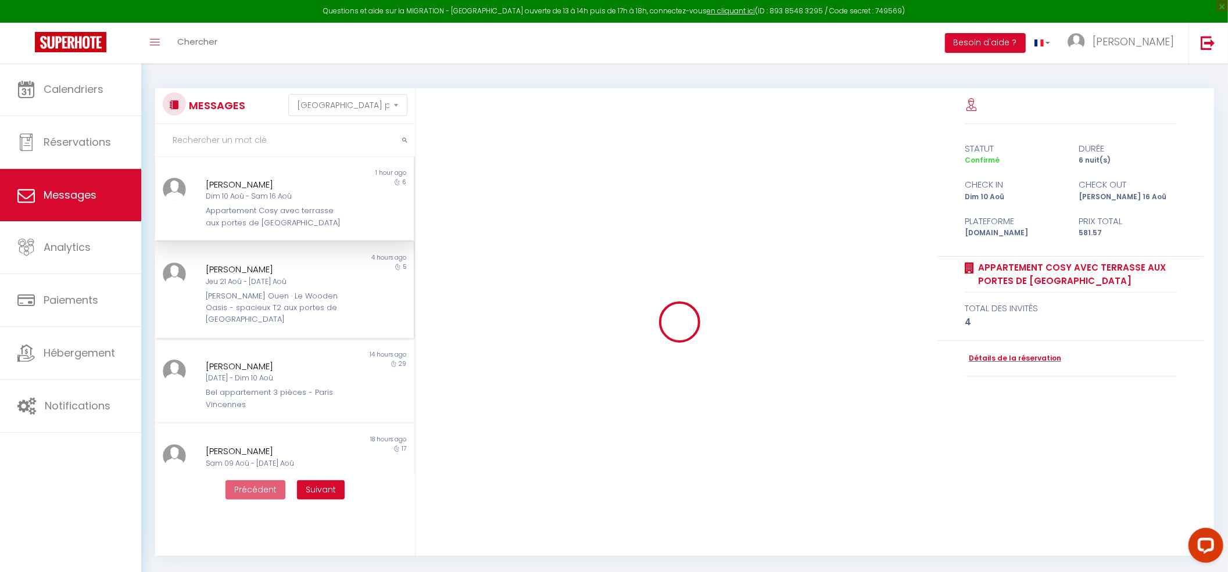
scroll to position [3613, 0]
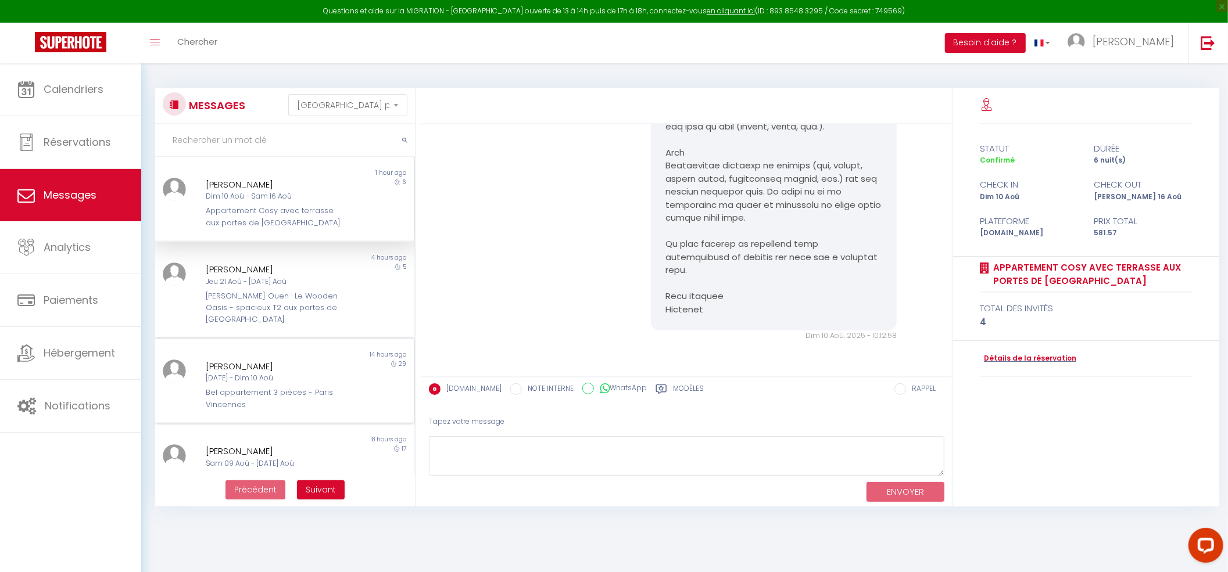
click at [264, 360] on div "[PERSON_NAME]" at bounding box center [273, 367] width 135 height 14
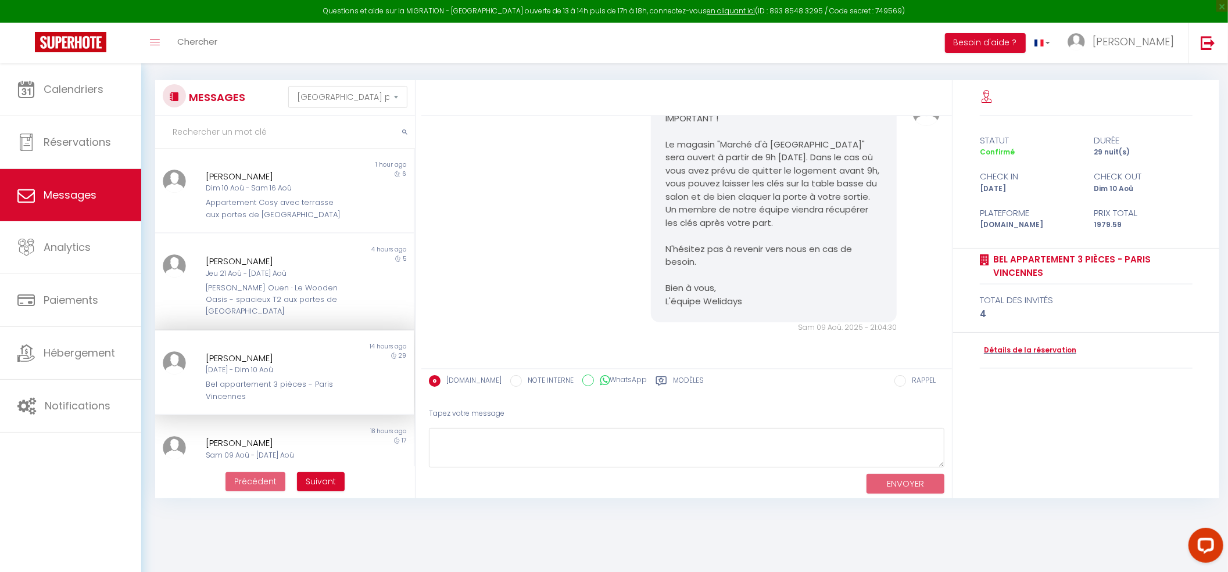
scroll to position [63, 0]
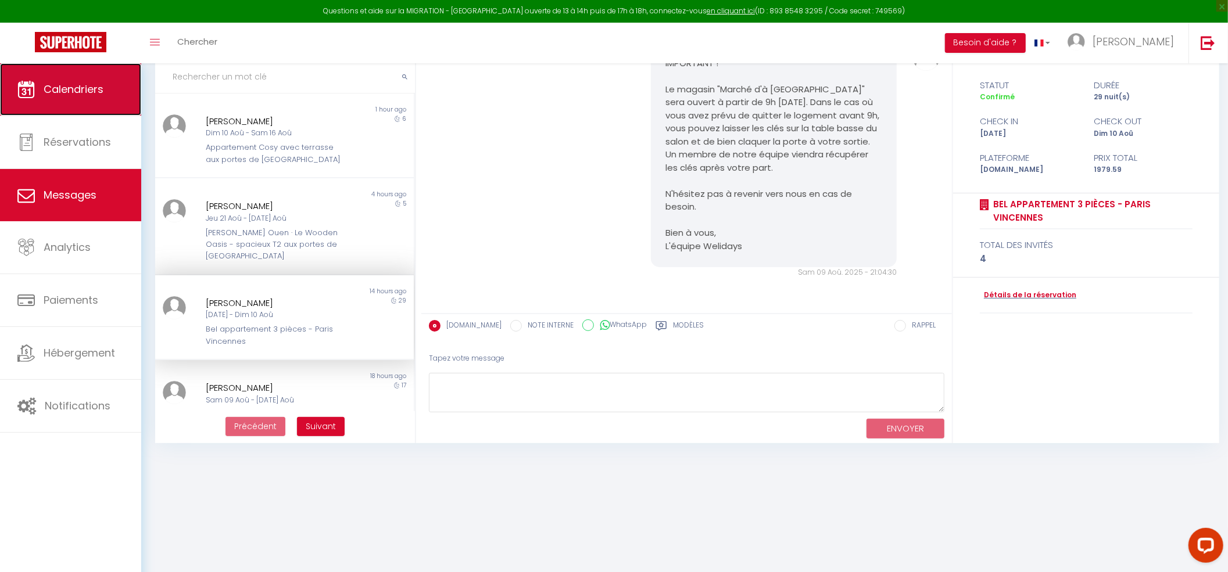
click at [67, 83] on span "Calendriers" at bounding box center [74, 89] width 60 height 15
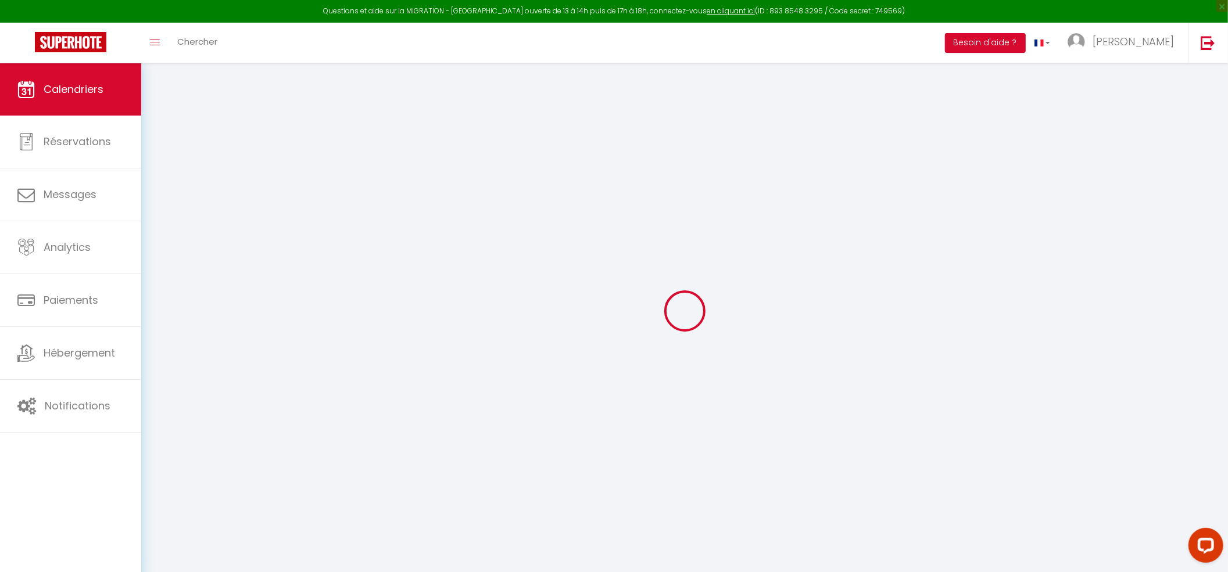
select select
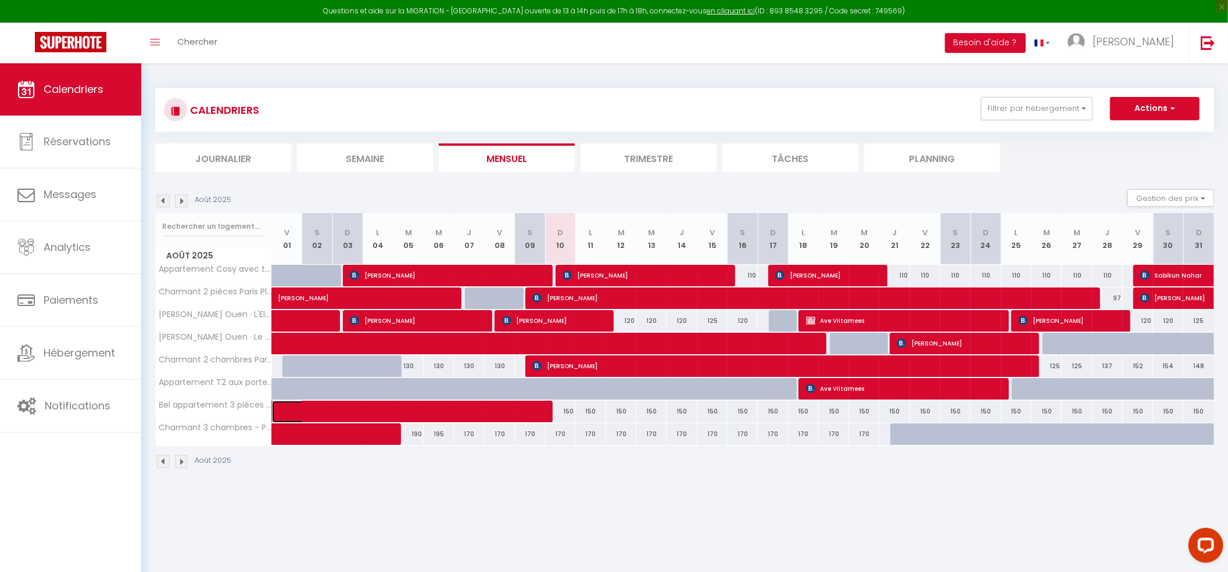
click at [480, 411] on span at bounding box center [409, 412] width 241 height 22
select select "OK"
select select "1"
select select "0"
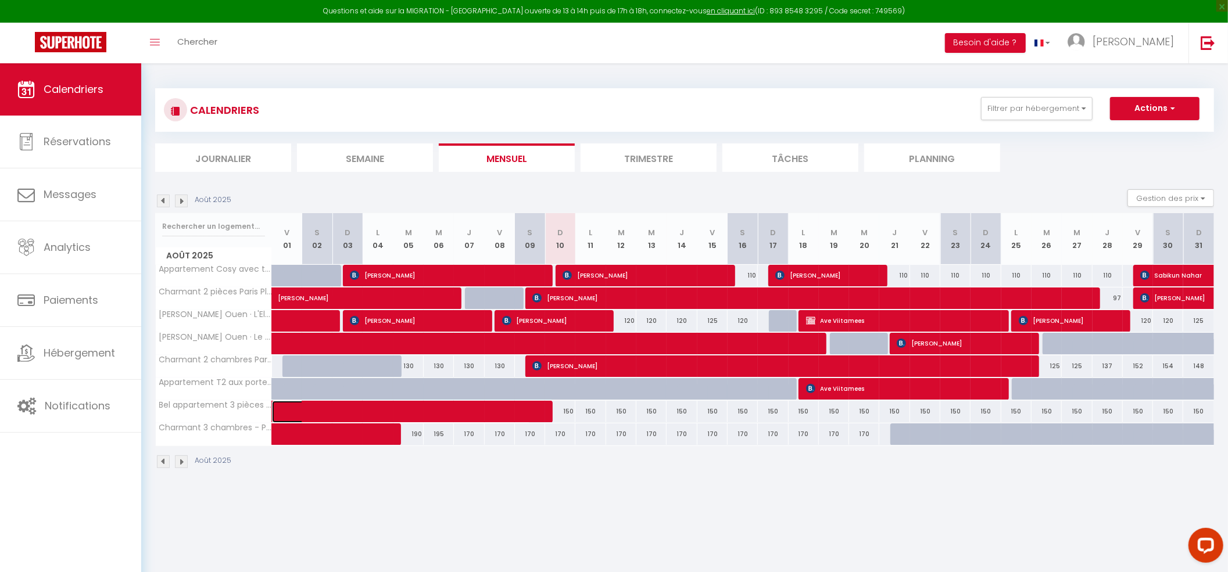
select select "1"
select select
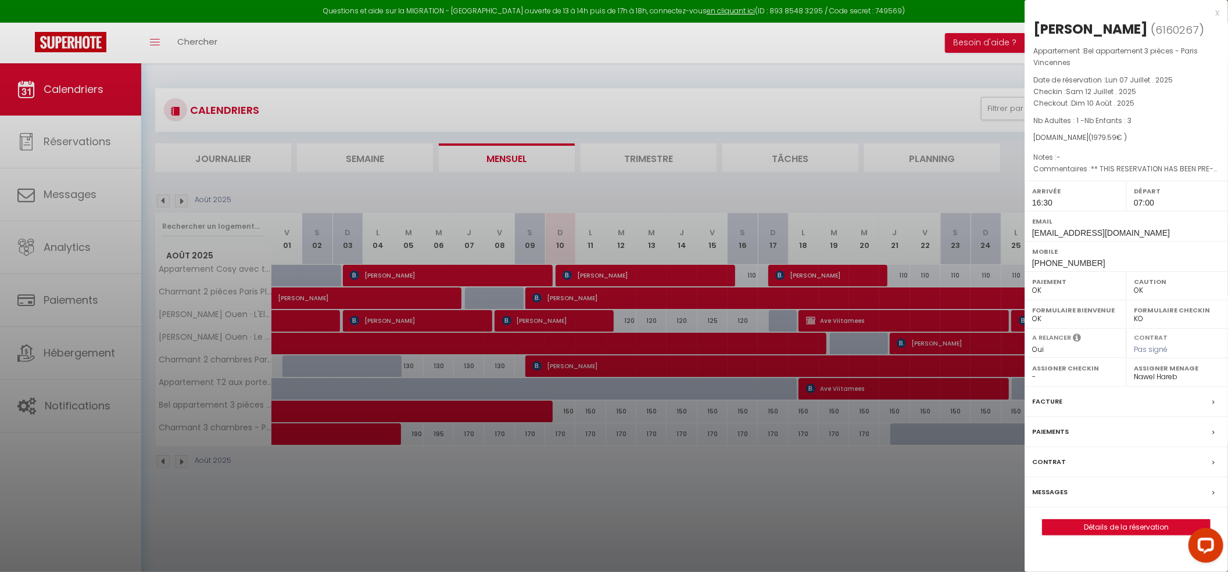
click at [487, 509] on div at bounding box center [614, 286] width 1228 height 572
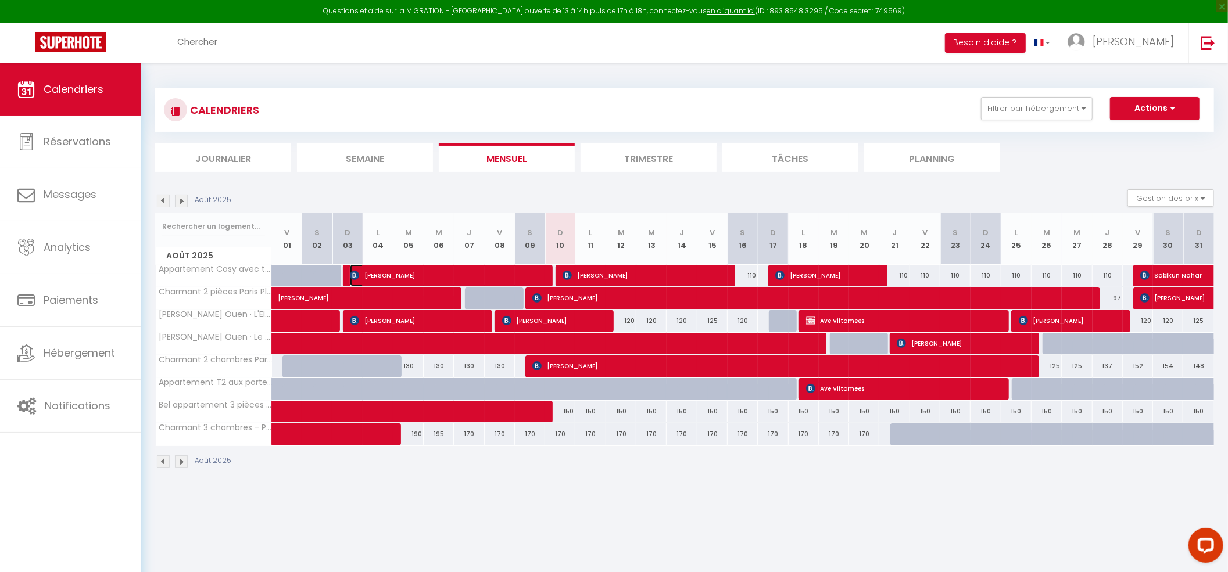
click at [532, 280] on span "[PERSON_NAME]" at bounding box center [445, 275] width 191 height 22
select select "4894"
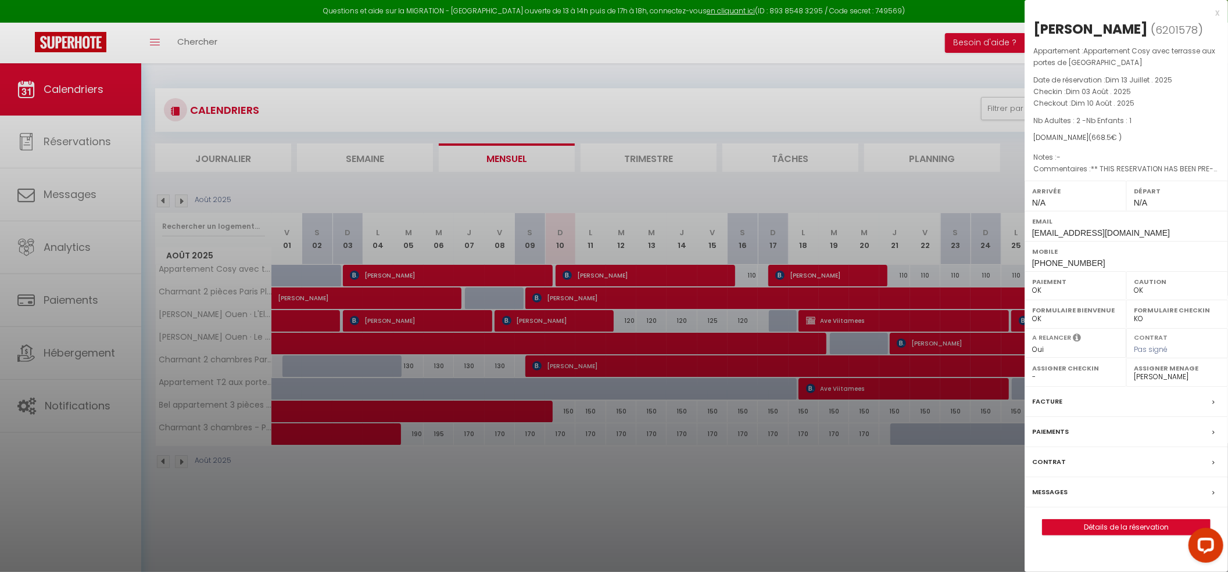
click at [521, 506] on div at bounding box center [614, 286] width 1228 height 572
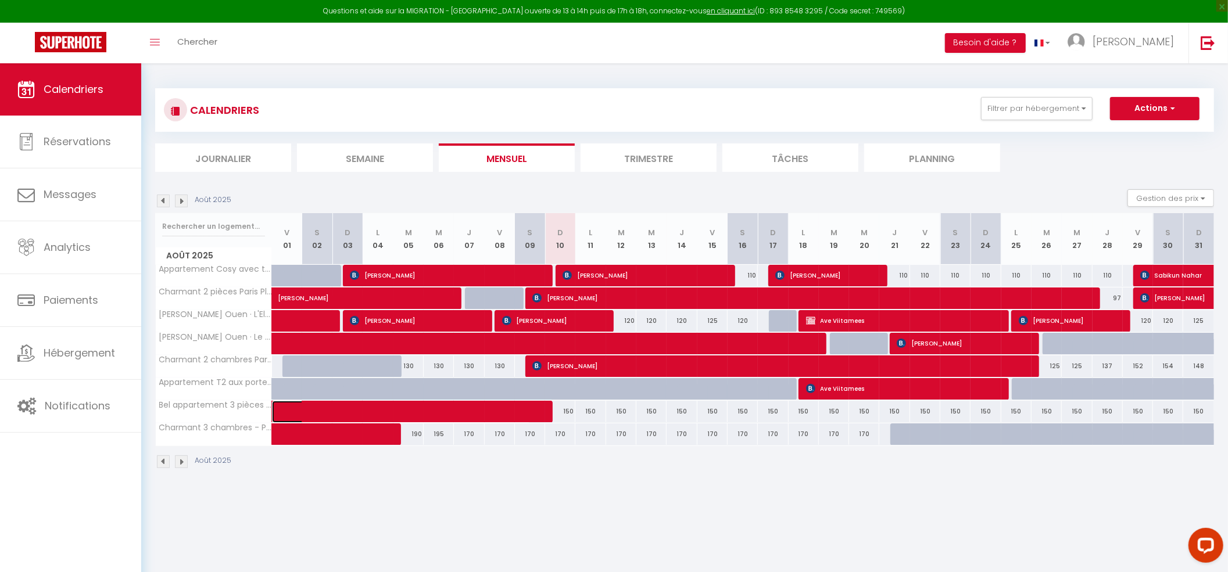
click at [466, 410] on span at bounding box center [409, 412] width 241 height 22
select select "1"
select select "50665"
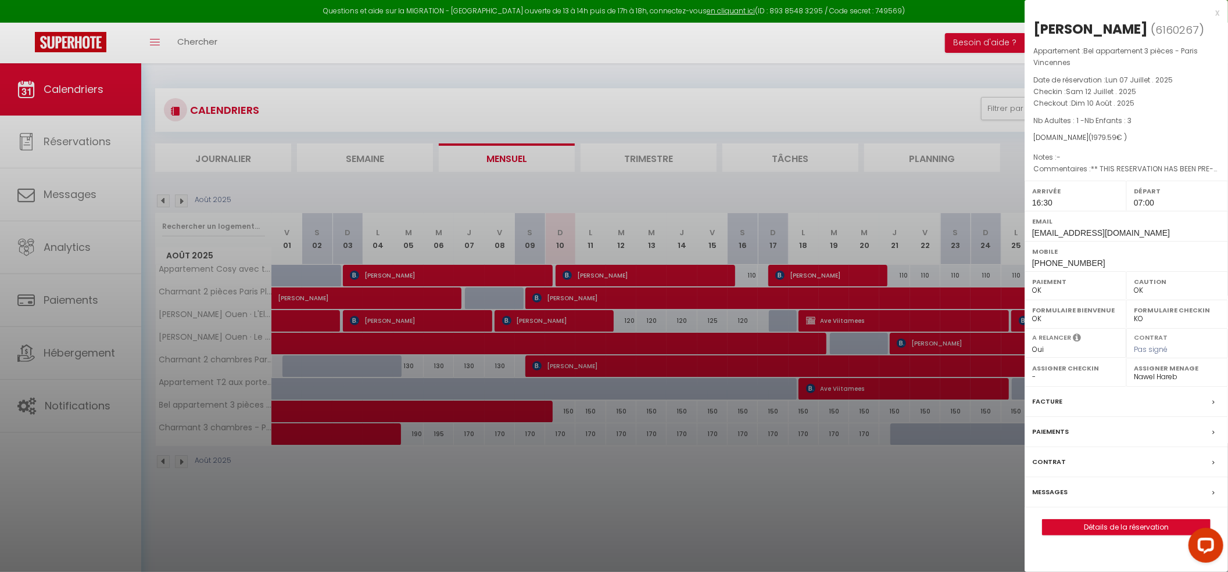
click at [421, 491] on div at bounding box center [614, 286] width 1228 height 572
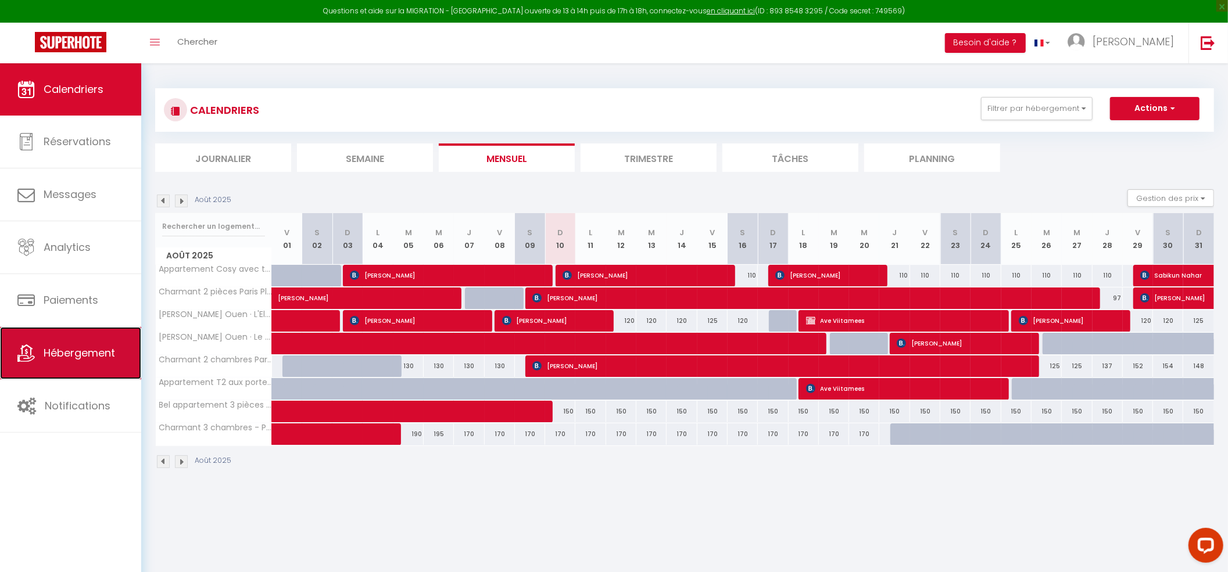
click at [84, 356] on span "Hébergement" at bounding box center [79, 353] width 71 height 15
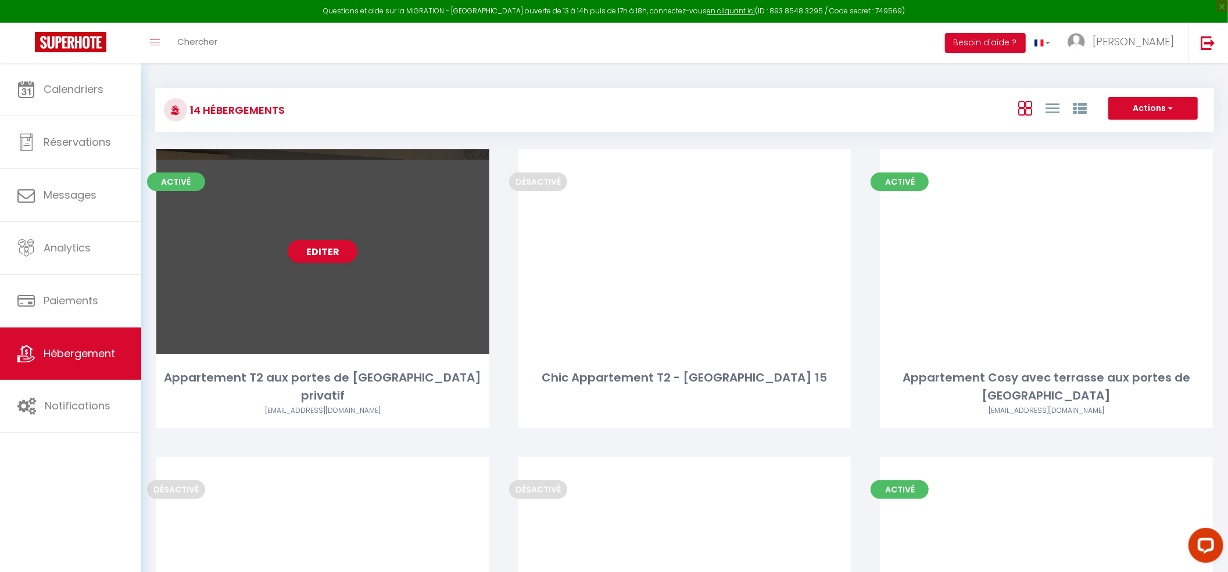
scroll to position [979, 0]
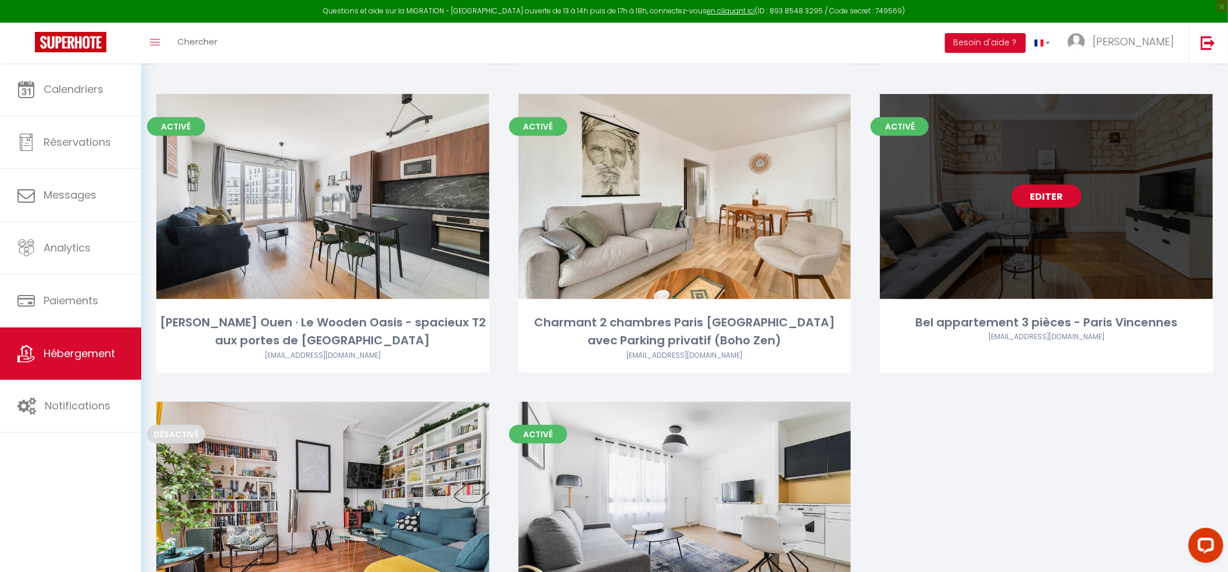
click at [1061, 185] on link "Editer" at bounding box center [1047, 196] width 70 height 23
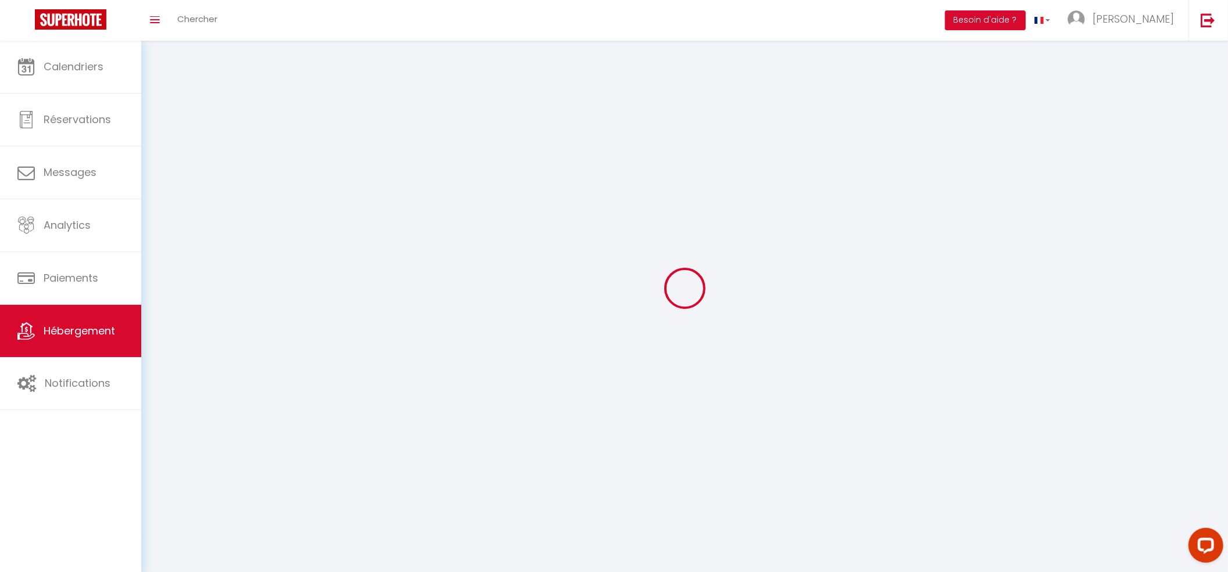
select select "1"
select select
select select "28"
select select
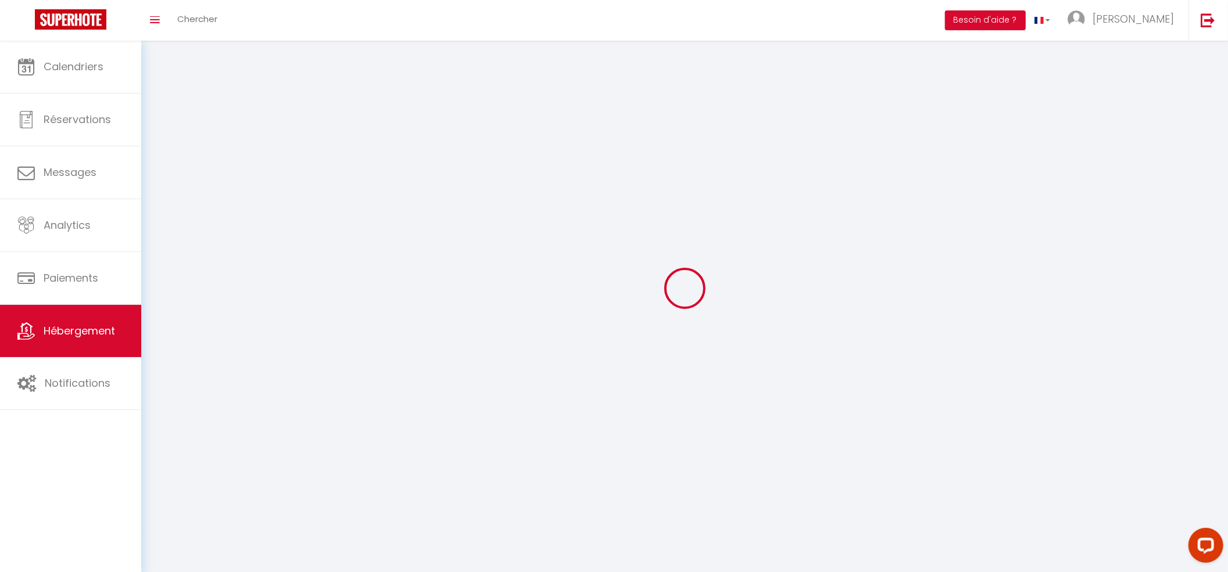
select select
checkbox input "false"
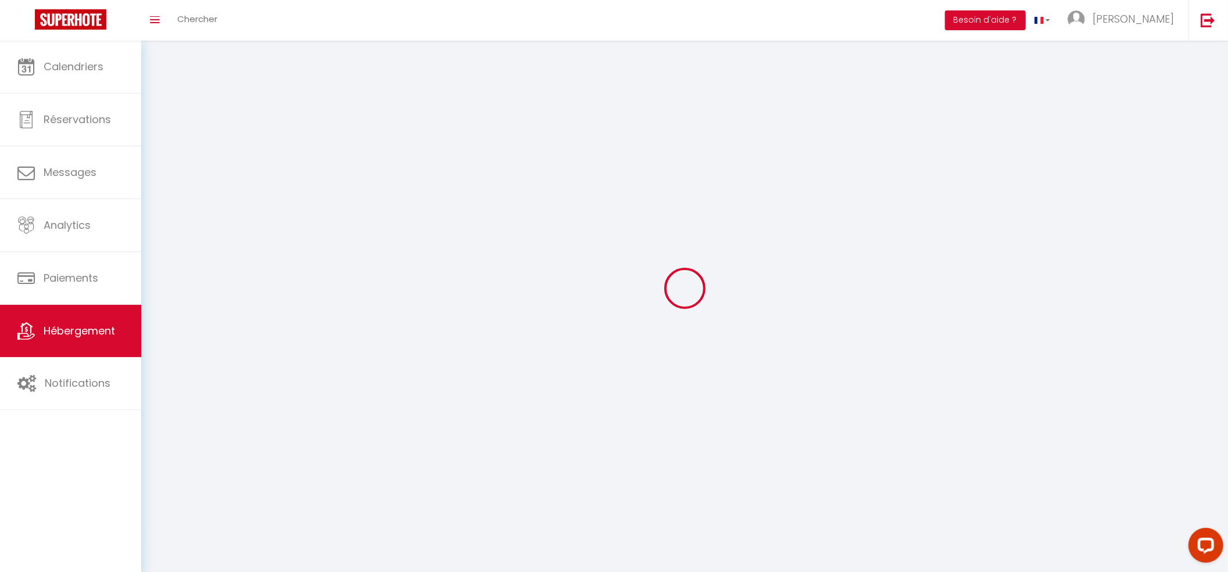
checkbox input "false"
select select
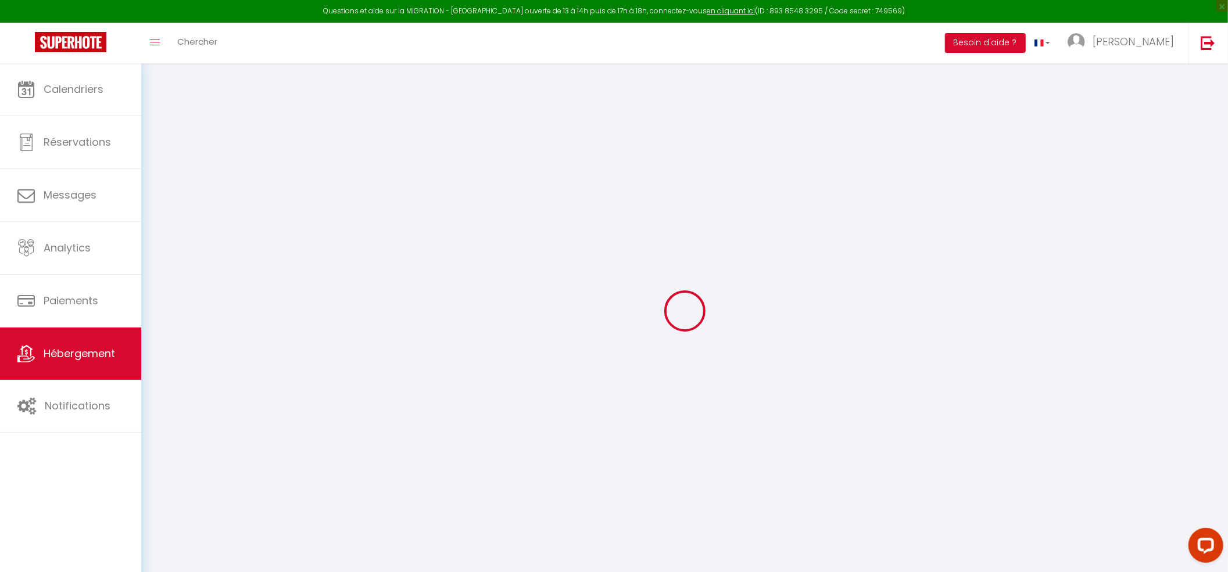
select select
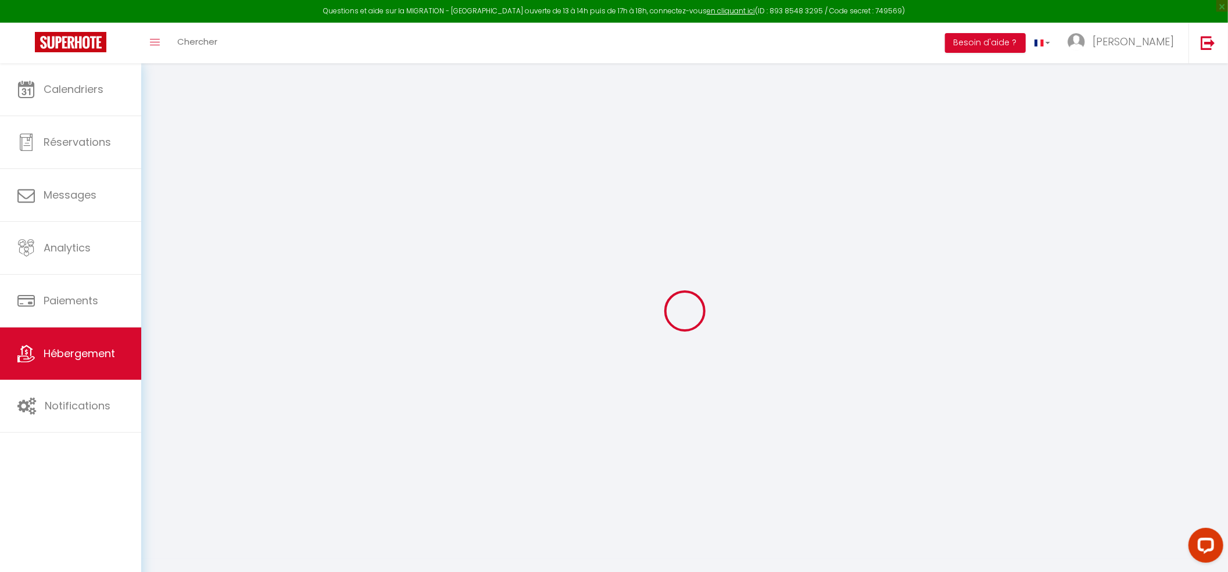
select select
checkbox input "false"
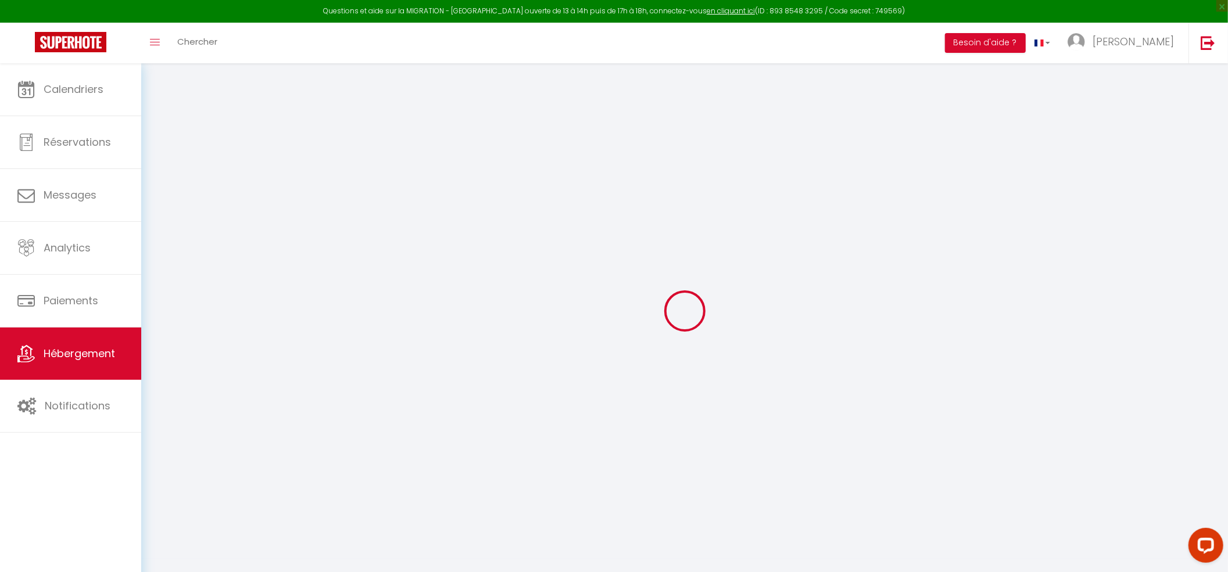
select select
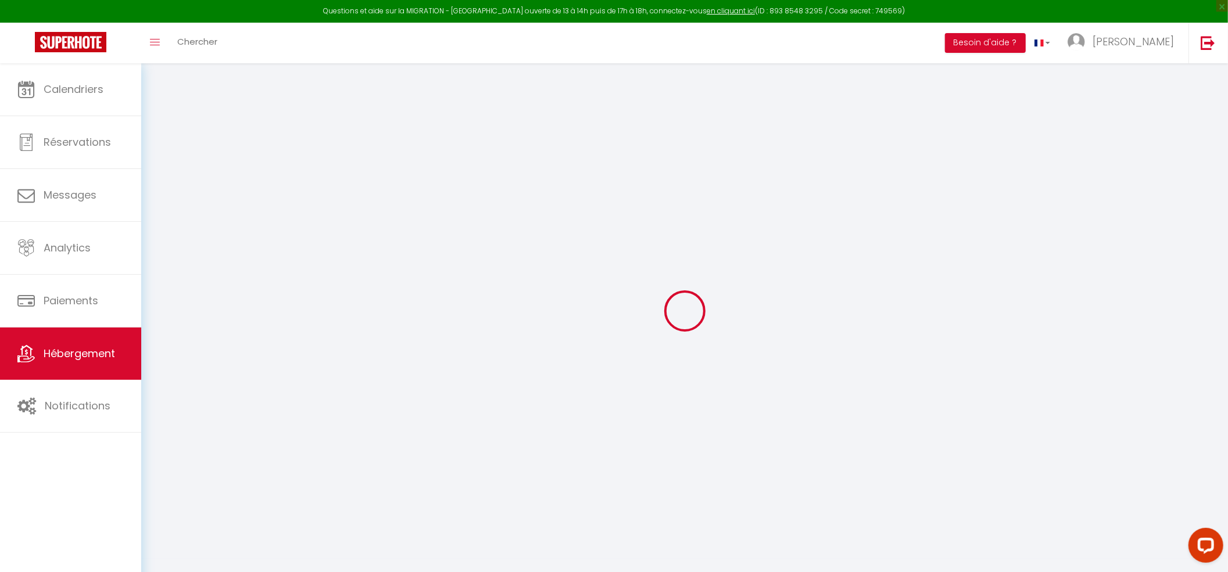
select select
checkbox input "false"
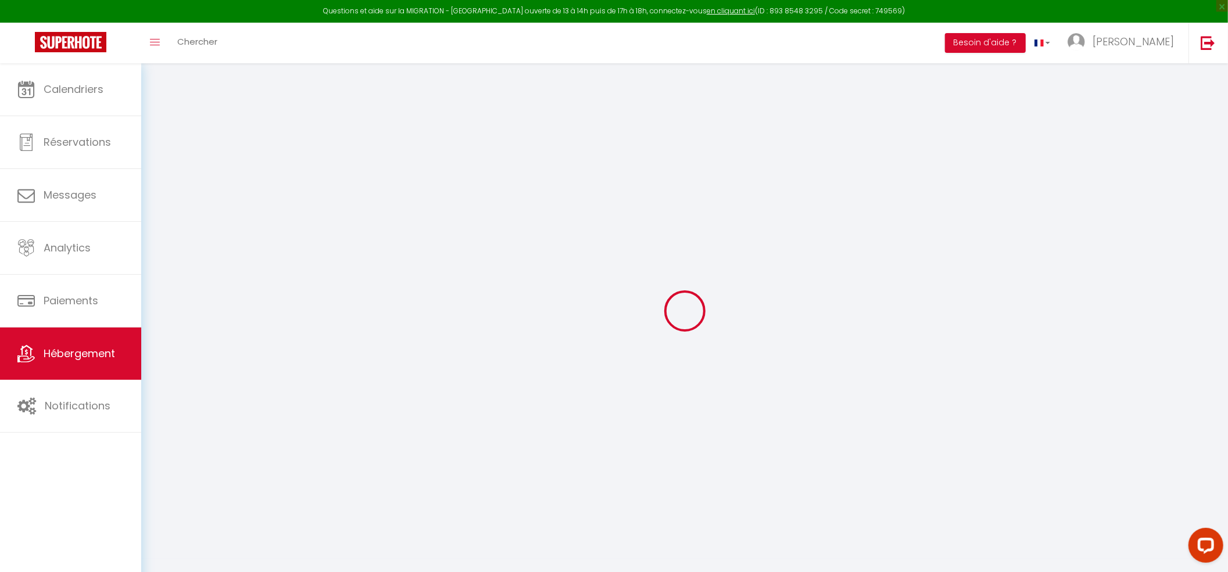
checkbox input "false"
select select
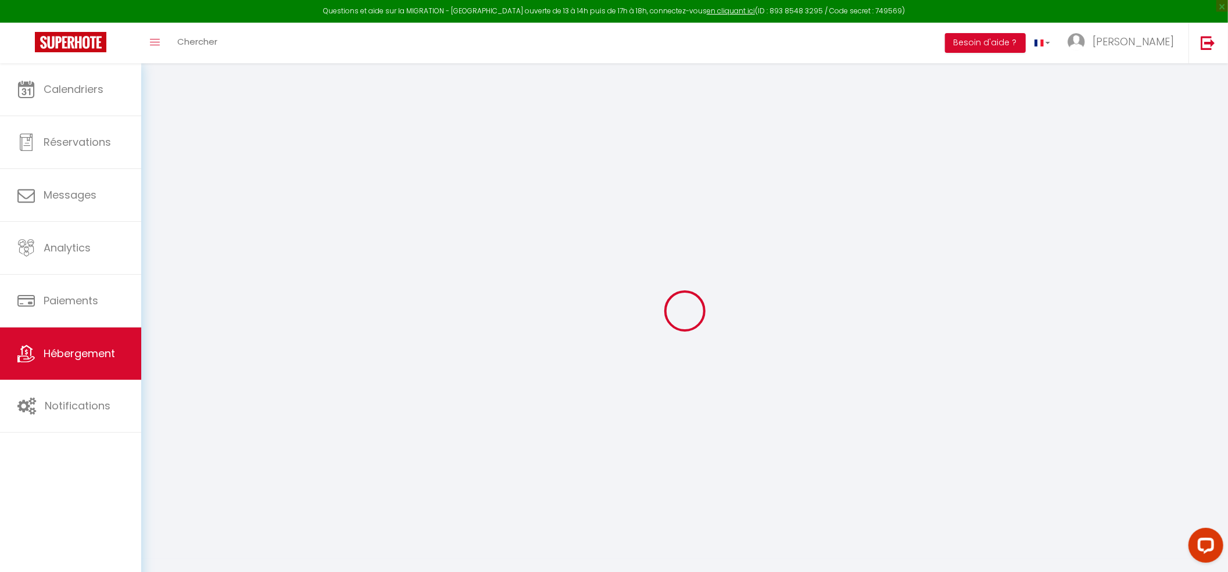
select select
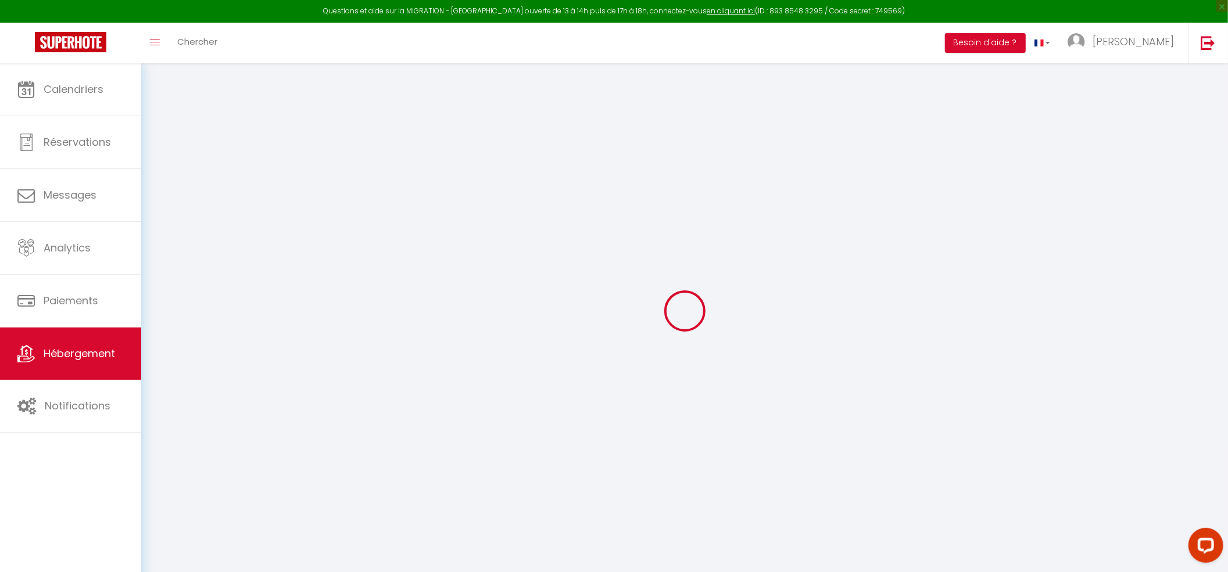
checkbox input "false"
select select
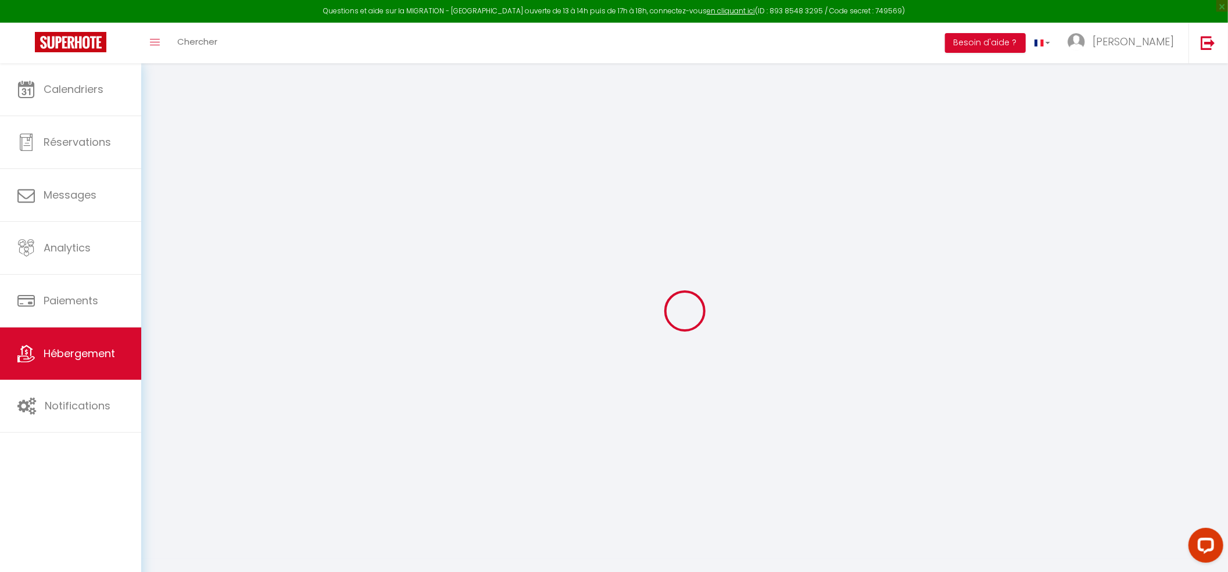
select select
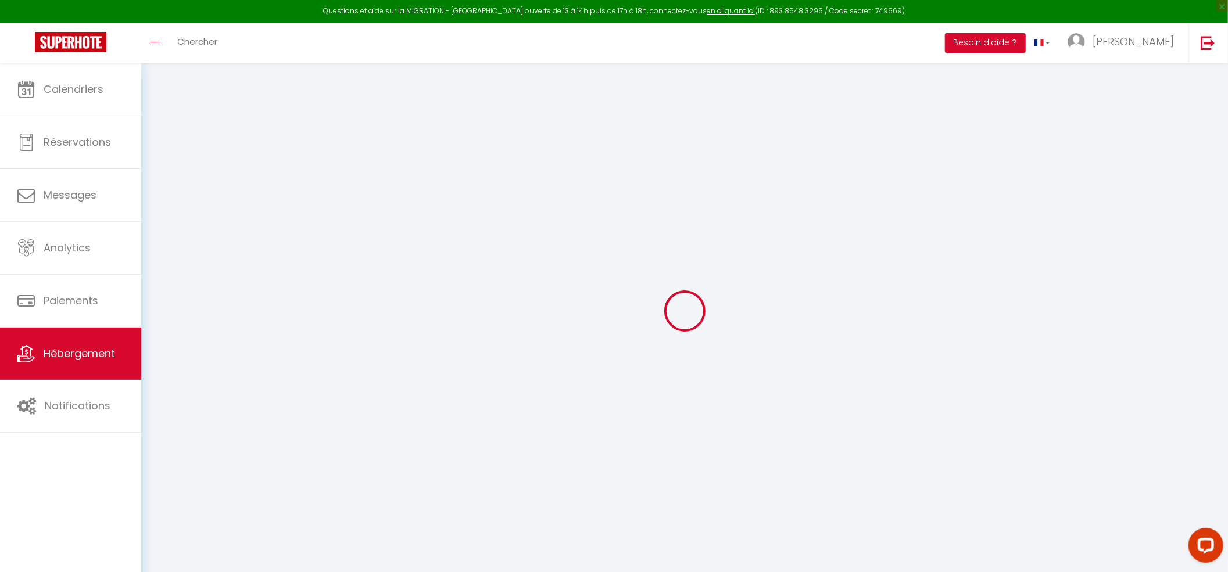
select select
checkbox input "false"
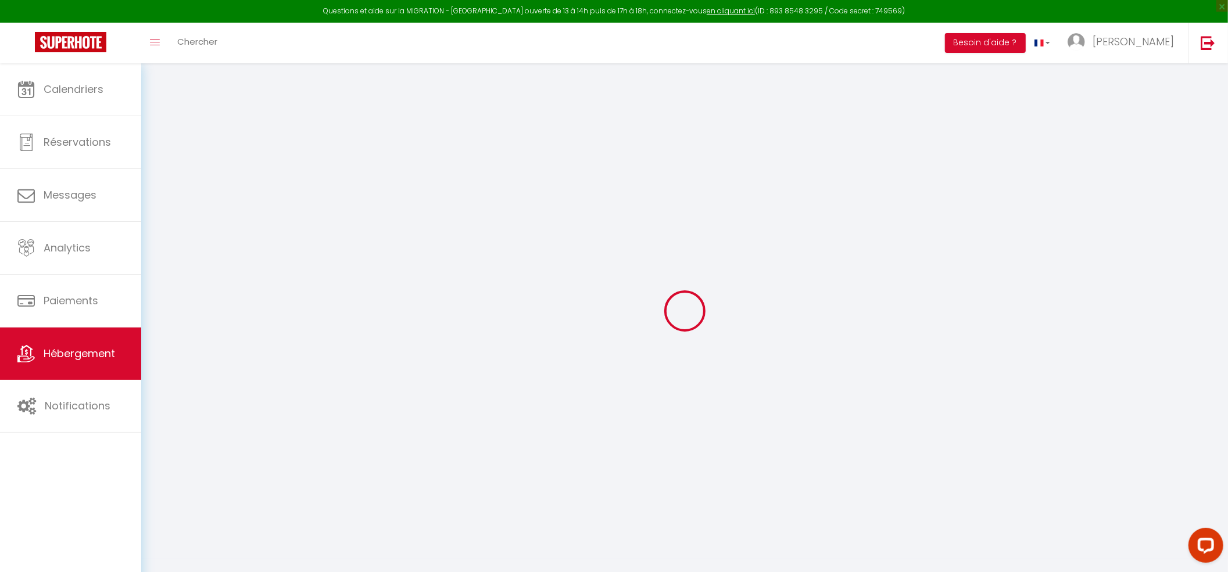
checkbox input "false"
select select
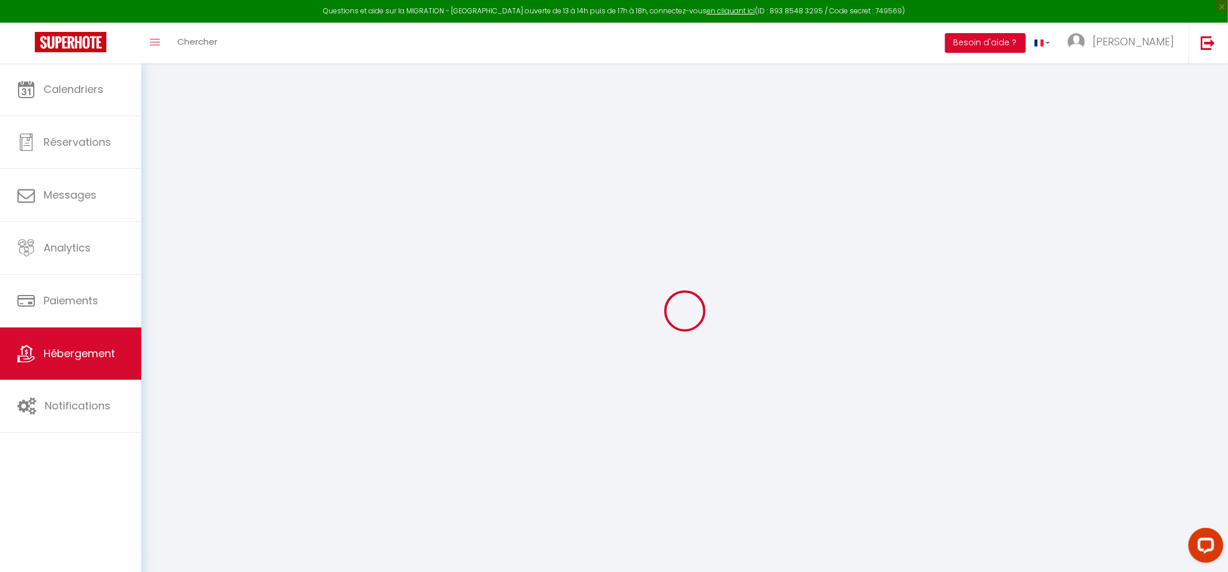
select select
checkbox input "false"
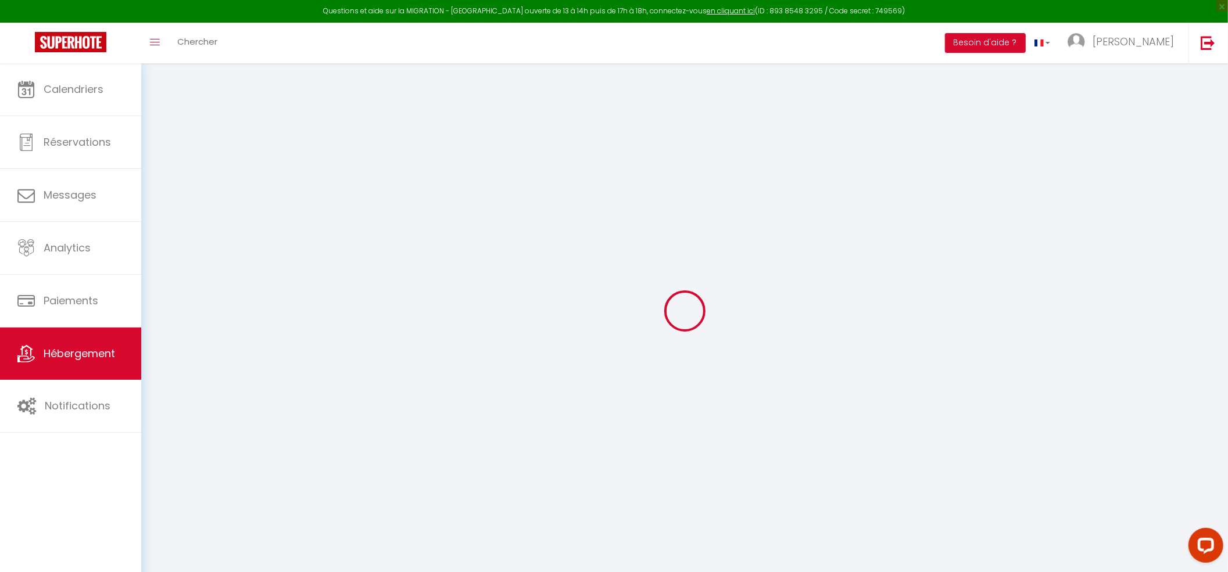
checkbox input "false"
select select
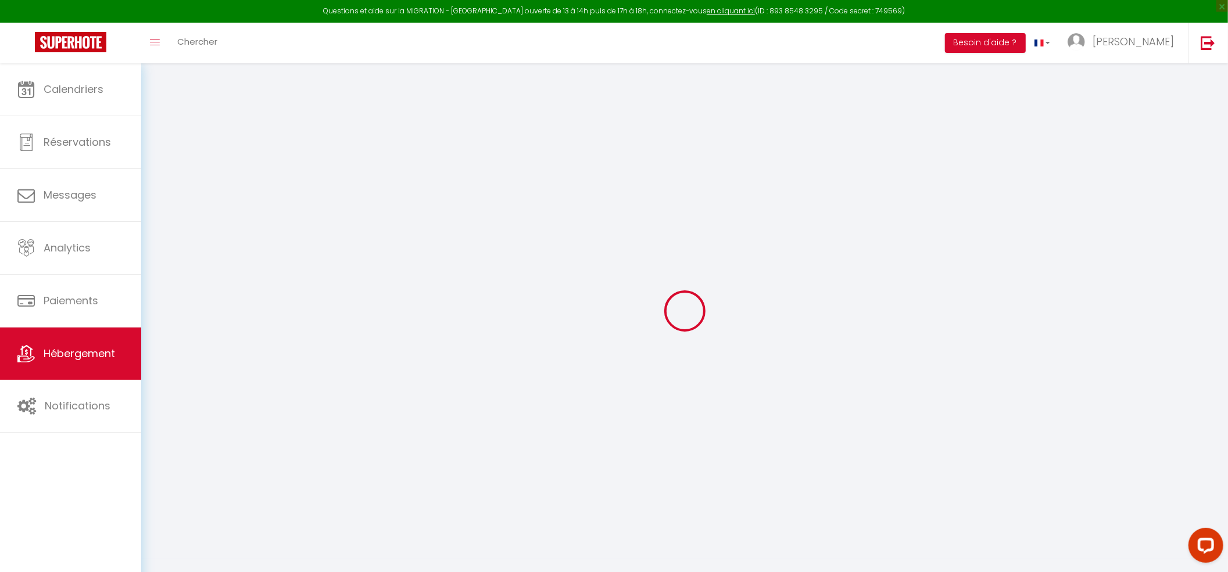
type input "Bel appartement 3 pièces - Paris Vincennes"
type input "WELIDAYS"
type input "SAS"
type input "66 Avenue des Champs Elysées"
type input "75008"
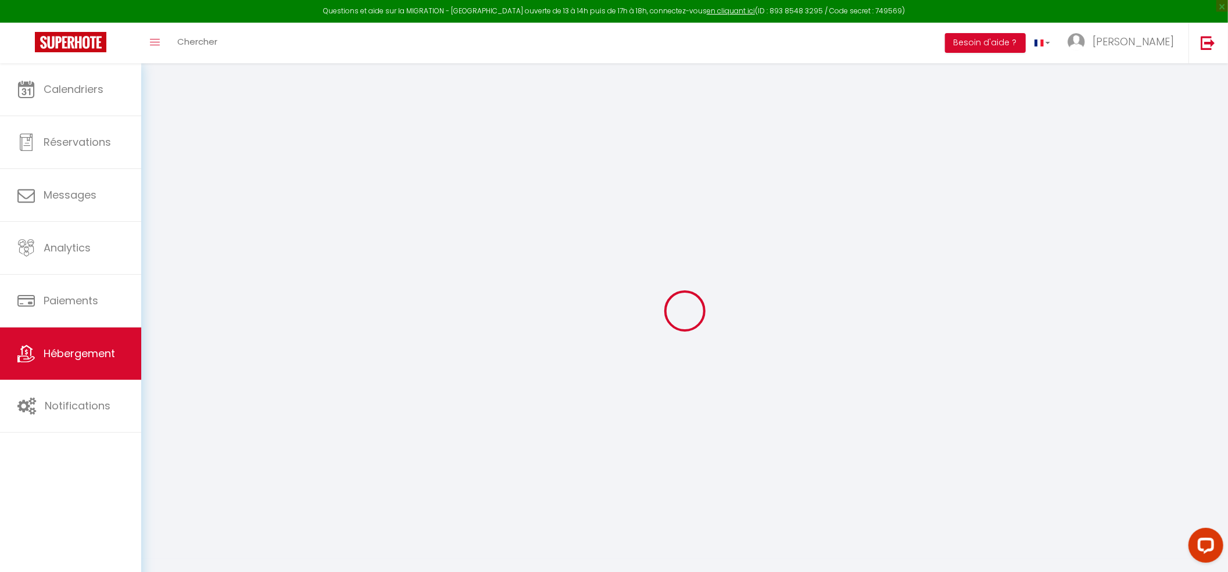
type input "Paris"
select select "2"
type input "120"
type input "10"
type input "65"
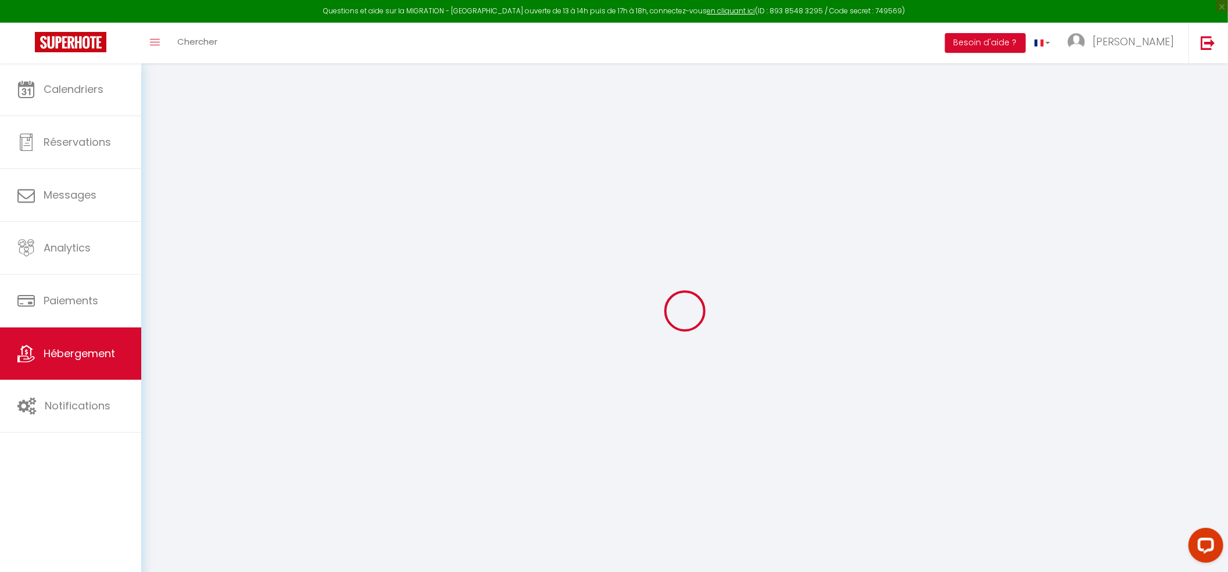
type input "5"
type input "4"
type input "500"
select select
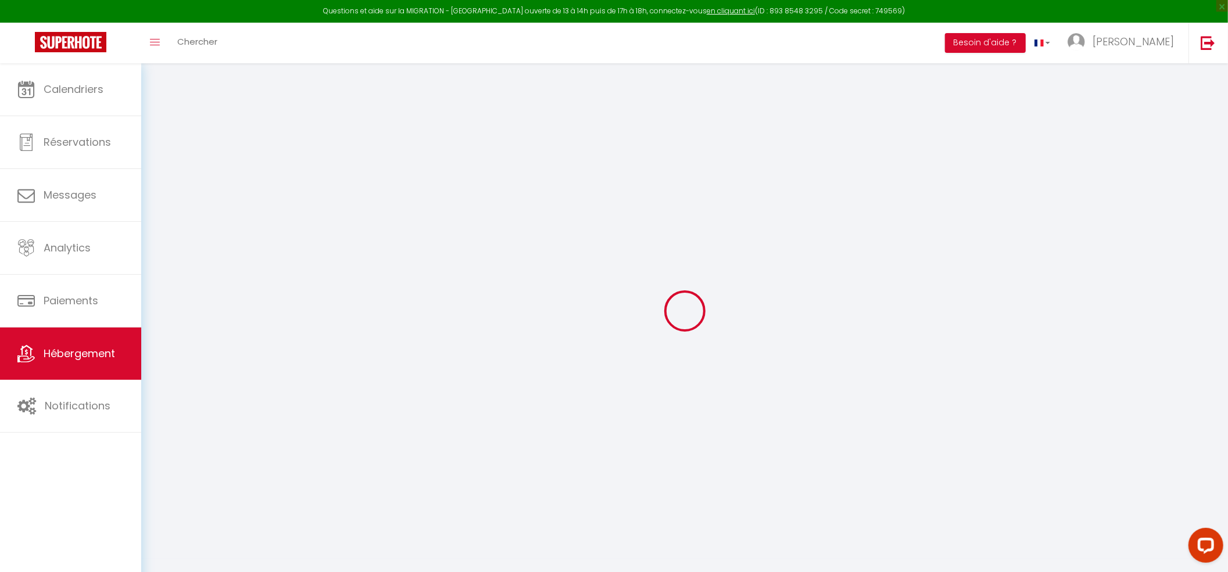
select select
type input "24 Rue Allard"
type input "94160"
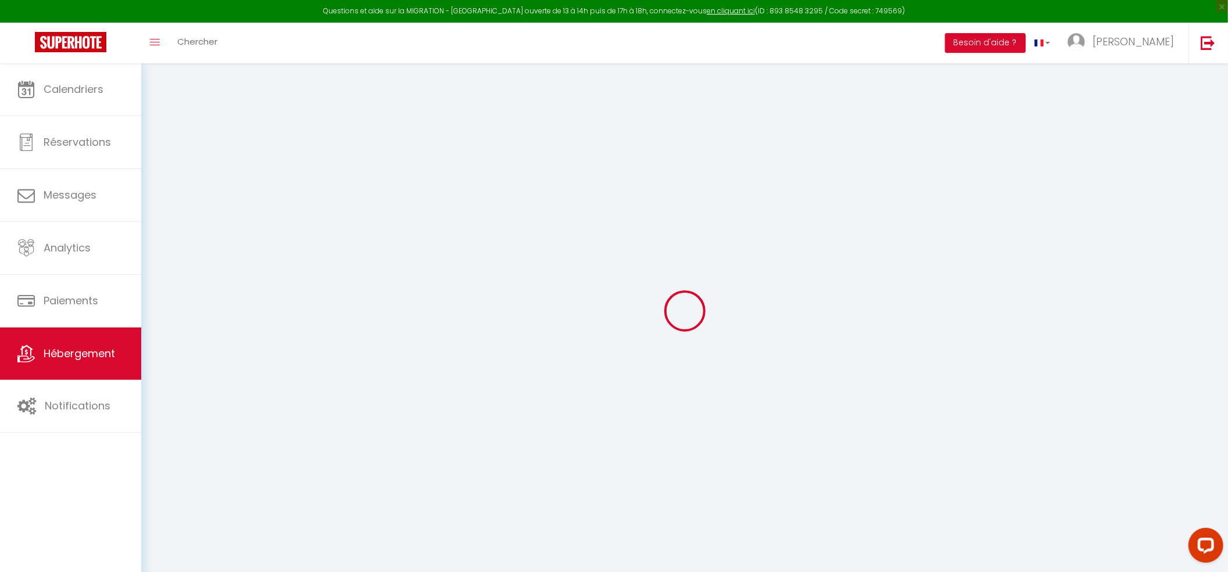
type input "Paris"
type input "[EMAIL_ADDRESS][DOMAIN_NAME]"
select select "9079"
checkbox input "false"
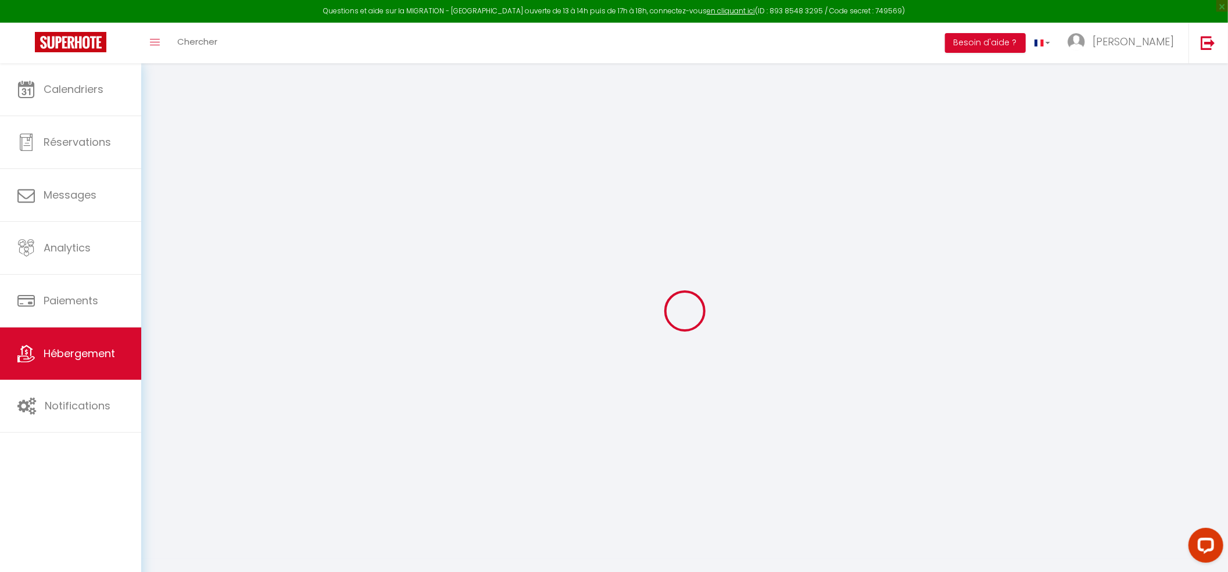
checkbox input "false"
radio input "true"
type input "0"
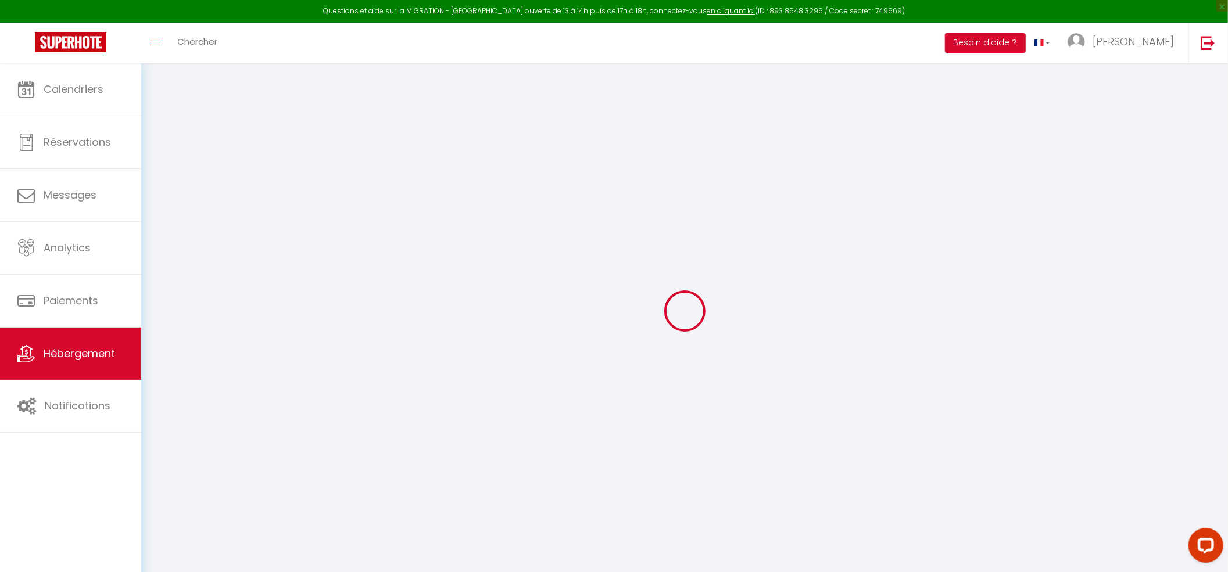
type input "0"
select select "38947"
select select
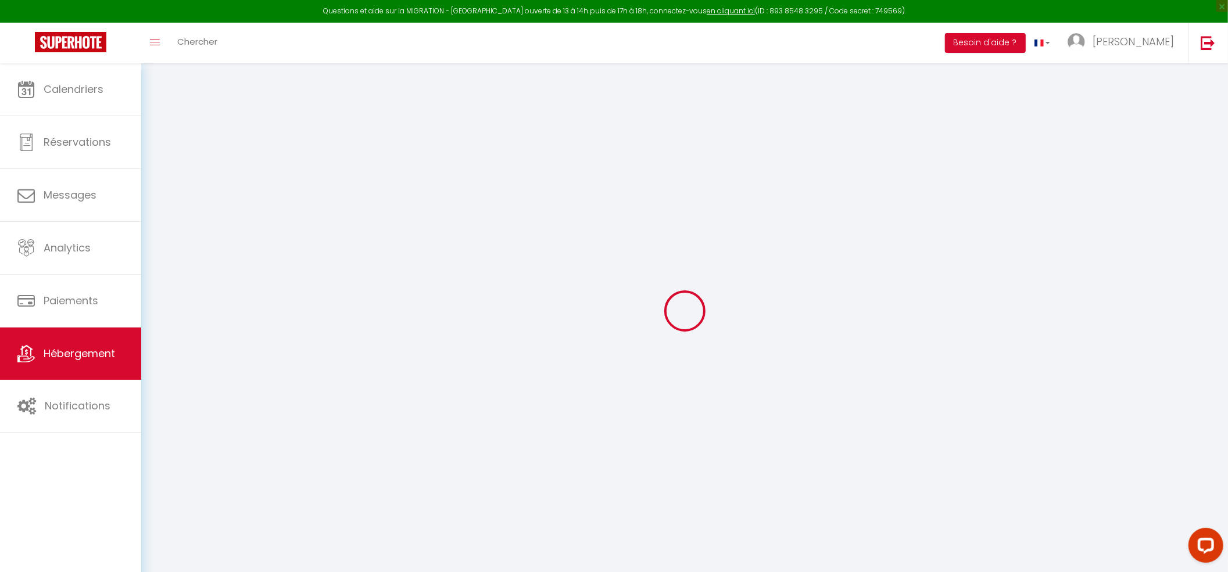
select select
checkbox input "false"
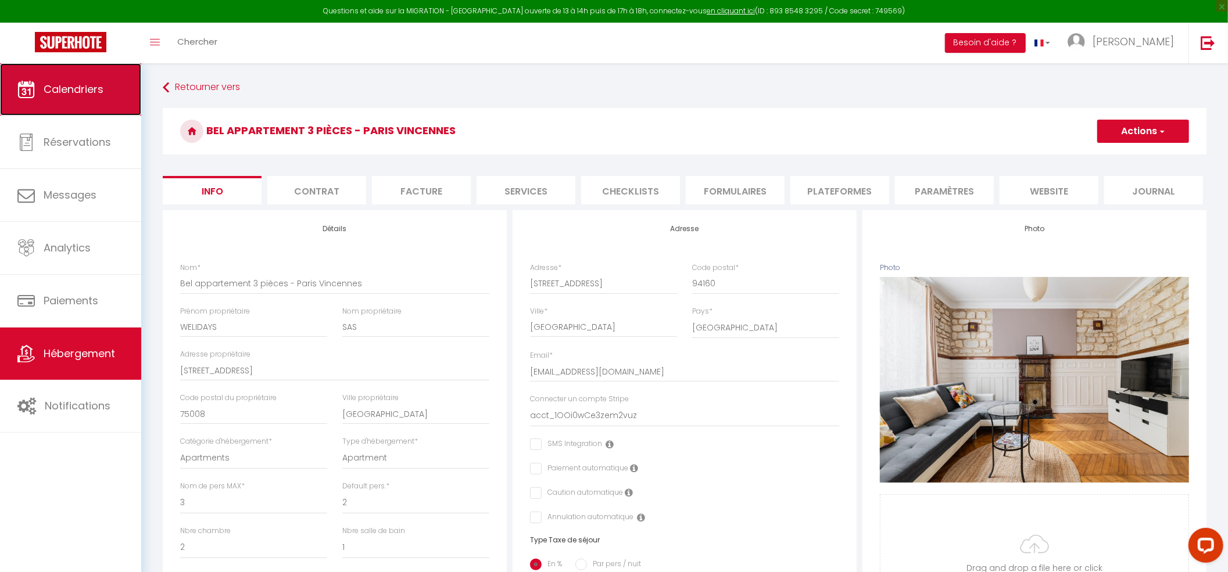
click at [62, 95] on span "Calendriers" at bounding box center [74, 89] width 60 height 15
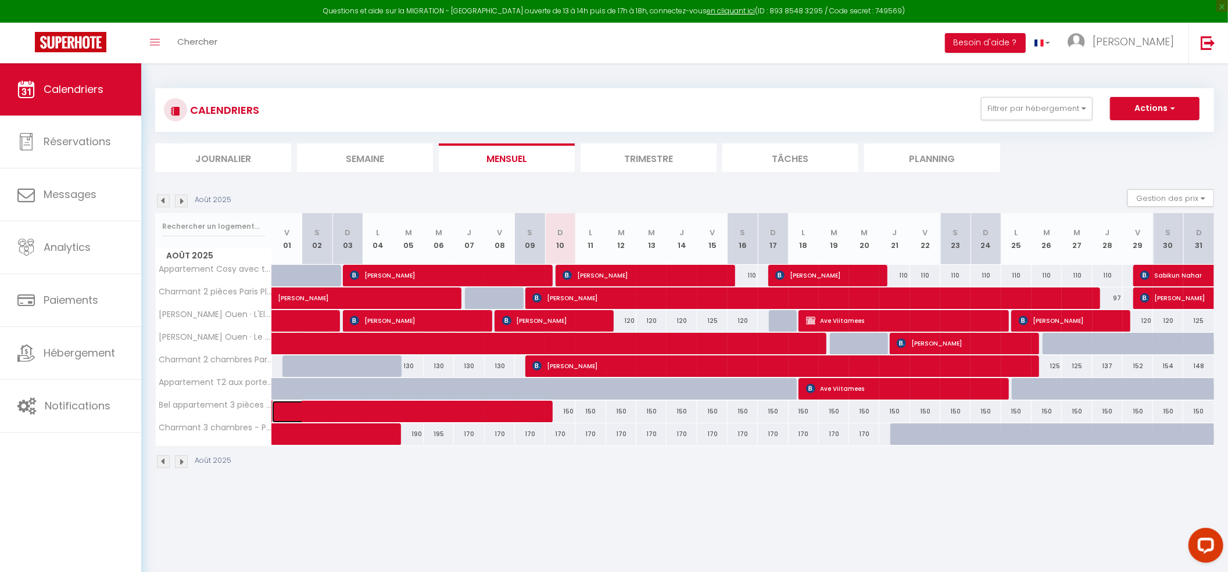
click at [418, 411] on span at bounding box center [409, 412] width 241 height 22
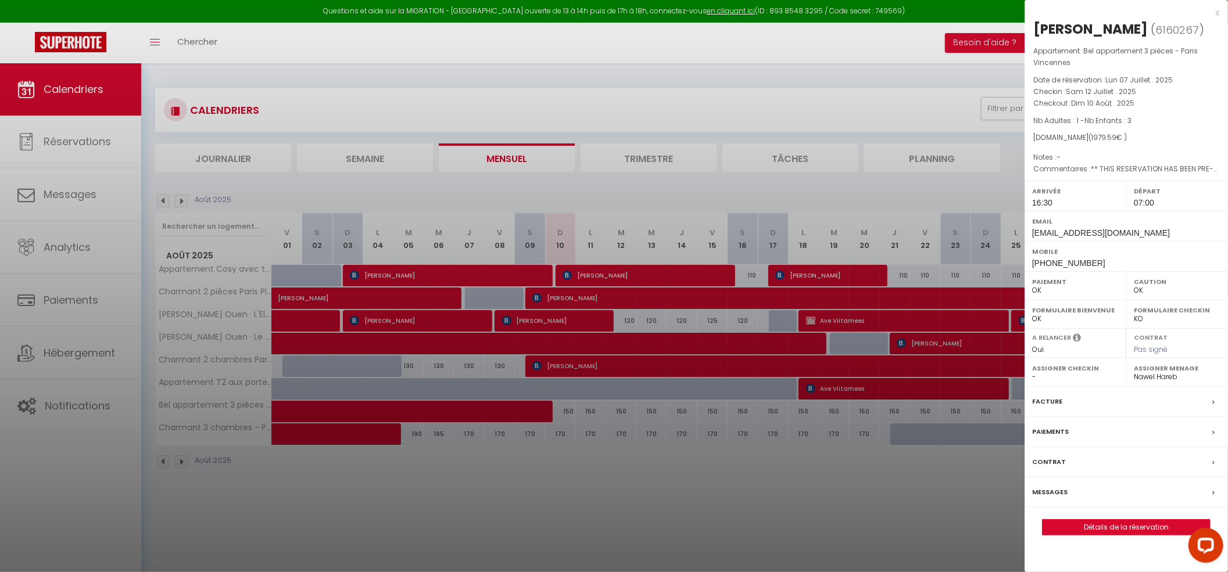
click at [1049, 492] on label "Messages" at bounding box center [1049, 492] width 35 height 12
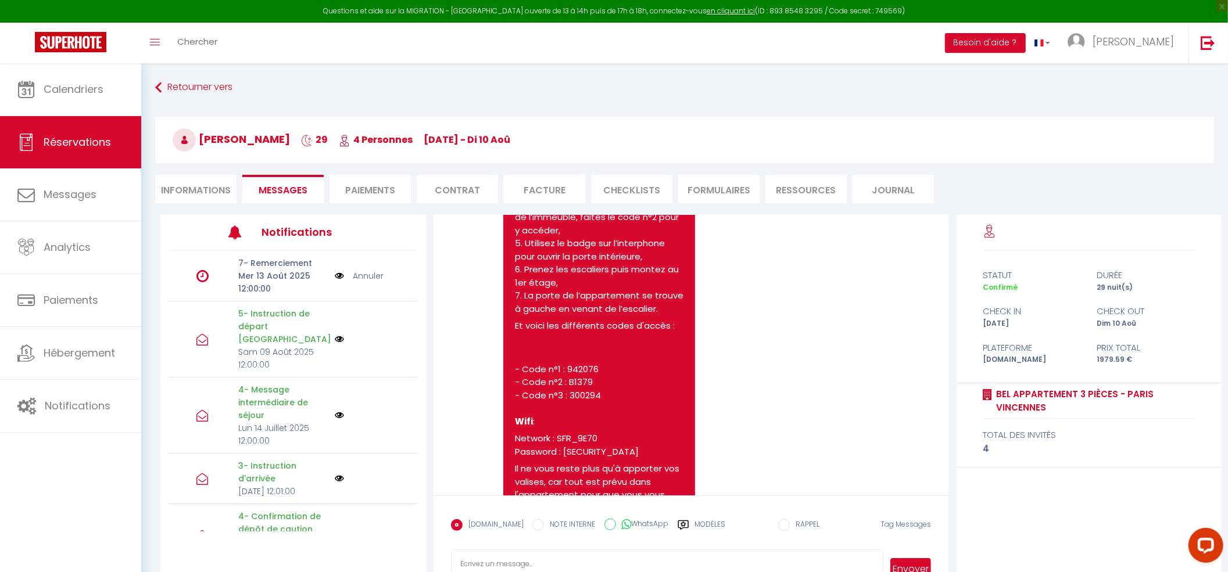
scroll to position [4284, 0]
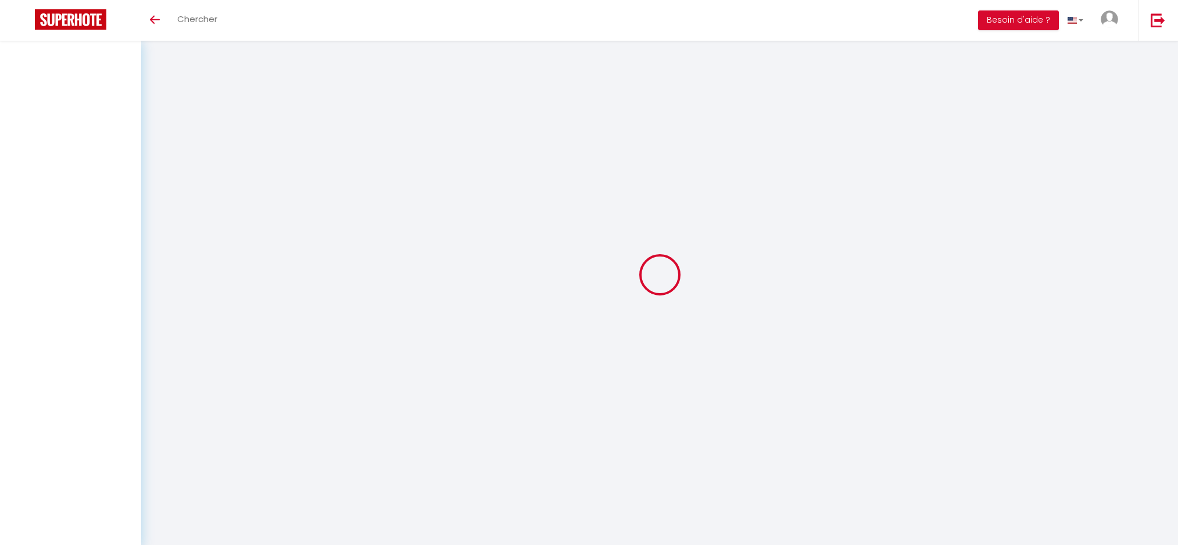
select select "message"
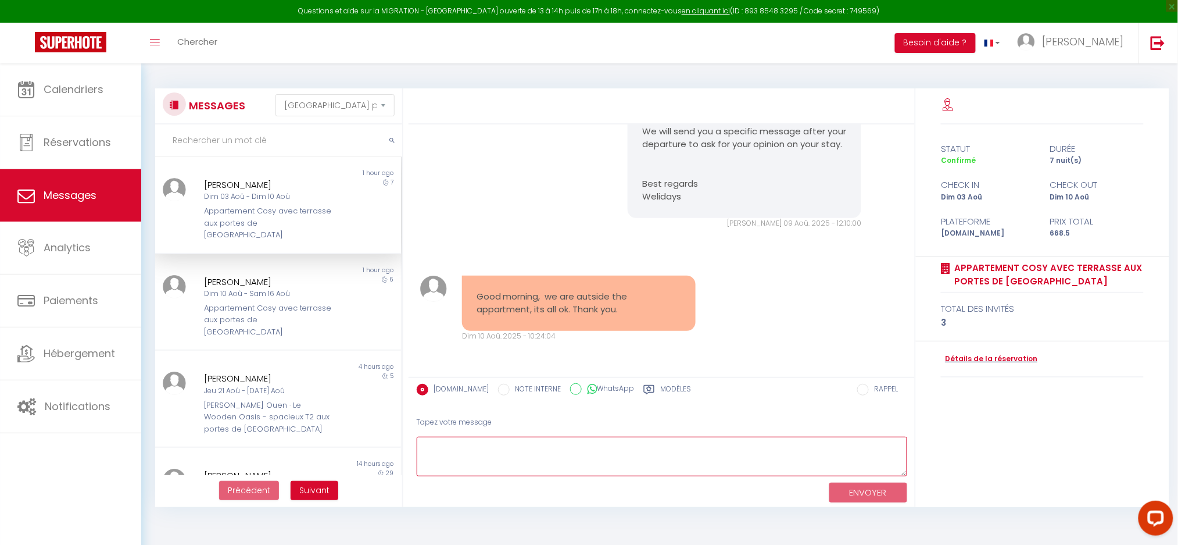
click at [518, 459] on textarea at bounding box center [662, 456] width 490 height 40
paste textarea "Hello [PERSON_NAME], Thank you for your message. We have noted your departure. …"
click at [484, 447] on textarea "Hello [PERSON_NAME], Thank you for your message. We have noted your departure. …" at bounding box center [662, 456] width 490 height 40
type textarea "Hello [PERSON_NAME], Thank you for your message. We have noted your departure. …"
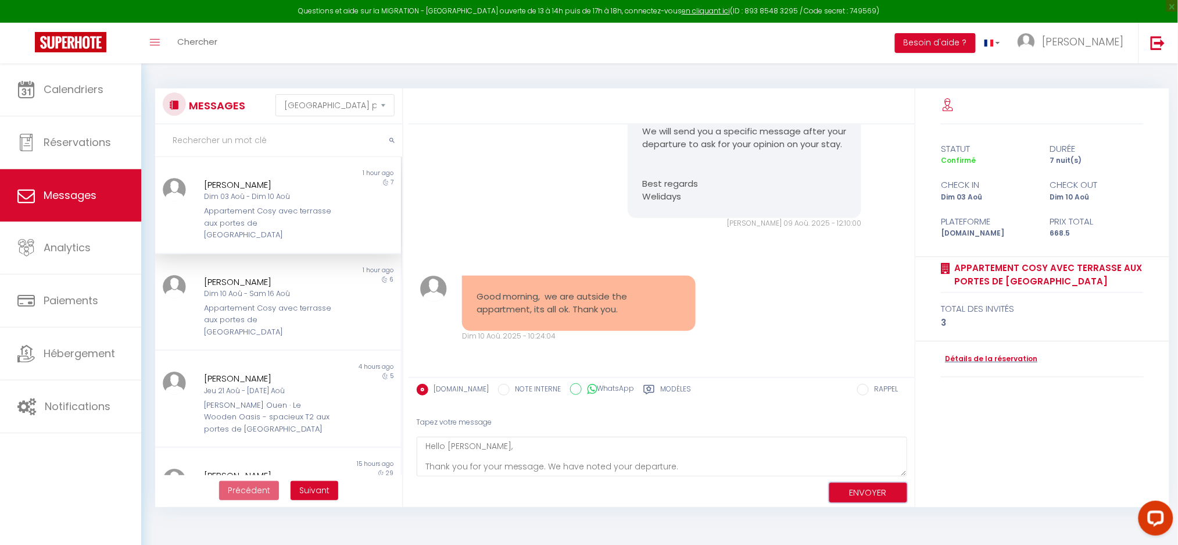
click at [869, 492] on button "ENVOYER" at bounding box center [868, 492] width 78 height 20
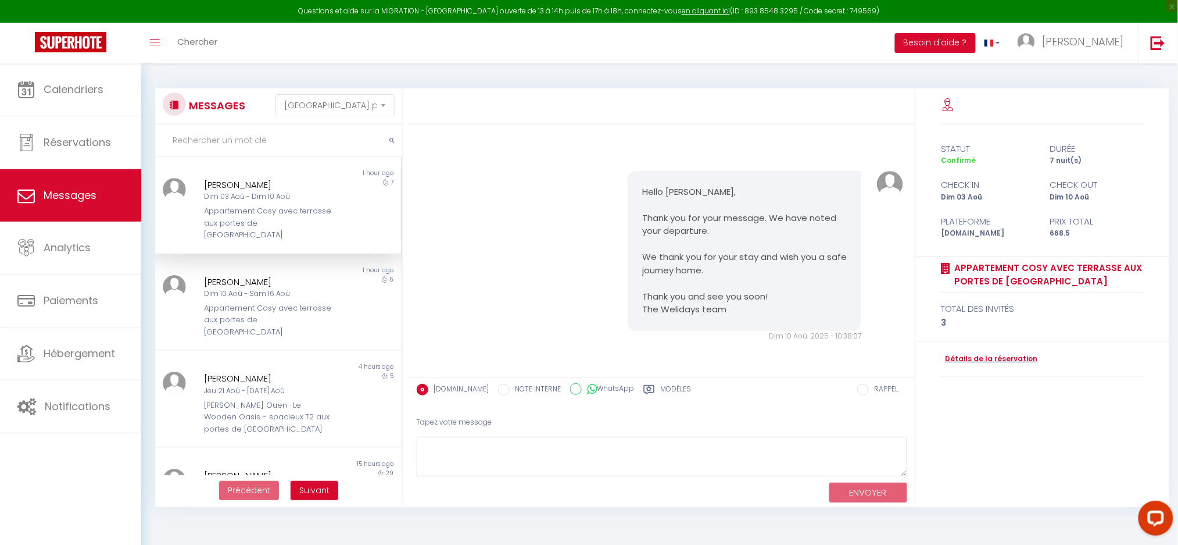
scroll to position [6215, 0]
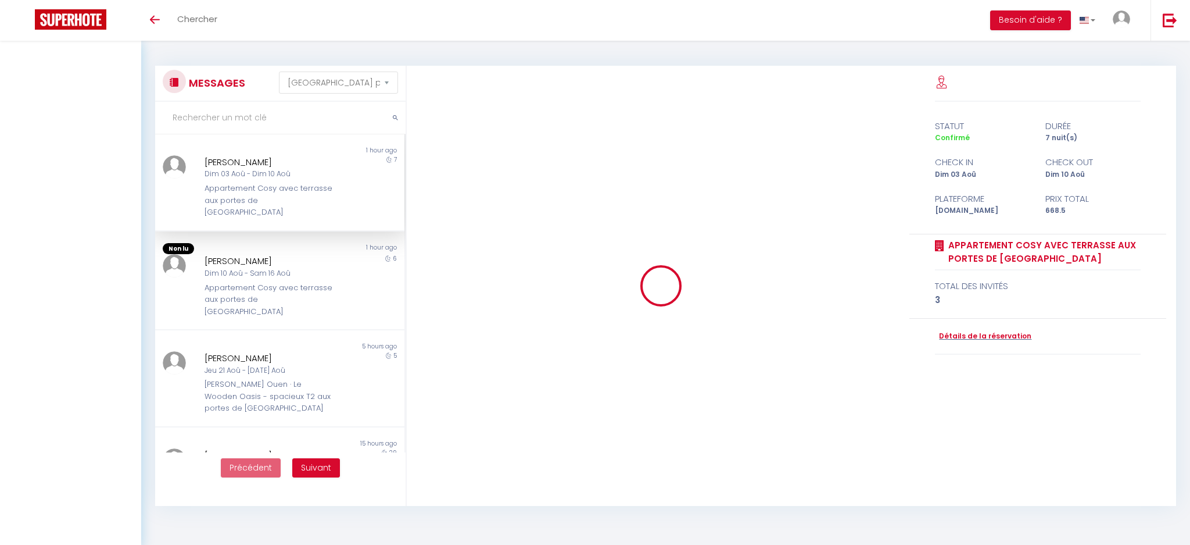
select select "message"
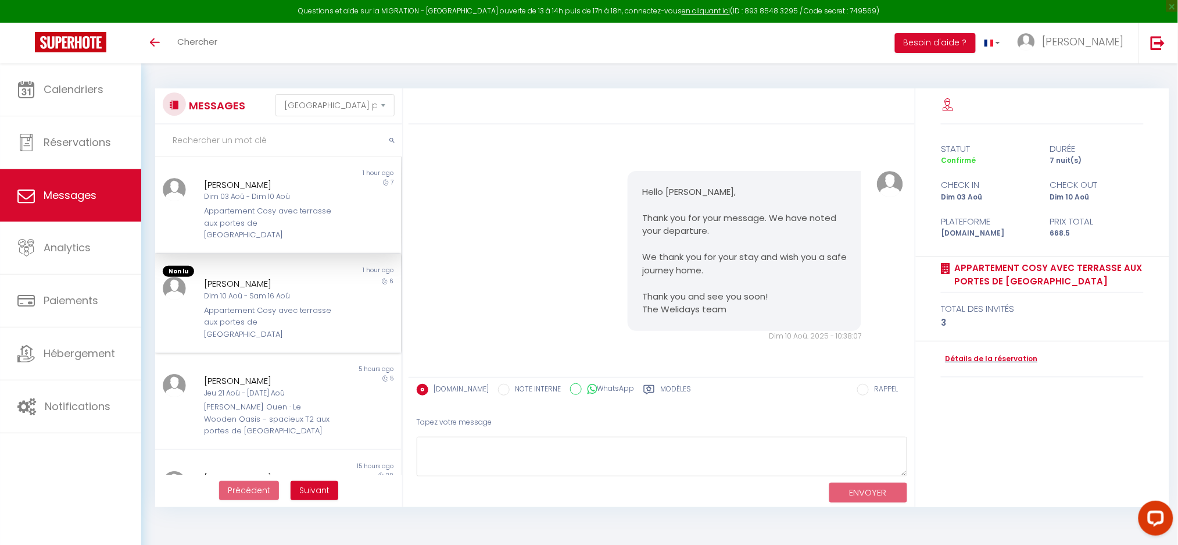
click at [230, 277] on div "[PERSON_NAME]" at bounding box center [268, 284] width 128 height 14
